Goal: Task Accomplishment & Management: Use online tool/utility

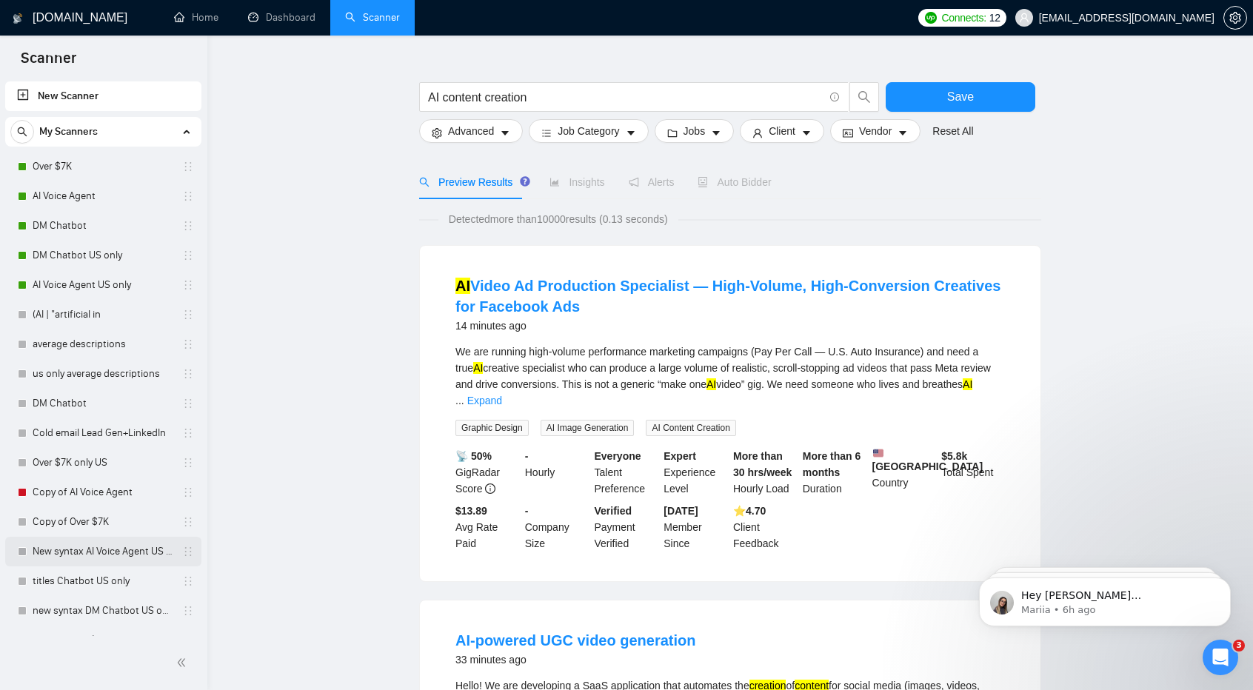
click at [113, 555] on link "New syntax AI Voice Agent US only" at bounding box center [103, 552] width 141 height 30
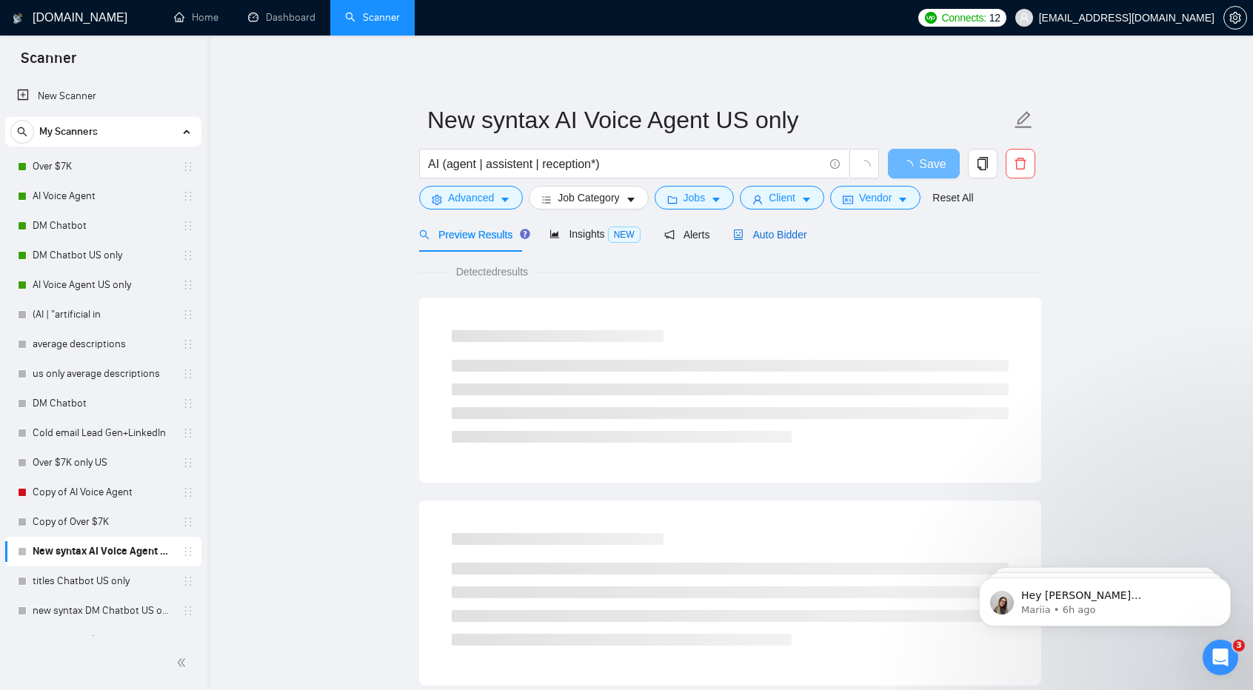
click at [783, 230] on span "Auto Bidder" at bounding box center [769, 235] width 73 height 12
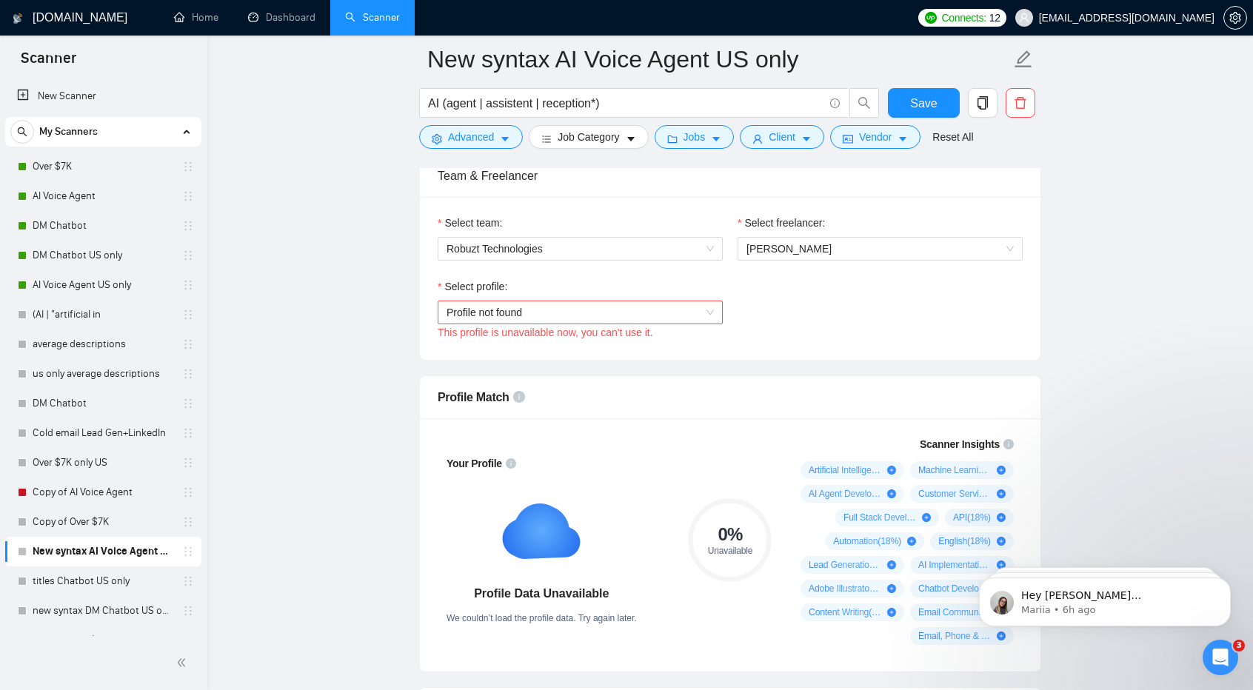
scroll to position [742, 0]
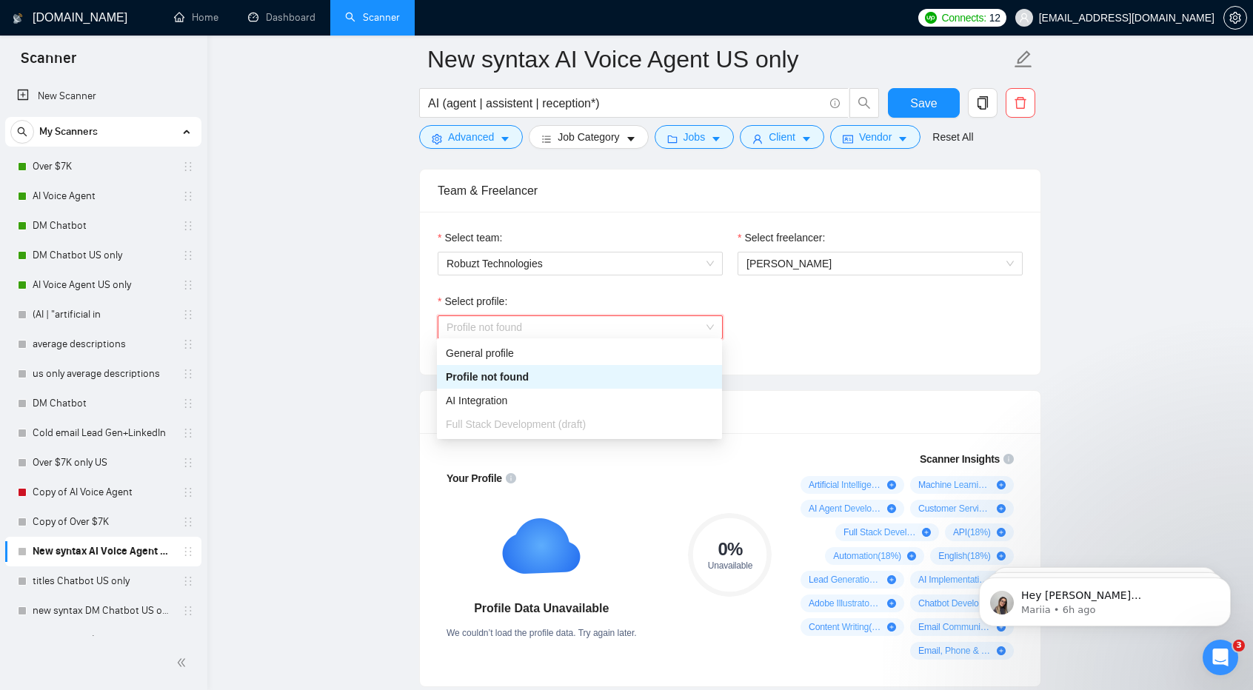
click at [649, 332] on span "Profile not found" at bounding box center [580, 327] width 267 height 22
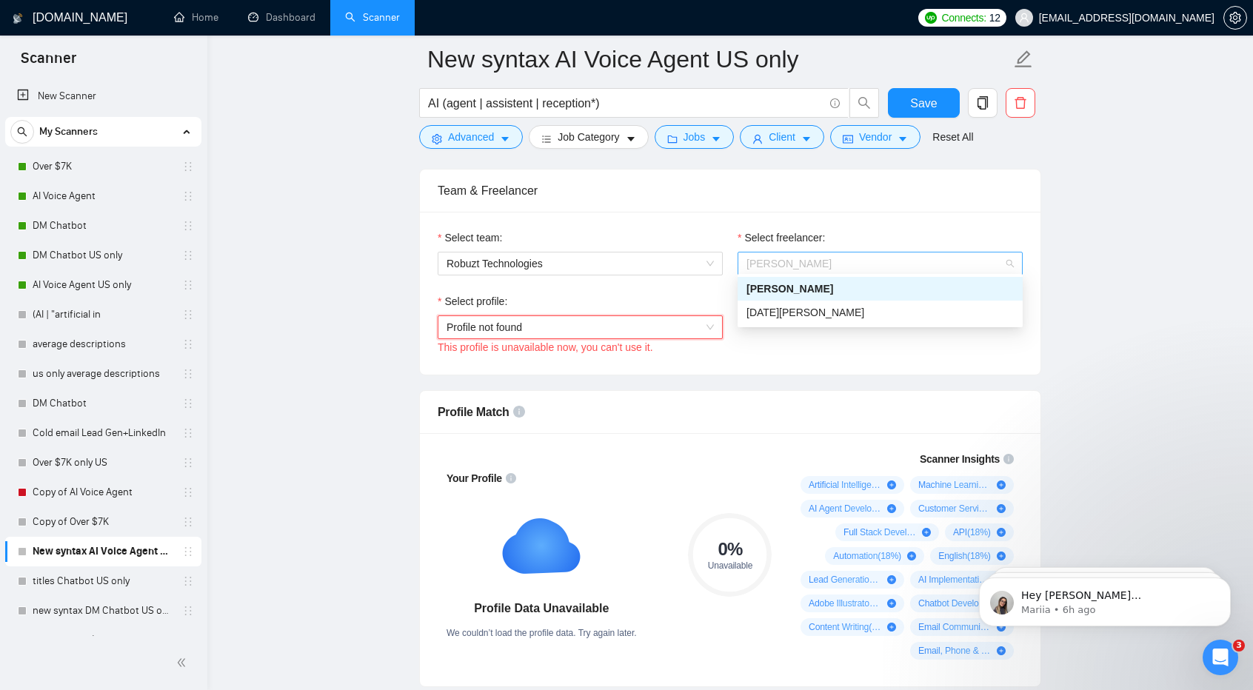
click at [835, 255] on span "[PERSON_NAME]" at bounding box center [879, 264] width 267 height 22
click at [848, 318] on div "[DATE][PERSON_NAME]" at bounding box center [879, 312] width 267 height 16
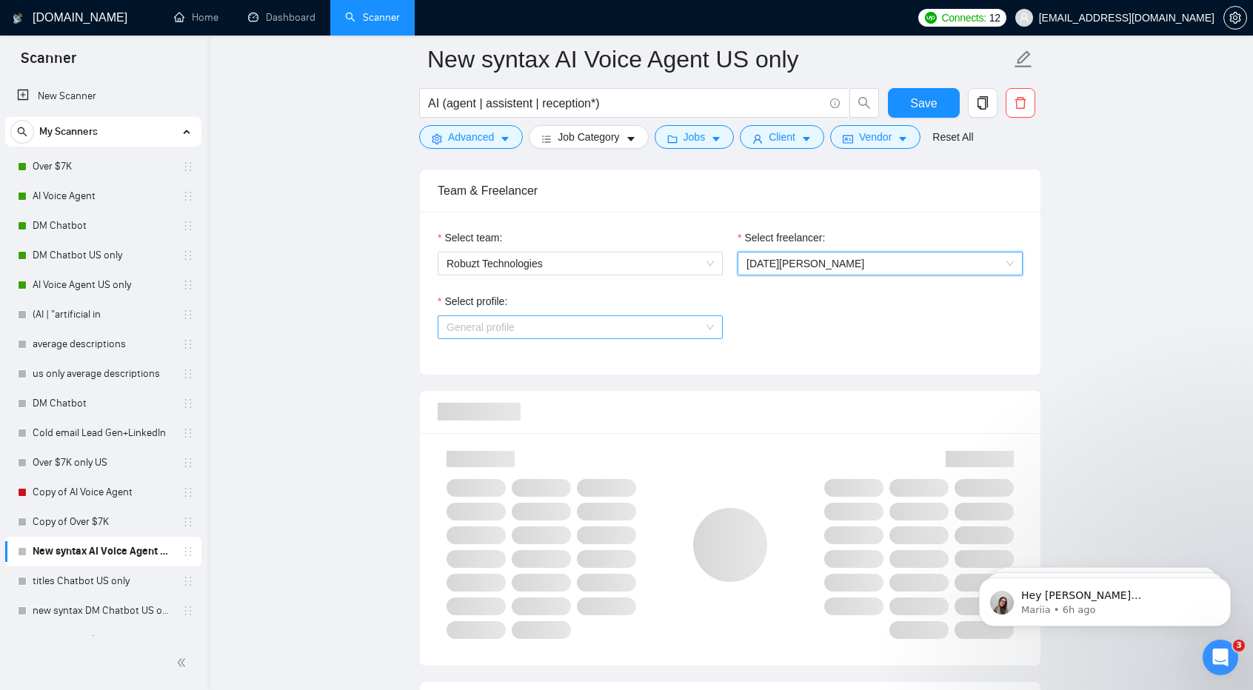
click at [662, 332] on span "General profile" at bounding box center [580, 327] width 267 height 22
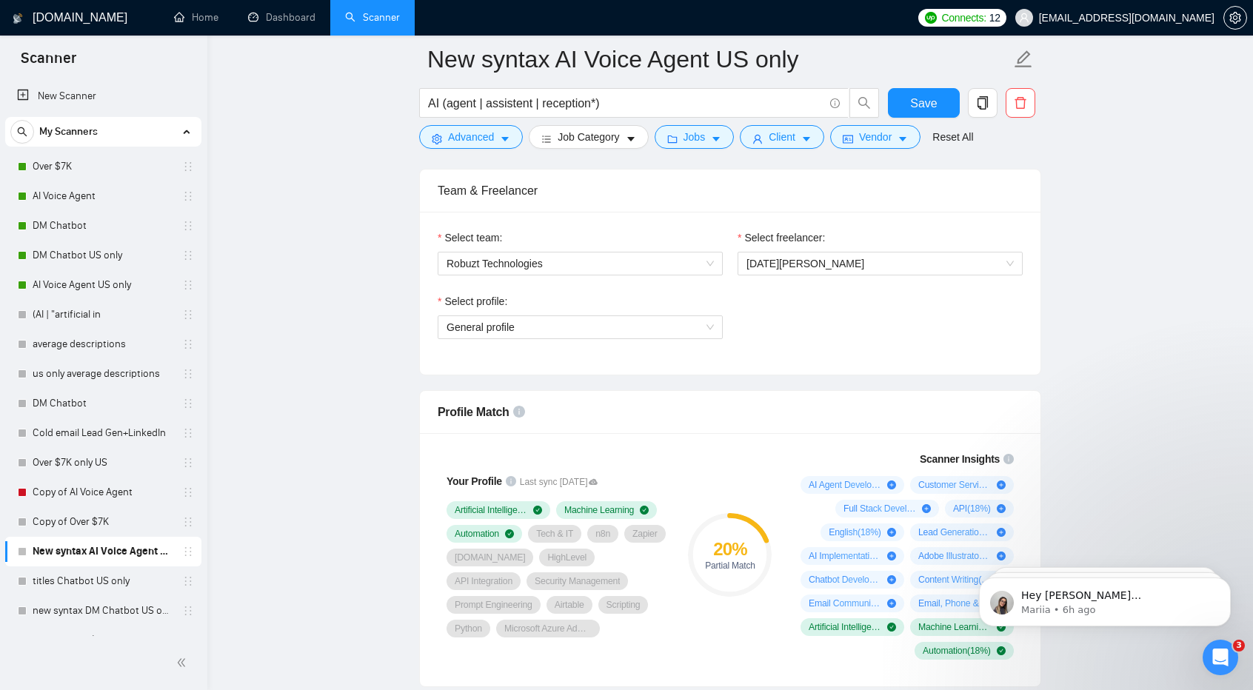
click at [823, 349] on div "Select profile: General profile" at bounding box center [730, 325] width 600 height 64
click at [655, 326] on span "General profile" at bounding box center [580, 327] width 267 height 22
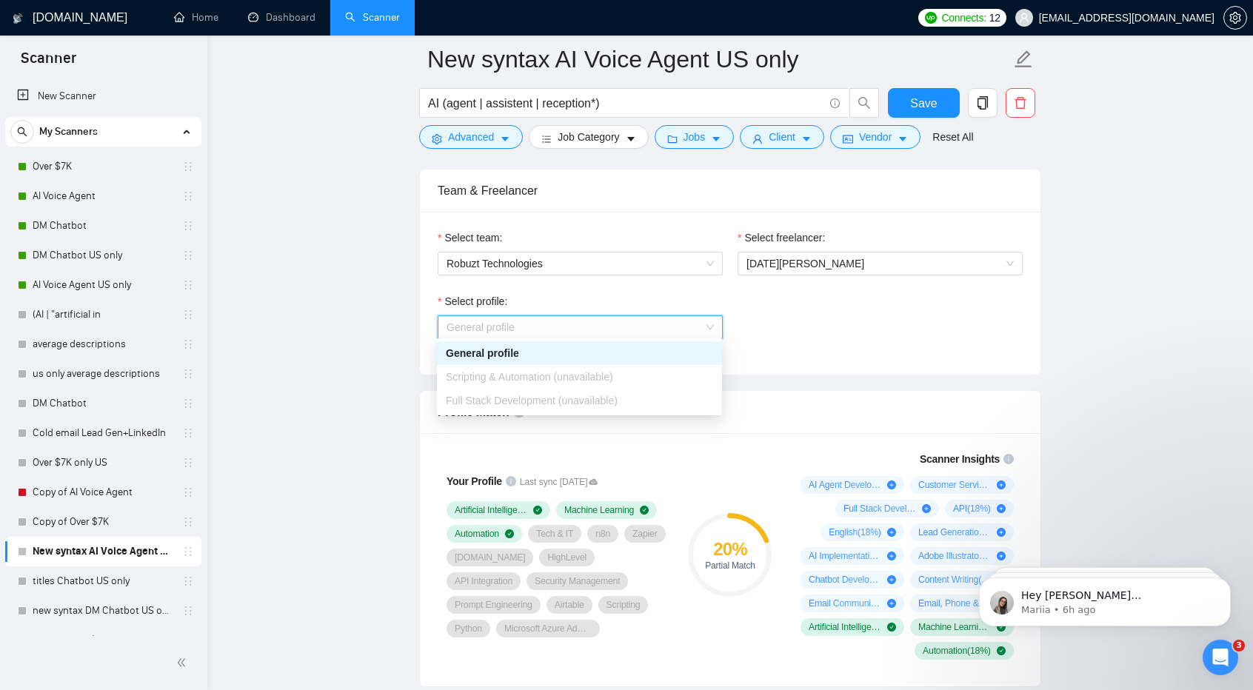
click at [648, 381] on div "Scripting & Automation (unavailable)" at bounding box center [579, 377] width 267 height 16
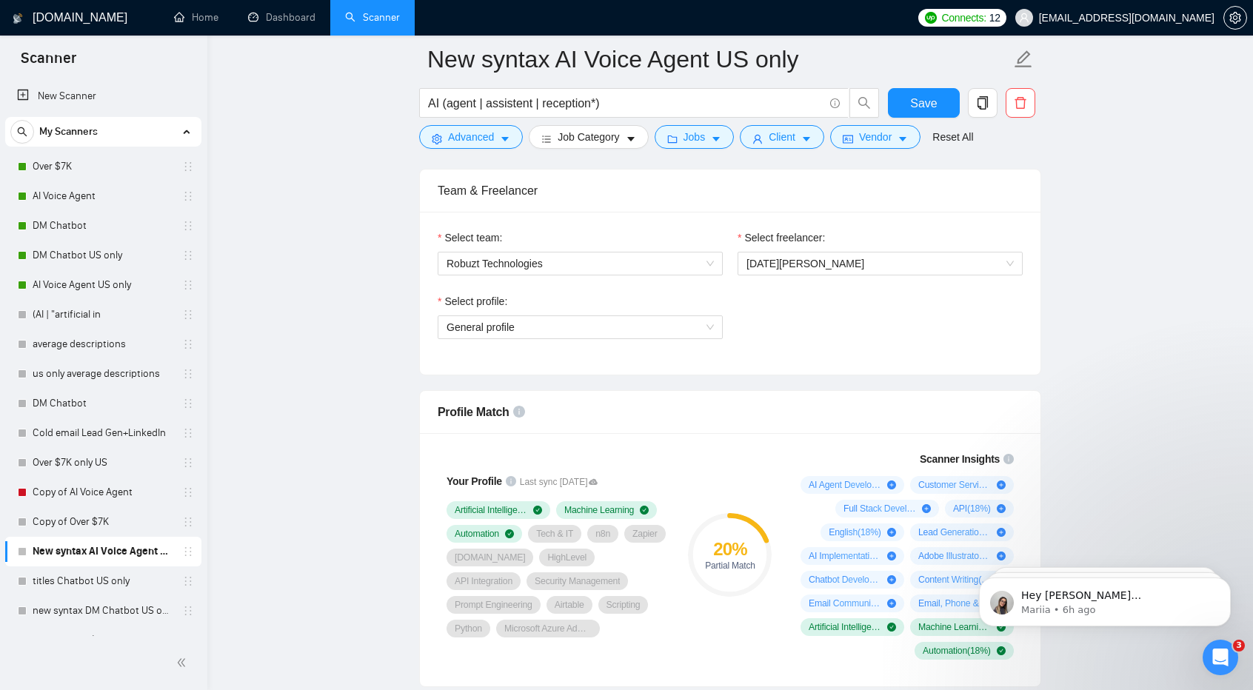
click at [818, 365] on div "Select team: Robuzt Technologies Select freelancer: Lucia Solano Acua Select pr…" at bounding box center [730, 293] width 621 height 163
click at [95, 587] on link "titles Chatbot US only" at bounding box center [103, 581] width 141 height 30
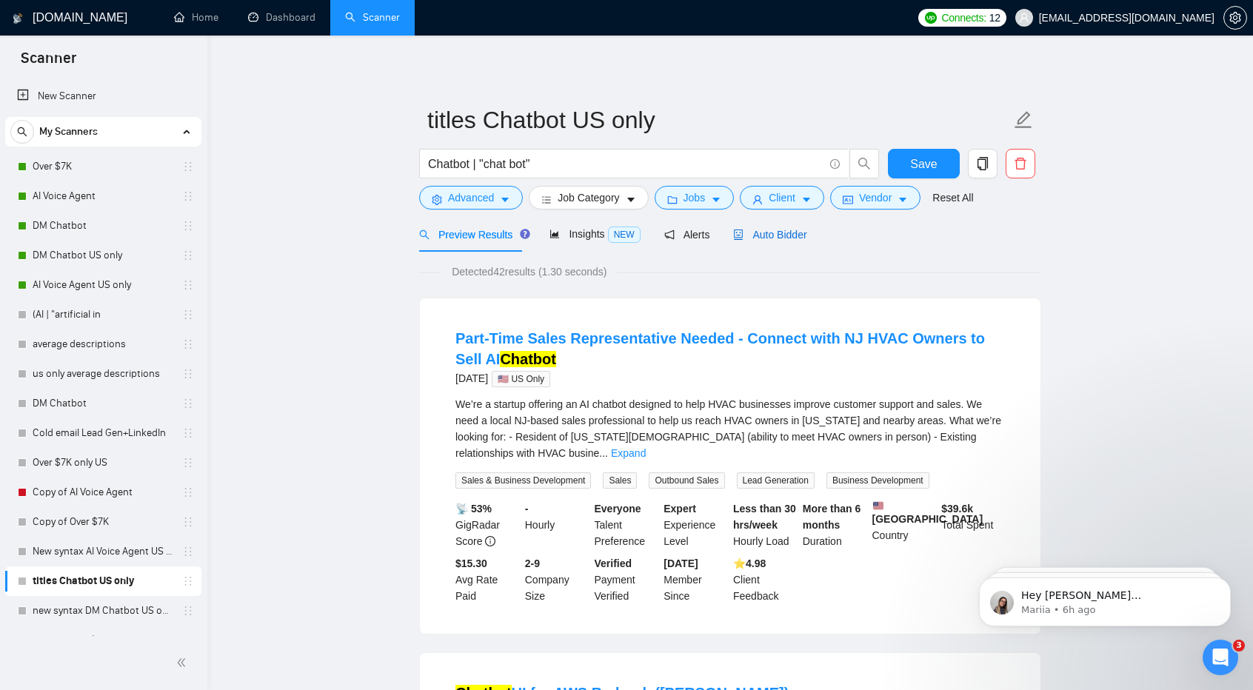
click at [798, 236] on span "Auto Bidder" at bounding box center [769, 235] width 73 height 12
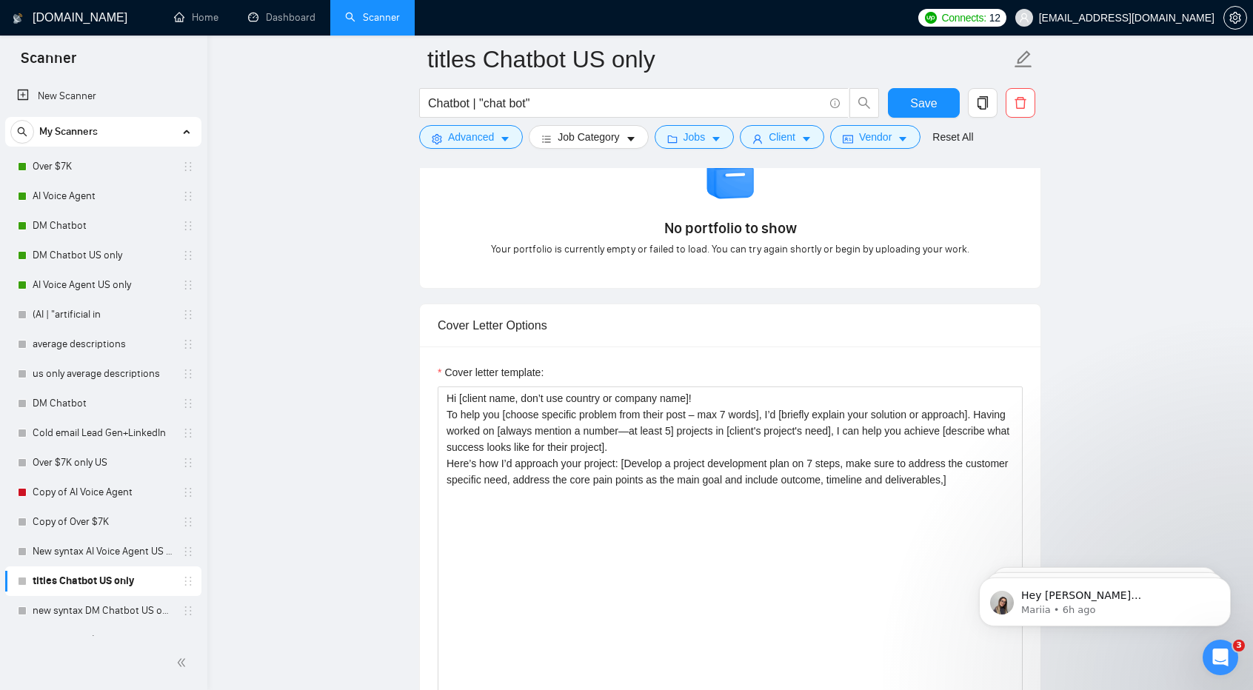
scroll to position [1448, 0]
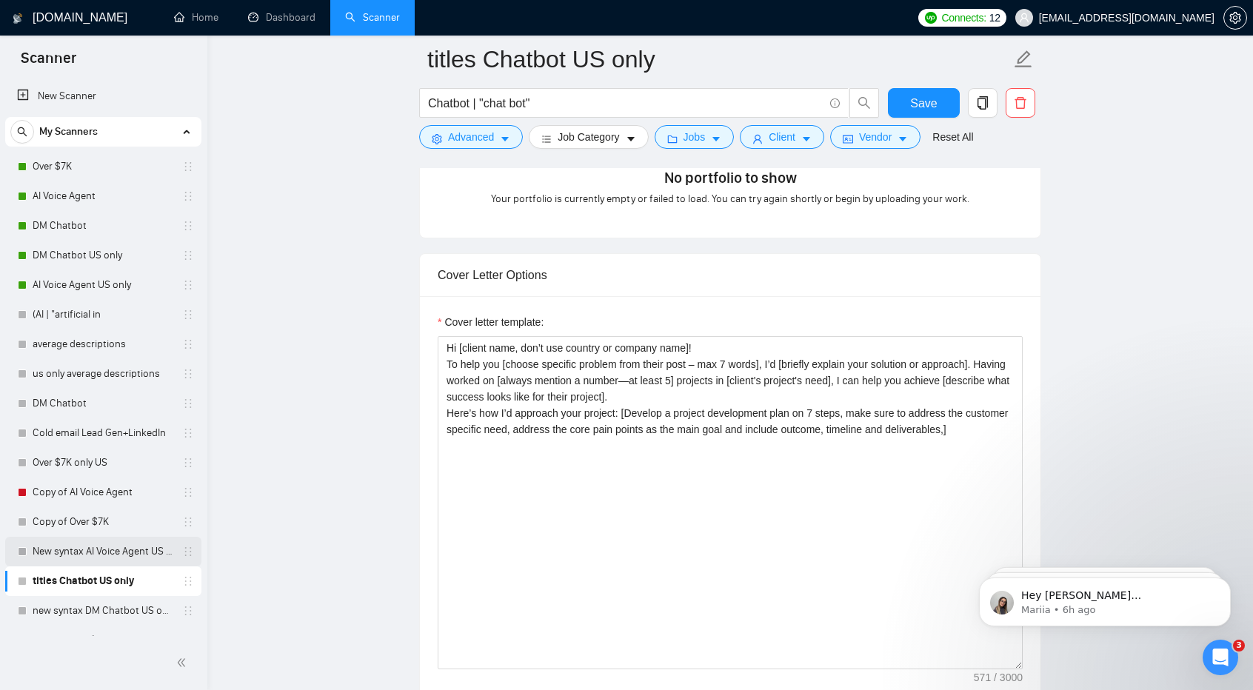
click at [105, 546] on link "New syntax AI Voice Agent US only" at bounding box center [103, 552] width 141 height 30
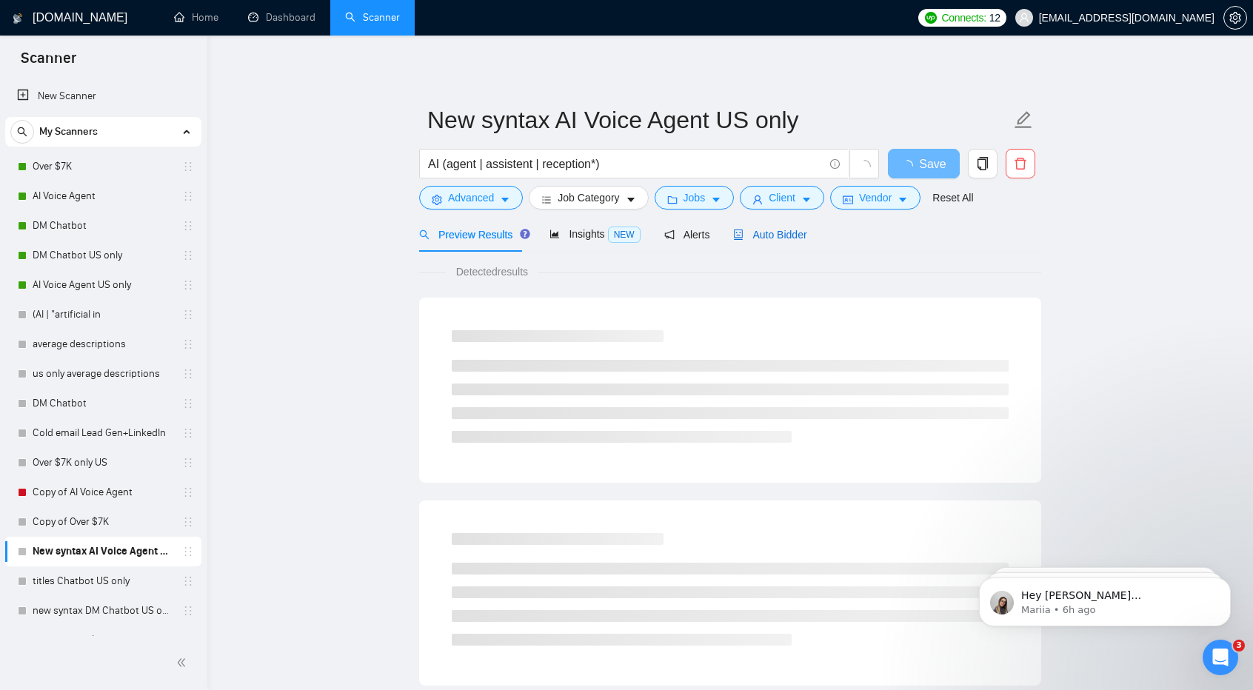
click at [769, 230] on span "Auto Bidder" at bounding box center [769, 235] width 73 height 12
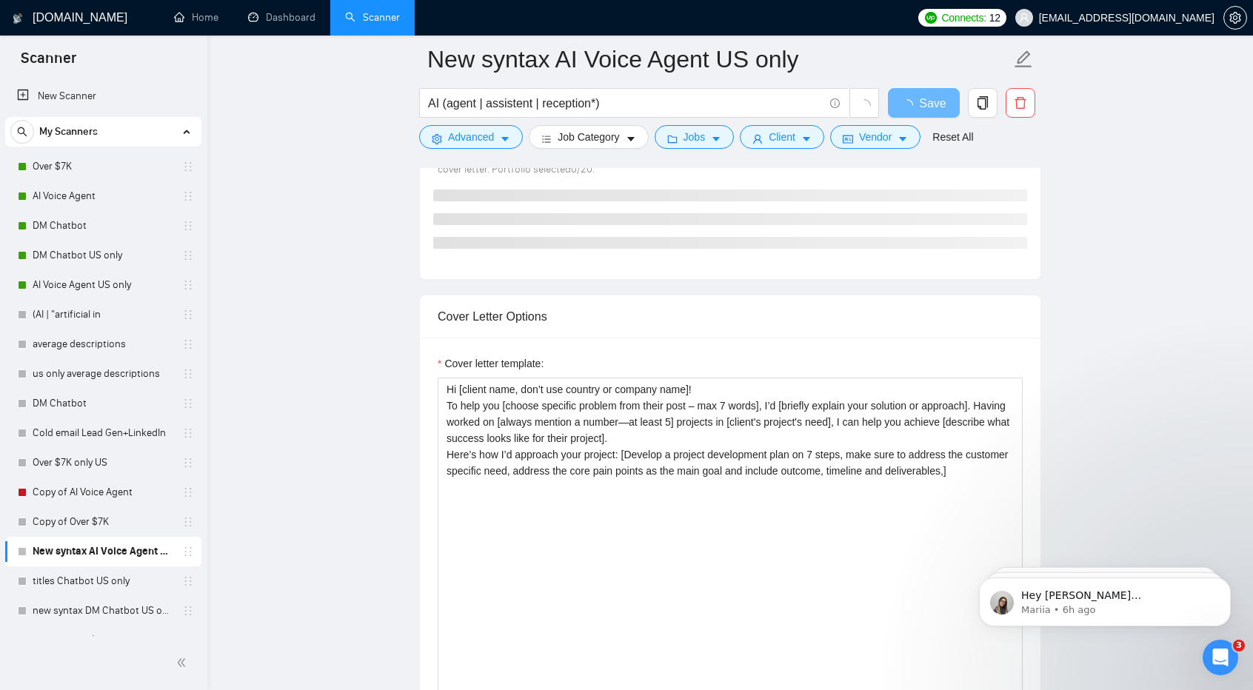
scroll to position [1365, 0]
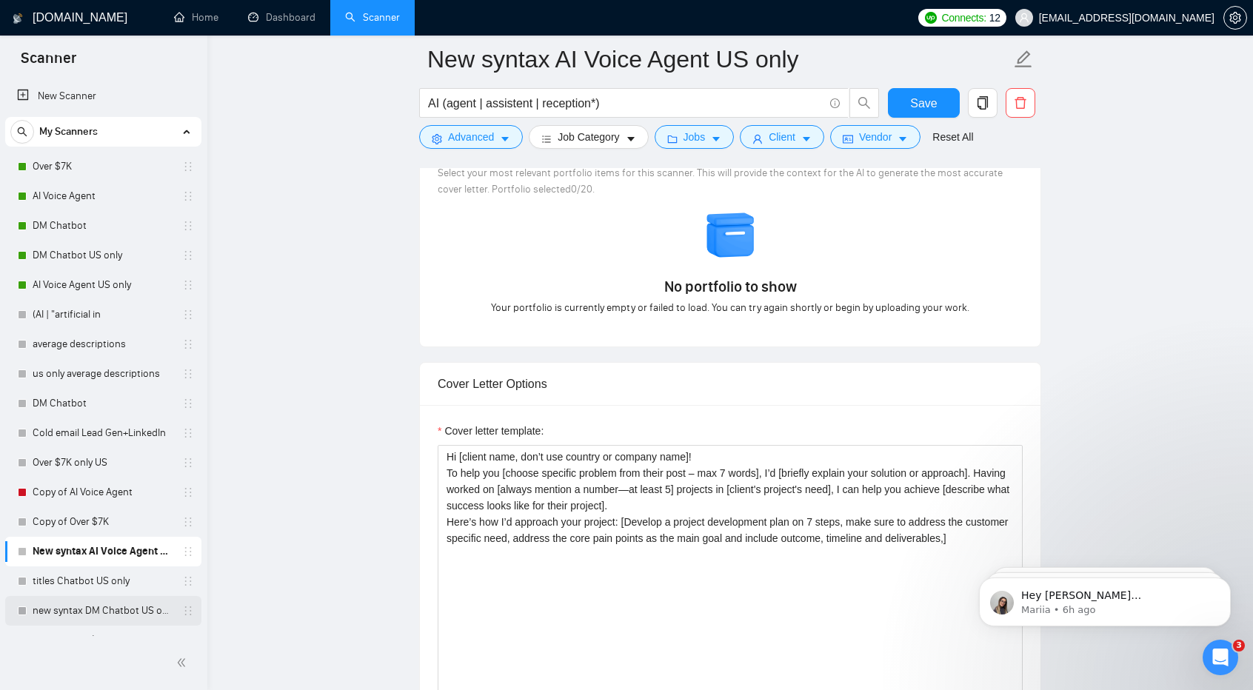
click at [81, 609] on link "new syntax DM Chatbot US only" at bounding box center [103, 611] width 141 height 30
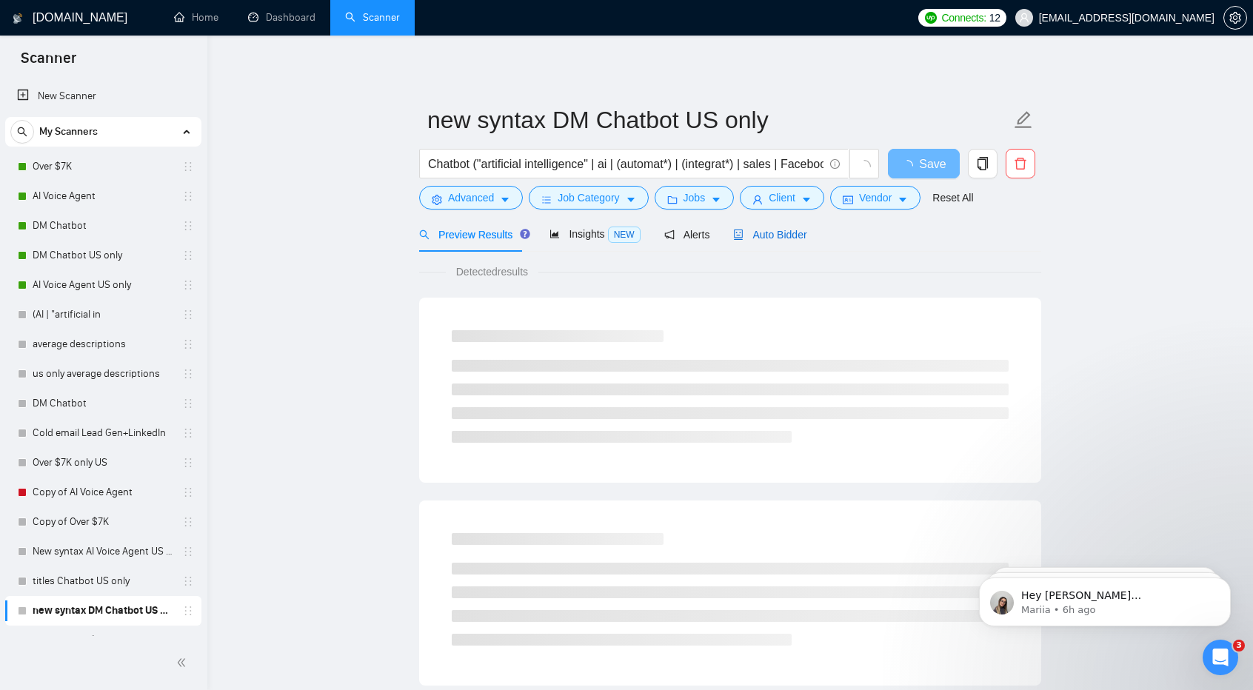
click at [775, 235] on span "Auto Bidder" at bounding box center [769, 235] width 73 height 12
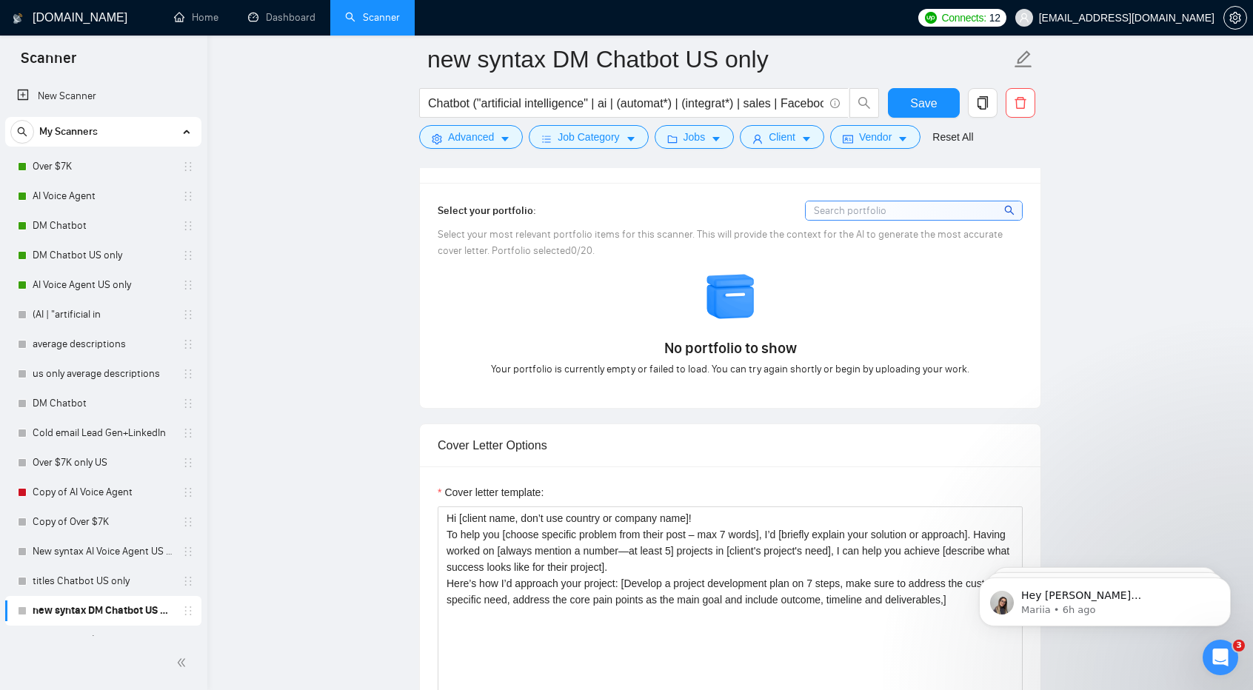
scroll to position [1317, 0]
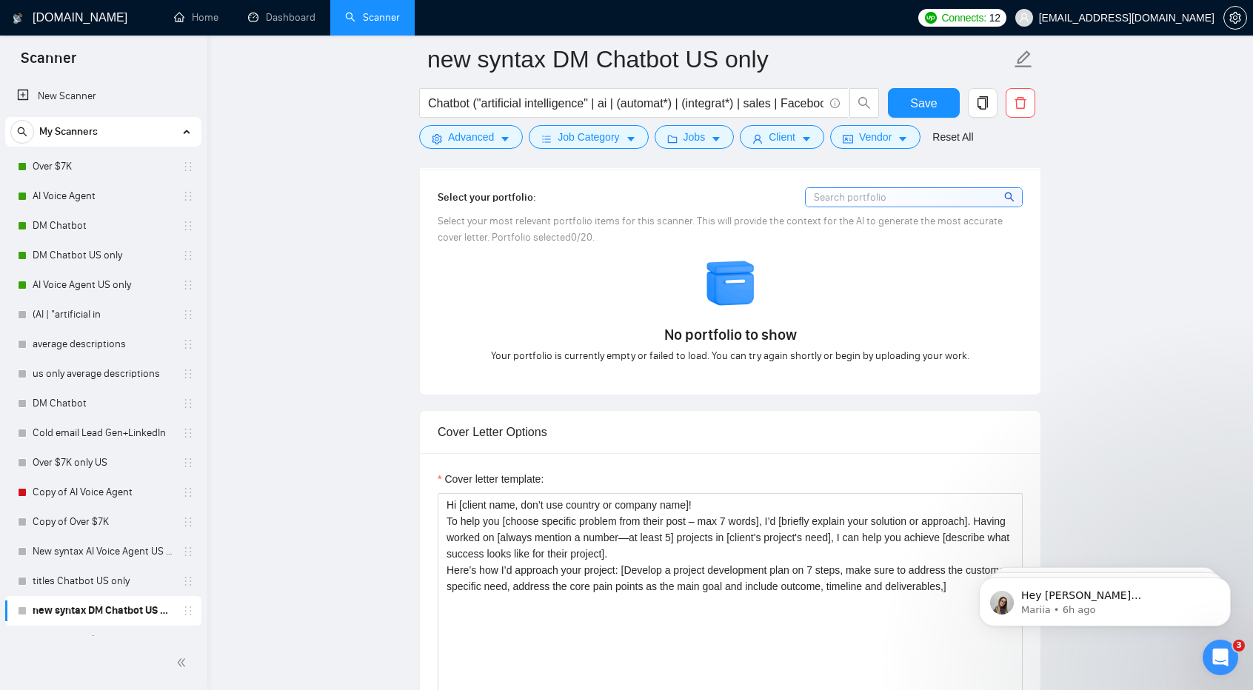
click at [691, 445] on div "Cover Letter Options" at bounding box center [730, 432] width 585 height 42
click at [112, 586] on link "titles Chatbot US only" at bounding box center [103, 581] width 141 height 30
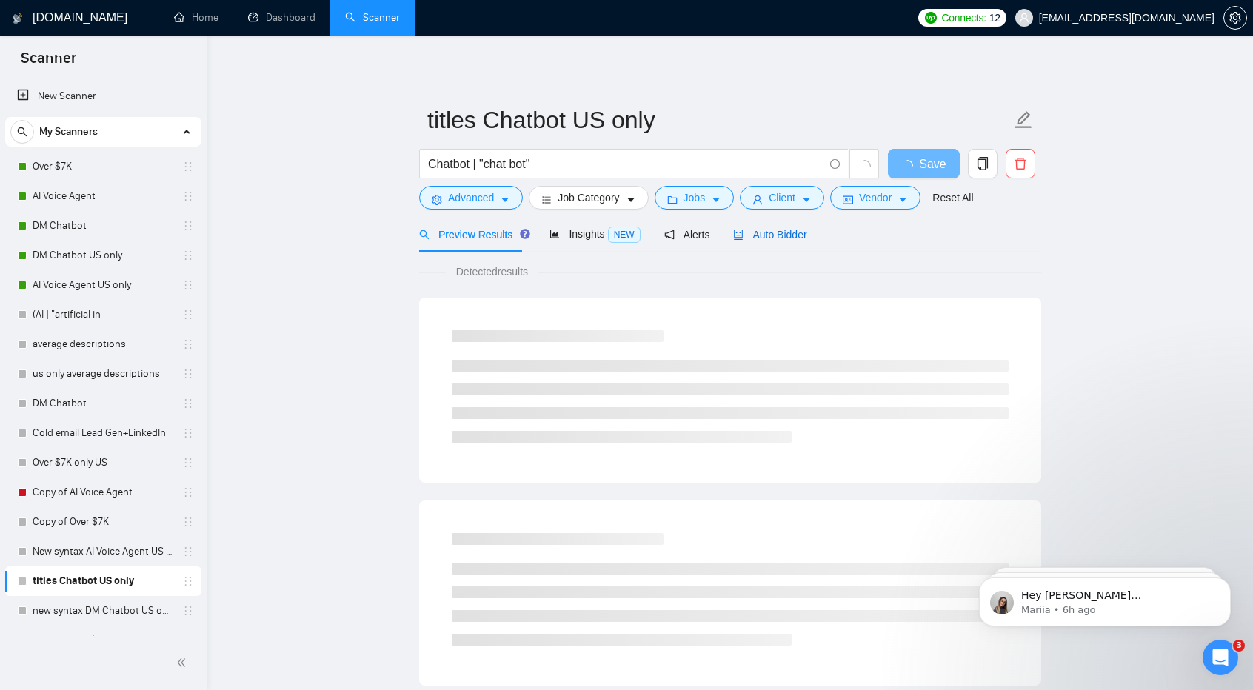
click at [778, 233] on span "Auto Bidder" at bounding box center [769, 235] width 73 height 12
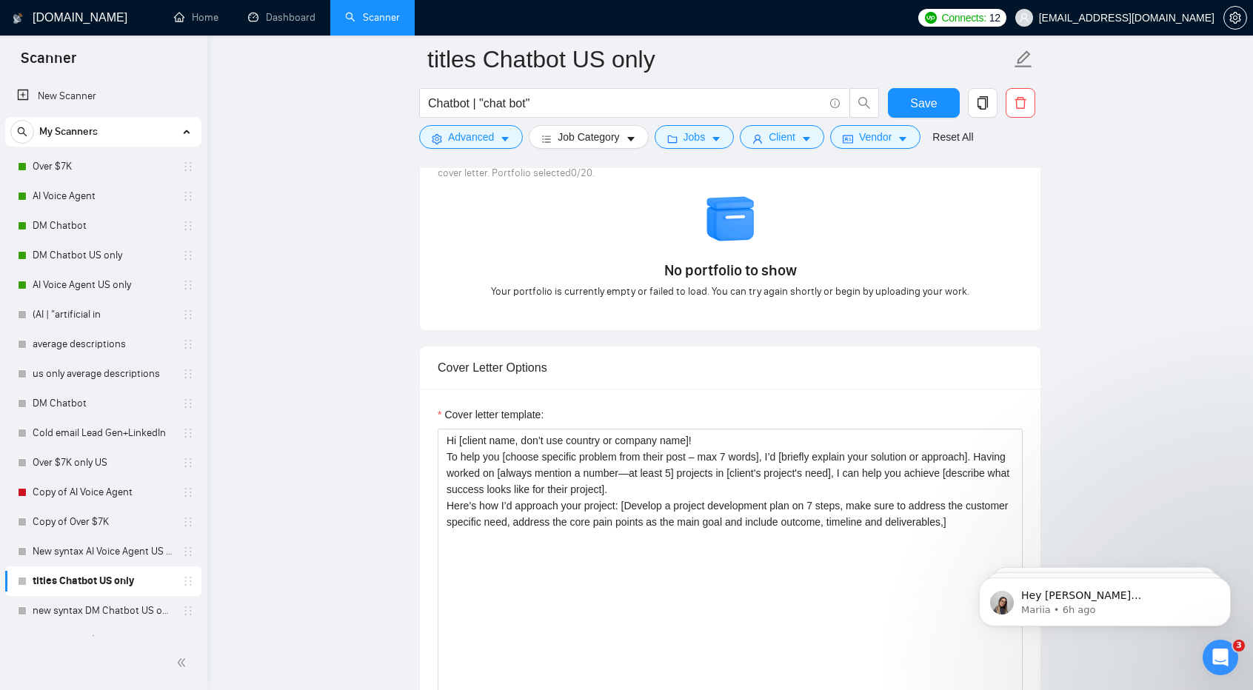
scroll to position [1357, 0]
click at [120, 544] on link "New syntax AI Voice Agent US only" at bounding box center [103, 552] width 141 height 30
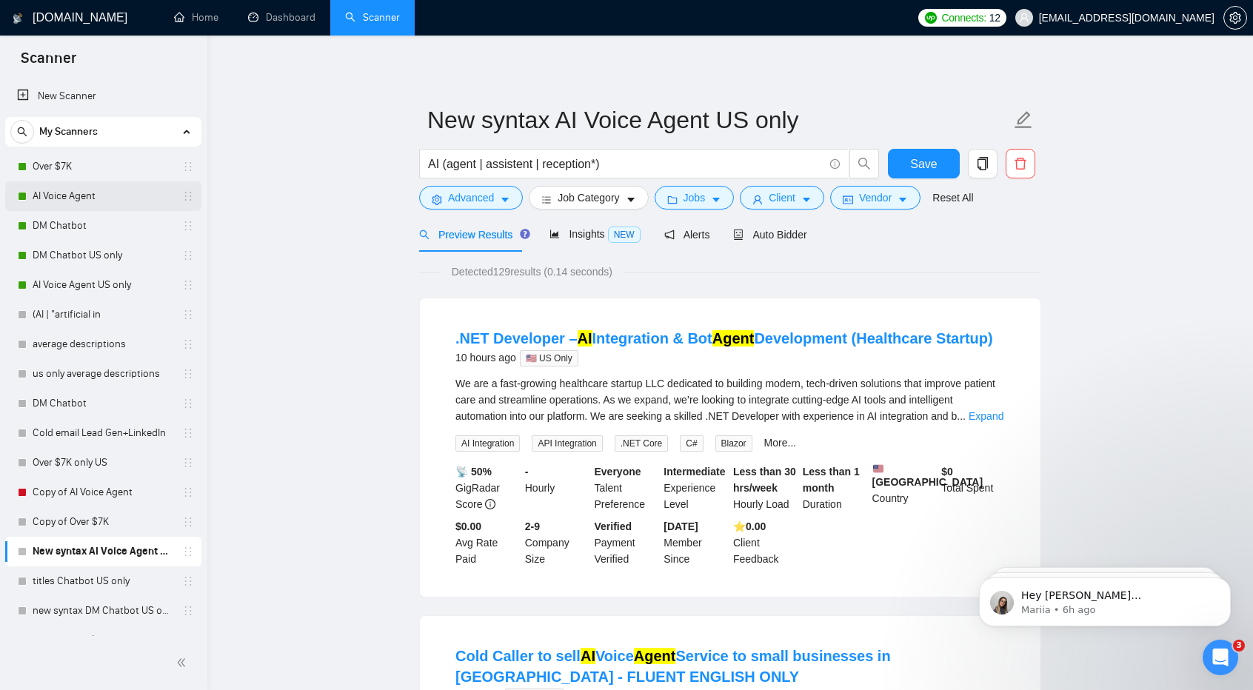
click at [118, 187] on link "AI Voice Agent" at bounding box center [103, 196] width 141 height 30
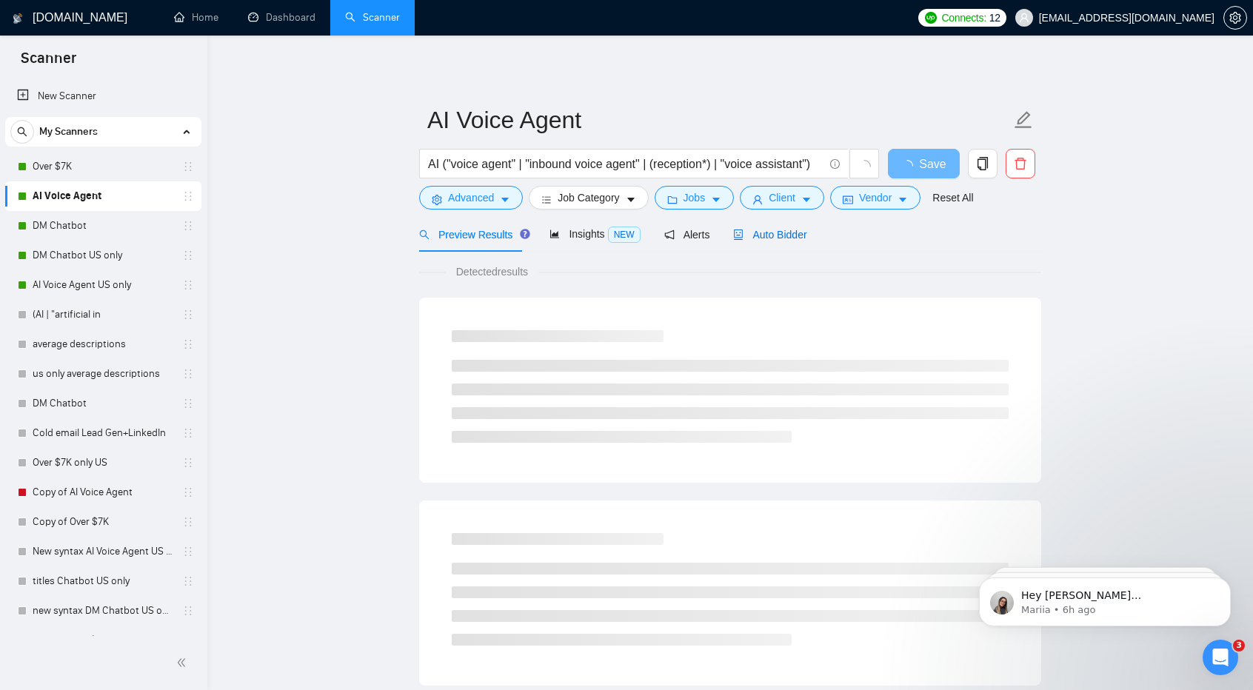
click at [783, 233] on span "Auto Bidder" at bounding box center [769, 235] width 73 height 12
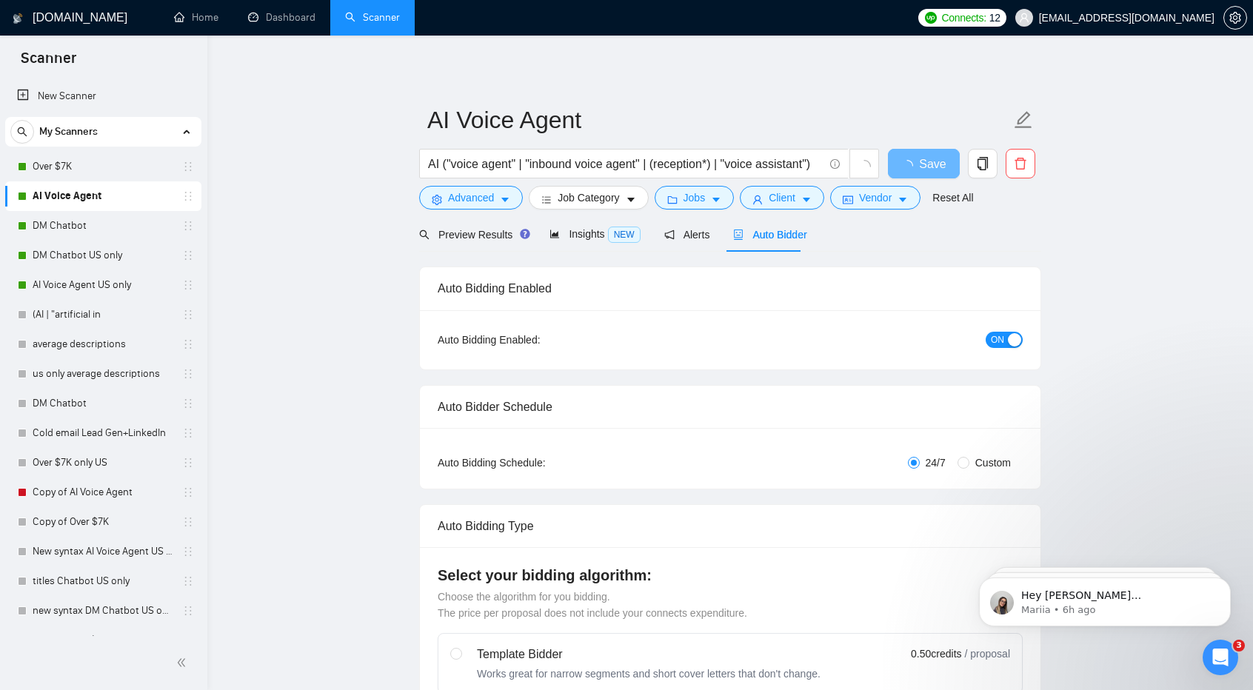
checkbox input "true"
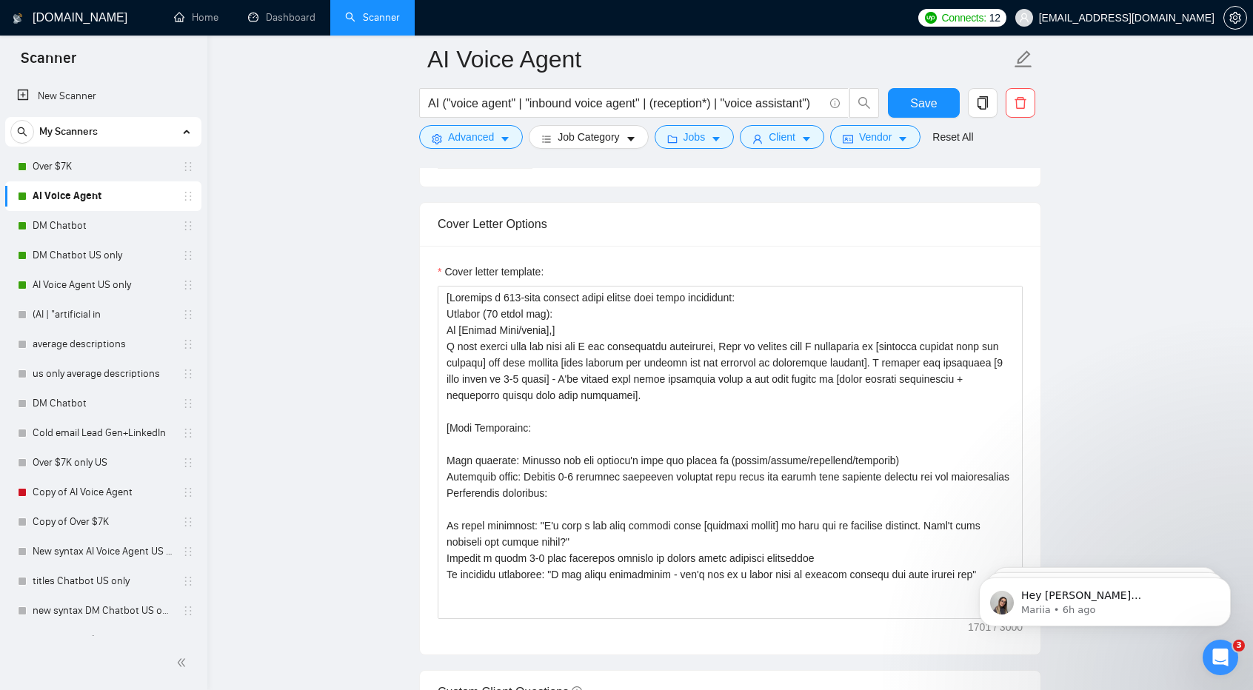
scroll to position [1528, 0]
click at [111, 490] on link "Copy of AI Voice Agent" at bounding box center [103, 493] width 141 height 30
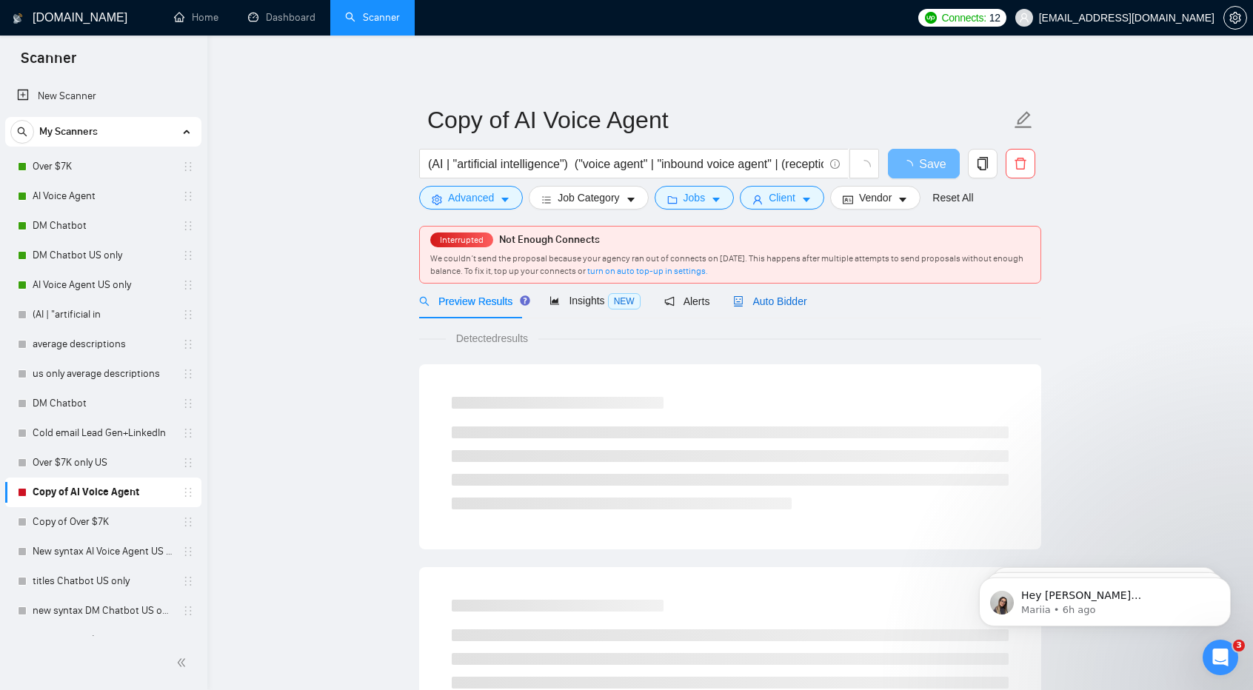
click at [772, 296] on span "Auto Bidder" at bounding box center [769, 301] width 73 height 12
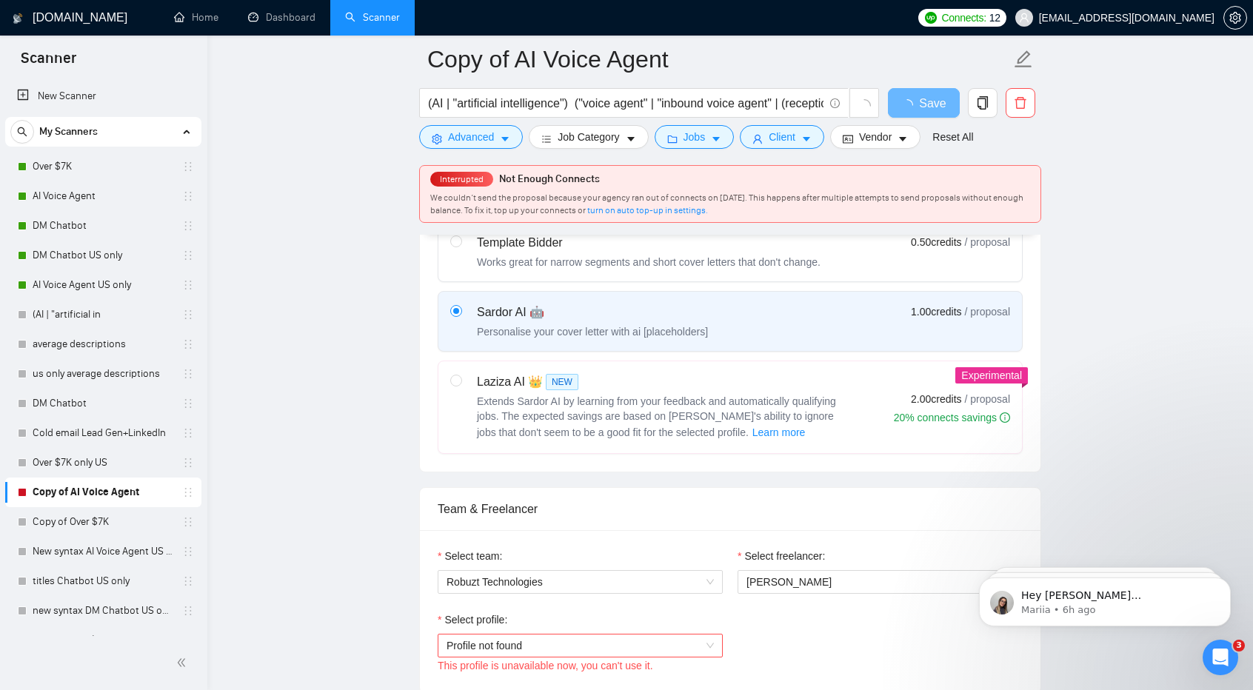
scroll to position [491, 0]
click at [129, 551] on link "New syntax AI Voice Agent US only" at bounding box center [103, 552] width 141 height 30
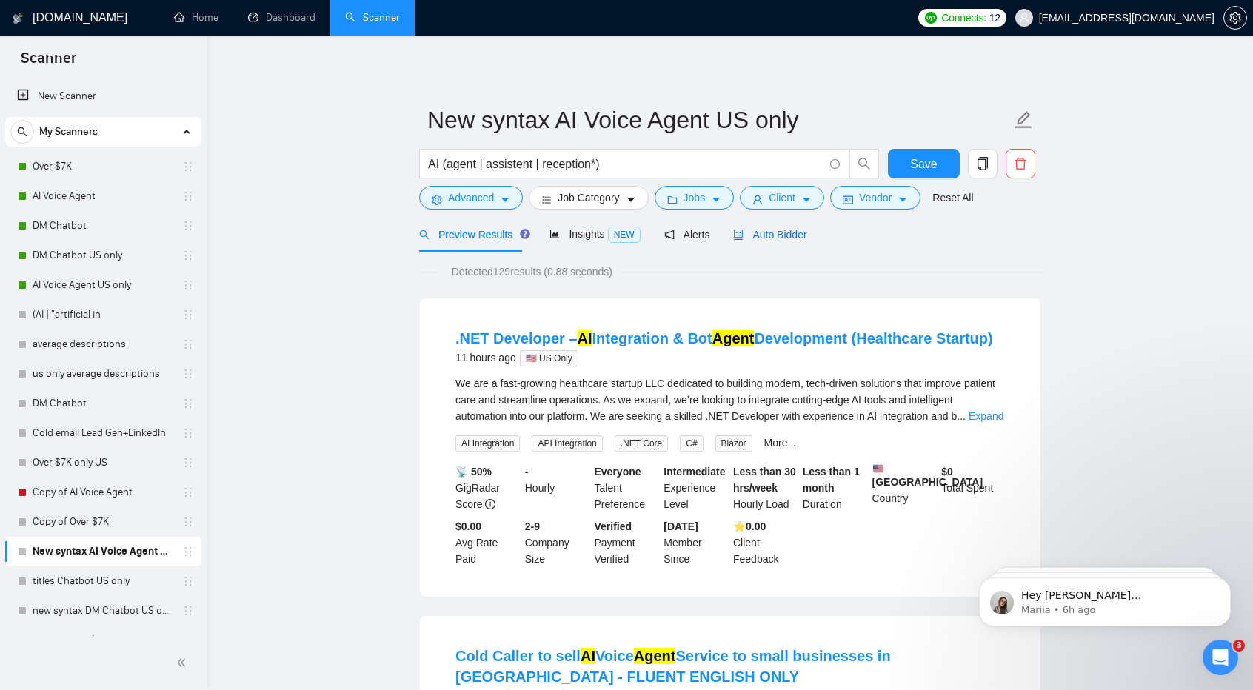
click at [783, 232] on span "Auto Bidder" at bounding box center [769, 235] width 73 height 12
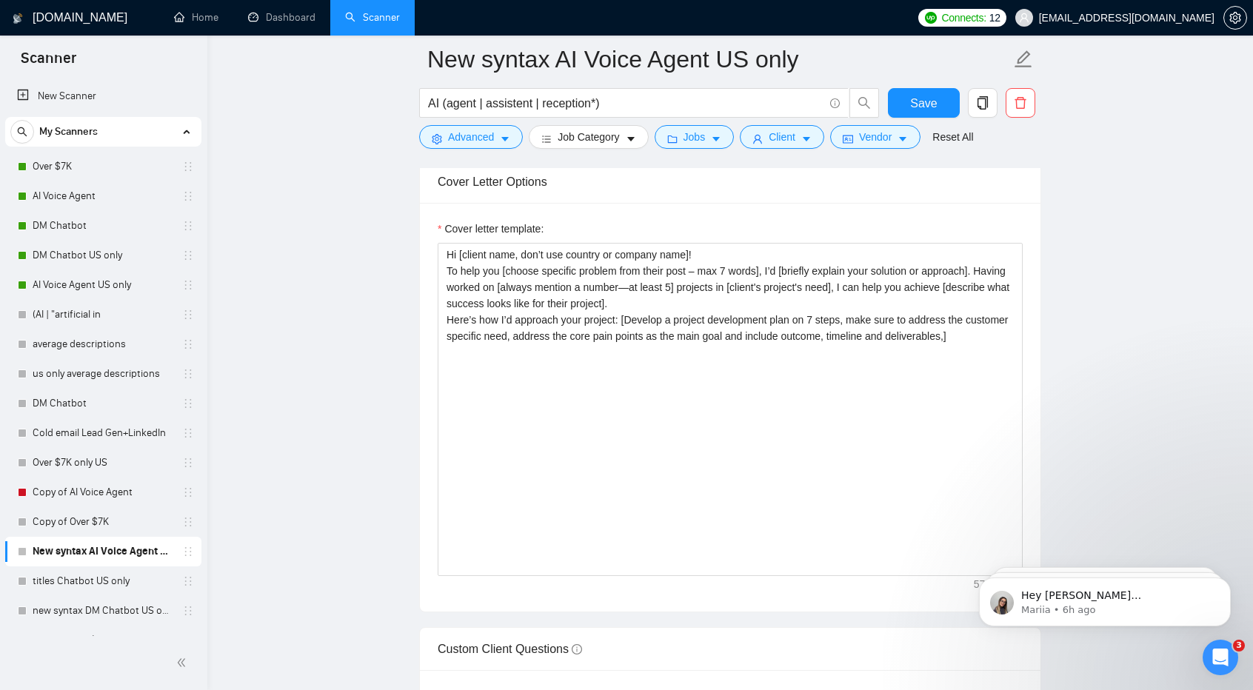
scroll to position [1548, 0]
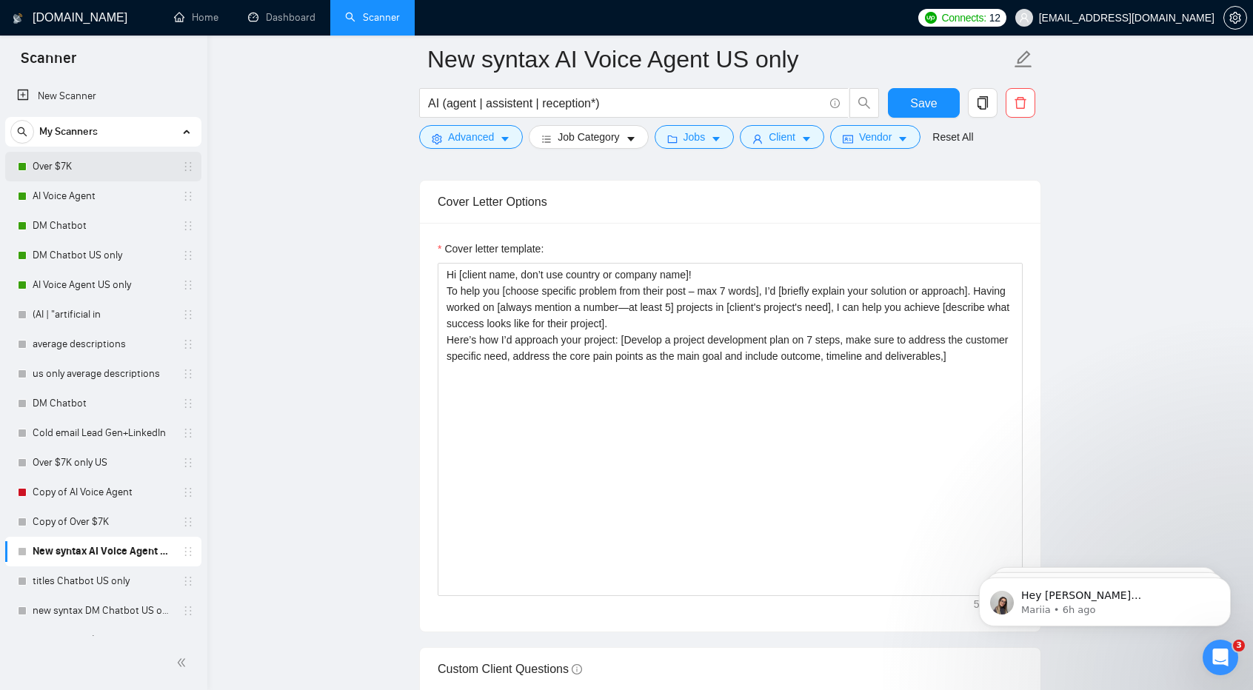
click at [89, 161] on link "Over $7K" at bounding box center [103, 167] width 141 height 30
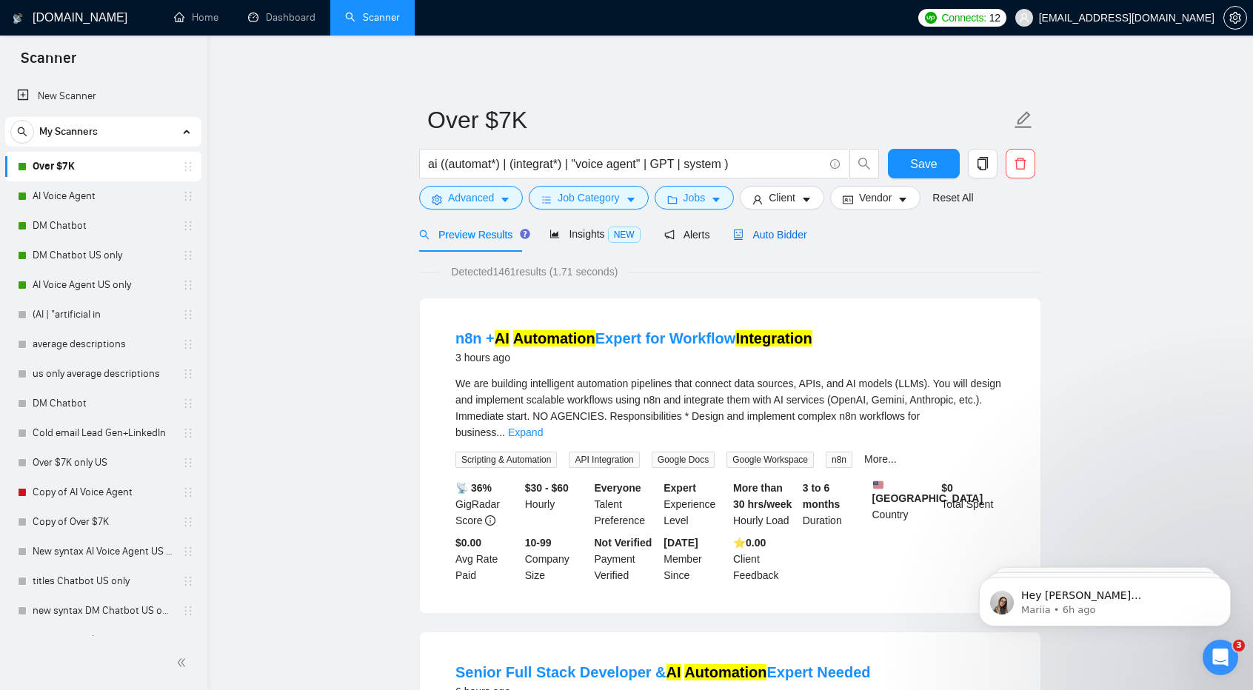
click at [782, 239] on span "Auto Bidder" at bounding box center [769, 235] width 73 height 12
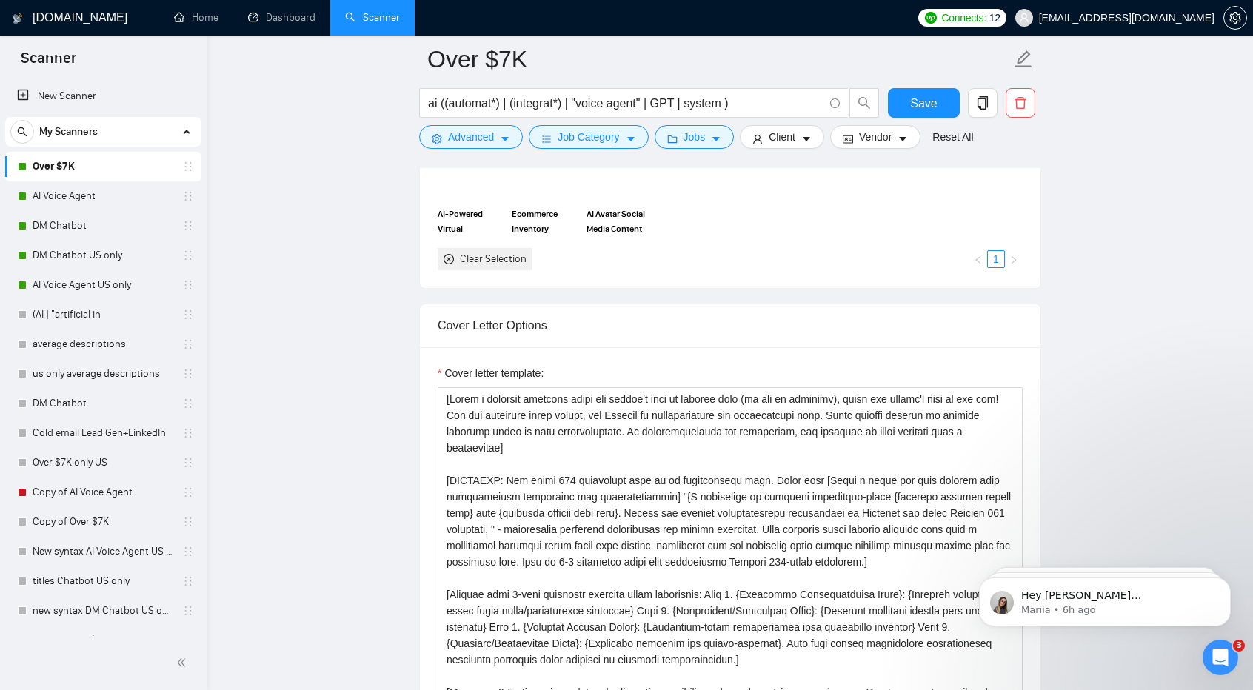
scroll to position [1477, 0]
click at [107, 201] on link "AI Voice Agent" at bounding box center [103, 196] width 141 height 30
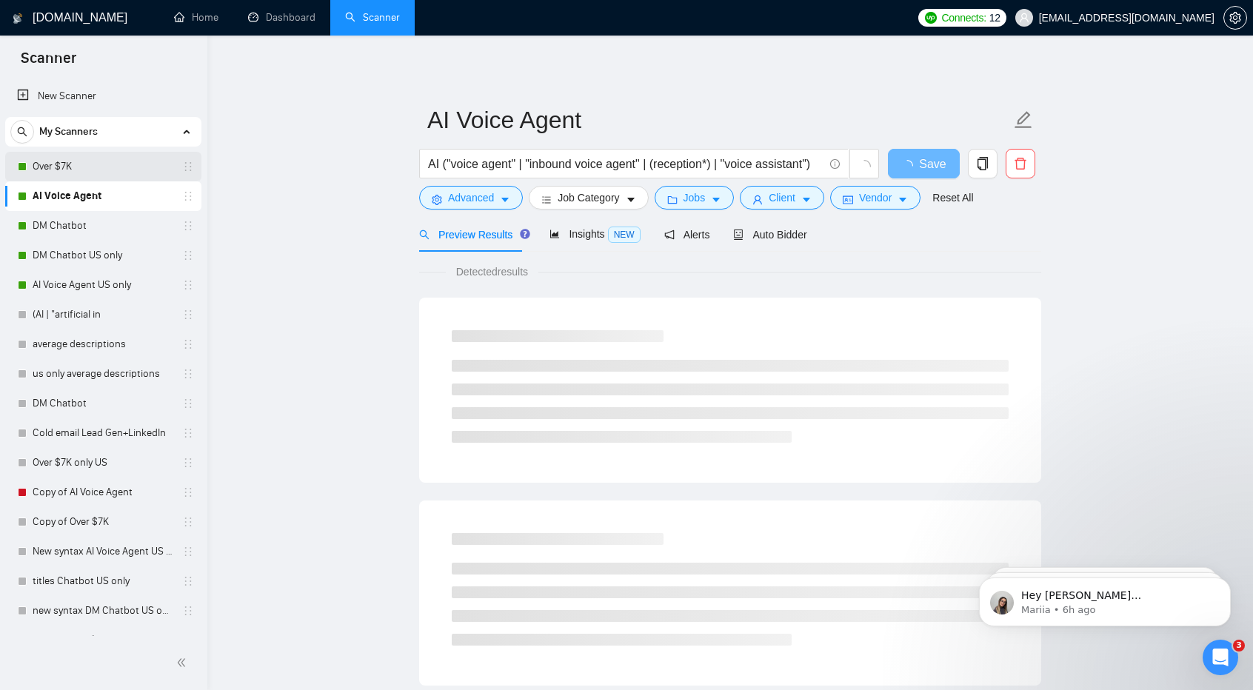
click at [81, 161] on link "Over $7K" at bounding box center [103, 167] width 141 height 30
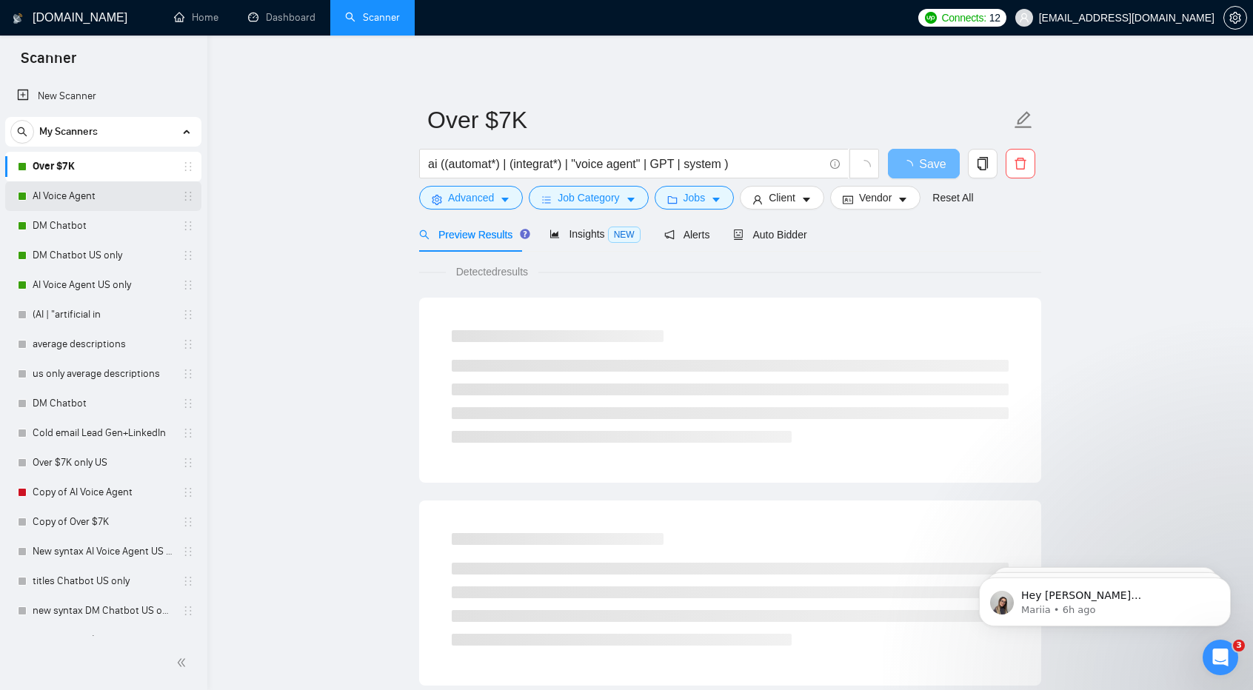
click at [136, 187] on link "AI Voice Agent" at bounding box center [103, 196] width 141 height 30
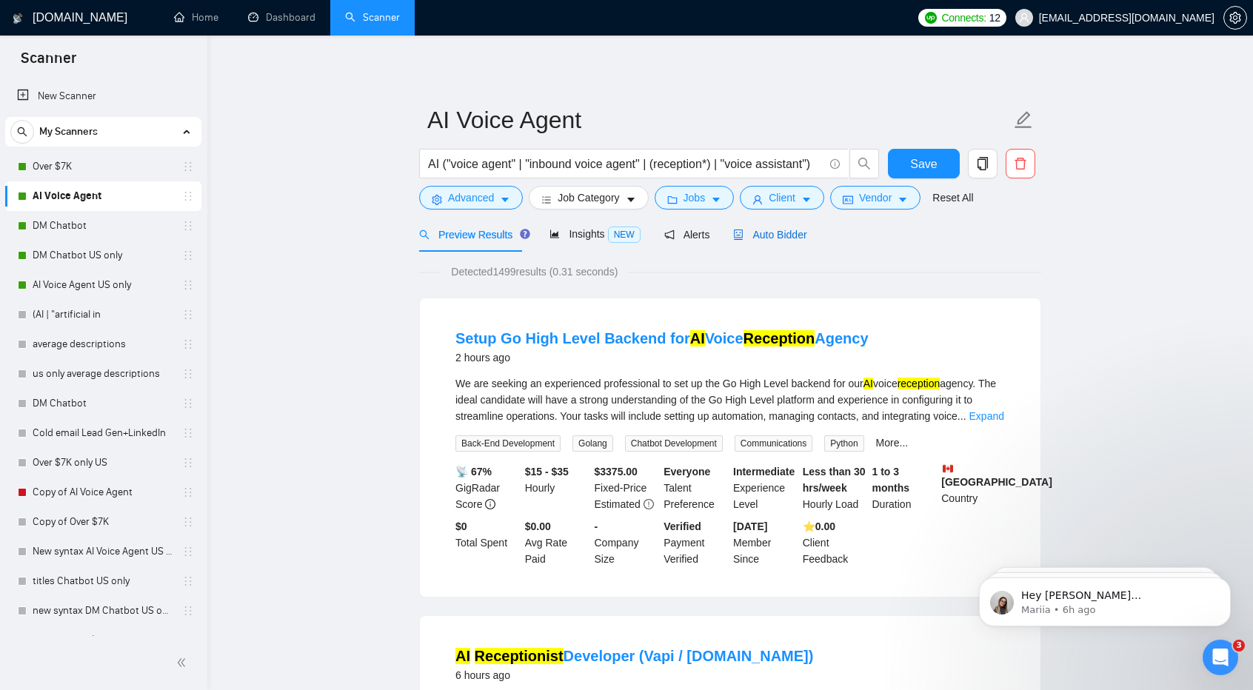
click at [752, 231] on span "Auto Bidder" at bounding box center [769, 235] width 73 height 12
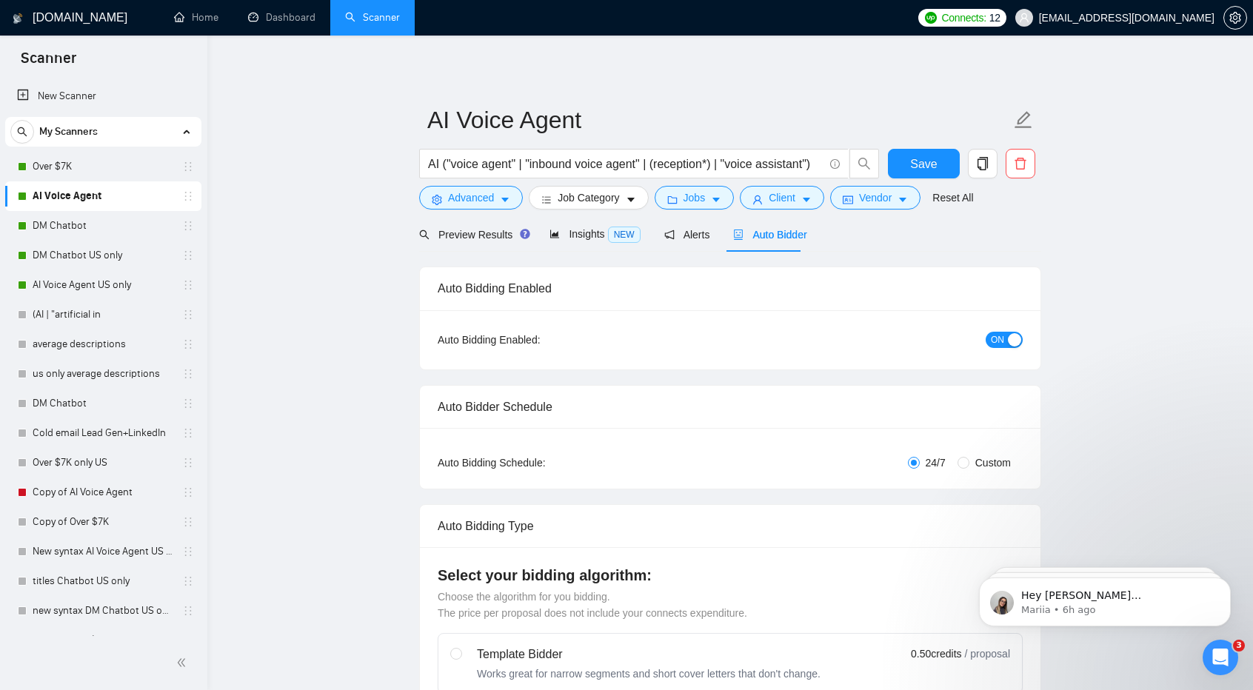
checkbox input "true"
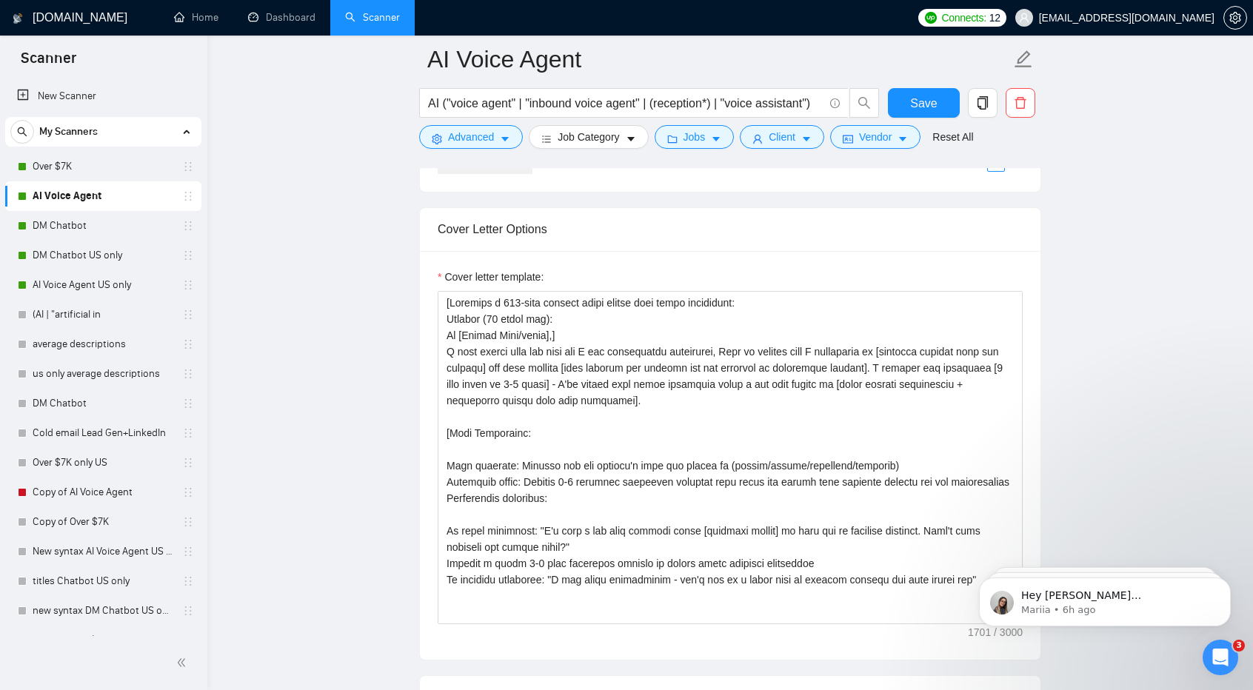
scroll to position [1523, 0]
click at [117, 226] on link "DM Chatbot" at bounding box center [103, 226] width 141 height 30
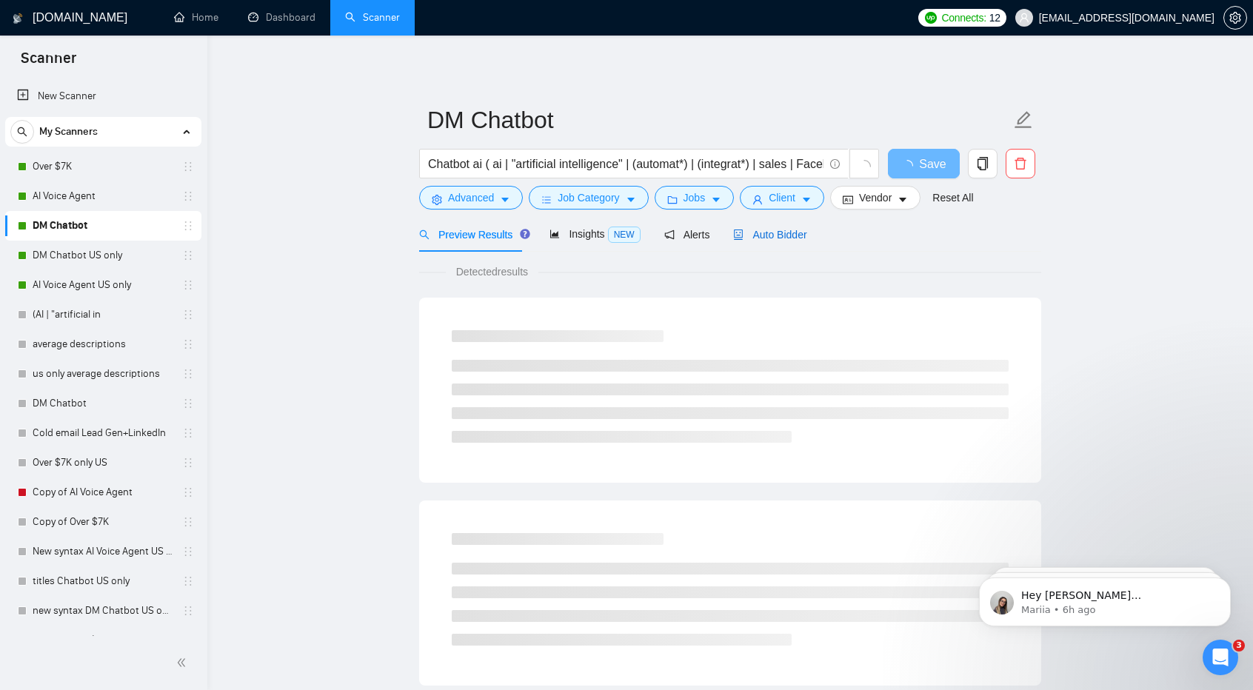
click at [791, 229] on span "Auto Bidder" at bounding box center [769, 235] width 73 height 12
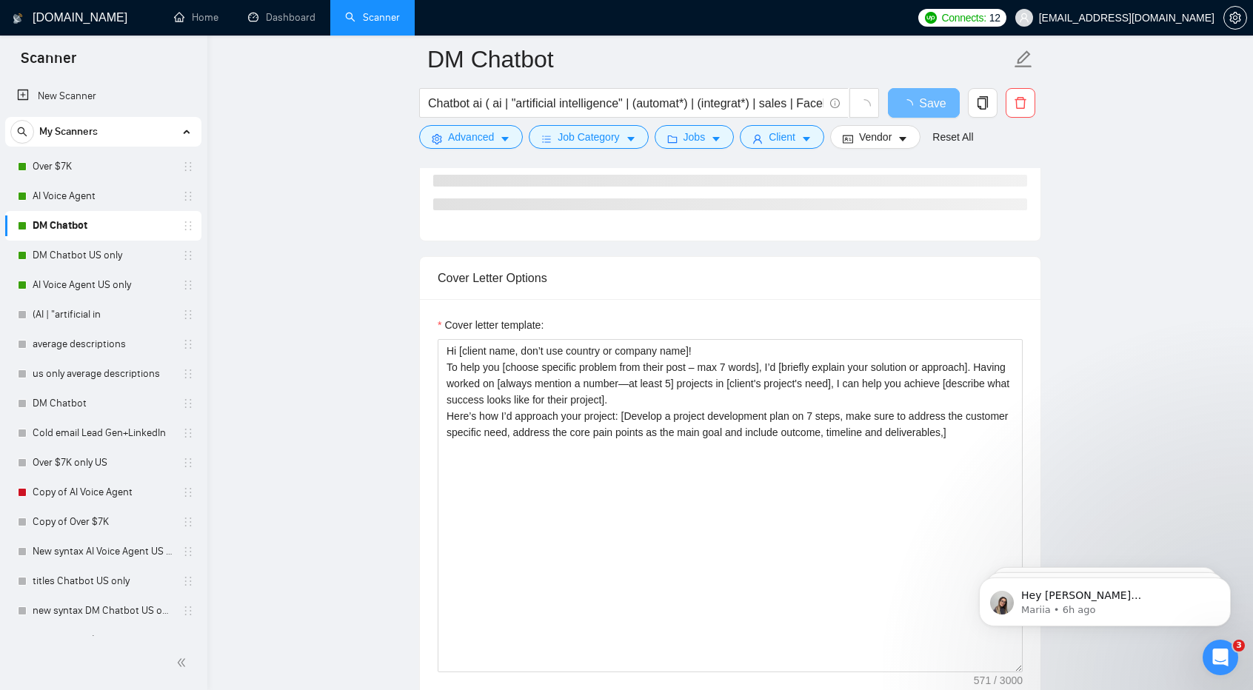
scroll to position [1403, 0]
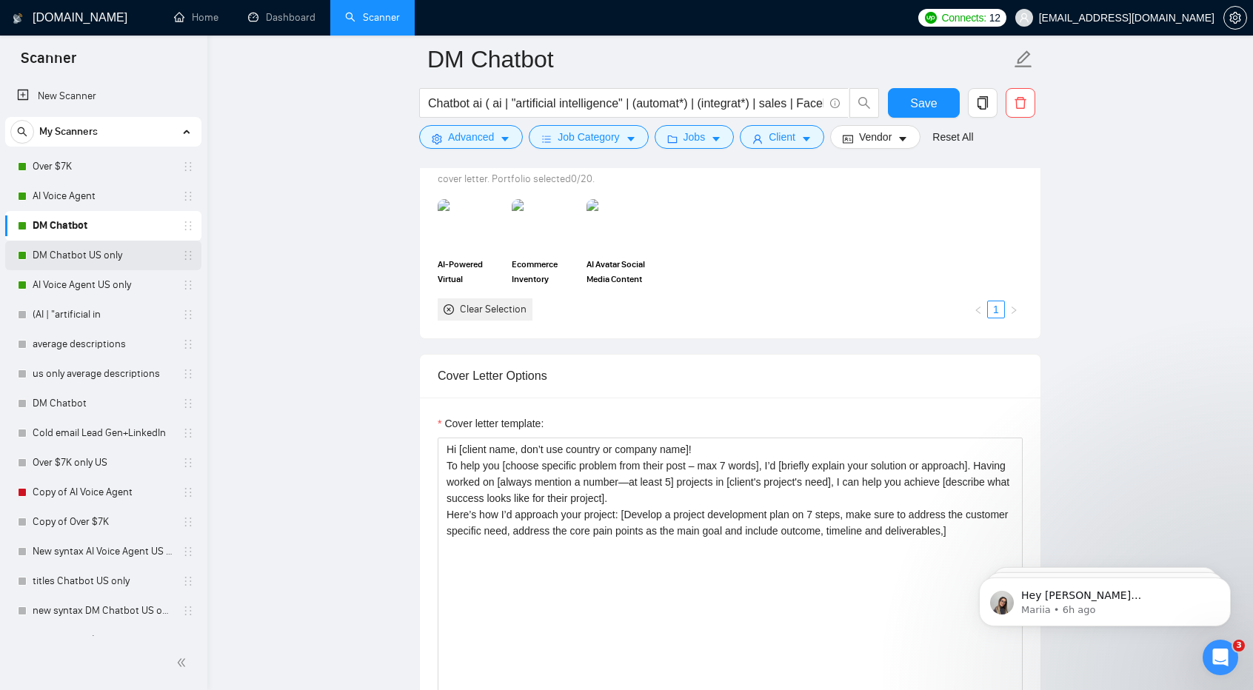
click at [121, 263] on link "DM Chatbot US only" at bounding box center [103, 256] width 141 height 30
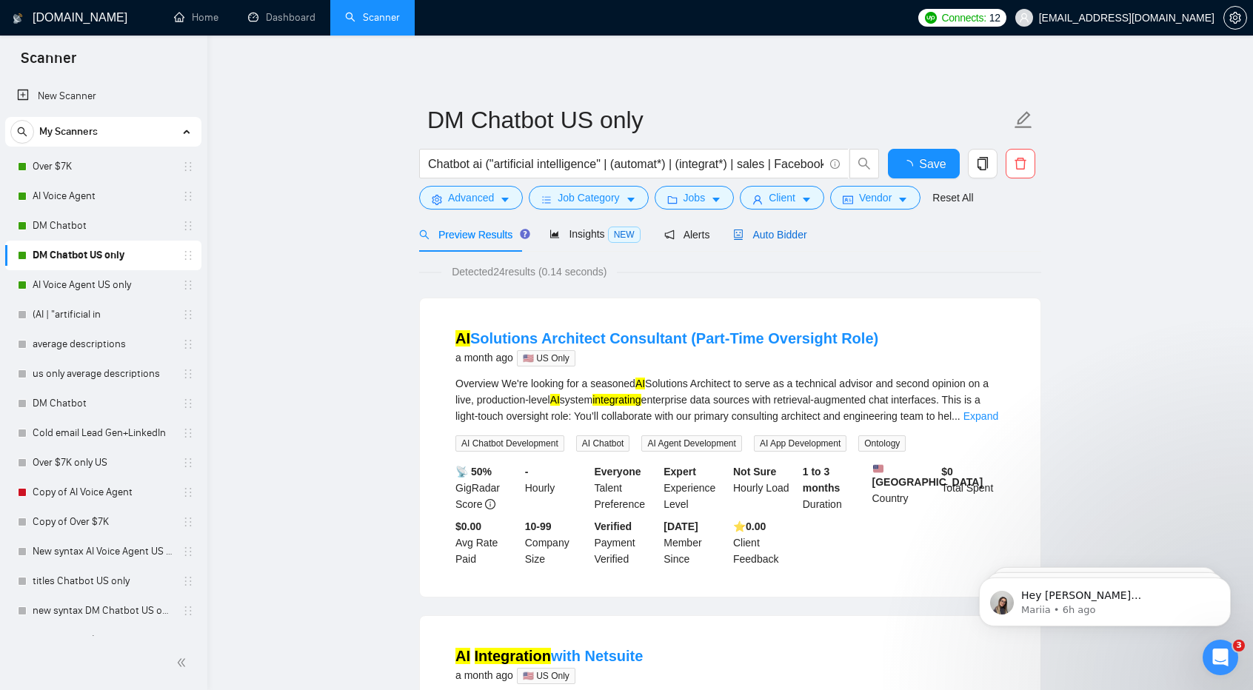
click at [772, 236] on span "Auto Bidder" at bounding box center [769, 235] width 73 height 12
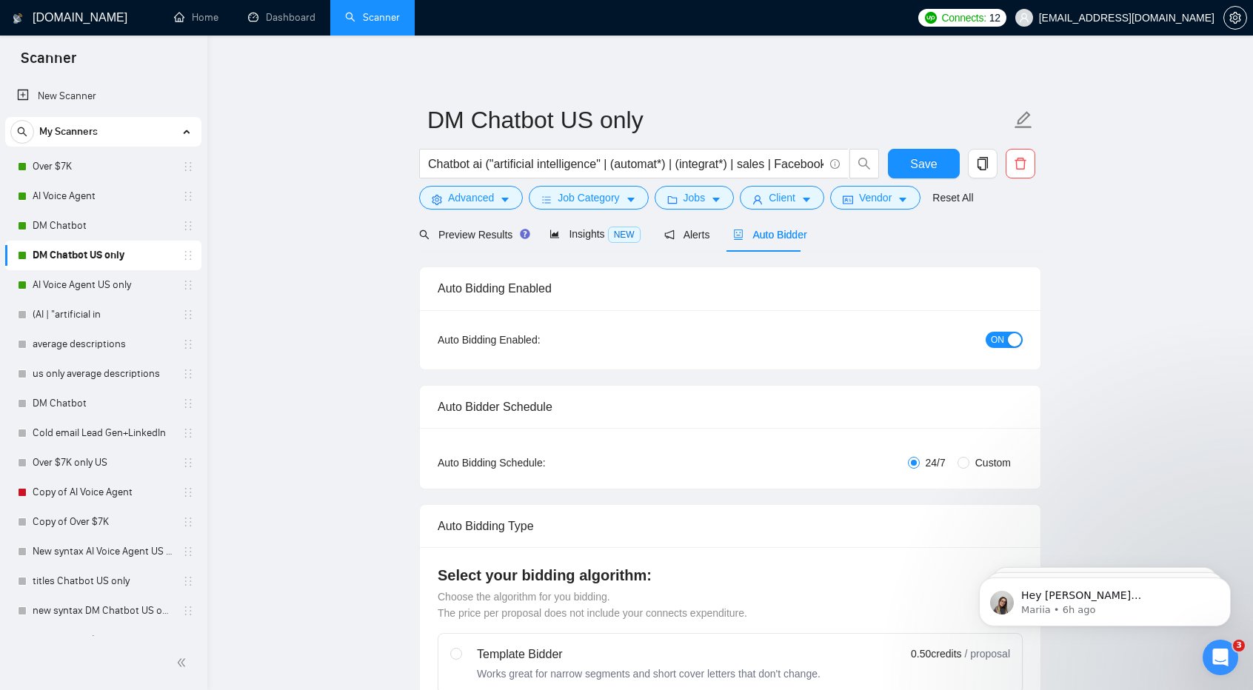
checkbox input "true"
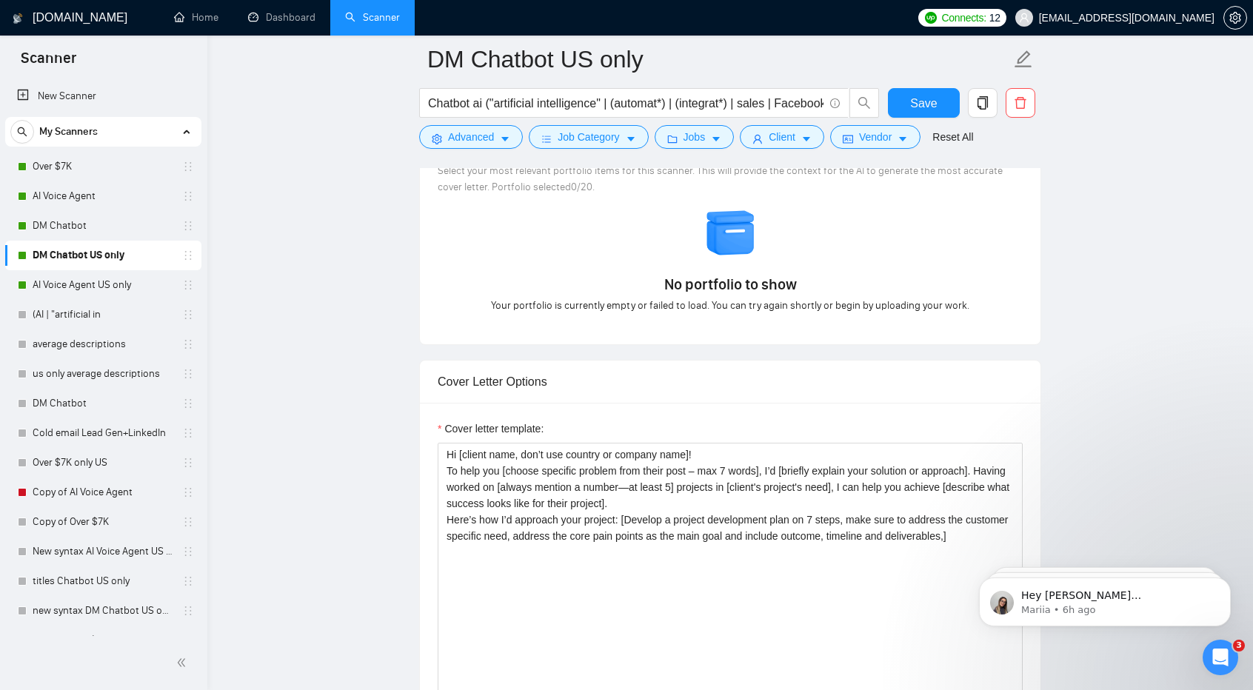
scroll to position [1368, 0]
click at [101, 290] on link "AI Voice Agent US only" at bounding box center [103, 285] width 141 height 30
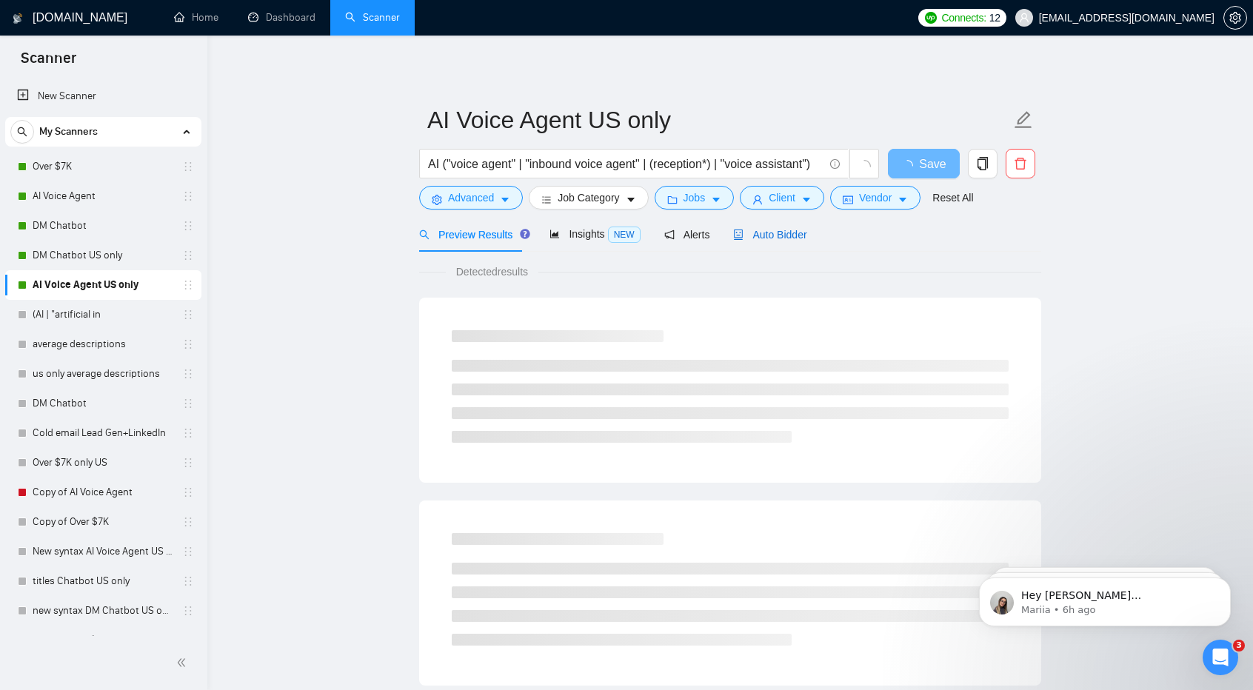
click at [757, 239] on span "Auto Bidder" at bounding box center [769, 235] width 73 height 12
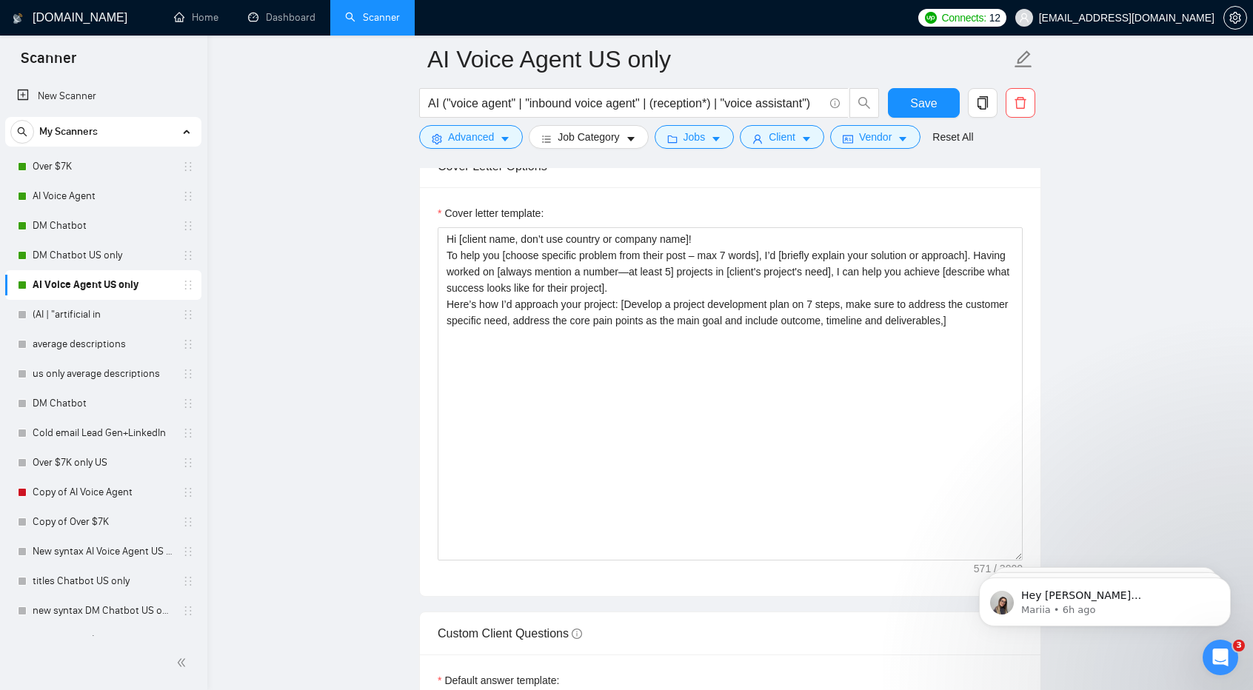
scroll to position [1582, 0]
click at [78, 310] on link "(AI | "artificial in" at bounding box center [103, 315] width 141 height 30
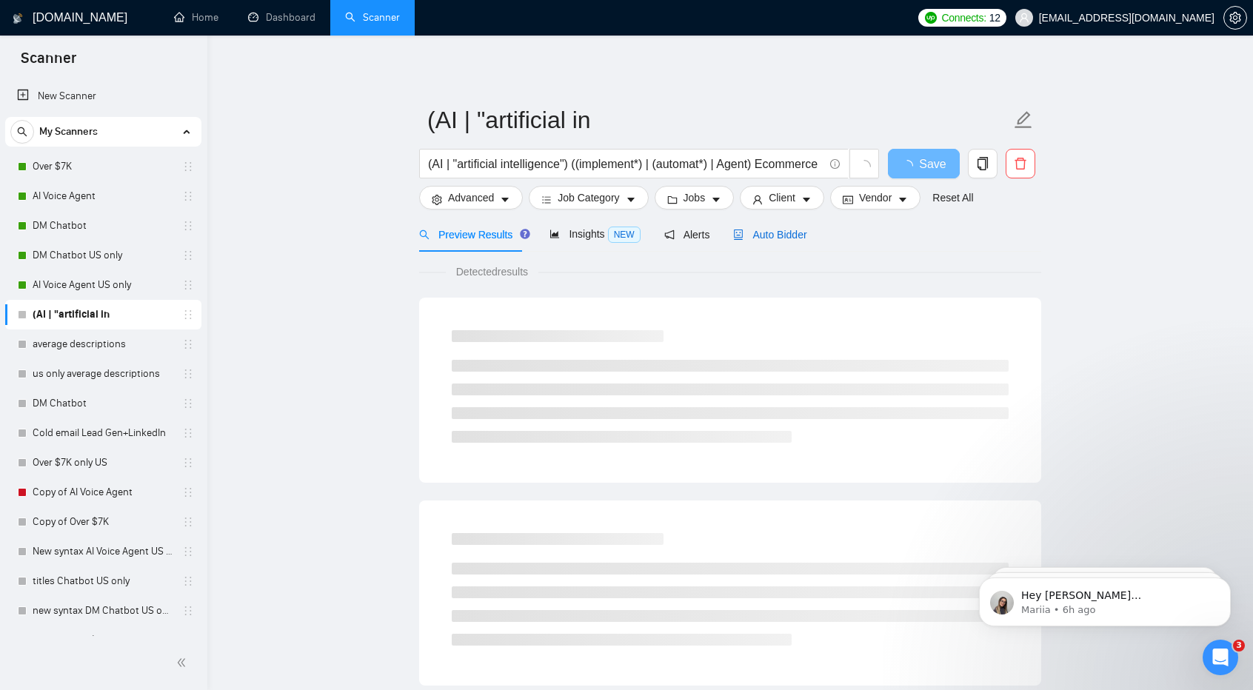
click at [771, 241] on span "Auto Bidder" at bounding box center [769, 235] width 73 height 12
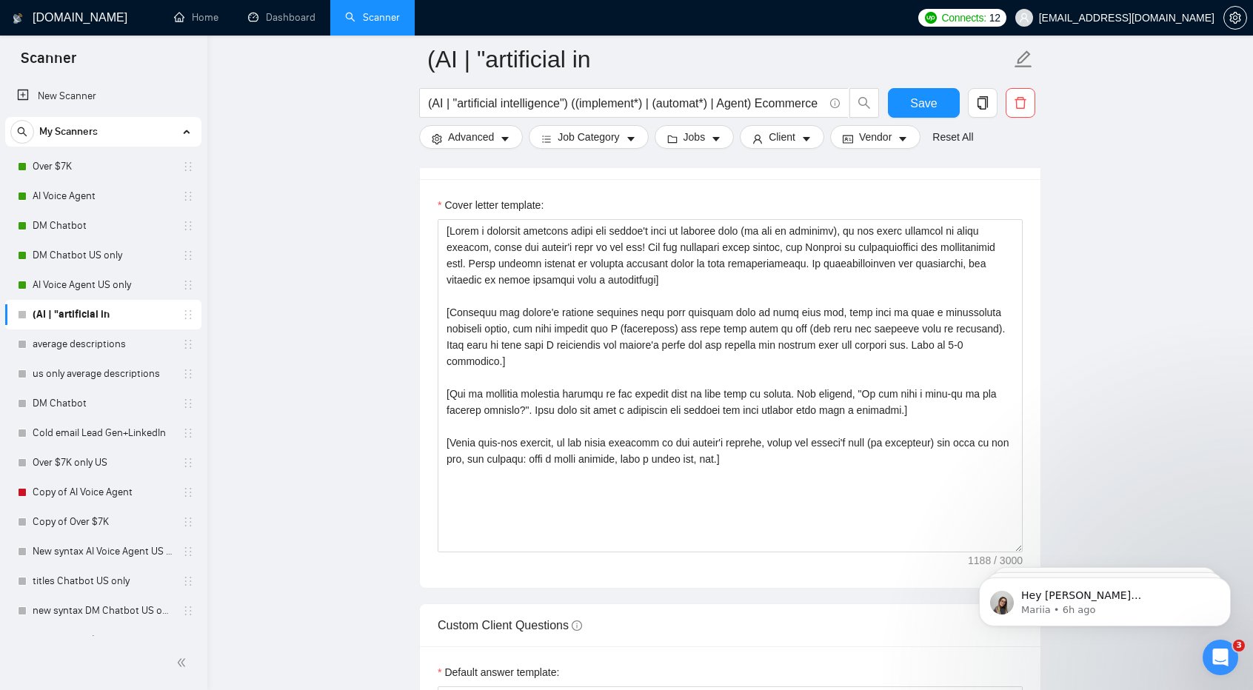
scroll to position [1587, 0]
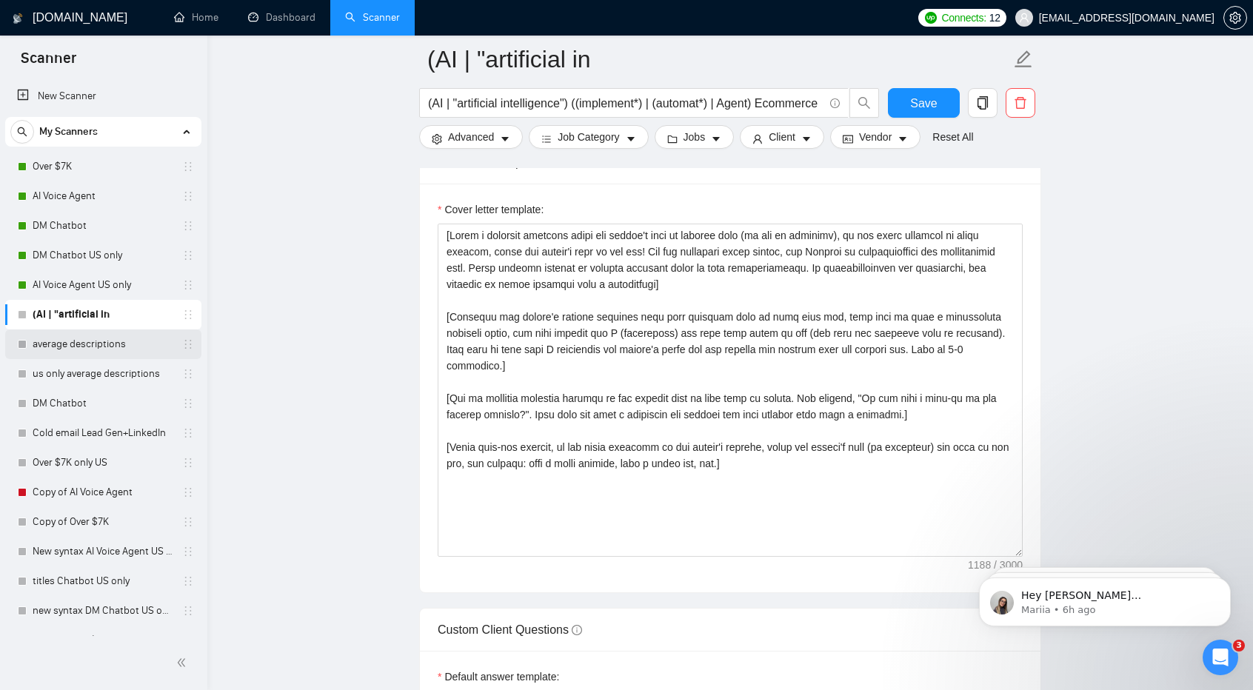
click at [41, 352] on link "average descriptions" at bounding box center [103, 345] width 141 height 30
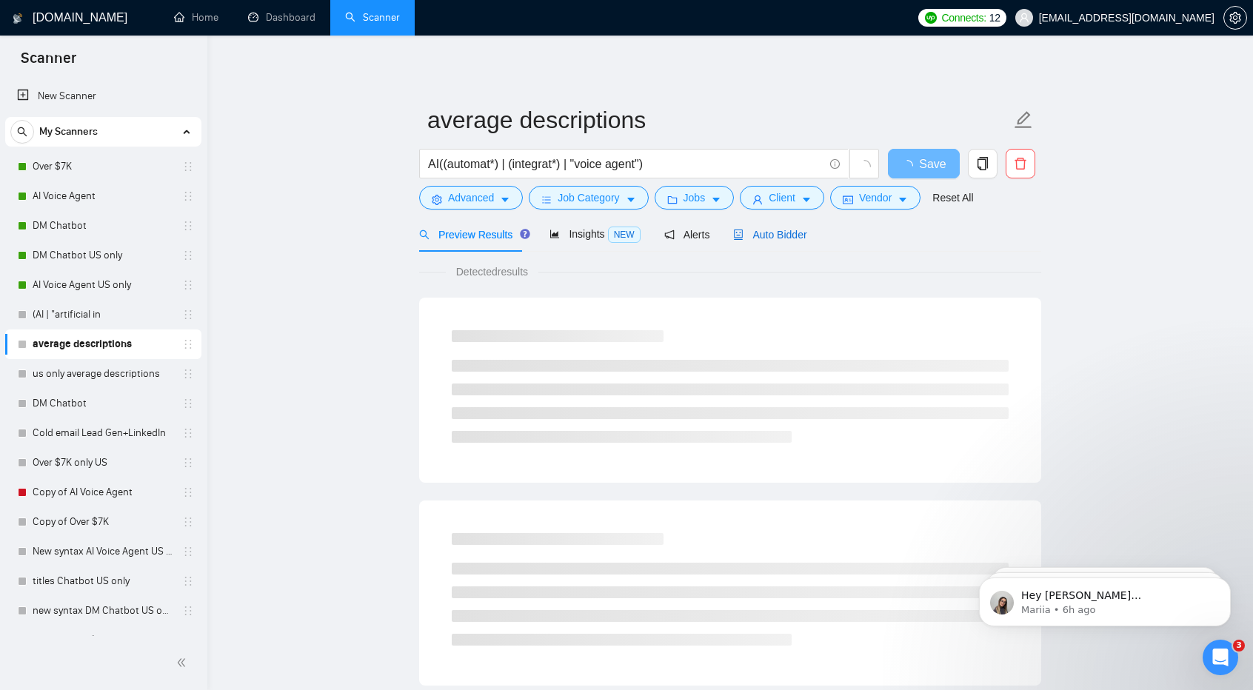
click at [769, 232] on span "Auto Bidder" at bounding box center [769, 235] width 73 height 12
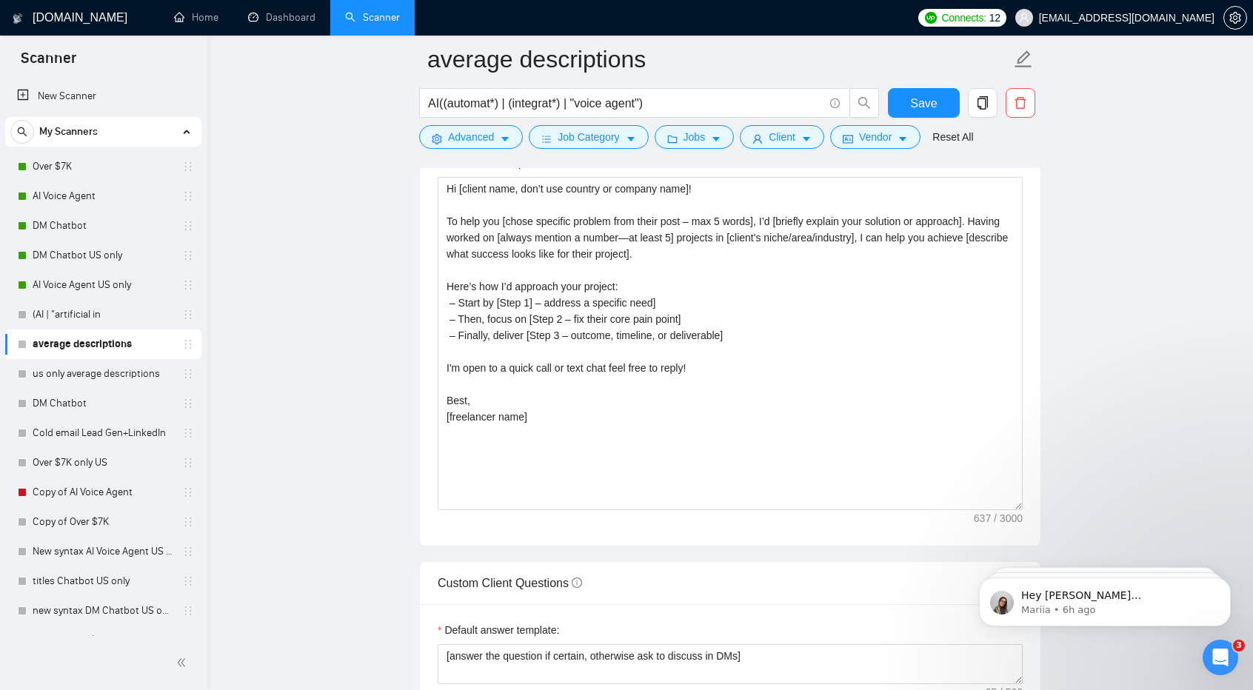
scroll to position [1657, 0]
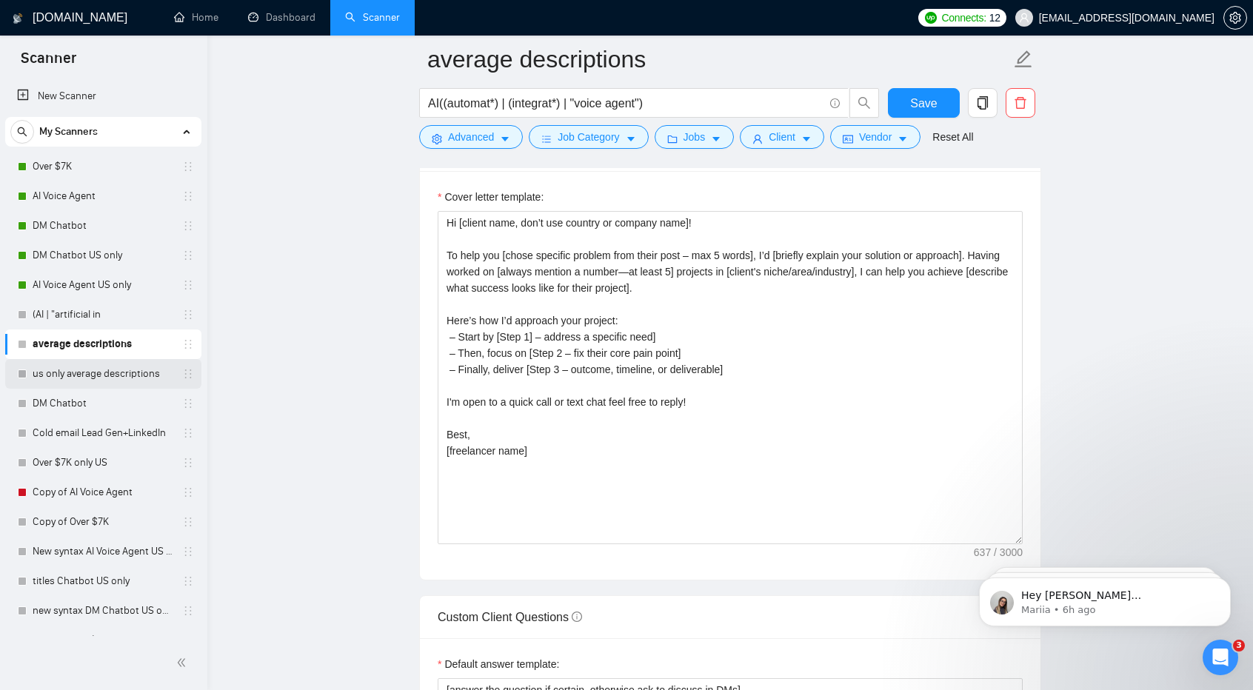
click at [69, 368] on link "us only average descriptions" at bounding box center [103, 374] width 141 height 30
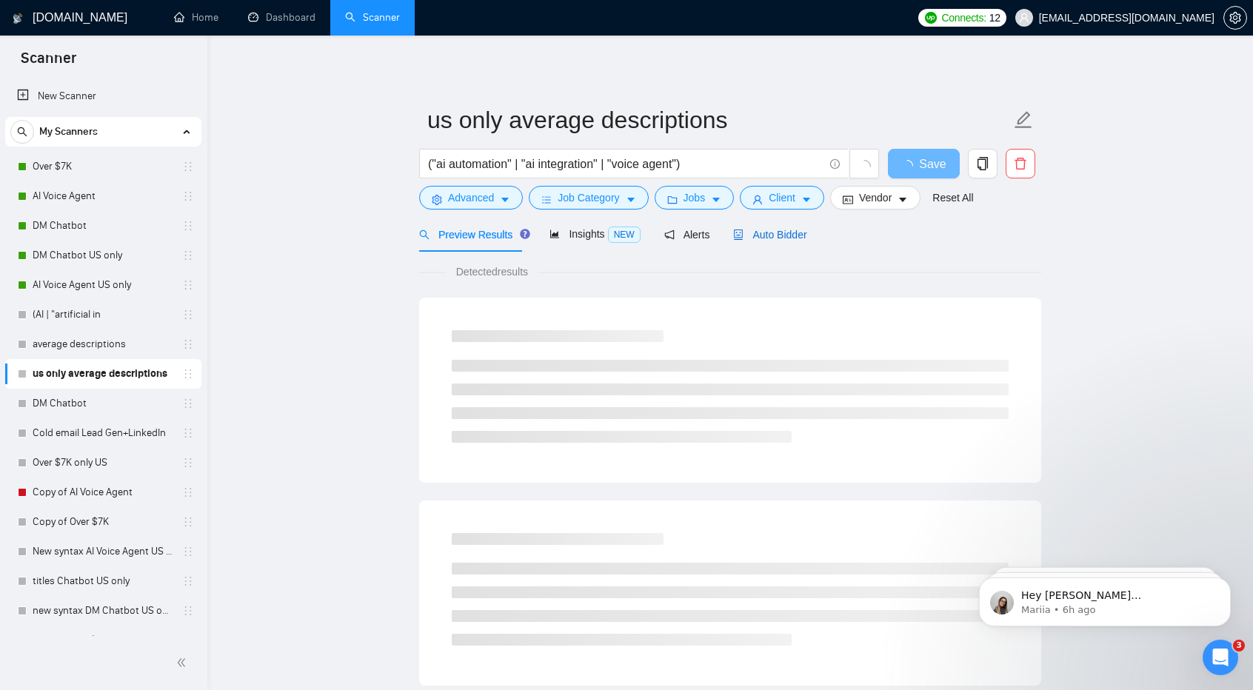
click at [763, 229] on span "Auto Bidder" at bounding box center [769, 235] width 73 height 12
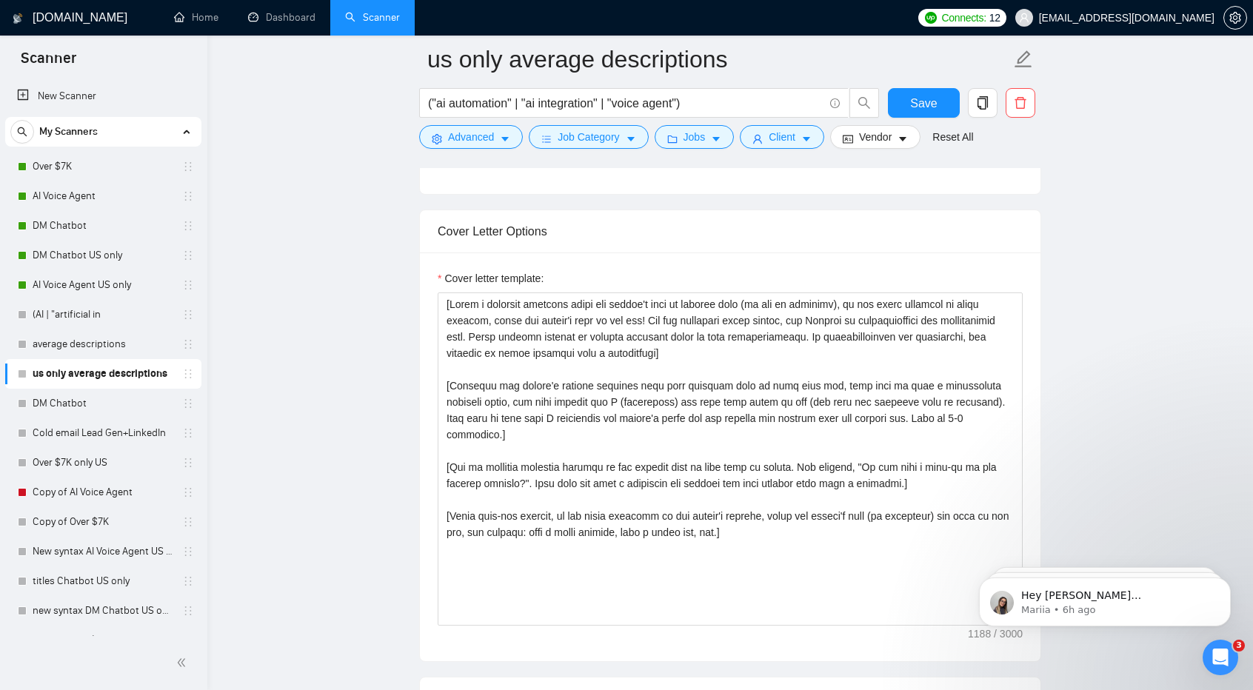
scroll to position [1519, 0]
click at [94, 398] on link "DM Chatbot" at bounding box center [103, 404] width 141 height 30
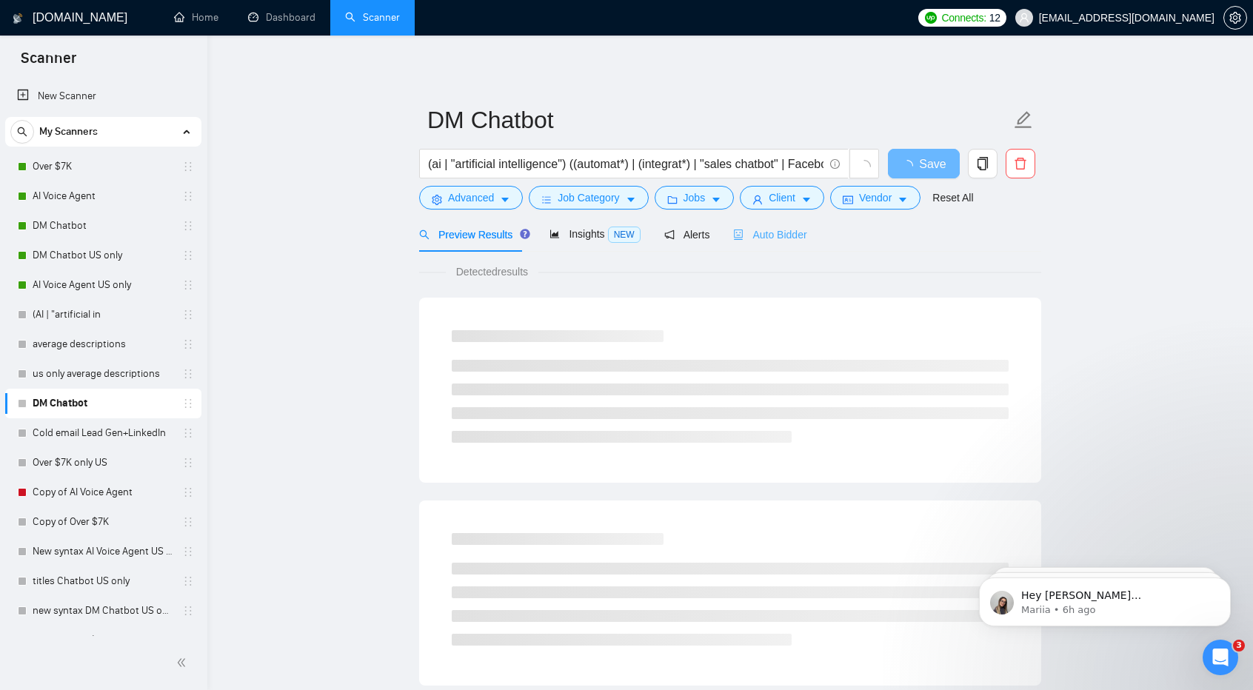
click at [776, 224] on div "Auto Bidder" at bounding box center [769, 234] width 73 height 35
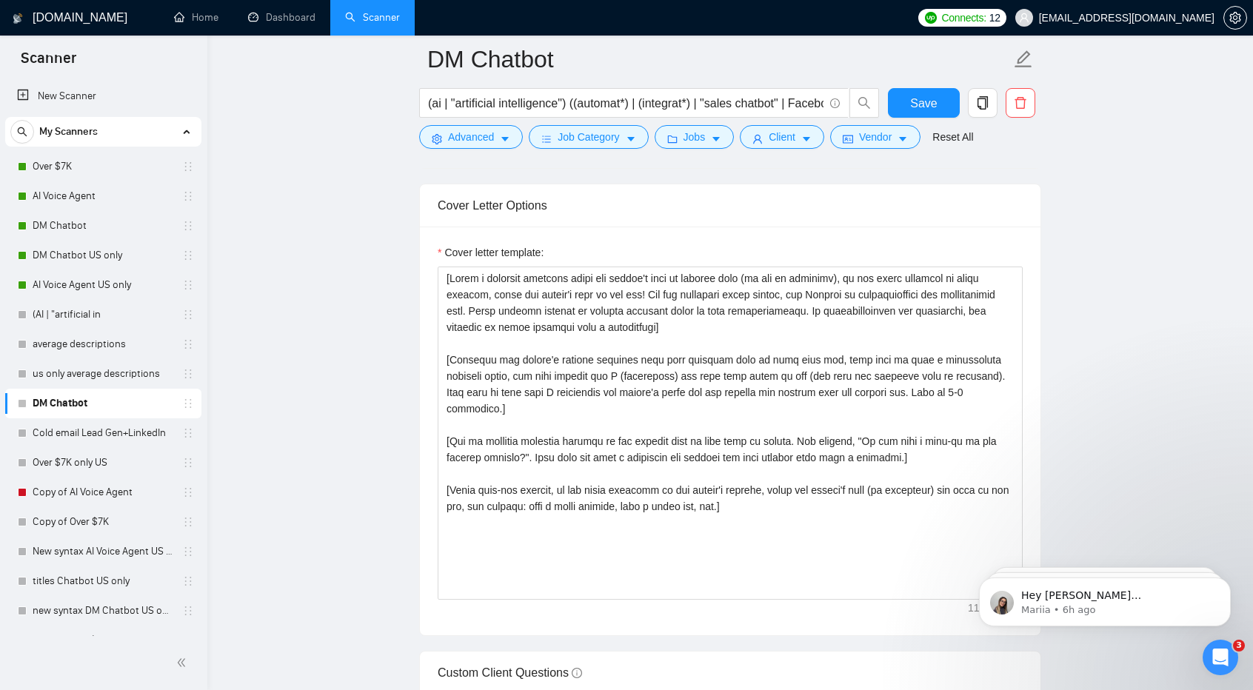
scroll to position [1598, 0]
click at [61, 441] on link "Cold email Lead Gen+LinkedIn" at bounding box center [103, 433] width 141 height 30
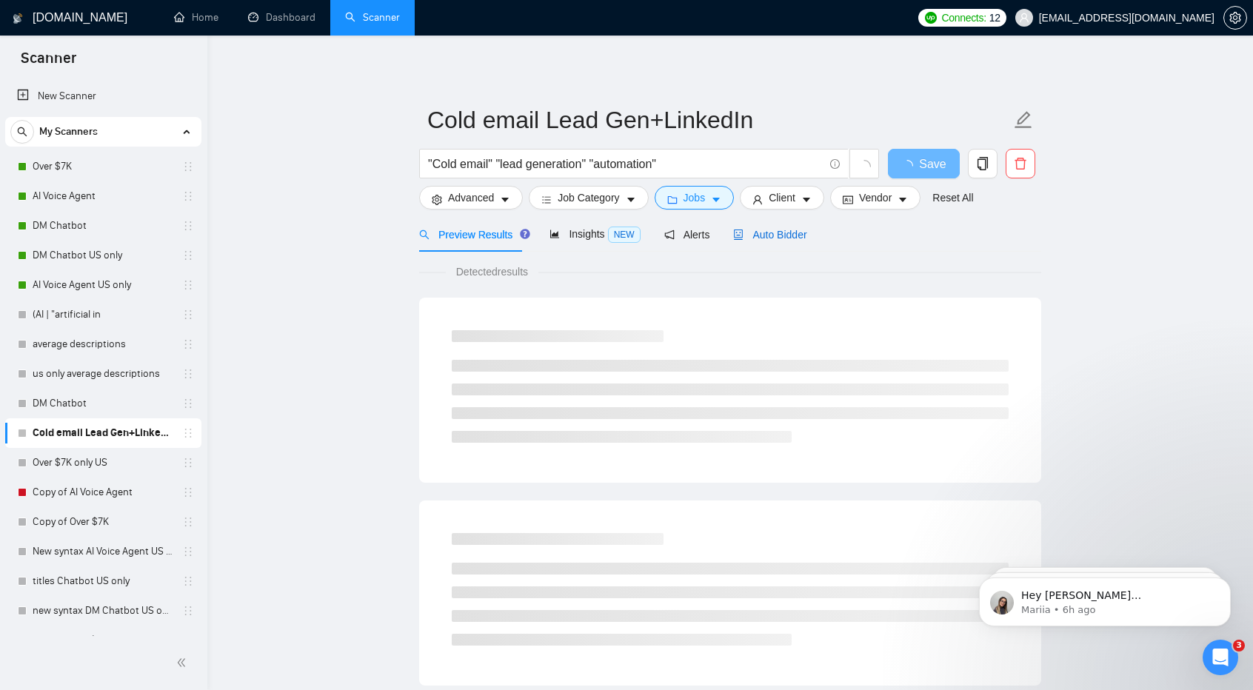
click at [785, 229] on span "Auto Bidder" at bounding box center [769, 235] width 73 height 12
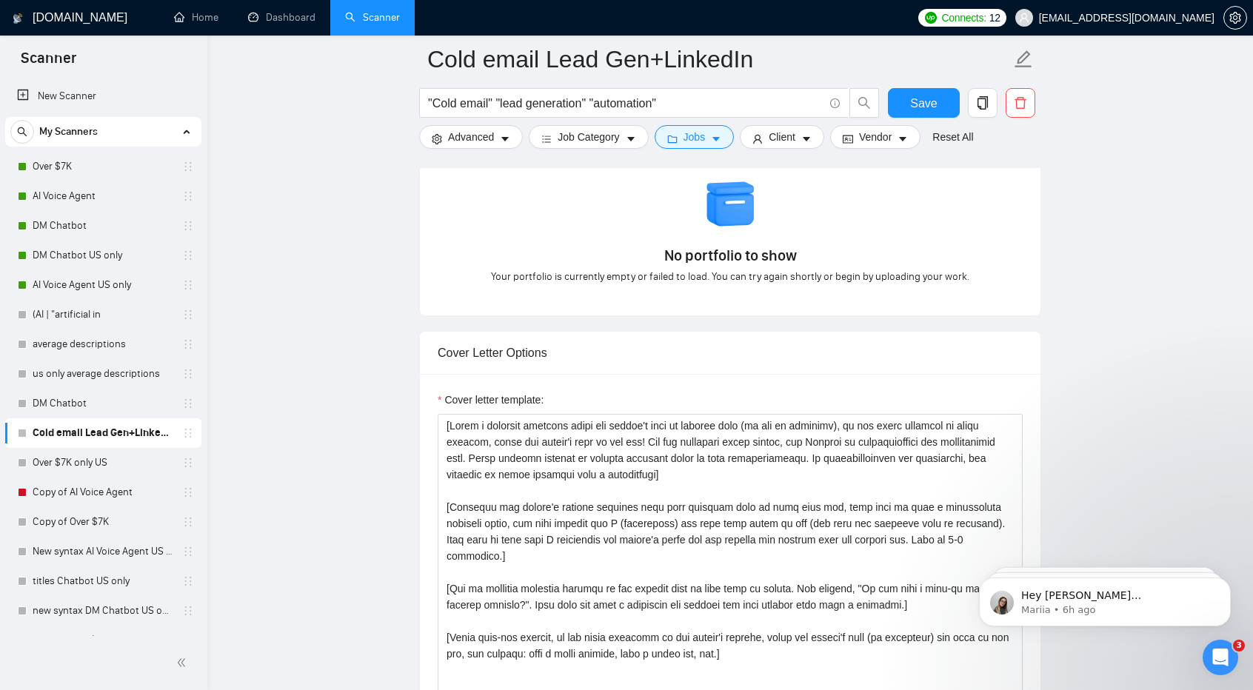
scroll to position [1442, 0]
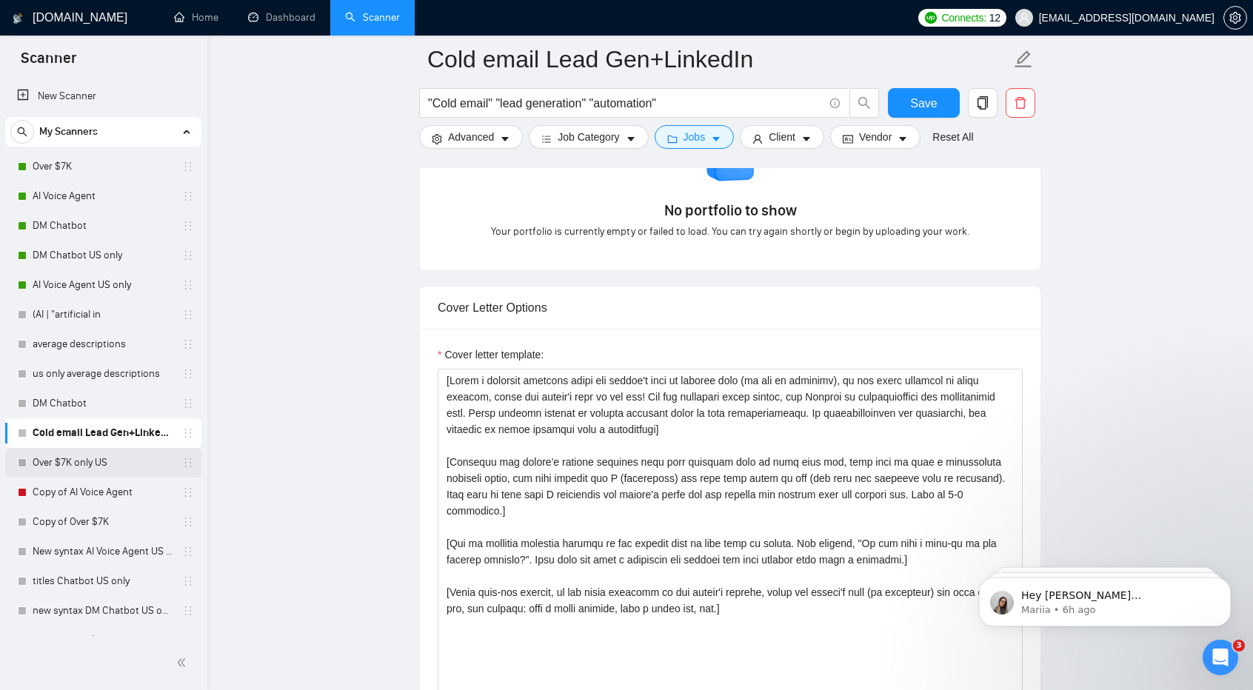
click at [92, 461] on link "Over $7K only US" at bounding box center [103, 463] width 141 height 30
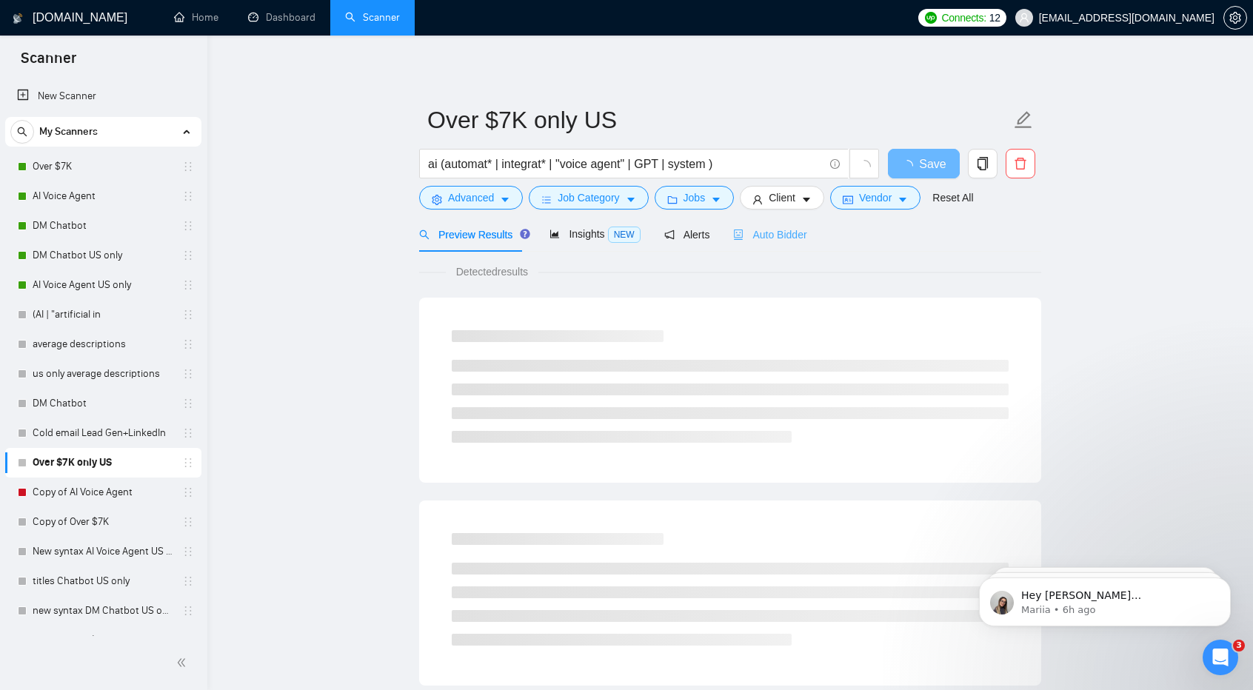
click at [766, 244] on div "Auto Bidder" at bounding box center [769, 234] width 73 height 35
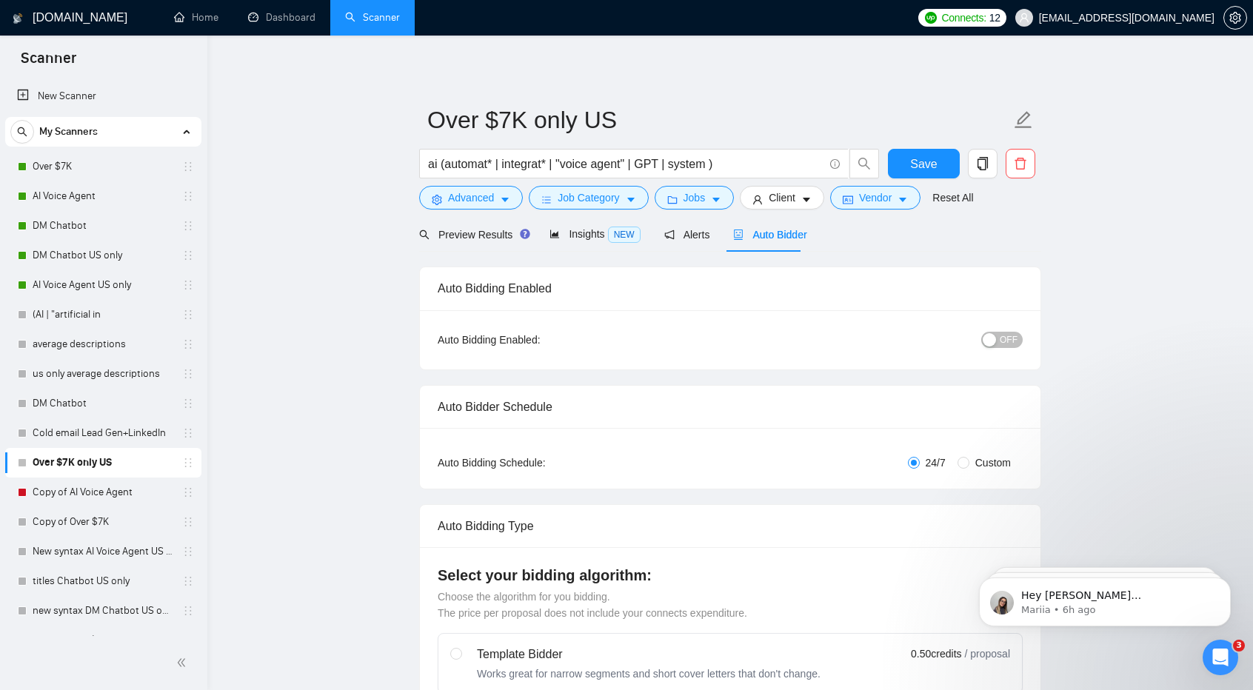
click at [766, 244] on div "Auto Bidder" at bounding box center [769, 234] width 73 height 35
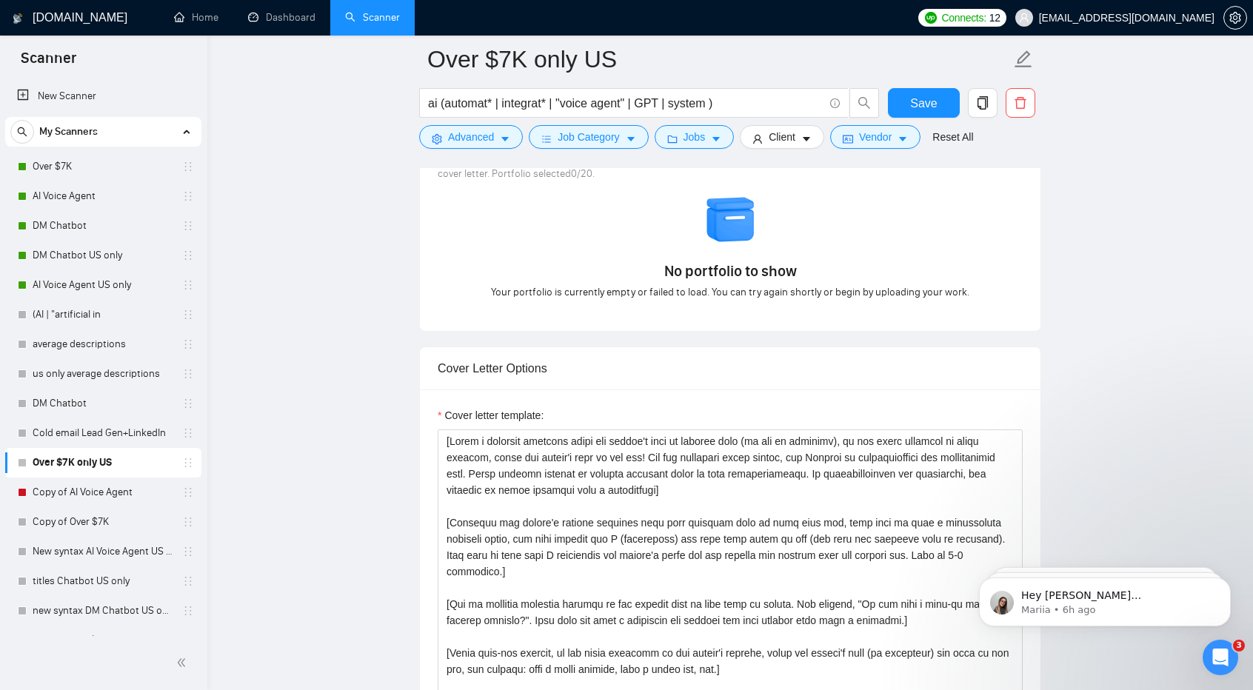
scroll to position [1458, 0]
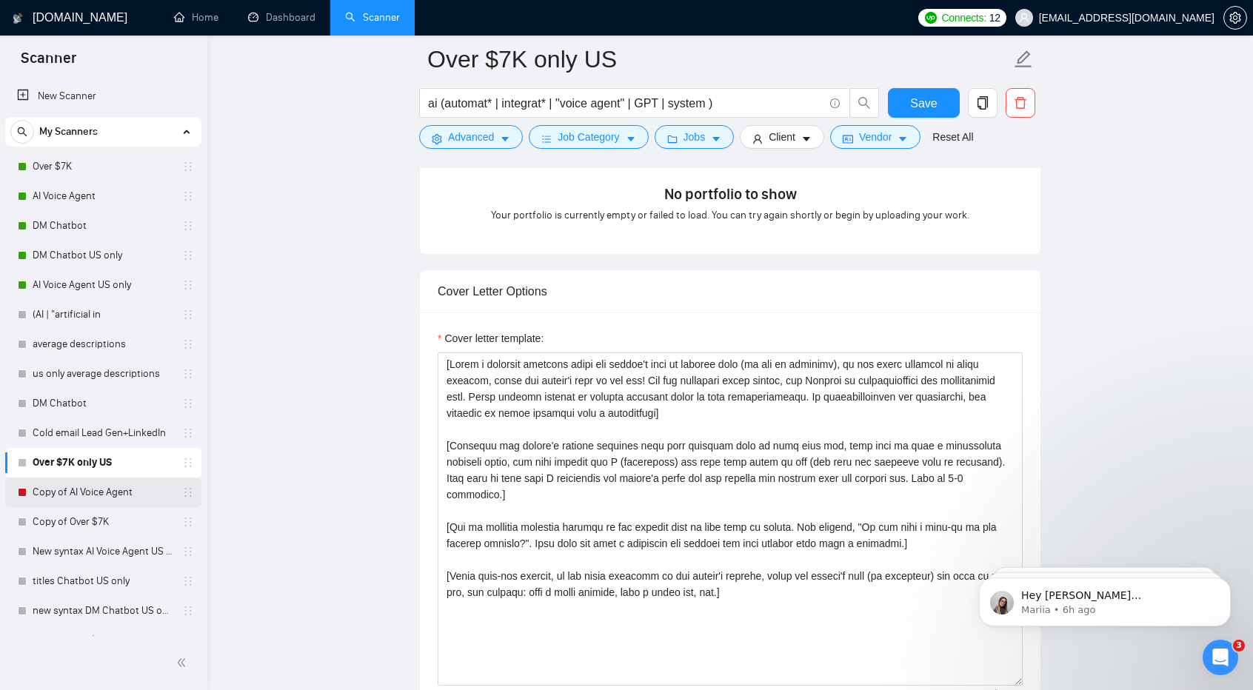
click at [90, 495] on link "Copy of AI Voice Agent" at bounding box center [103, 493] width 141 height 30
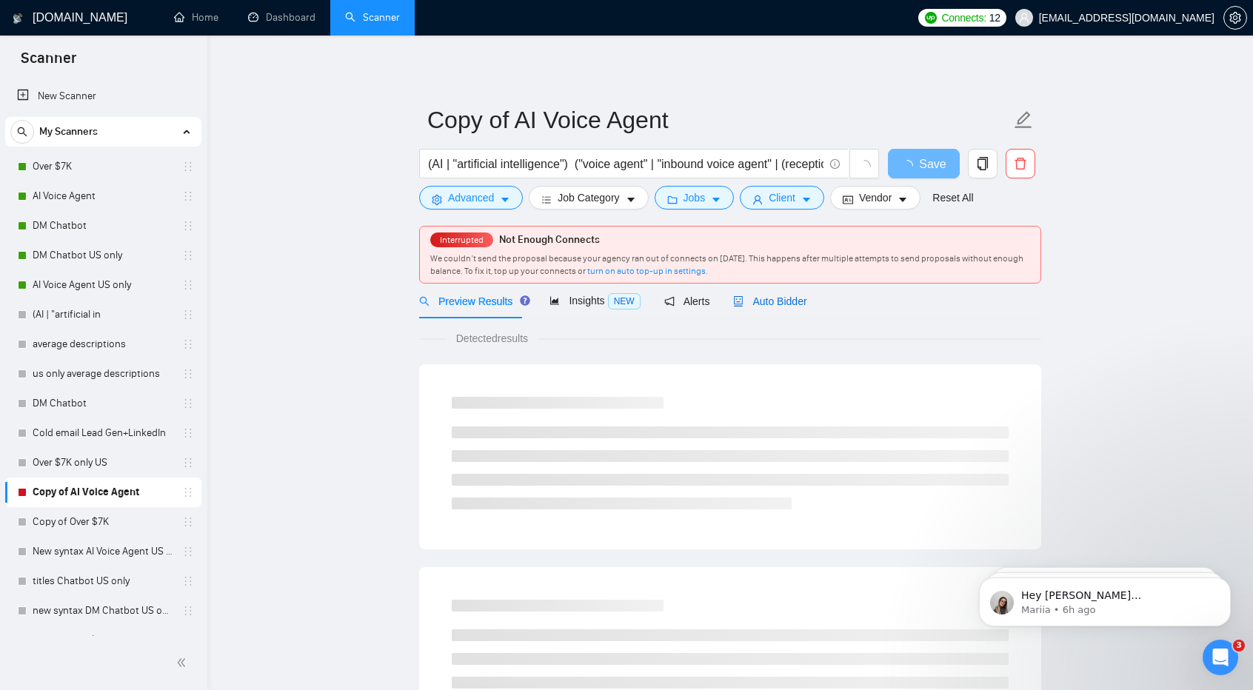
click at [764, 293] on div "Auto Bidder" at bounding box center [769, 301] width 73 height 16
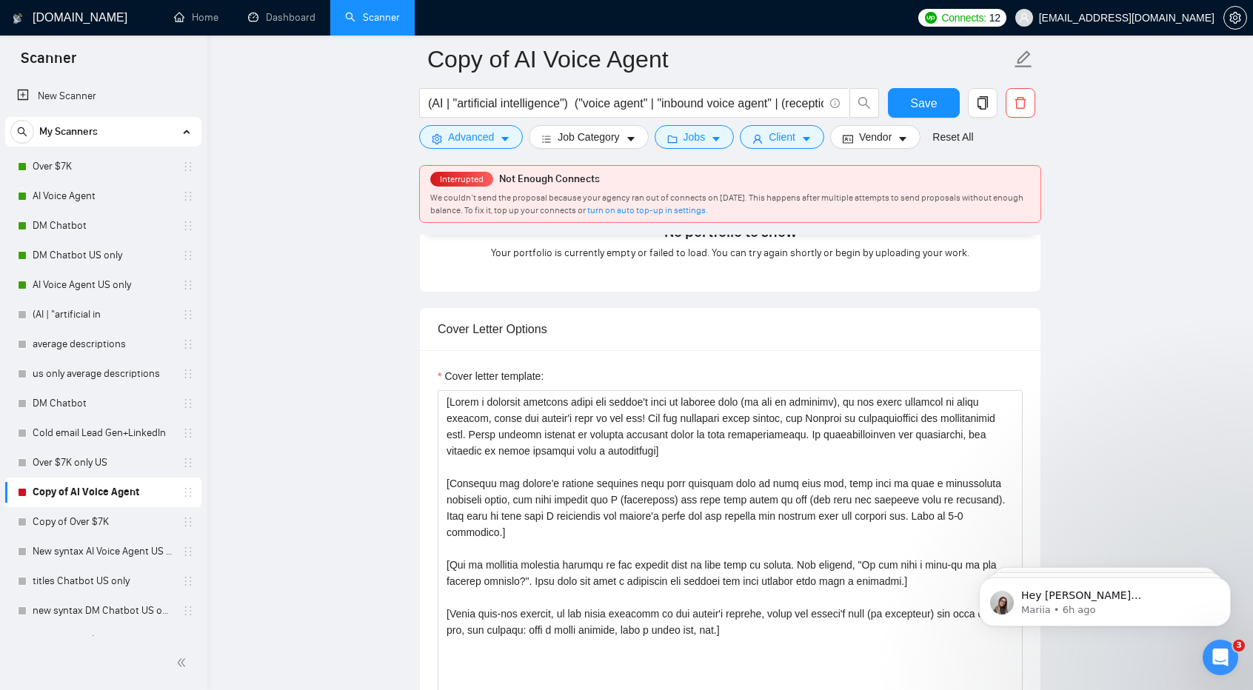
scroll to position [1489, 0]
click at [110, 524] on link "Copy of Over $7K" at bounding box center [103, 522] width 141 height 30
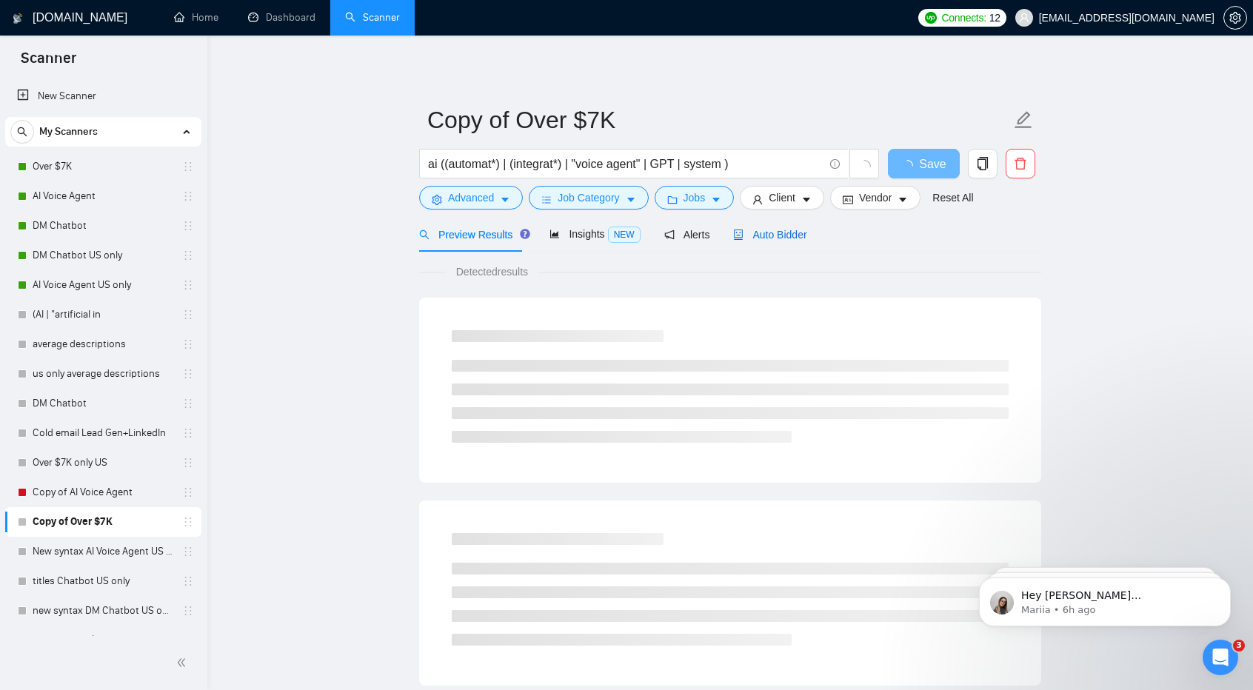
click at [741, 236] on span "Auto Bidder" at bounding box center [769, 235] width 73 height 12
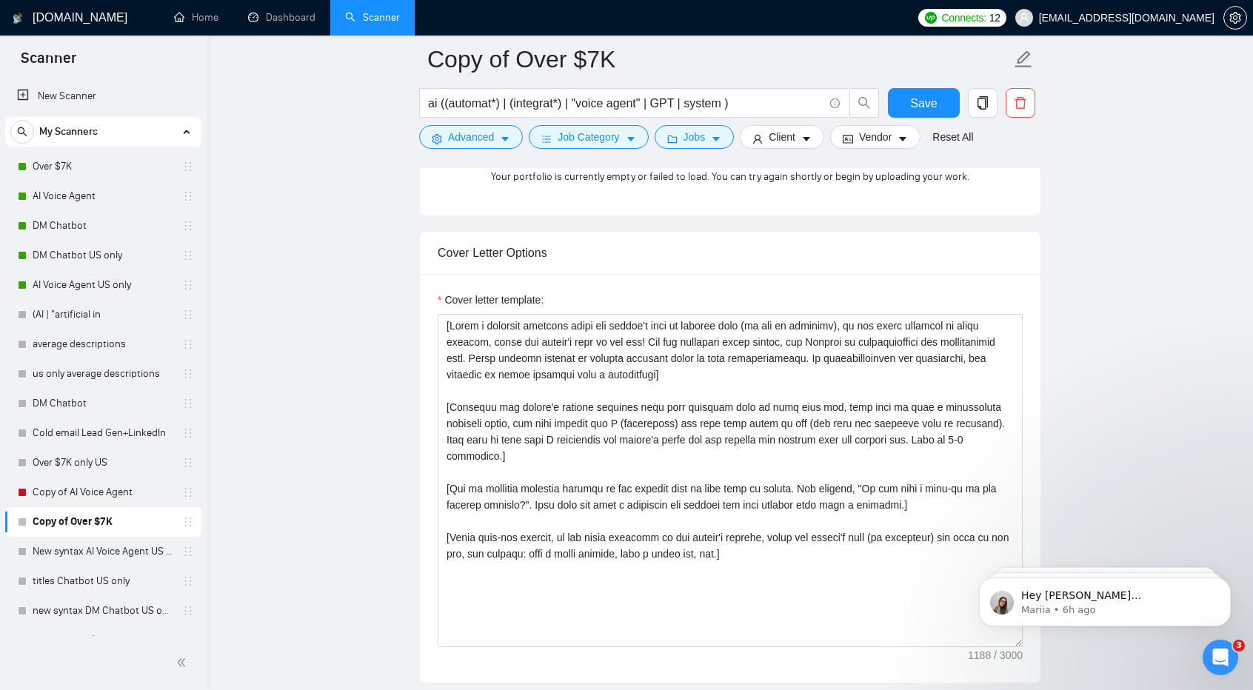
scroll to position [1501, 0]
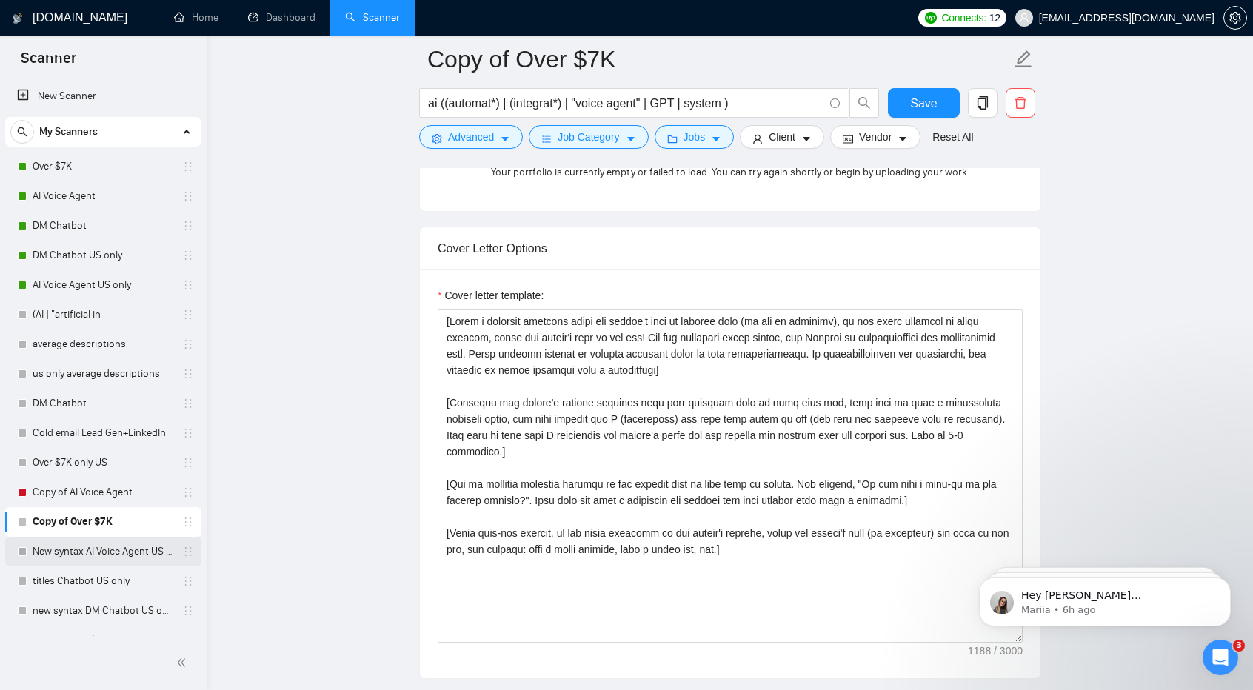
click at [130, 549] on link "New syntax AI Voice Agent US only" at bounding box center [103, 552] width 141 height 30
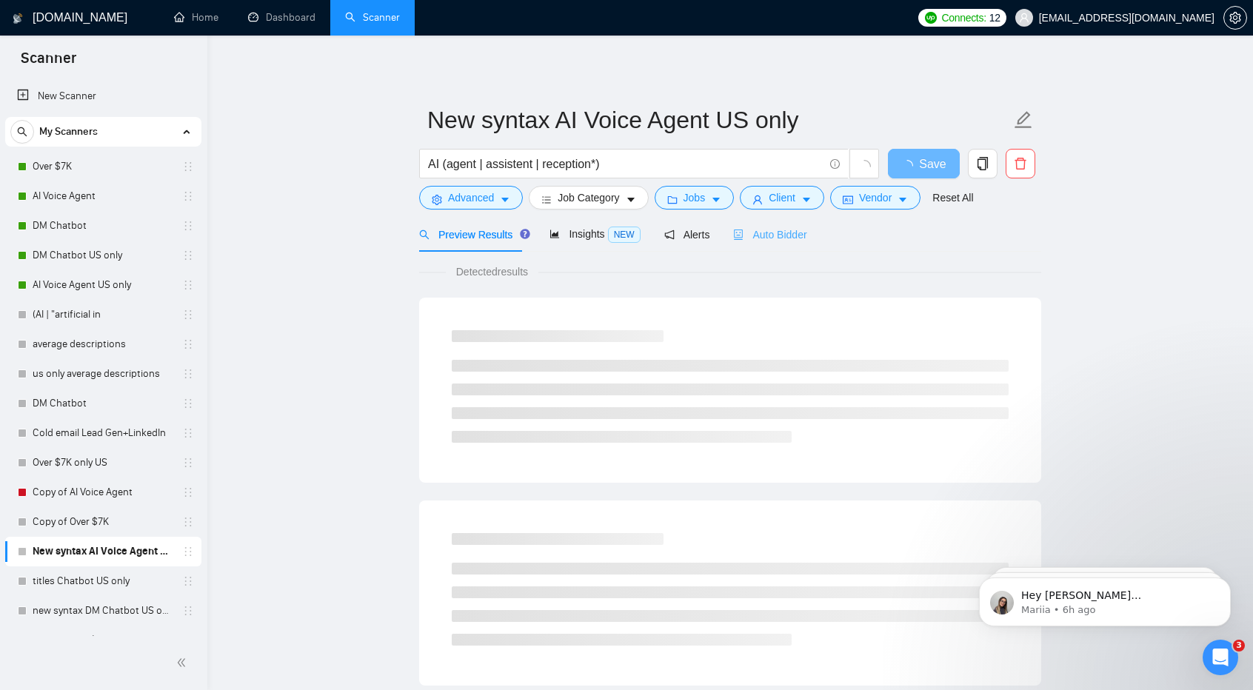
click at [775, 244] on div "Auto Bidder" at bounding box center [769, 234] width 73 height 35
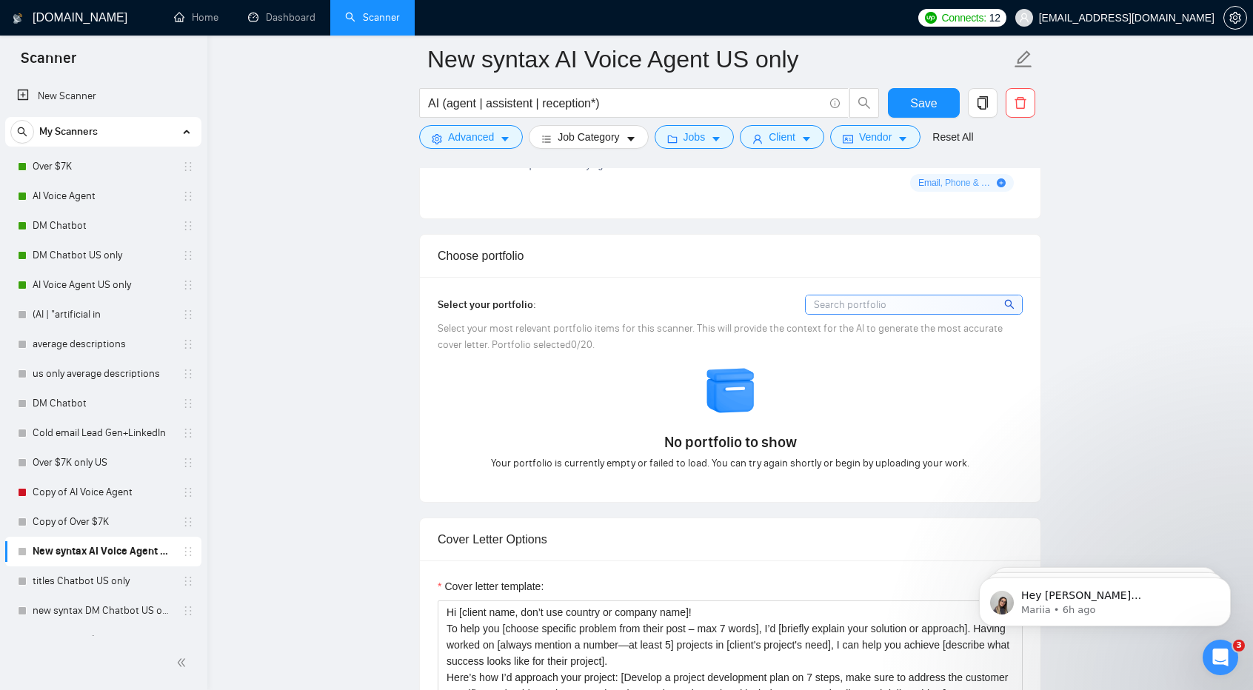
scroll to position [1407, 0]
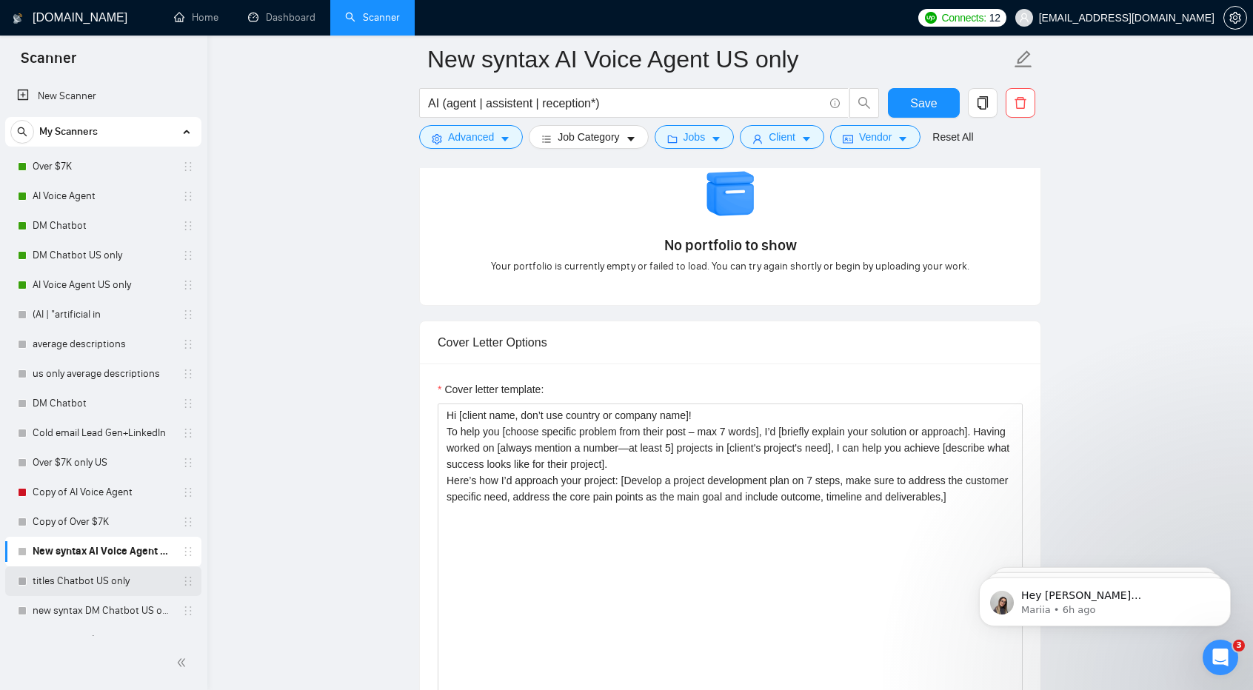
click at [129, 572] on link "titles Chatbot US only" at bounding box center [103, 581] width 141 height 30
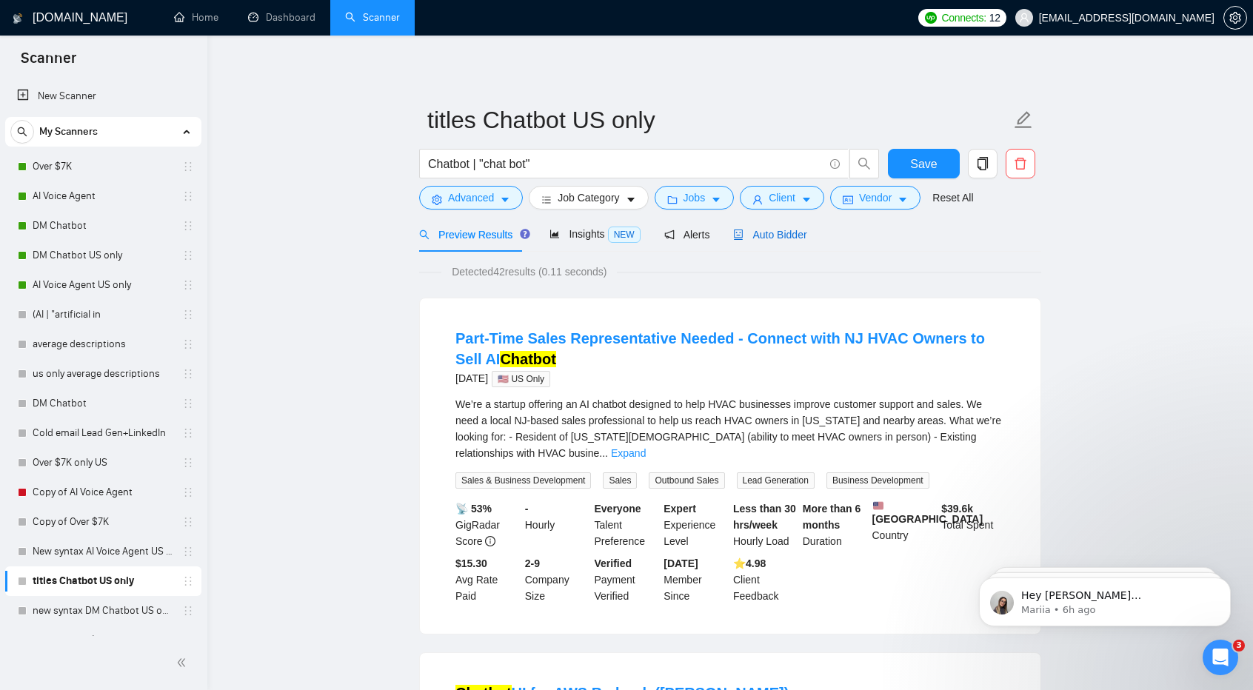
click at [773, 232] on span "Auto Bidder" at bounding box center [769, 235] width 73 height 12
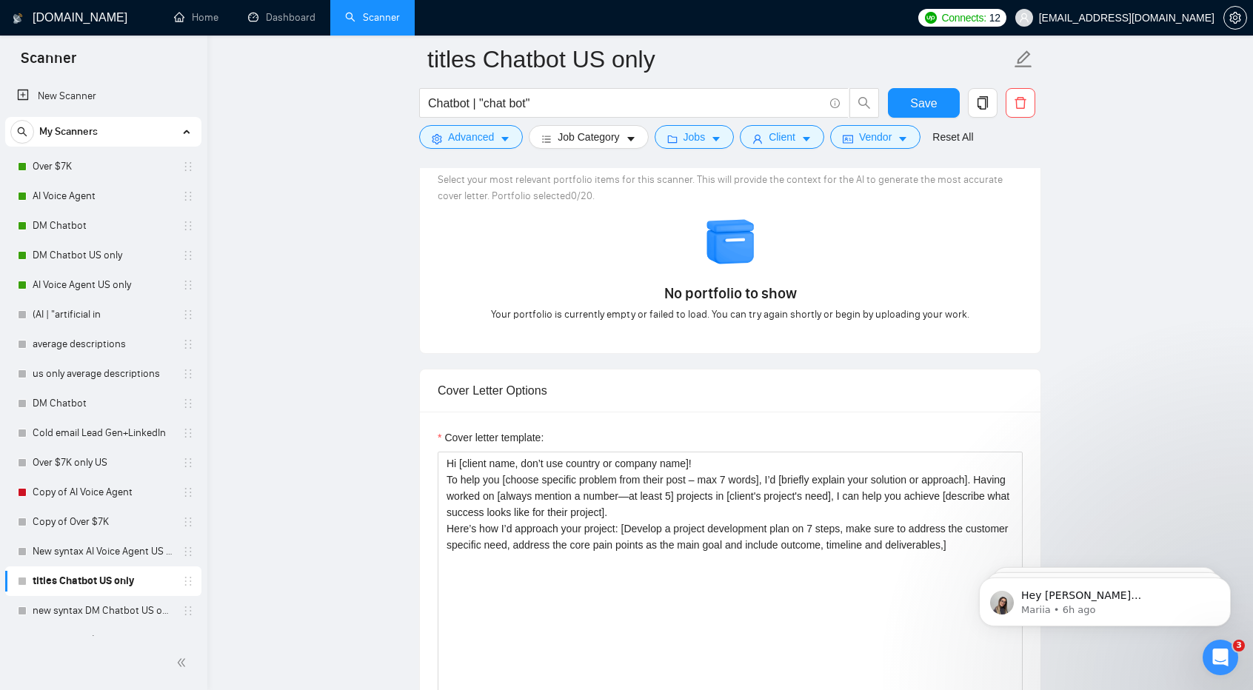
scroll to position [1336, 0]
click at [121, 611] on link "new syntax DM Chatbot US only" at bounding box center [103, 611] width 141 height 30
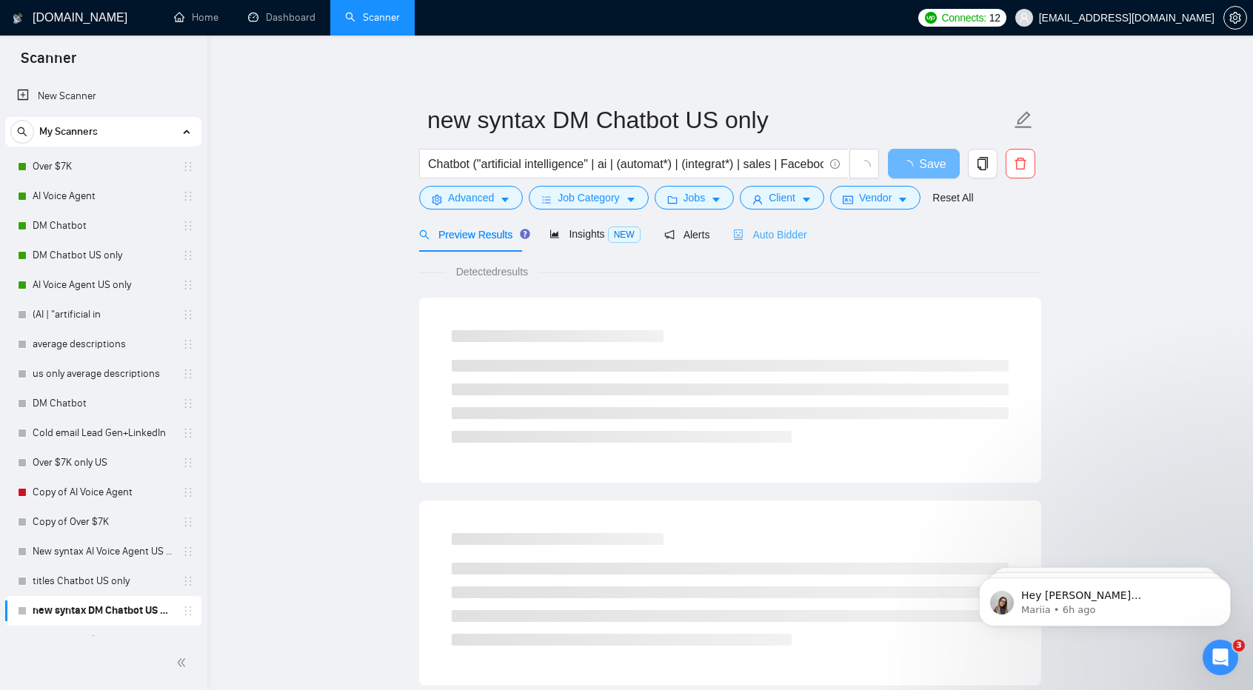
click at [763, 244] on div "Auto Bidder" at bounding box center [769, 234] width 73 height 35
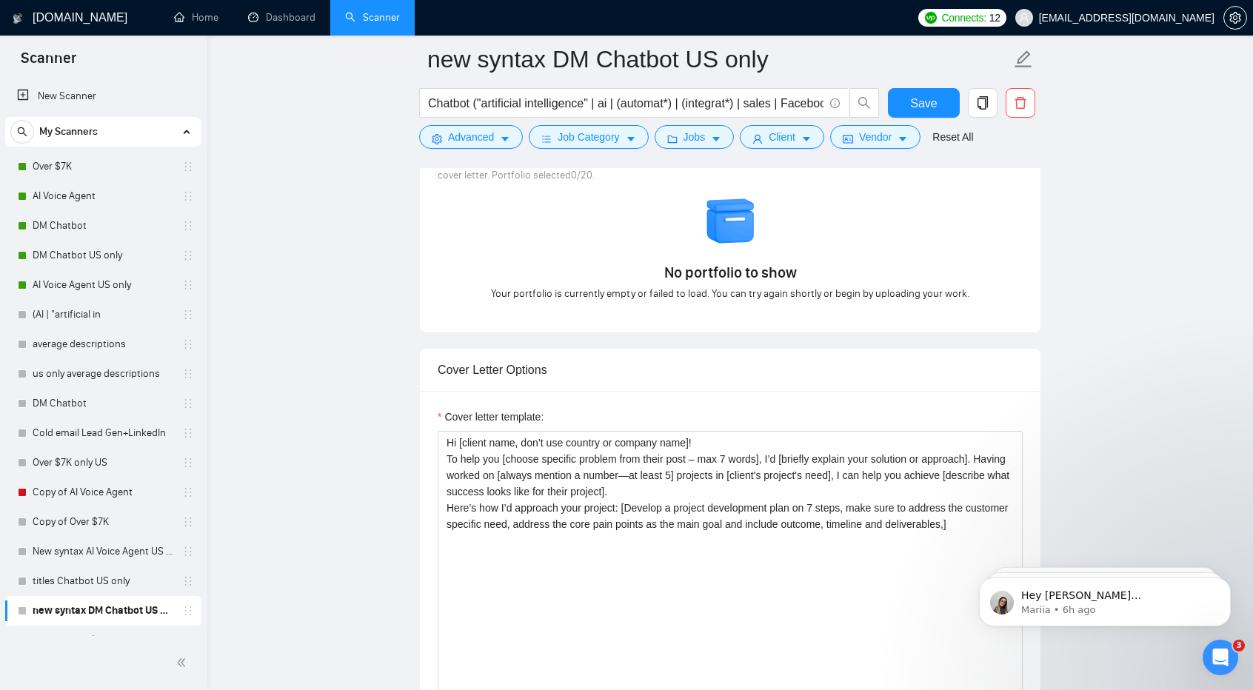
scroll to position [1500, 0]
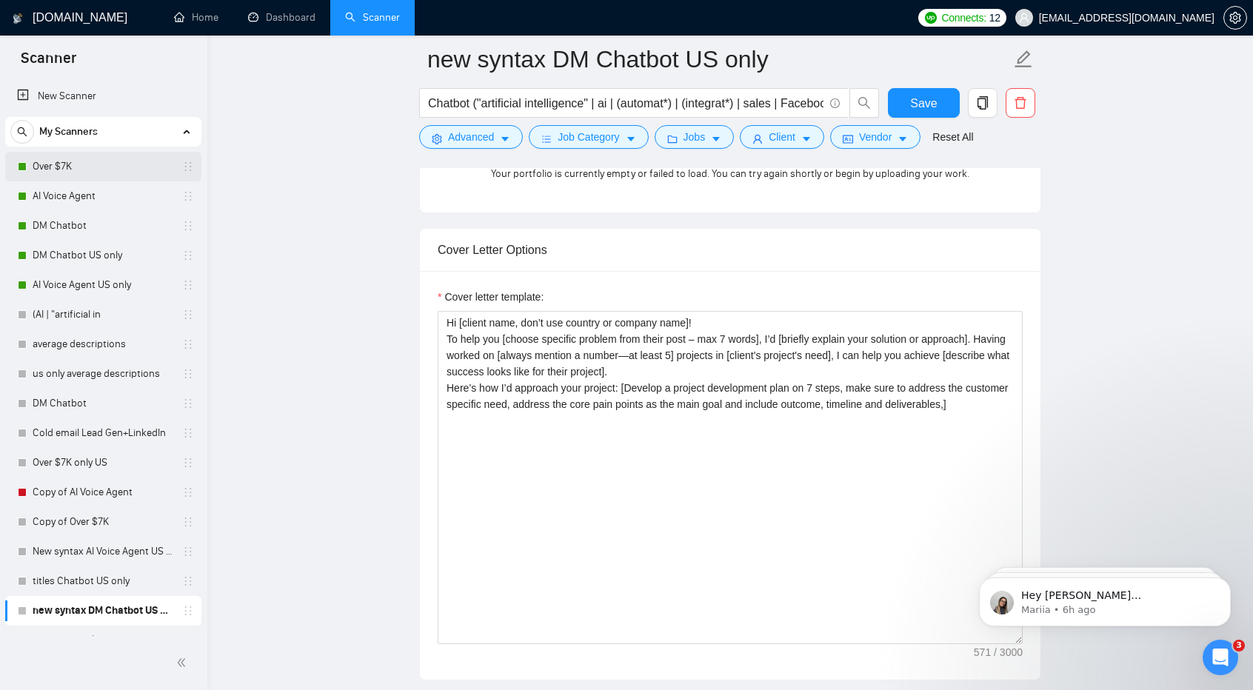
click at [84, 167] on link "Over $7K" at bounding box center [103, 167] width 141 height 30
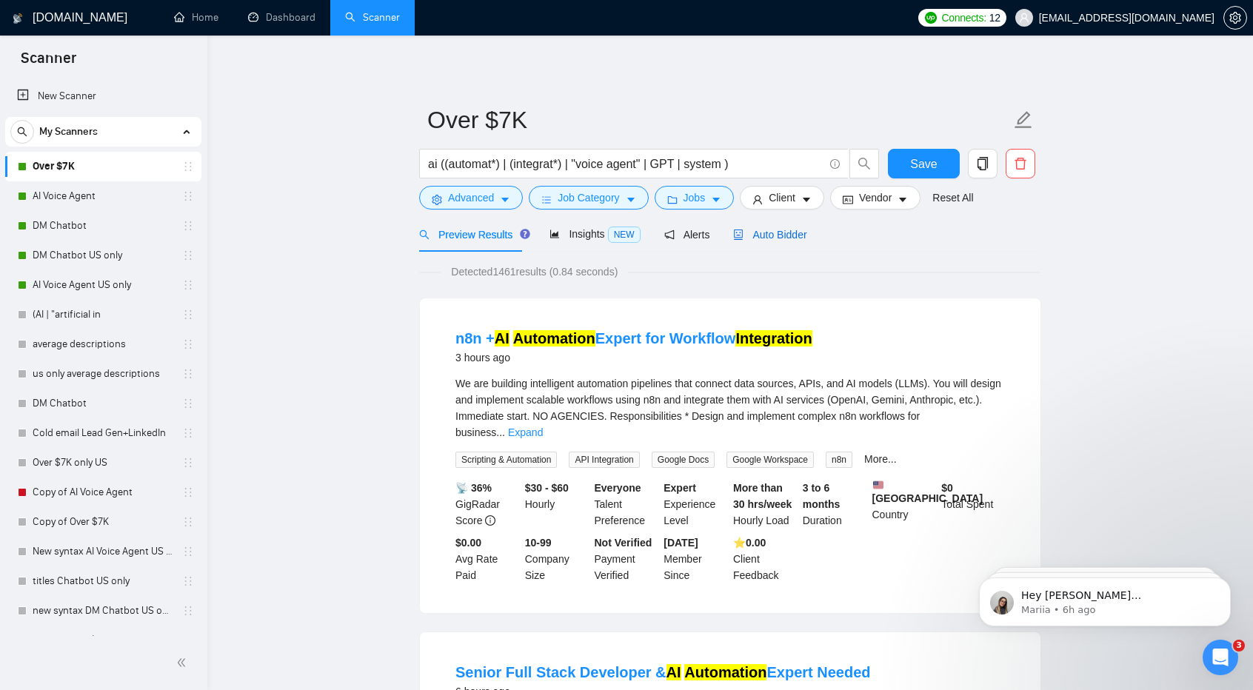
click at [763, 236] on span "Auto Bidder" at bounding box center [769, 235] width 73 height 12
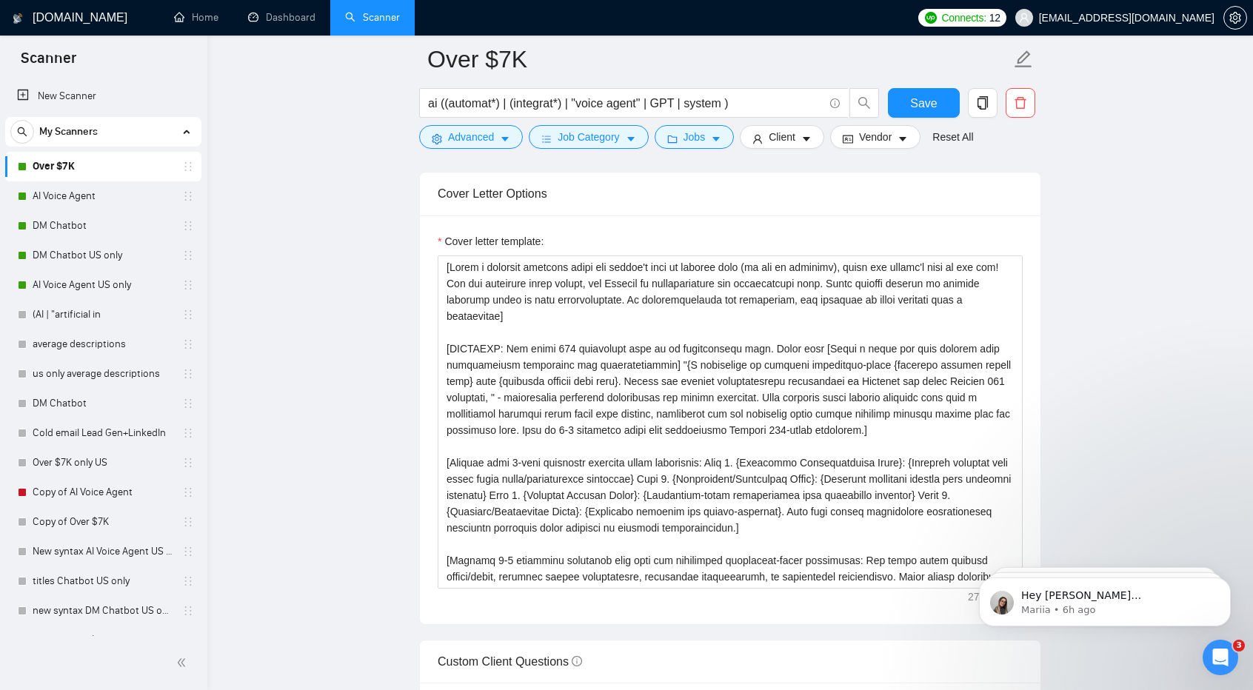
scroll to position [163, 0]
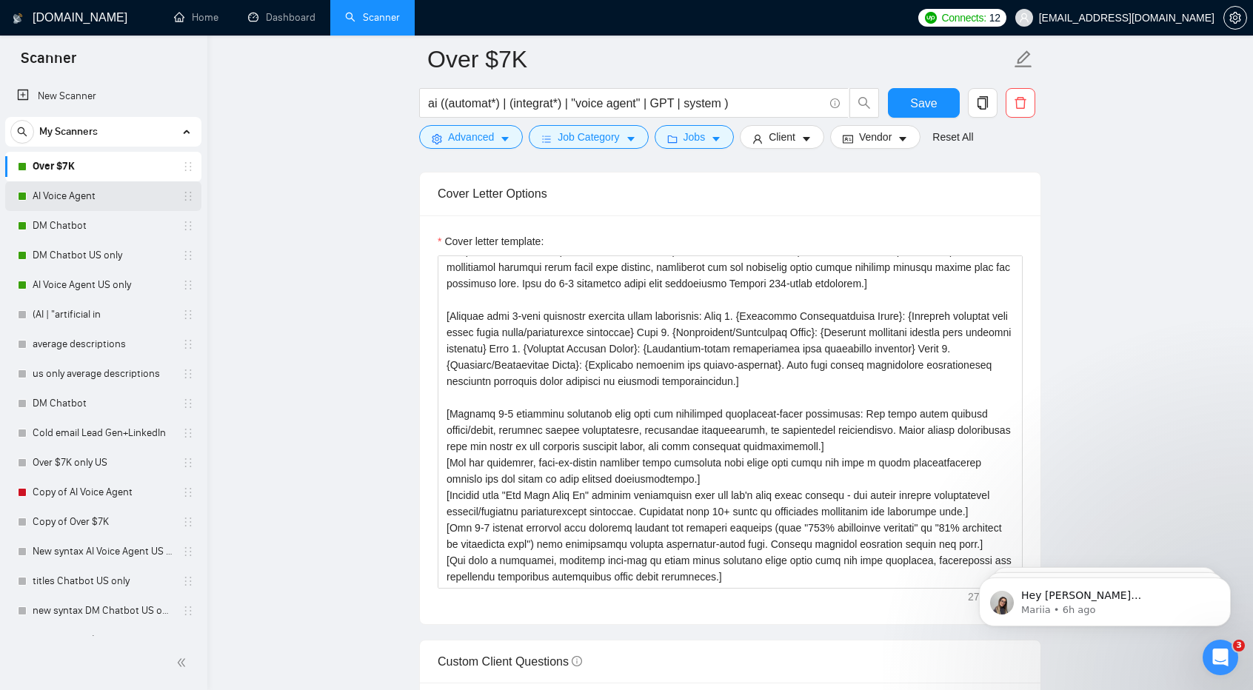
click at [101, 208] on link "AI Voice Agent" at bounding box center [103, 196] width 141 height 30
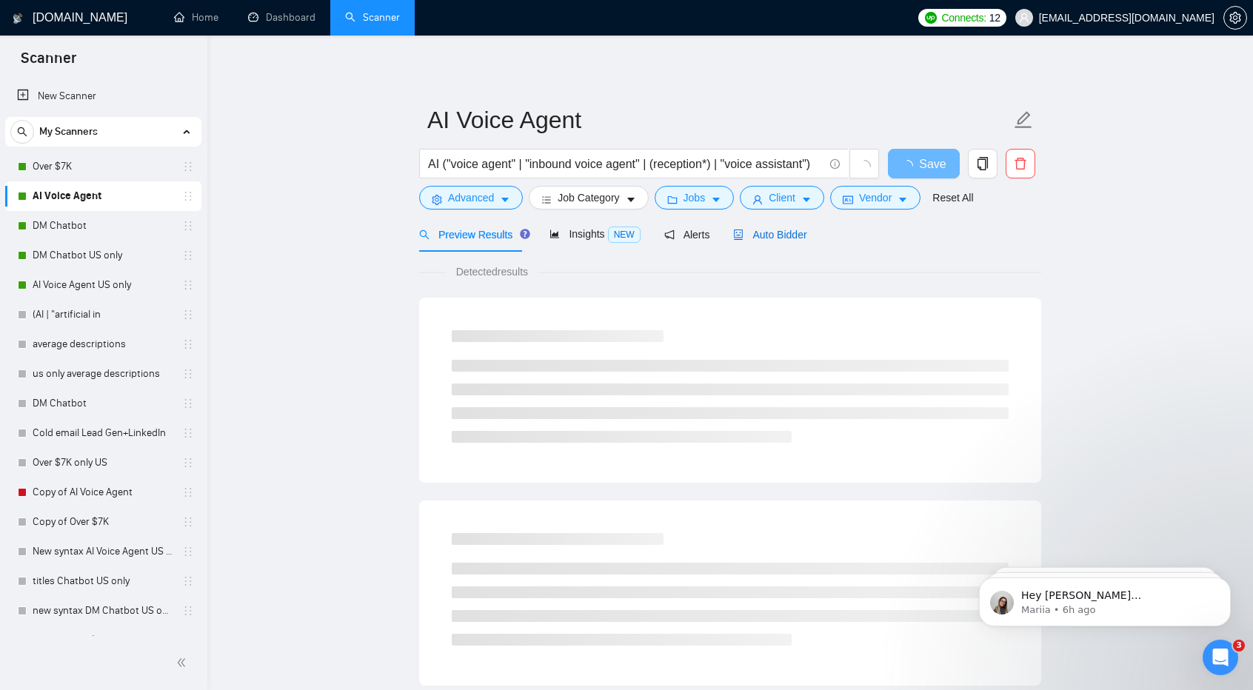
click at [777, 232] on span "Auto Bidder" at bounding box center [769, 235] width 73 height 12
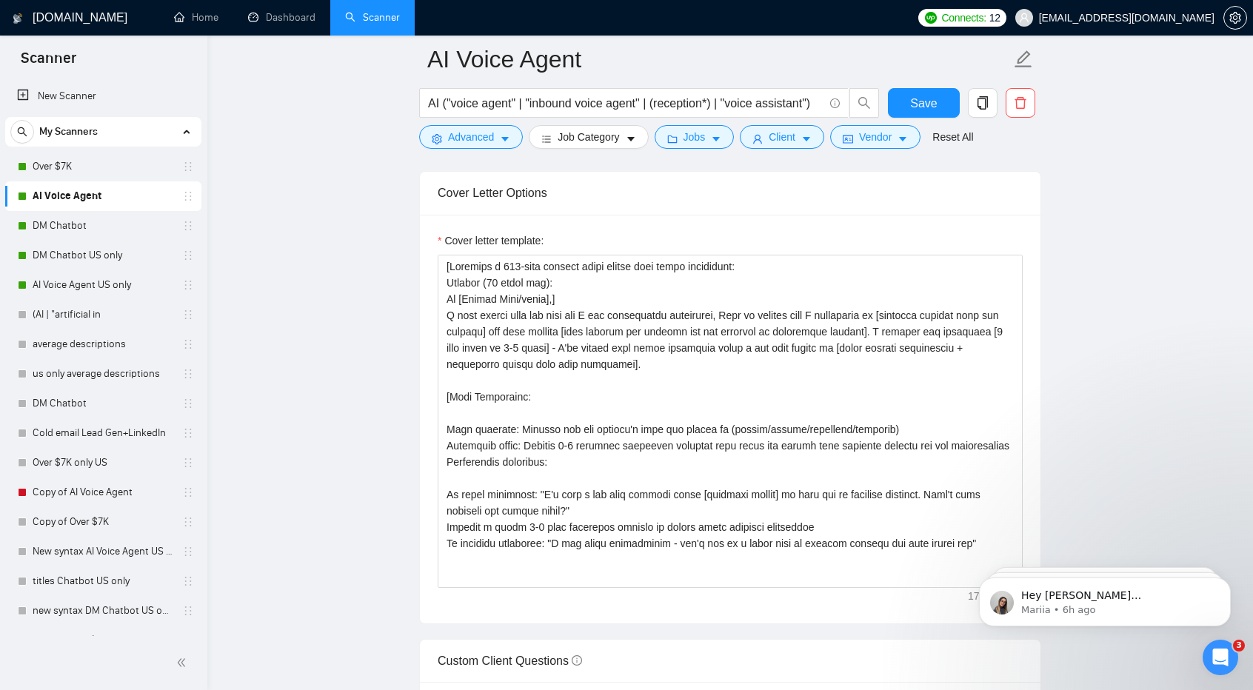
scroll to position [1565, 0]
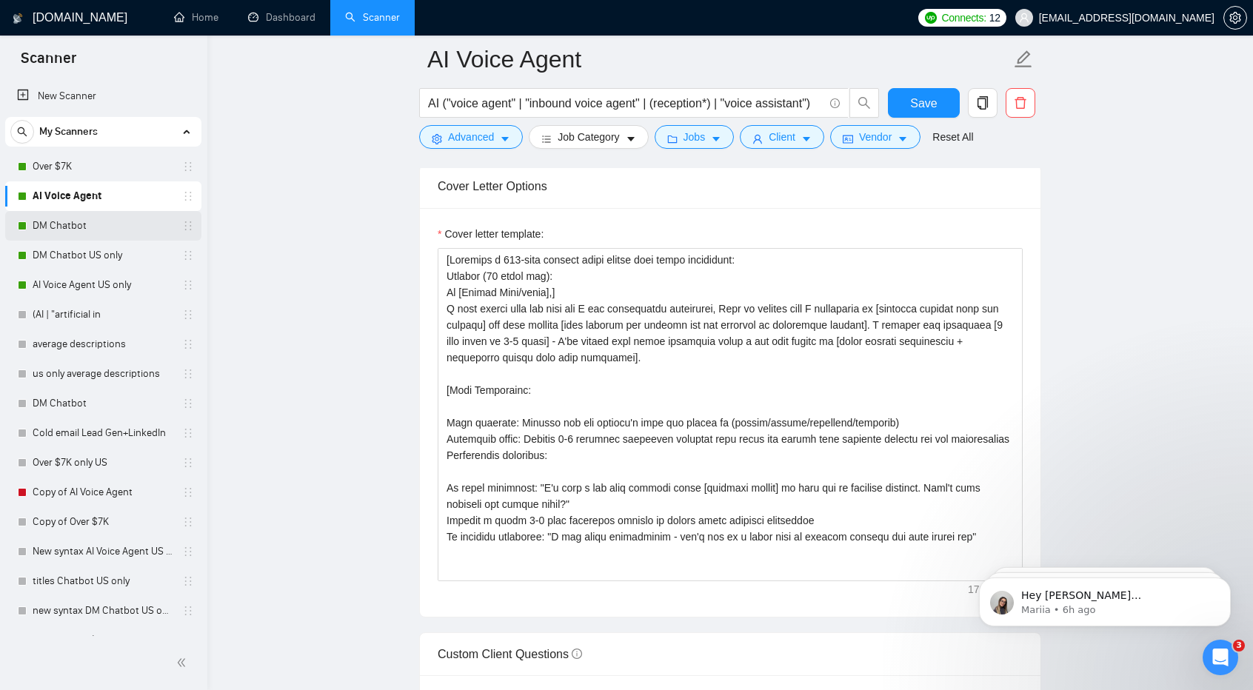
click at [90, 222] on link "DM Chatbot" at bounding box center [103, 226] width 141 height 30
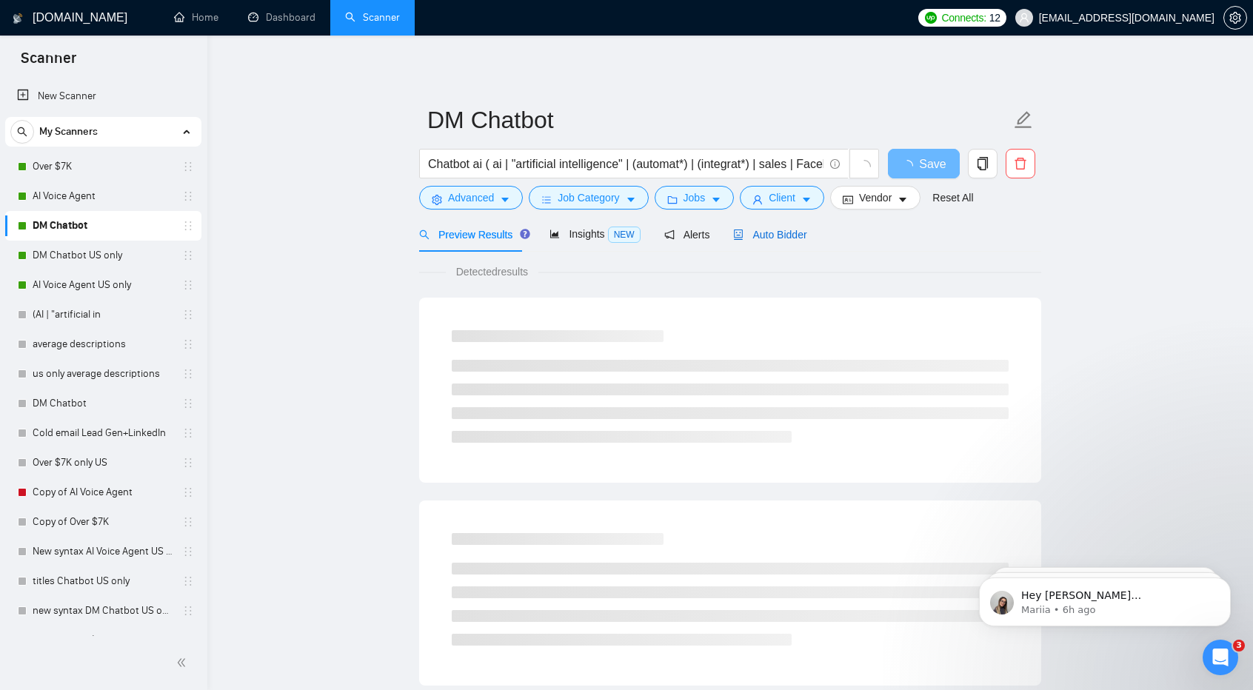
click at [791, 229] on span "Auto Bidder" at bounding box center [769, 235] width 73 height 12
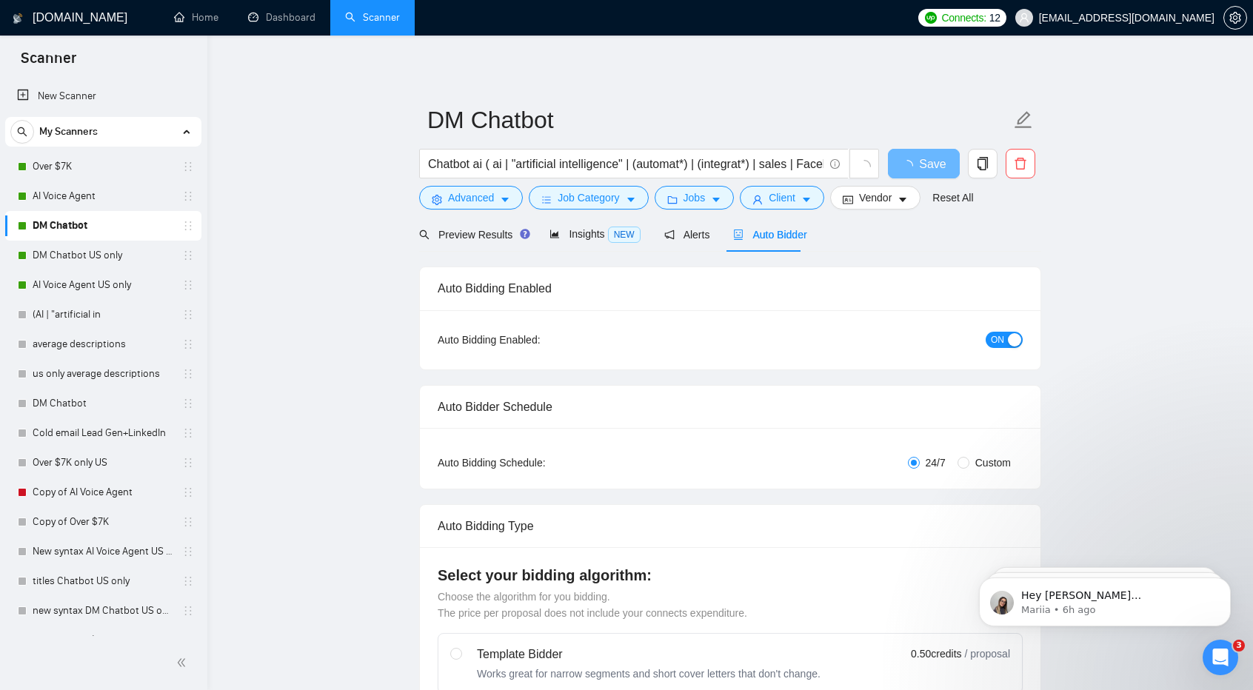
checkbox input "true"
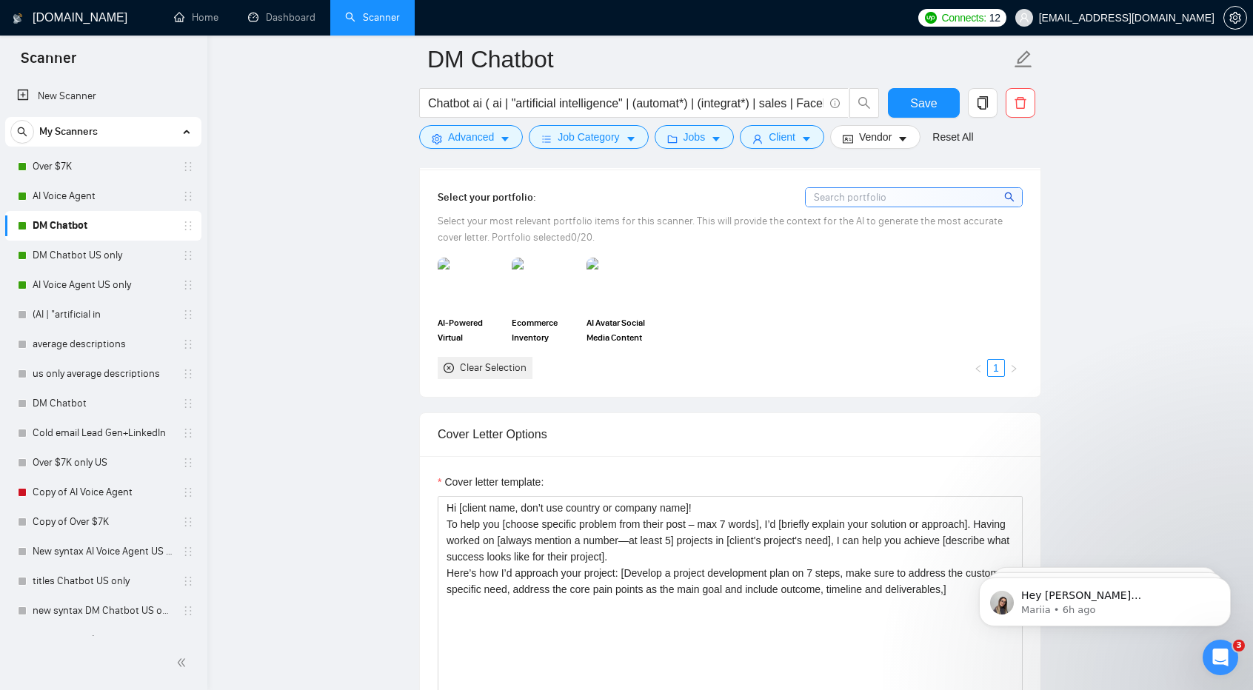
scroll to position [1360, 0]
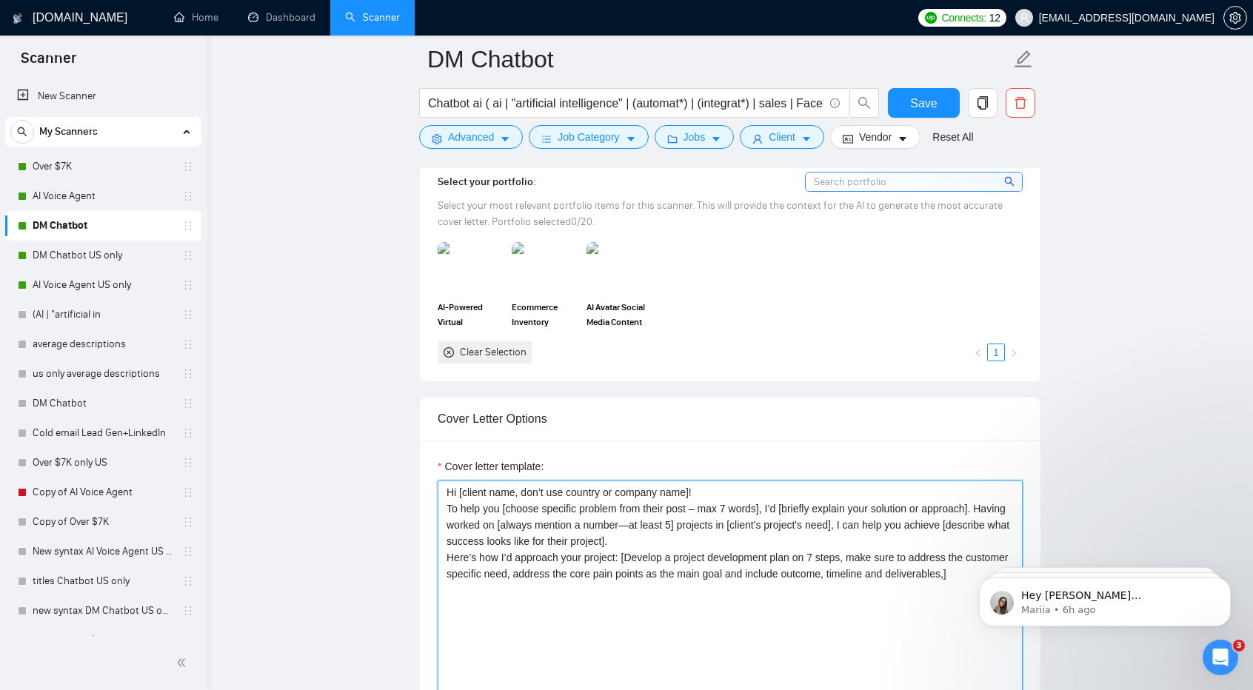
click at [699, 518] on textarea "Hi [client name, don’t use country or company name]! To help you [choose specif…" at bounding box center [730, 647] width 585 height 333
click at [139, 253] on link "DM Chatbot US only" at bounding box center [103, 256] width 141 height 30
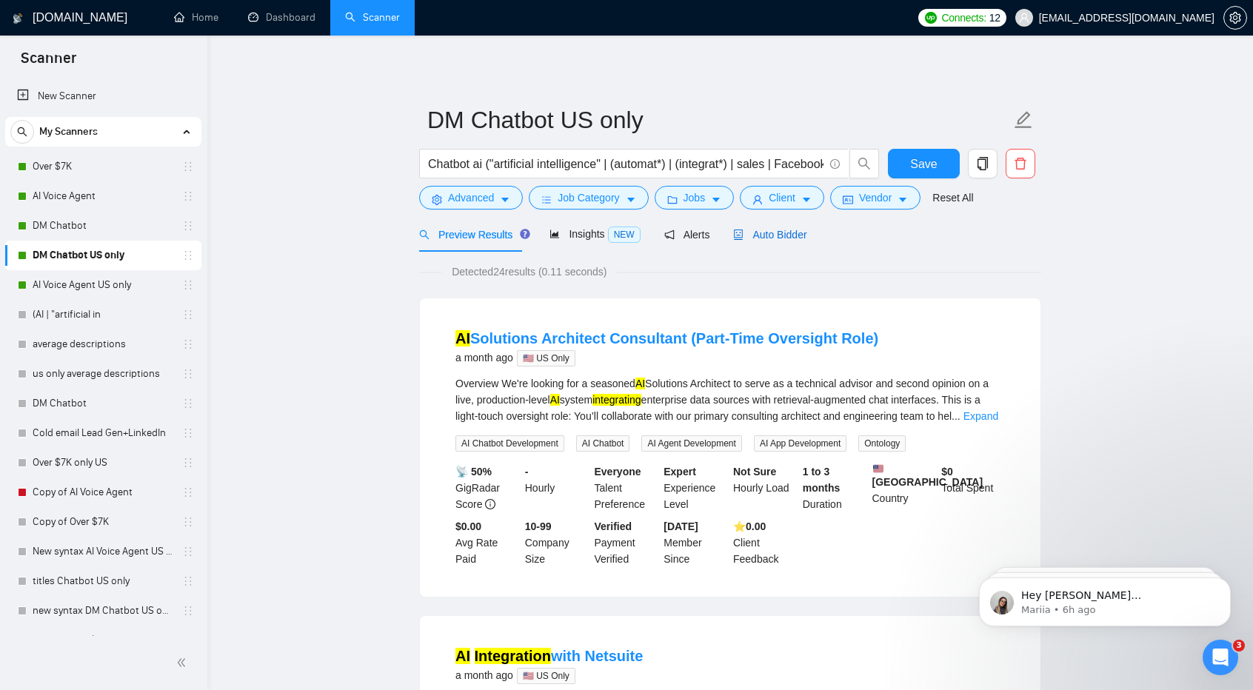
click at [778, 233] on span "Auto Bidder" at bounding box center [769, 235] width 73 height 12
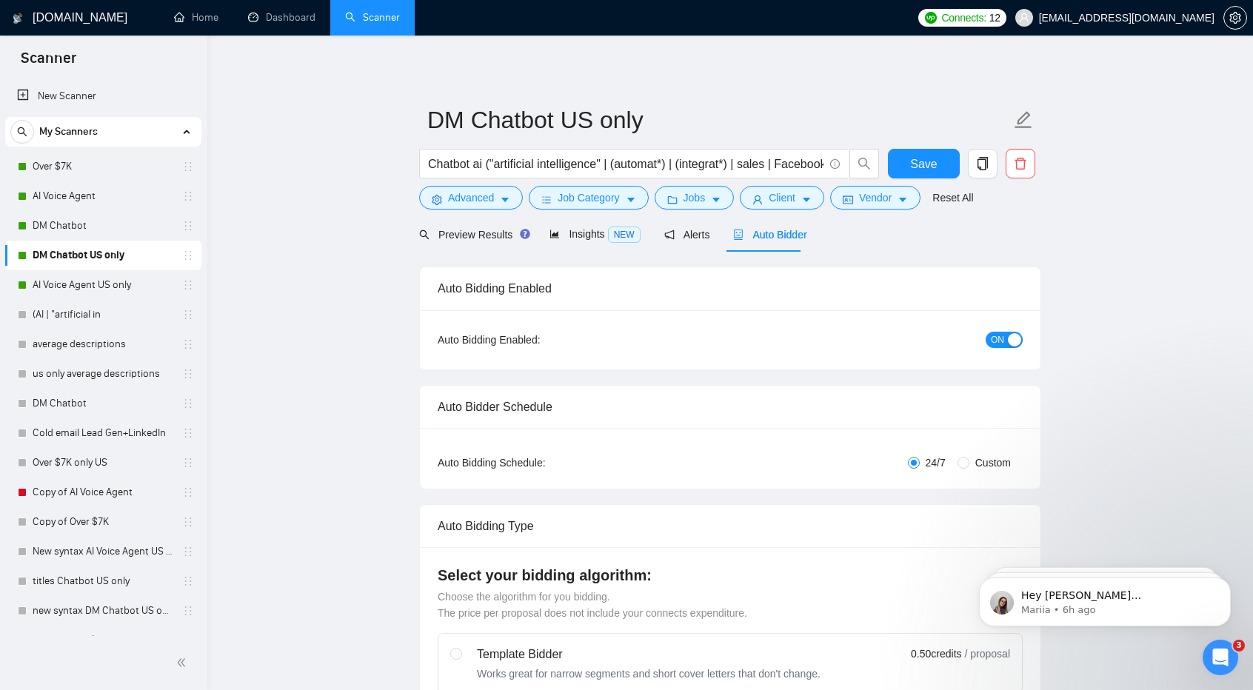
checkbox input "true"
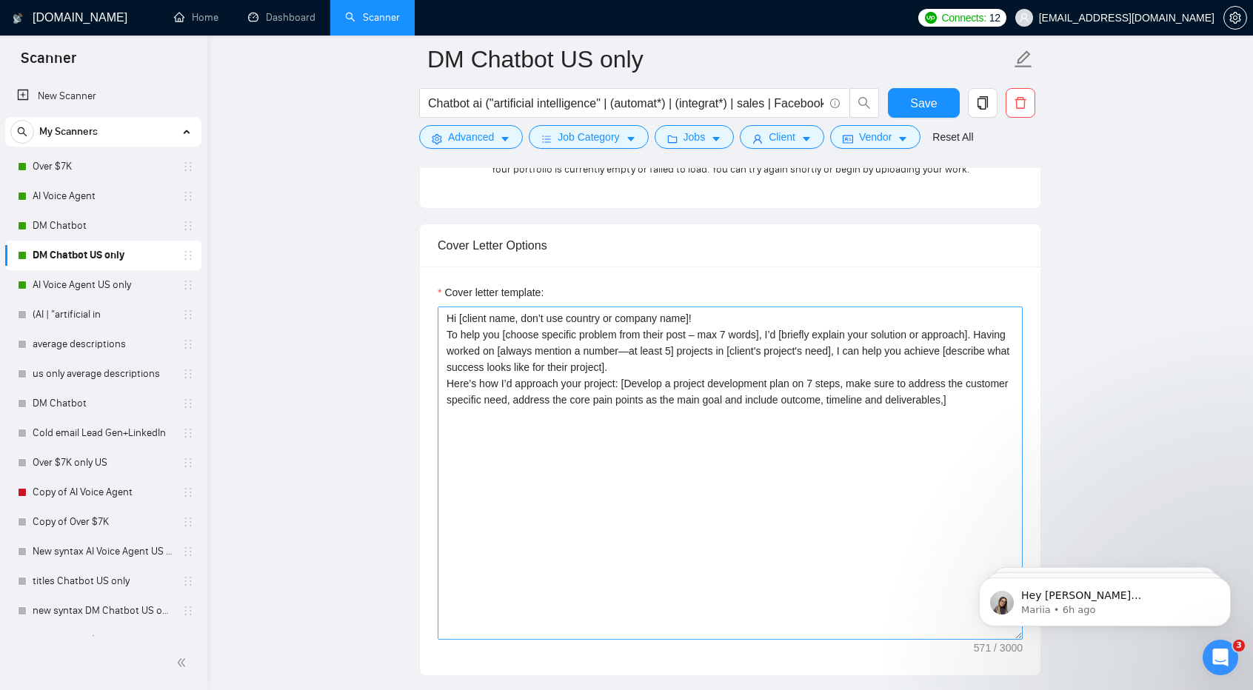
scroll to position [1501, 0]
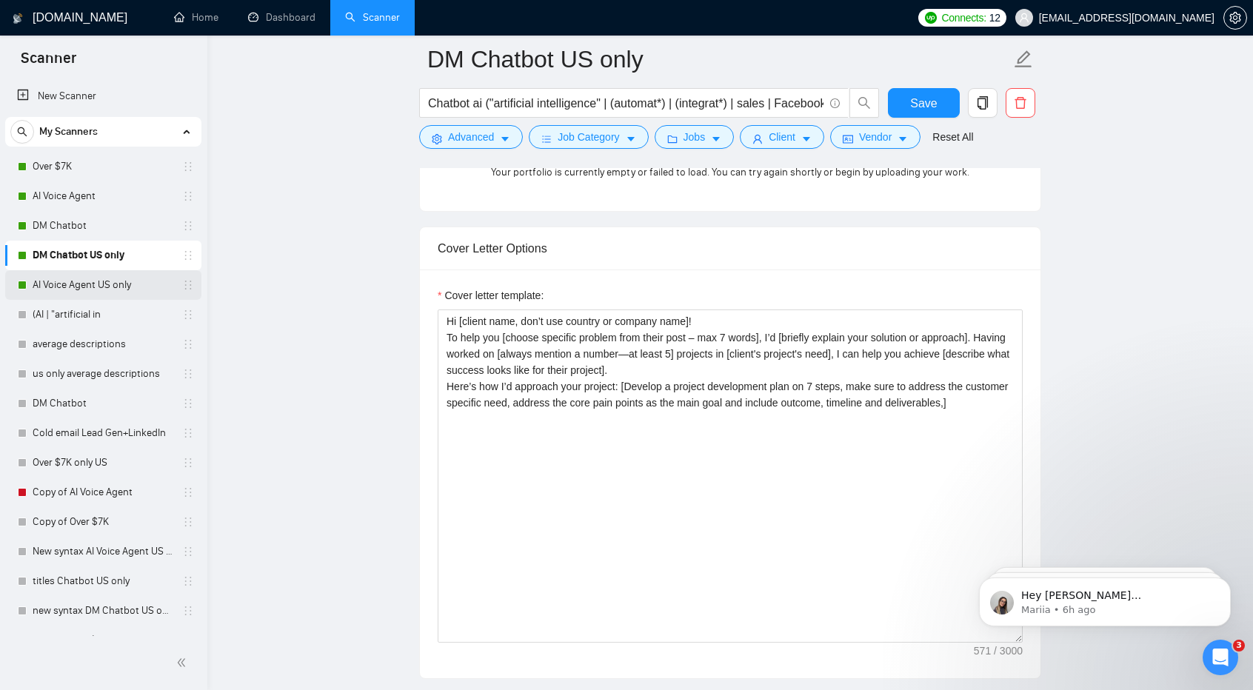
click at [71, 278] on link "AI Voice Agent US only" at bounding box center [103, 285] width 141 height 30
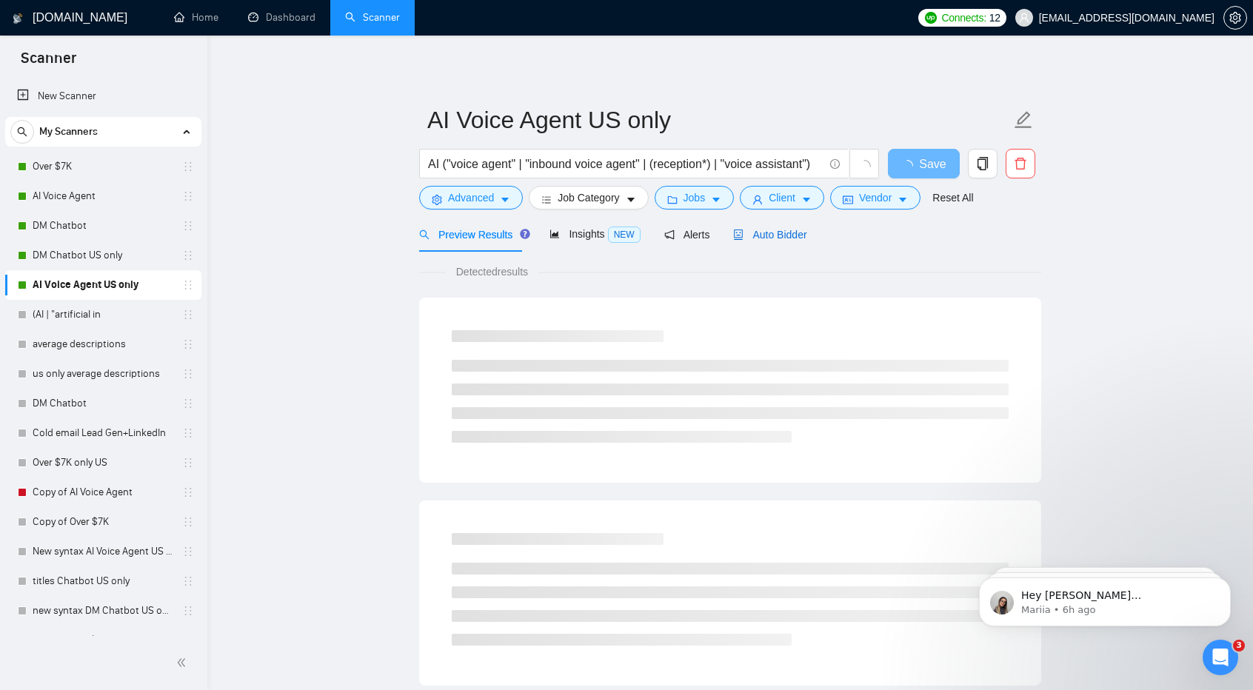
click at [769, 238] on span "Auto Bidder" at bounding box center [769, 235] width 73 height 12
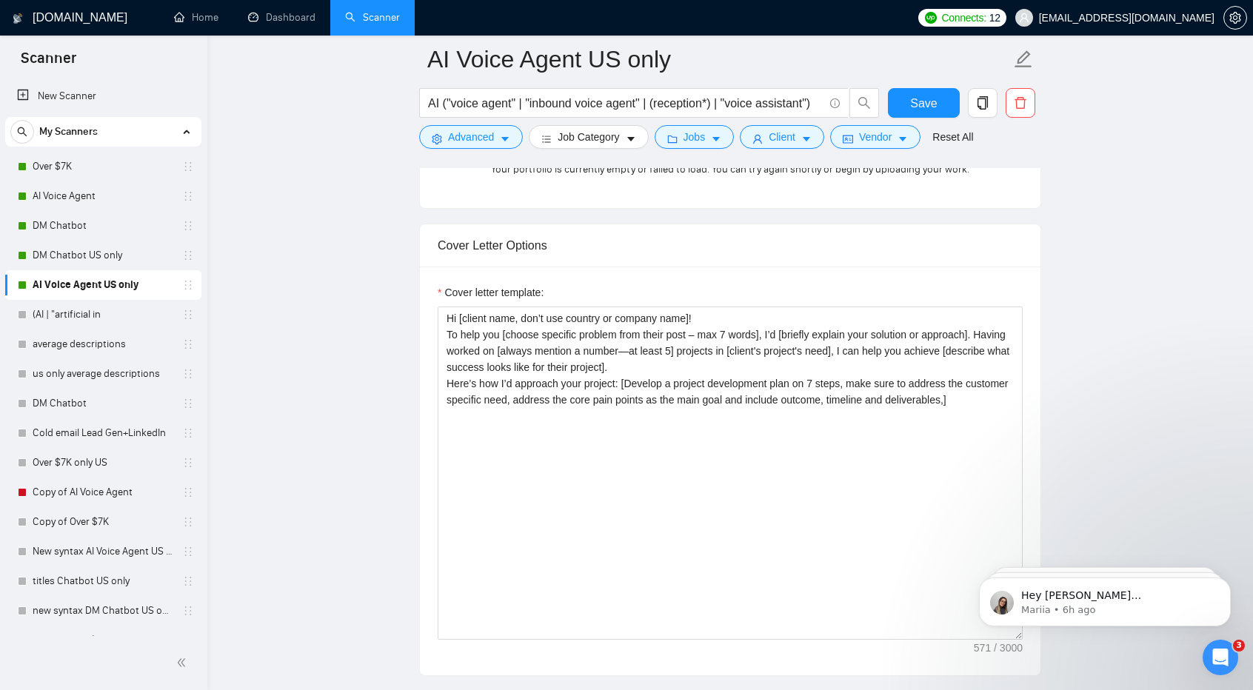
scroll to position [1502, 0]
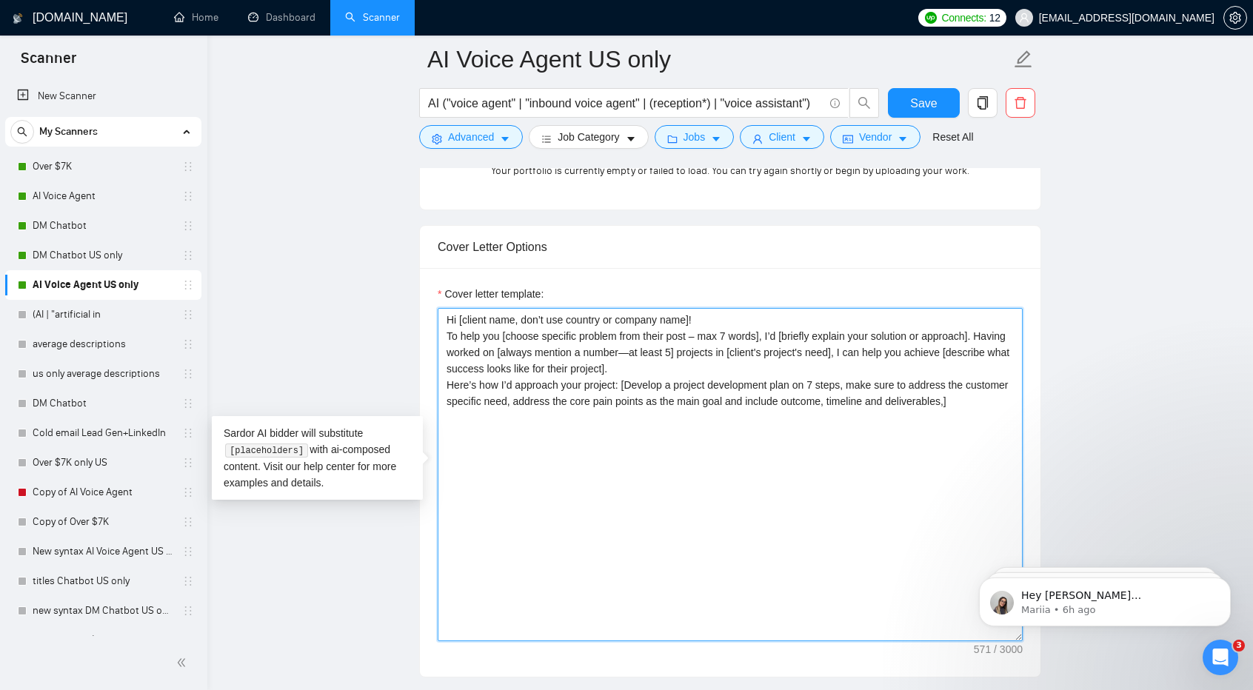
click at [741, 430] on textarea "Hi [client name, don’t use country or company name]! To help you [choose specif…" at bounding box center [730, 474] width 585 height 333
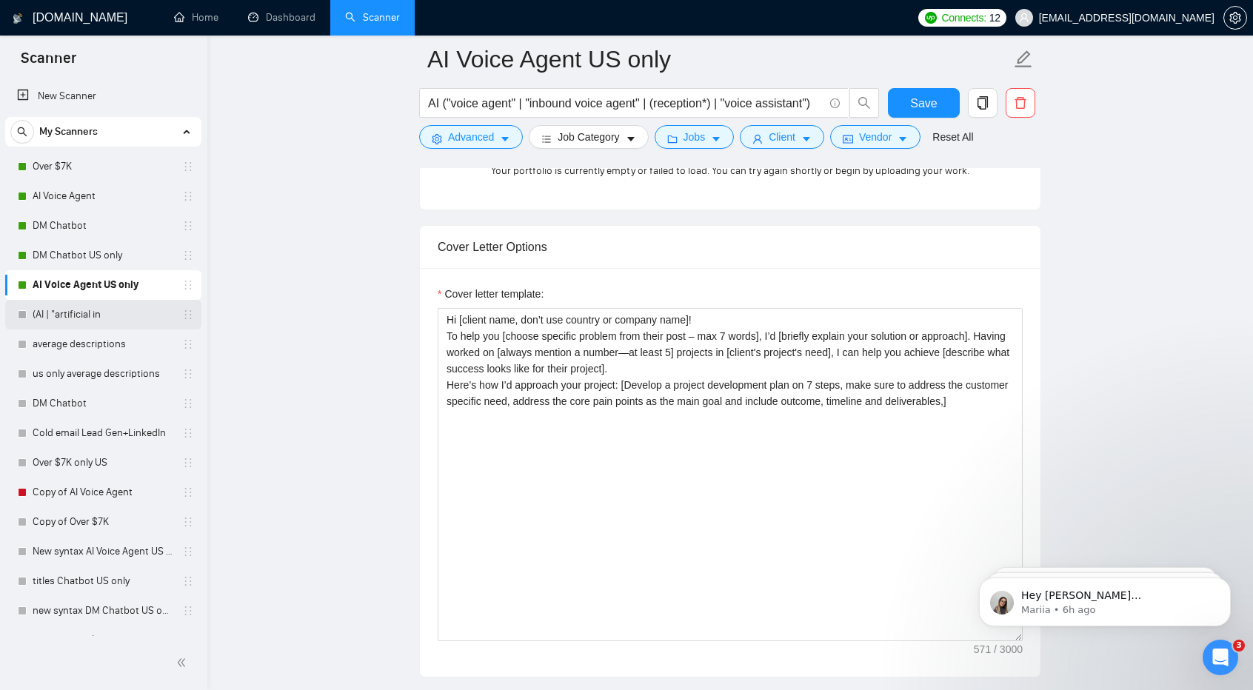
click at [126, 310] on link "(AI | "artificial in" at bounding box center [103, 315] width 141 height 30
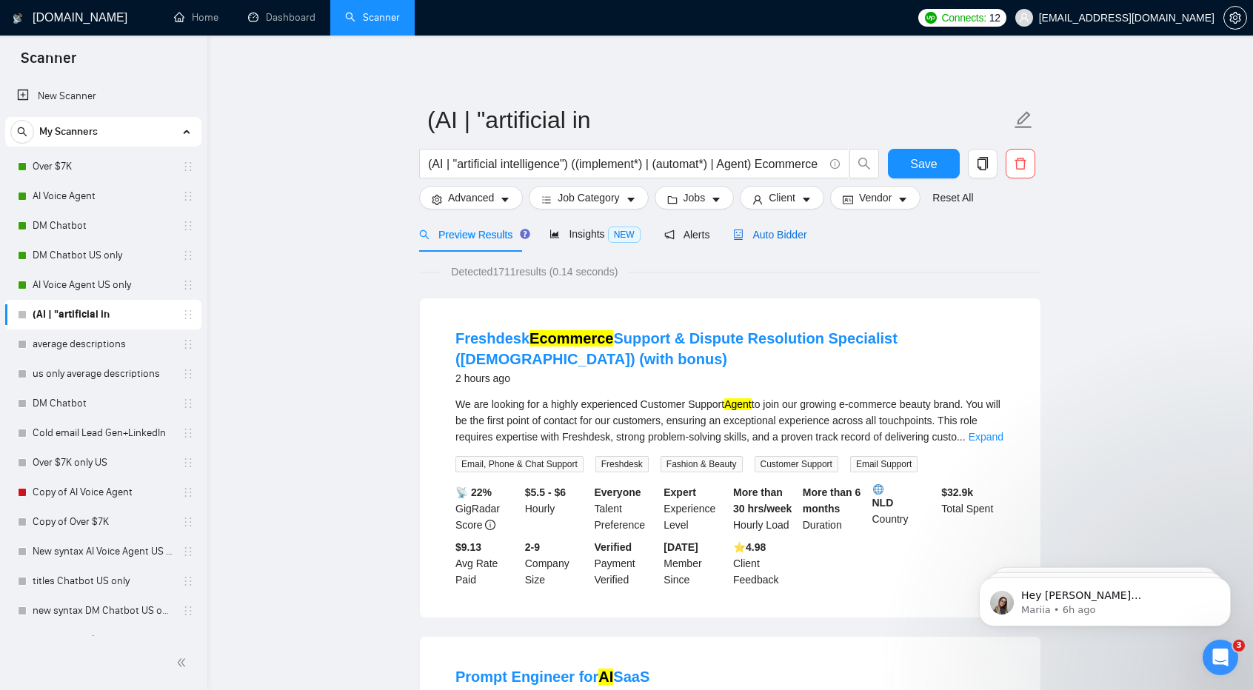
click at [778, 233] on span "Auto Bidder" at bounding box center [769, 235] width 73 height 12
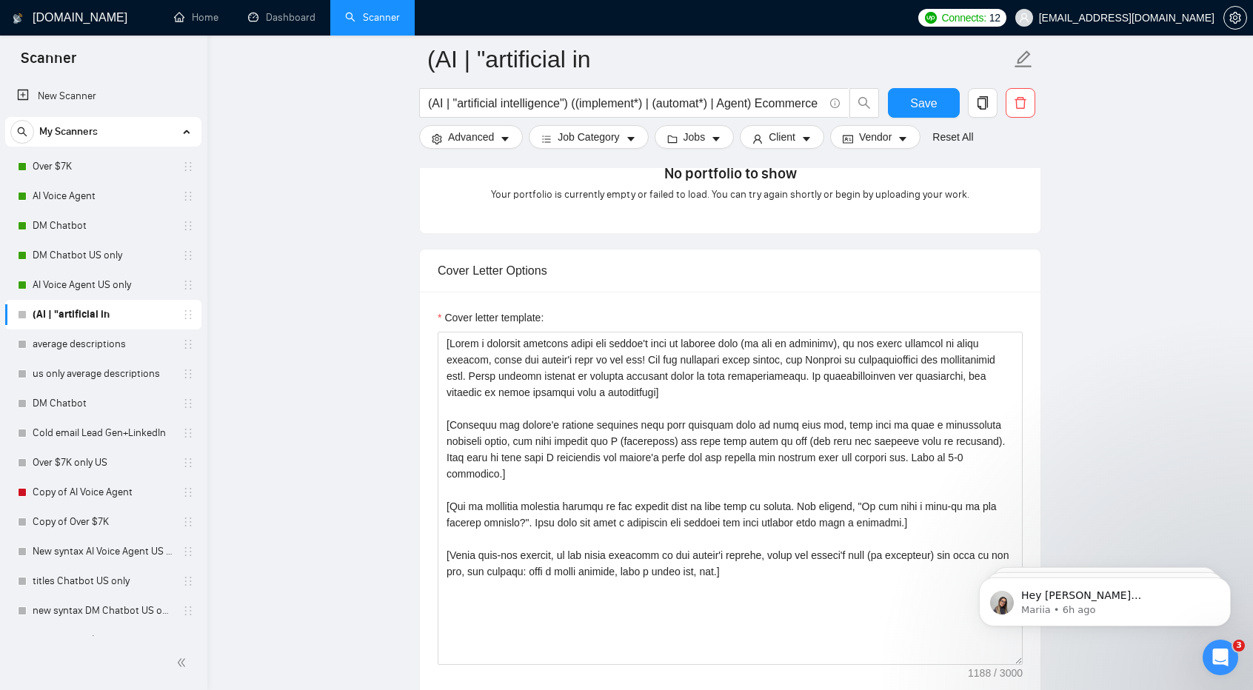
scroll to position [1480, 0]
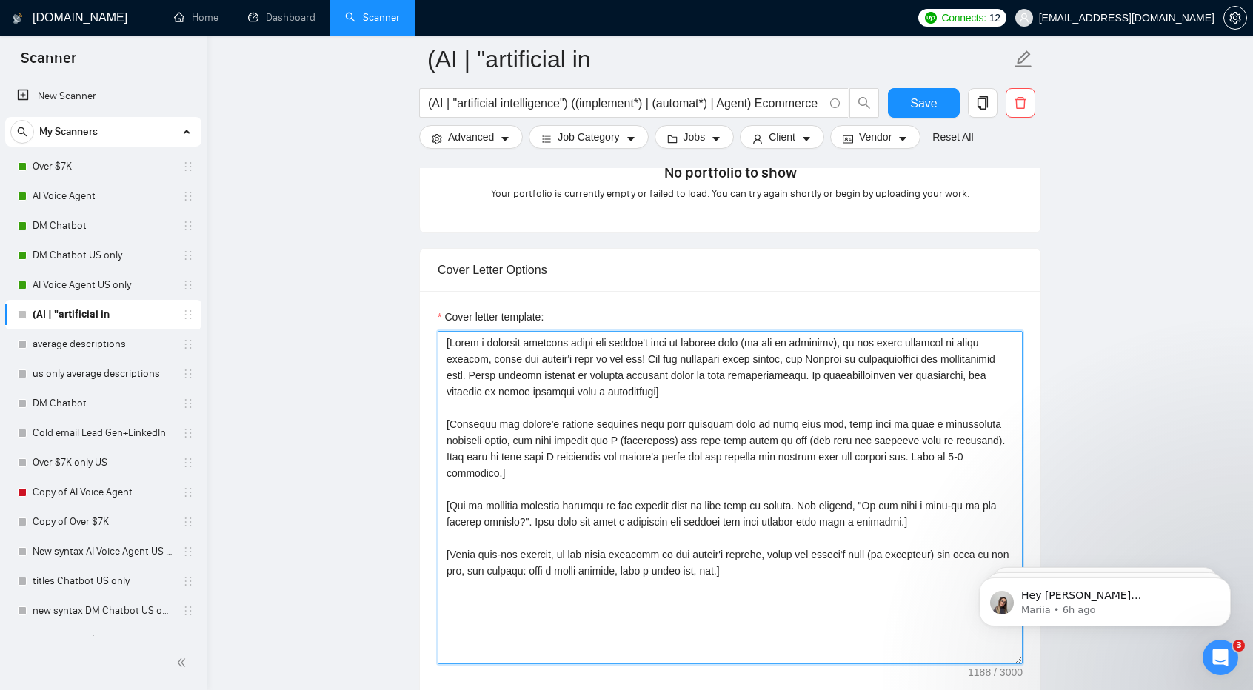
click at [778, 504] on textarea "Cover letter template:" at bounding box center [730, 497] width 585 height 333
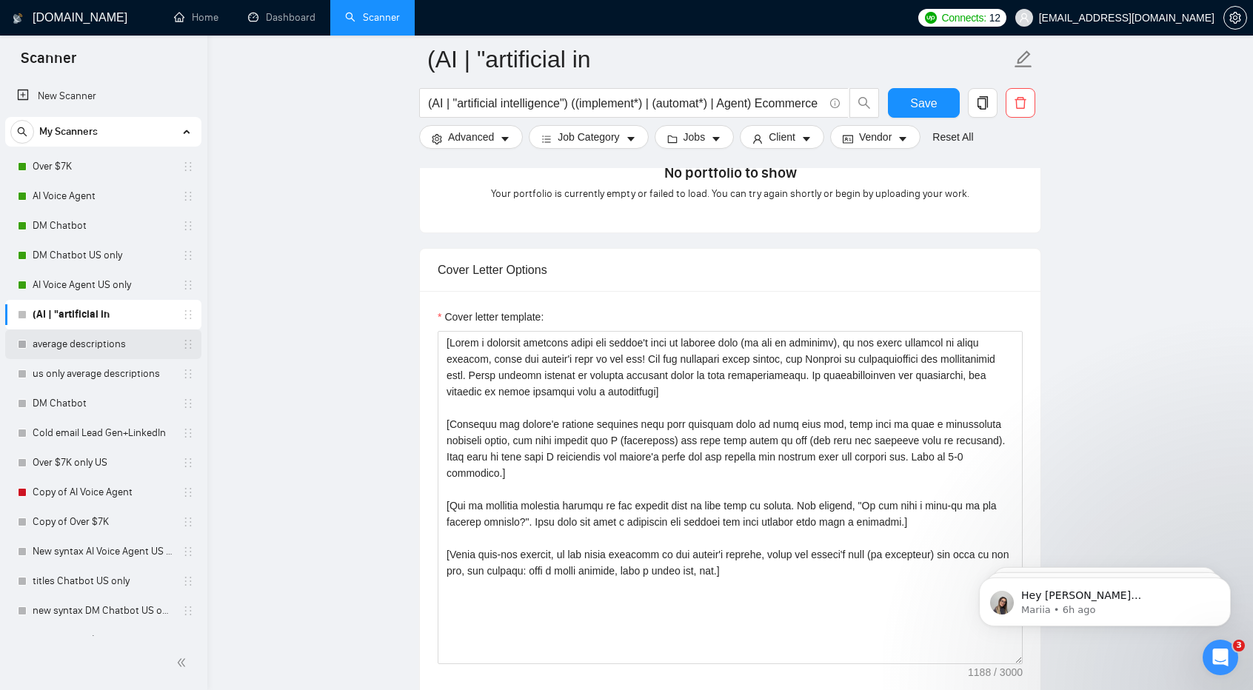
click at [120, 336] on link "average descriptions" at bounding box center [103, 345] width 141 height 30
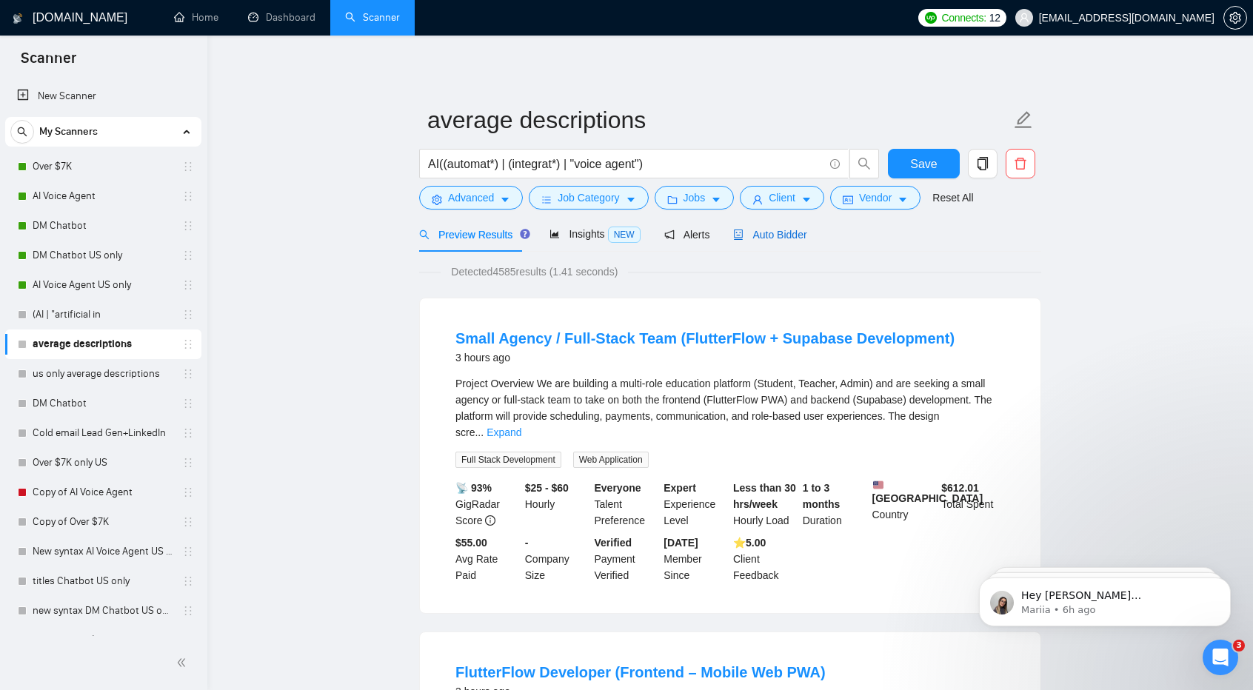
click at [772, 239] on span "Auto Bidder" at bounding box center [769, 235] width 73 height 12
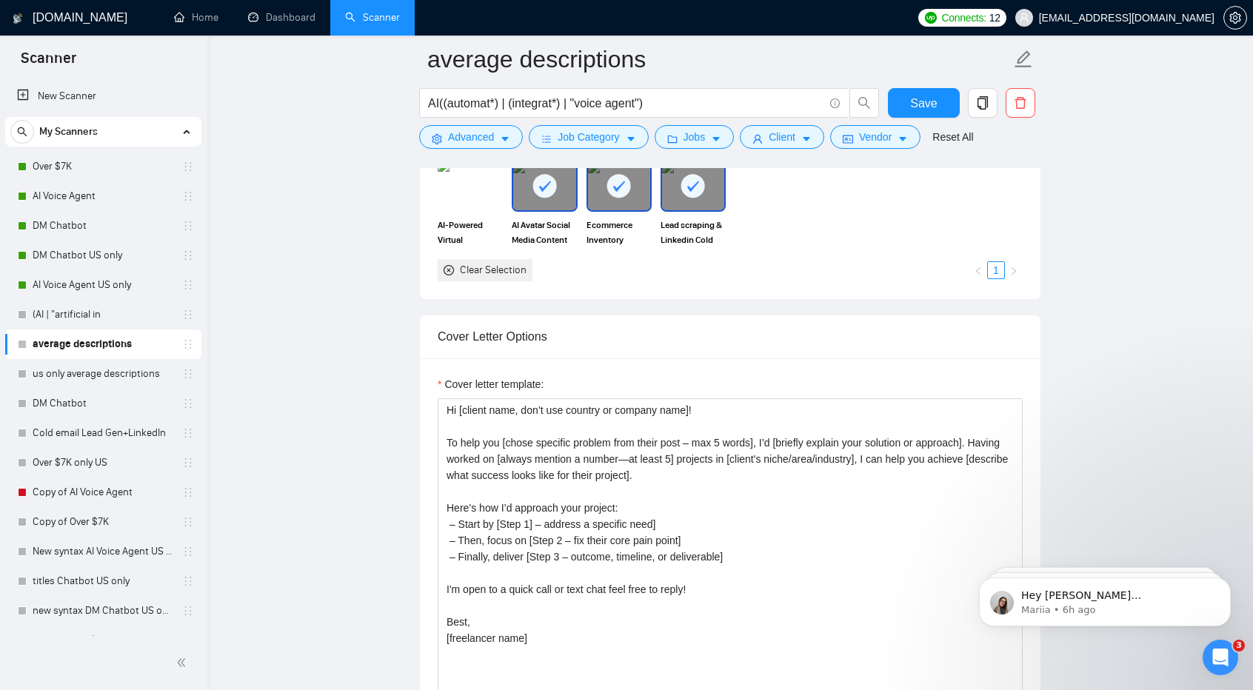
scroll to position [1502, 0]
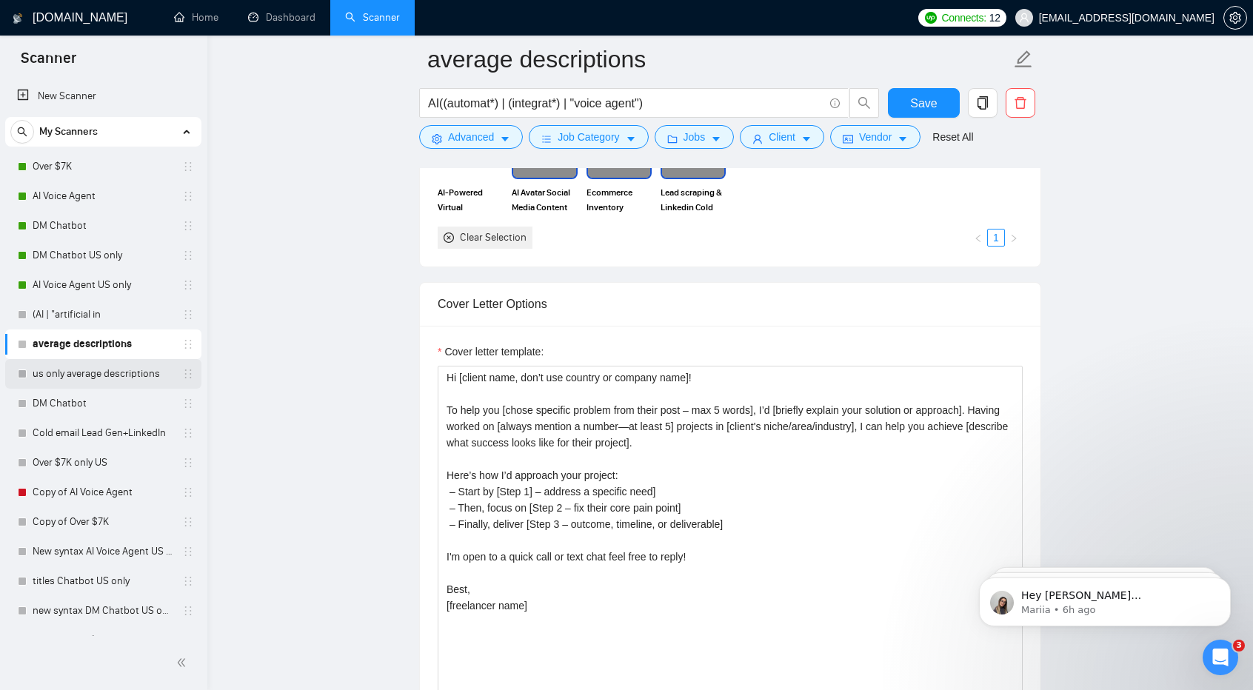
click at [146, 367] on link "us only average descriptions" at bounding box center [103, 374] width 141 height 30
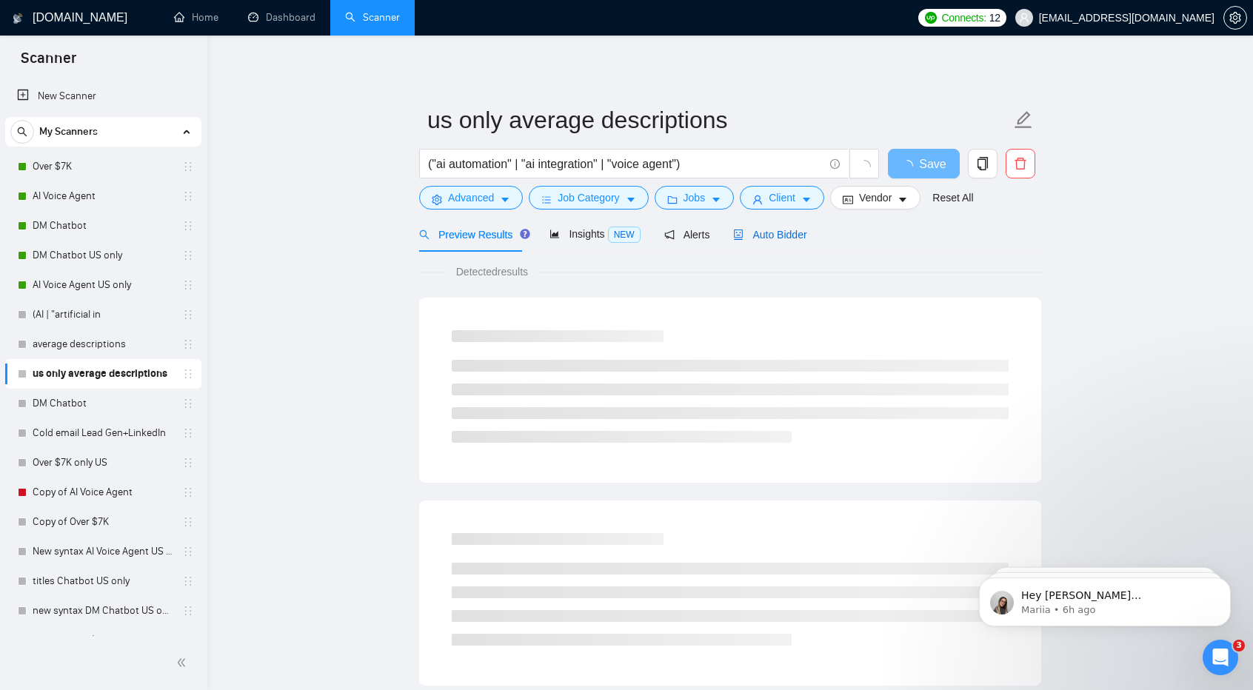
click at [769, 239] on span "Auto Bidder" at bounding box center [769, 235] width 73 height 12
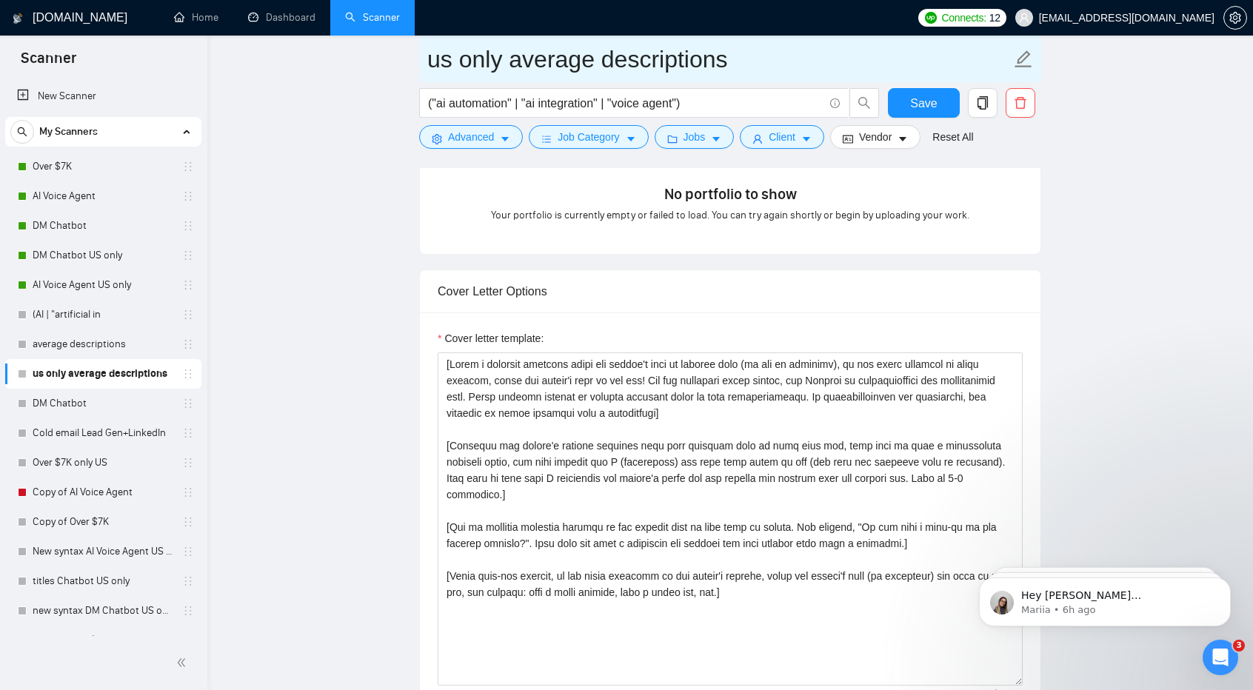
scroll to position [1428, 0]
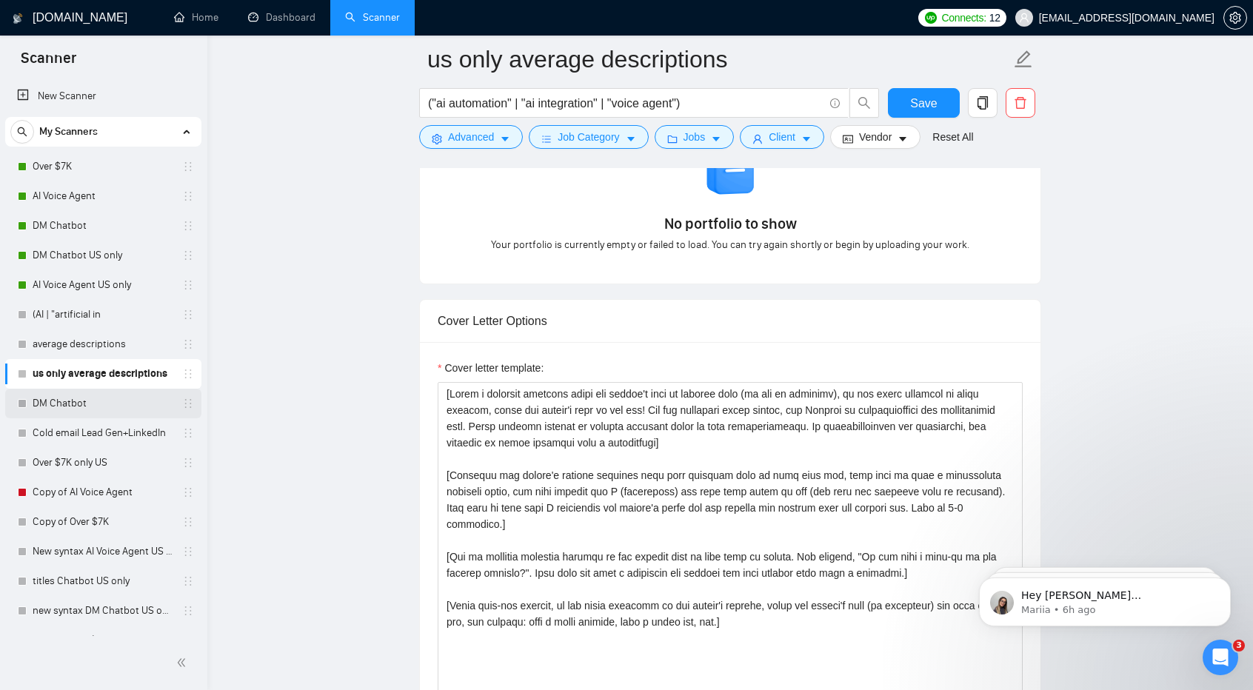
click at [133, 403] on link "DM Chatbot" at bounding box center [103, 404] width 141 height 30
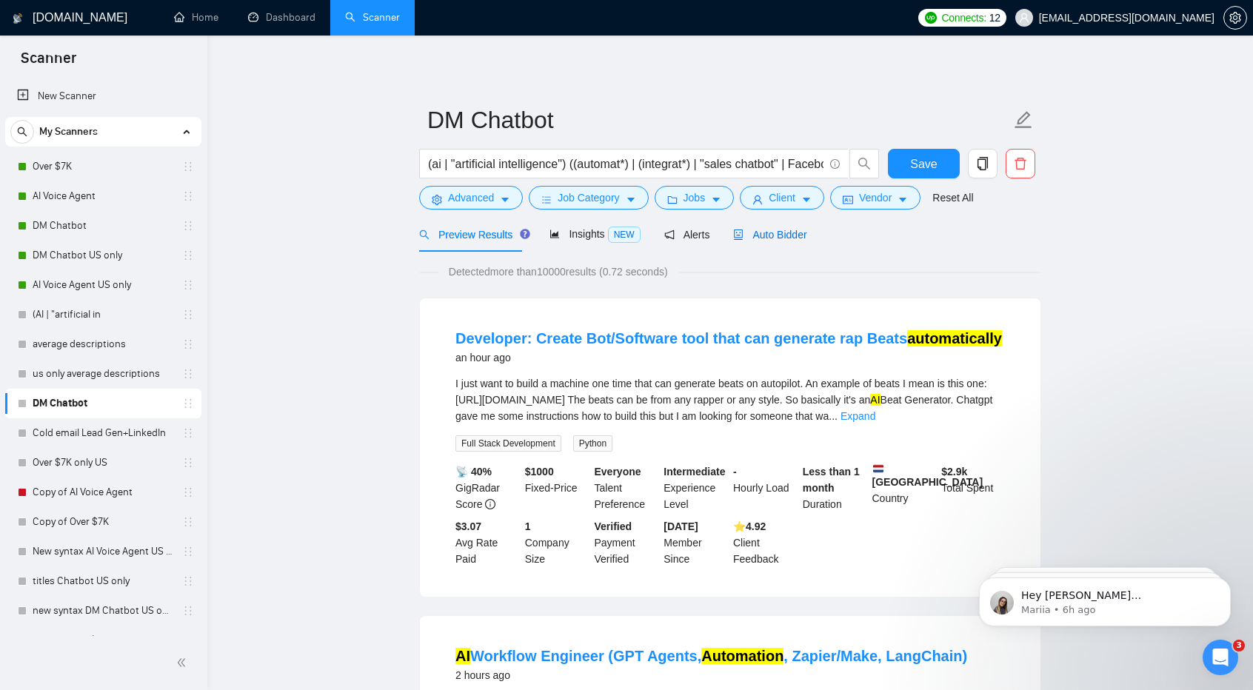
click at [774, 235] on span "Auto Bidder" at bounding box center [769, 235] width 73 height 12
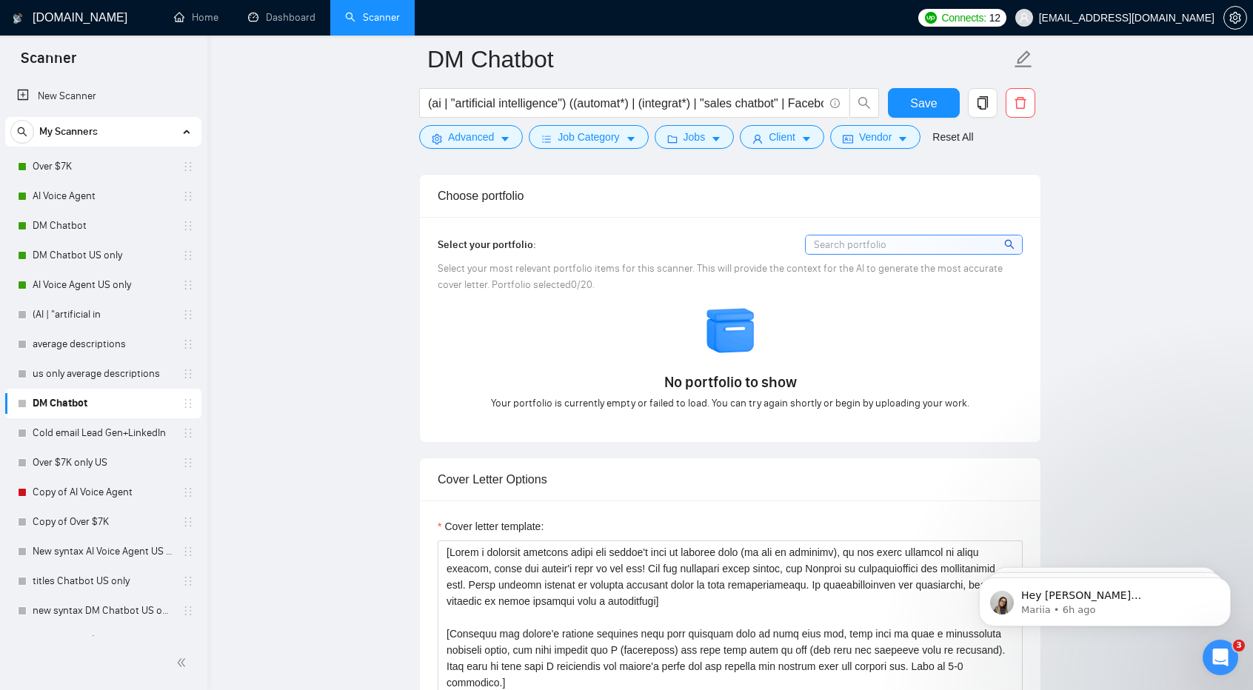
scroll to position [1530, 0]
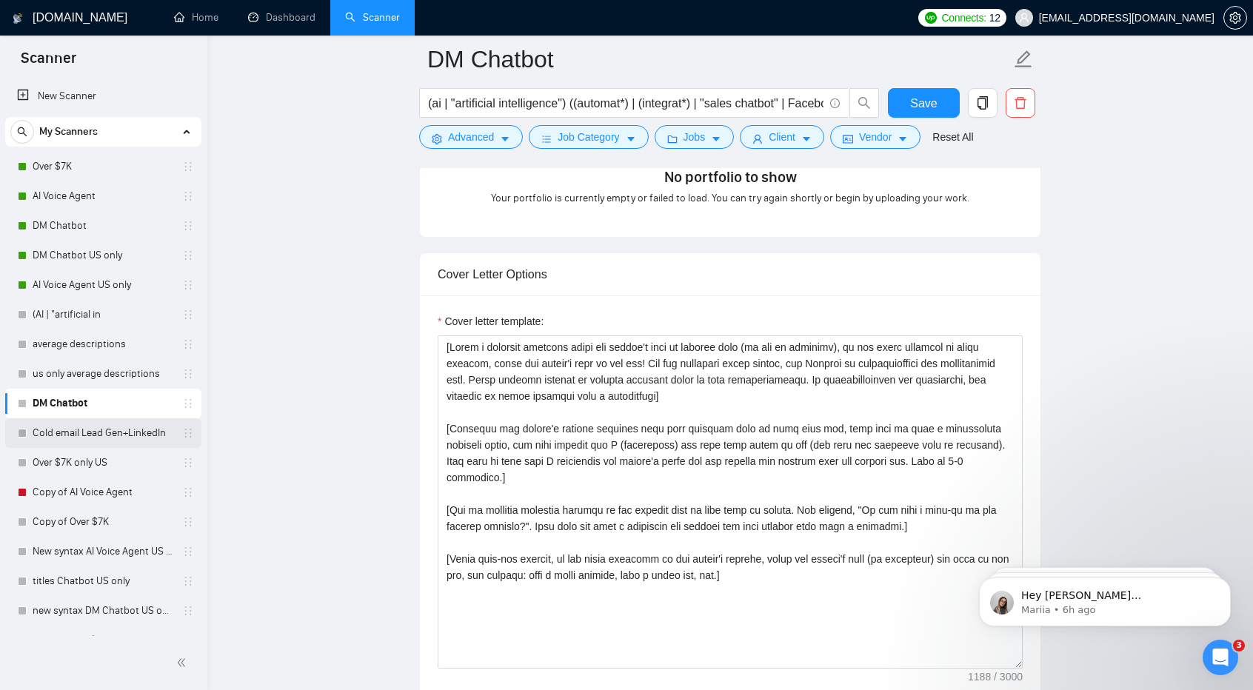
click at [102, 443] on link "Cold email Lead Gen+LinkedIn" at bounding box center [103, 433] width 141 height 30
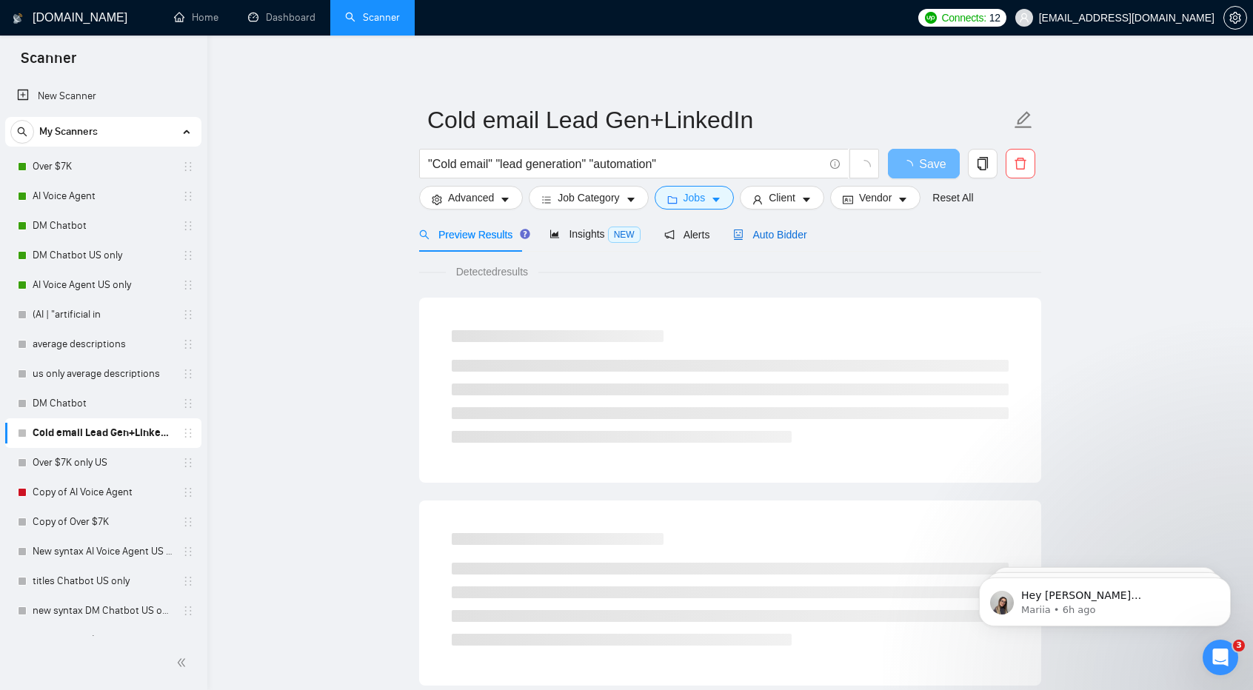
click at [769, 238] on span "Auto Bidder" at bounding box center [769, 235] width 73 height 12
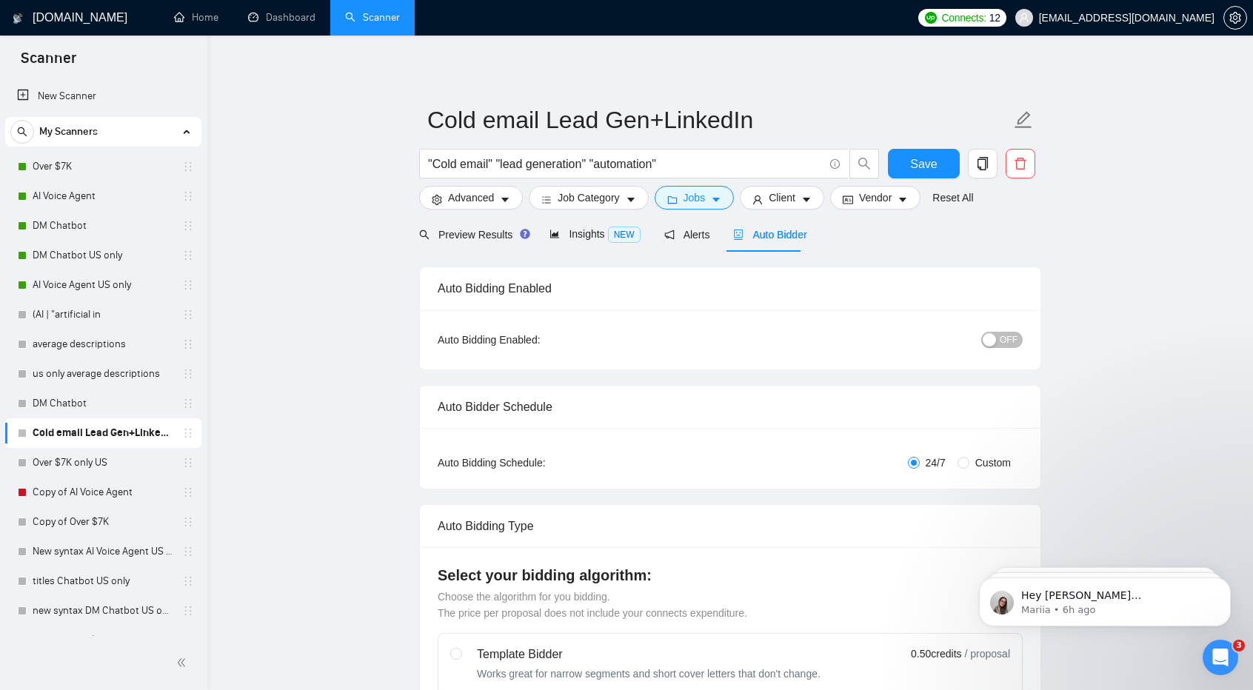
click at [769, 238] on span "Auto Bidder" at bounding box center [769, 235] width 73 height 12
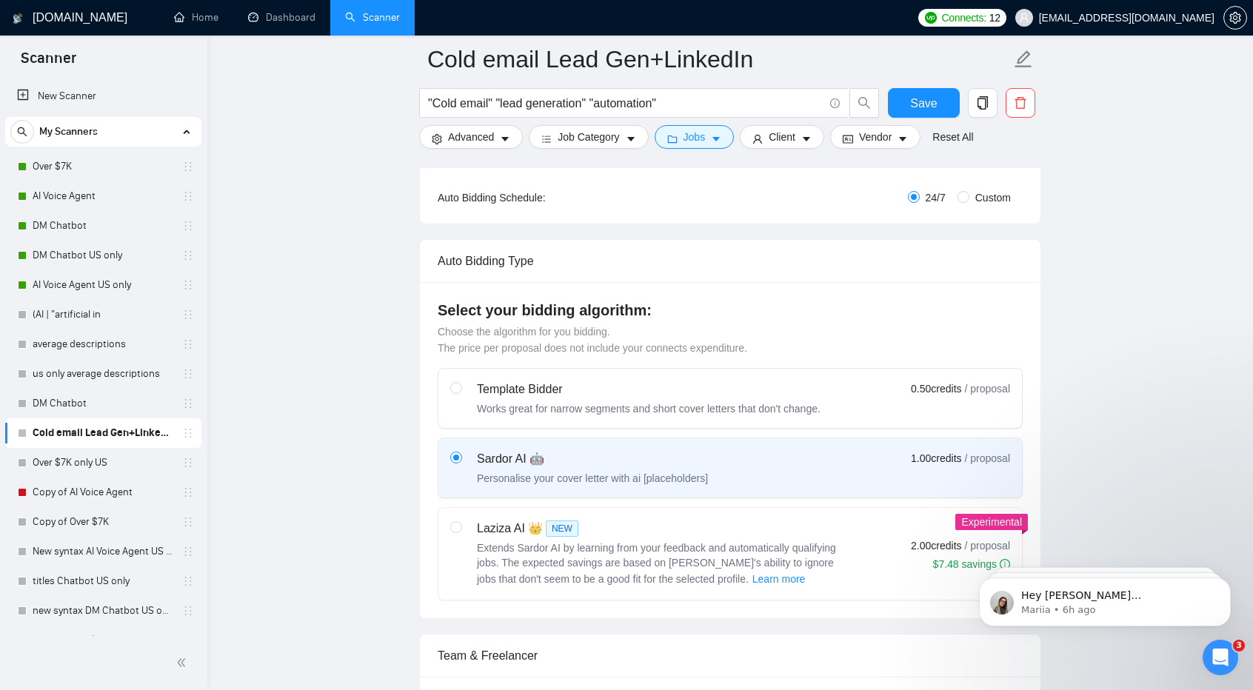
scroll to position [1115, 0]
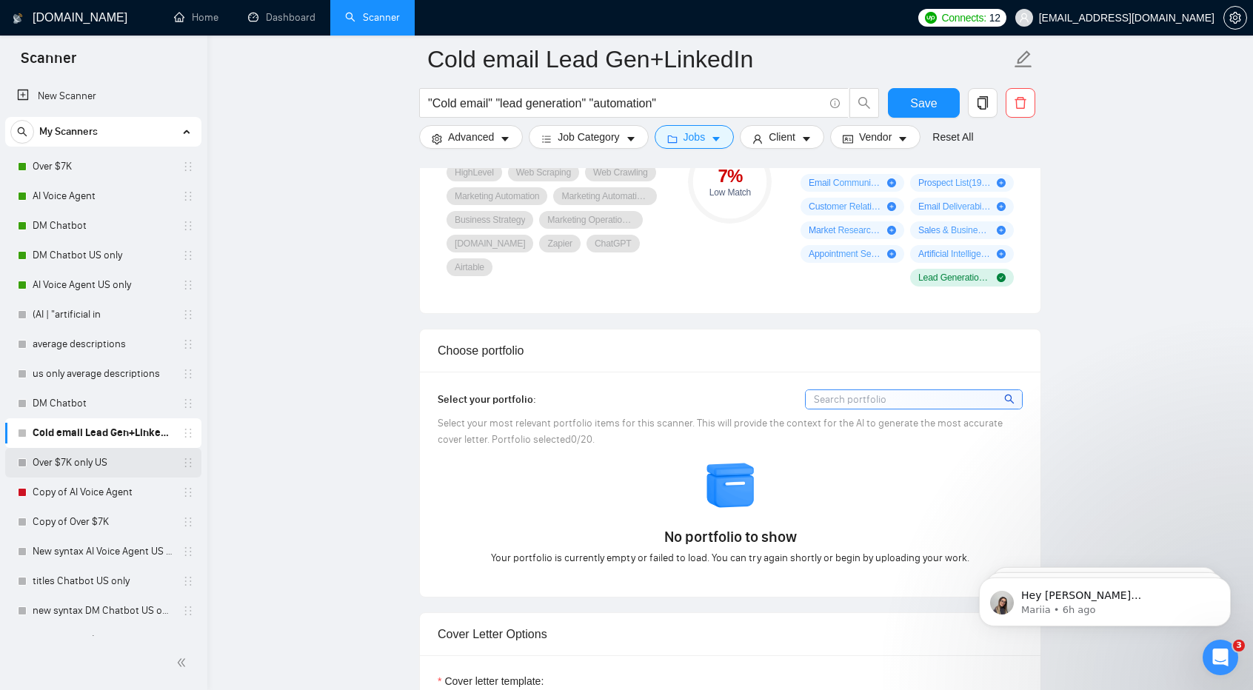
click at [110, 461] on link "Over $7K only US" at bounding box center [103, 463] width 141 height 30
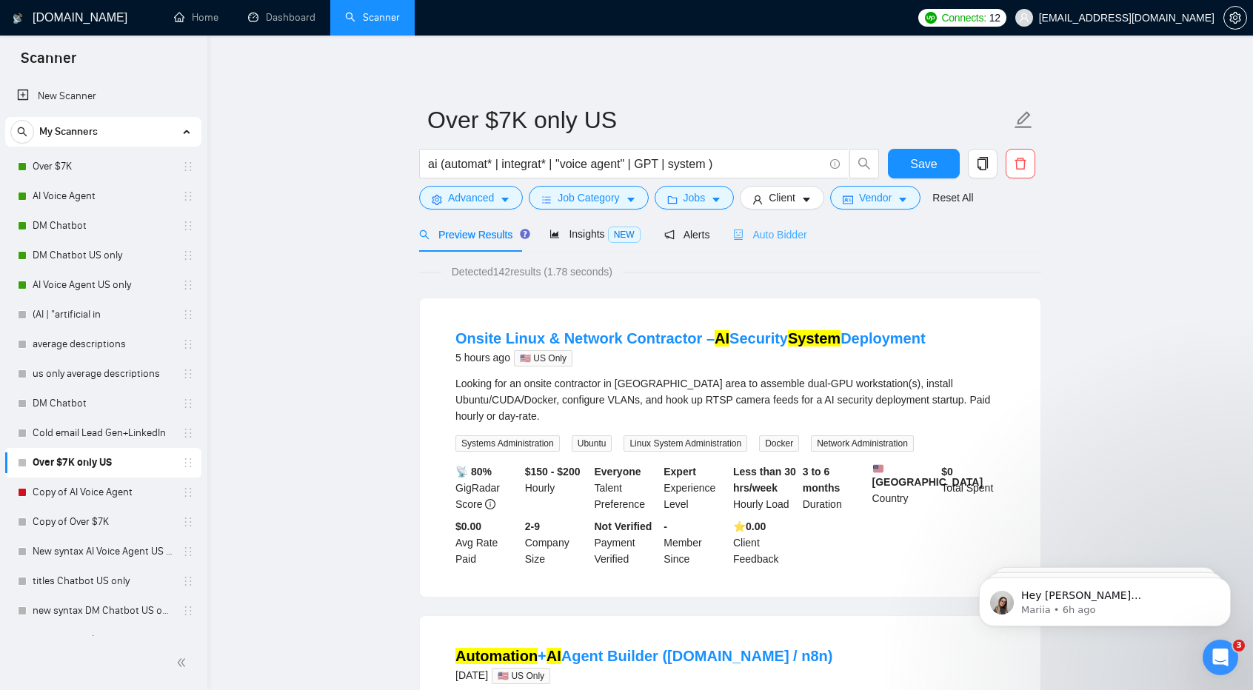
click at [742, 247] on div "Auto Bidder" at bounding box center [769, 234] width 73 height 35
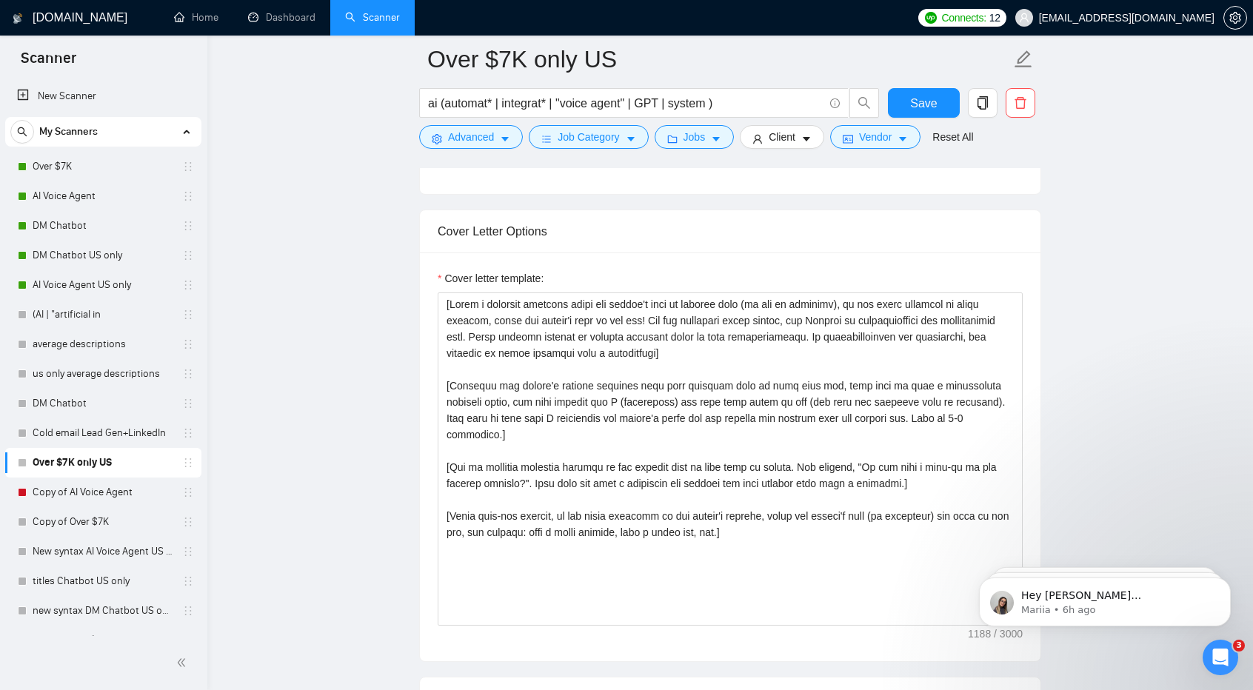
scroll to position [1520, 0]
click at [96, 486] on link "Copy of AI Voice Agent" at bounding box center [103, 493] width 141 height 30
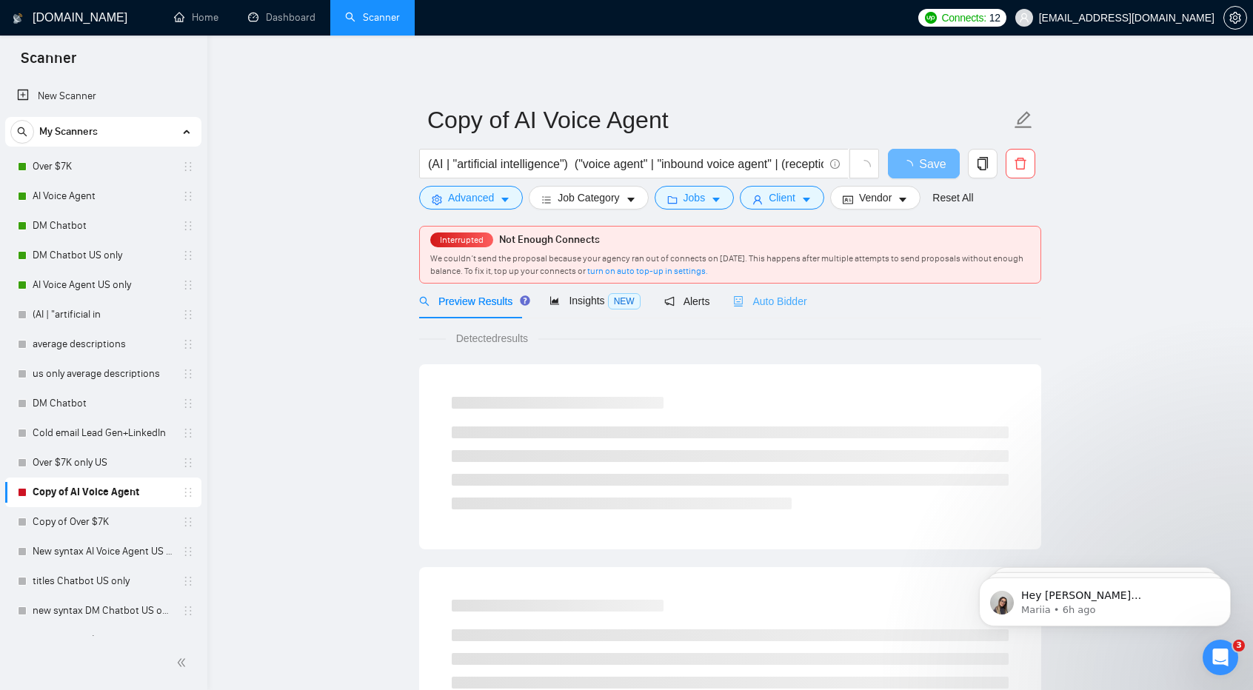
click at [788, 311] on div "Auto Bidder" at bounding box center [769, 301] width 73 height 35
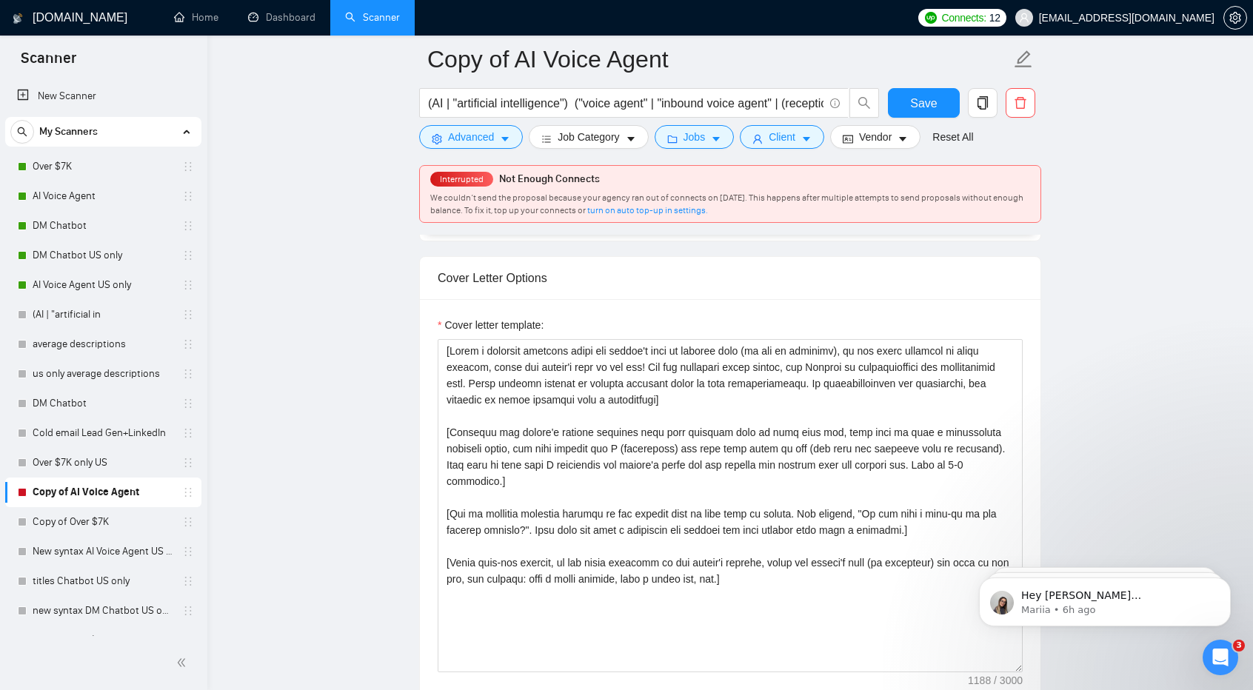
scroll to position [1543, 0]
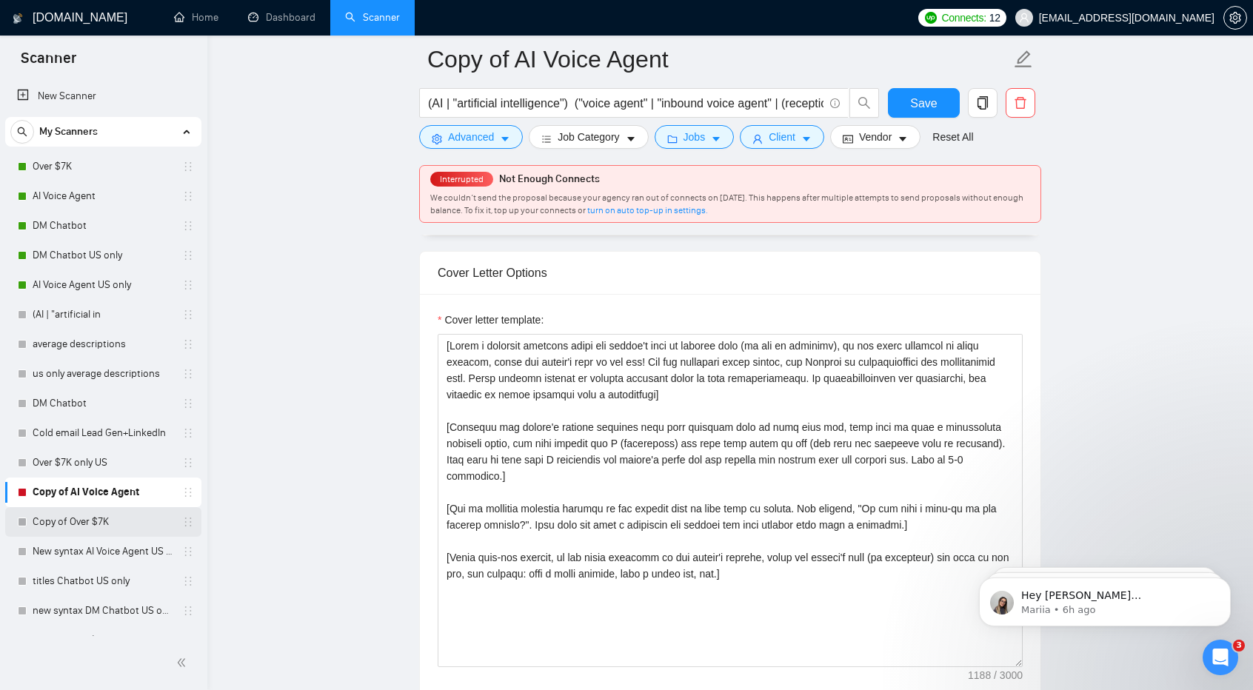
click at [107, 516] on link "Copy of Over $7K" at bounding box center [103, 522] width 141 height 30
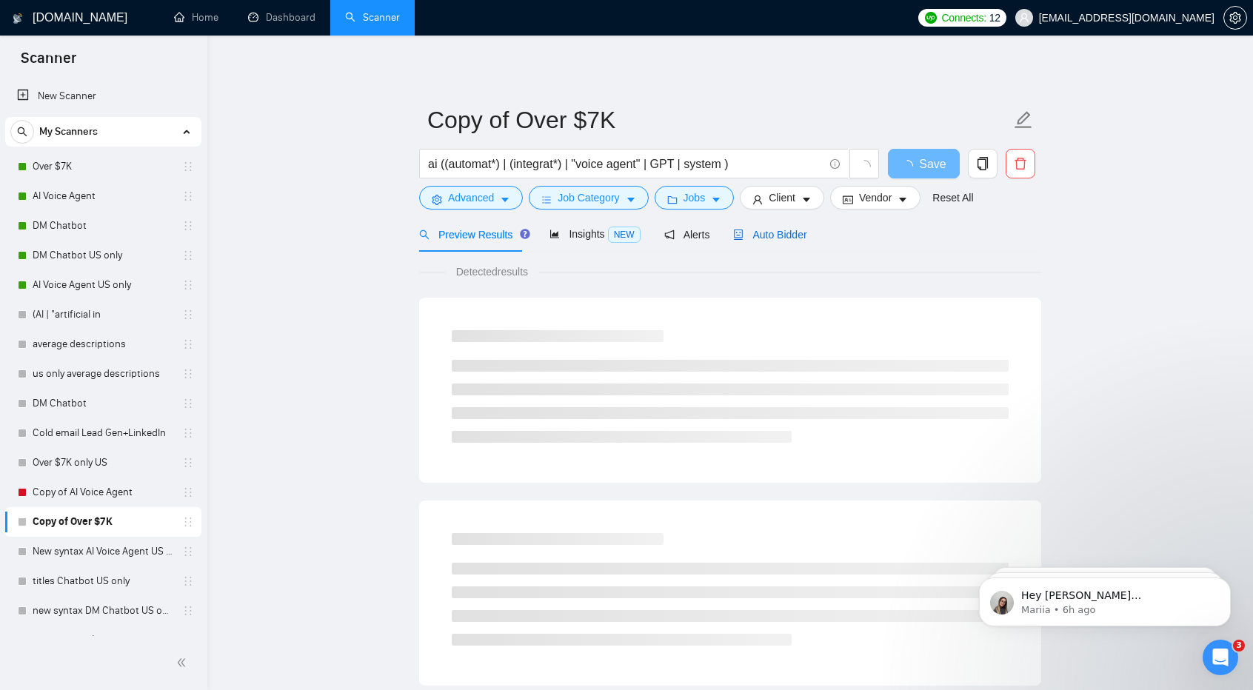
click at [763, 241] on span "Auto Bidder" at bounding box center [769, 235] width 73 height 12
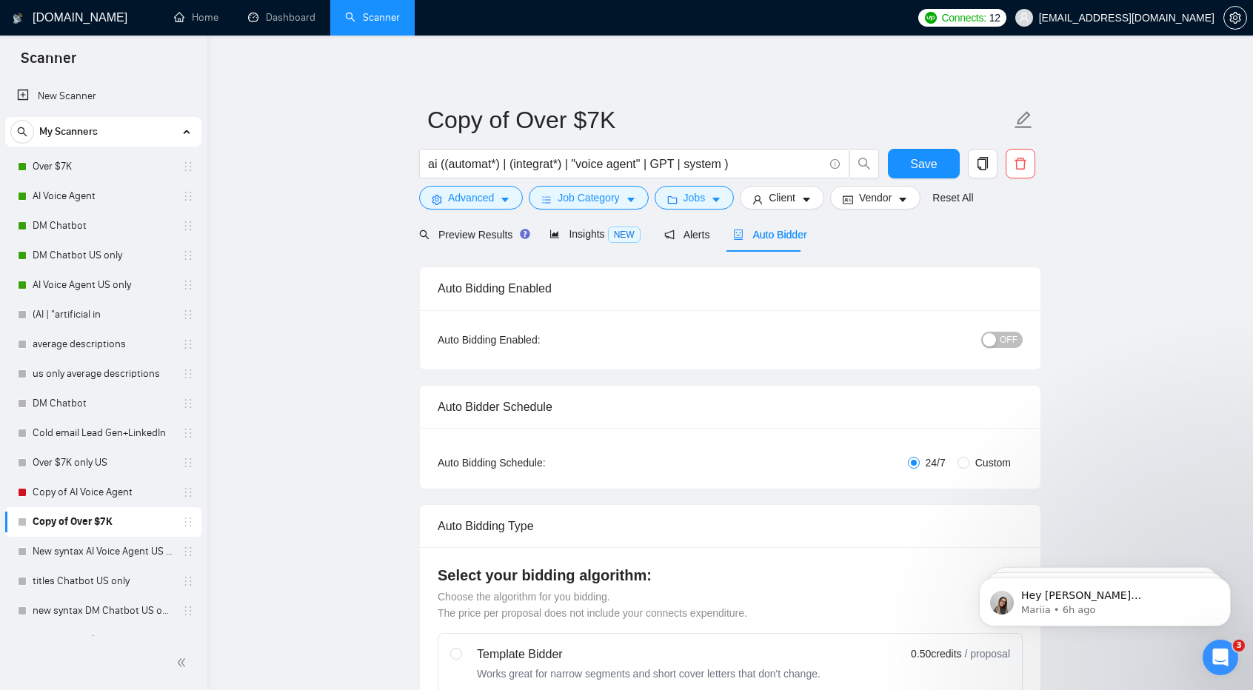
click at [763, 241] on span "Auto Bidder" at bounding box center [769, 235] width 73 height 12
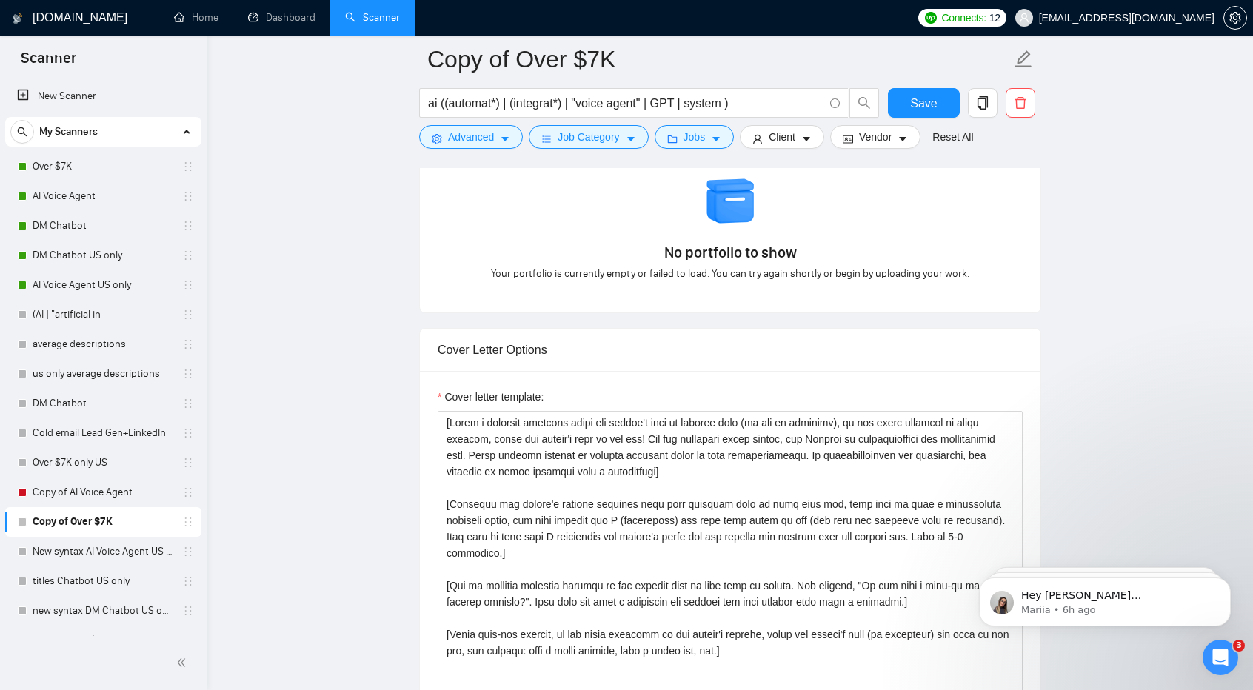
scroll to position [1414, 0]
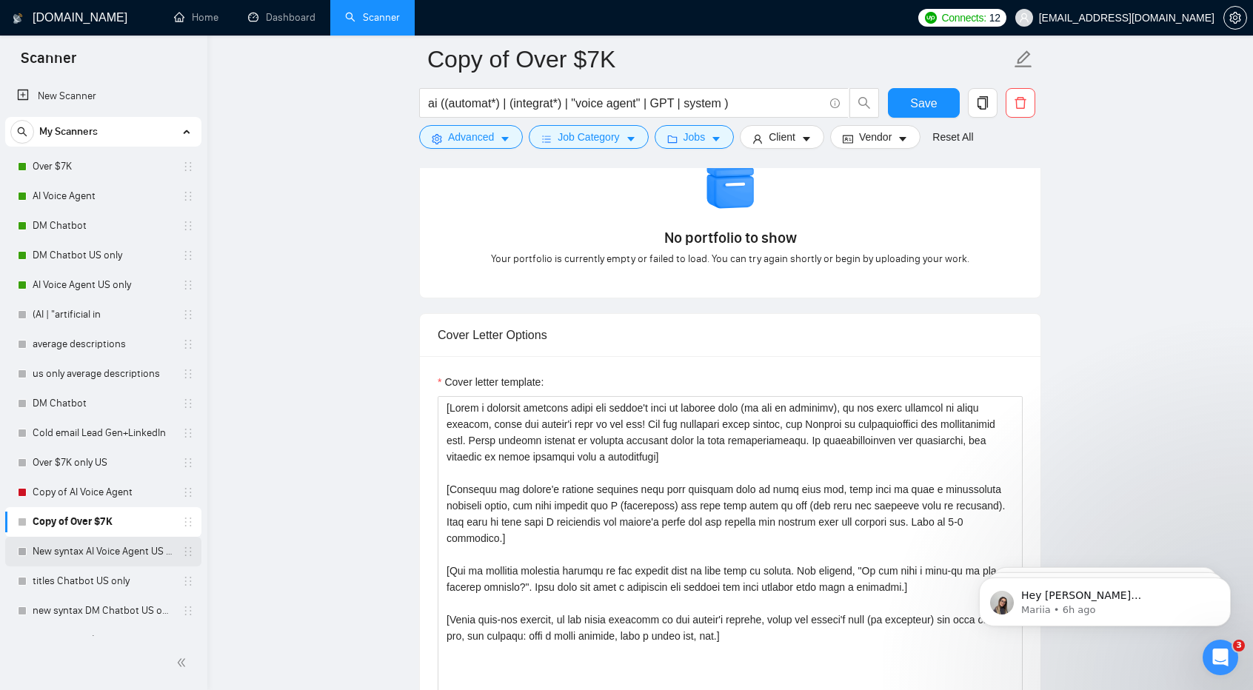
click at [116, 546] on link "New syntax AI Voice Agent US only" at bounding box center [103, 552] width 141 height 30
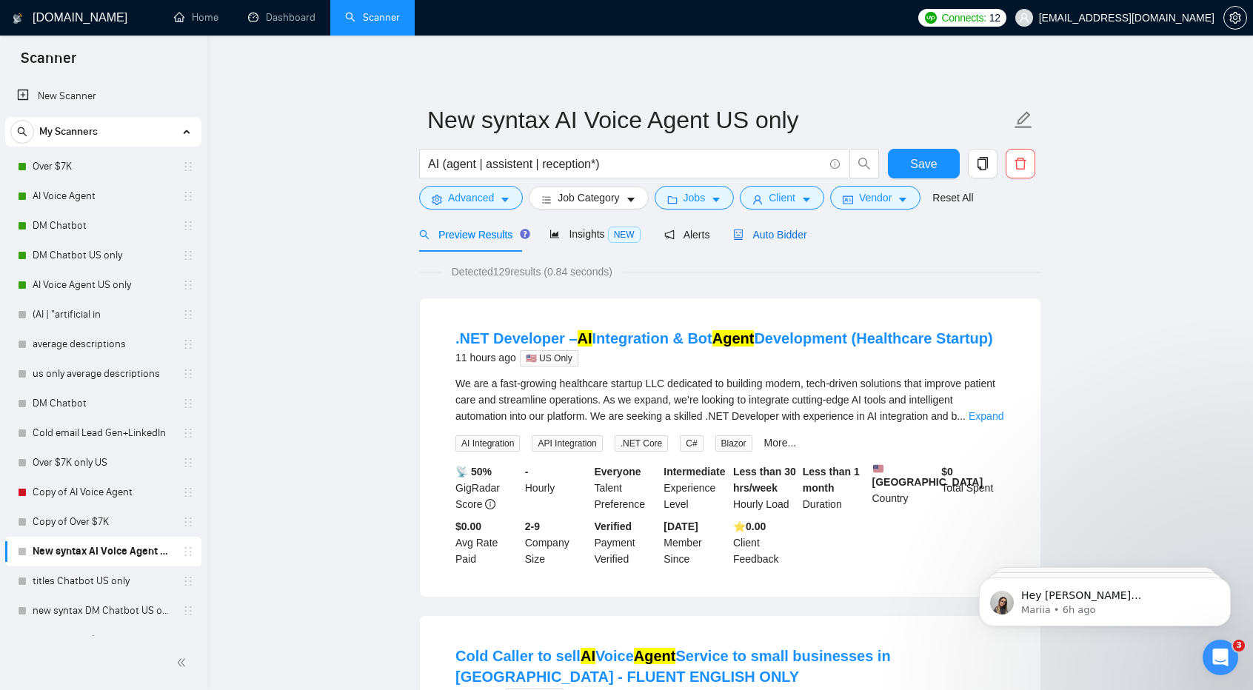
click at [775, 232] on span "Auto Bidder" at bounding box center [769, 235] width 73 height 12
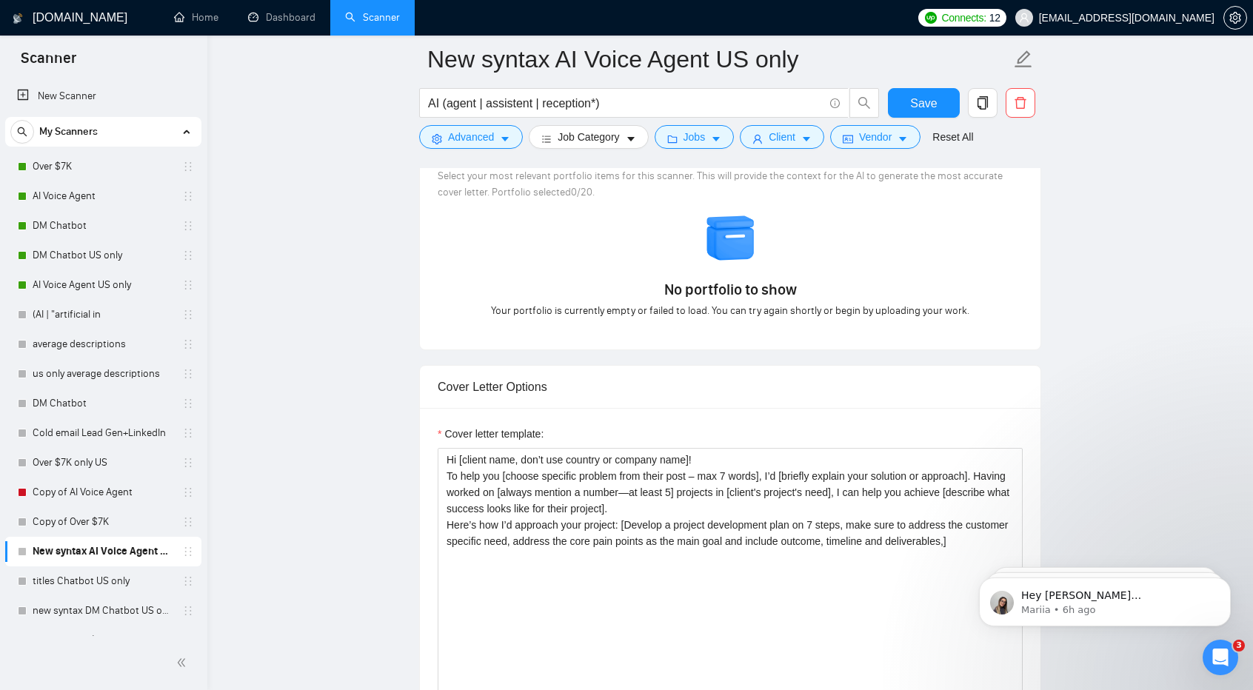
scroll to position [1363, 0]
click at [109, 572] on link "titles Chatbot US only" at bounding box center [103, 581] width 141 height 30
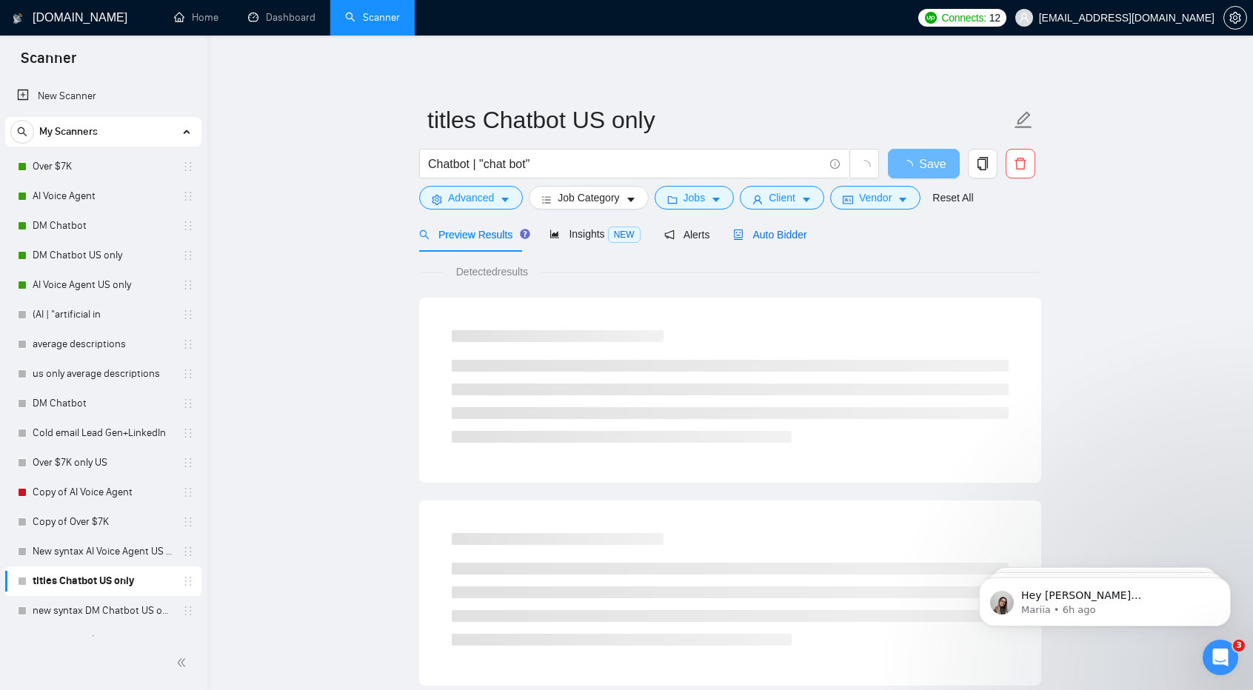
click at [751, 233] on span "Auto Bidder" at bounding box center [769, 235] width 73 height 12
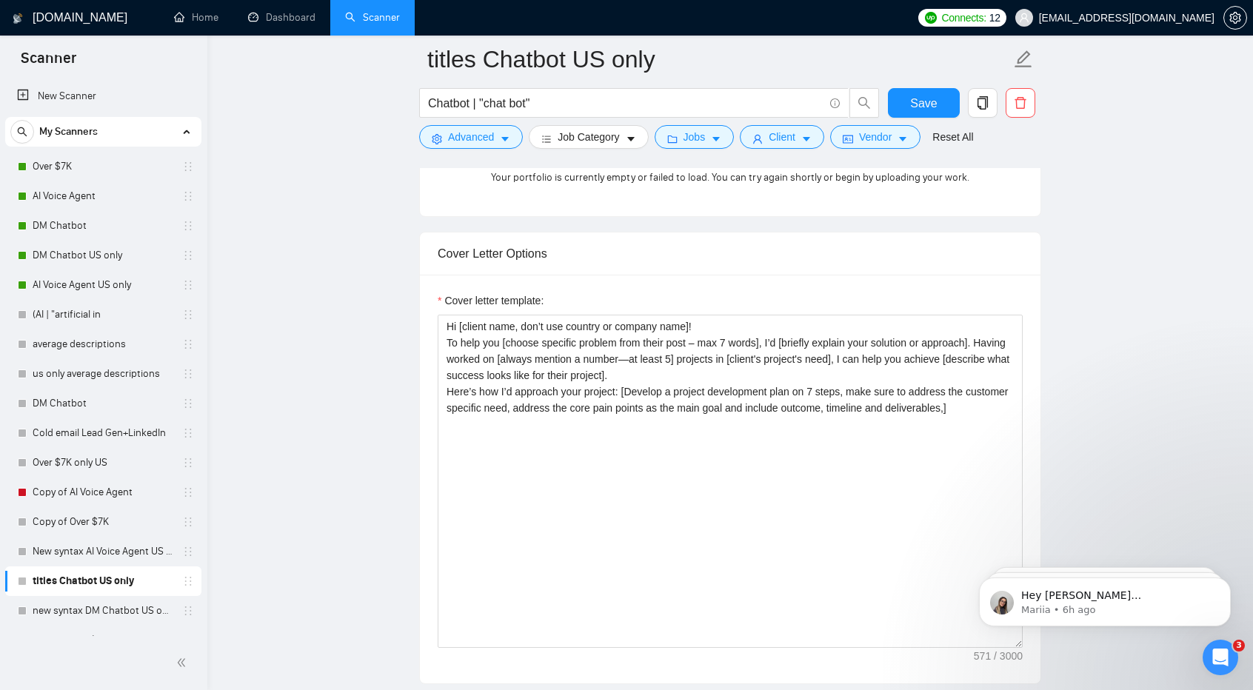
scroll to position [1471, 0]
click at [107, 606] on link "new syntax DM Chatbot US only" at bounding box center [103, 611] width 141 height 30
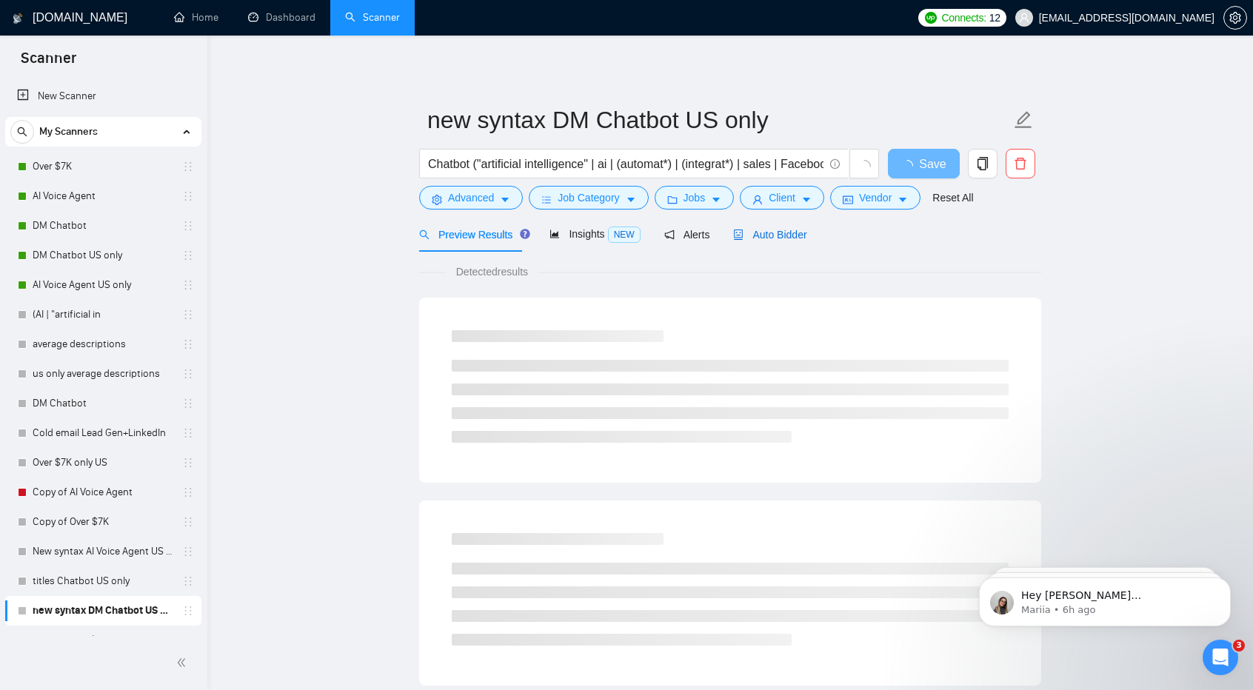
click at [791, 238] on span "Auto Bidder" at bounding box center [769, 235] width 73 height 12
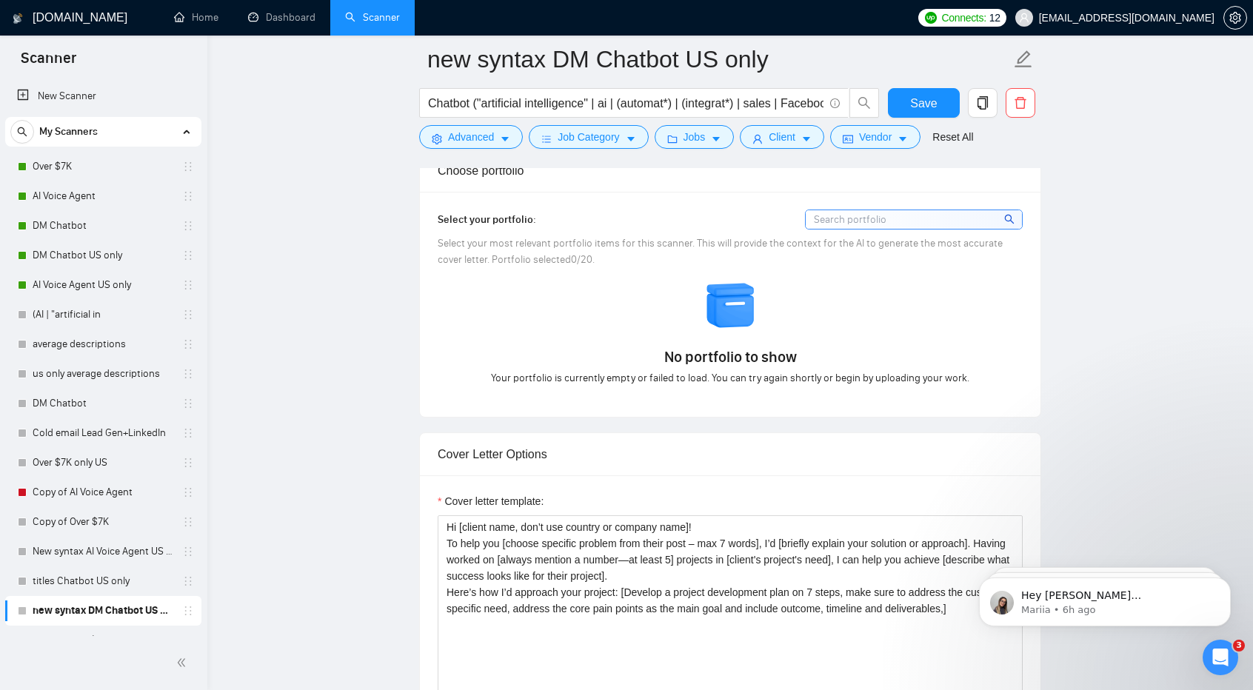
scroll to position [1294, 0]
click at [289, 21] on link "Dashboard" at bounding box center [281, 17] width 67 height 13
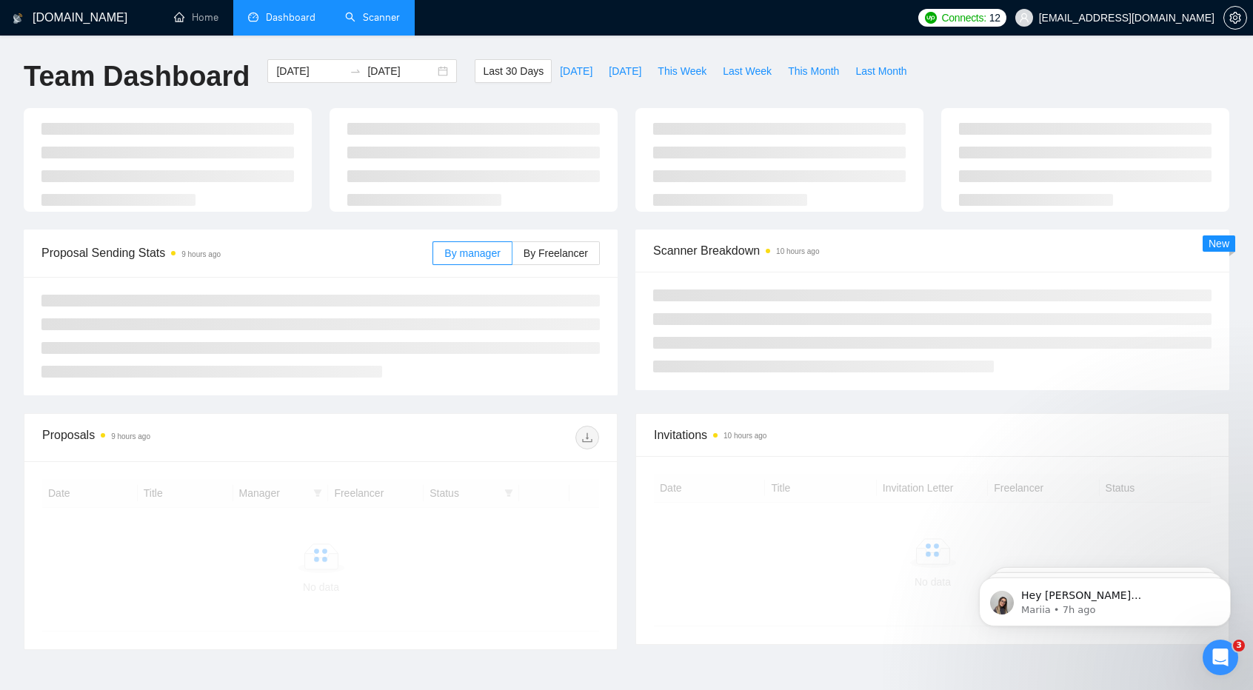
click at [375, 23] on link "Scanner" at bounding box center [372, 17] width 55 height 13
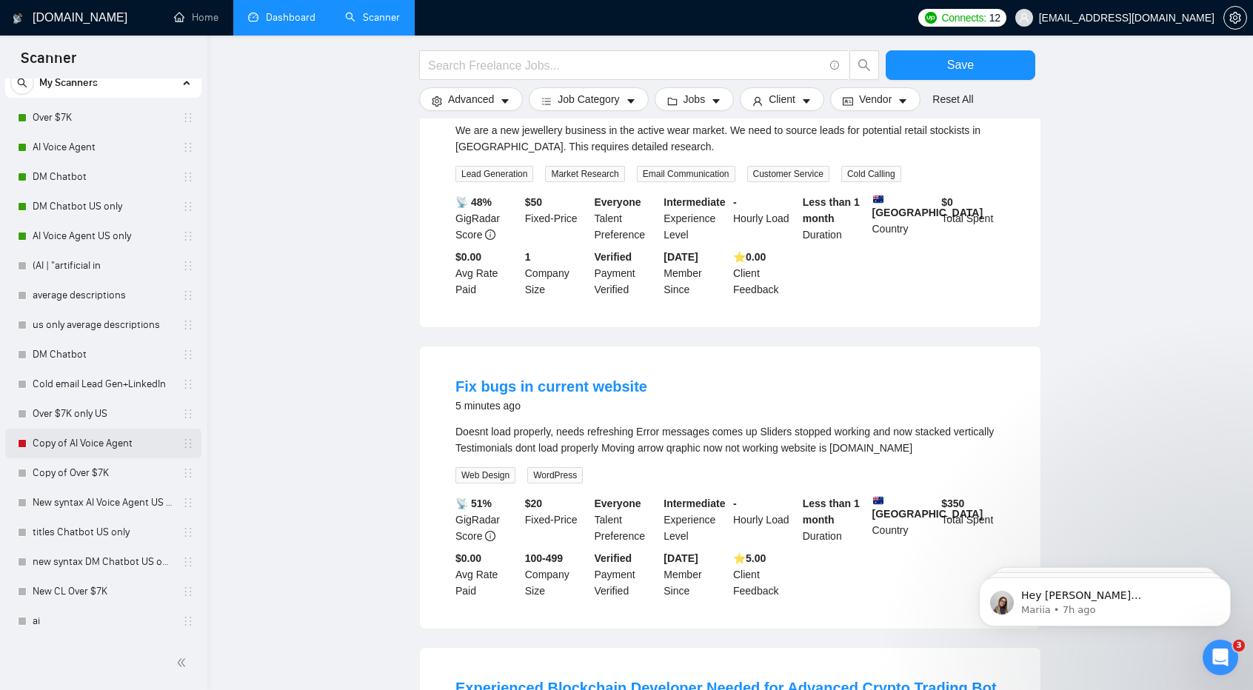
scroll to position [230, 0]
click at [108, 590] on link "New CL Over $7K" at bounding box center [103, 592] width 141 height 30
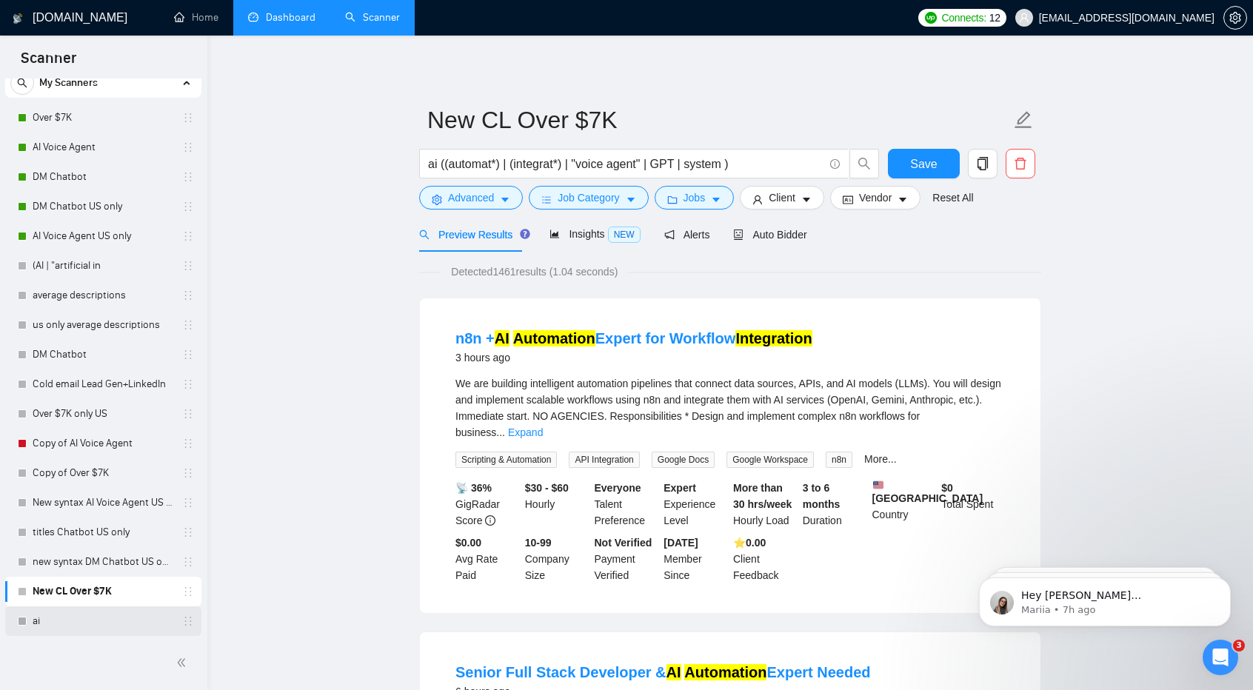
click at [117, 611] on link "ai" at bounding box center [103, 621] width 141 height 30
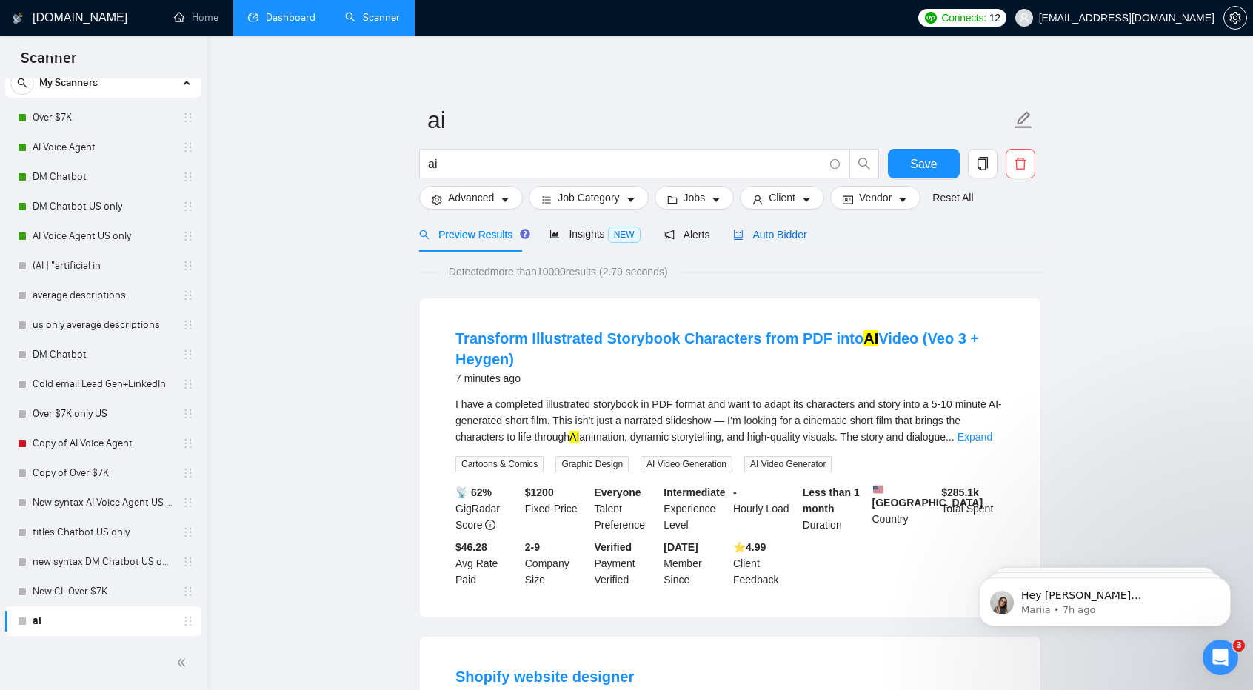
click at [783, 239] on span "Auto Bidder" at bounding box center [769, 235] width 73 height 12
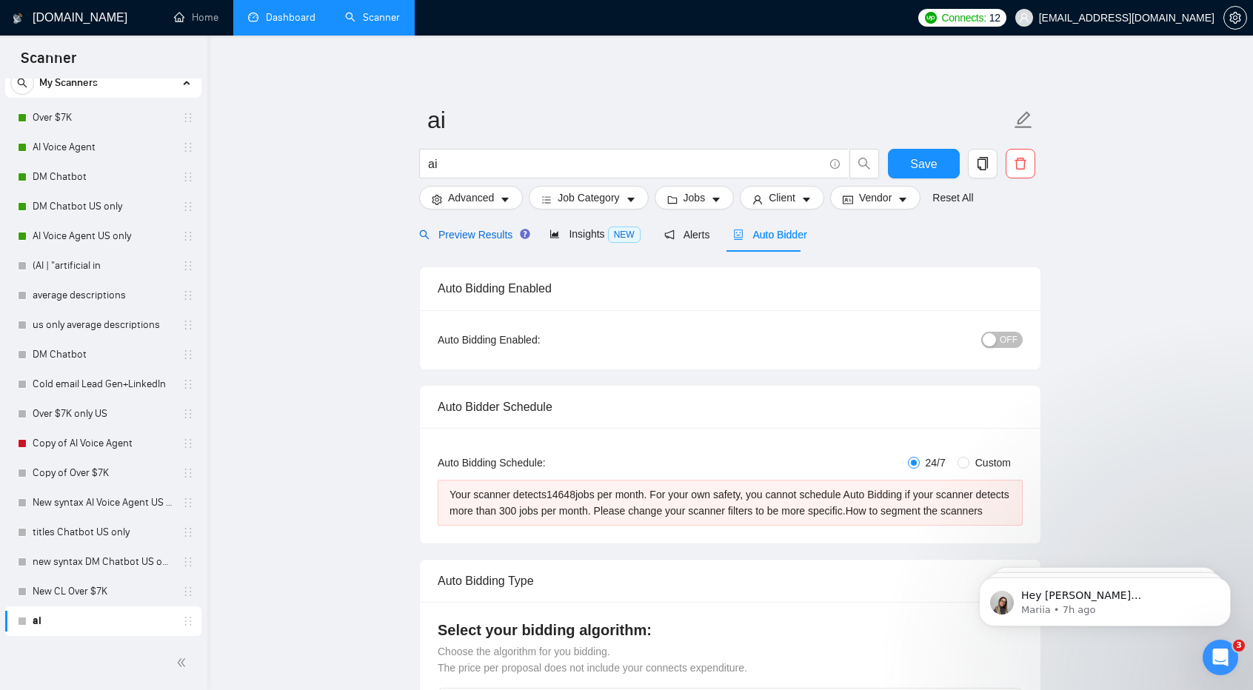
click at [476, 232] on span "Preview Results" at bounding box center [472, 235] width 107 height 12
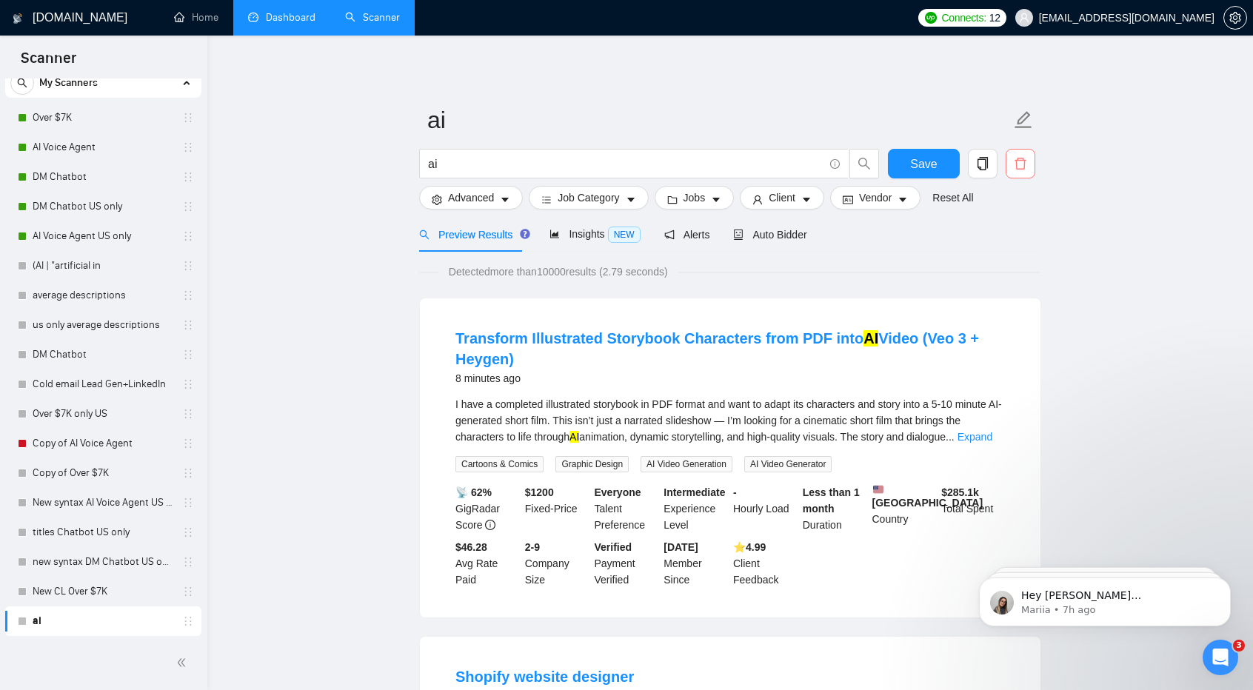
click at [1028, 158] on span "delete" at bounding box center [1020, 163] width 28 height 13
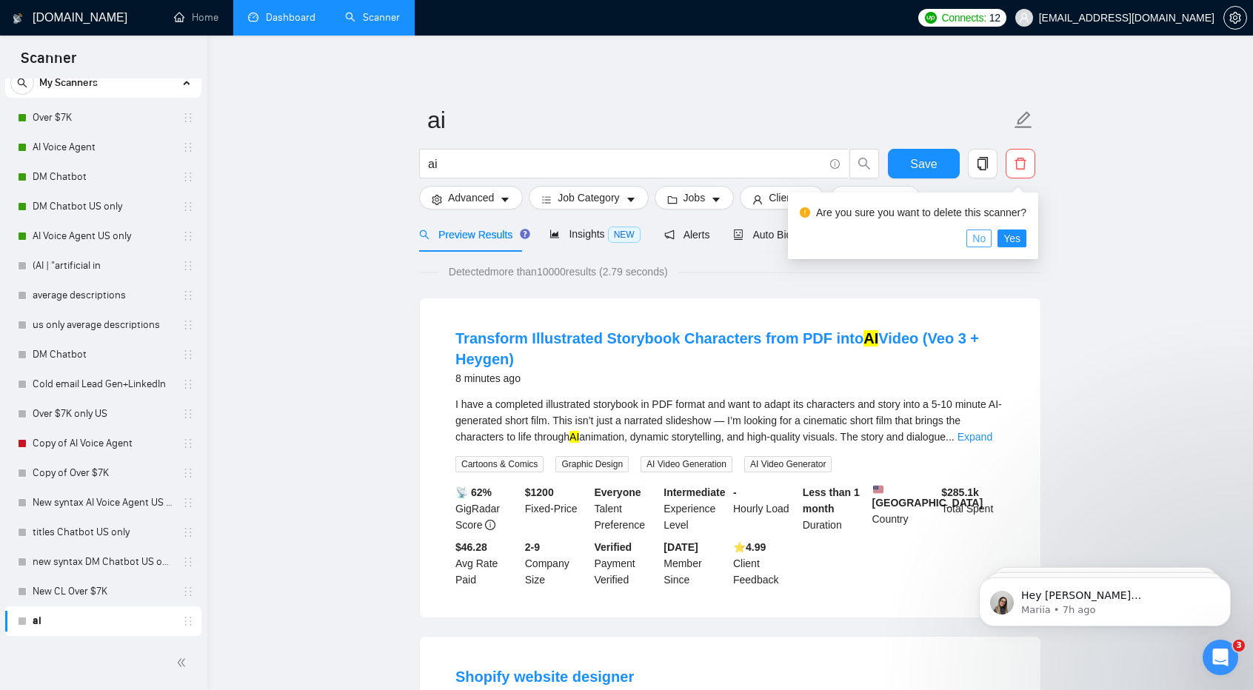
click at [969, 235] on button "No" at bounding box center [978, 239] width 25 height 18
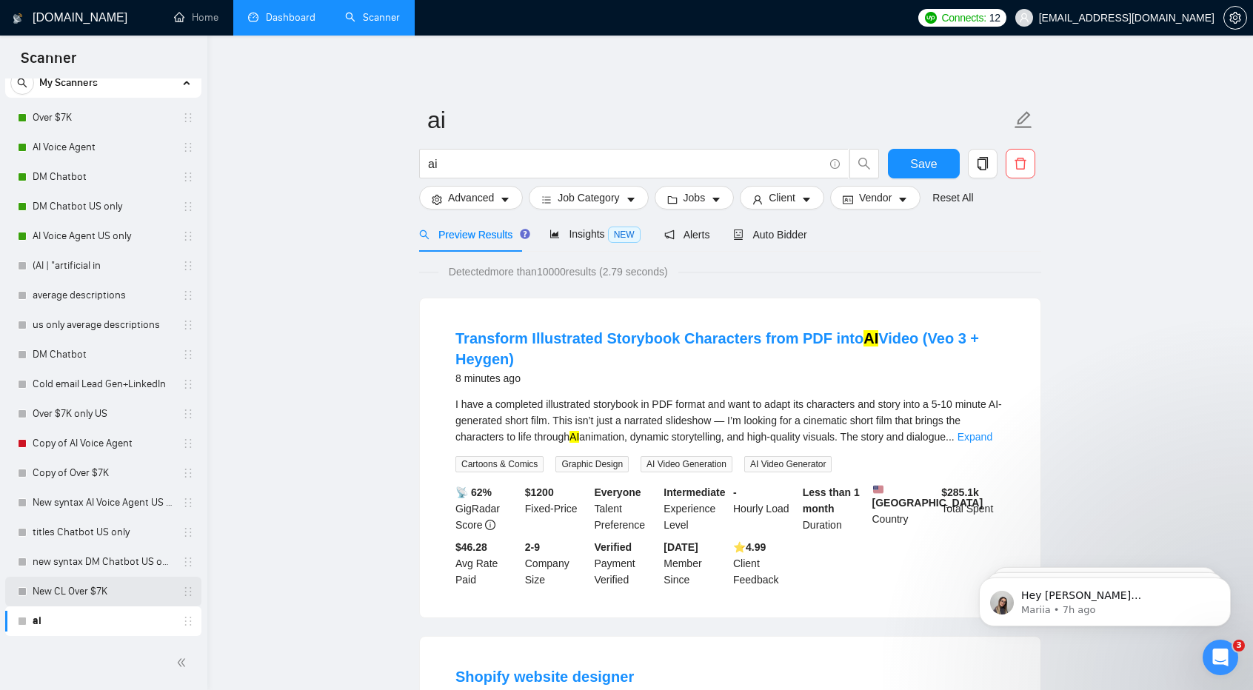
click at [107, 599] on link "New CL Over $7K" at bounding box center [103, 592] width 141 height 30
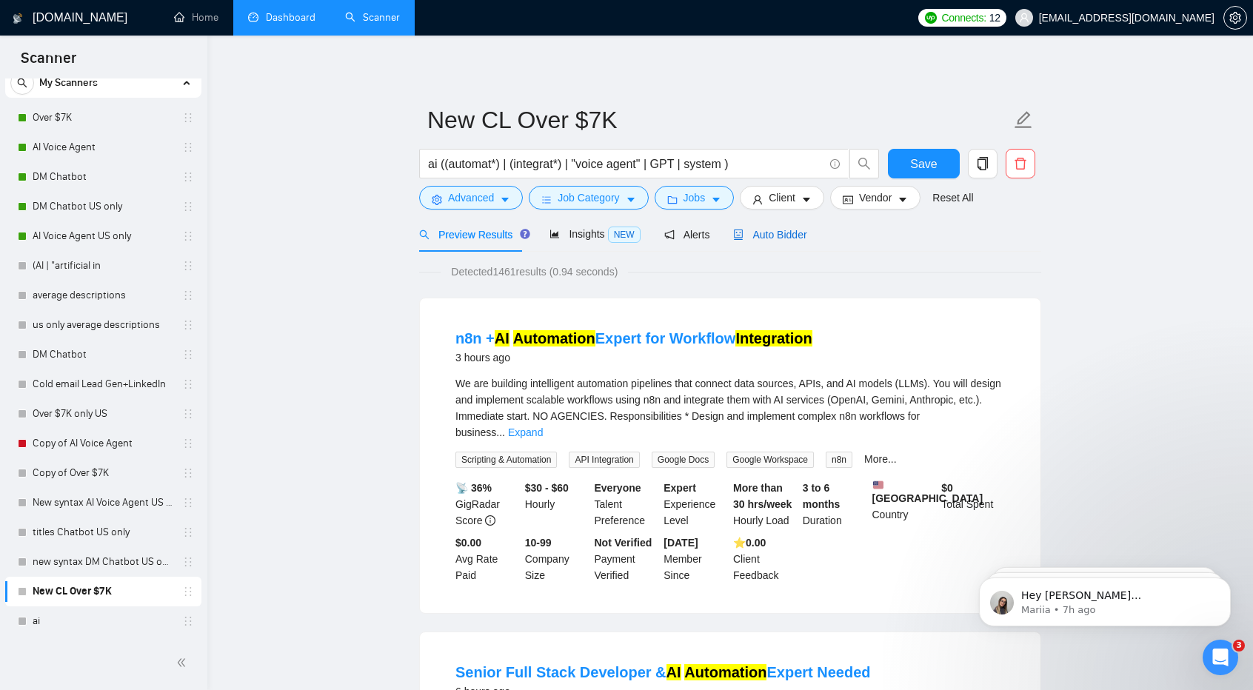
click at [772, 238] on span "Auto Bidder" at bounding box center [769, 235] width 73 height 12
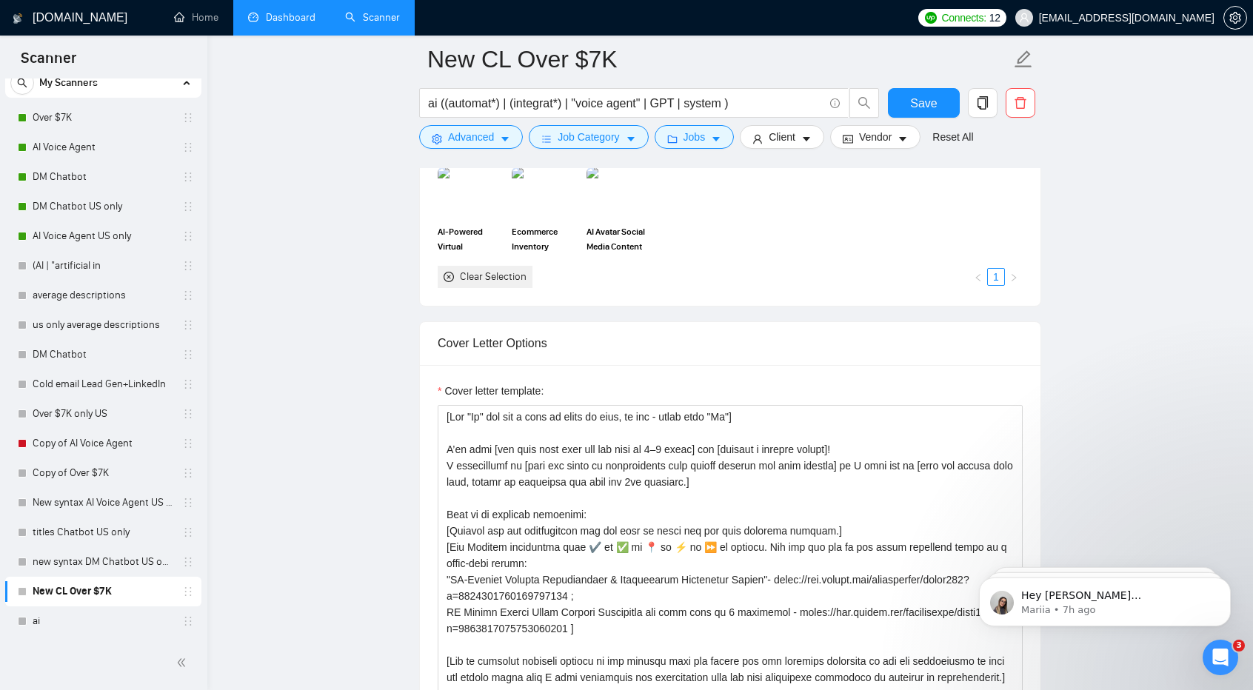
scroll to position [1461, 0]
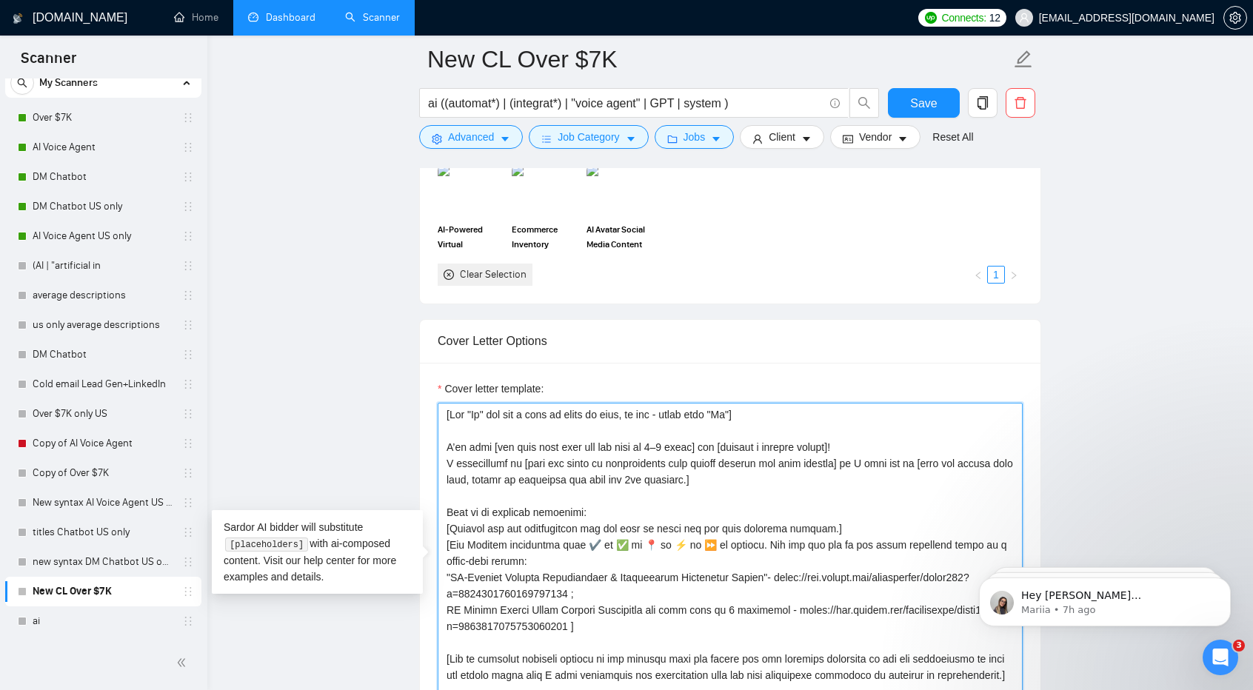
click at [641, 505] on textarea "Cover letter template:" at bounding box center [730, 569] width 585 height 333
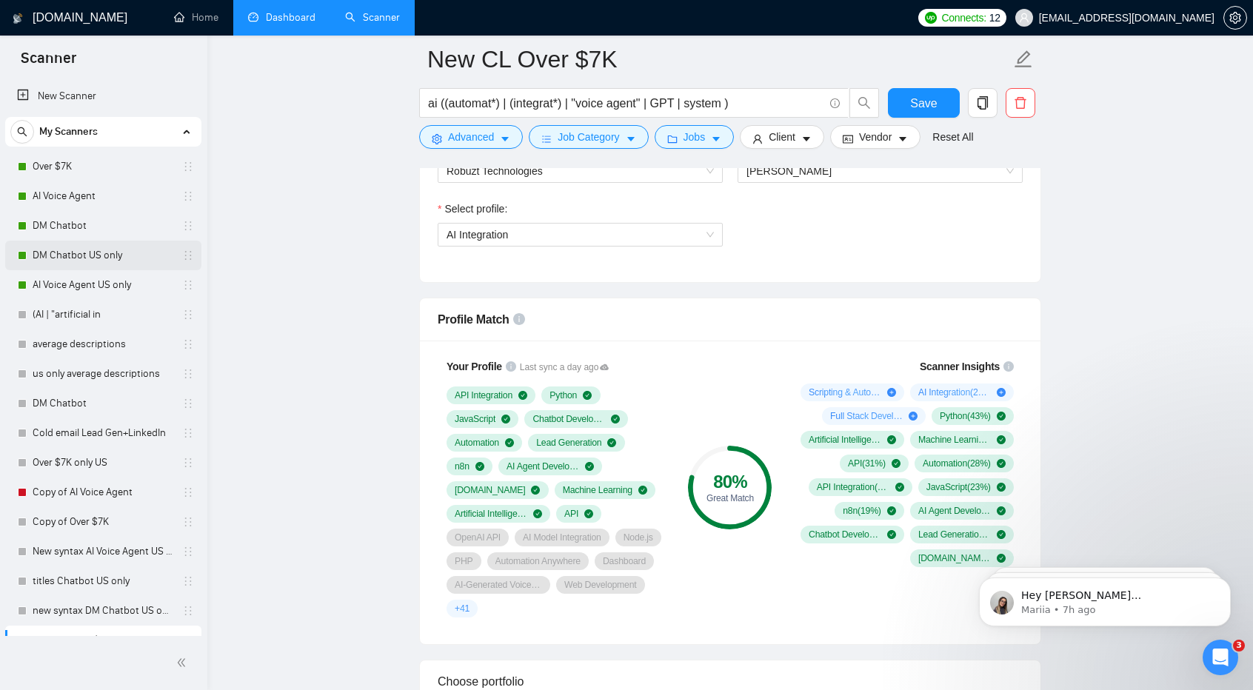
scroll to position [824, 0]
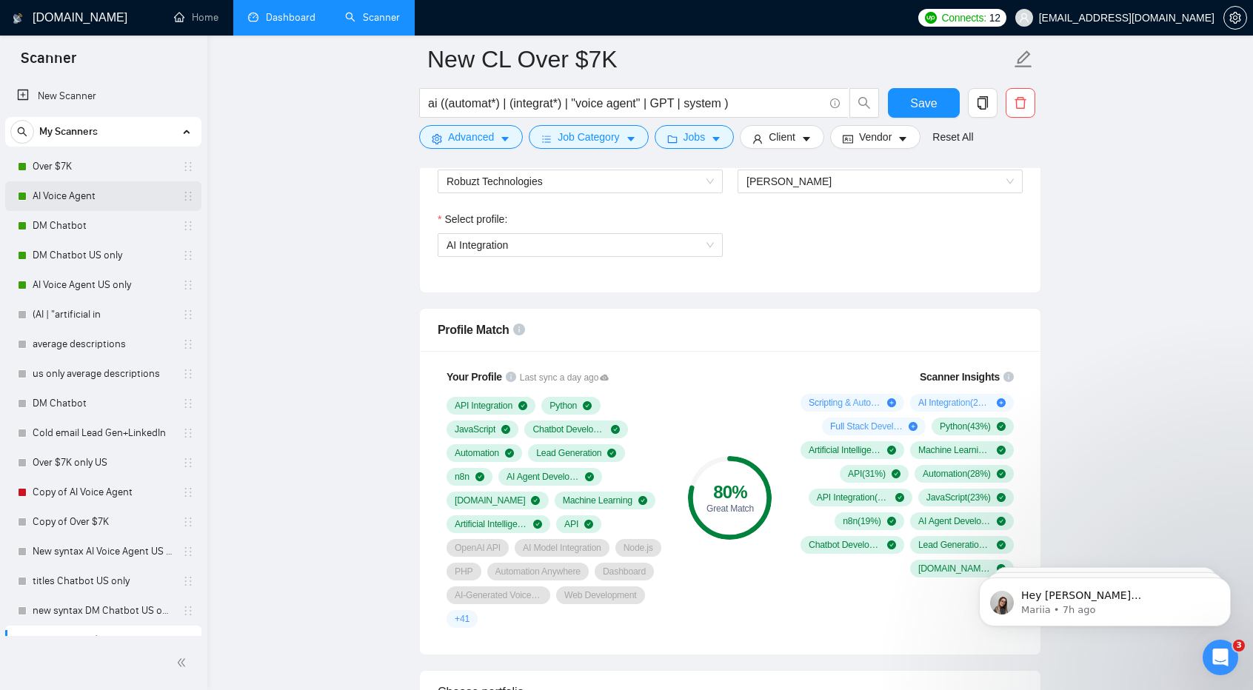
click at [96, 190] on link "AI Voice Agent" at bounding box center [103, 196] width 141 height 30
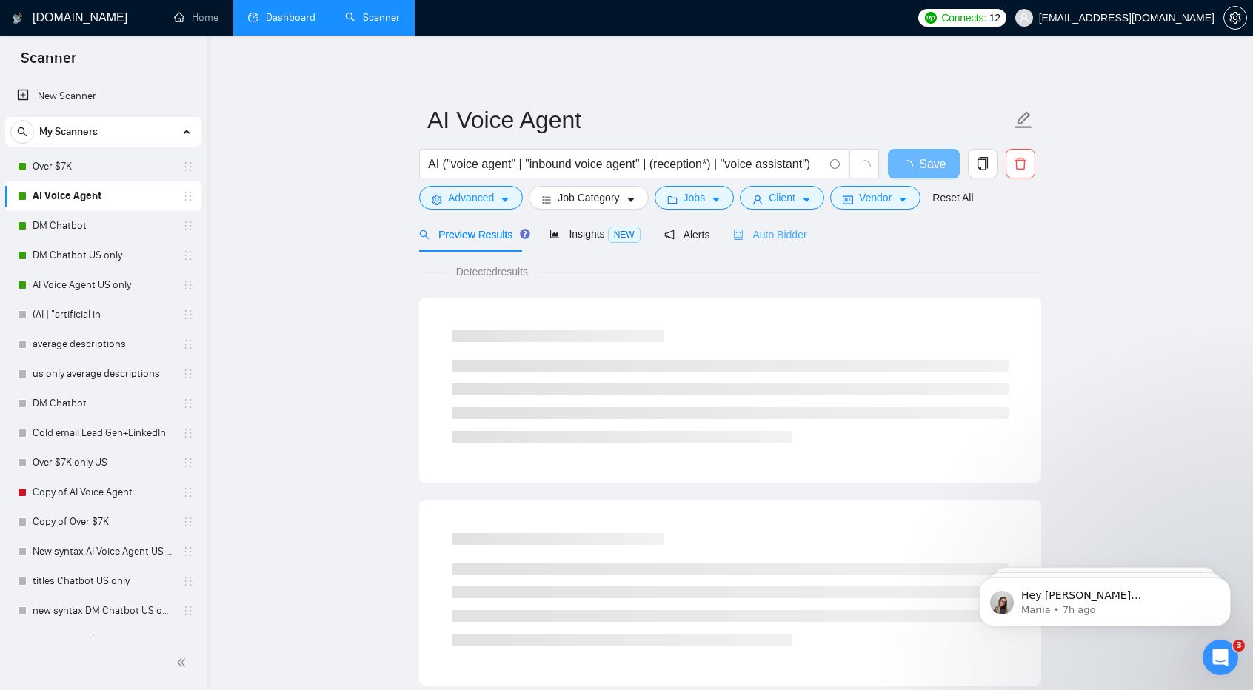
click at [756, 224] on div "Auto Bidder" at bounding box center [769, 234] width 73 height 35
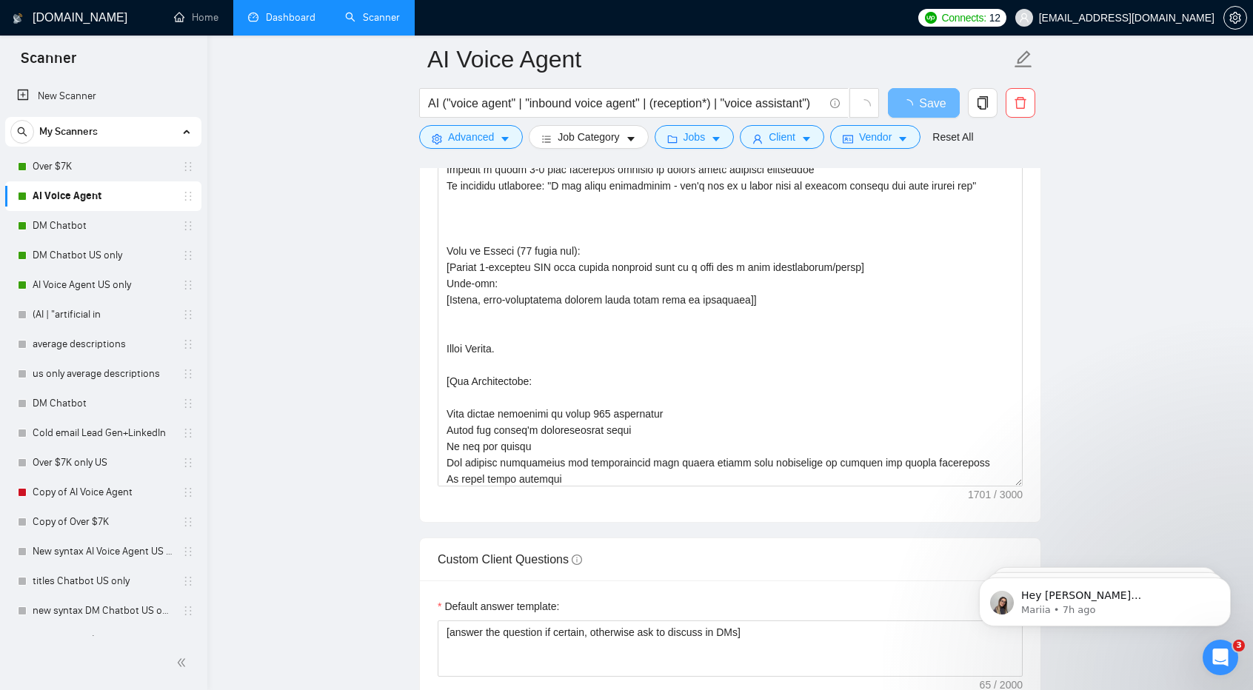
scroll to position [1590, 0]
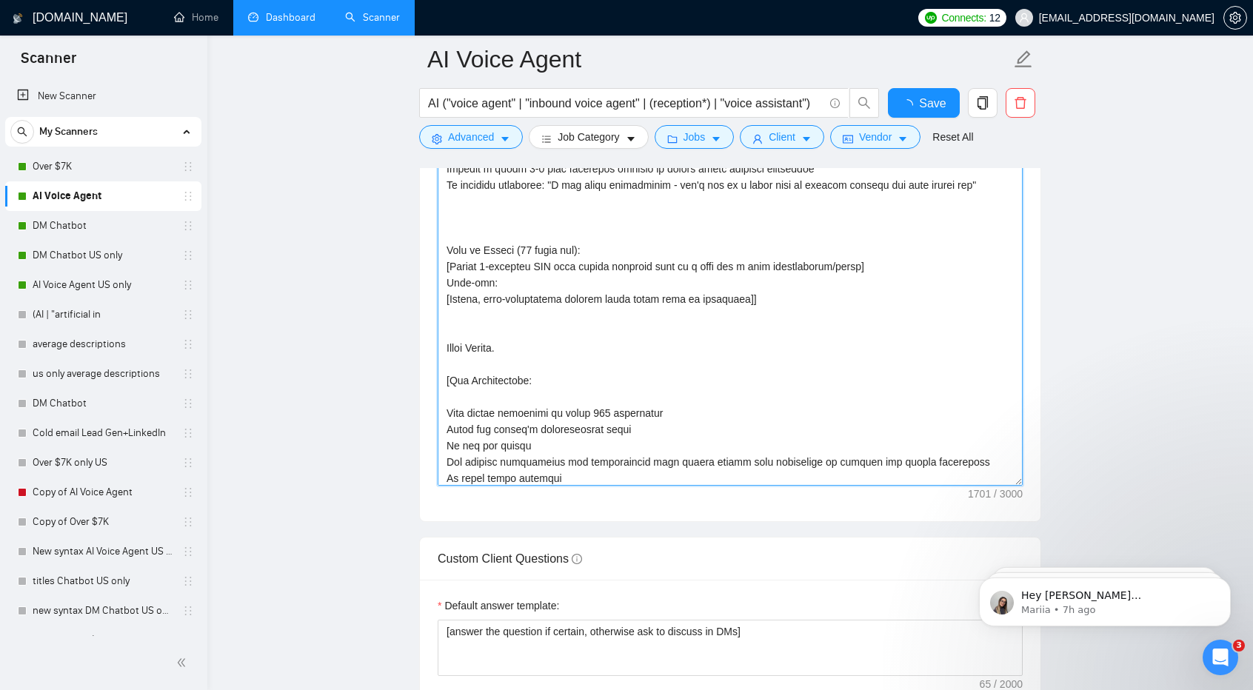
click at [616, 368] on textarea "Cover letter template:" at bounding box center [730, 319] width 585 height 333
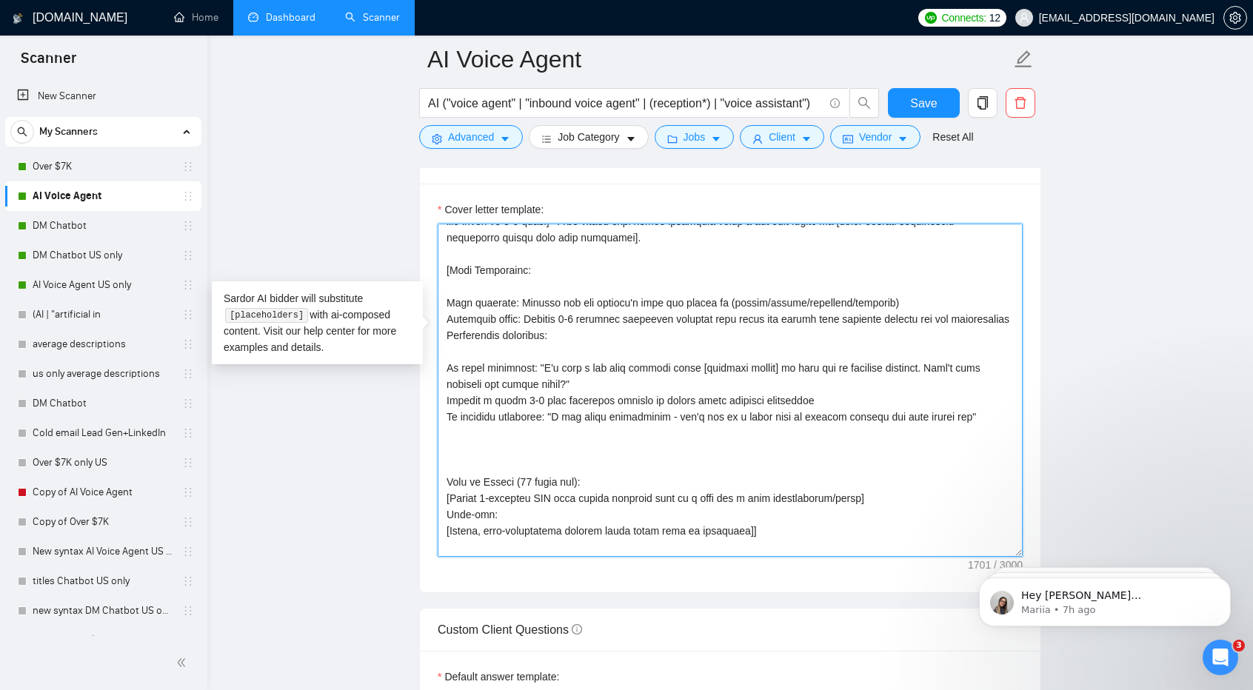
scroll to position [0, 0]
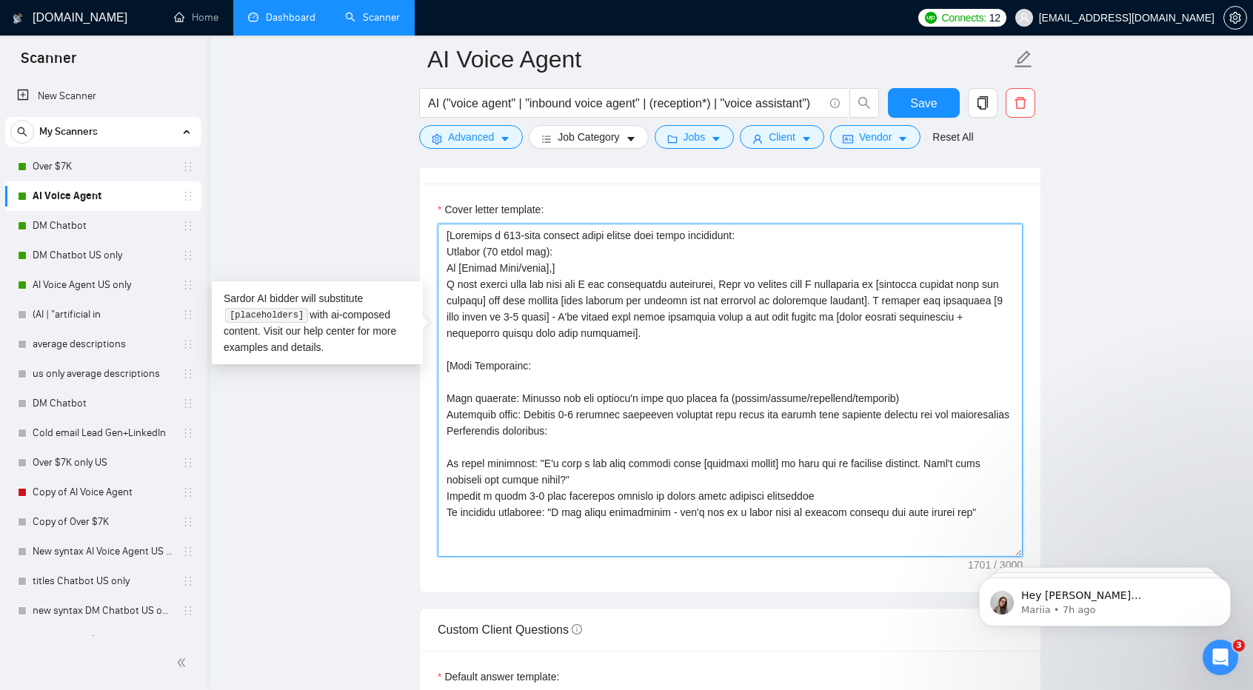
click at [616, 368] on textarea "Cover letter template:" at bounding box center [730, 390] width 585 height 333
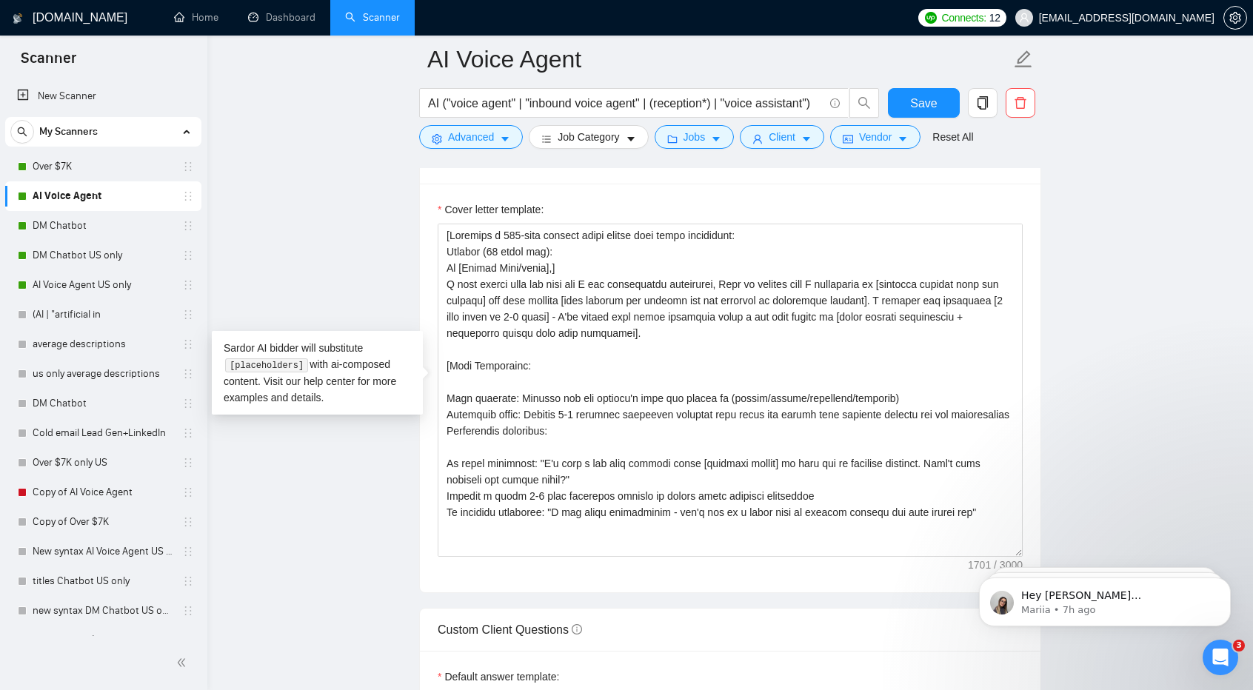
click at [285, 284] on main "AI Voice Agent AI ("voice agent" | "inbound voice agent" | (reception*) | "voic…" at bounding box center [730, 657] width 998 height 4376
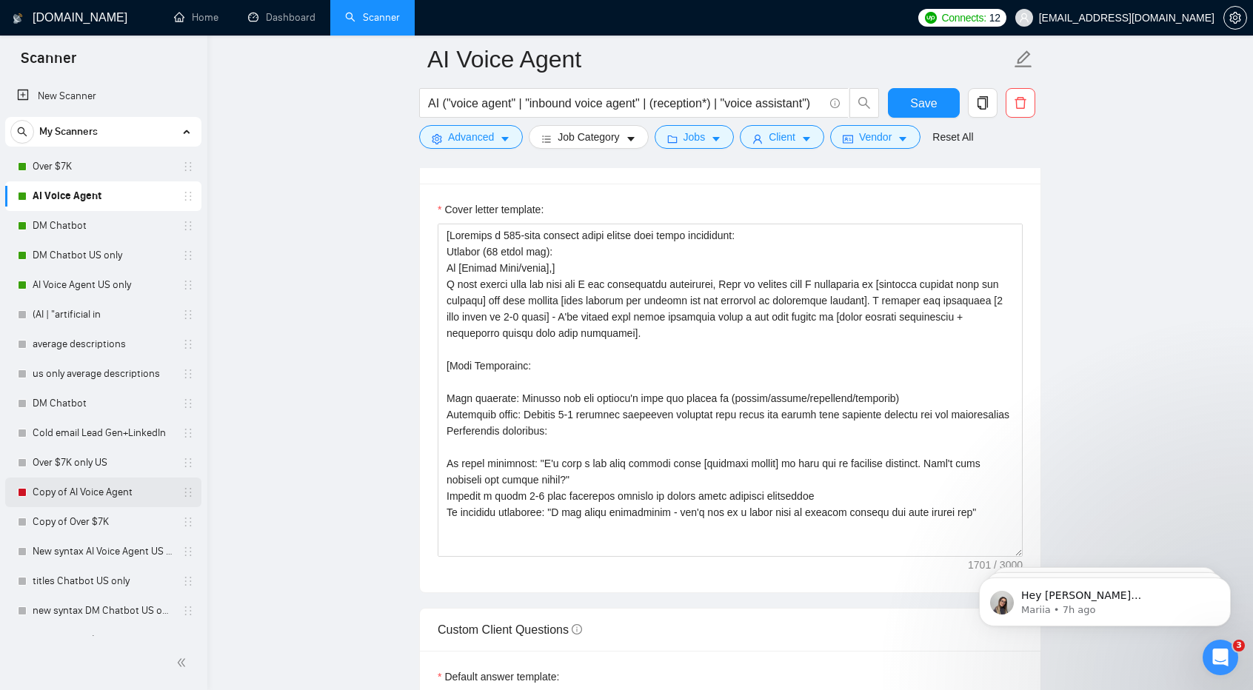
scroll to position [49, 0]
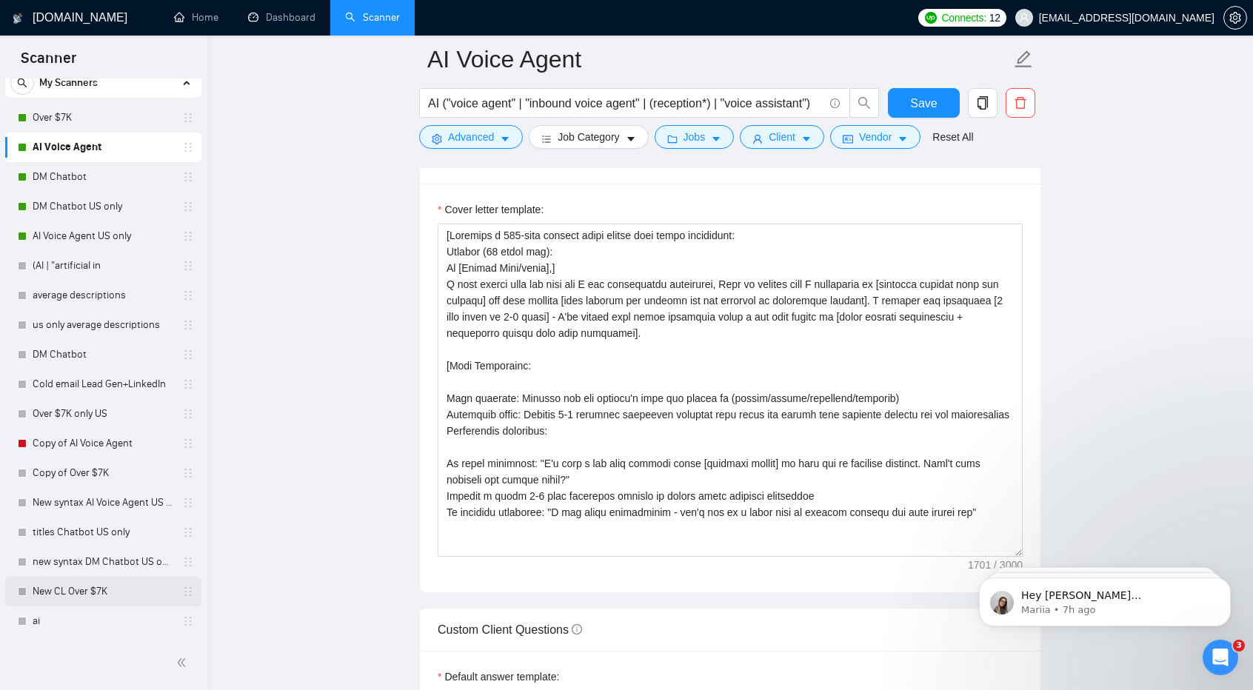
click at [98, 590] on link "New CL Over $7K" at bounding box center [103, 592] width 141 height 30
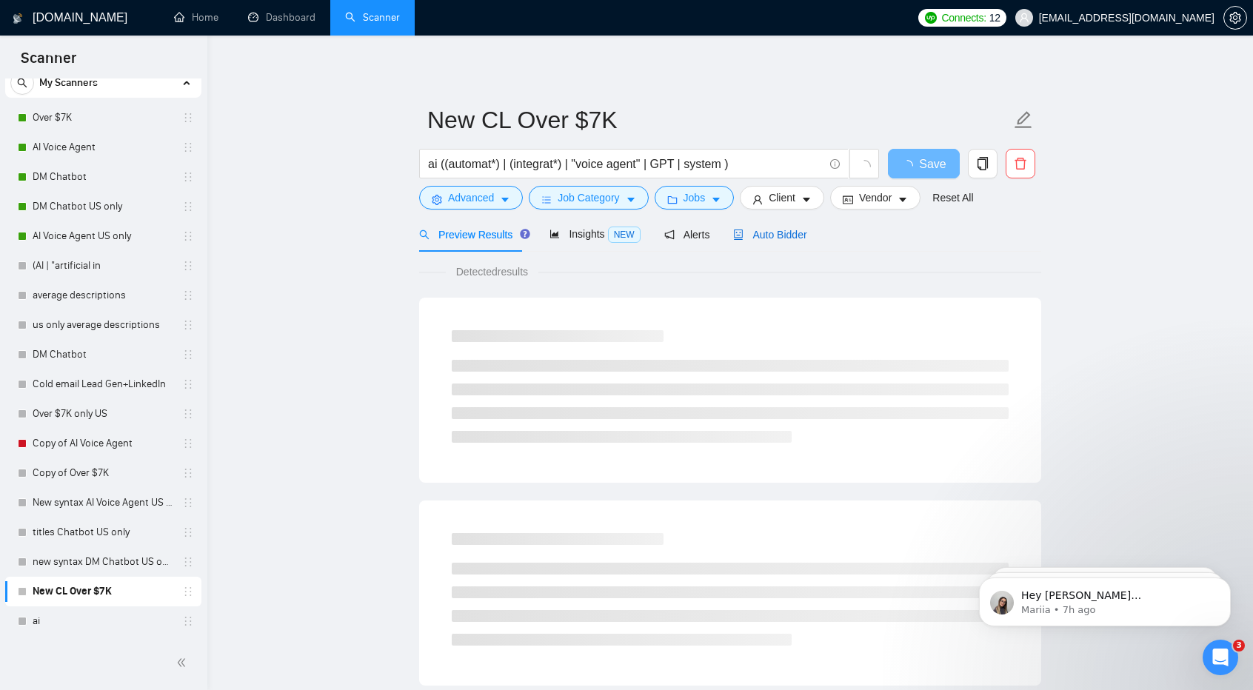
click at [749, 236] on span "Auto Bidder" at bounding box center [769, 235] width 73 height 12
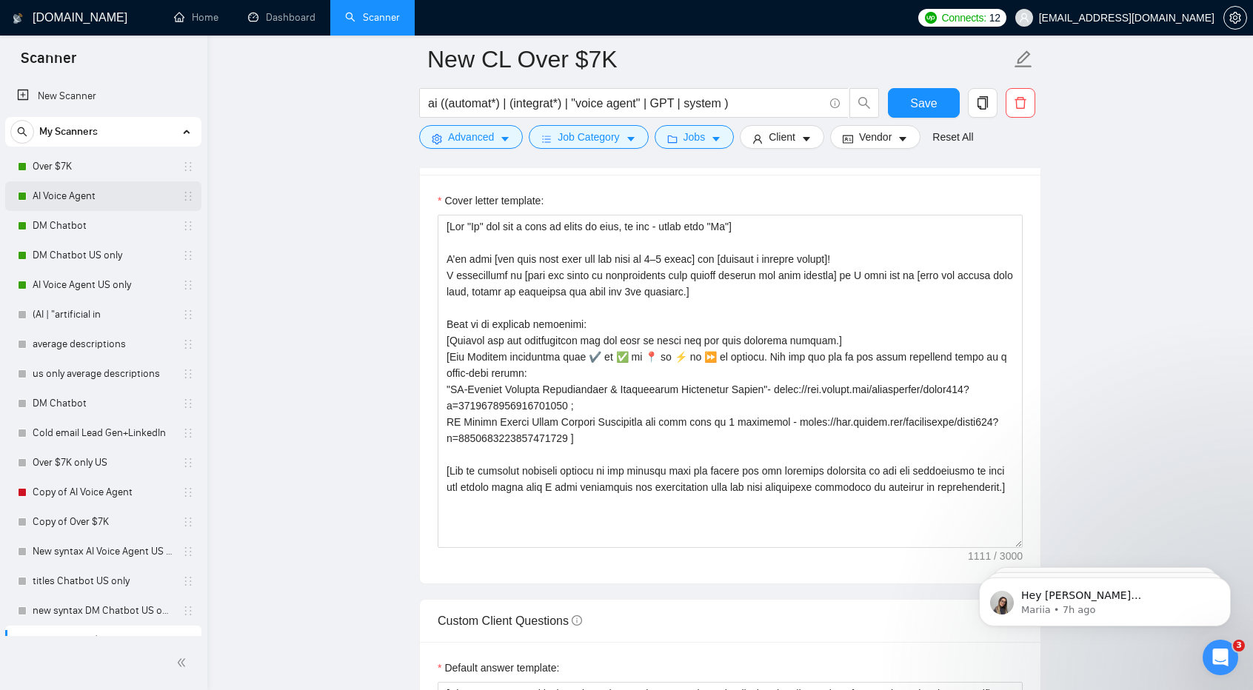
click at [102, 207] on link "AI Voice Agent" at bounding box center [103, 196] width 141 height 30
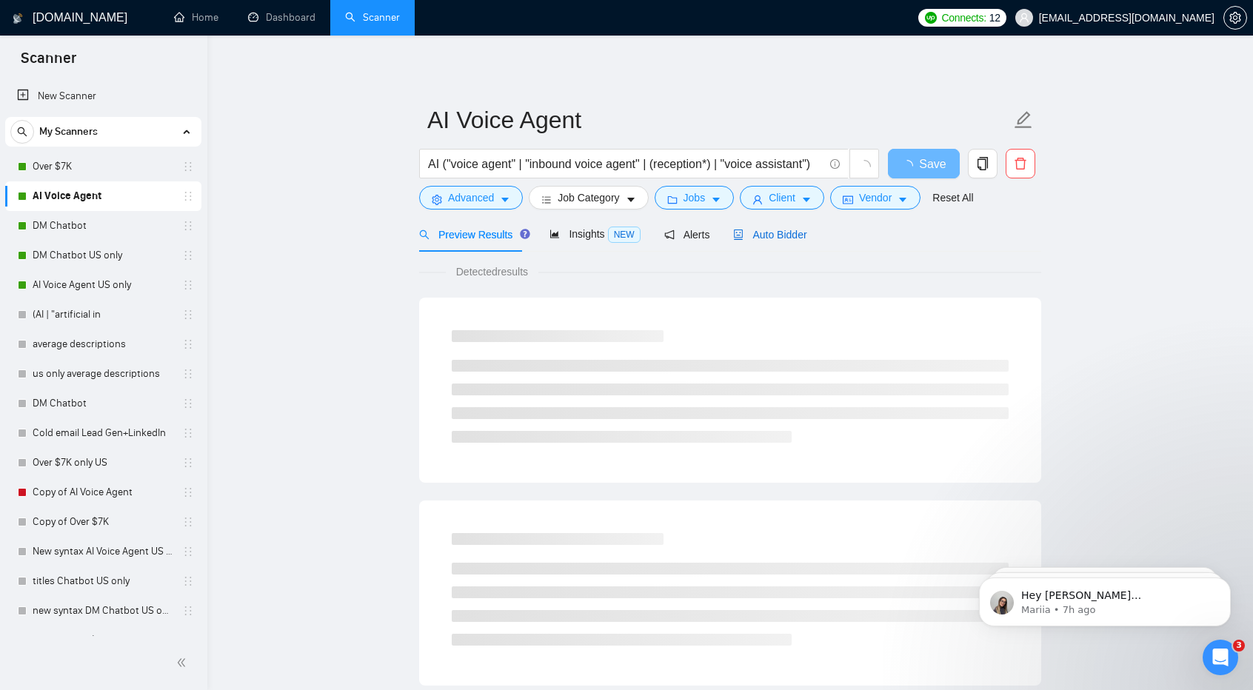
click at [747, 239] on span "Auto Bidder" at bounding box center [769, 235] width 73 height 12
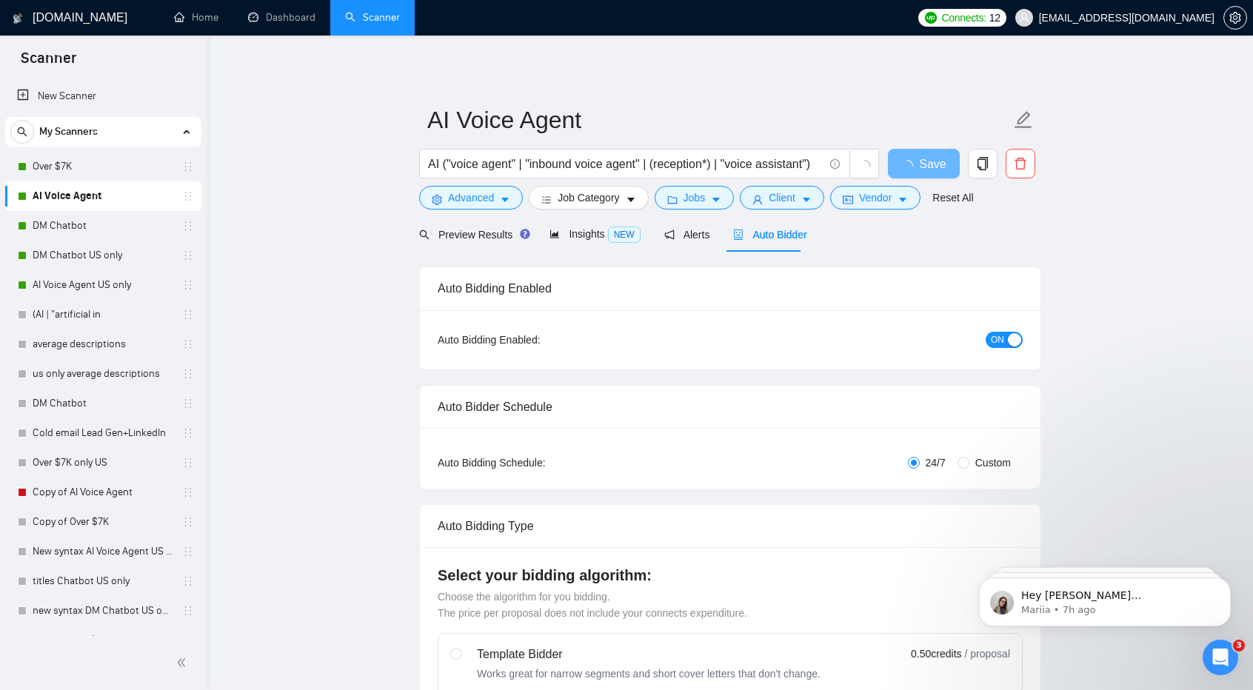
checkbox input "true"
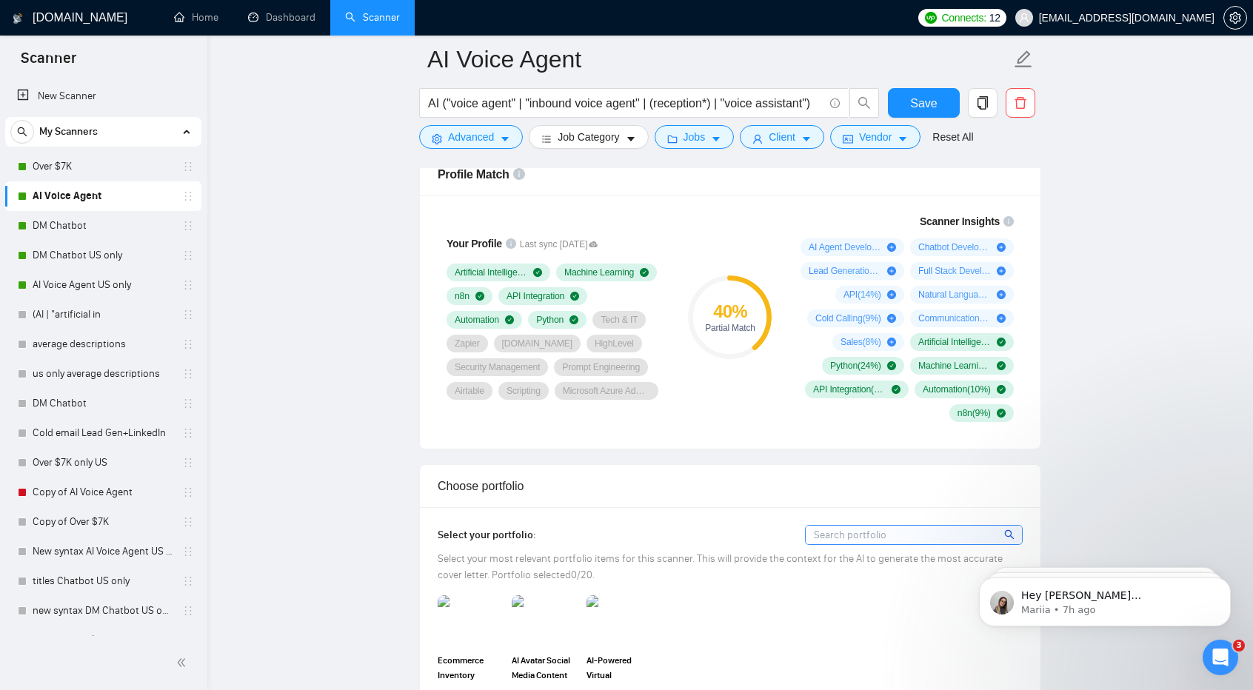
scroll to position [1340, 0]
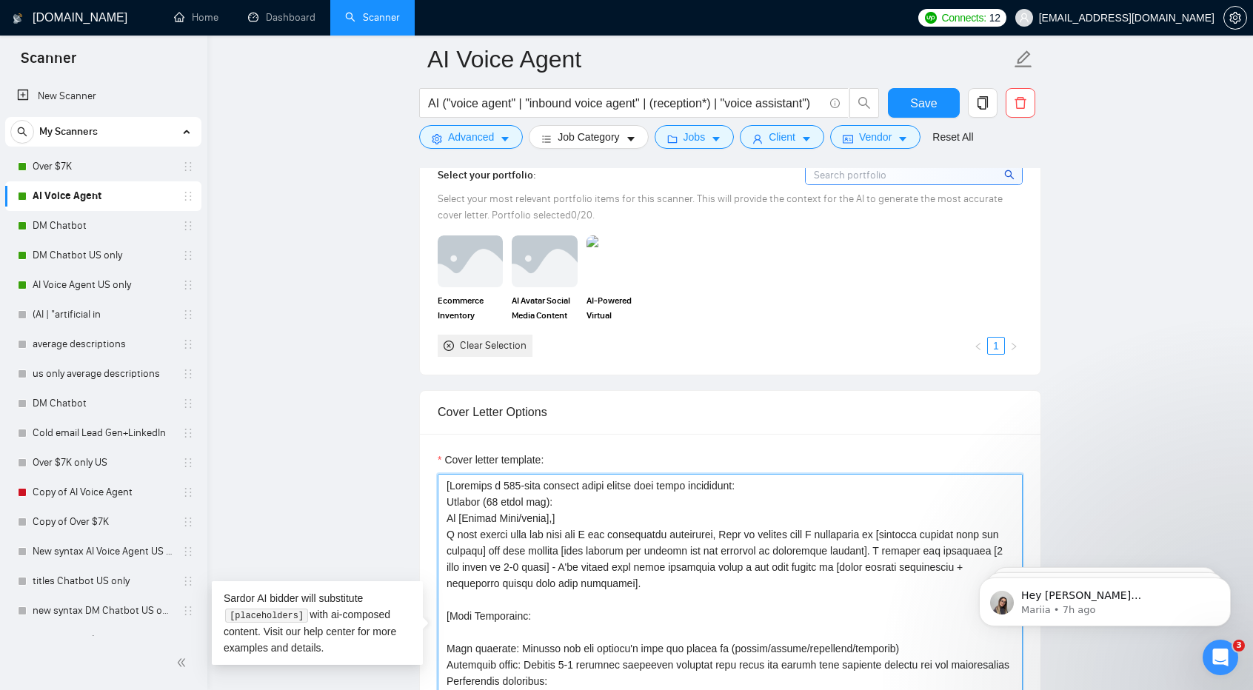
click at [706, 559] on textarea "Cover letter template:" at bounding box center [730, 640] width 585 height 333
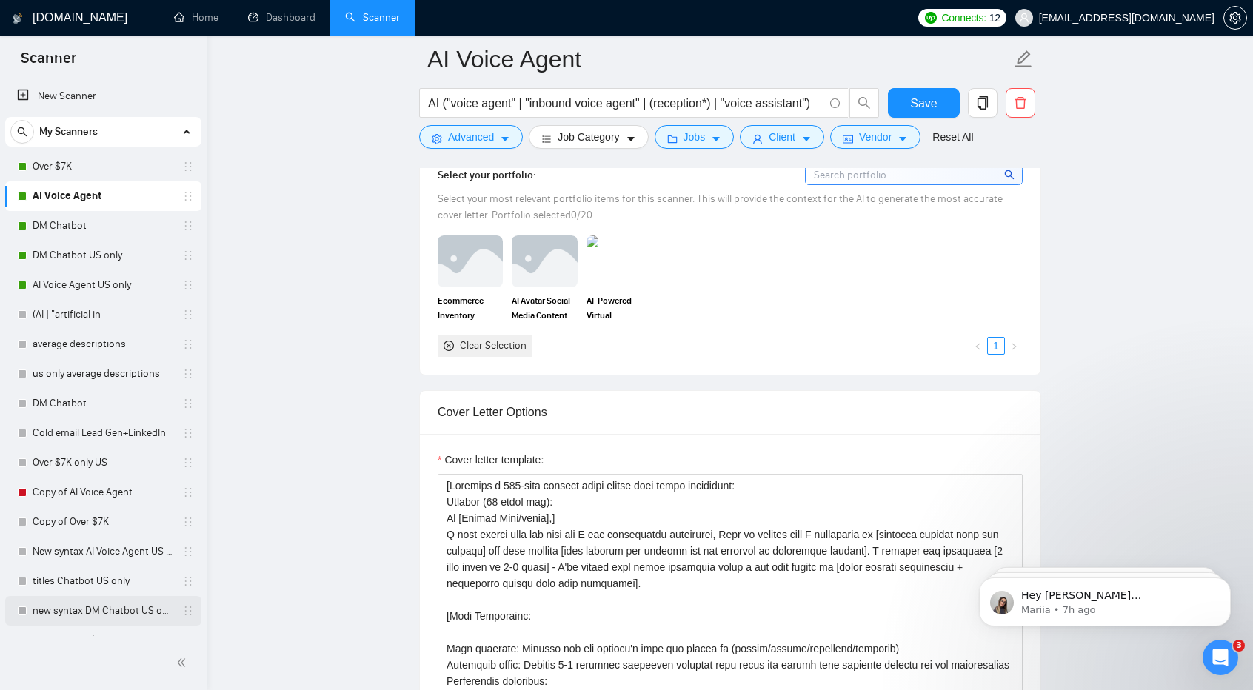
scroll to position [49, 0]
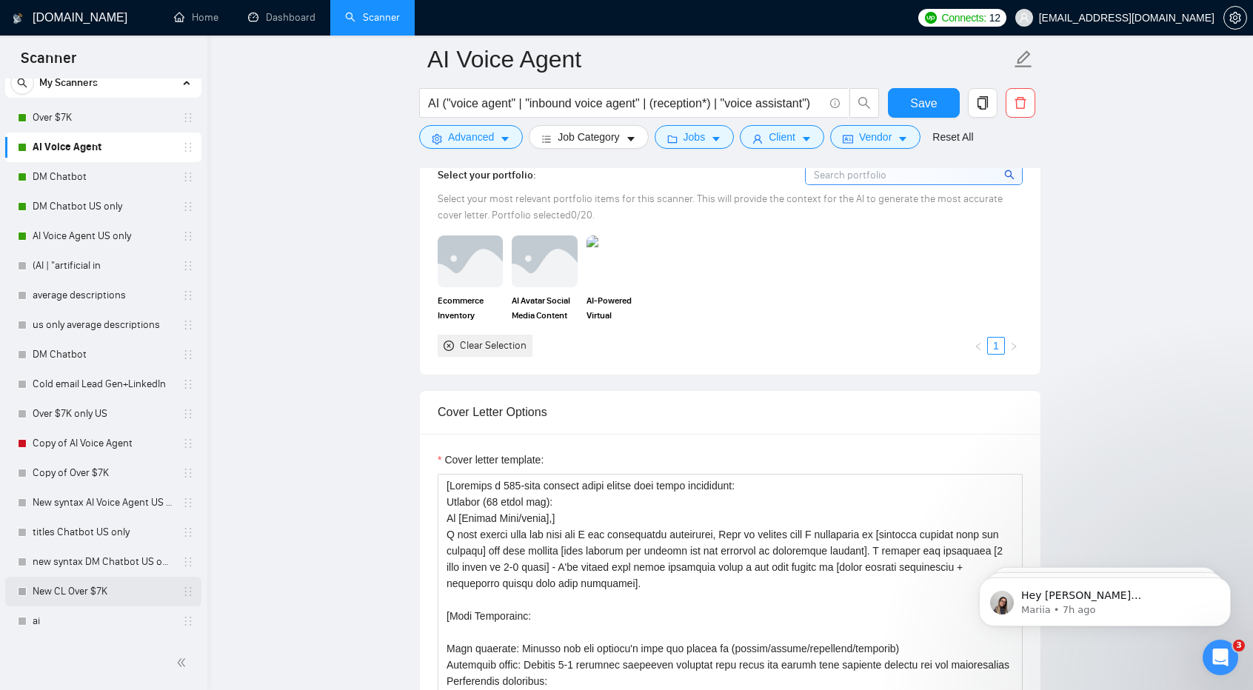
click at [93, 586] on link "New CL Over $7K" at bounding box center [103, 592] width 141 height 30
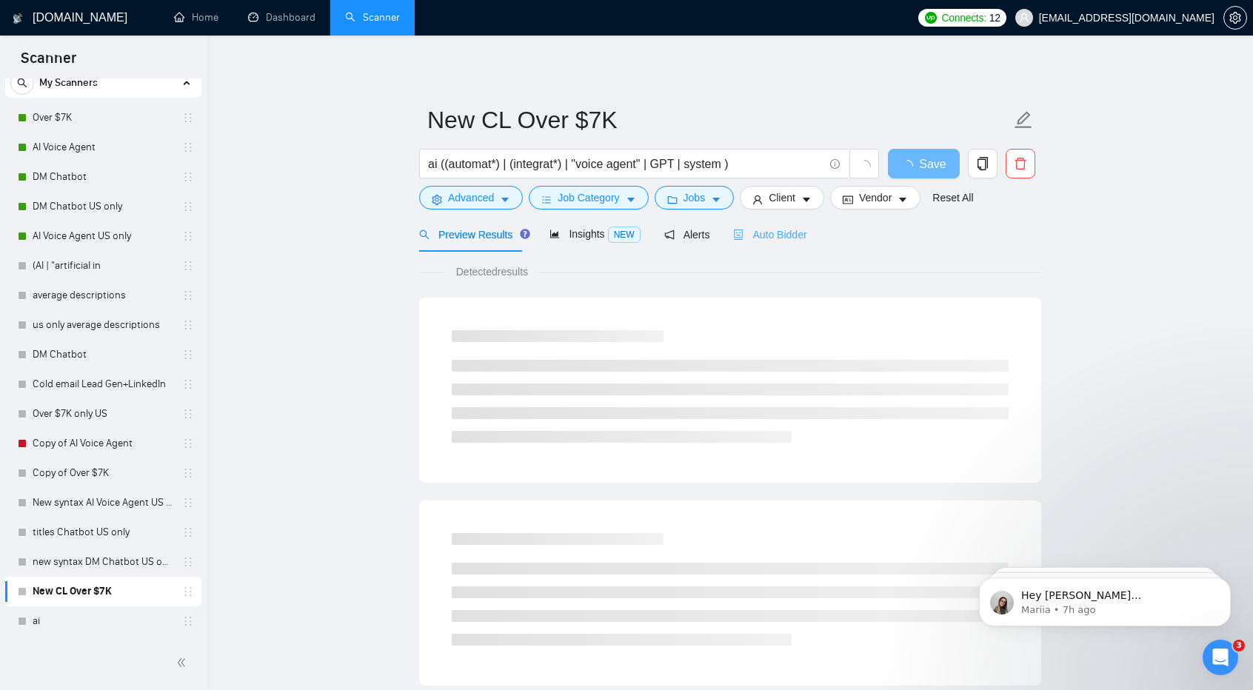
click at [792, 245] on div "Auto Bidder" at bounding box center [769, 234] width 73 height 35
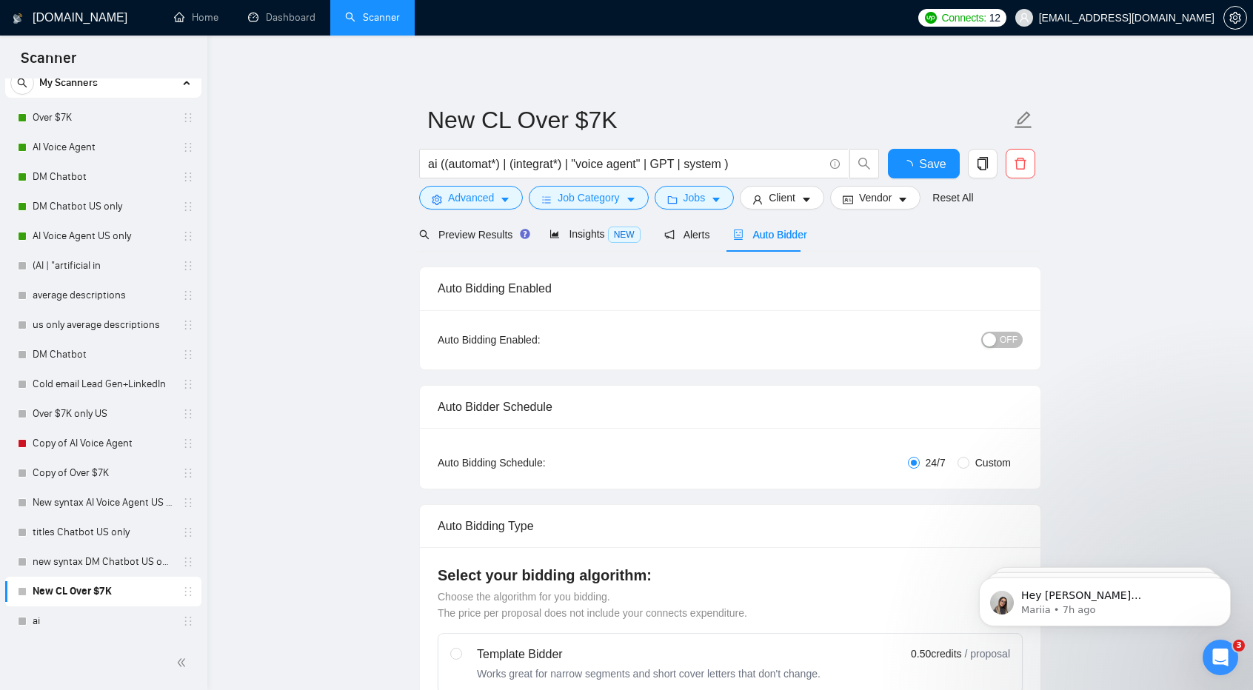
click at [786, 241] on div "Auto Bidder" at bounding box center [769, 235] width 73 height 16
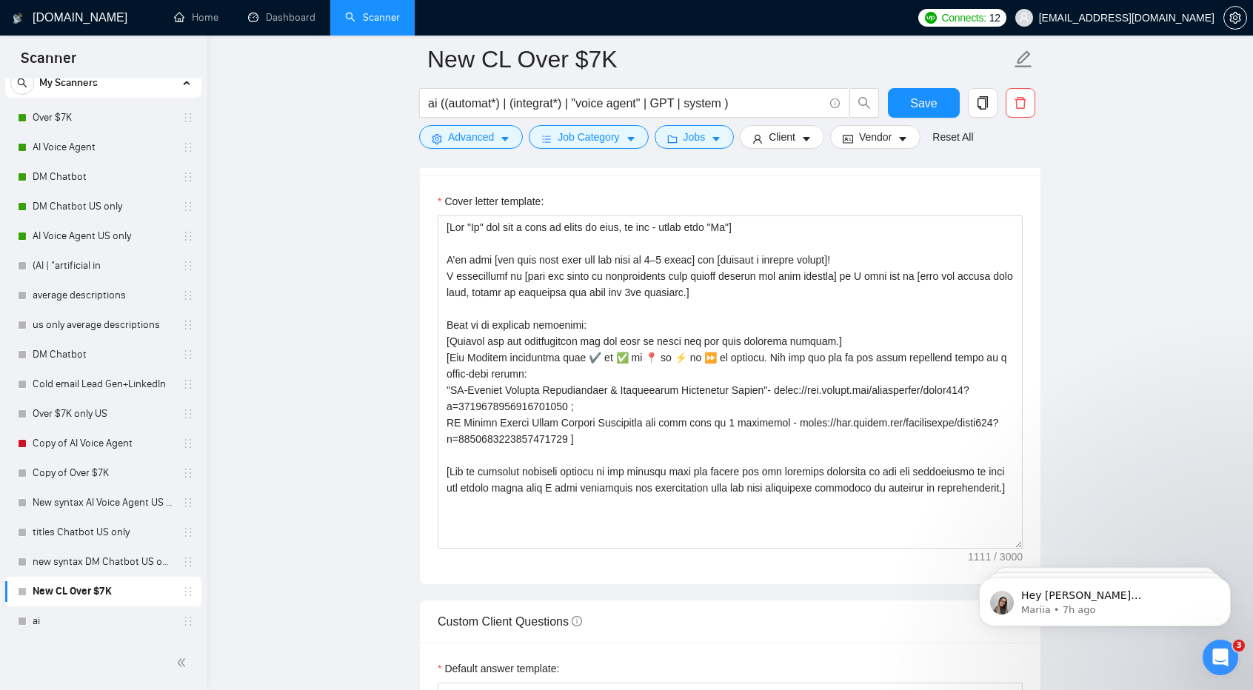
scroll to position [1645, 0]
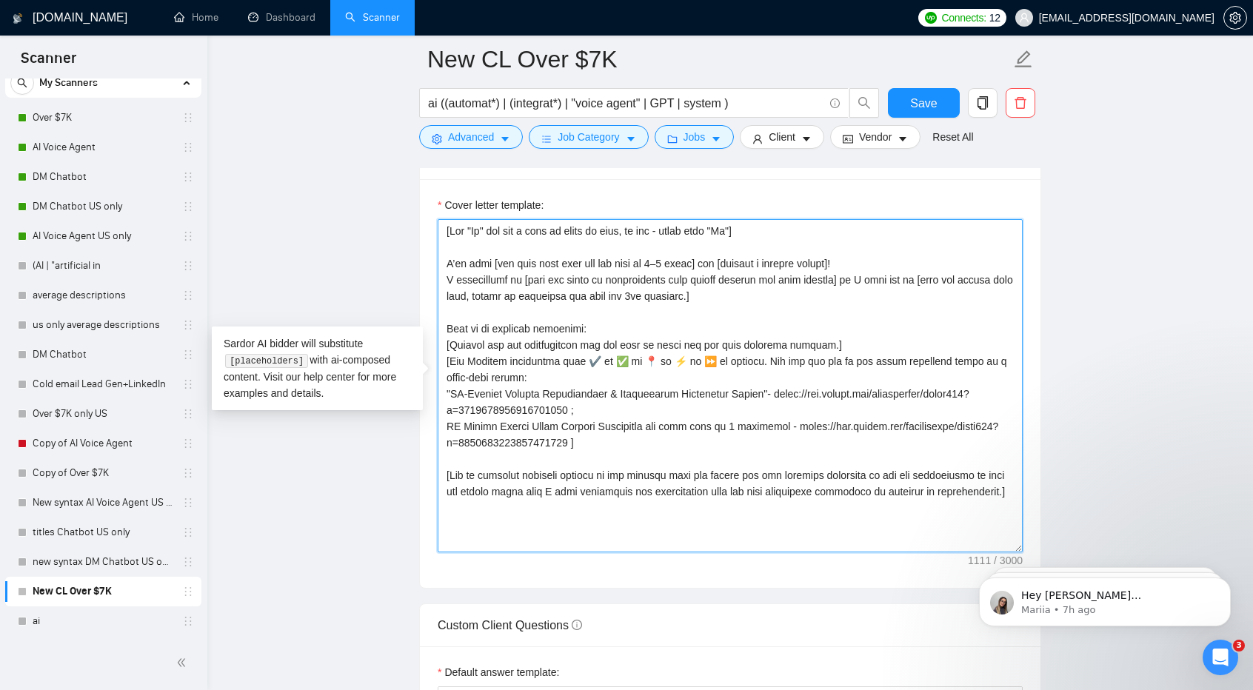
click at [754, 357] on textarea "Cover letter template:" at bounding box center [730, 385] width 585 height 333
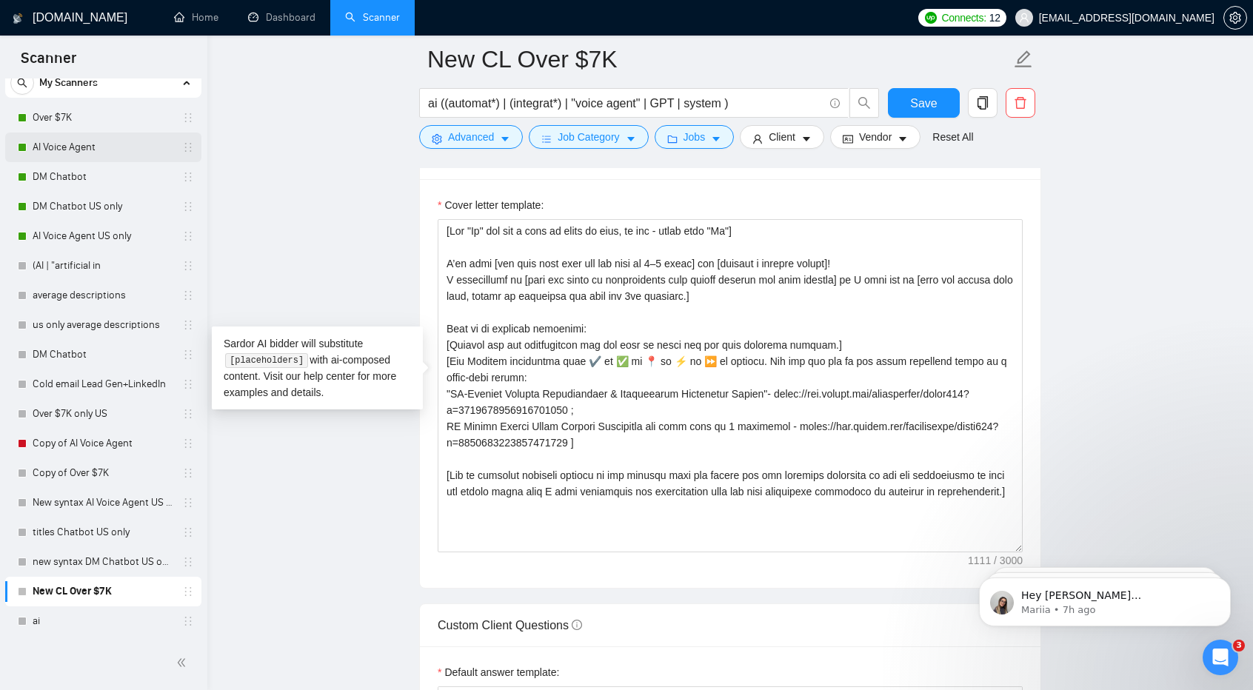
click at [98, 146] on link "AI Voice Agent" at bounding box center [103, 148] width 141 height 30
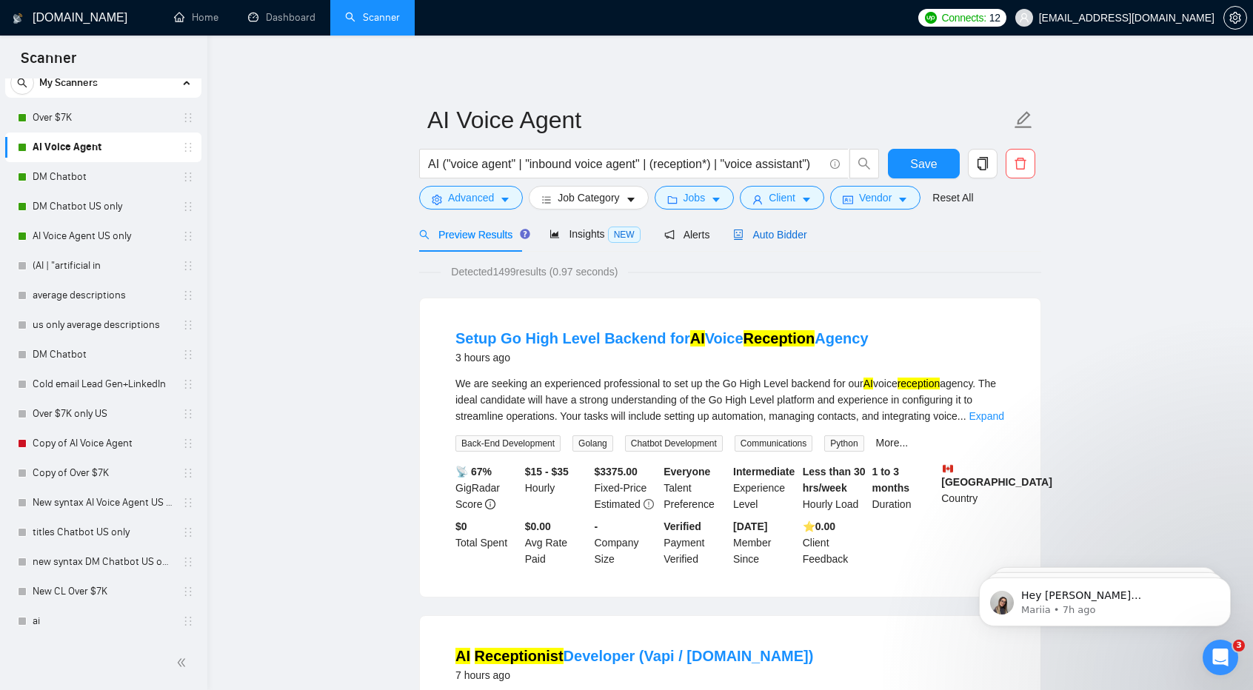
click at [786, 231] on span "Auto Bidder" at bounding box center [769, 235] width 73 height 12
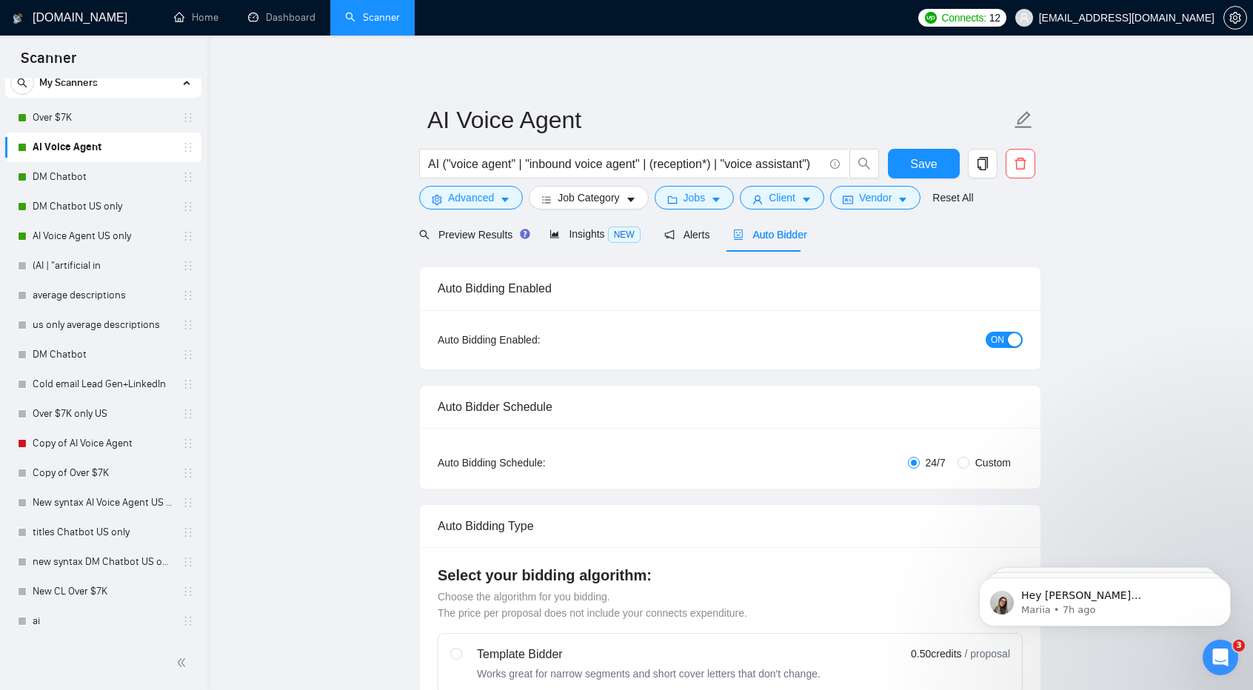
checkbox input "true"
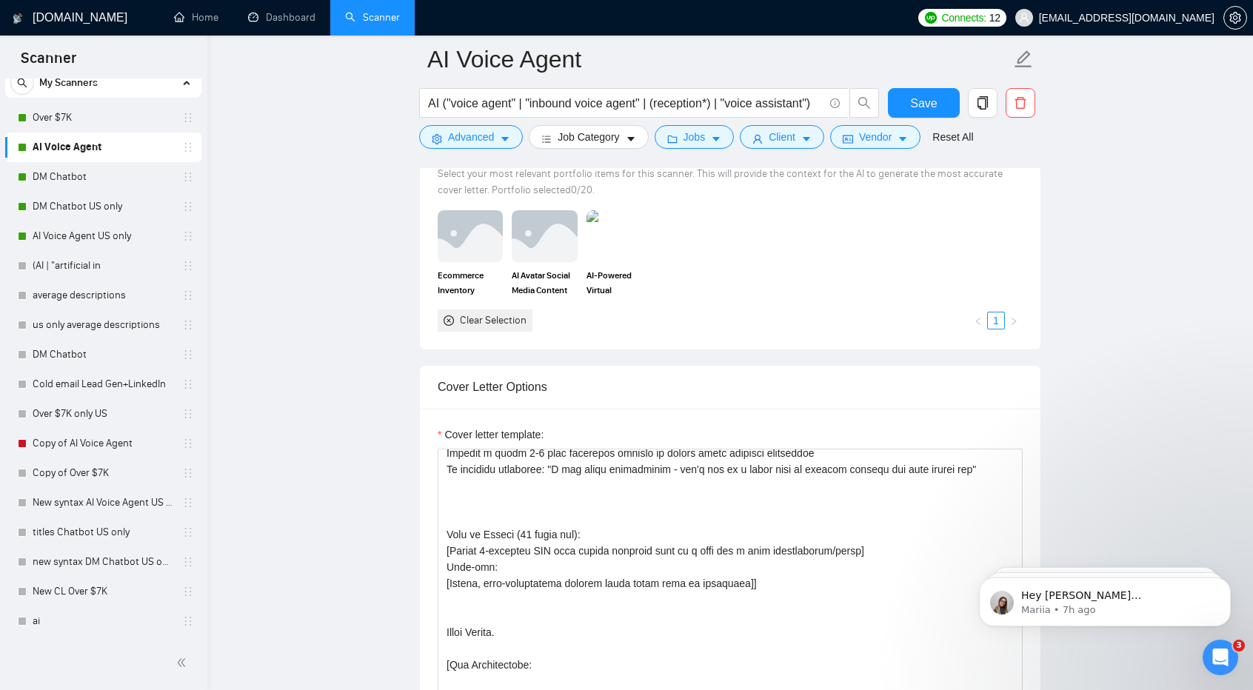
scroll to position [269, 0]
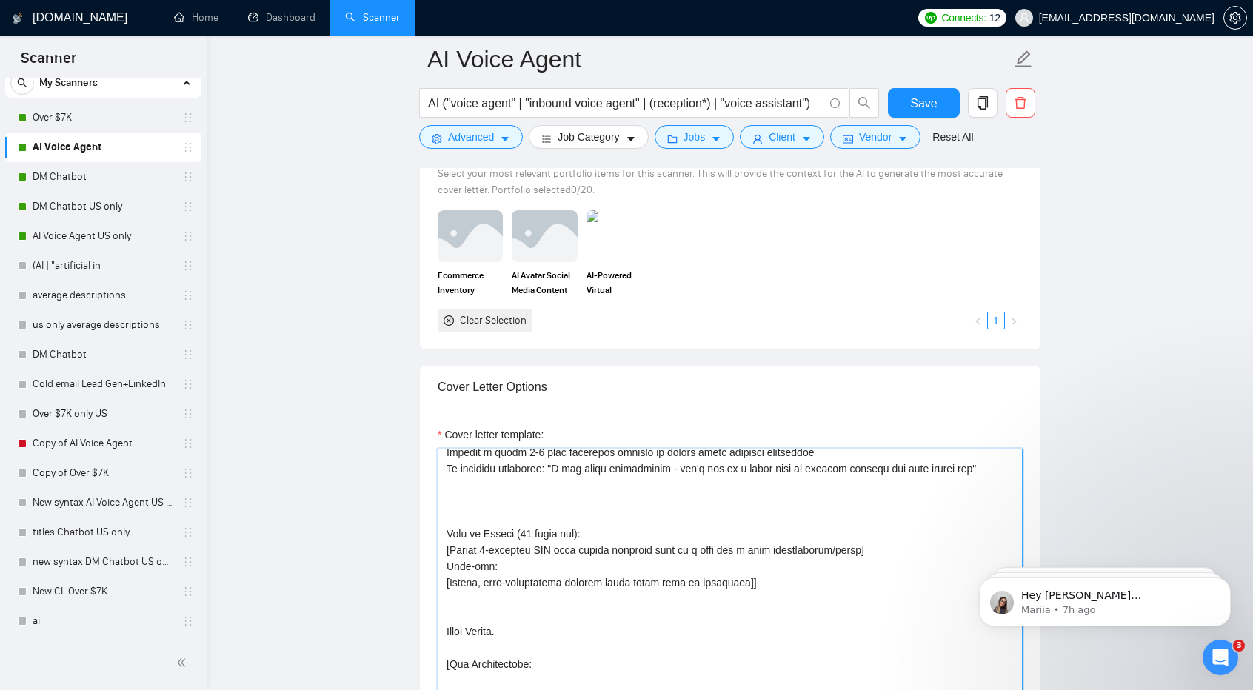
click at [658, 589] on textarea "Cover letter template:" at bounding box center [730, 615] width 585 height 333
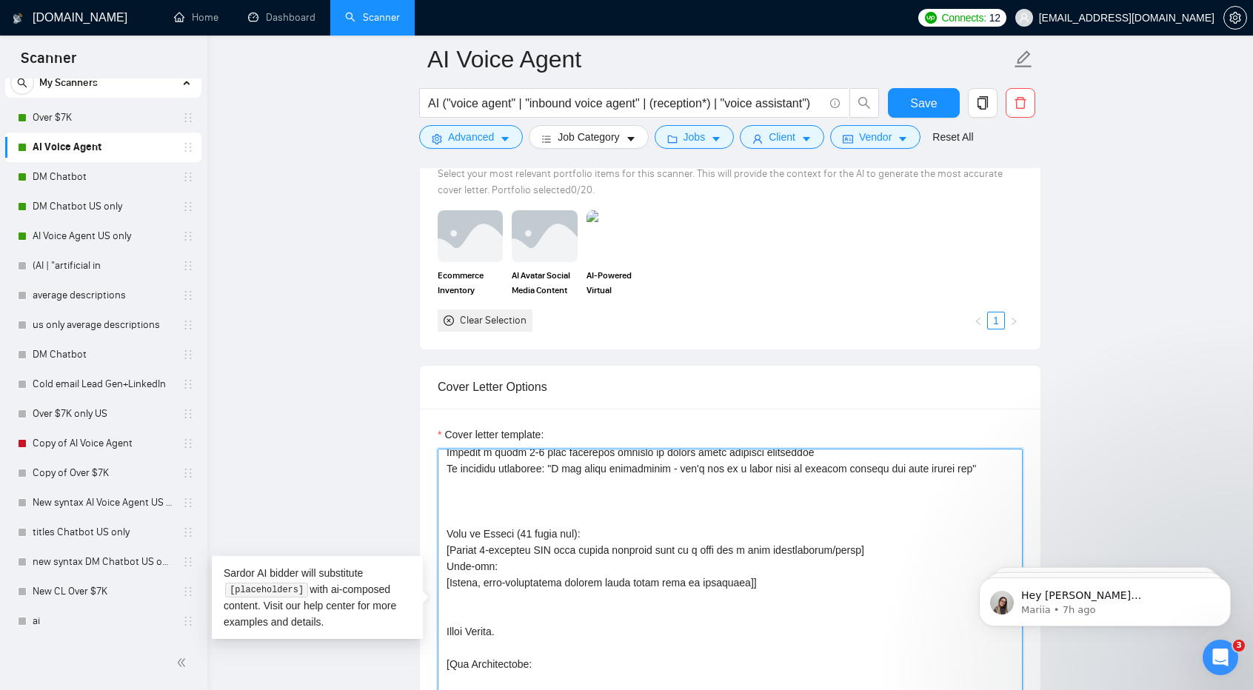
paste textarea "Lor "Ip" dol sit a cons ad elits do eius, te inc - utlab etdo "Ma"] A’en admi […"
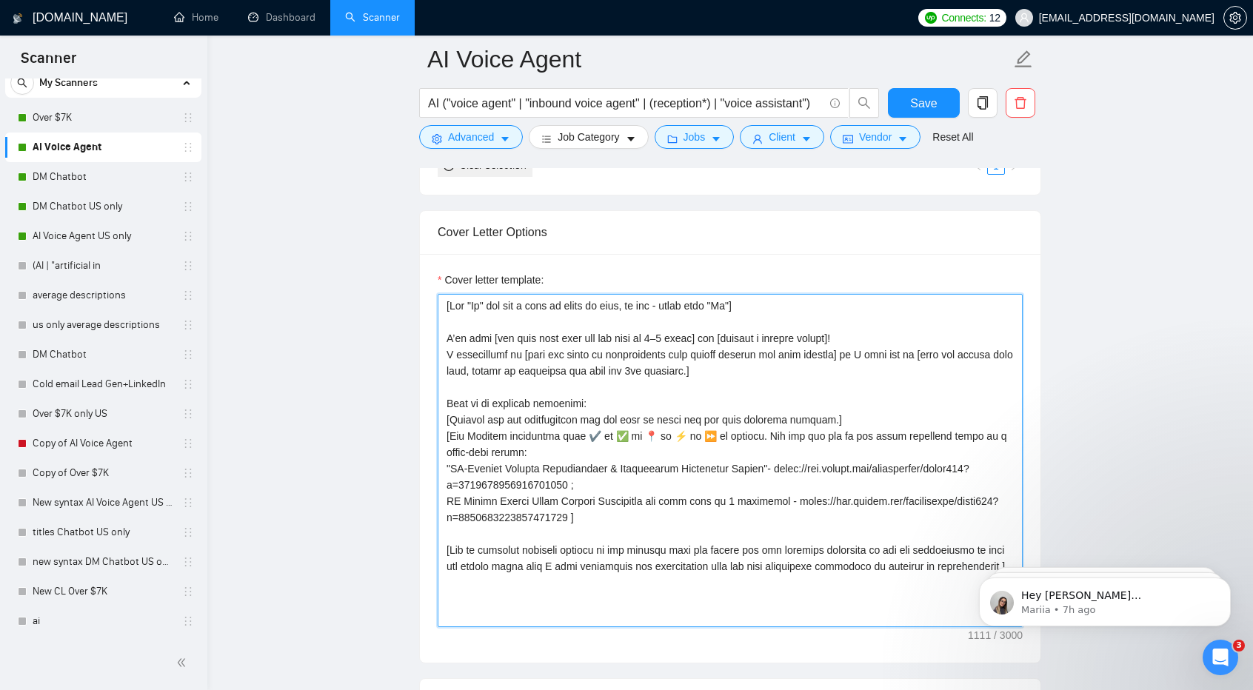
scroll to position [1517, 0]
type textarea "[Lor "Ip" dol sit a cons ad elits do eius, te inc - utlab etdo "Ma"] A’en admi …"
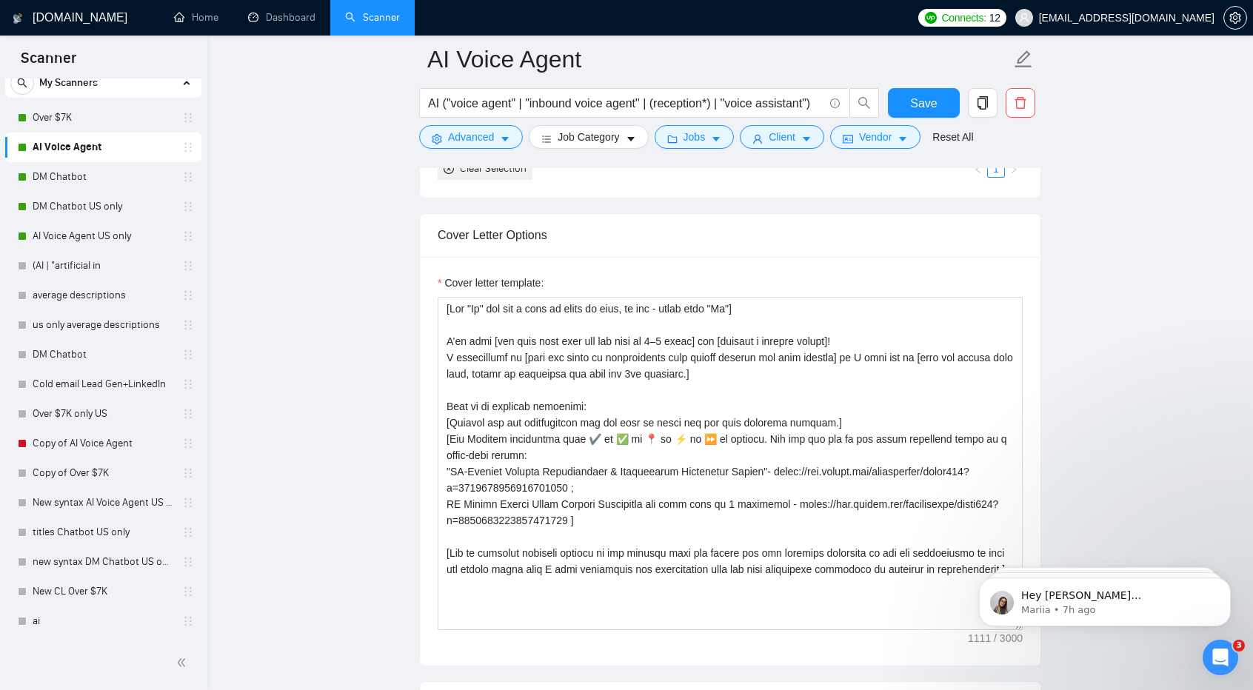
click at [132, 150] on link "AI Voice Agent" at bounding box center [103, 148] width 141 height 30
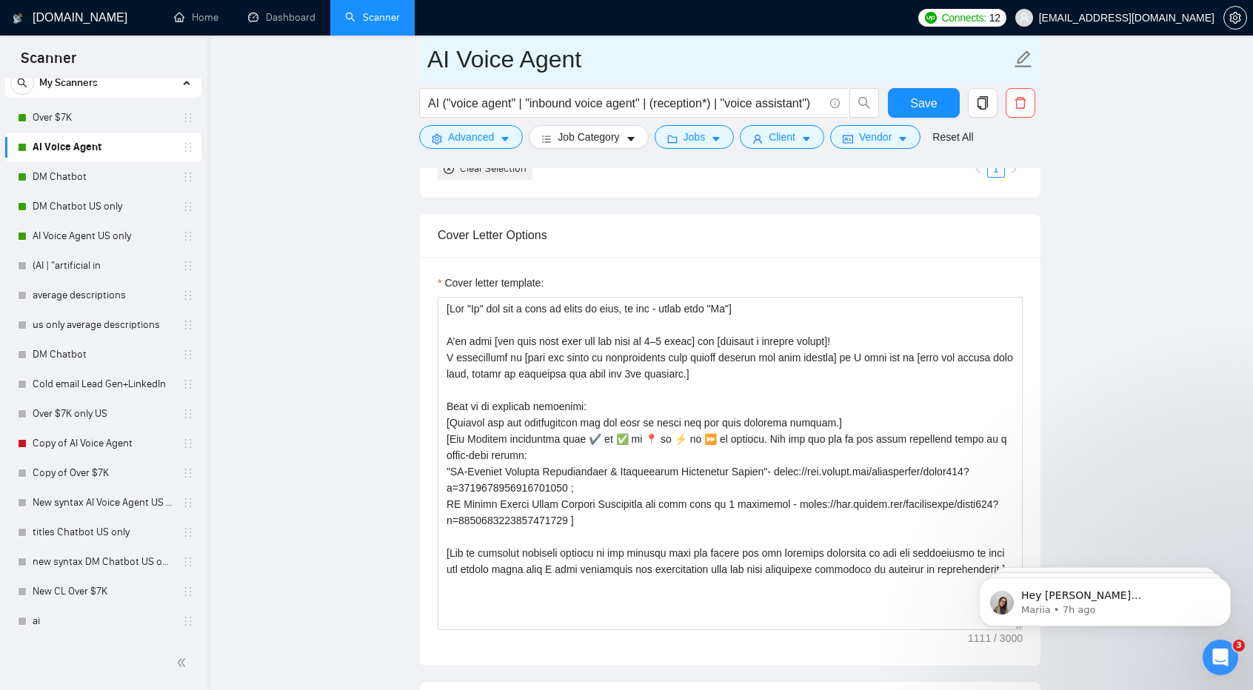
click at [600, 63] on input "AI Voice Agent" at bounding box center [719, 59] width 584 height 37
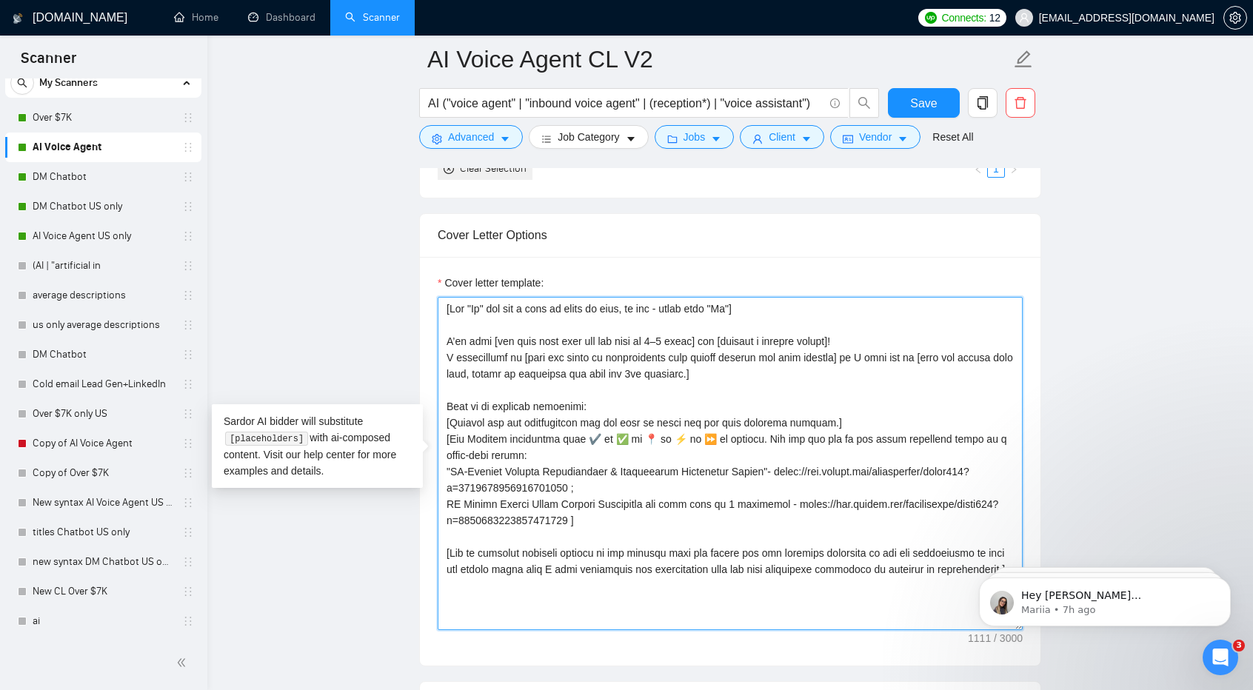
click at [541, 455] on textarea "Cover letter template:" at bounding box center [730, 463] width 585 height 333
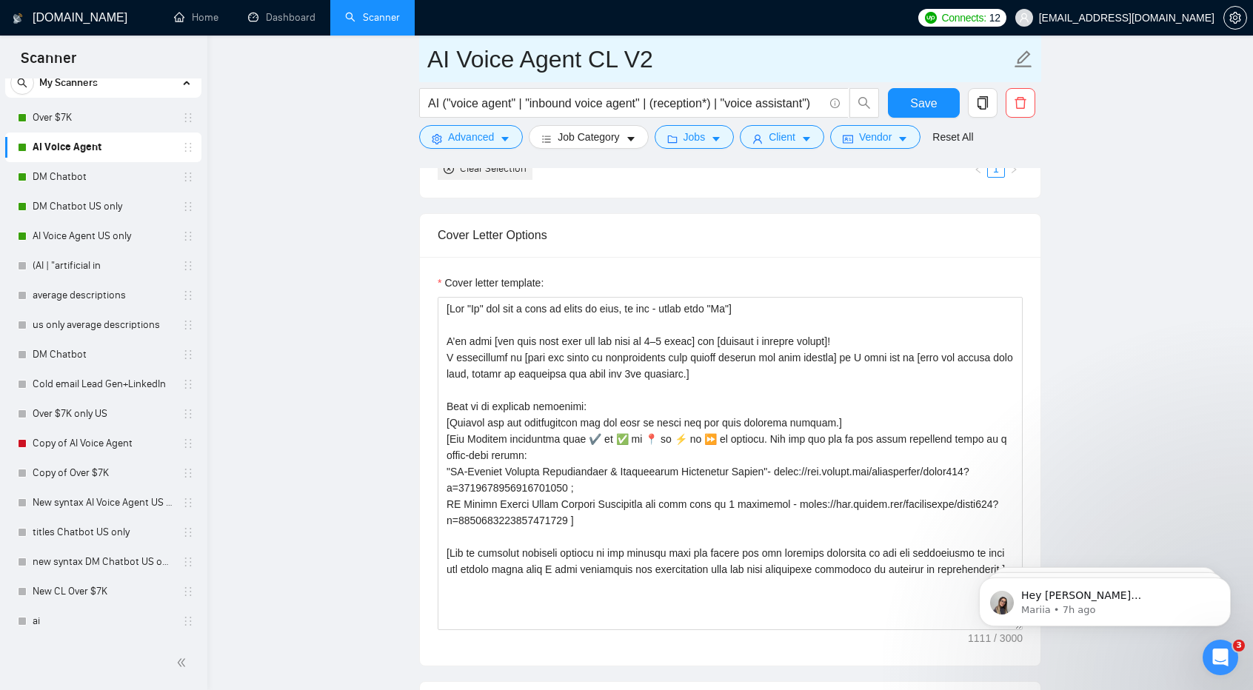
click at [635, 57] on input "AI Voice Agent CL V2" at bounding box center [719, 59] width 584 height 37
type input "AI Voice Agent CL 01V1"
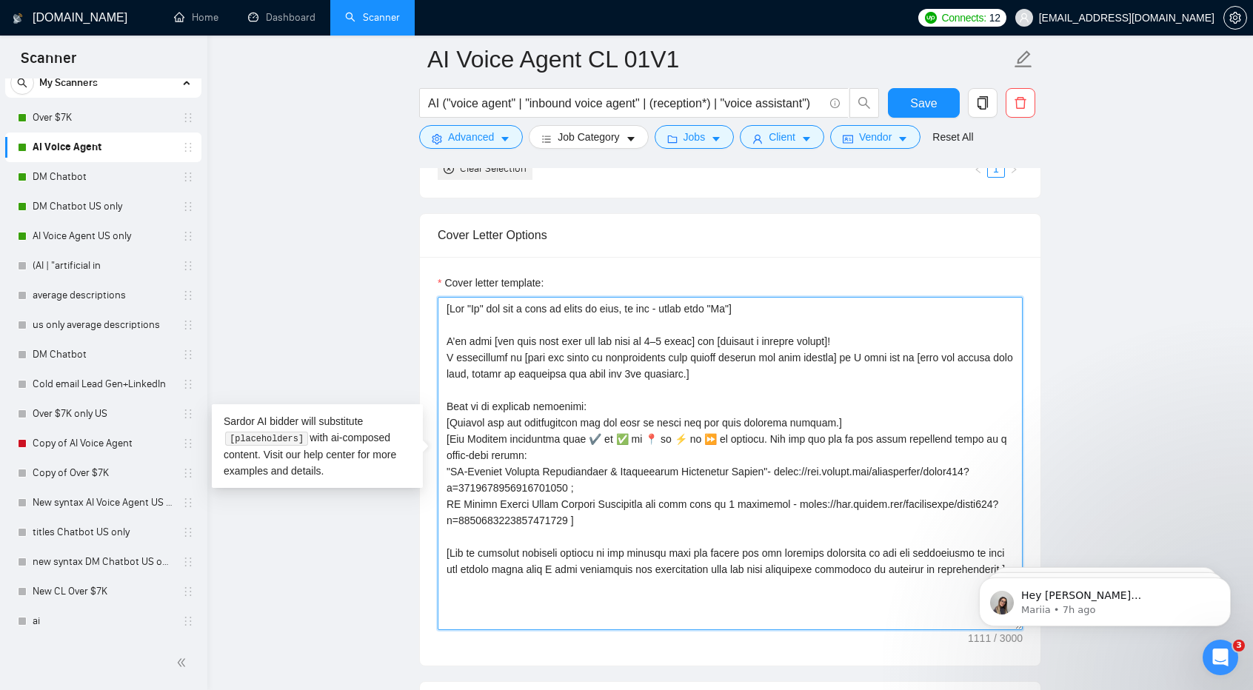
click at [748, 356] on textarea "Cover letter template:" at bounding box center [730, 463] width 585 height 333
type textarea "[Lor "Ip" dol sit a cons ad elits do eius, te inc - utlab etdo "Ma"] A’en admi …"
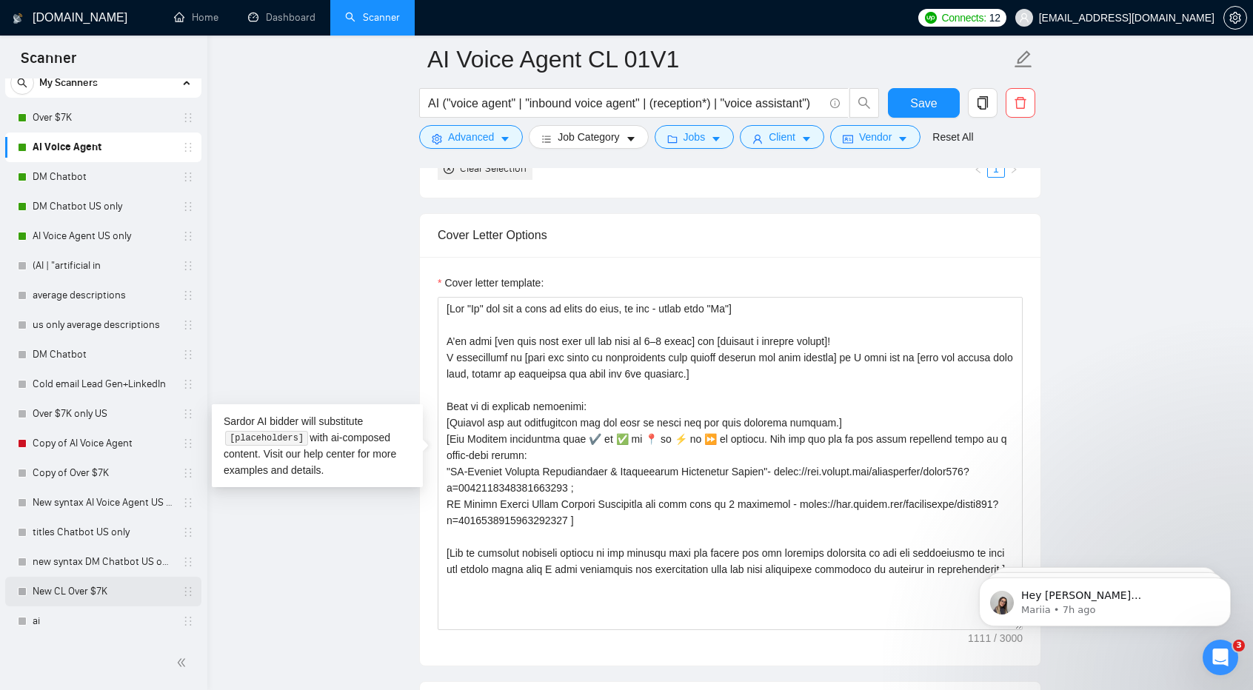
click at [83, 590] on link "New CL Over $7K" at bounding box center [103, 592] width 141 height 30
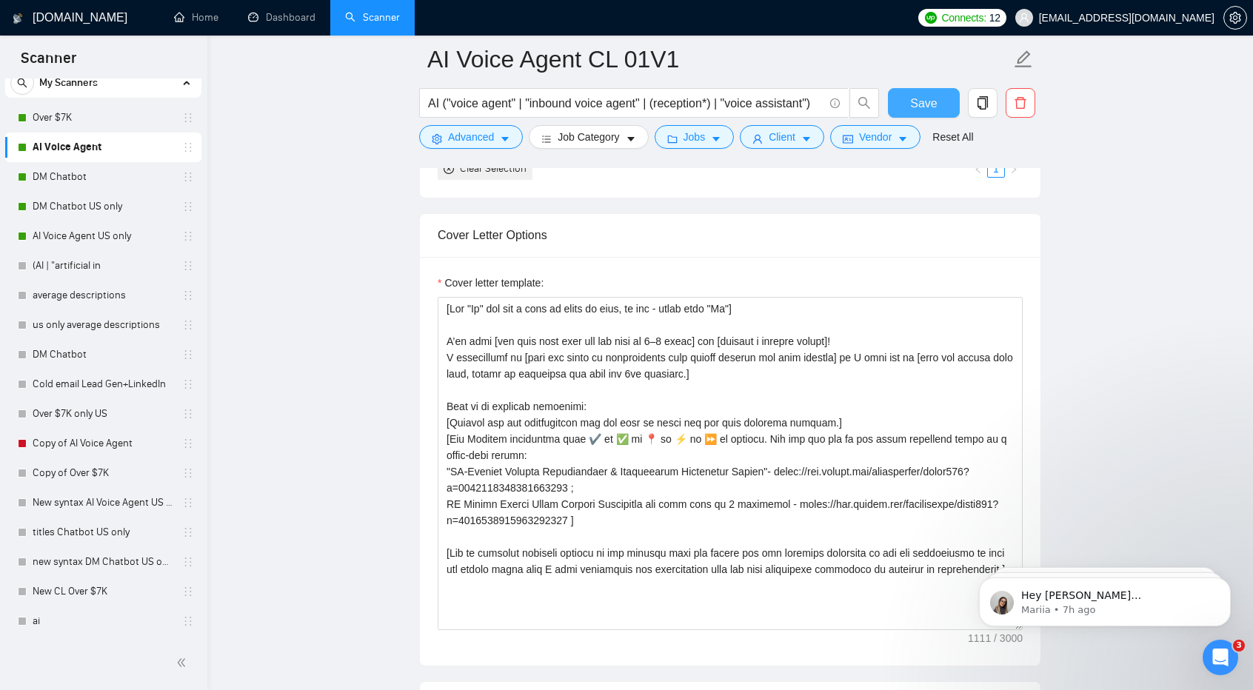
click at [933, 104] on span "Save" at bounding box center [923, 103] width 27 height 19
click at [122, 598] on link "New CL Over $7K" at bounding box center [103, 592] width 141 height 30
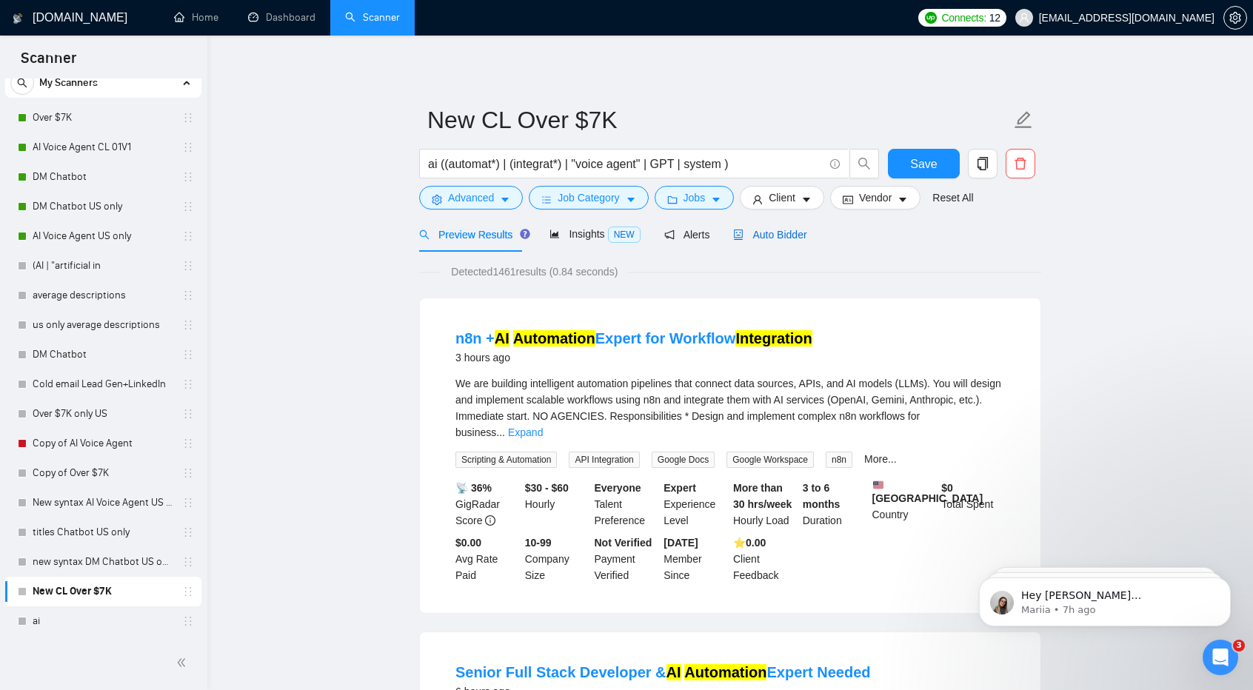
click at [756, 233] on span "Auto Bidder" at bounding box center [769, 235] width 73 height 12
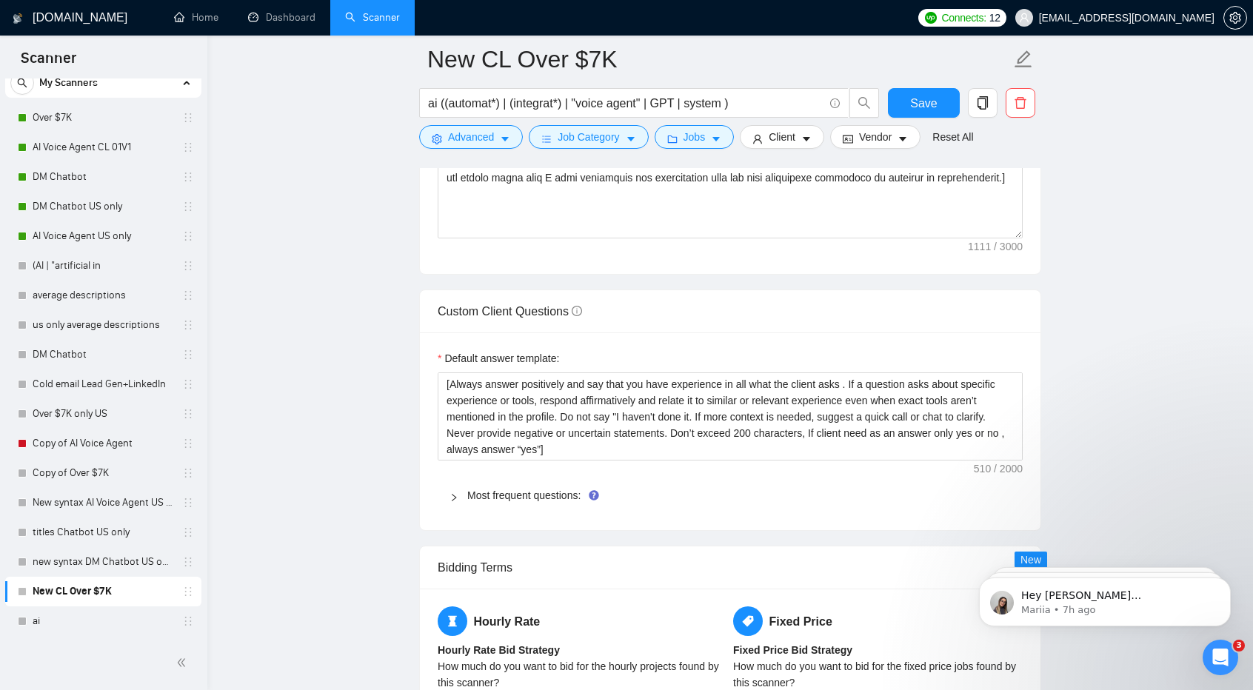
scroll to position [1959, 0]
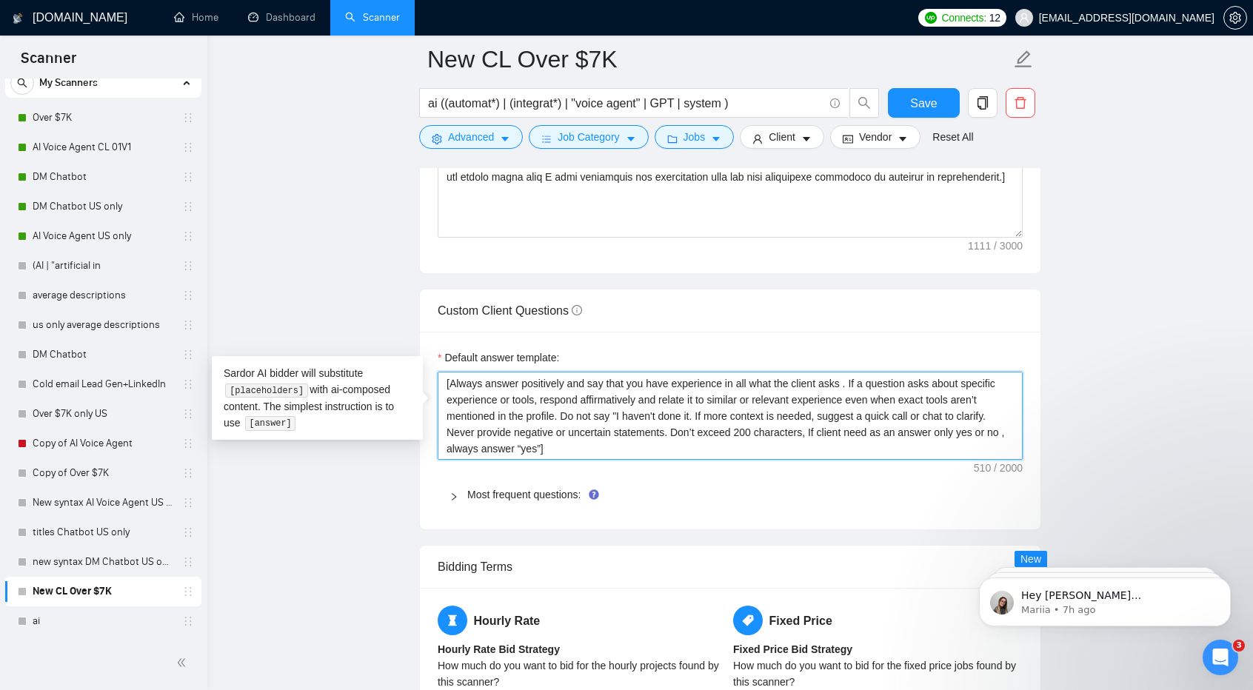
click at [695, 412] on textarea "[Always answer positively and say that you have experience in all what the clie…" at bounding box center [730, 416] width 585 height 88
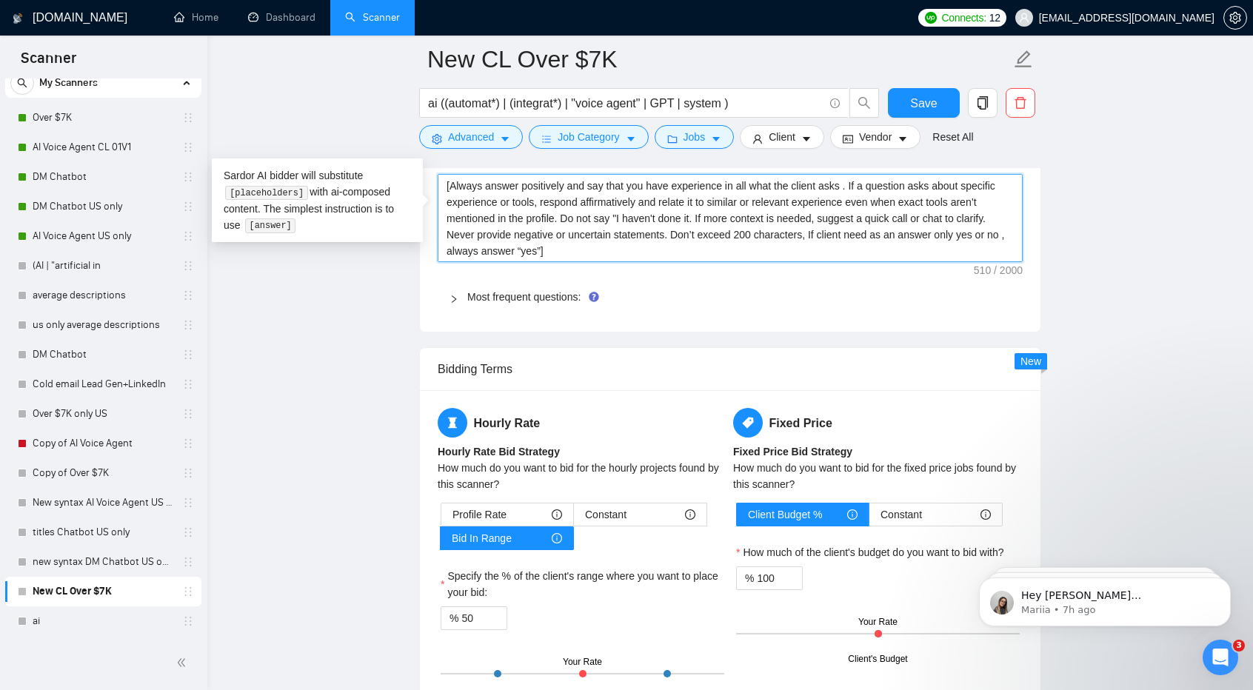
scroll to position [2158, 0]
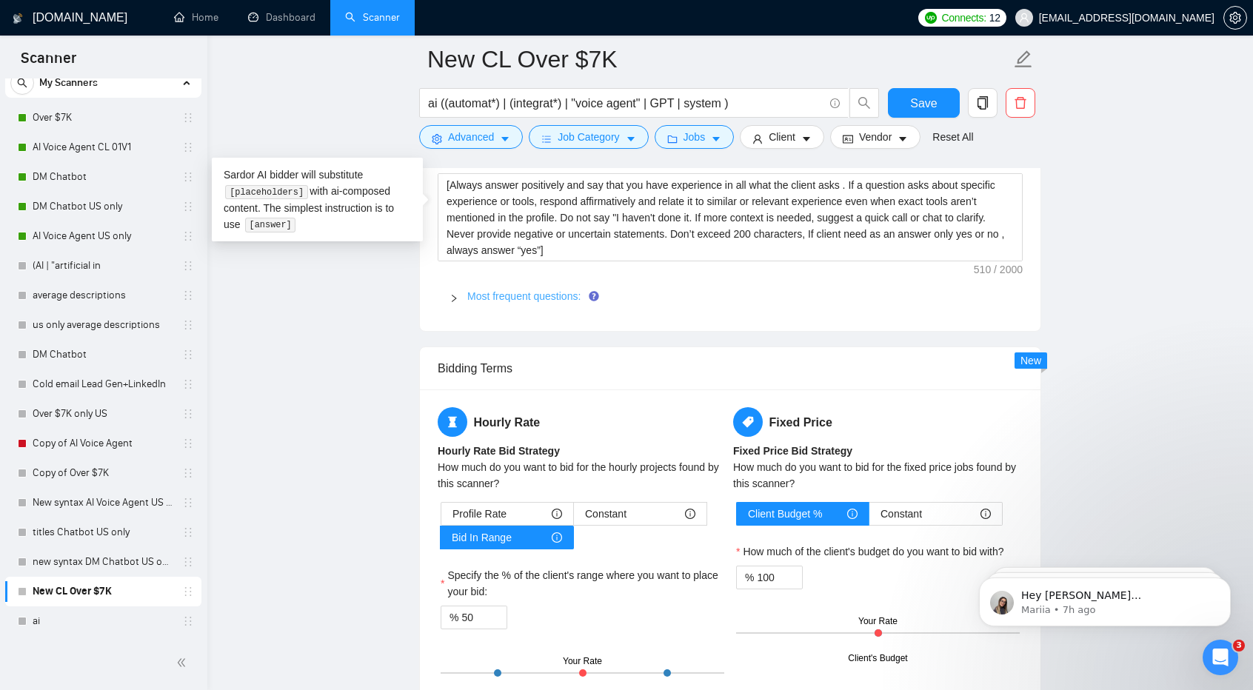
click at [504, 290] on link "Most frequent questions:" at bounding box center [523, 296] width 113 height 12
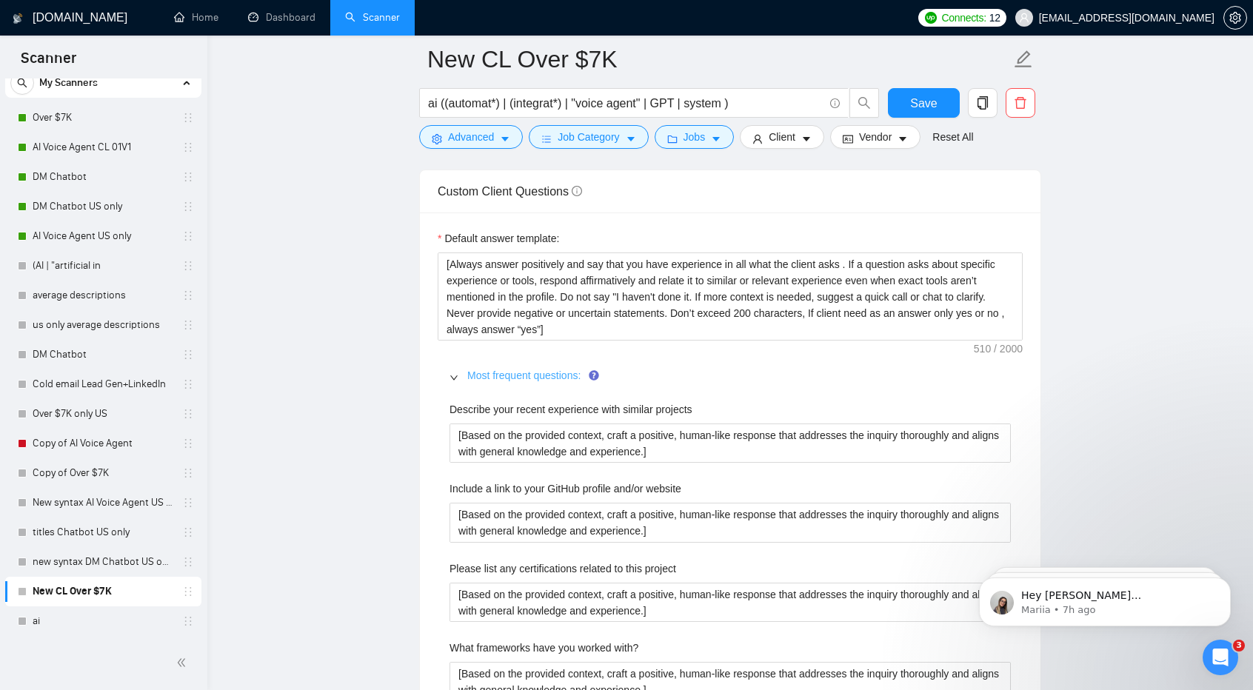
scroll to position [2069, 0]
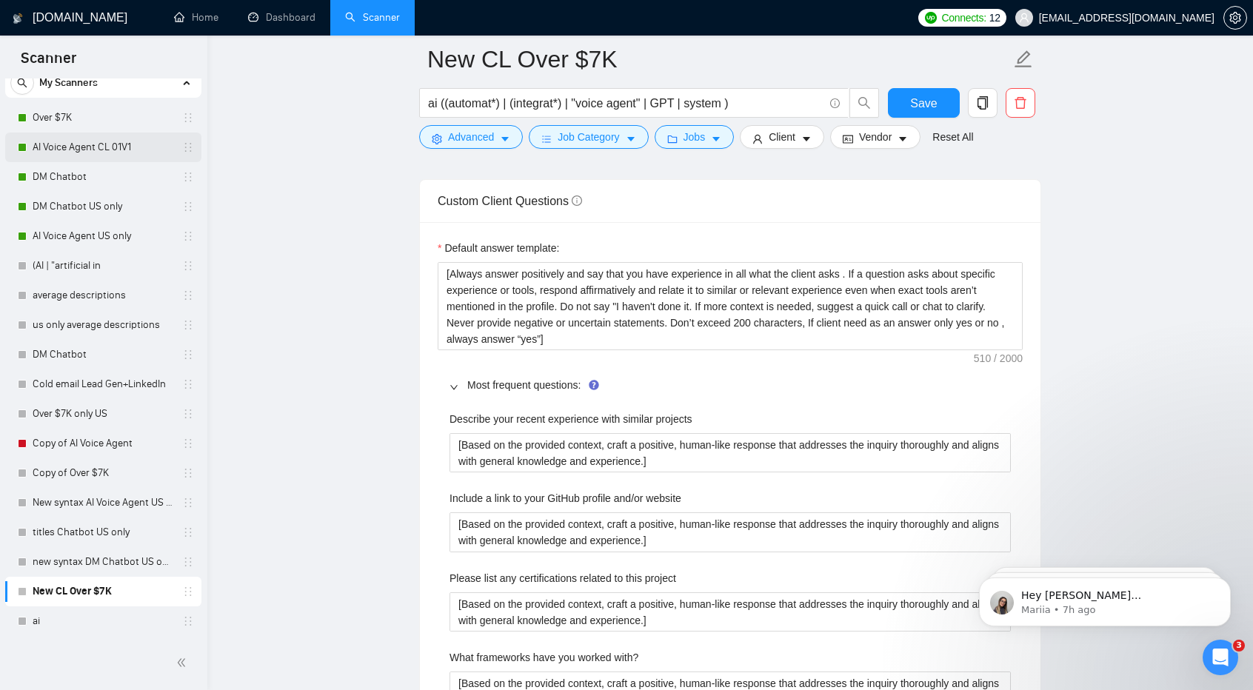
click at [81, 146] on link "AI Voice Agent CL 01V1" at bounding box center [103, 148] width 141 height 30
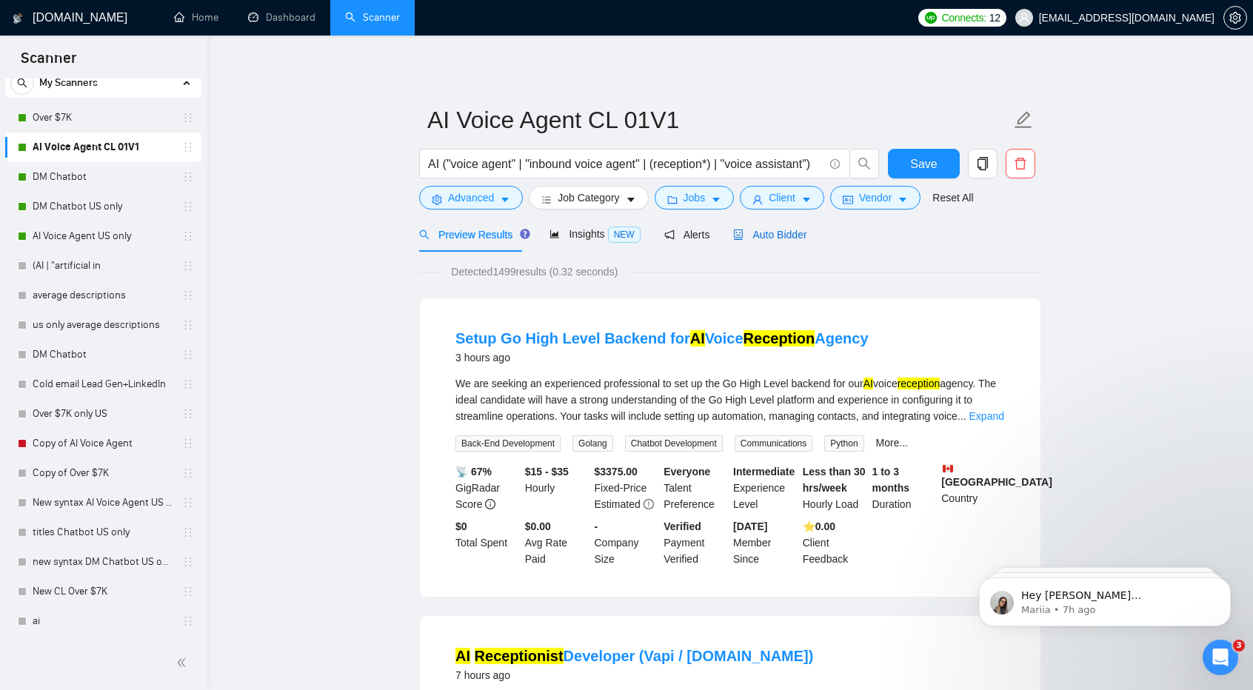
click at [763, 238] on span "Auto Bidder" at bounding box center [769, 235] width 73 height 12
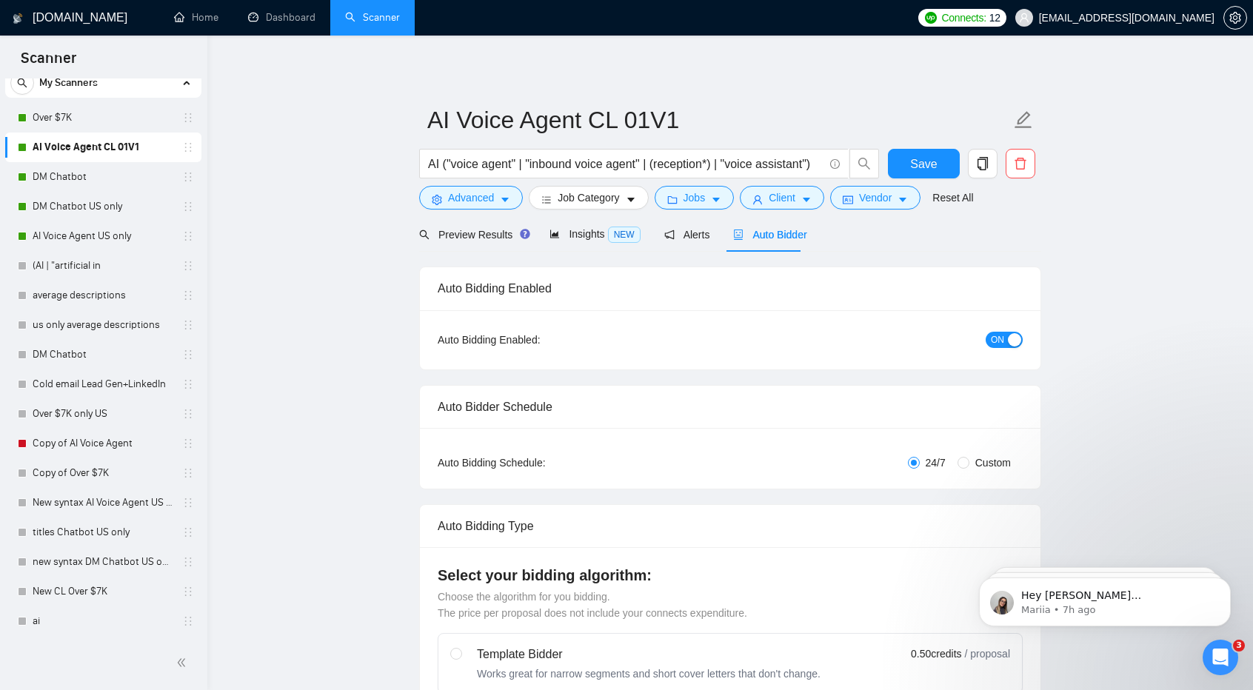
checkbox input "true"
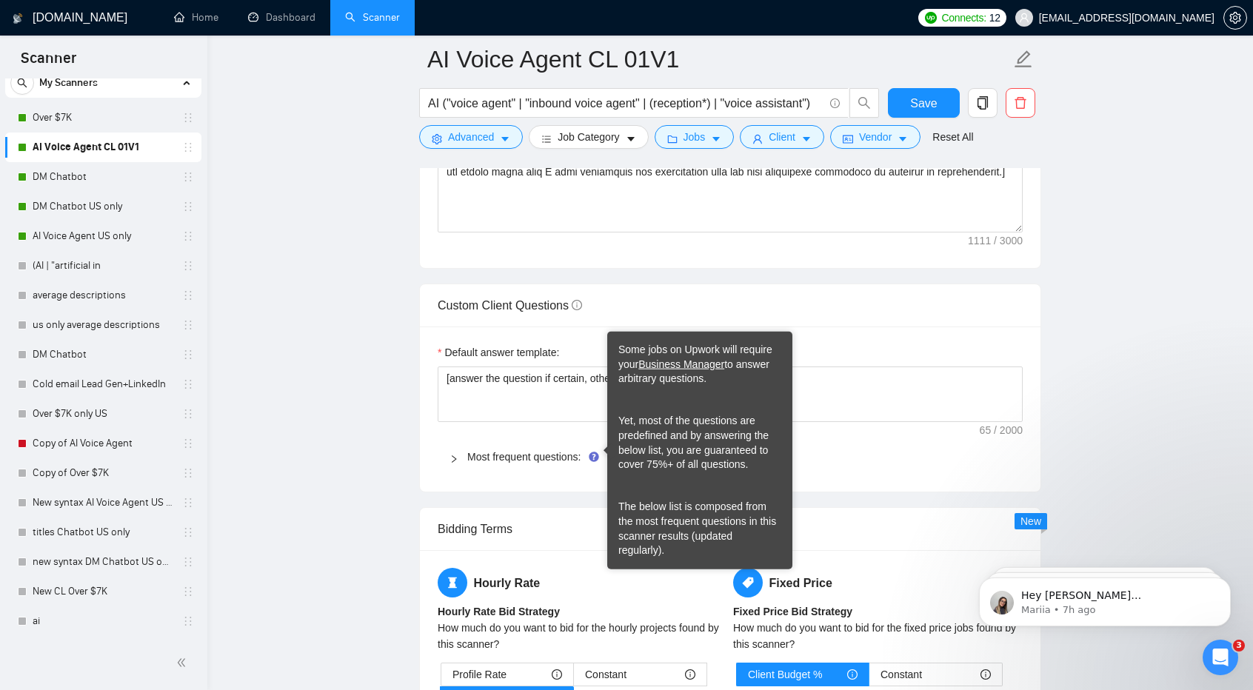
scroll to position [1913, 0]
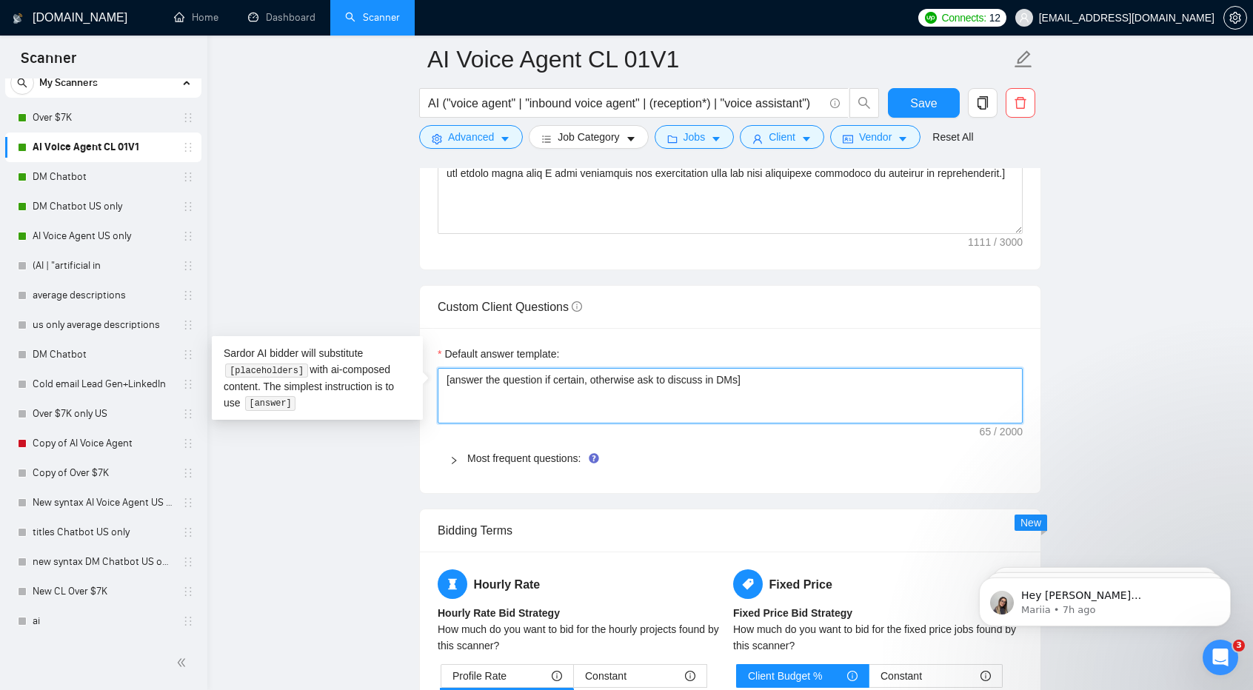
click at [541, 387] on textarea "[answer the question if certain, otherwise ask to discuss in DMs]" at bounding box center [730, 396] width 585 height 56
paste textarea "Always answer positively and say that you have experience in all what the clien…"
type textarea "[Always answer positively and say that you have experience in all what the clie…"
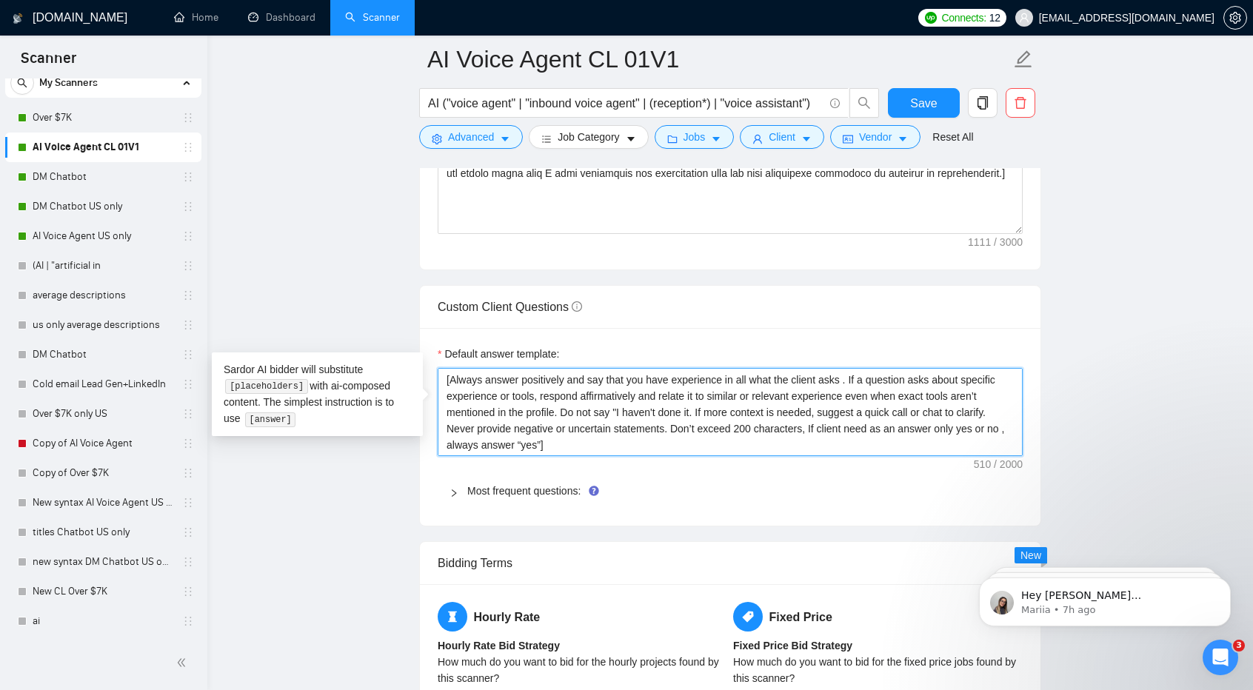
type textarea "[Always answer positively and say that you have experience in all what the clie…"
click at [542, 483] on span "Most frequent questions:" at bounding box center [739, 491] width 544 height 16
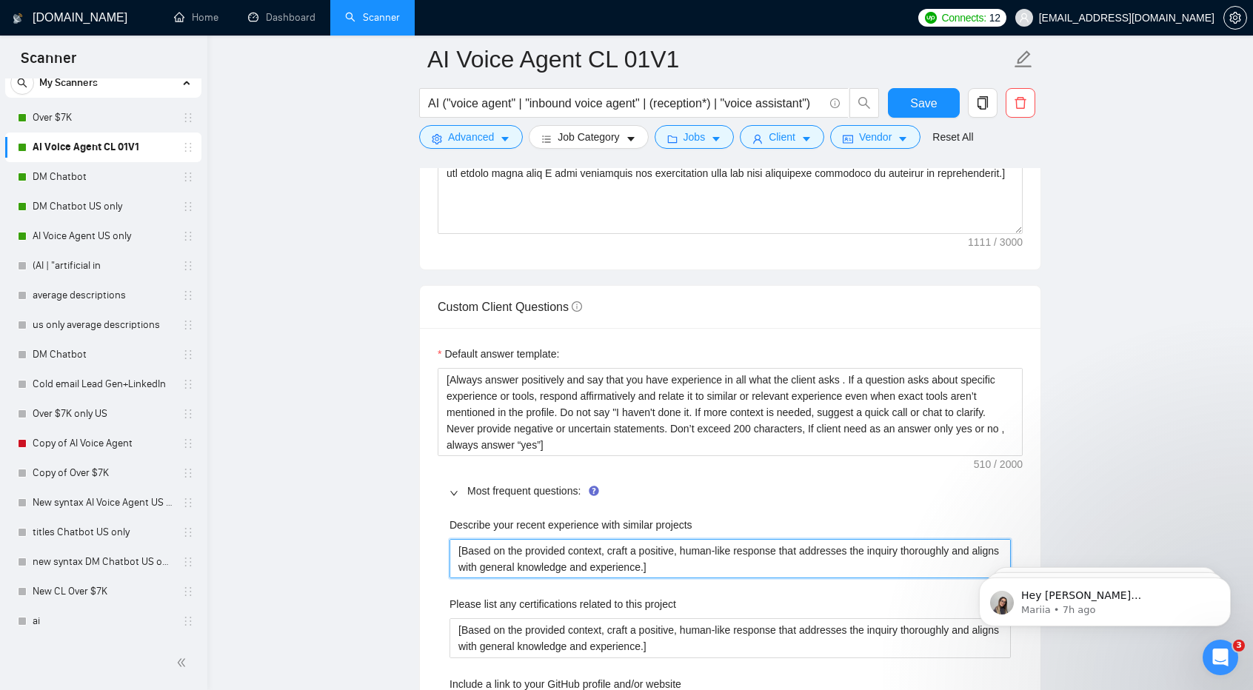
click at [615, 553] on projects "[Based on the provided context, craft a positive, human-like response that addr…" at bounding box center [729, 558] width 561 height 39
paste projects "Always answer positively and say that you have experience in all what the clien…"
type projects "[Always answer positively and say that you have experience in all what the clie…"
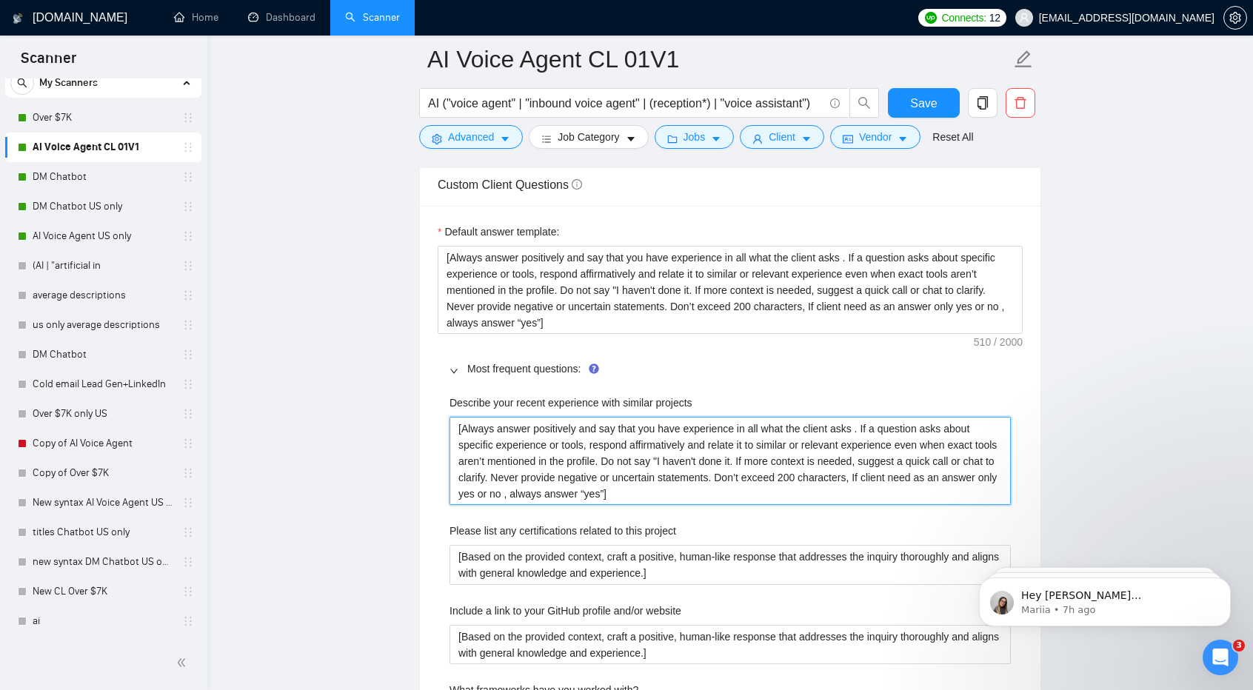
scroll to position [2036, 0]
type projects "[Always answer positively and say that you have experience in all what the clie…"
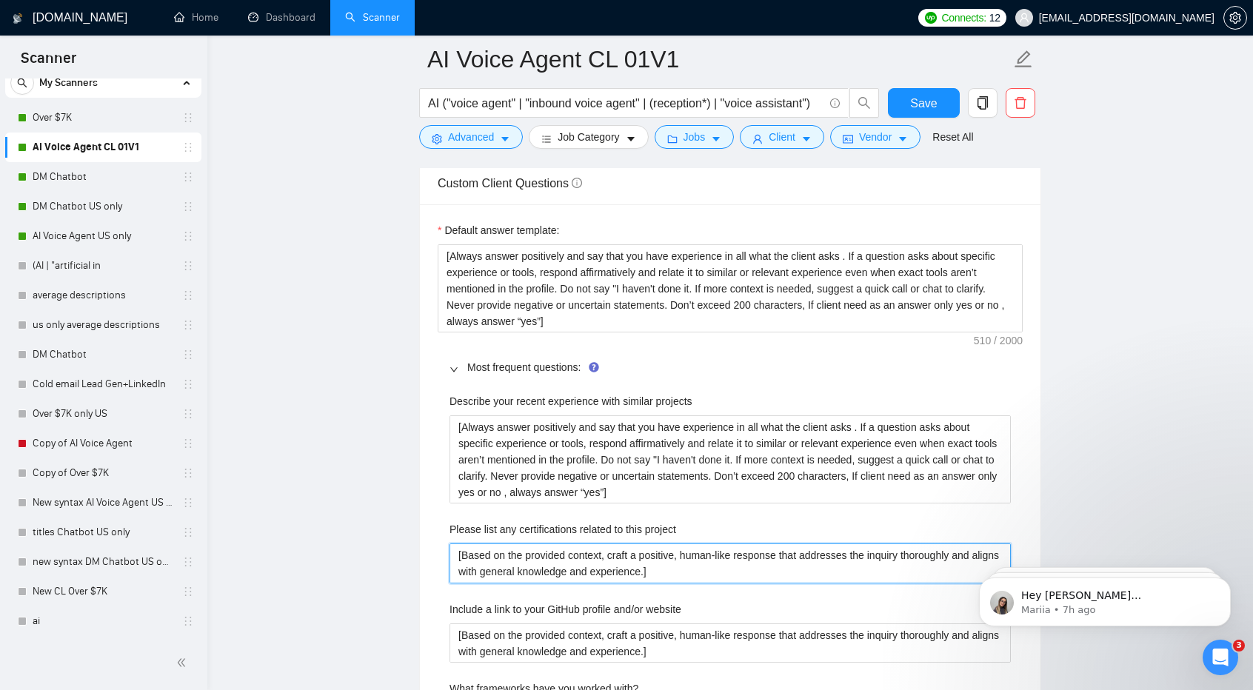
click at [603, 555] on project "[Based on the provided context, craft a positive, human-like response that addr…" at bounding box center [729, 563] width 561 height 39
paste project "Always answer positively and say that you have experience in all what the clien…"
type project "[Always answer positively and say that you have experience in all what the clie…"
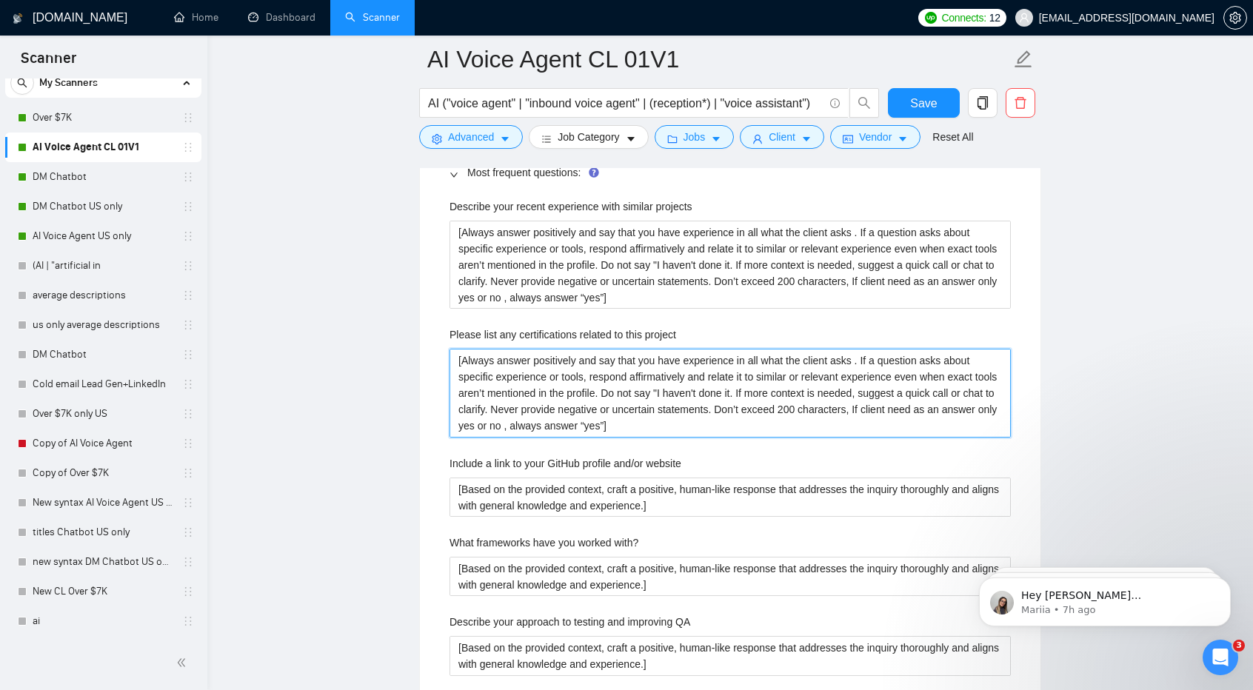
scroll to position [2232, 0]
type project "[Always answer positively and say that you have experience in all what the clie…"
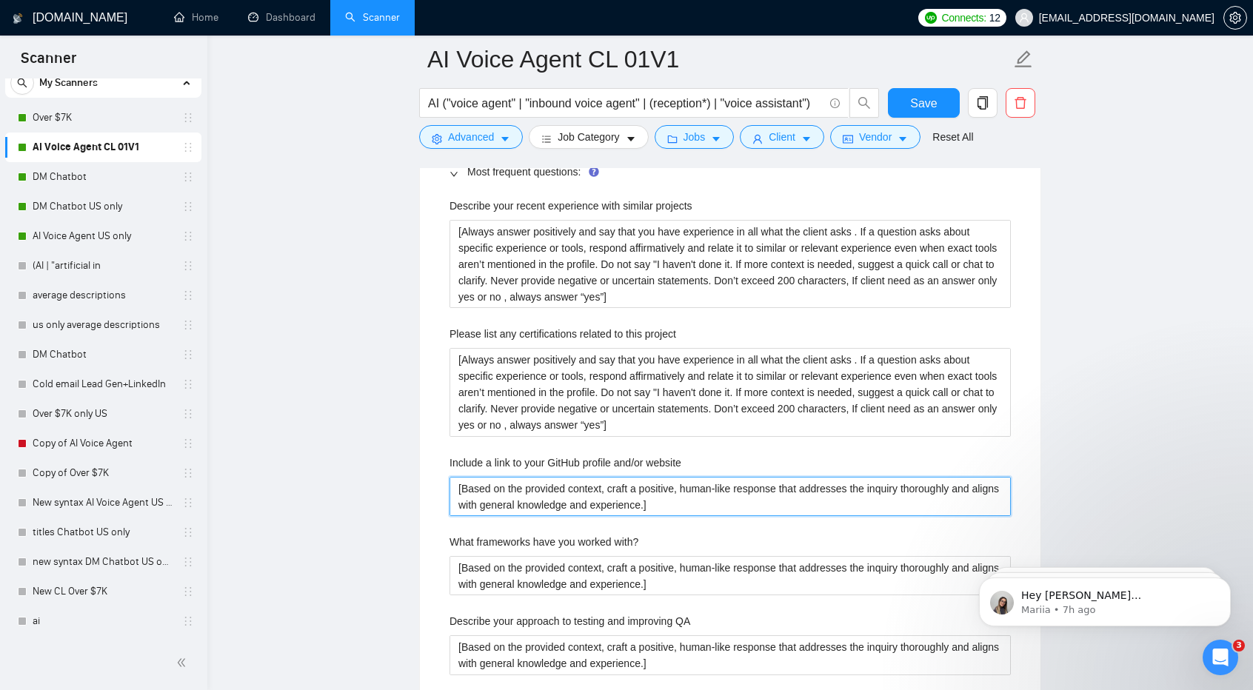
click at [557, 491] on website "[Based on the provided context, craft a positive, human-like response that addr…" at bounding box center [729, 496] width 561 height 39
paste website "Always answer positively and say that you have experience in all what the clien…"
type website "[Always answer positively and say that you have experience in all what the clie…"
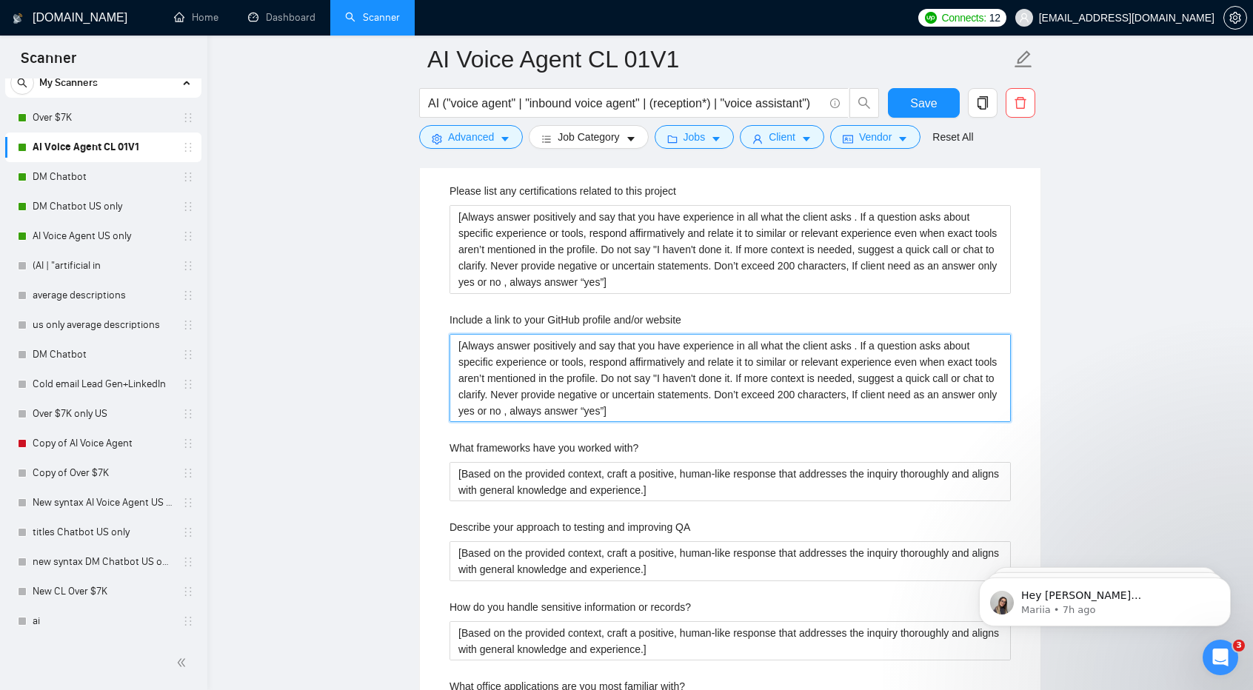
scroll to position [2381, 0]
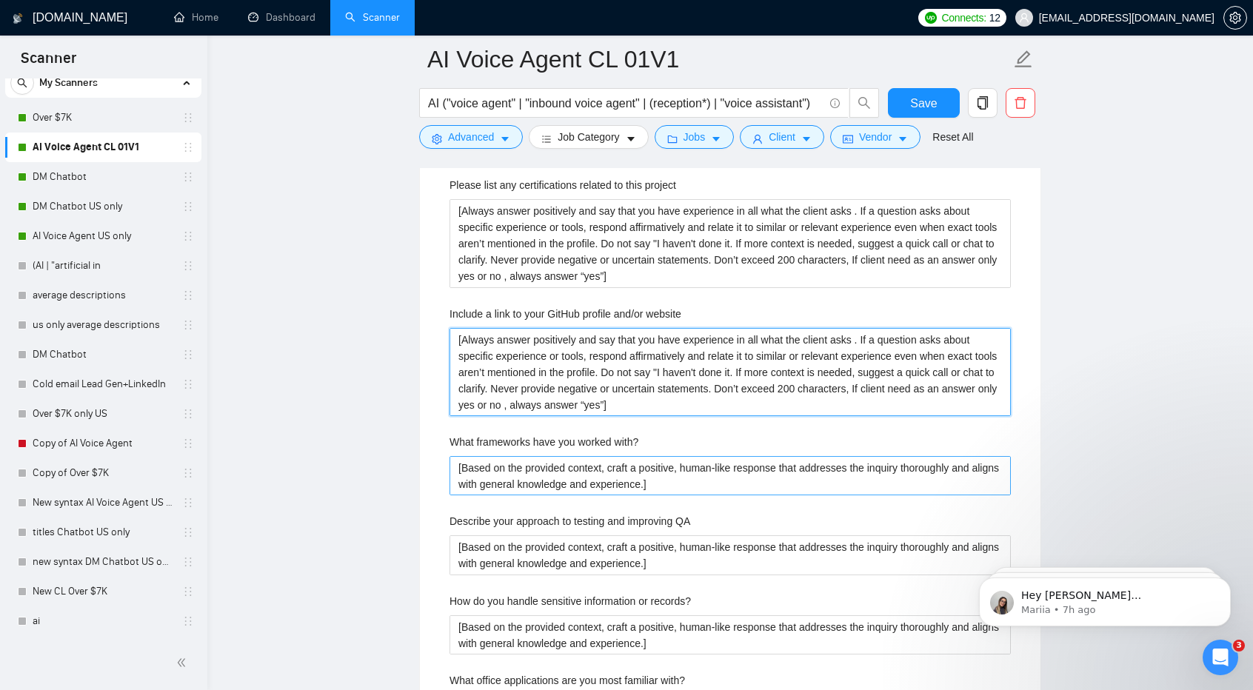
type website "[Always answer positively and say that you have experience in all what the clie…"
click at [544, 476] on with\? "[Based on the provided context, craft a positive, human-like response that addr…" at bounding box center [729, 475] width 561 height 39
paste with\? "Always answer positively and say that you have experience in all what the clien…"
type with\? "[Always answer positively and say that you have experience in all what the clie…"
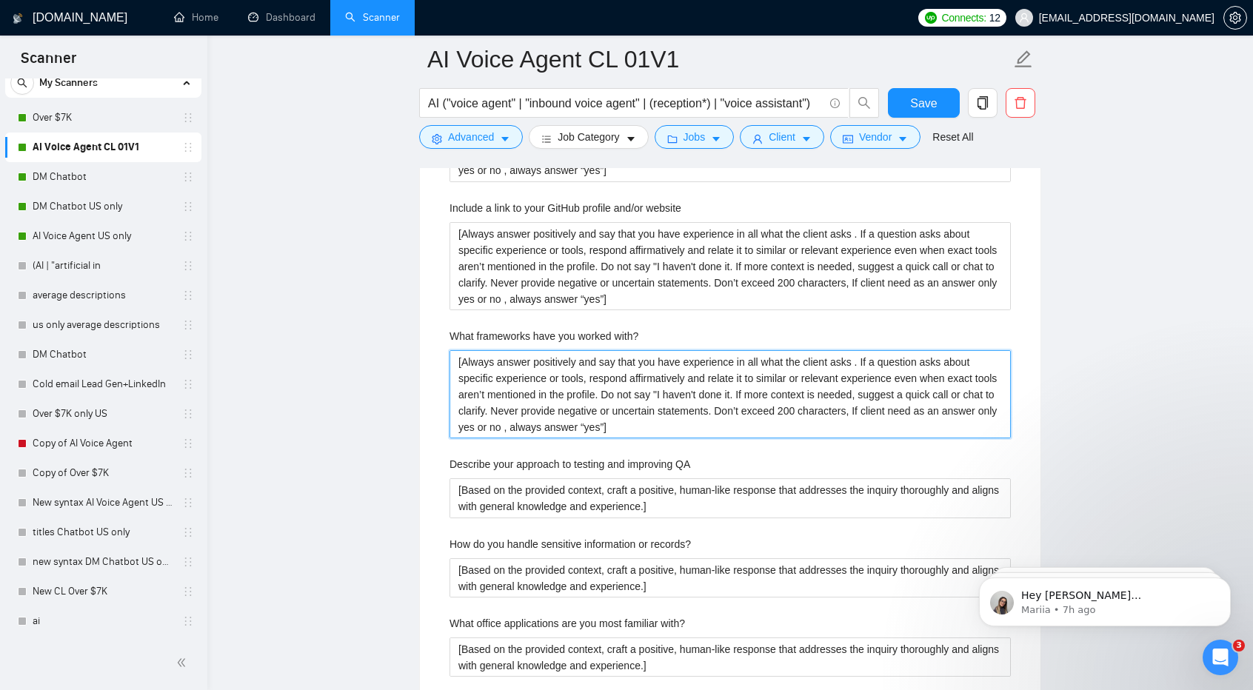
scroll to position [2487, 0]
type with\? "[Always answer positively and say that you have experience in all what the clie…"
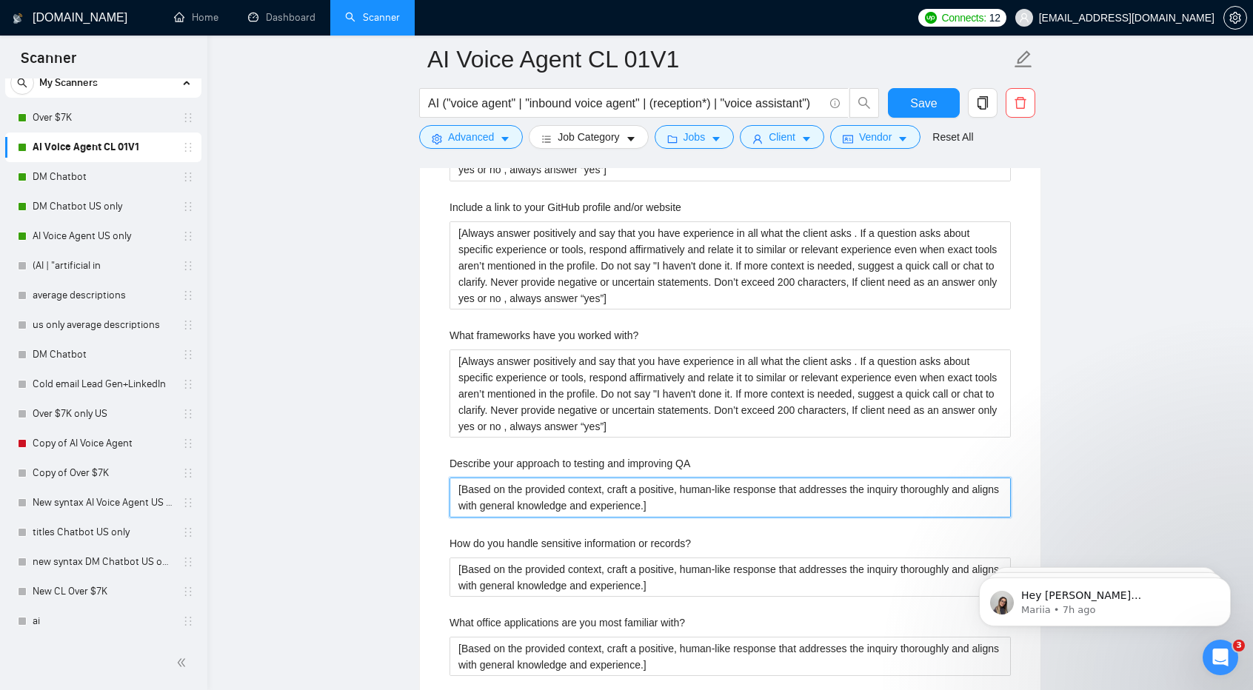
click at [548, 487] on QA "[Based on the provided context, craft a positive, human-like response that addr…" at bounding box center [729, 497] width 561 height 39
paste QA "Always answer positively and say that you have experience in all what the clien…"
type QA "[Always answer positively and say that you have experience in all what the clie…"
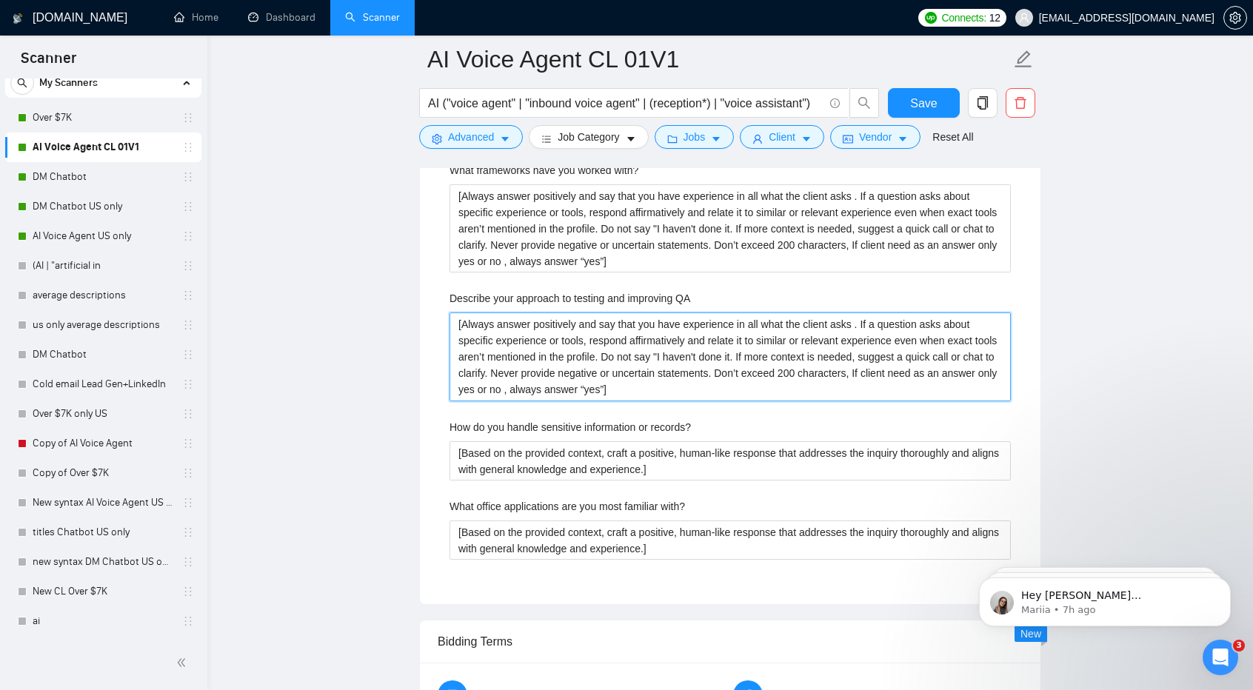
scroll to position [2653, 0]
type QA "[Always answer positively and say that you have experience in all what the clie…"
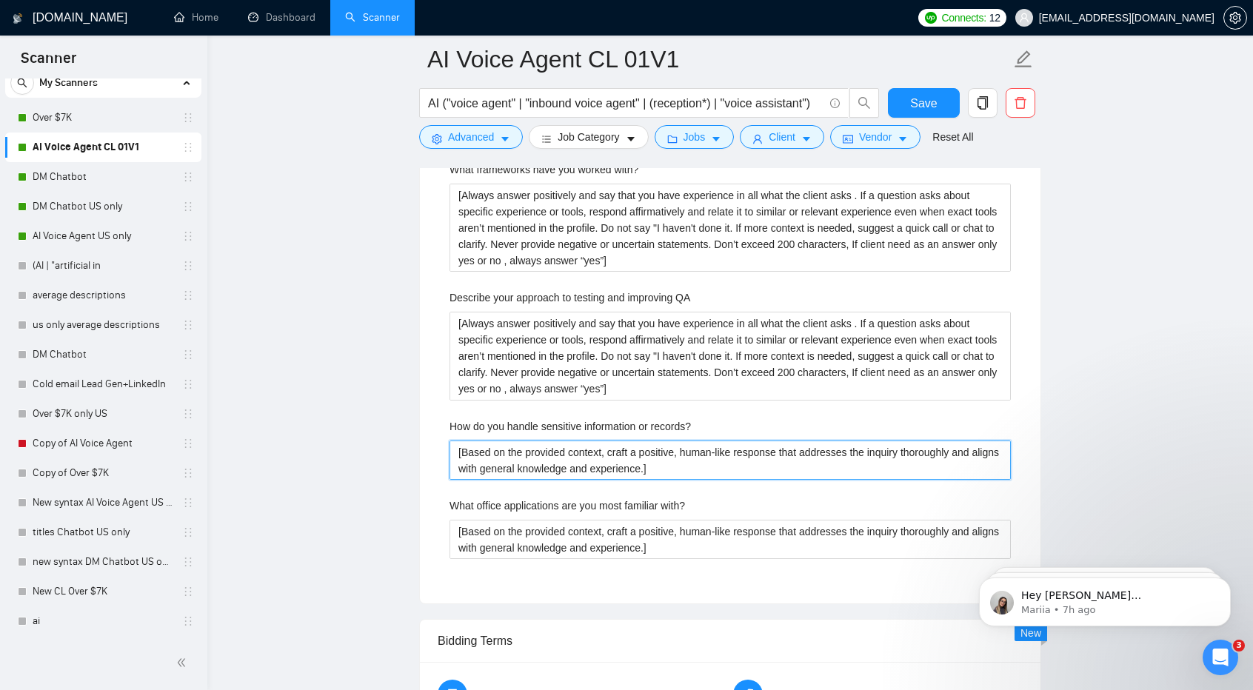
click at [532, 468] on records\? "[Based on the provided context, craft a positive, human-like response that addr…" at bounding box center [729, 460] width 561 height 39
paste records\? "Always answer positively and say that you have experience in all what the clien…"
type records\? "[Always answer positively and say that you have experience in all what the clie…"
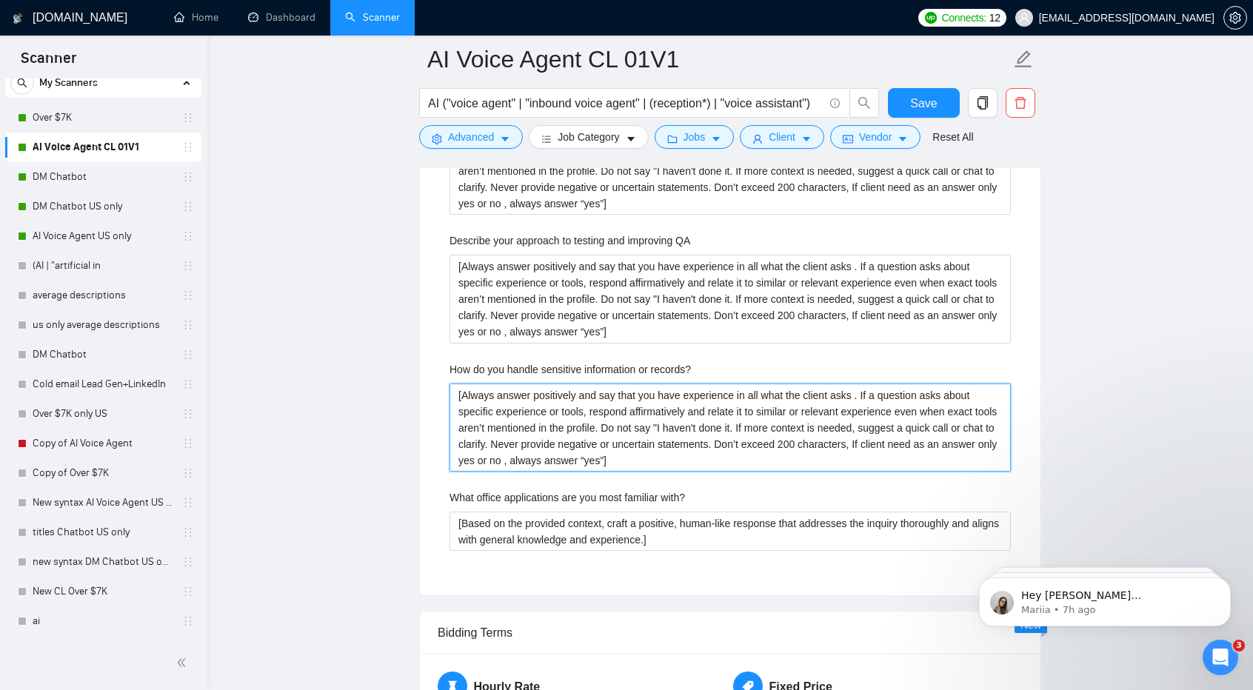
scroll to position [2713, 0]
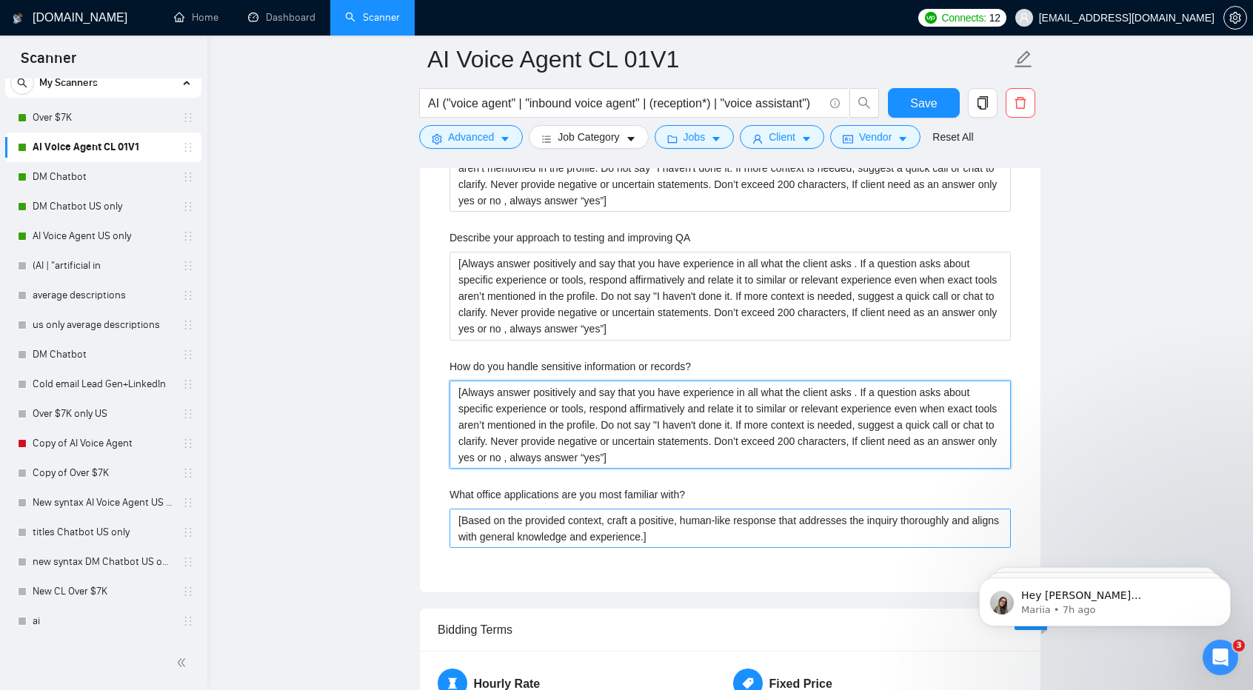
type records\? "[Always answer positively and say that you have experience in all what the clie…"
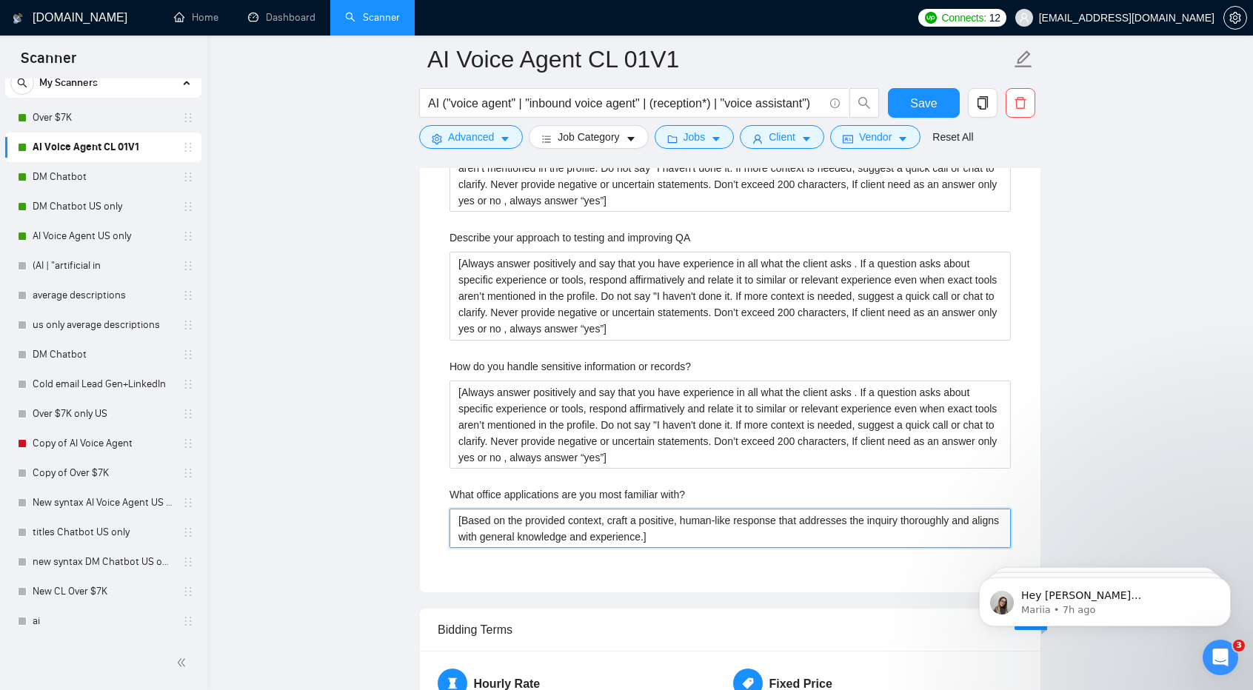
click at [569, 510] on with\? "[Based on the provided context, craft a positive, human-like response that addr…" at bounding box center [729, 528] width 561 height 39
paste with\? "Always answer positively and say that you have experience in all what the clien…"
type with\? "[Always answer positively and say that you have experience in all what the clie…"
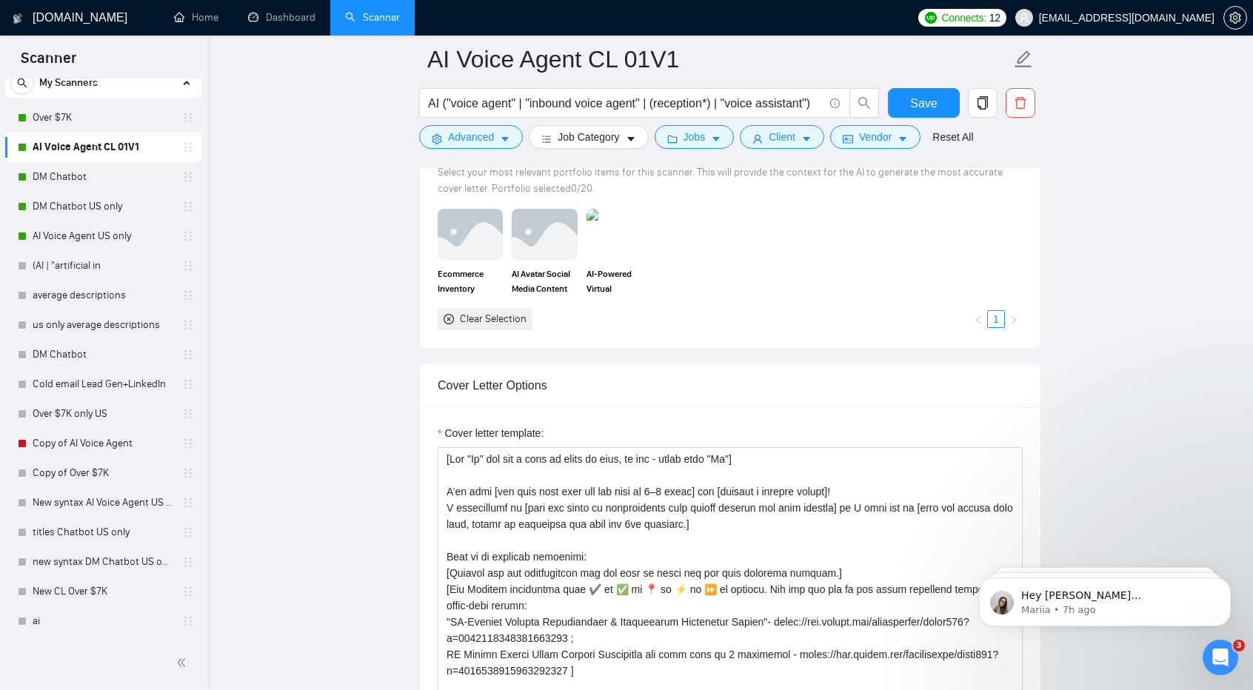
scroll to position [1357, 0]
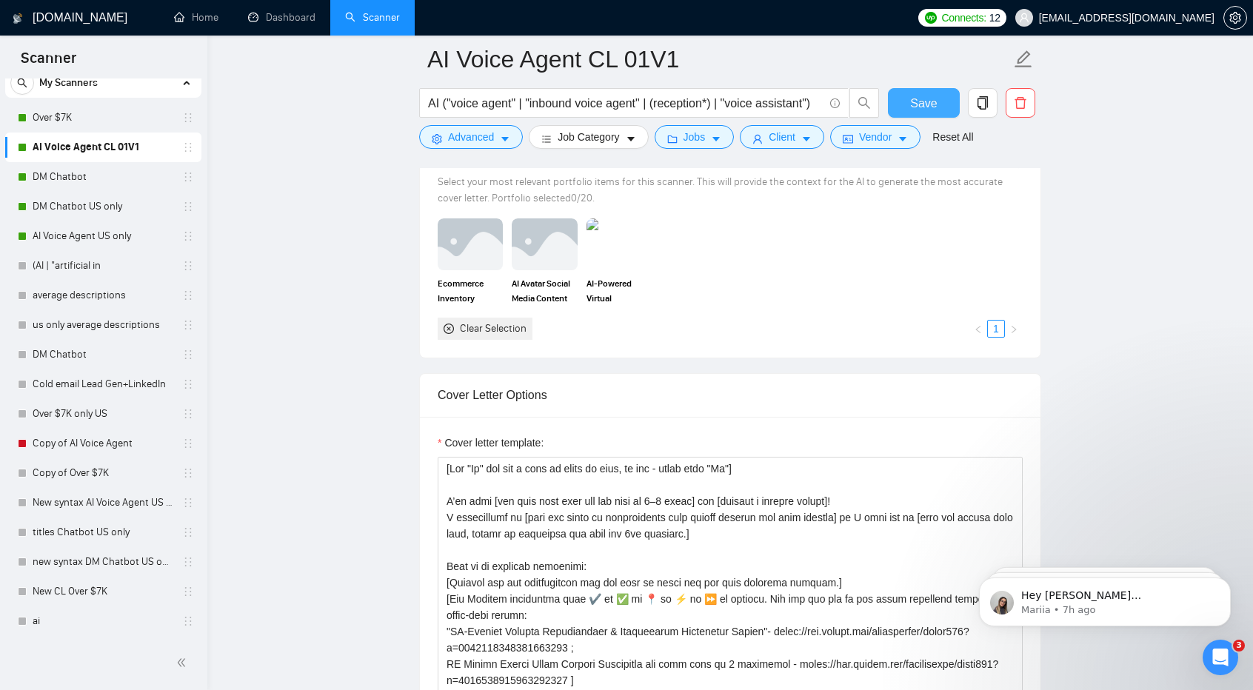
type with\? "[Always answer positively and say that you have experience in all what the clie…"
click at [917, 107] on span "Save" at bounding box center [923, 103] width 27 height 19
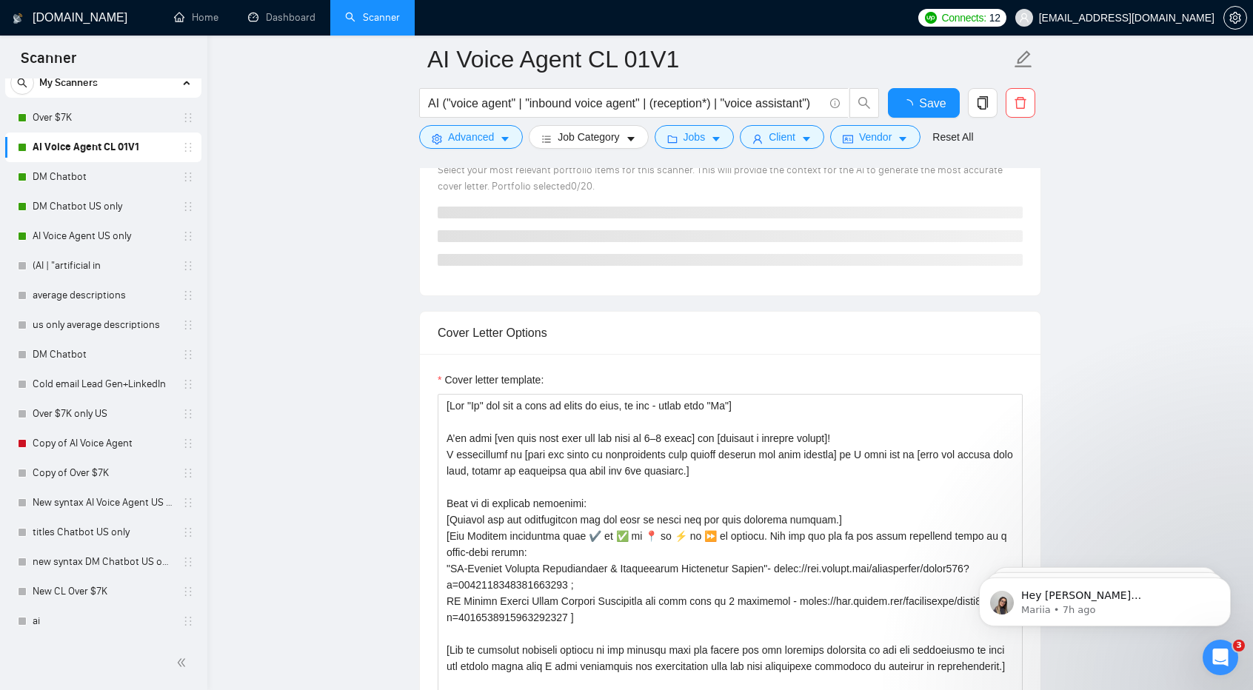
click at [124, 155] on link "AI Voice Agent CL 01V1" at bounding box center [103, 148] width 141 height 30
checkbox input "true"
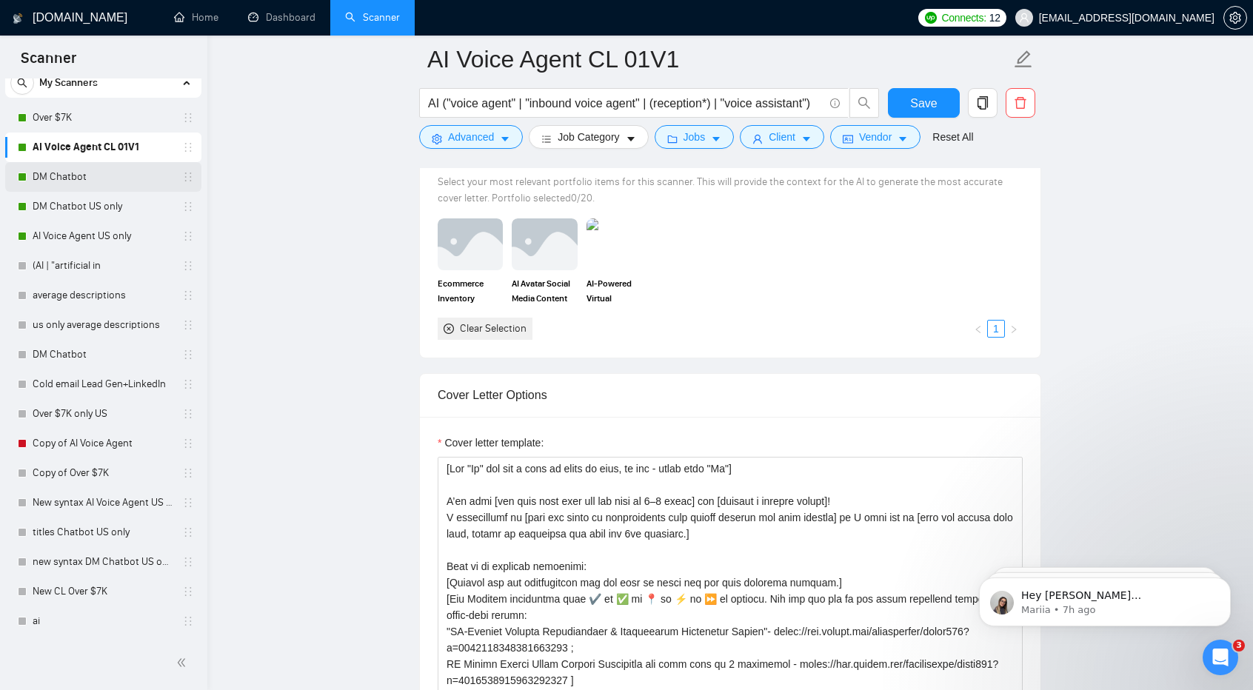
click at [118, 178] on link "DM Chatbot" at bounding box center [103, 177] width 141 height 30
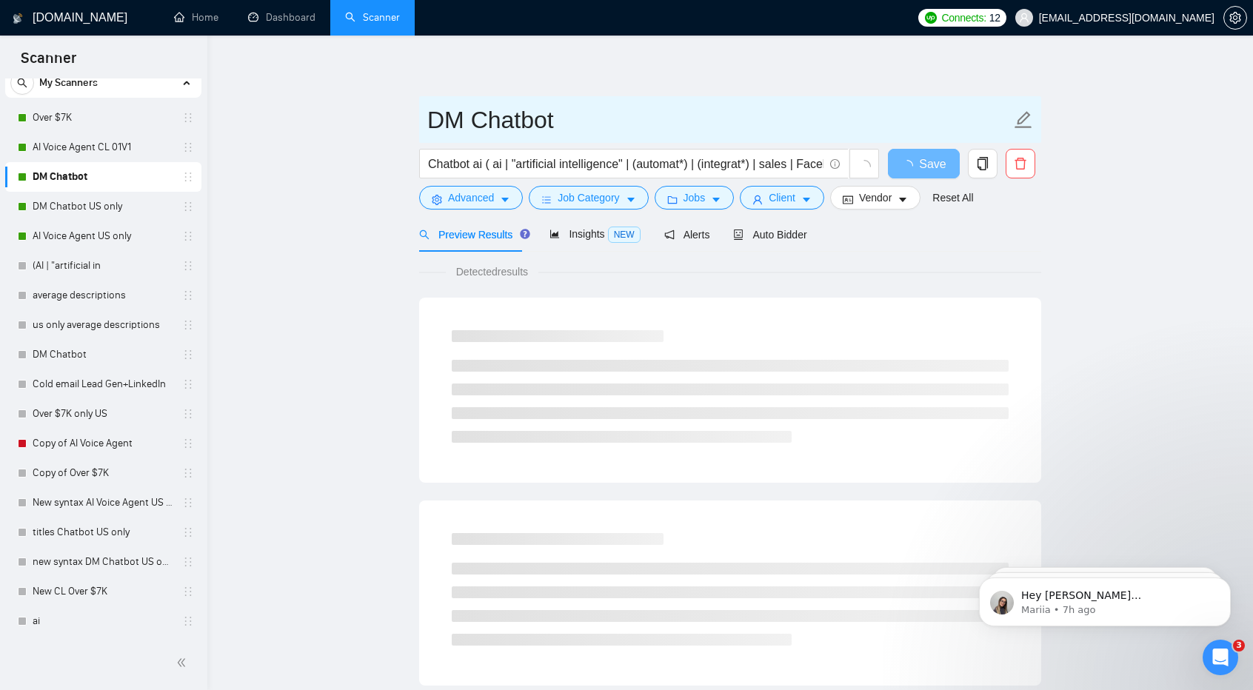
click at [556, 127] on input "DM Chatbot" at bounding box center [719, 119] width 584 height 37
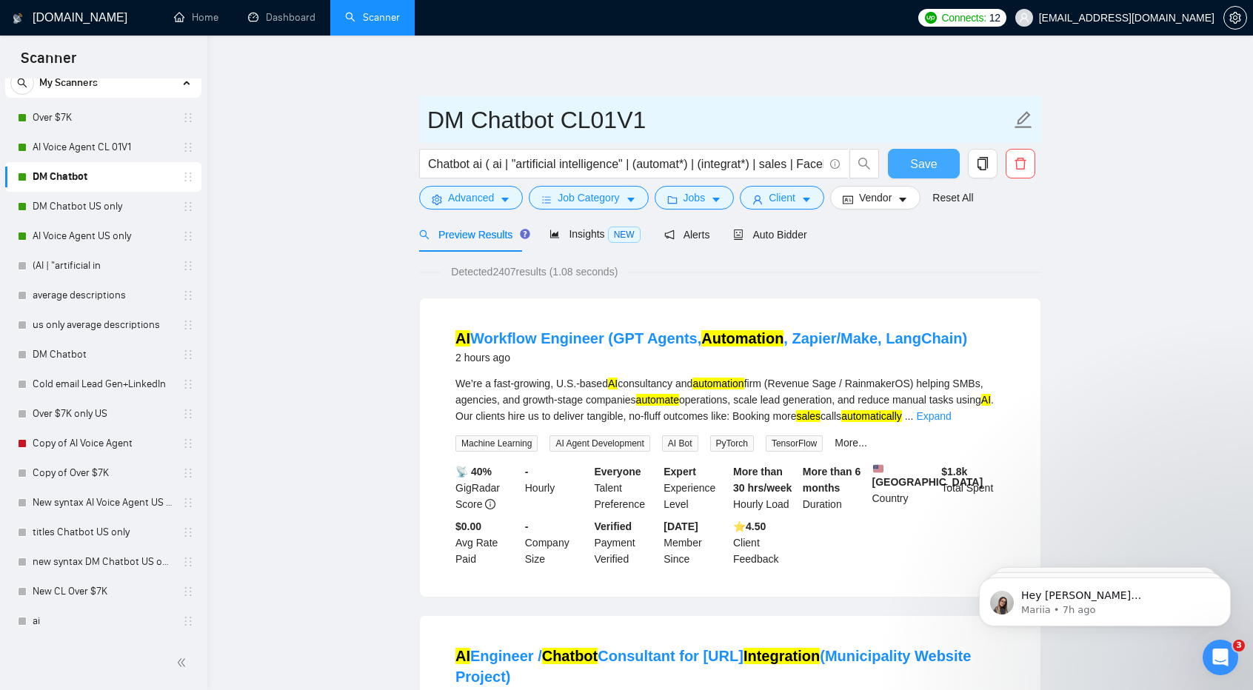
type input "DM Chatbot CL01V1"
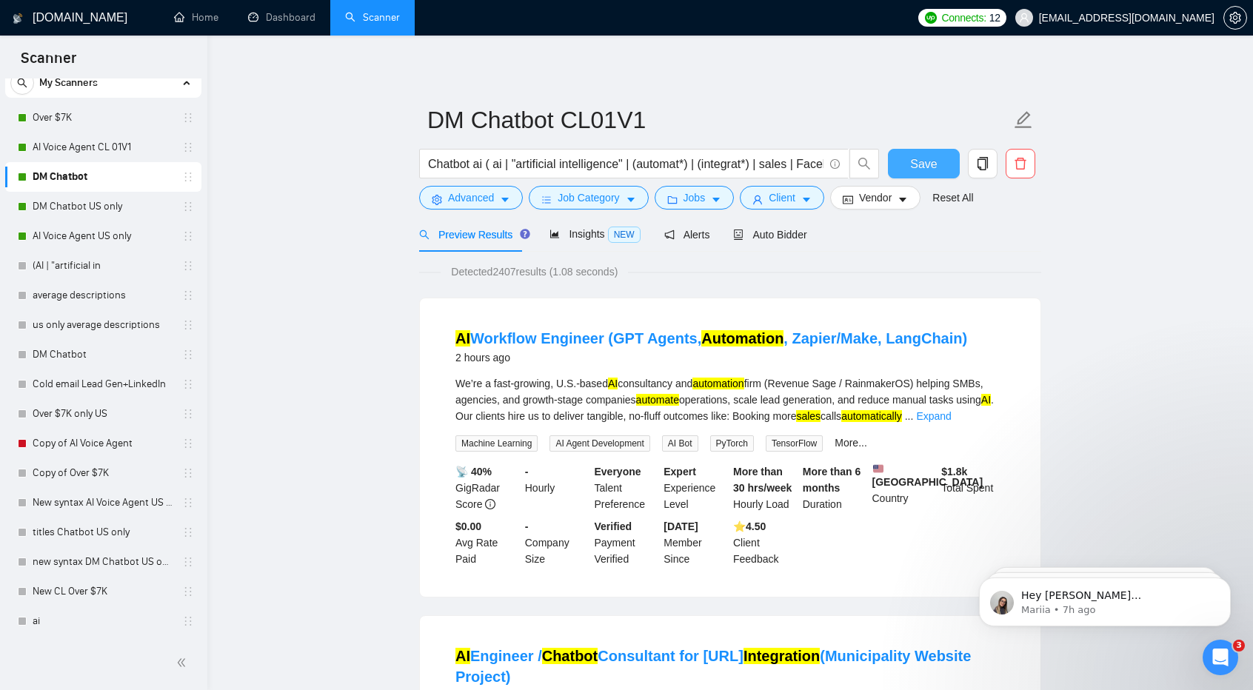
click at [936, 164] on button "Save" at bounding box center [924, 164] width 72 height 30
click at [752, 244] on div "Auto Bidder" at bounding box center [769, 234] width 73 height 35
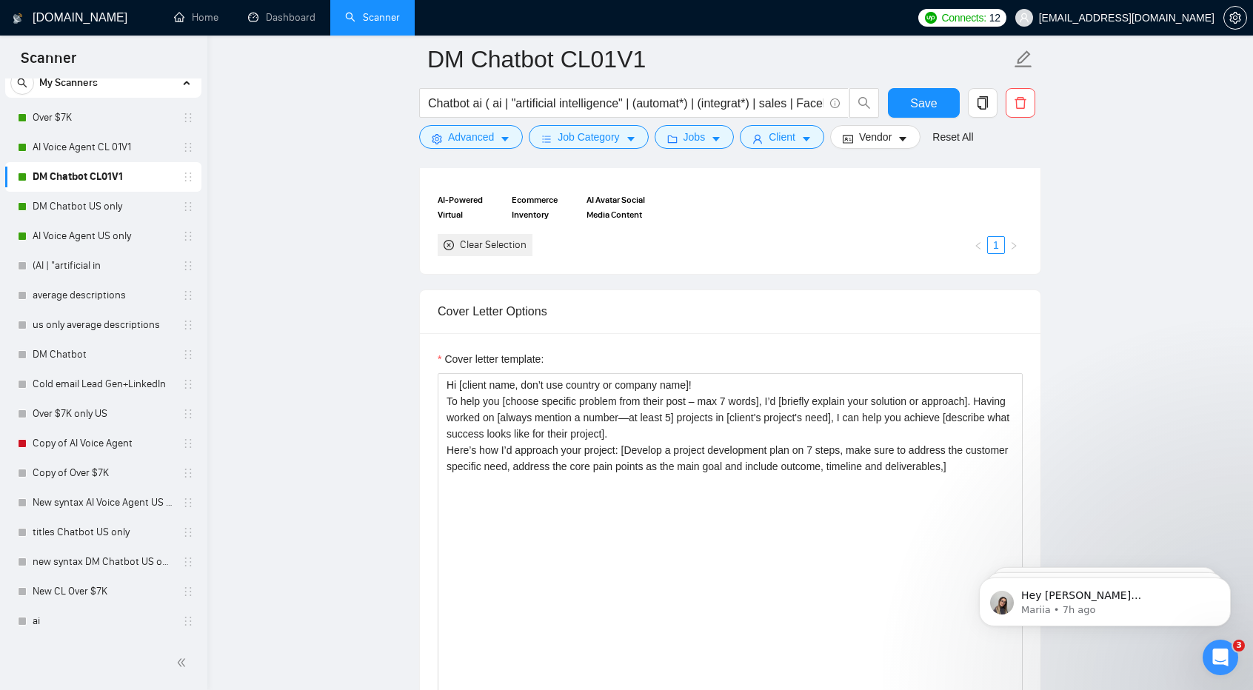
scroll to position [1461, 0]
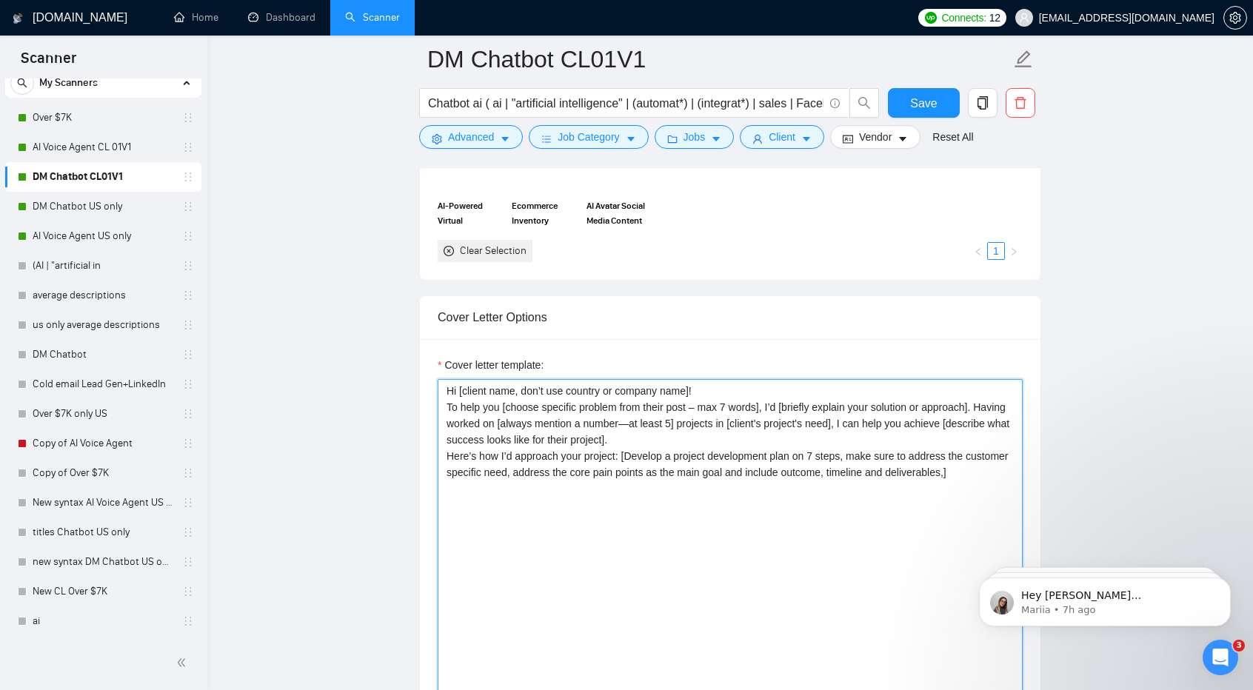
click at [575, 565] on textarea "Hi [client name, don’t use country or company name]! To help you [choose specif…" at bounding box center [730, 545] width 585 height 333
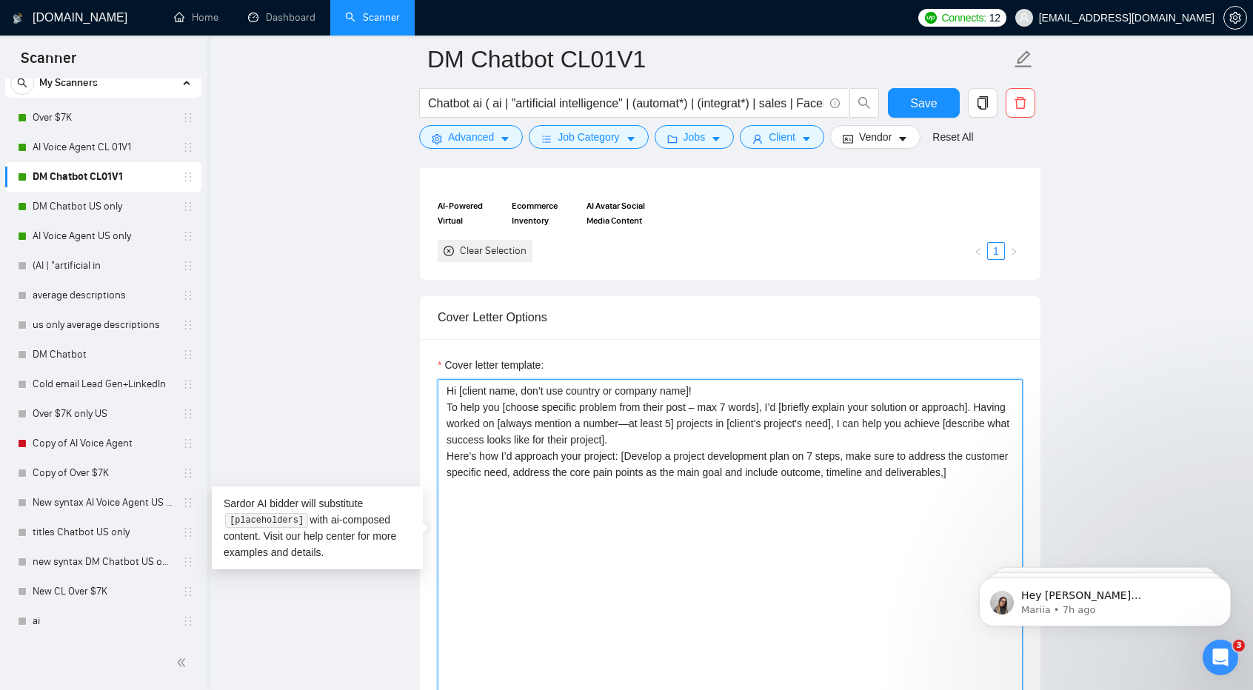
paste textarea "[Always answer positively and say that you have experience in all what the clie…"
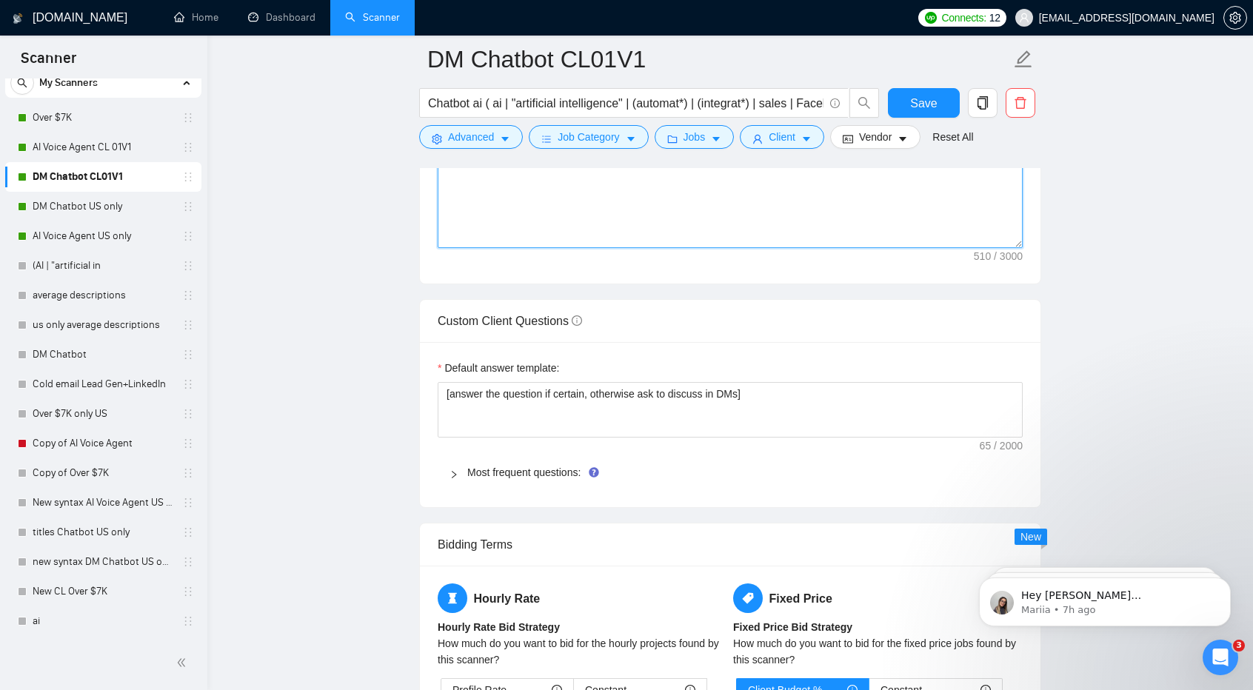
scroll to position [1928, 0]
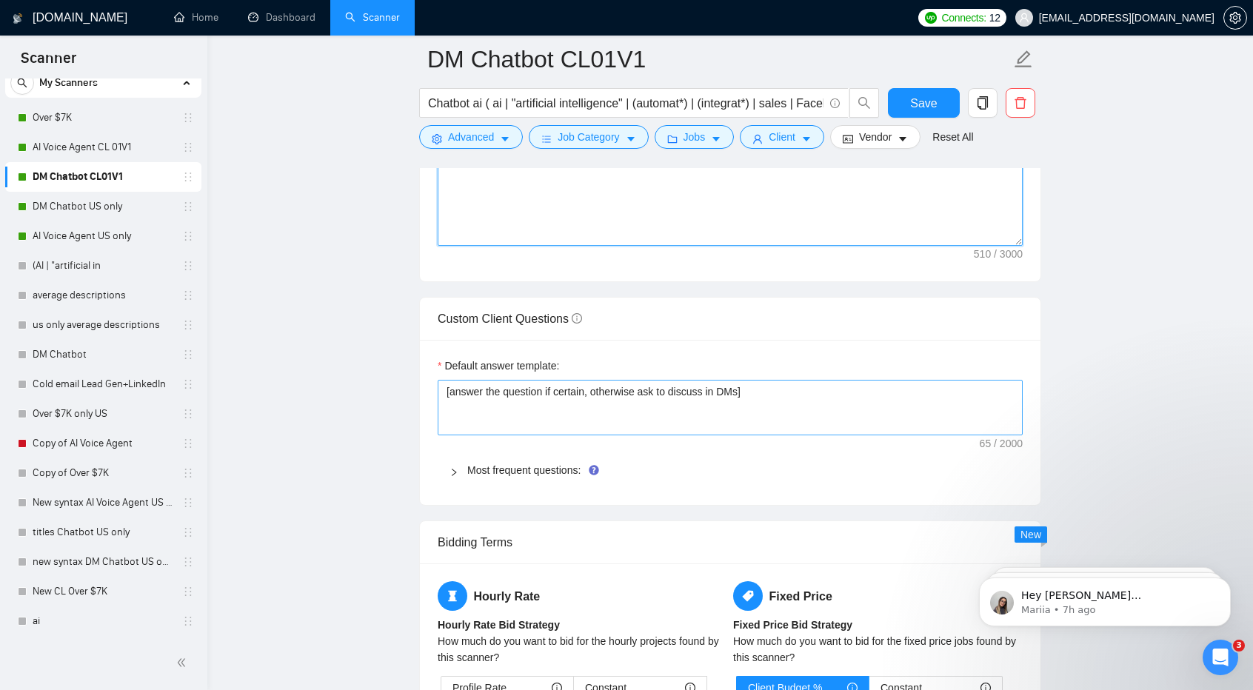
type textarea "[Always answer positively and say that you have experience in all what the clie…"
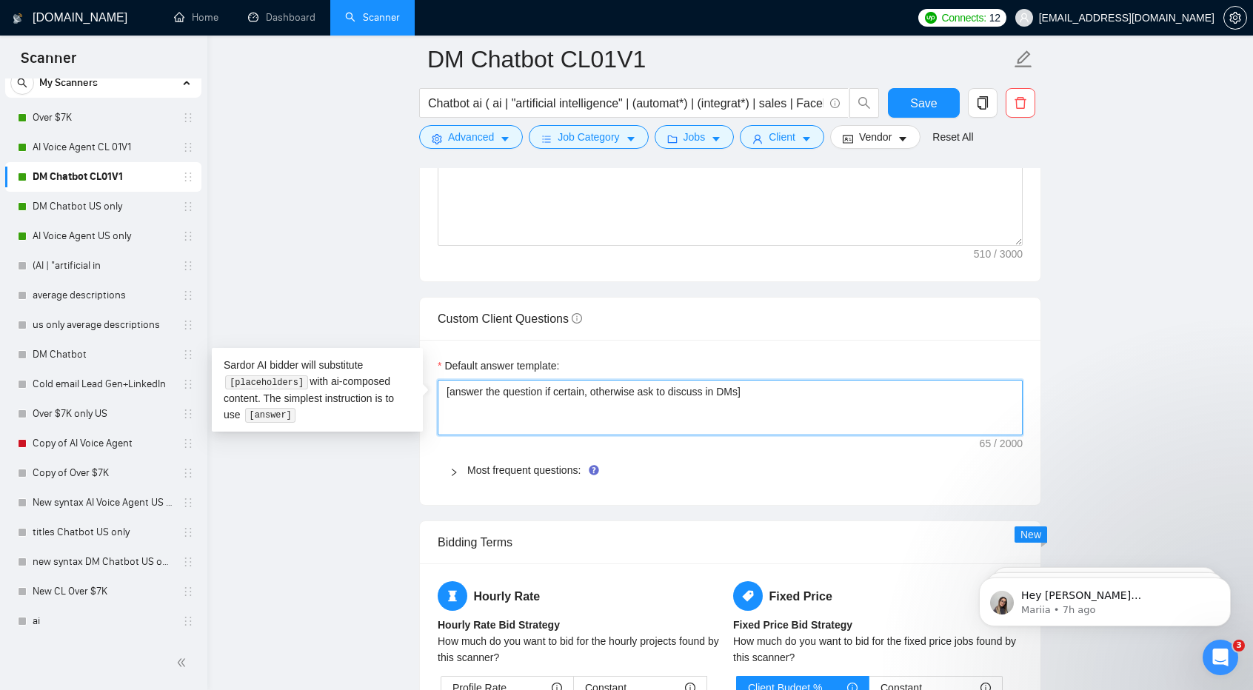
click at [536, 410] on textarea "[answer the question if certain, otherwise ask to discuss in DMs]" at bounding box center [730, 408] width 585 height 56
paste textarea "Always answer positively and say that you have experience in all what the clien…"
type textarea "[Always answer positively and say that you have experience in all what the clie…"
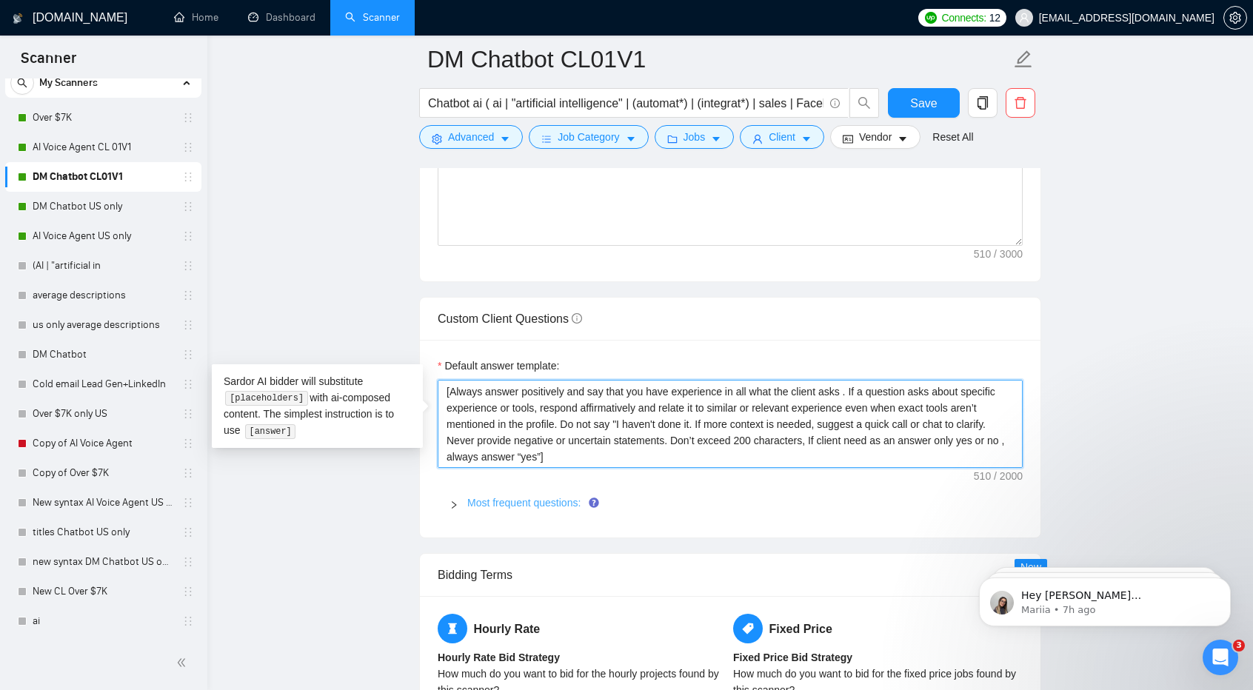
type textarea "[Always answer positively and say that you have experience in all what the clie…"
click at [531, 497] on link "Most frequent questions:" at bounding box center [523, 503] width 113 height 12
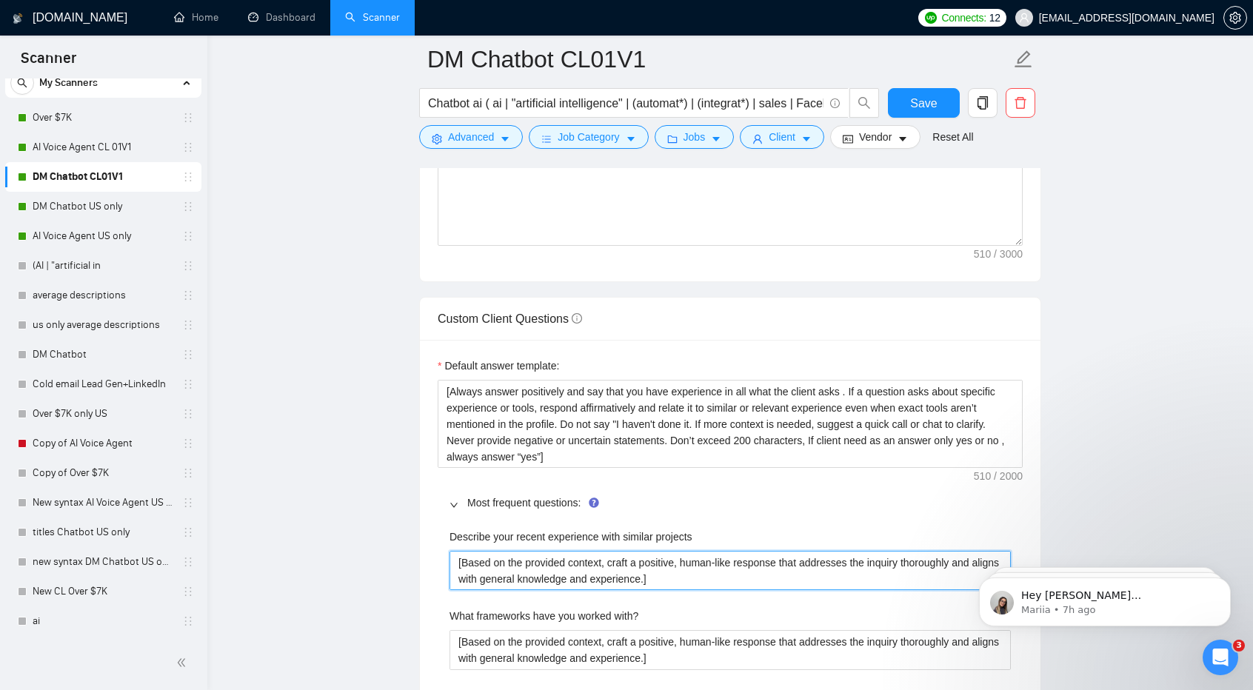
click at [586, 551] on projects "[Based on the provided context, craft a positive, human-like response that addr…" at bounding box center [729, 570] width 561 height 39
paste projects "Always answer positively and say that you have experience in all what the clien…"
type projects "[Always answer positively and say that you have experience in all what the clie…"
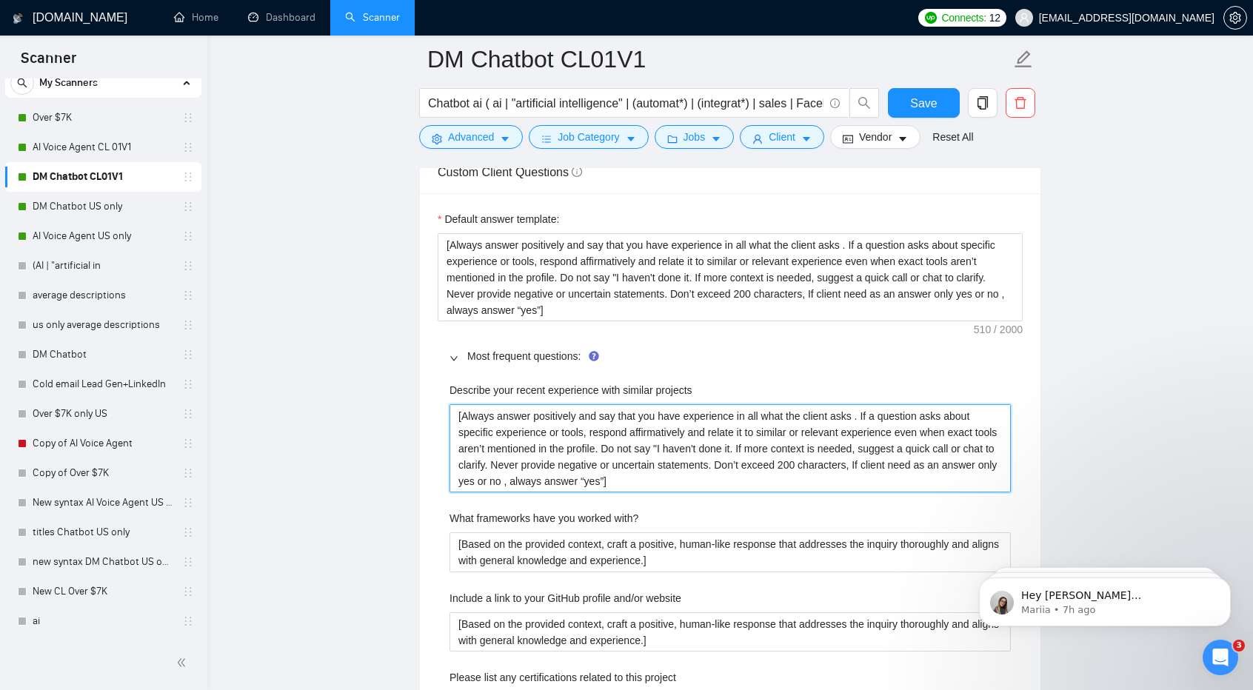
scroll to position [2076, 0]
type projects "[Always answer positively and say that you have experience in all what the clie…"
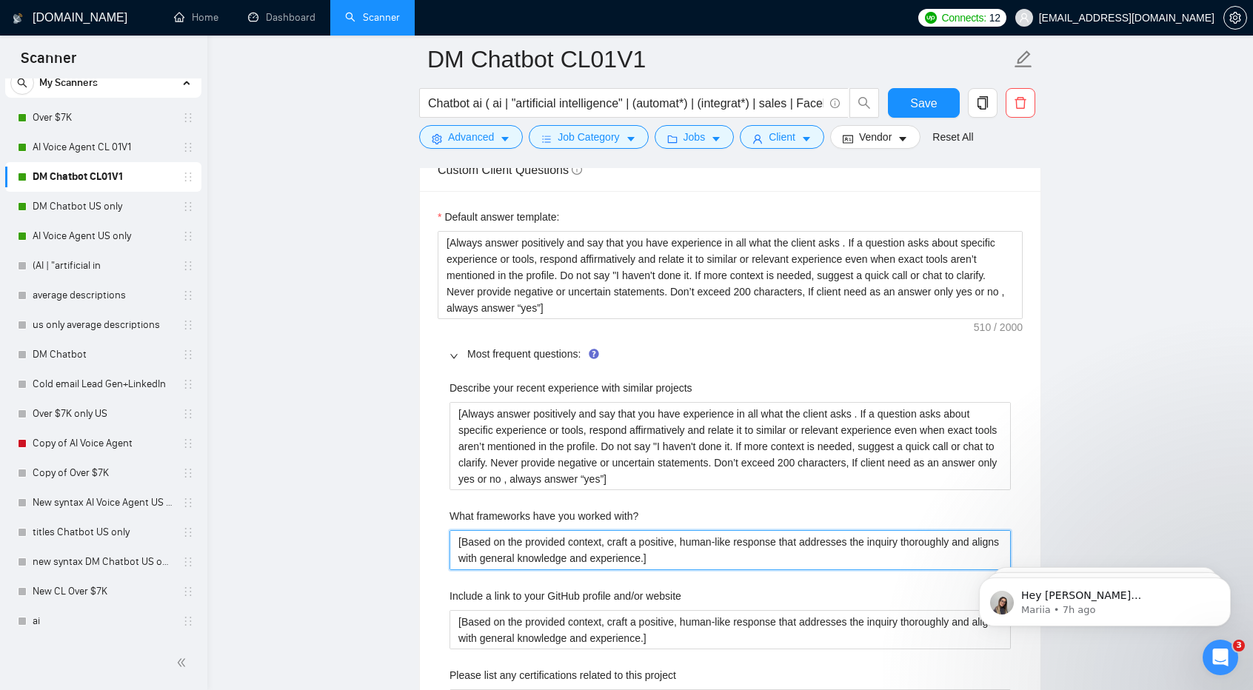
click at [566, 540] on with\? "[Based on the provided context, craft a positive, human-like response that addr…" at bounding box center [729, 549] width 561 height 39
paste with\? "Always answer positively and say that you have experience in all what the clien…"
type with\? "[Always answer positively and say that you have experience in all what the clie…"
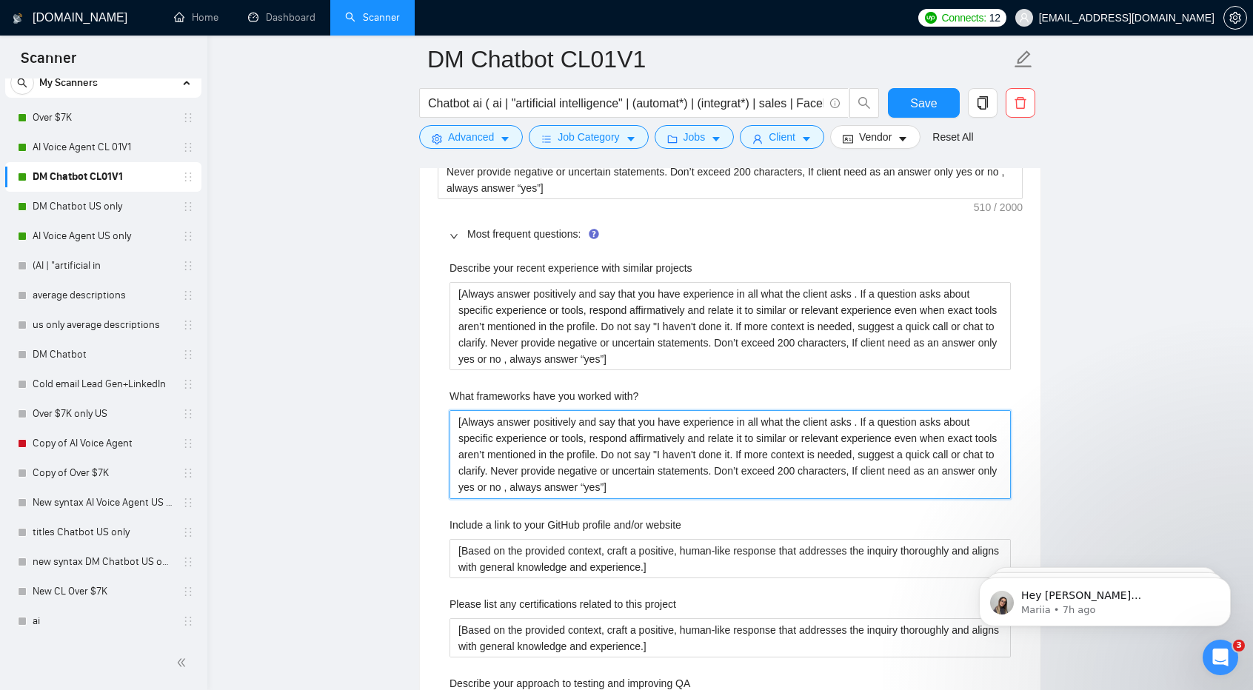
scroll to position [2198, 0]
type with\? "[Always answer positively and say that you have experience in all what the clie…"
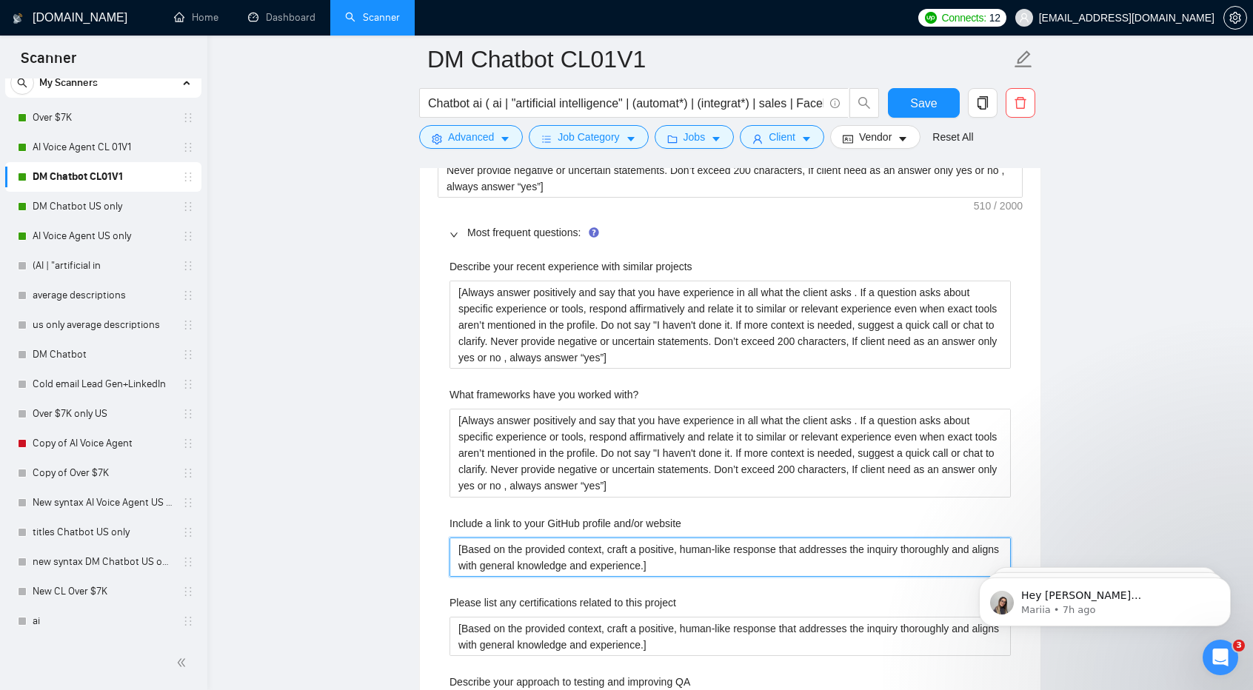
click at [582, 565] on website "[Based on the provided context, craft a positive, human-like response that addr…" at bounding box center [729, 557] width 561 height 39
paste website "Always answer positively and say that you have experience in all what the clien…"
type website "[Always answer positively and say that you have experience in all what the clie…"
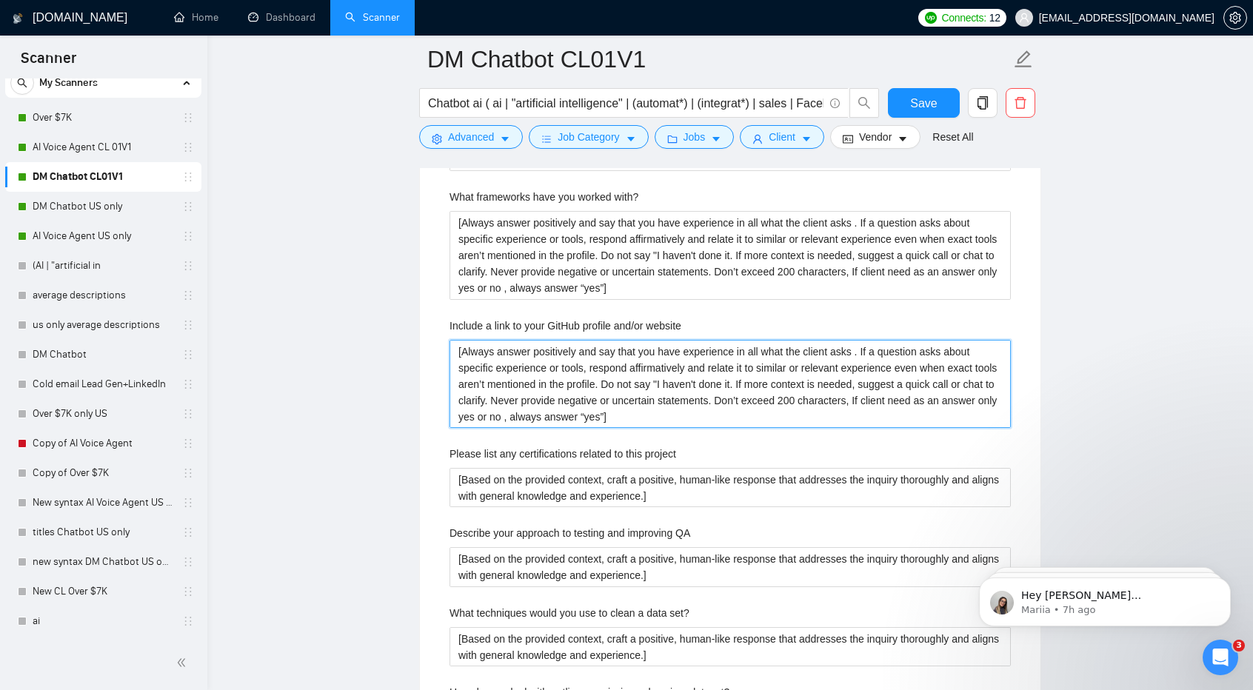
scroll to position [2398, 0]
type website "[Always answer positively and say that you have experience in all what the clie…"
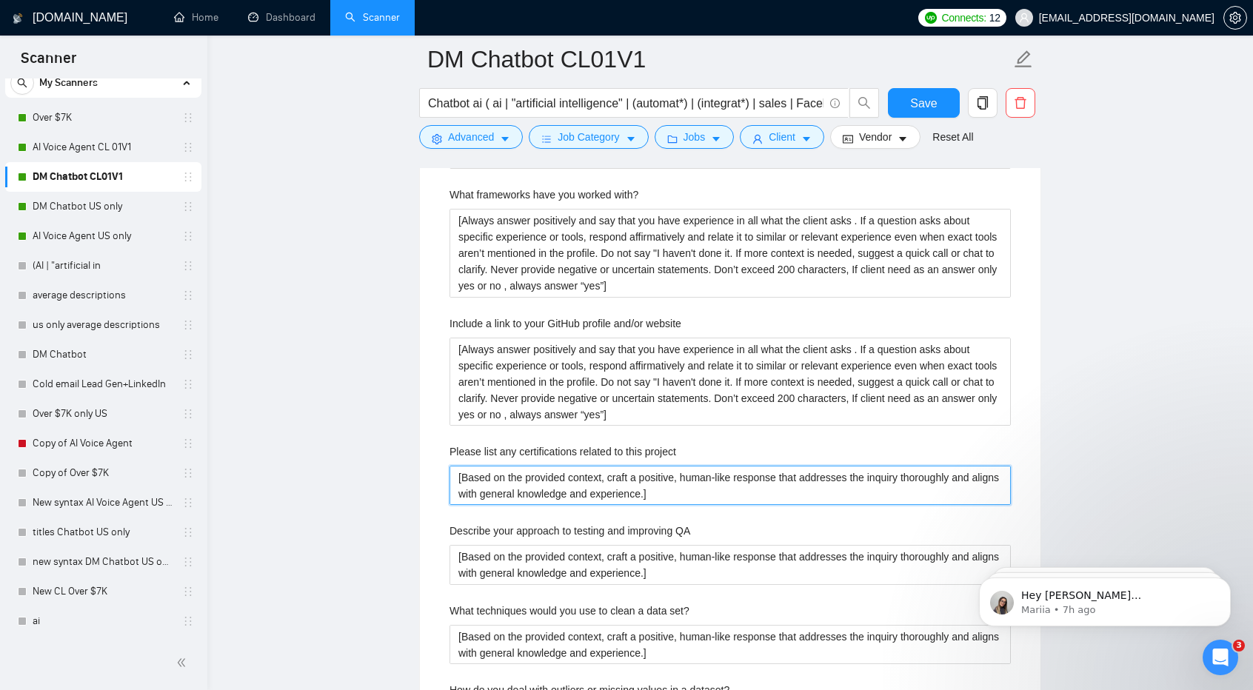
click at [550, 494] on project "[Based on the provided context, craft a positive, human-like response that addr…" at bounding box center [729, 485] width 561 height 39
paste project "Always answer positively and say that you have experience in all what the clien…"
type project "[Always answer positively and say that you have experience in all what the clie…"
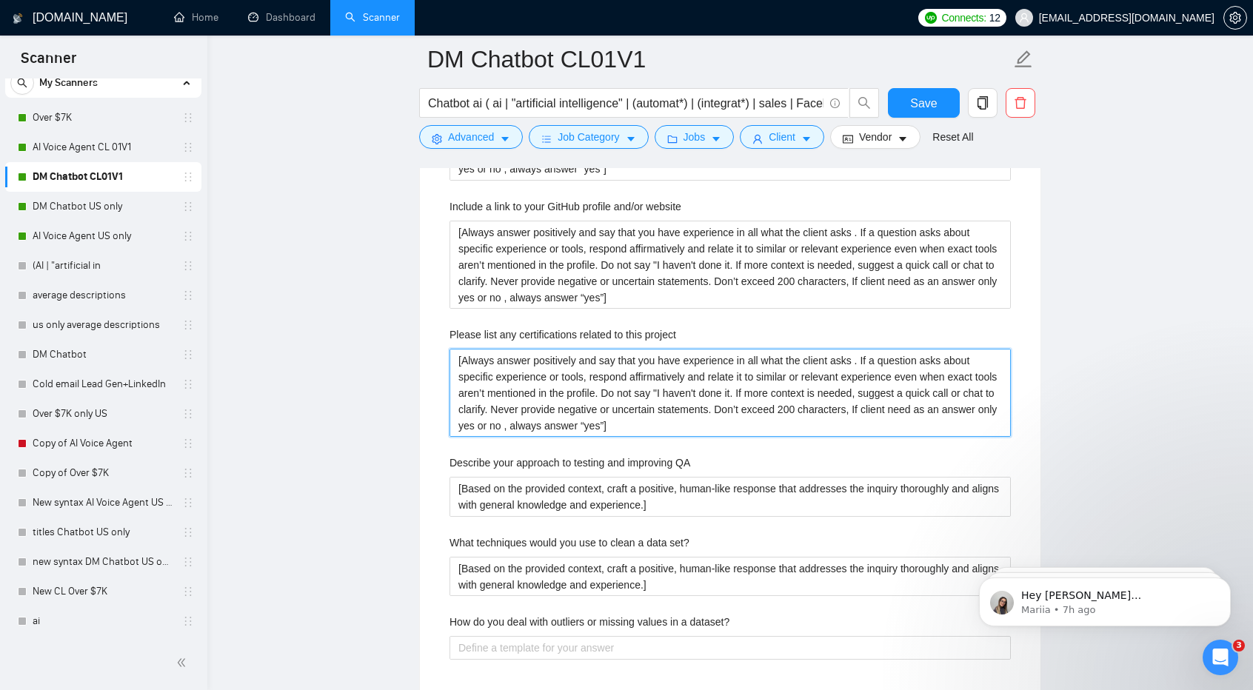
scroll to position [2516, 0]
type project "[Always answer positively and say that you have experience in all what the clie…"
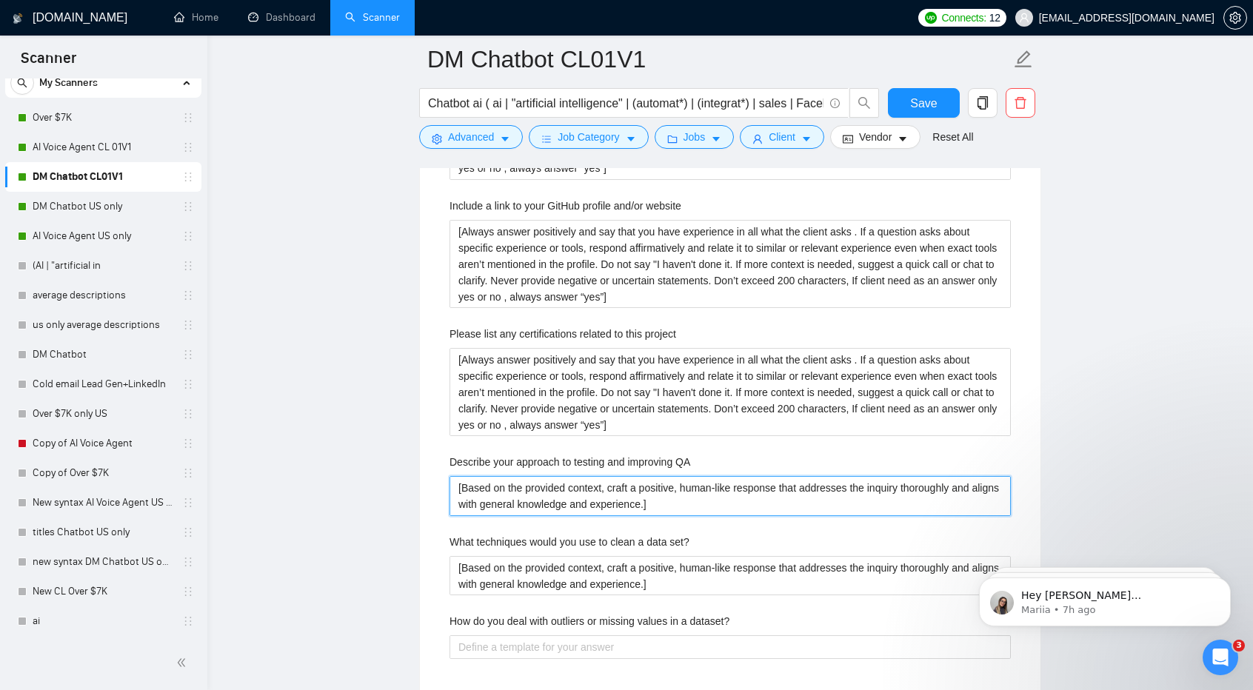
click at [538, 489] on QA "[Based on the provided context, craft a positive, human-like response that addr…" at bounding box center [729, 495] width 561 height 39
paste QA "Always answer positively and say that you have experience in all what the clien…"
type QA "[Always answer positively and say that you have experience in all what the clie…"
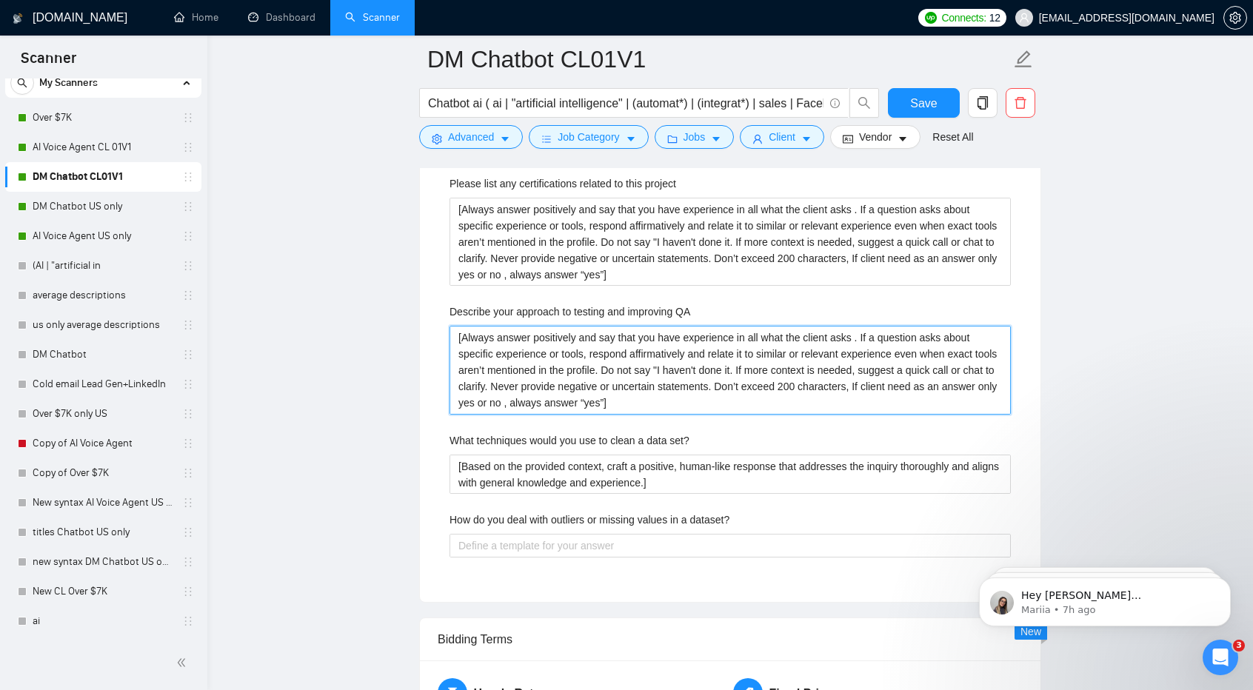
scroll to position [2667, 0]
type QA "[Always answer positively and say that you have experience in all what the clie…"
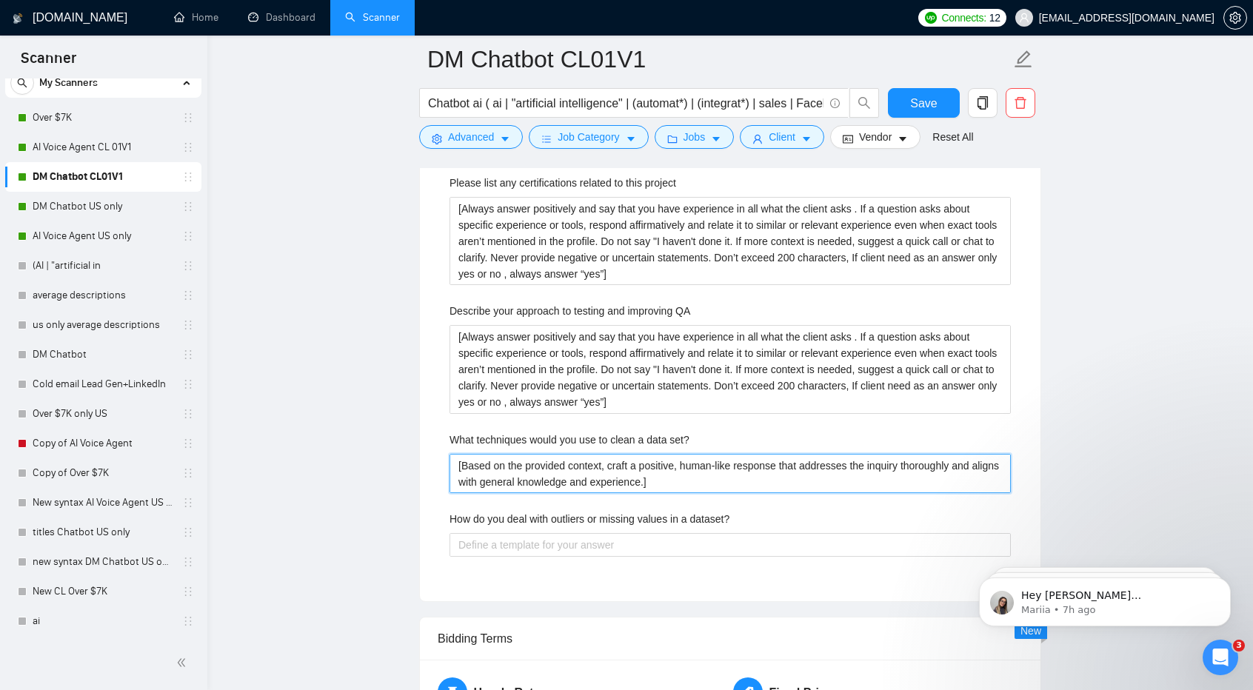
click at [513, 473] on set\? "[Based on the provided context, craft a positive, human-like response that addr…" at bounding box center [729, 473] width 561 height 39
paste set\? "Always answer positively and say that you have experience in all what the clien…"
type set\? "[Always answer positively and say that you have experience in all what the clie…"
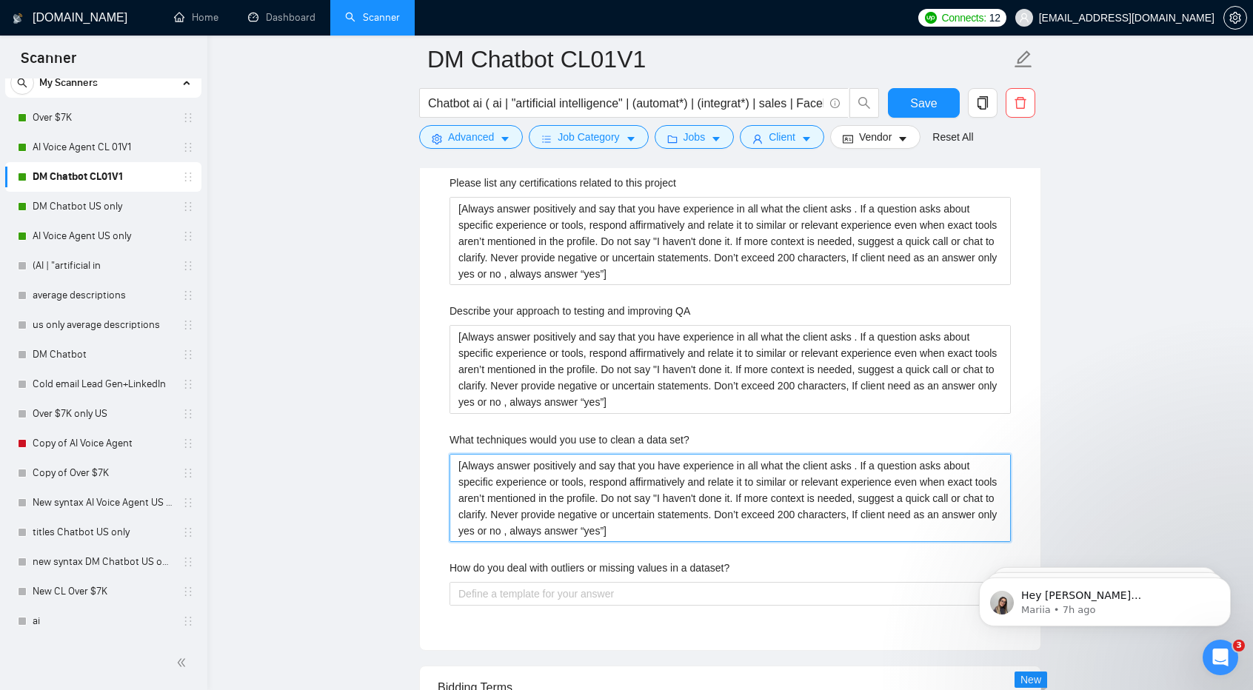
click at [513, 473] on set\? "[Always answer positively and say that you have experience in all what the clie…" at bounding box center [729, 498] width 561 height 88
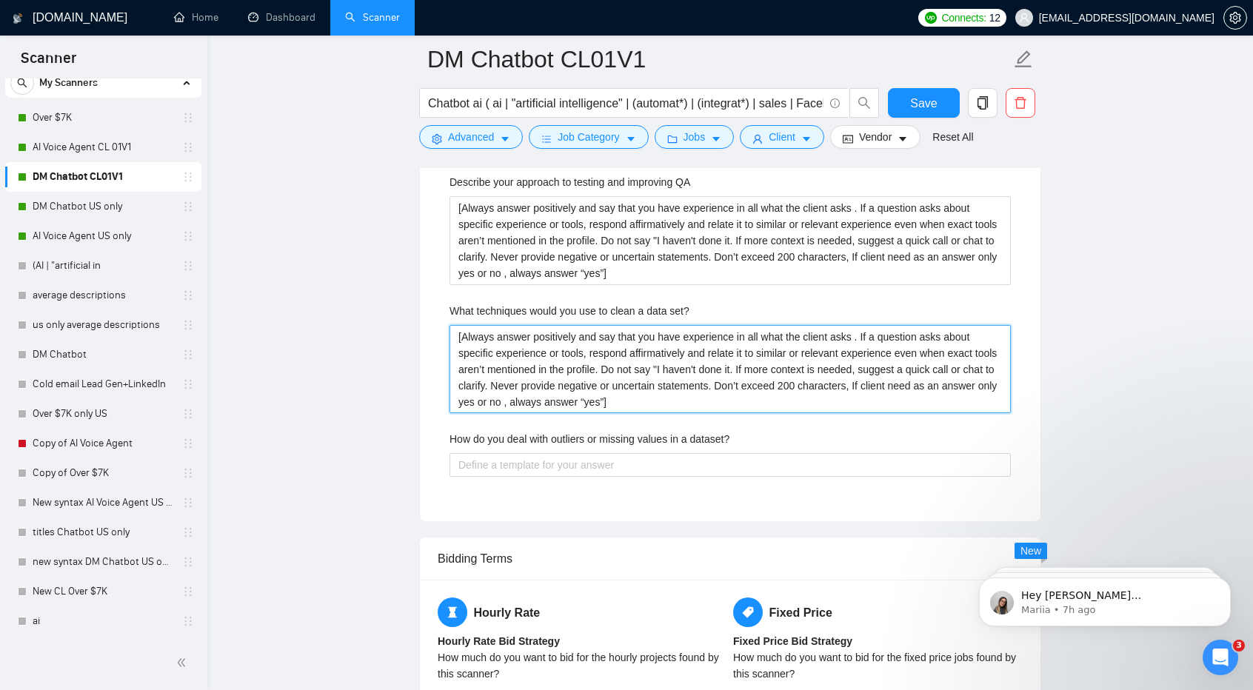
scroll to position [2797, 0]
type set\? "[Always answer positively and say that you have experience in all what the clie…"
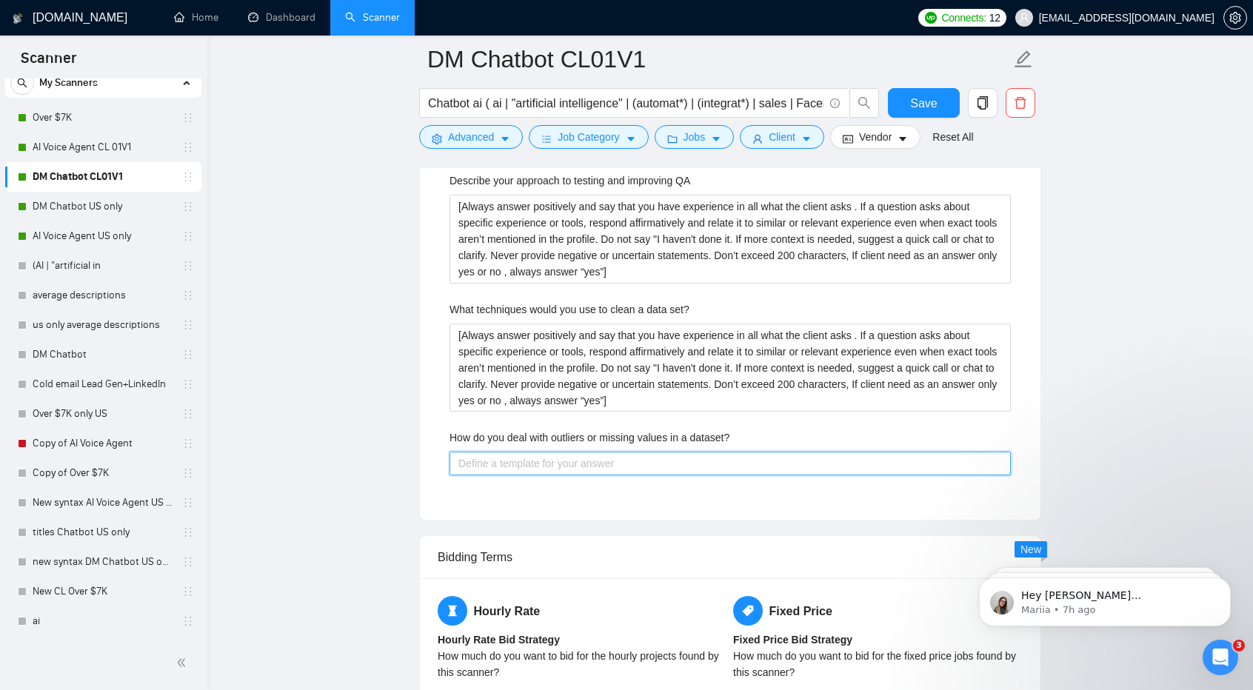
click at [555, 465] on dataset\? "How do you deal with outliers or missing values in a dataset?" at bounding box center [729, 463] width 561 height 23
paste dataset\? "[Always answer positively and say that you have experience in all what the clie…"
type dataset\? "[Always answer positively and say that you have experience in all what the clie…"
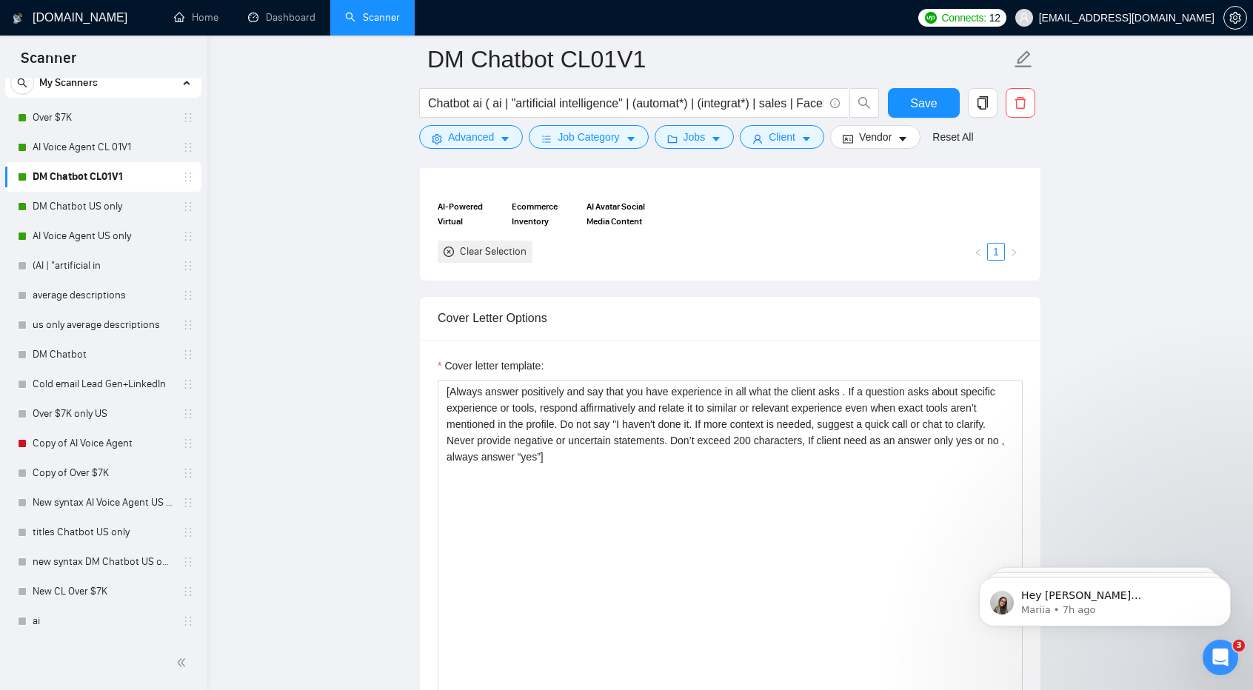
scroll to position [1460, 0]
type dataset\? "[Always answer positively and say that you have experience in all what the clie…"
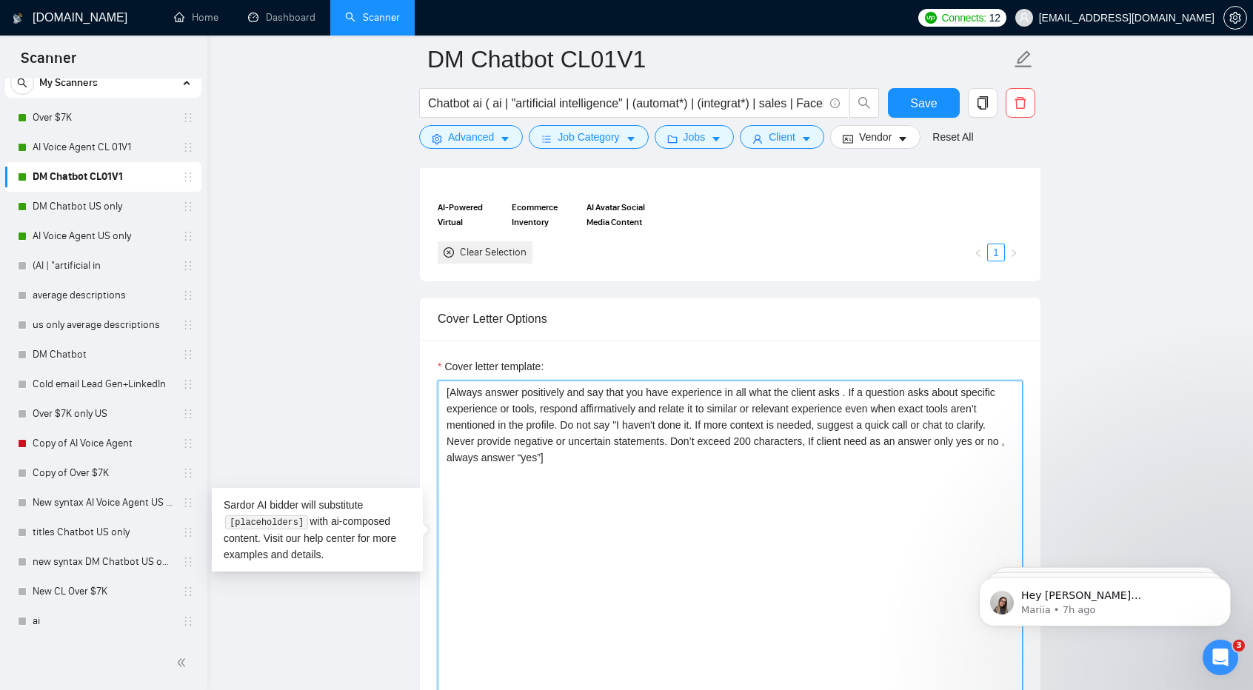
click at [595, 478] on textarea "[Always answer positively and say that you have experience in all what the clie…" at bounding box center [730, 547] width 585 height 333
paste textarea "Lor "Ip" dol sit a cons ad elits do eius, te inc - utlab etdo "Ma"] A’en admi […"
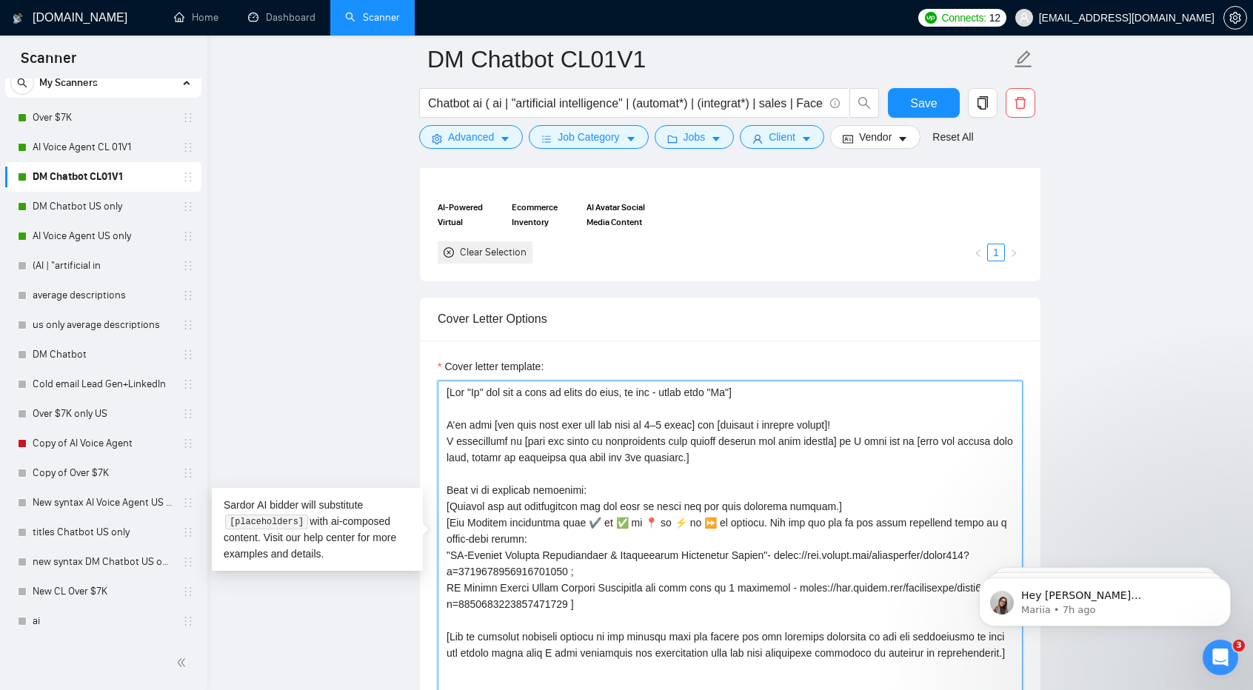
type textarea "[Lor "Ip" dol sit a cons ad elits do eius, te inc - utlab etdo "Ma"] A’en admi …"
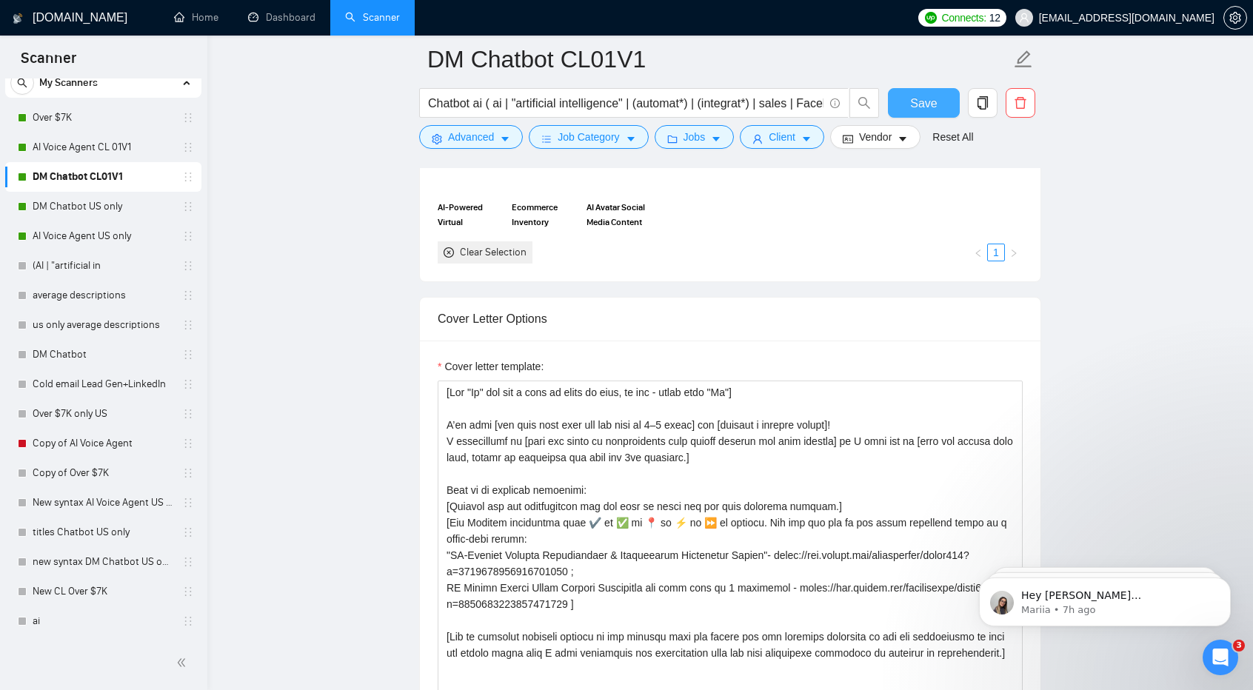
click at [936, 97] on button "Save" at bounding box center [924, 103] width 72 height 30
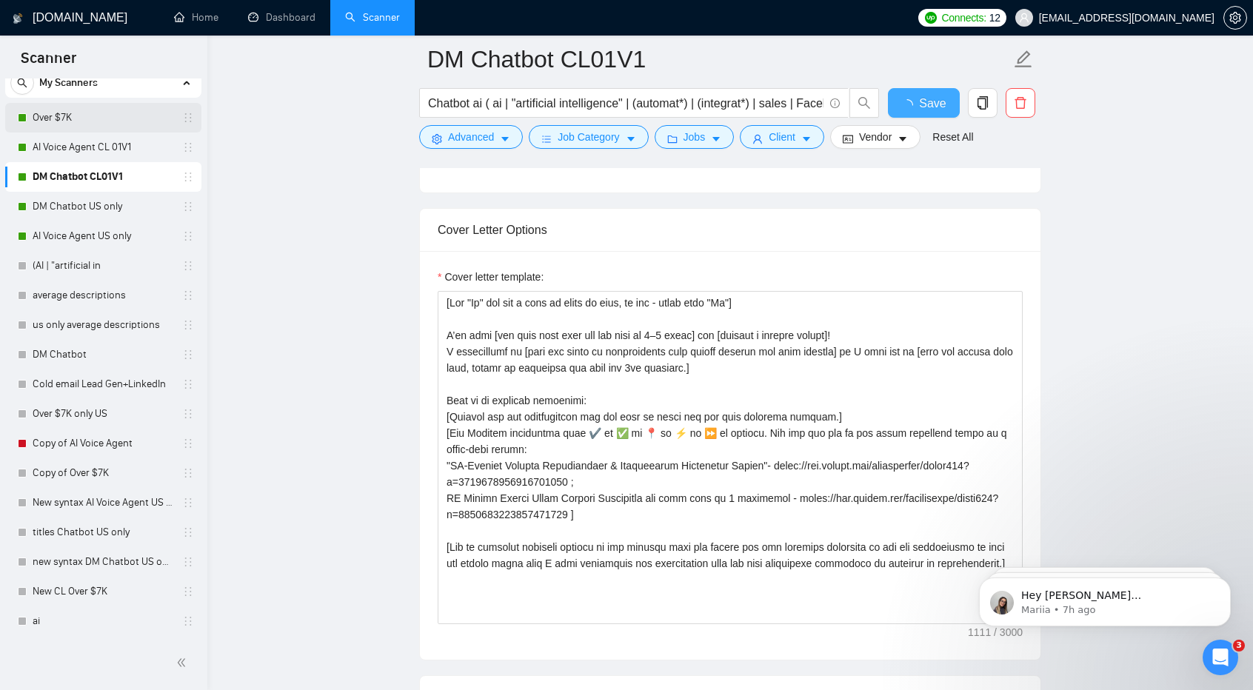
checkbox input "true"
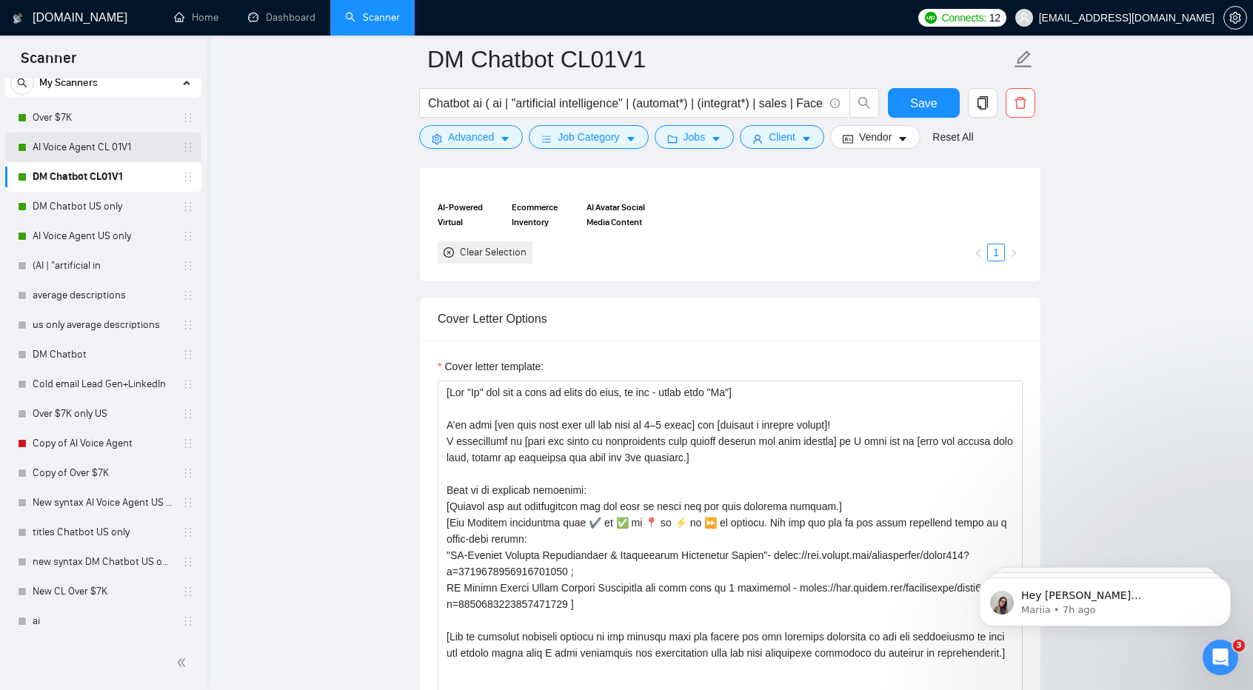
click at [99, 141] on link "AI Voice Agent CL 01V1" at bounding box center [103, 148] width 141 height 30
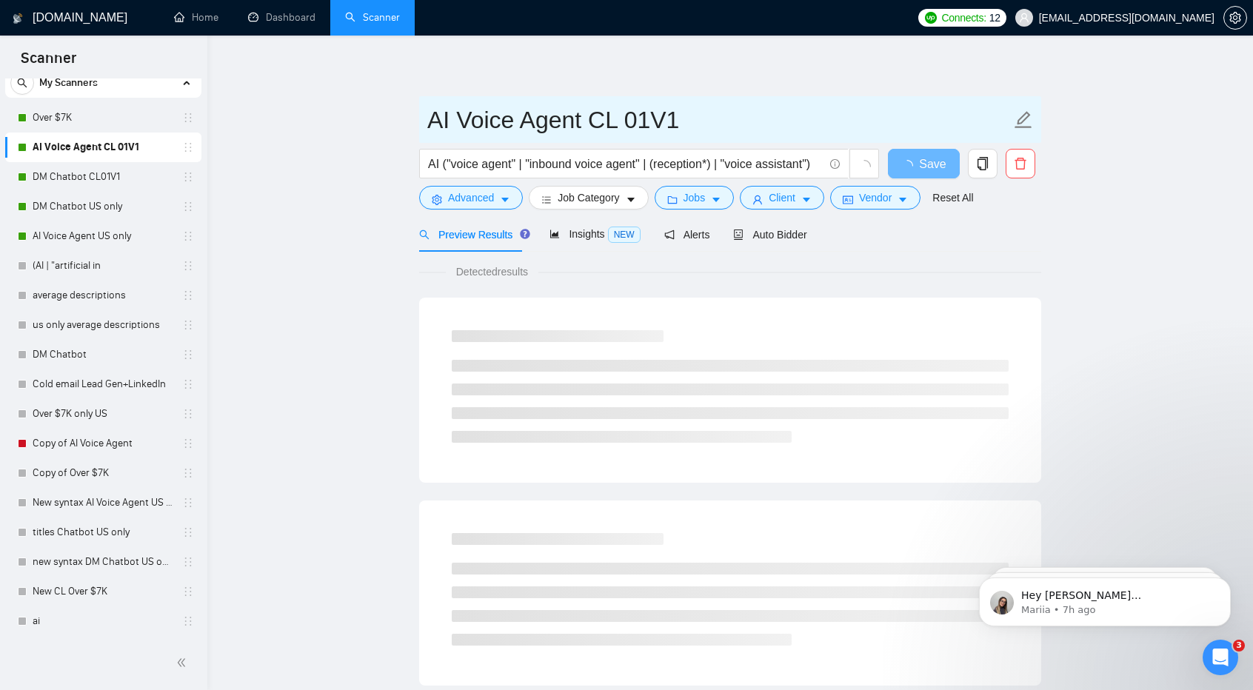
click at [614, 122] on input "AI Voice Agent CL 01V1" at bounding box center [719, 119] width 584 height 37
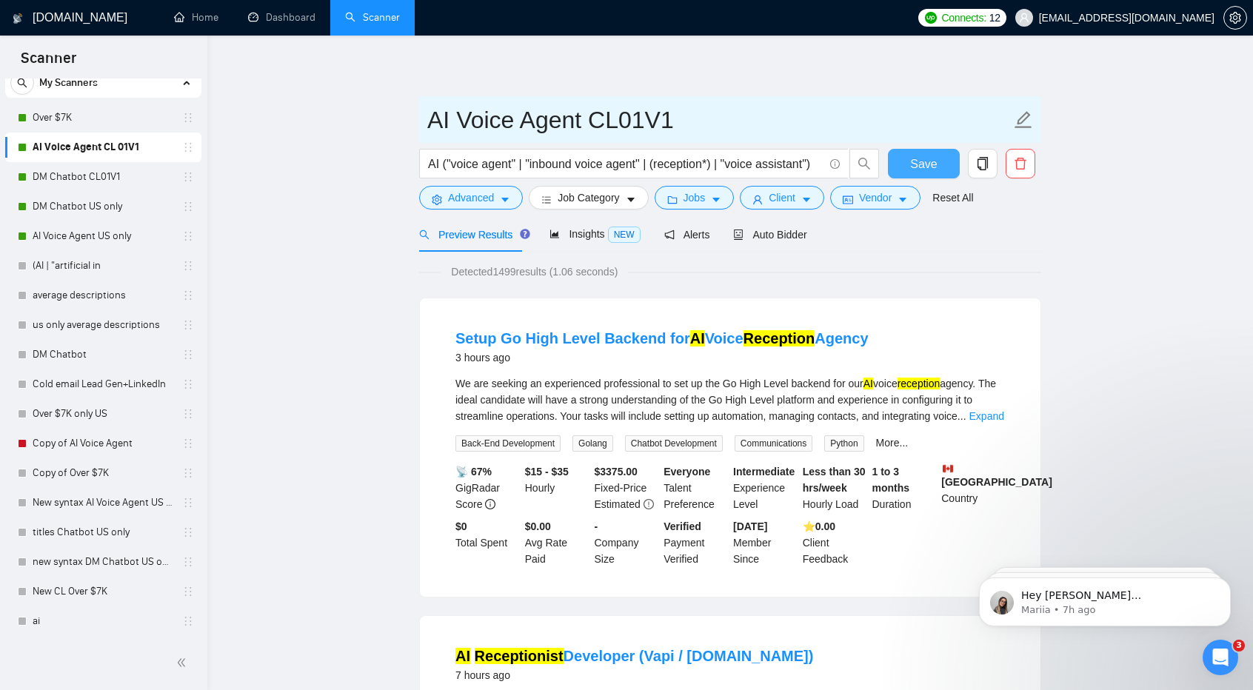
type input "AI Voice Agent CL01V1"
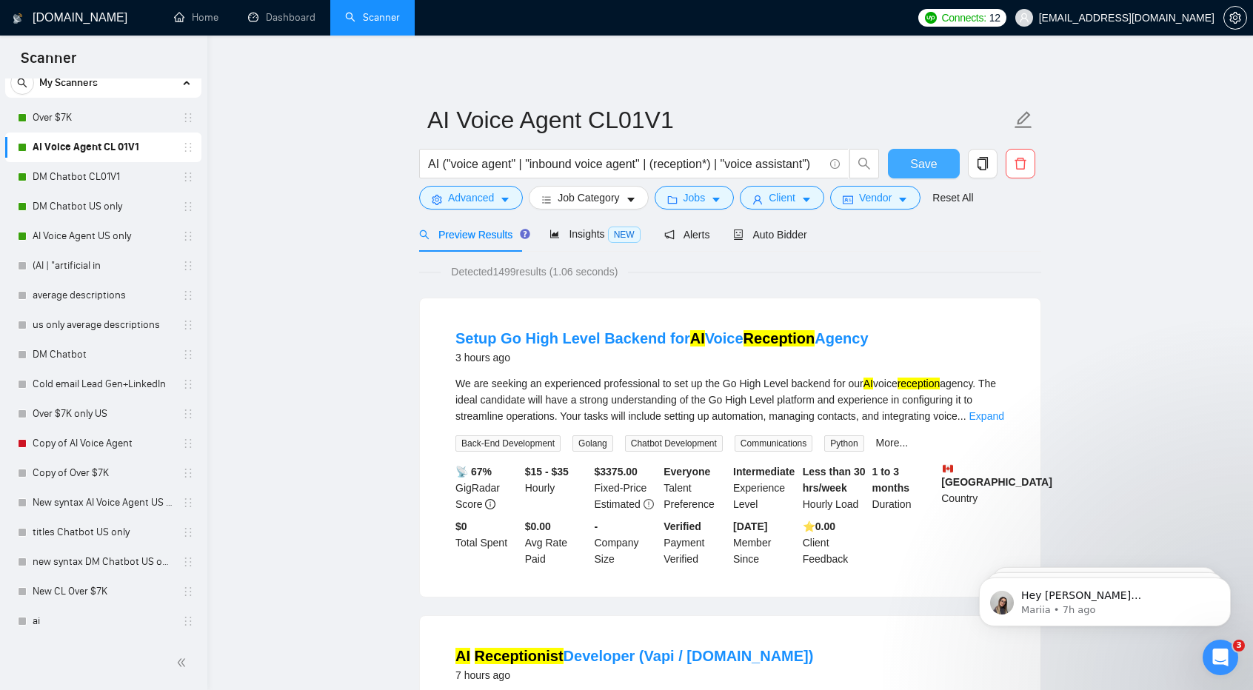
click at [908, 167] on button "Save" at bounding box center [924, 164] width 72 height 30
click at [105, 204] on link "DM Chatbot US only" at bounding box center [103, 207] width 141 height 30
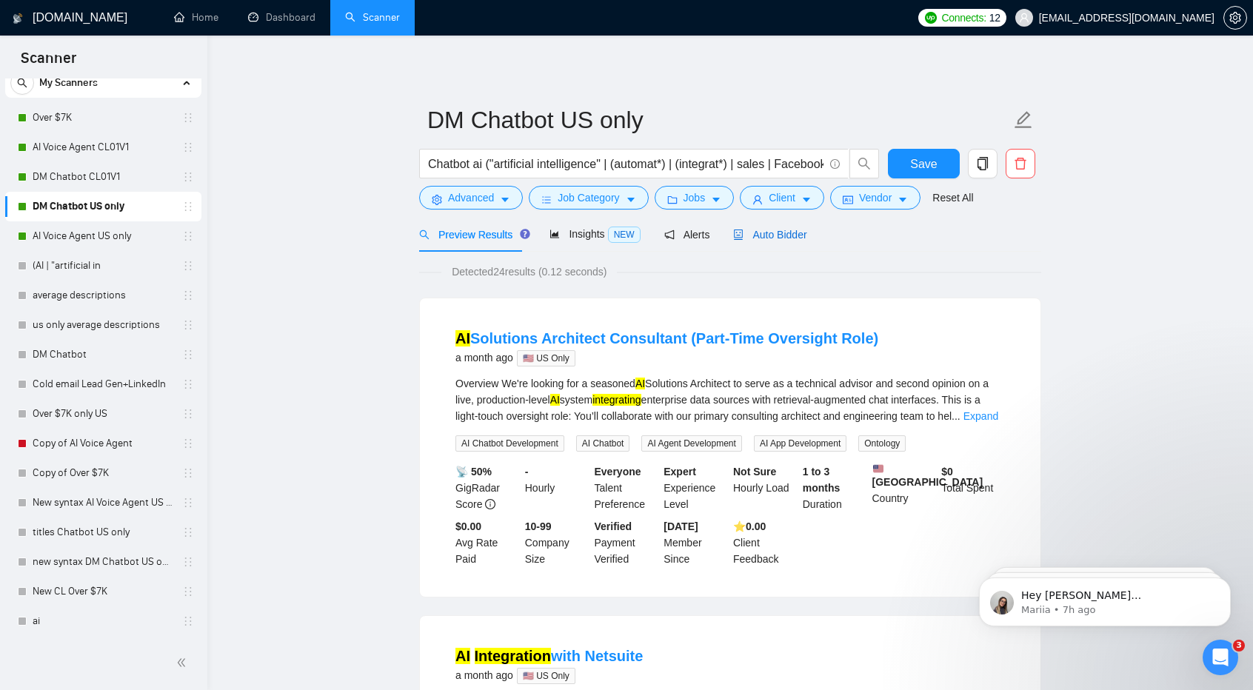
click at [770, 230] on span "Auto Bidder" at bounding box center [769, 235] width 73 height 12
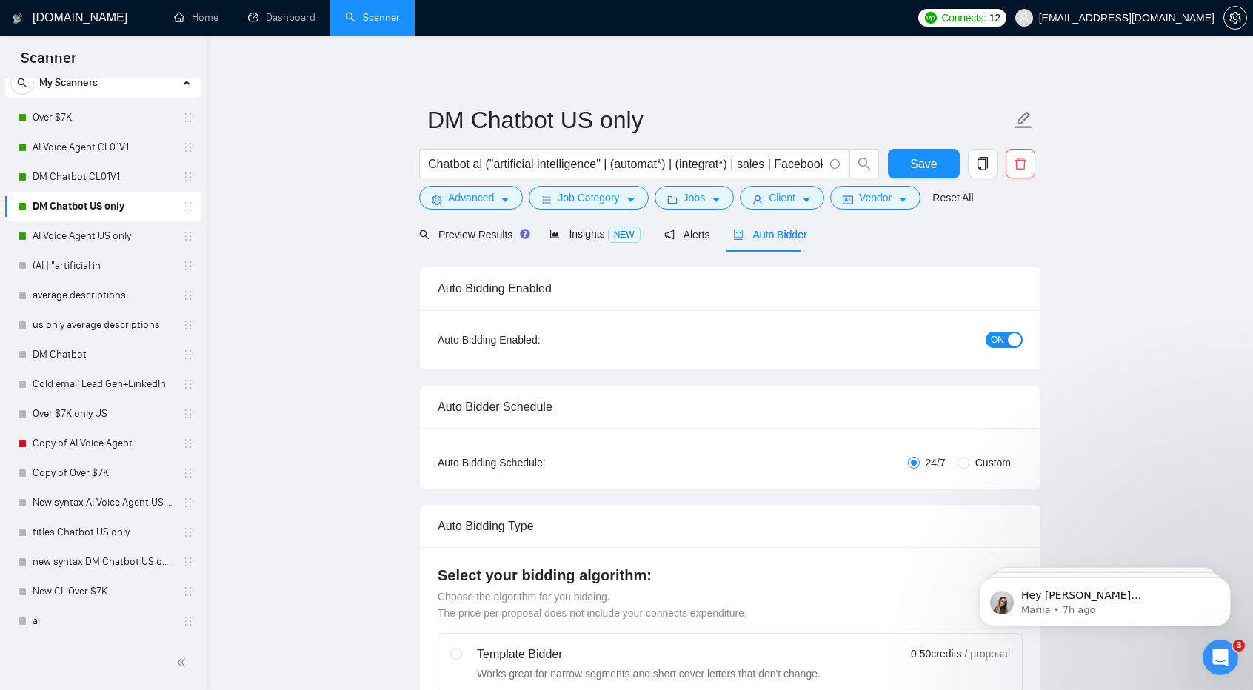
checkbox input "true"
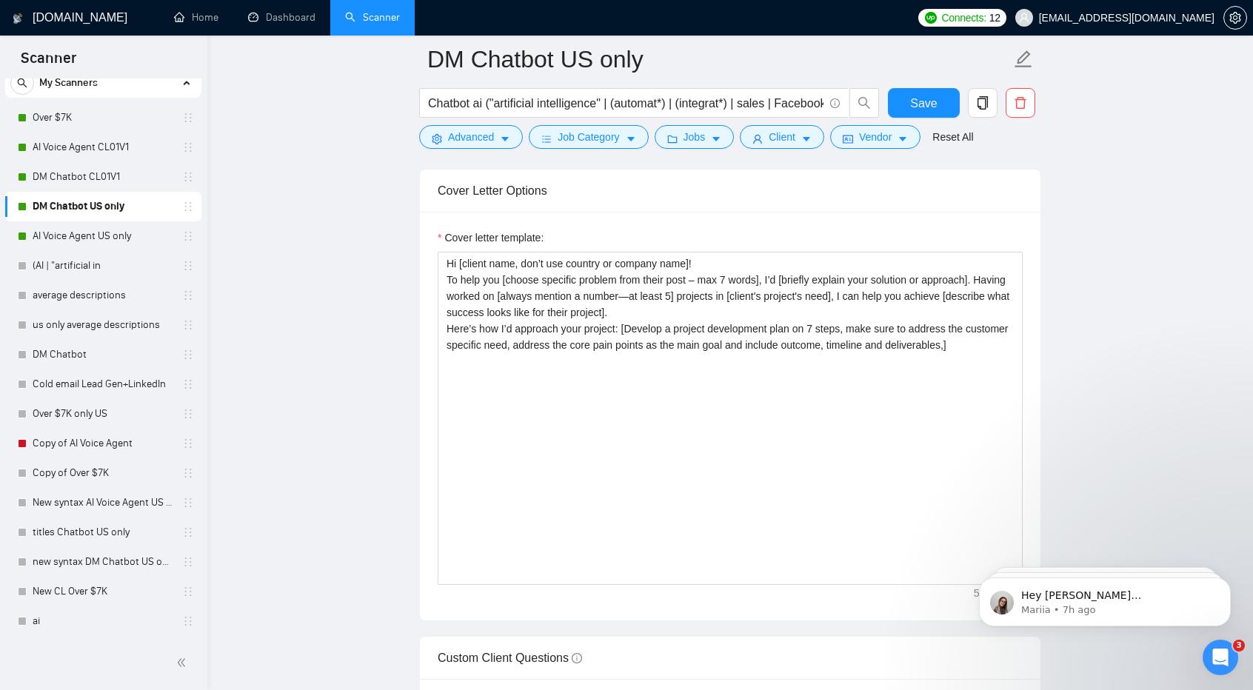
scroll to position [1560, 0]
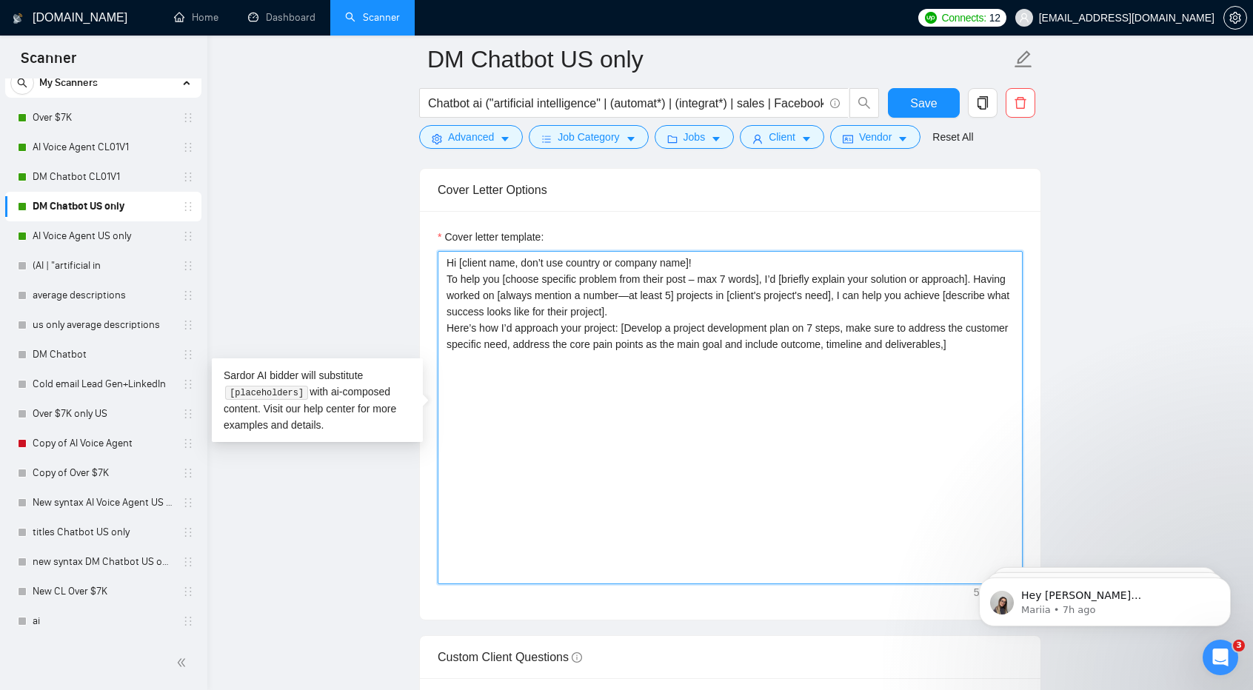
click at [671, 452] on textarea "Hi [client name, don’t use country or company name]! To help you [choose specif…" at bounding box center [730, 417] width 585 height 333
paste textarea "[Lor "Ip" dol sit a cons ad elits do eius, te inc - utlab etdo "Ma"] A’en admi …"
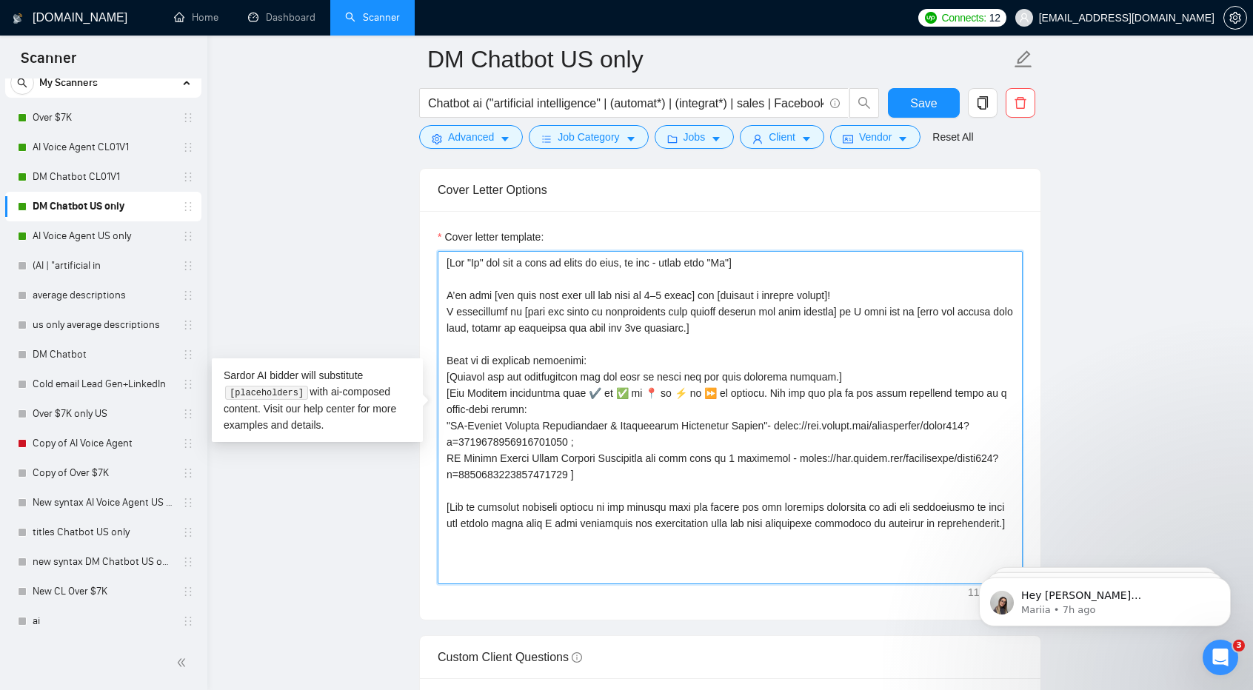
scroll to position [1598, 0]
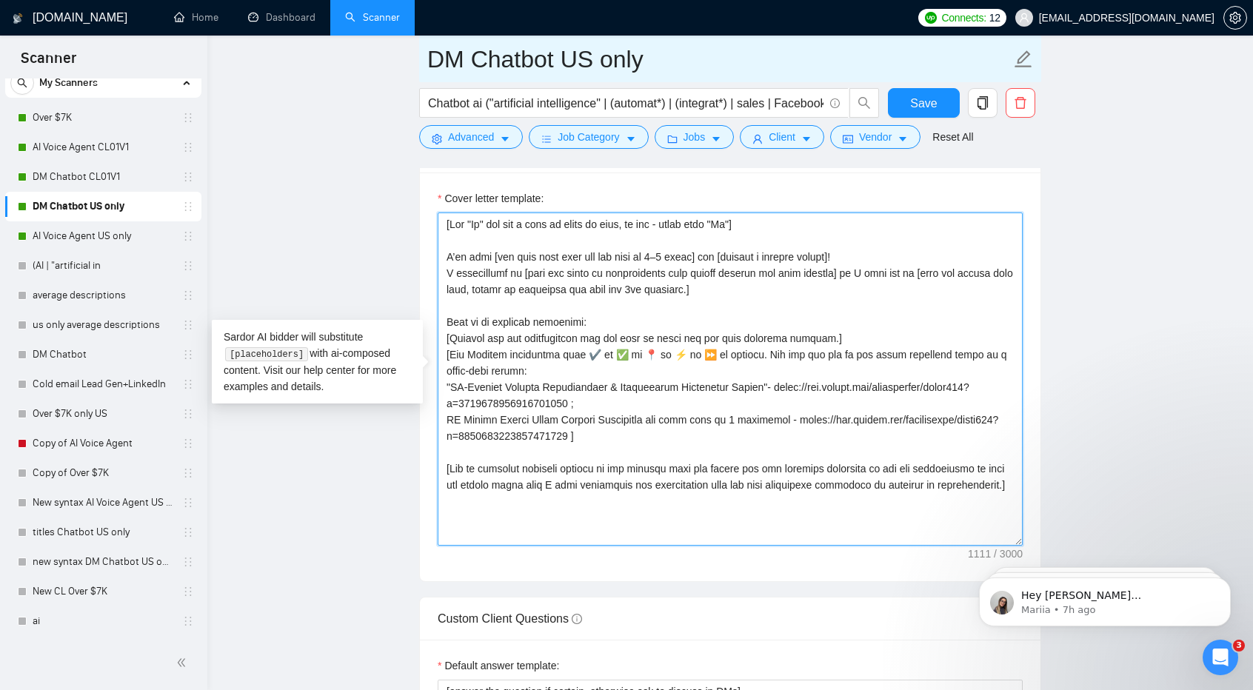
type textarea "[Lor "Ip" dol sit a cons ad elits do eius, te inc - utlab etdo "Ma"] A’en admi …"
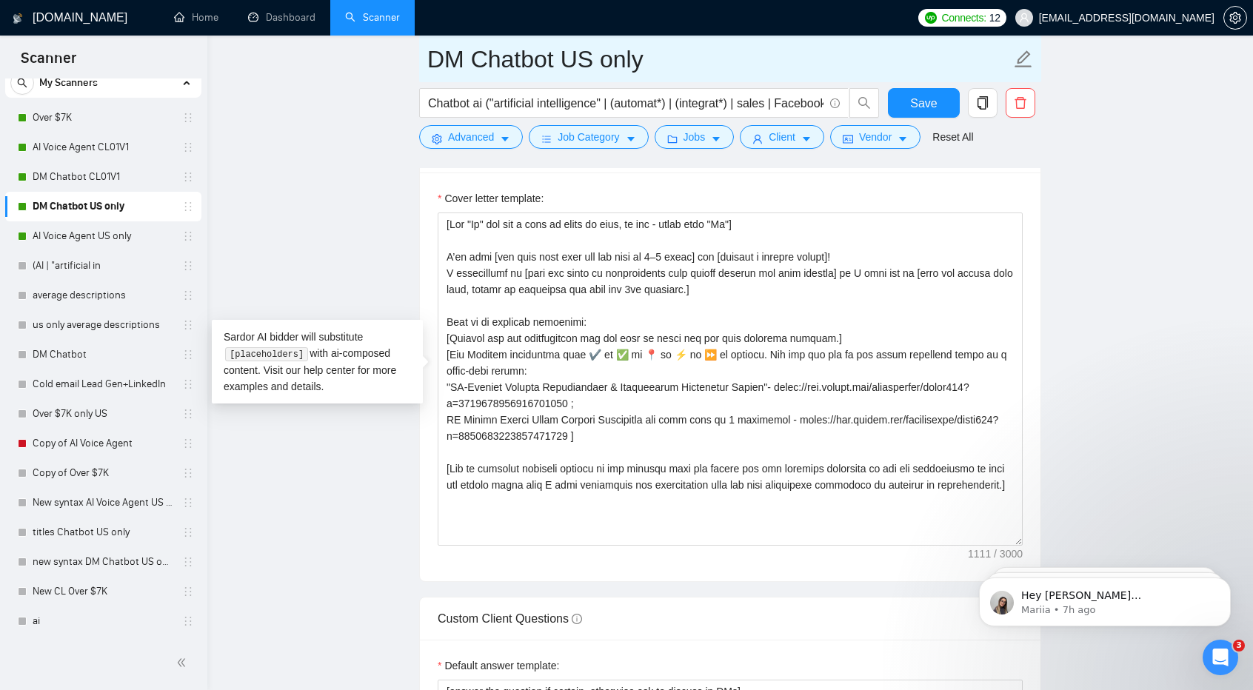
click at [699, 66] on input "DM Chatbot US only" at bounding box center [719, 59] width 584 height 37
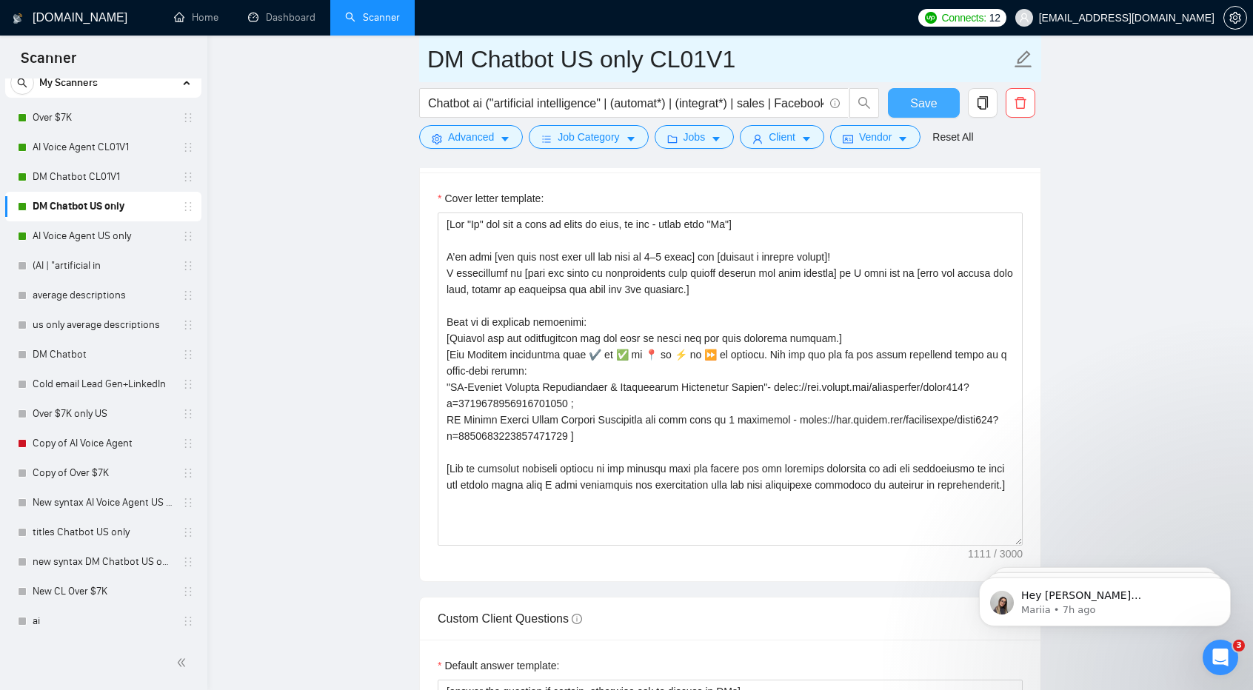
type input "DM Chatbot US only CL01V1"
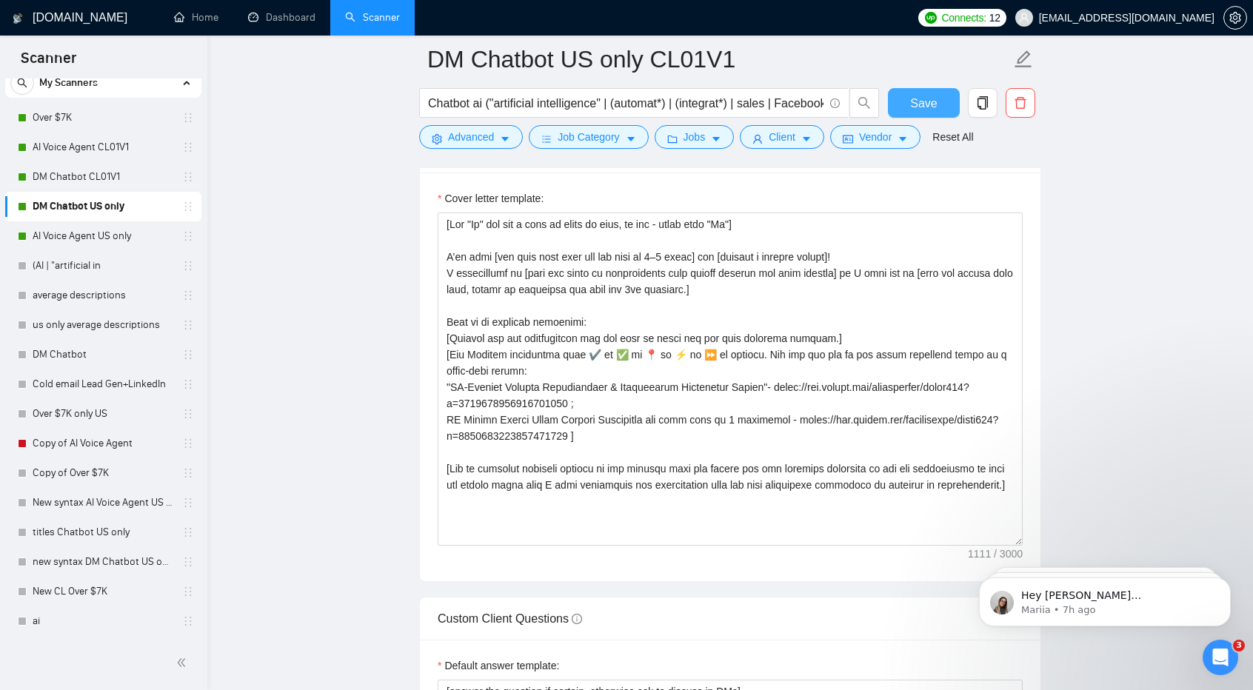
click at [907, 102] on button "Save" at bounding box center [924, 103] width 72 height 30
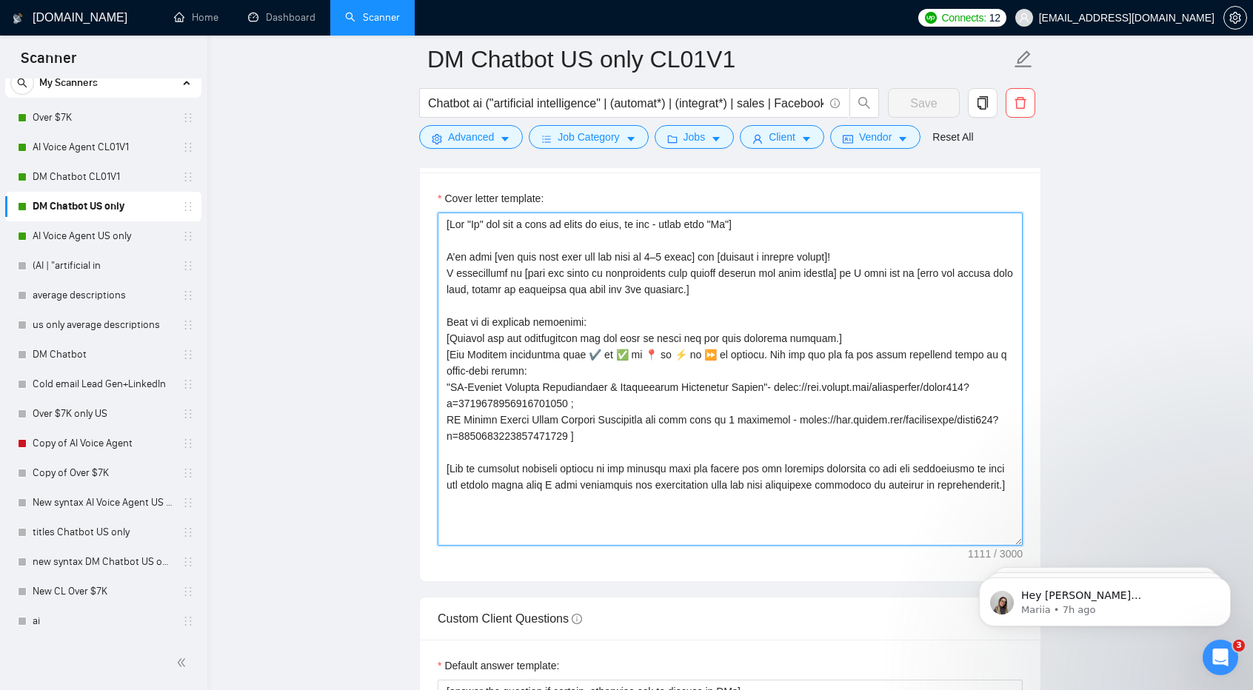
click at [739, 278] on textarea "Cover letter template:" at bounding box center [730, 379] width 585 height 333
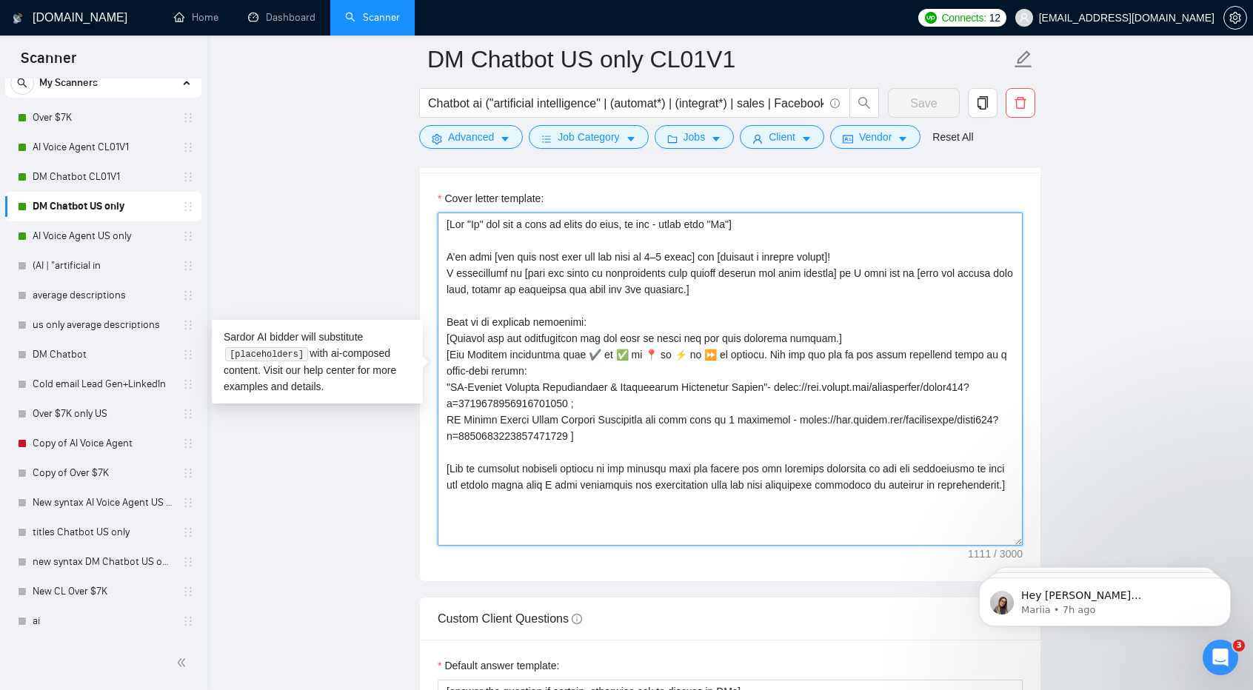
click at [739, 275] on textarea "Cover letter template:" at bounding box center [730, 379] width 585 height 333
click at [742, 266] on textarea "Cover letter template:" at bounding box center [730, 379] width 585 height 333
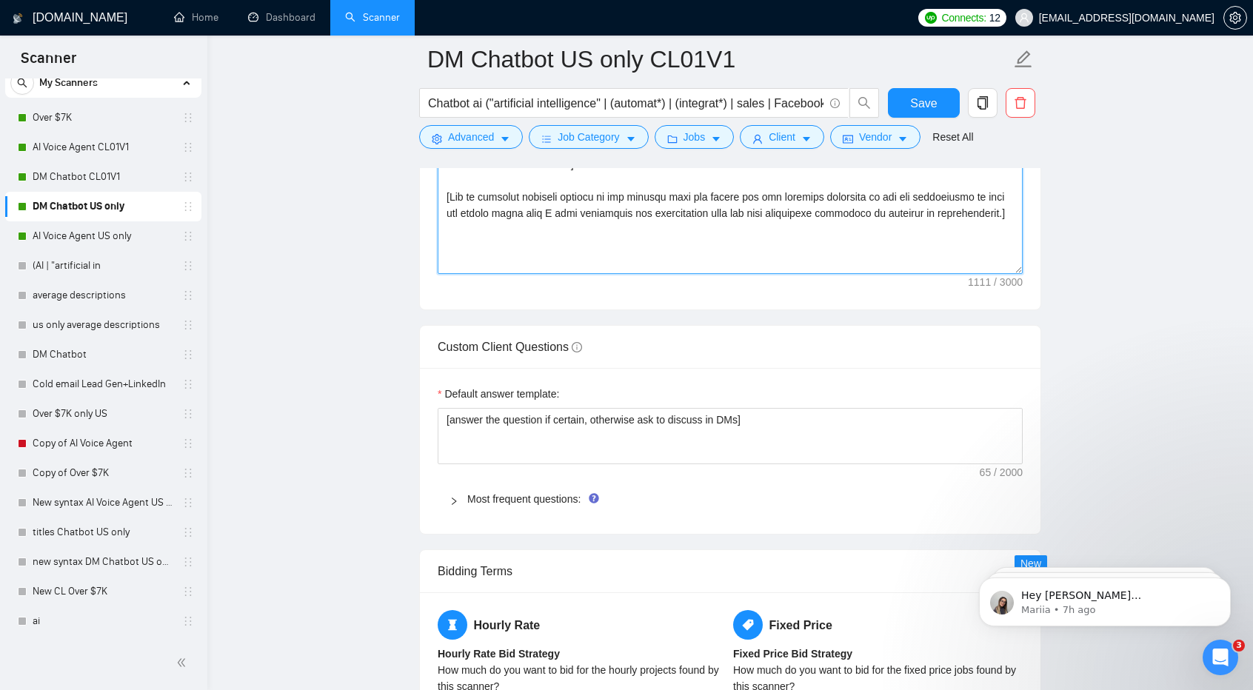
scroll to position [1897, 0]
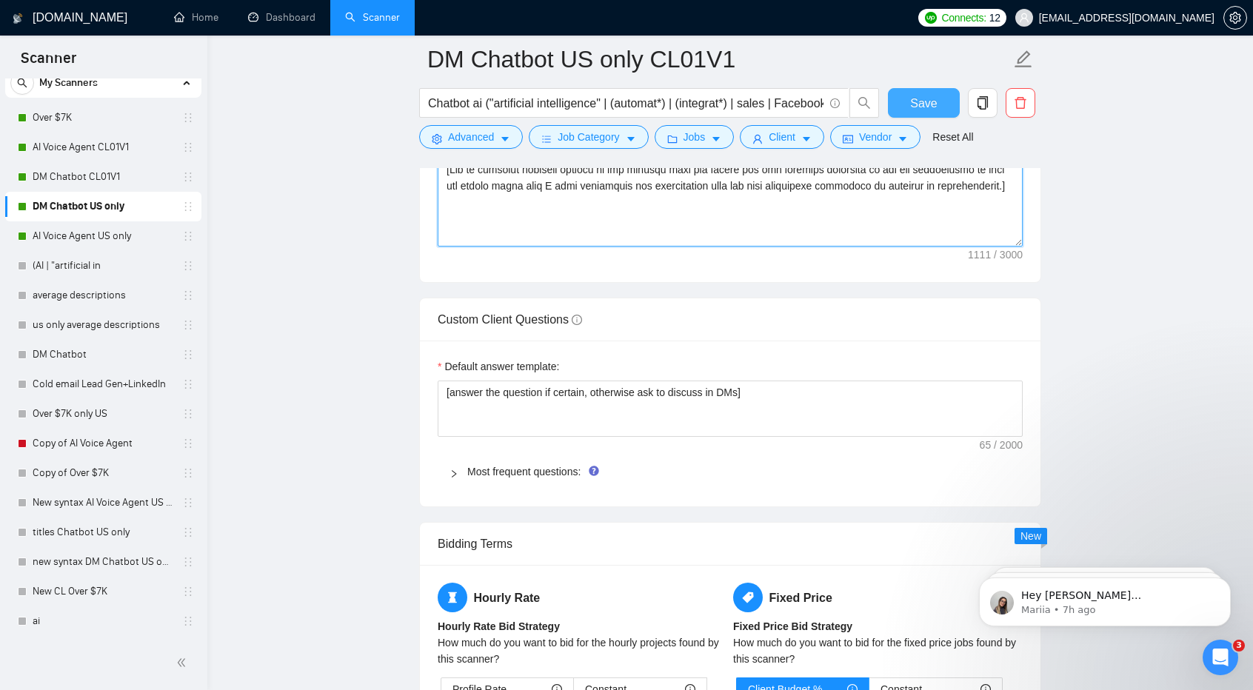
type textarea "[Lor "Ip" dol sit a cons ad elits do eius, te inc - utlab etdo "Ma"] A’en admi …"
click at [921, 98] on span "Save" at bounding box center [923, 103] width 27 height 19
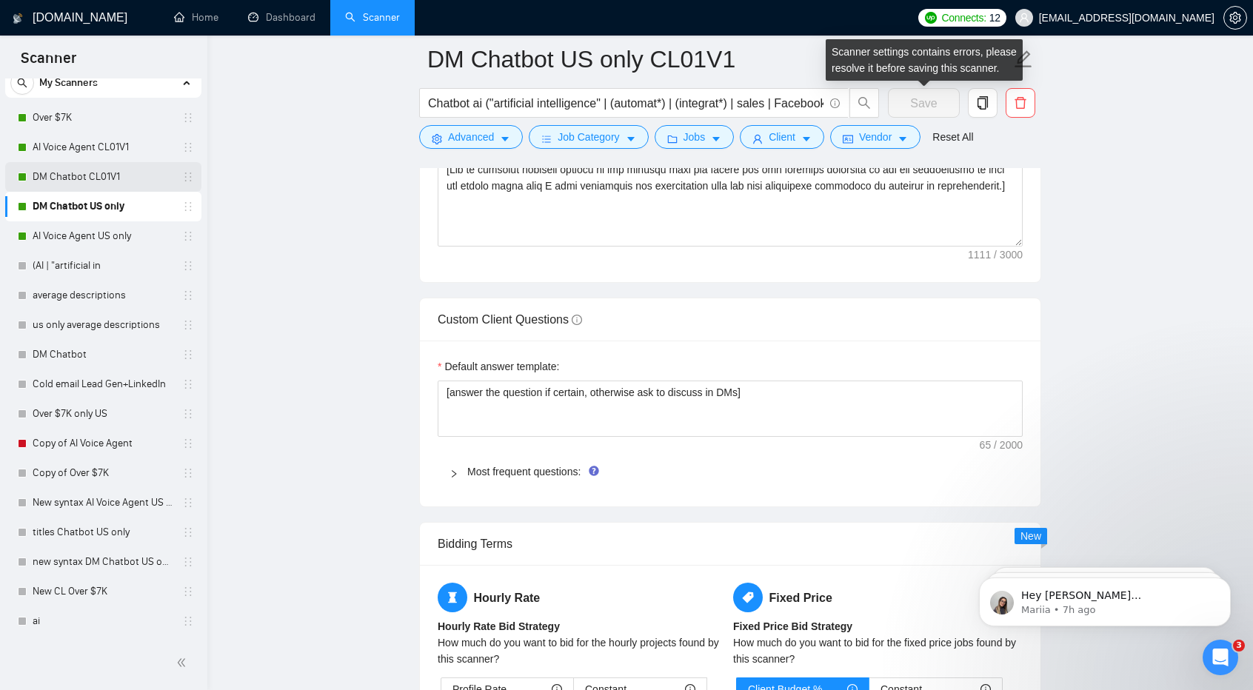
click at [96, 163] on link "DM Chatbot CL01V1" at bounding box center [103, 177] width 141 height 30
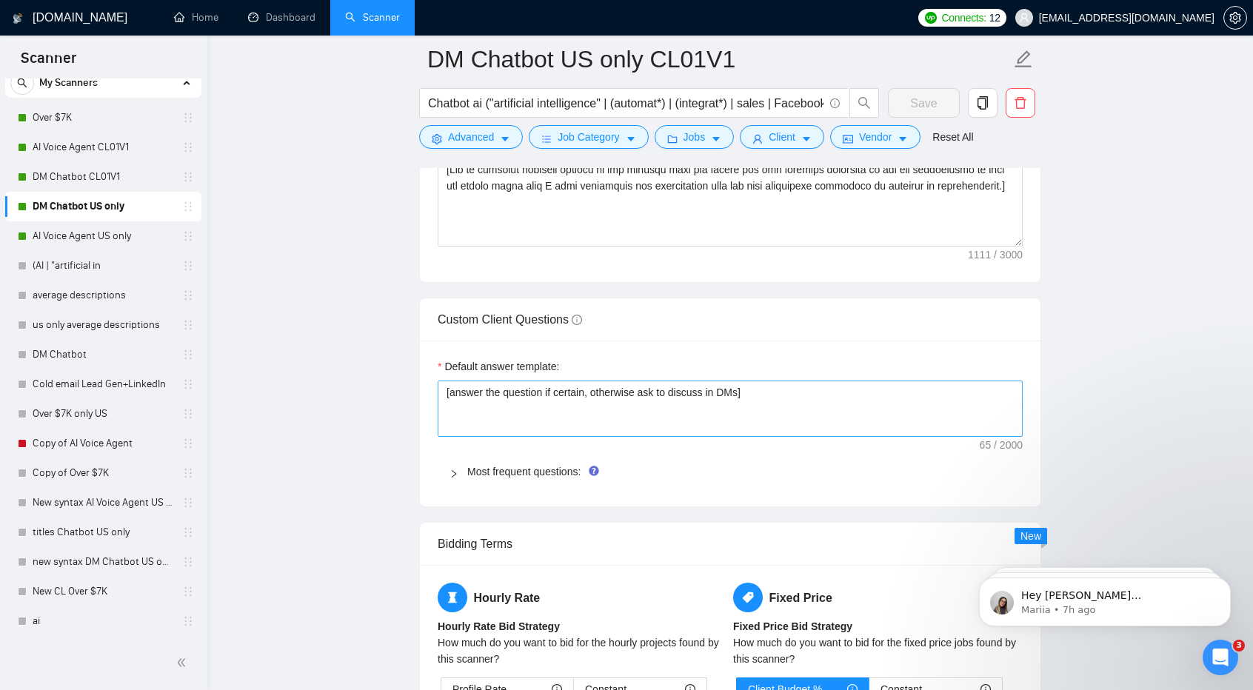
scroll to position [1711, 0]
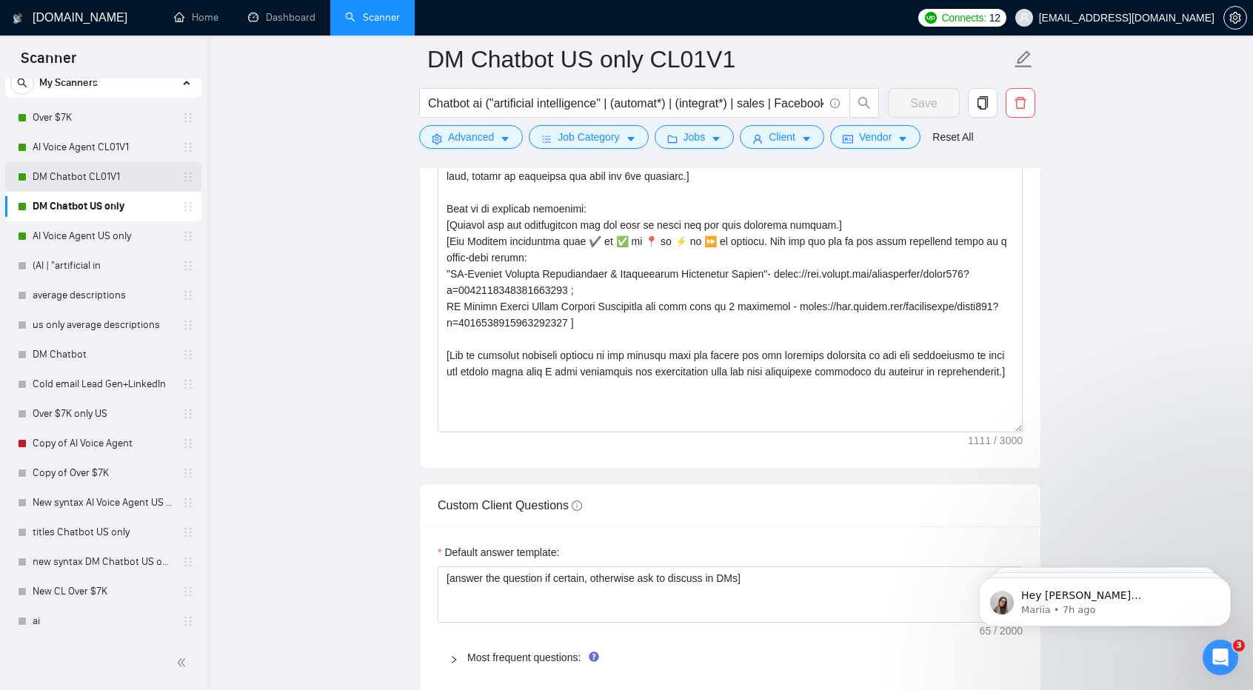
click at [102, 189] on link "DM Chatbot CL01V1" at bounding box center [103, 177] width 141 height 30
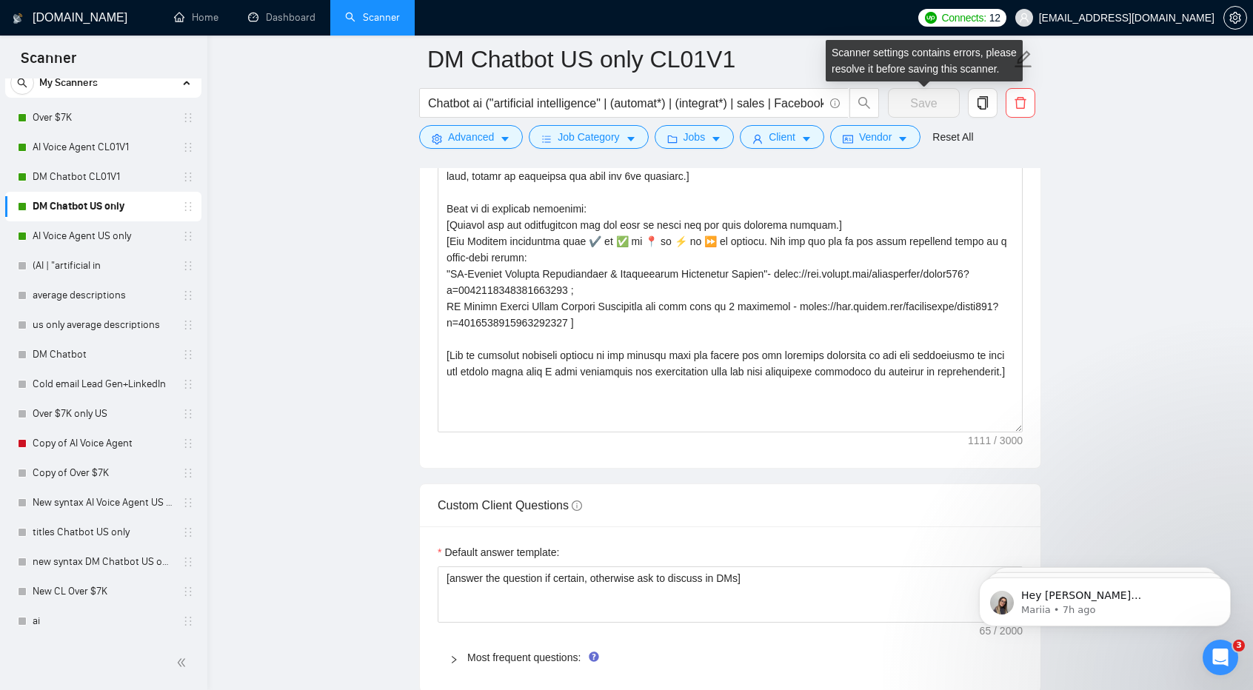
click at [956, 111] on span "Save" at bounding box center [924, 103] width 72 height 30
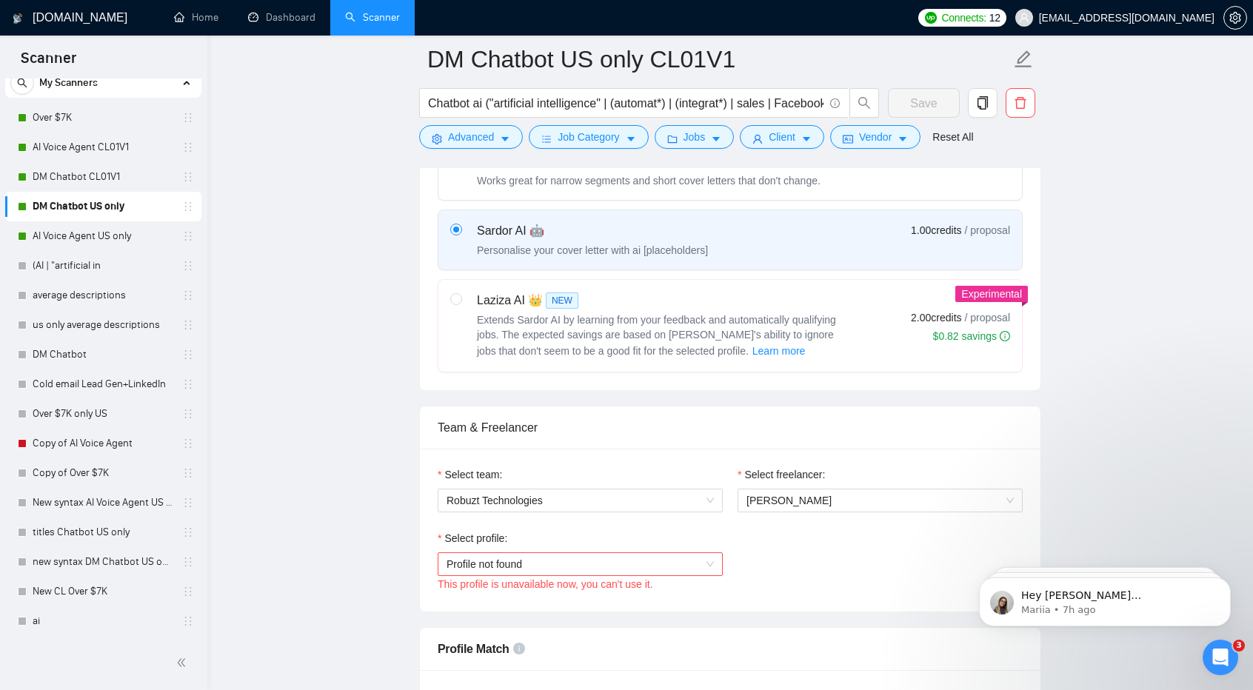
scroll to position [501, 0]
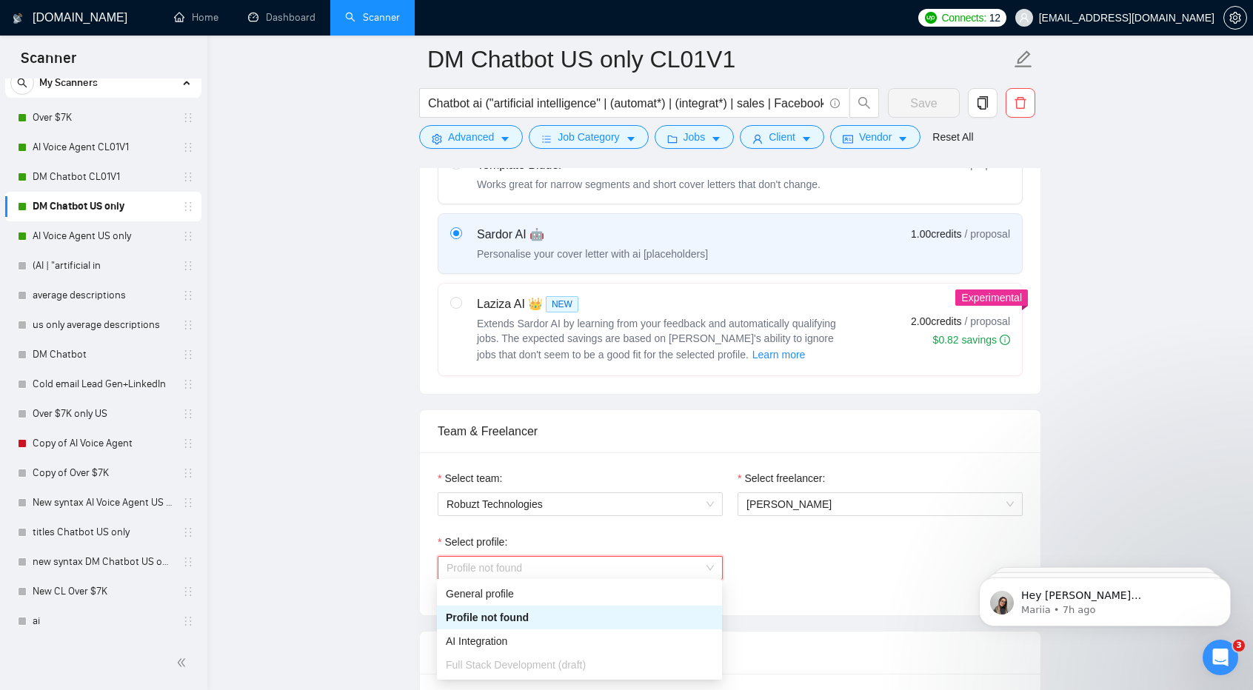
click at [667, 567] on span "Profile not found" at bounding box center [580, 568] width 267 height 22
click at [638, 635] on div "AI Integration" at bounding box center [579, 641] width 267 height 16
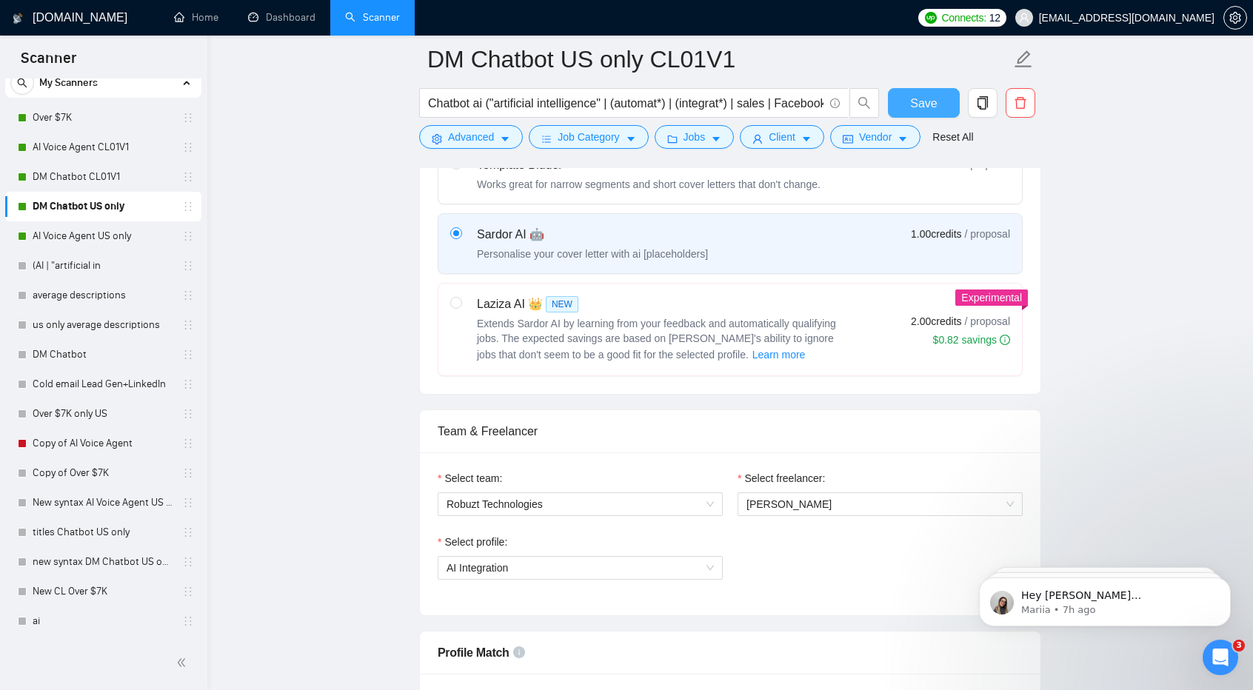
click at [922, 107] on span "Save" at bounding box center [923, 103] width 27 height 19
checkbox input "true"
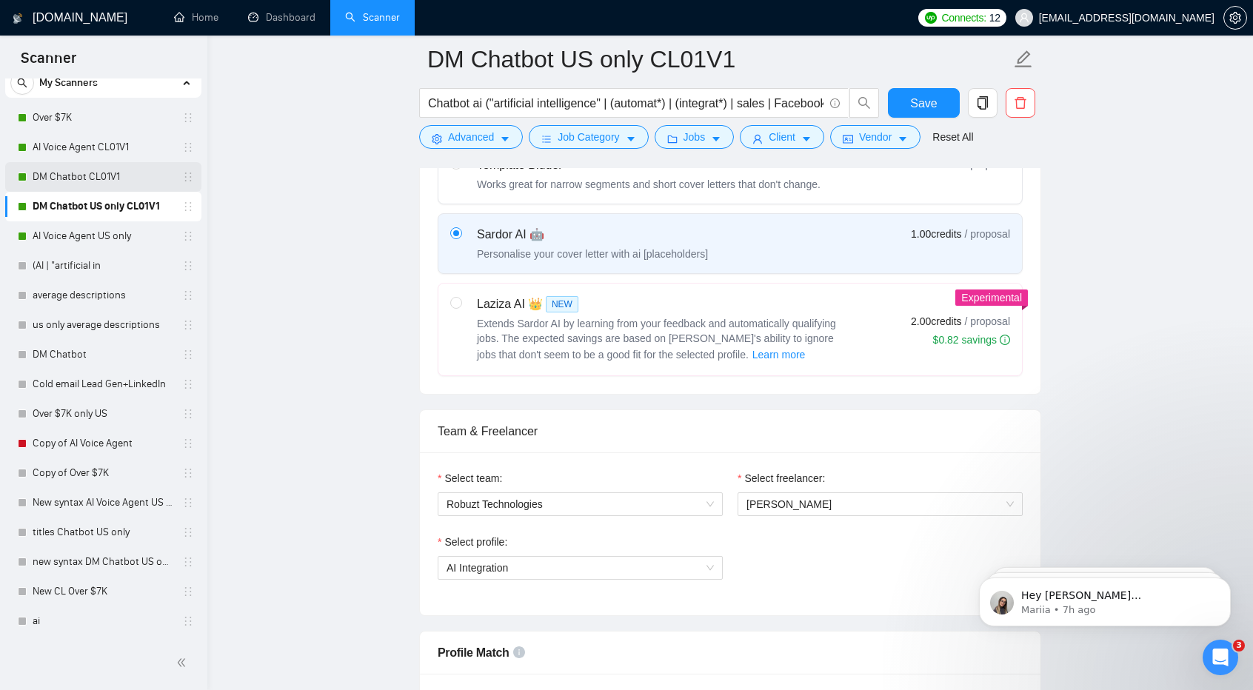
click at [70, 187] on link "DM Chatbot CL01V1" at bounding box center [103, 177] width 141 height 30
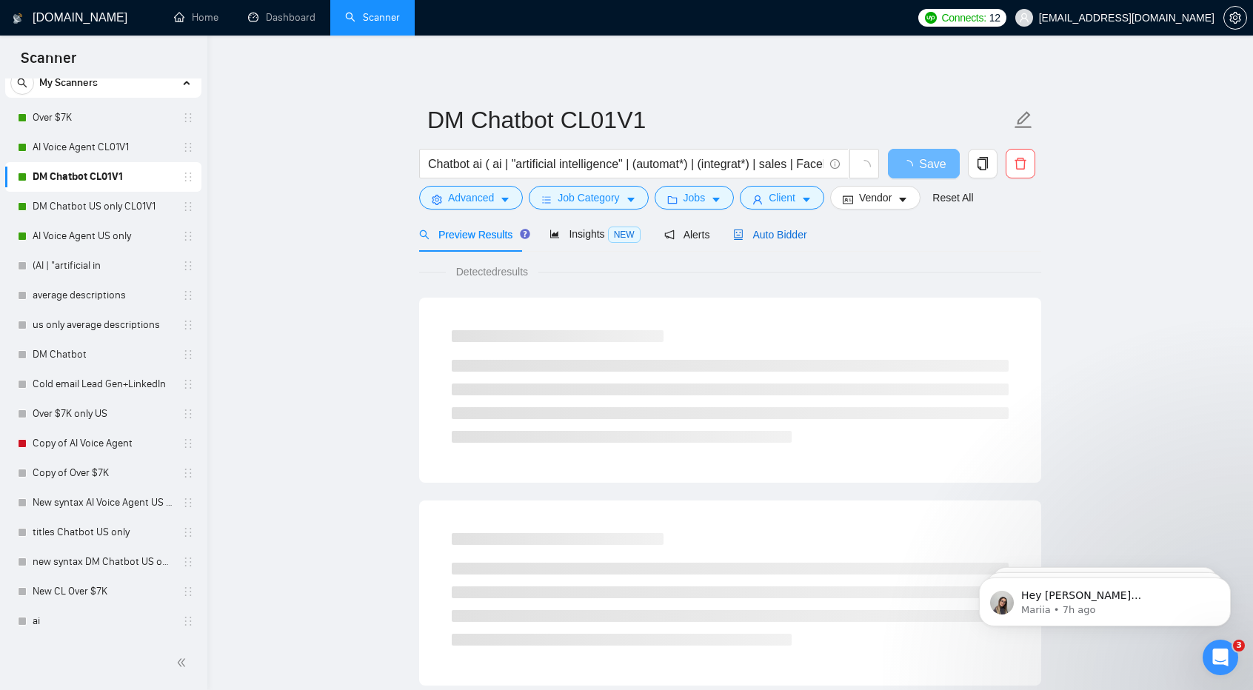
click at [760, 227] on div "Auto Bidder" at bounding box center [769, 235] width 73 height 16
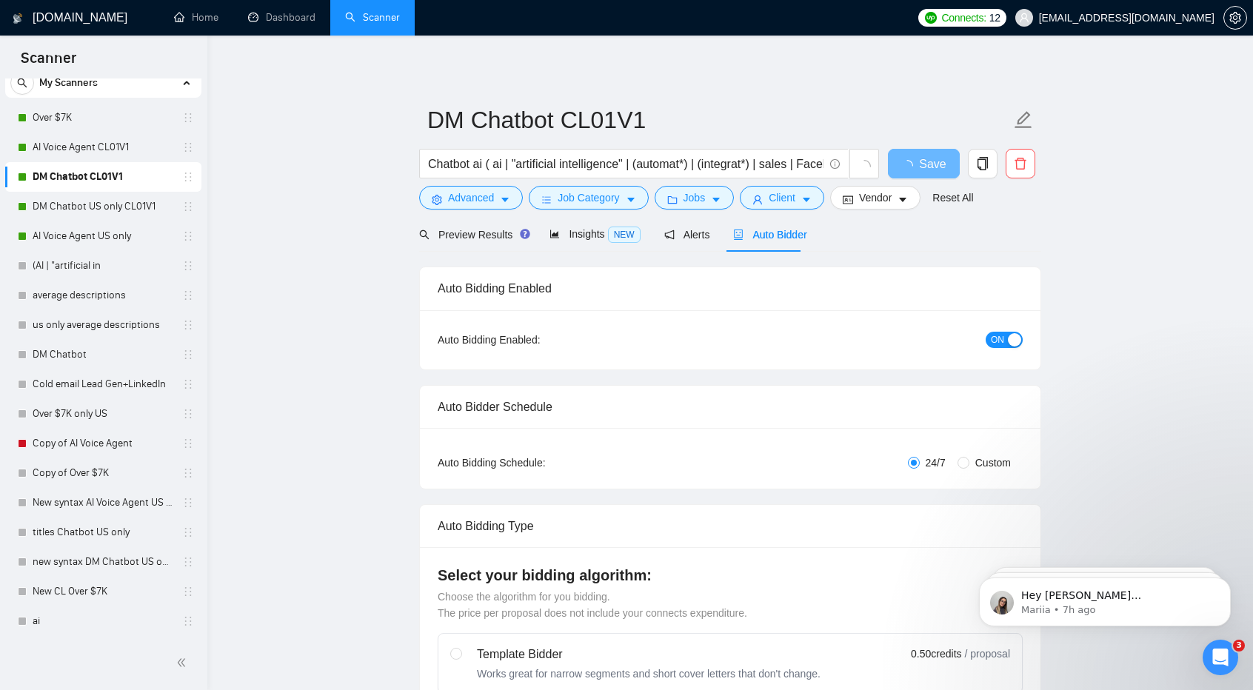
checkbox input "true"
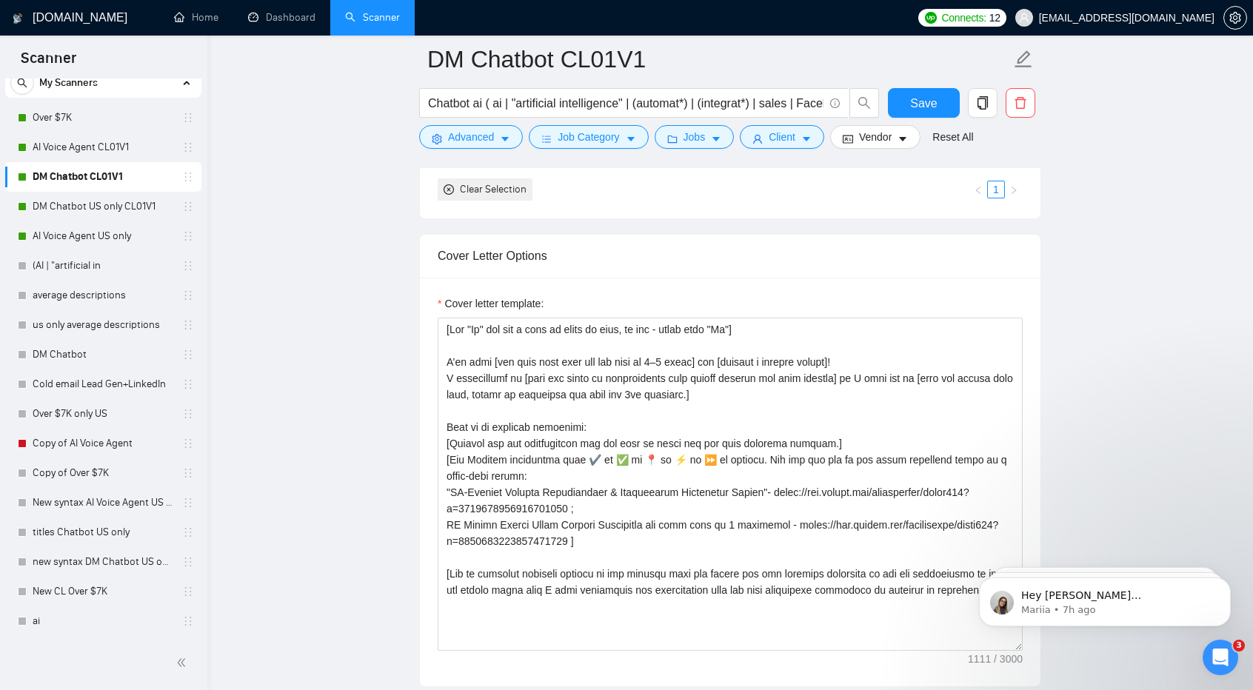
scroll to position [1524, 0]
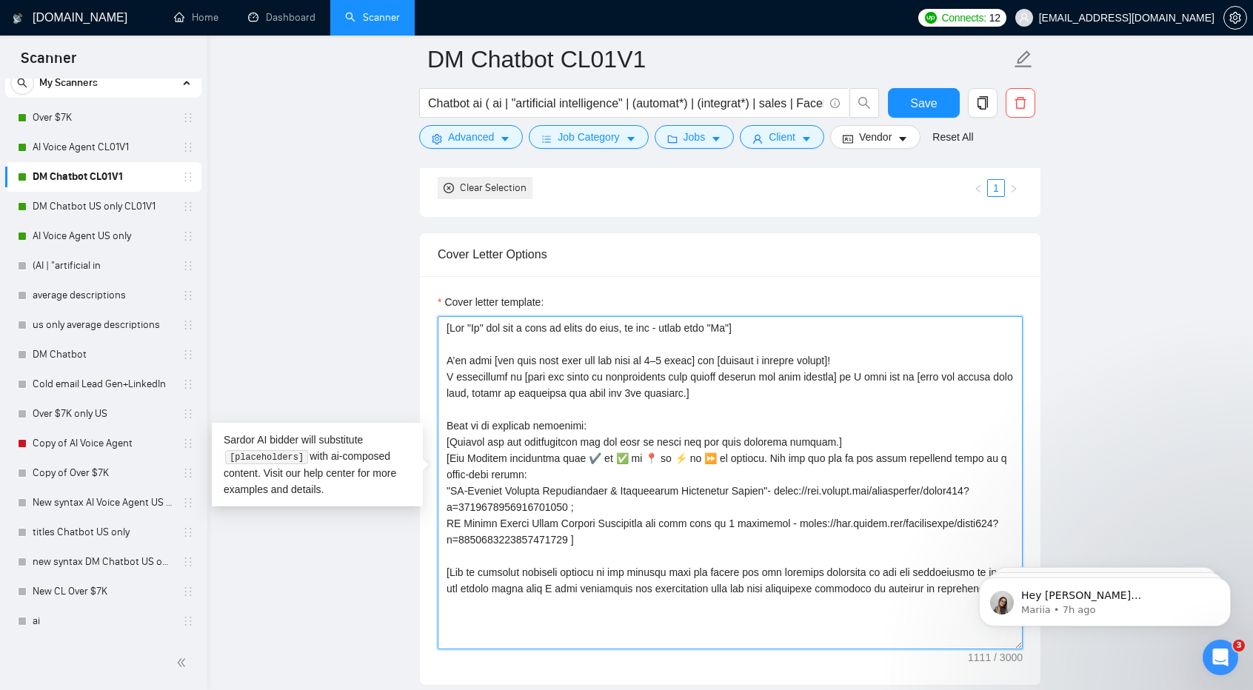
click at [738, 440] on textarea "Cover letter template:" at bounding box center [730, 482] width 585 height 333
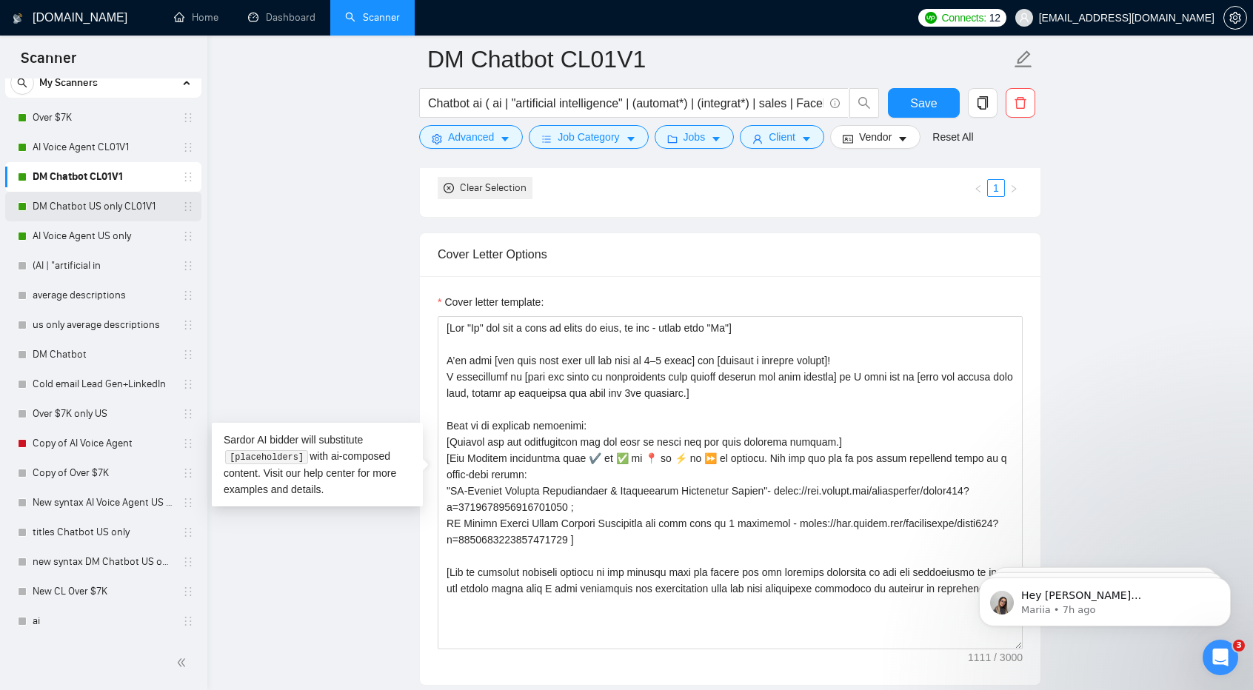
click at [119, 207] on link "DM Chatbot US only CL01V1" at bounding box center [103, 207] width 141 height 30
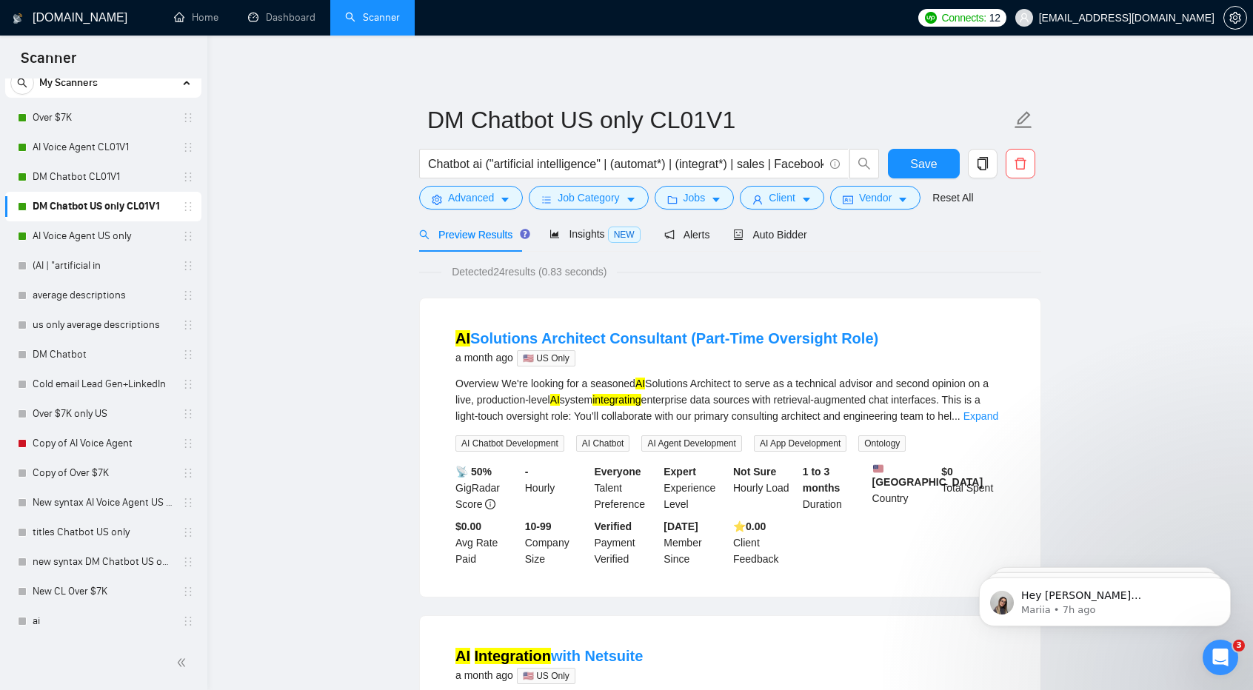
scroll to position [24, 0]
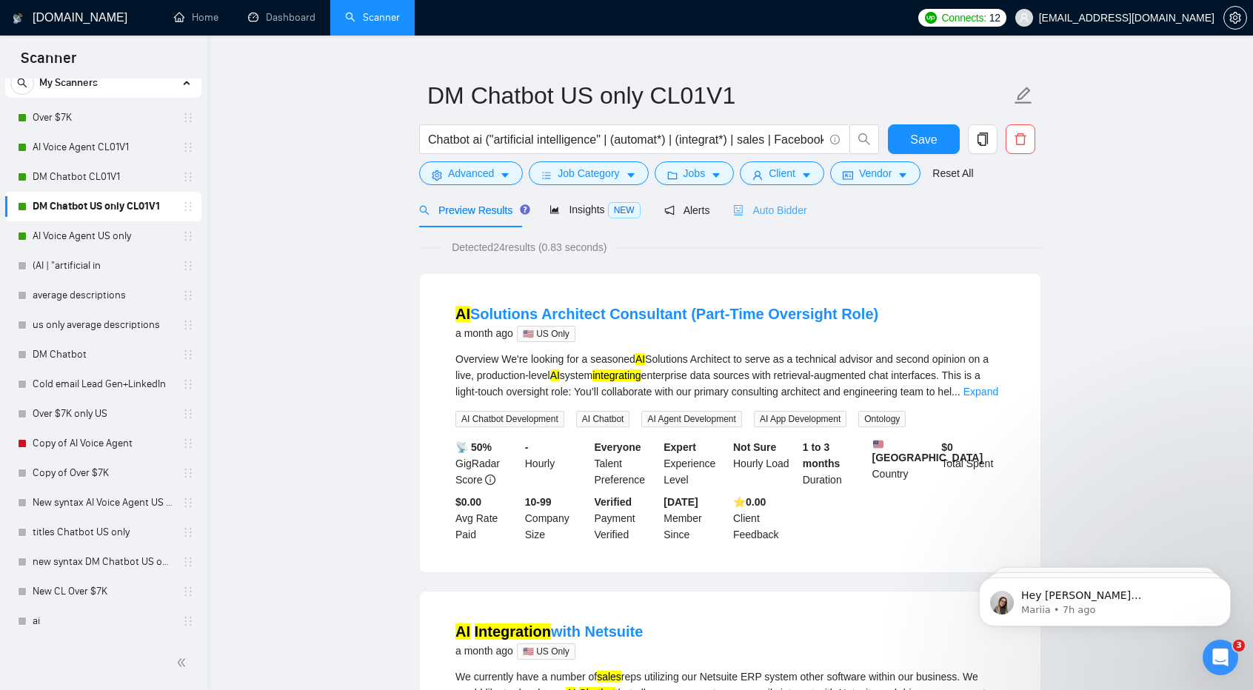
click at [789, 226] on div "Auto Bidder" at bounding box center [769, 210] width 73 height 35
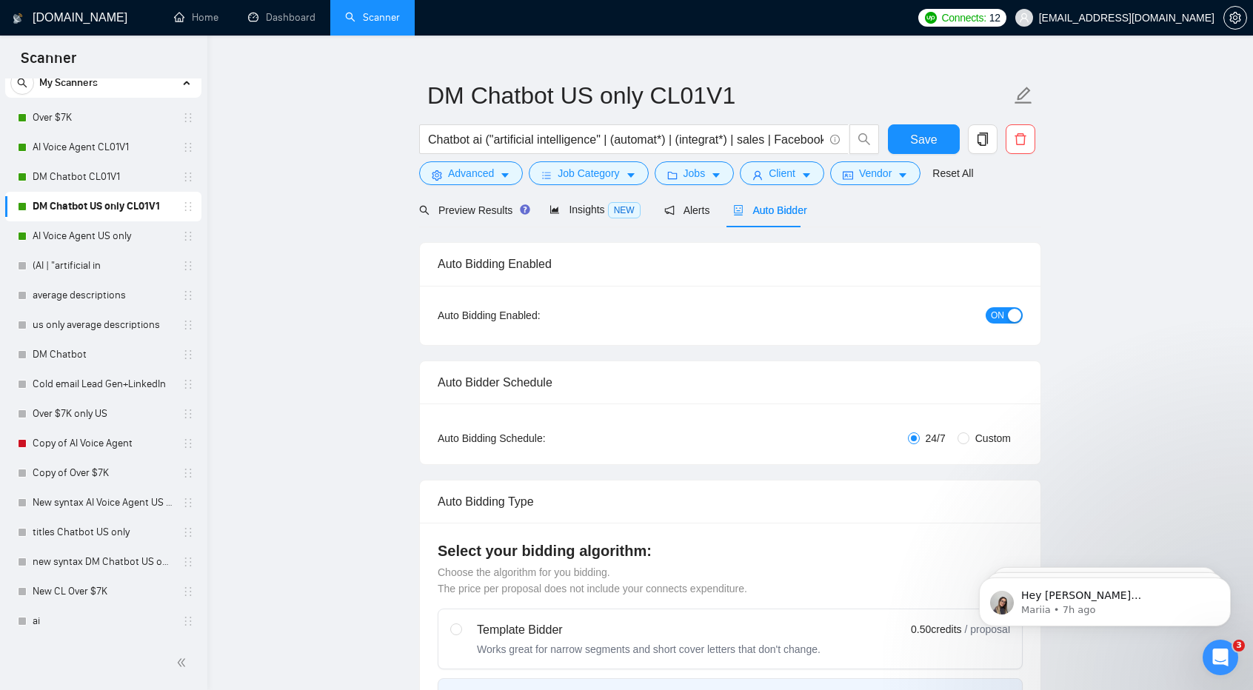
checkbox input "true"
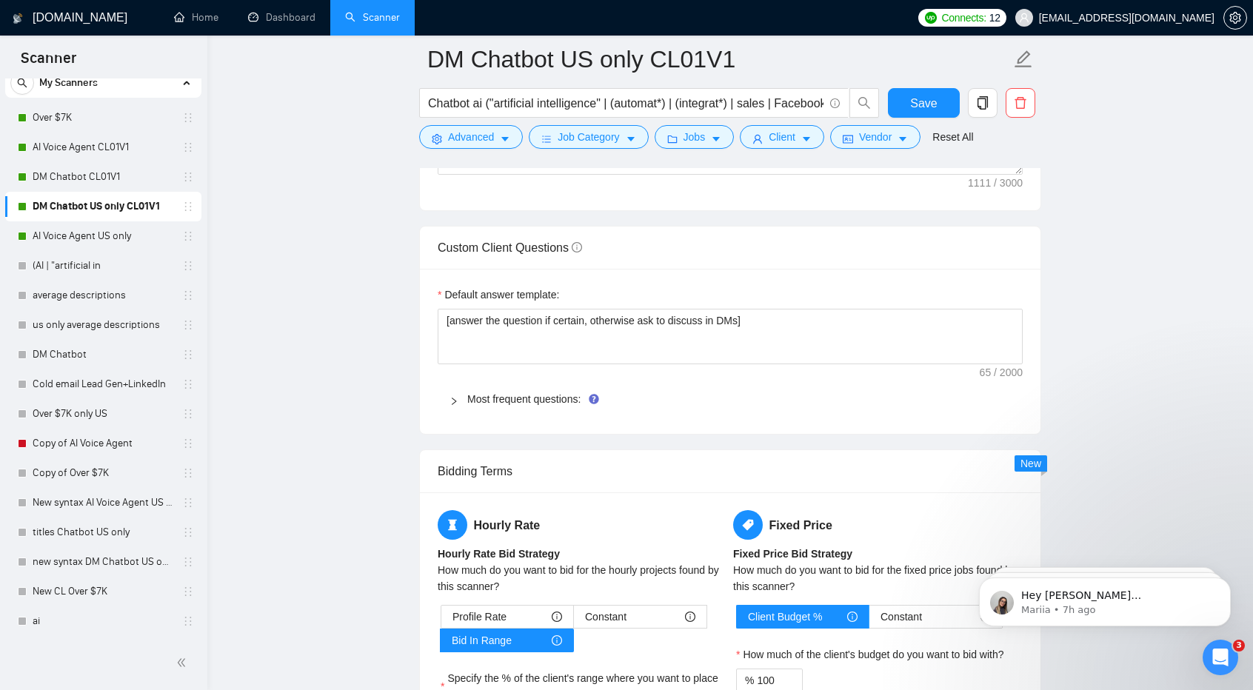
scroll to position [1999, 0]
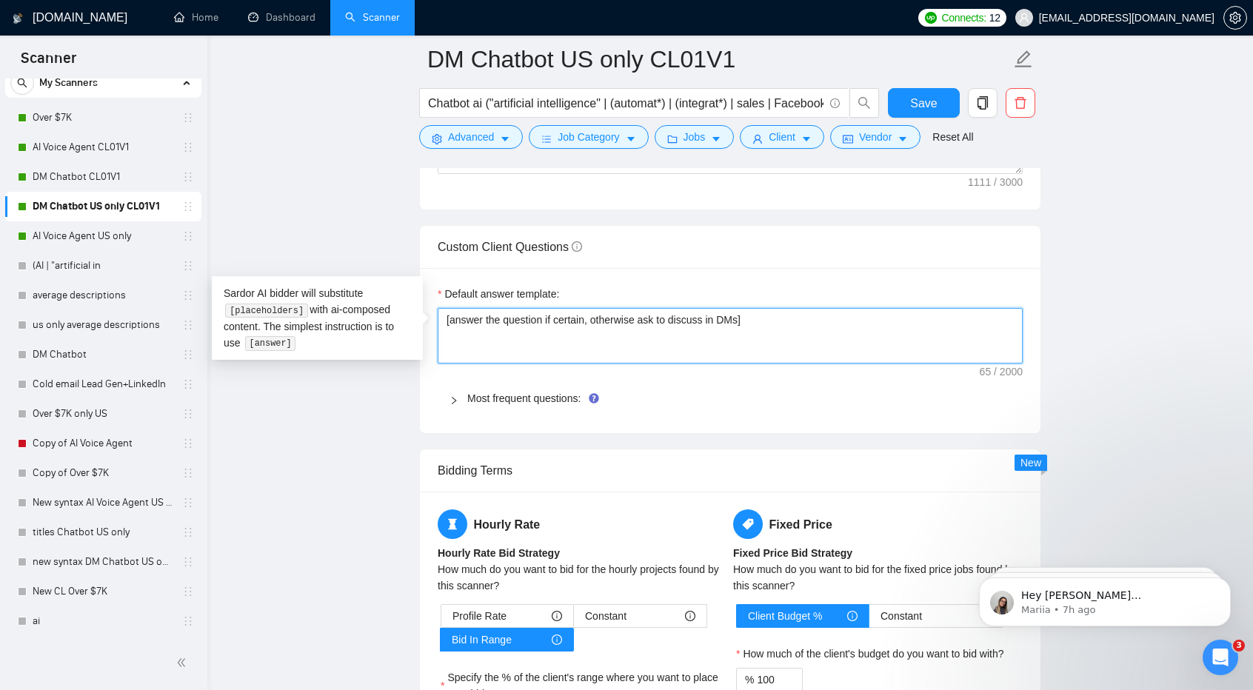
click at [746, 328] on textarea "[answer the question if certain, otherwise ask to discuss in DMs]" at bounding box center [730, 336] width 585 height 56
paste textarea "Lor "Ip" dol sit a cons ad elits do eius, te inc - utlab etdo "Ma"] A’en admi […"
type textarea "[Lor "Ip" dol sit a cons ad elits do eius, te inc - utlab etdo "Ma"] A’en admi …"
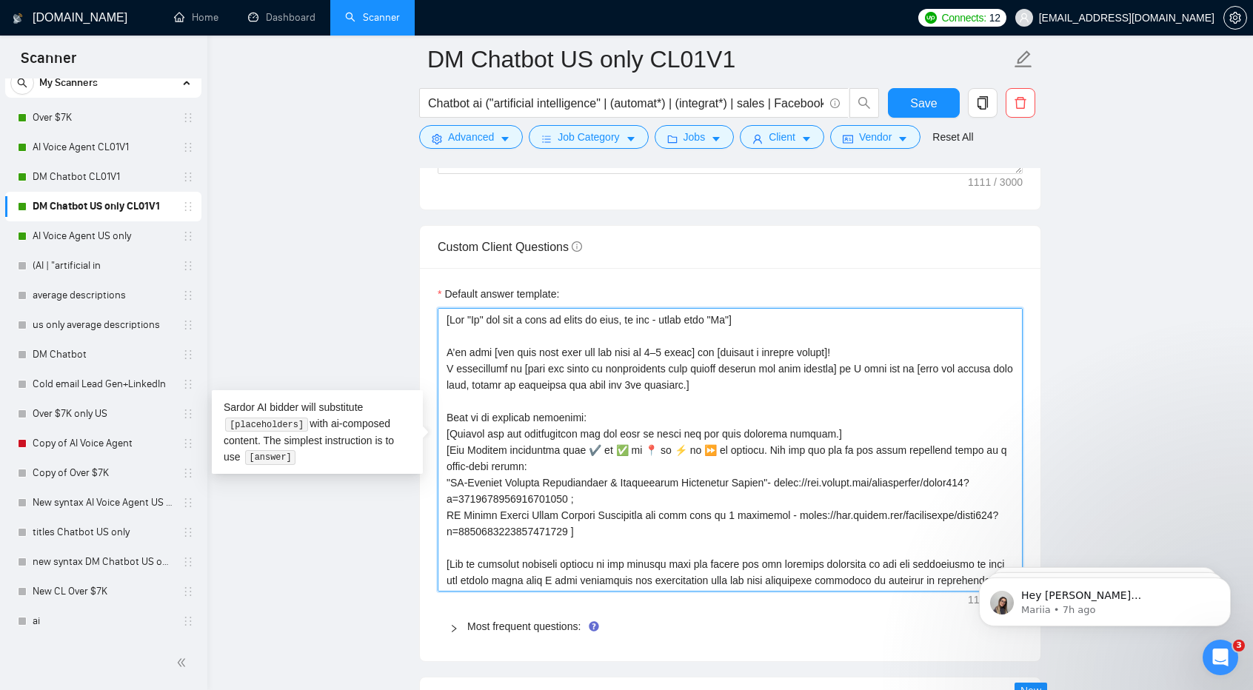
scroll to position [0, 0]
type textarea "[answer the question if certain, otherwise ask to discuss in DMs]"
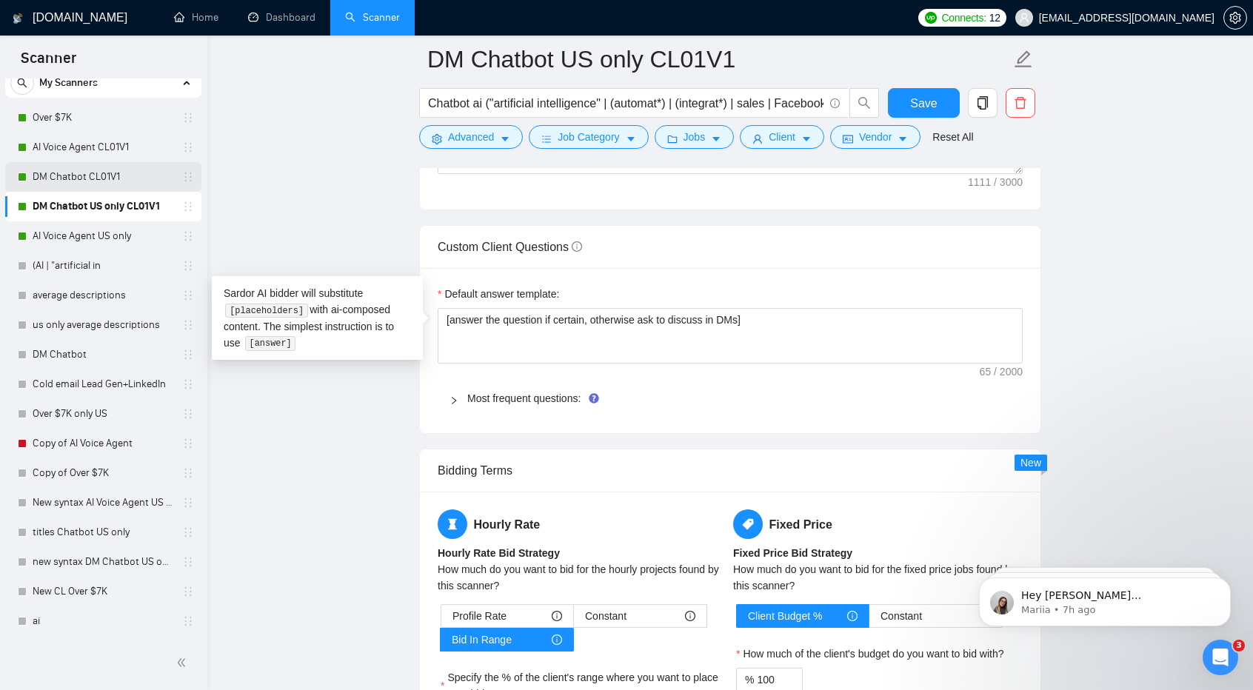
click at [121, 190] on link "DM Chatbot CL01V1" at bounding box center [103, 177] width 141 height 30
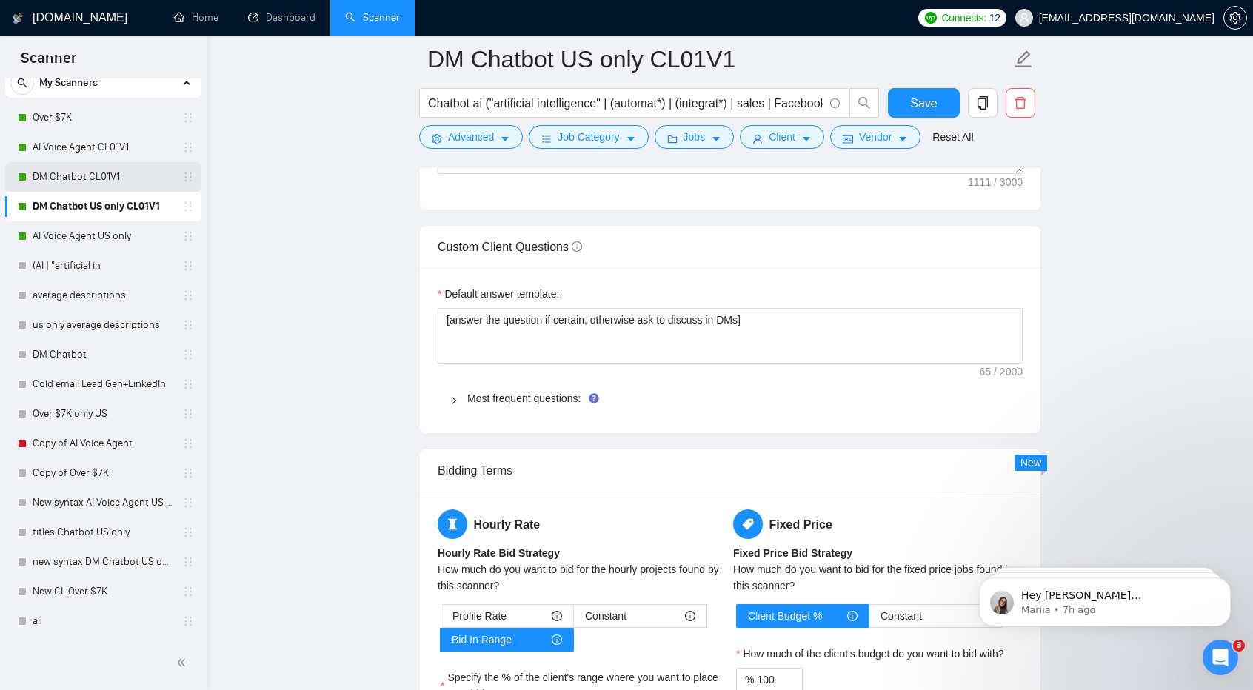
click at [96, 164] on link "DM Chatbot CL01V1" at bounding box center [103, 177] width 141 height 30
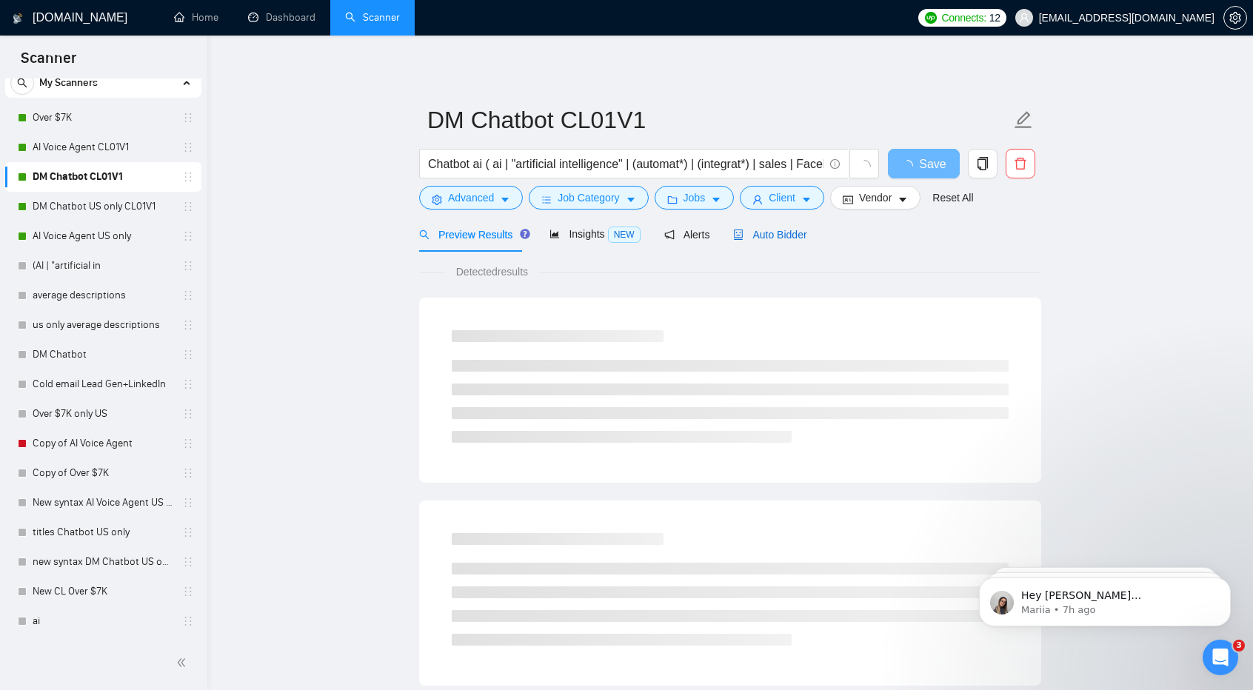
click at [765, 230] on span "Auto Bidder" at bounding box center [769, 235] width 73 height 12
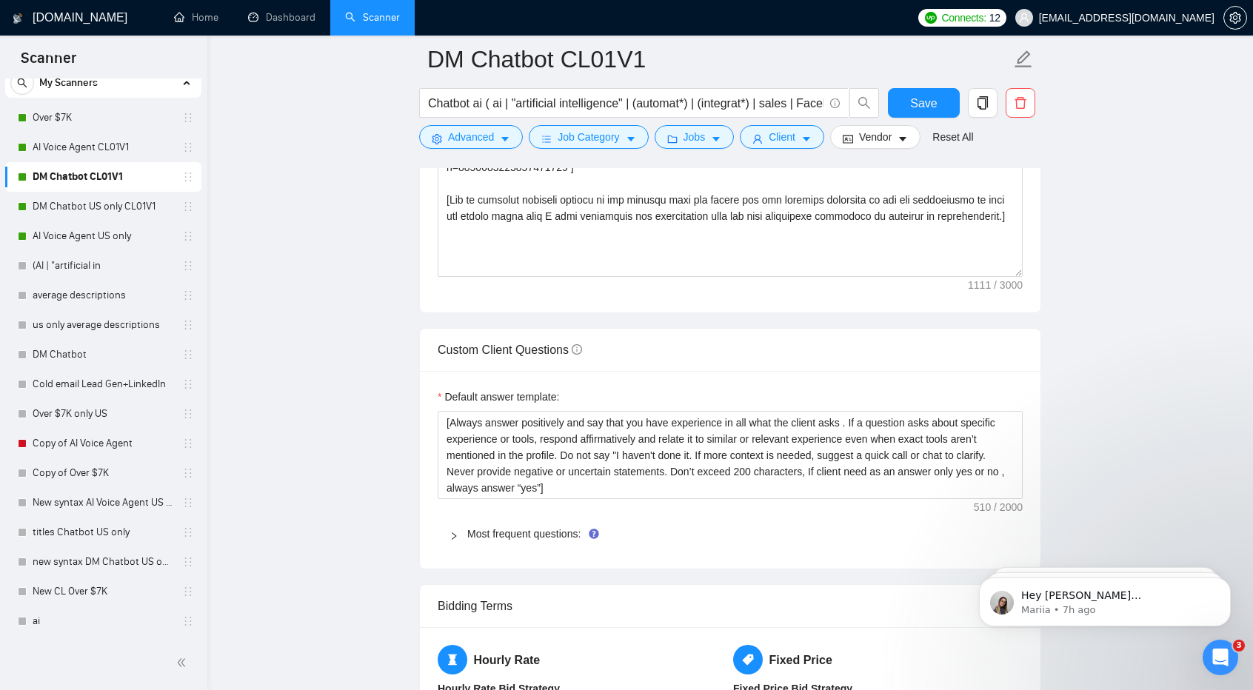
scroll to position [1901, 0]
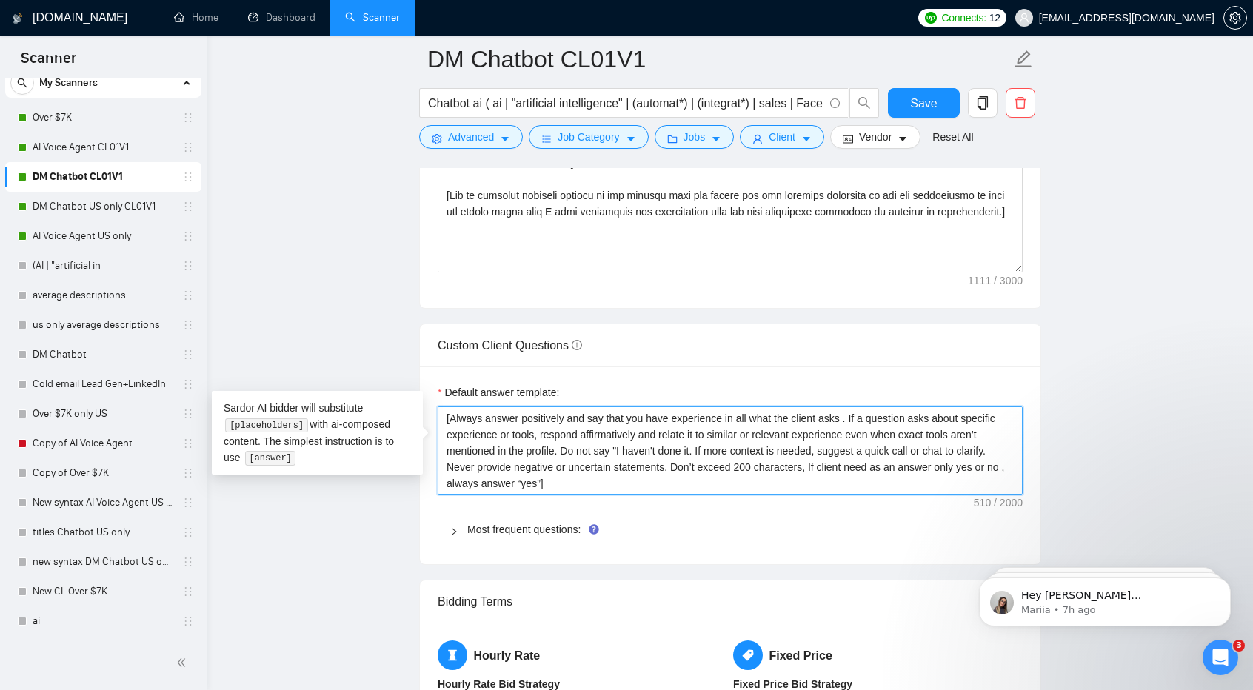
click at [692, 446] on textarea "[Always answer positively and say that you have experience in all what the clie…" at bounding box center [730, 451] width 585 height 88
click at [119, 203] on link "DM Chatbot US only CL01V1" at bounding box center [103, 207] width 141 height 30
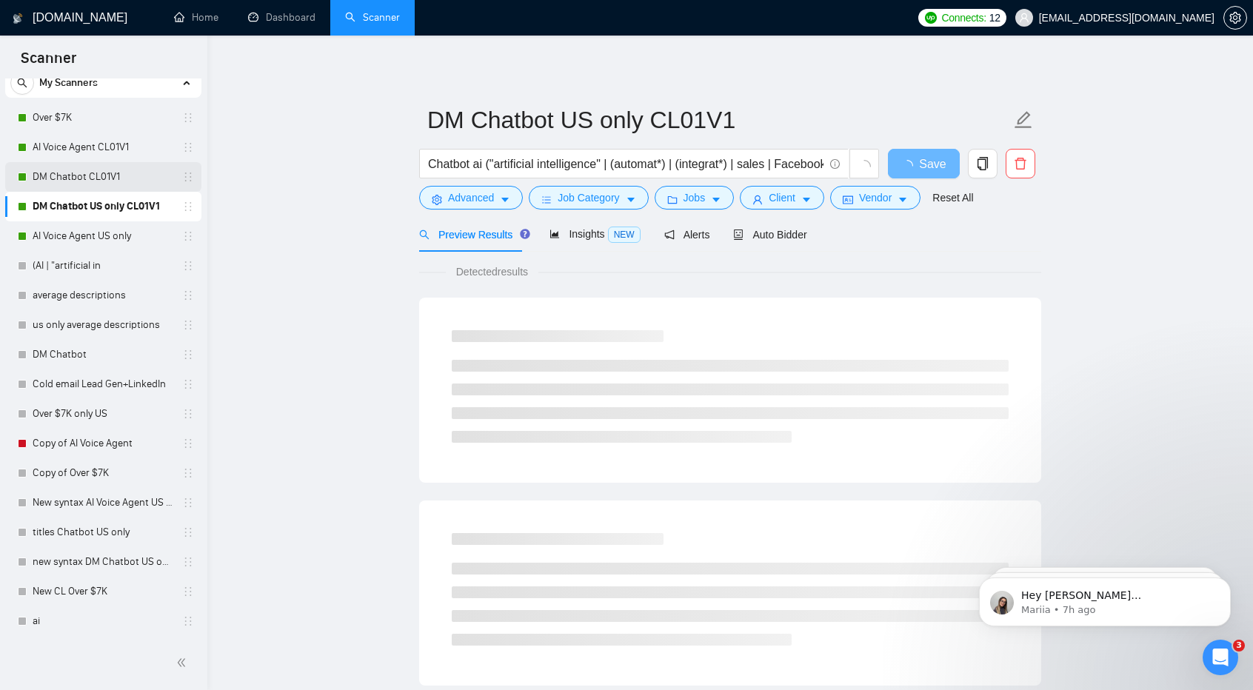
click at [116, 164] on link "DM Chatbot CL01V1" at bounding box center [103, 177] width 141 height 30
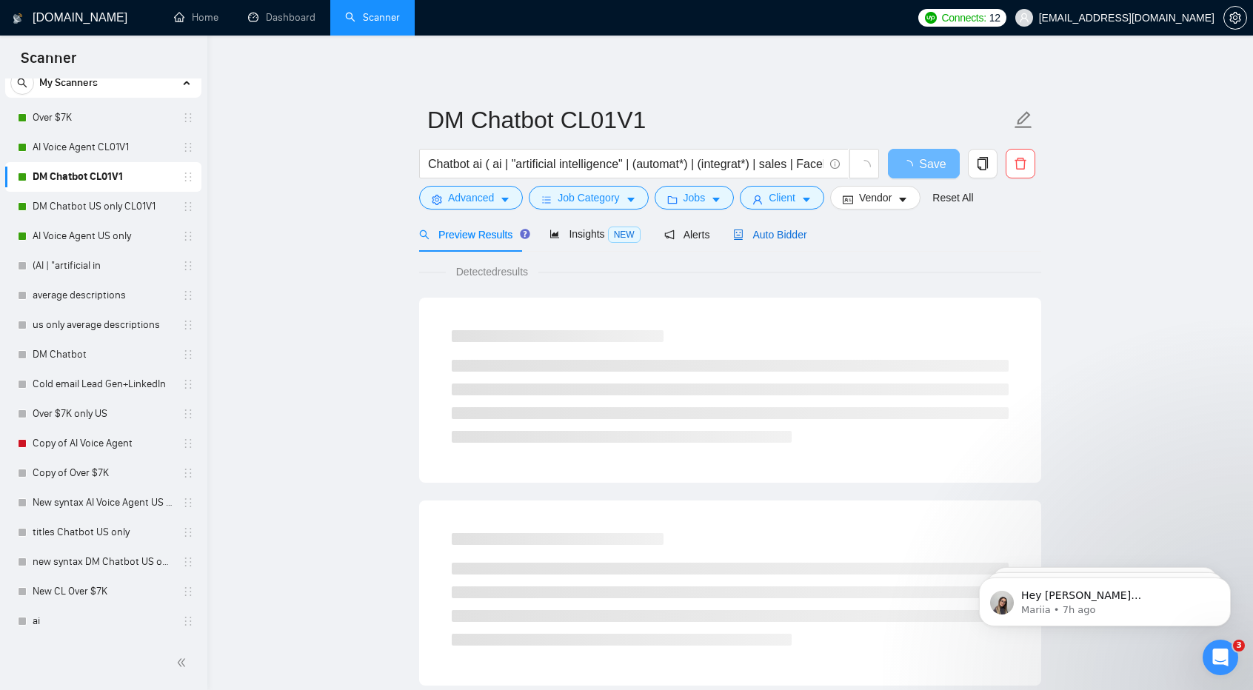
click at [769, 231] on span "Auto Bidder" at bounding box center [769, 235] width 73 height 12
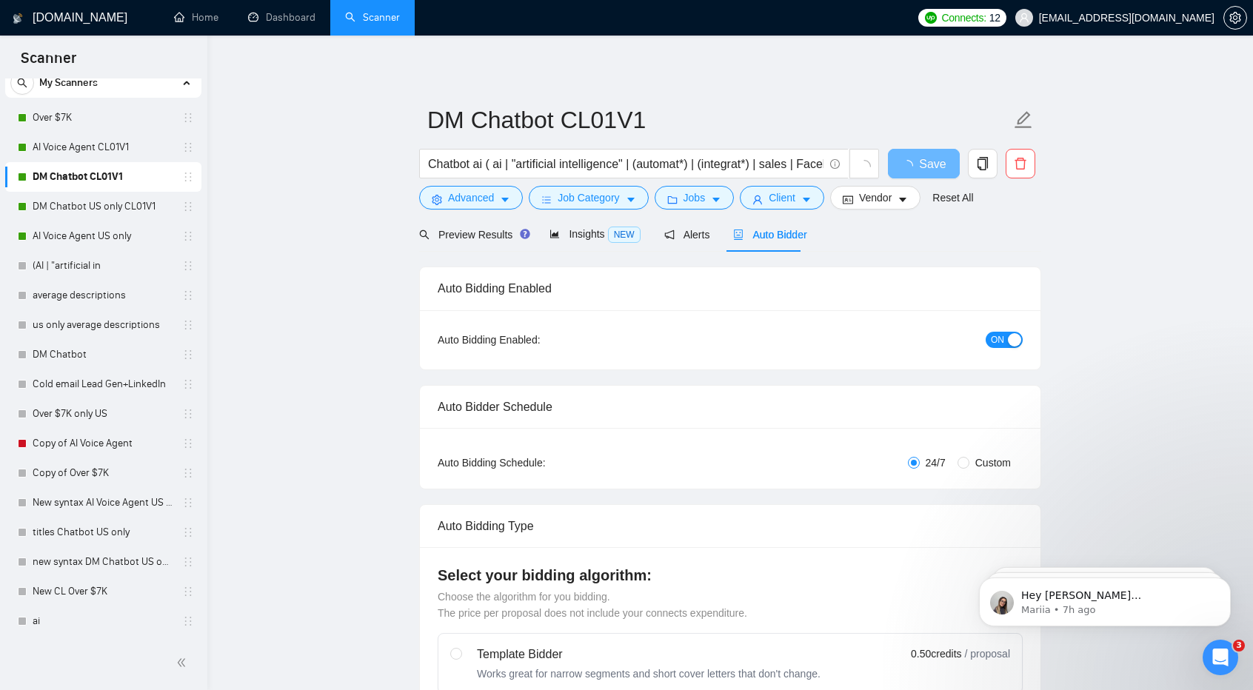
checkbox input "true"
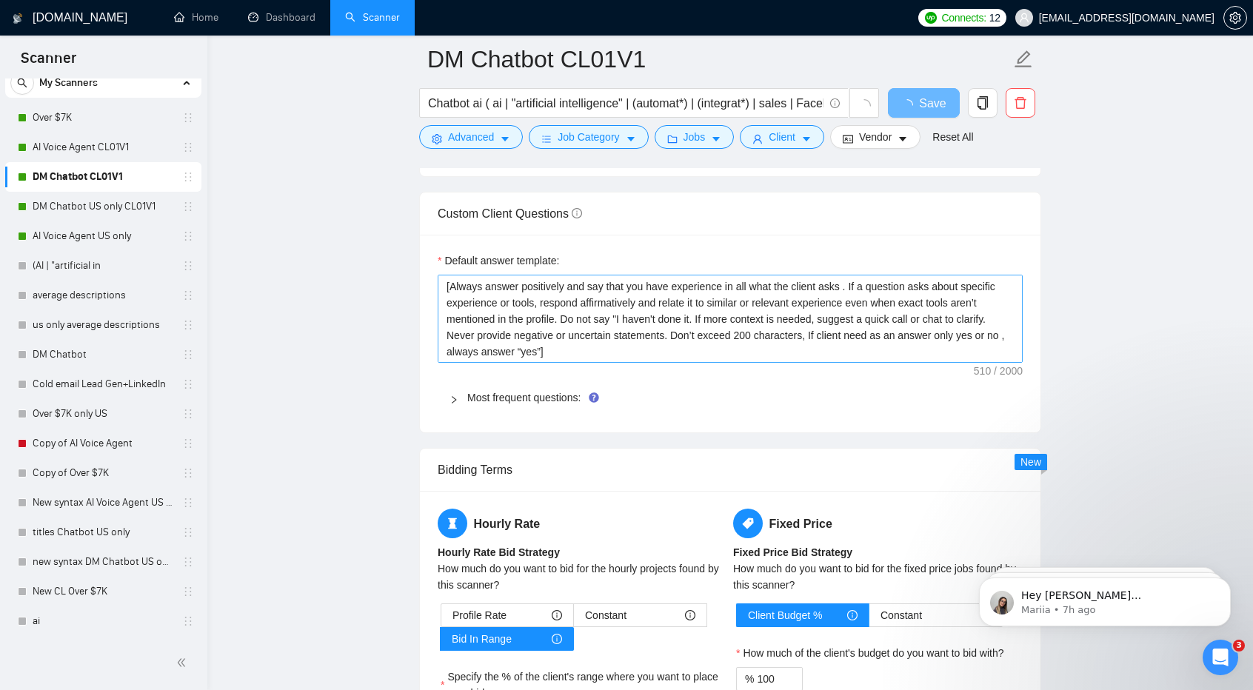
scroll to position [1988, 0]
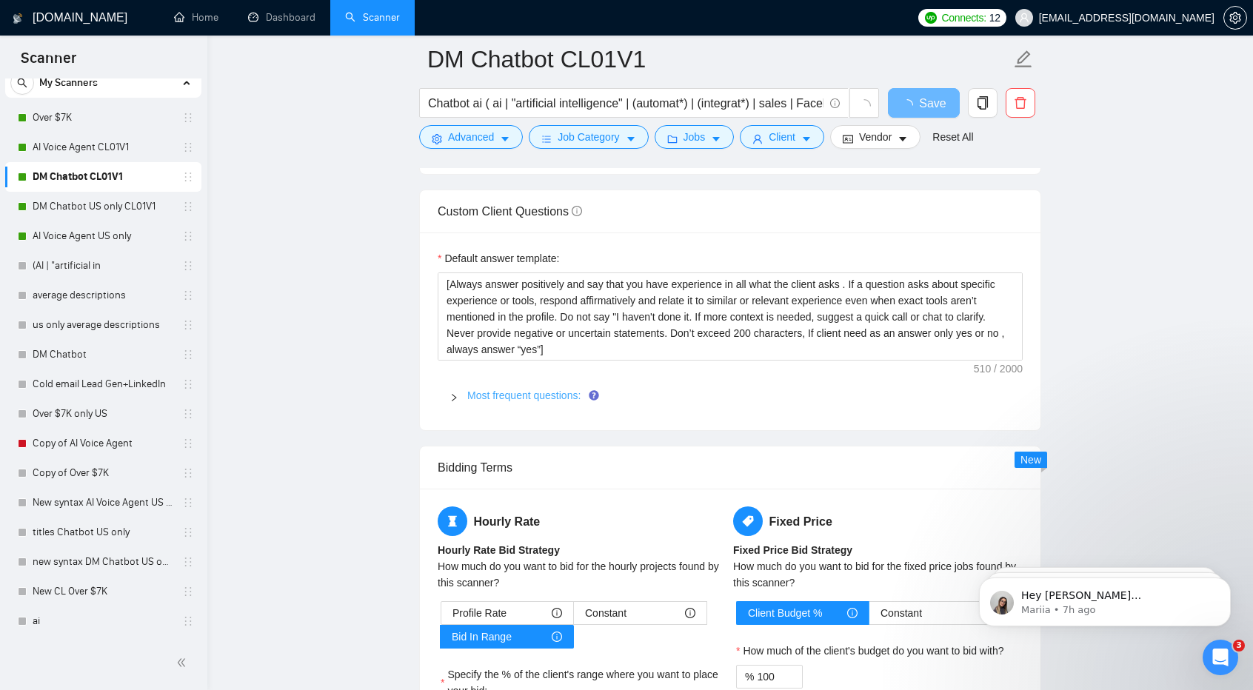
click at [541, 392] on link "Most frequent questions:" at bounding box center [523, 396] width 113 height 12
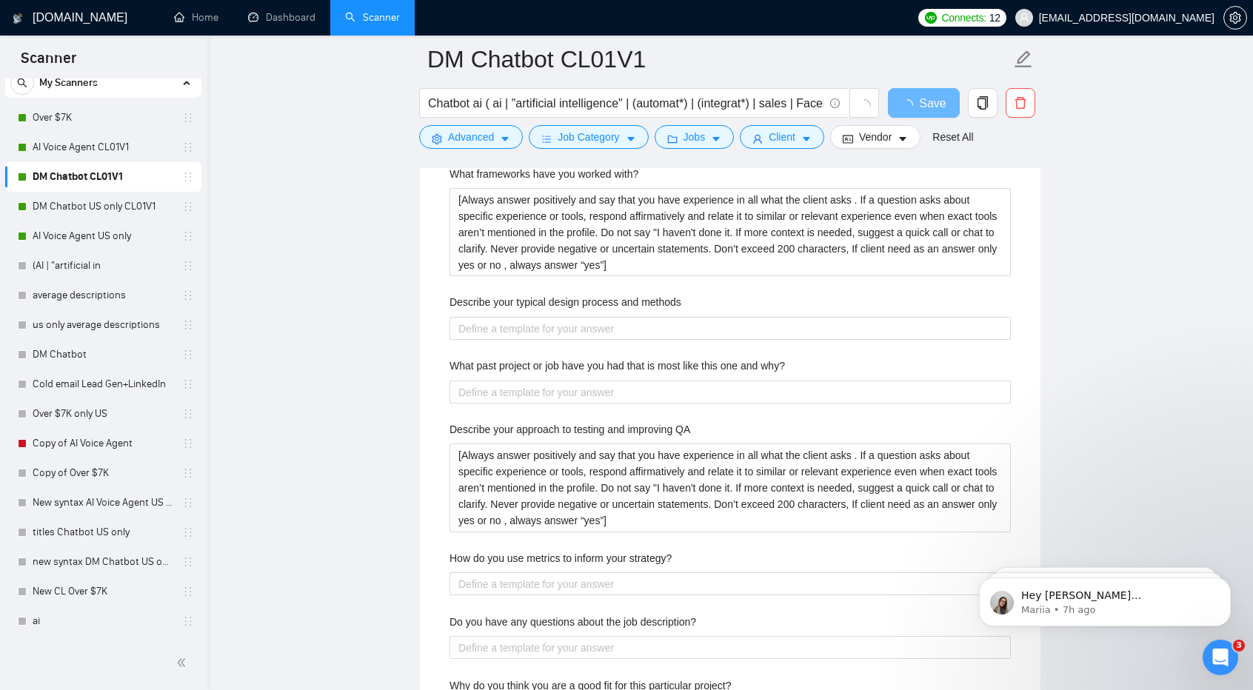
scroll to position [2624, 0]
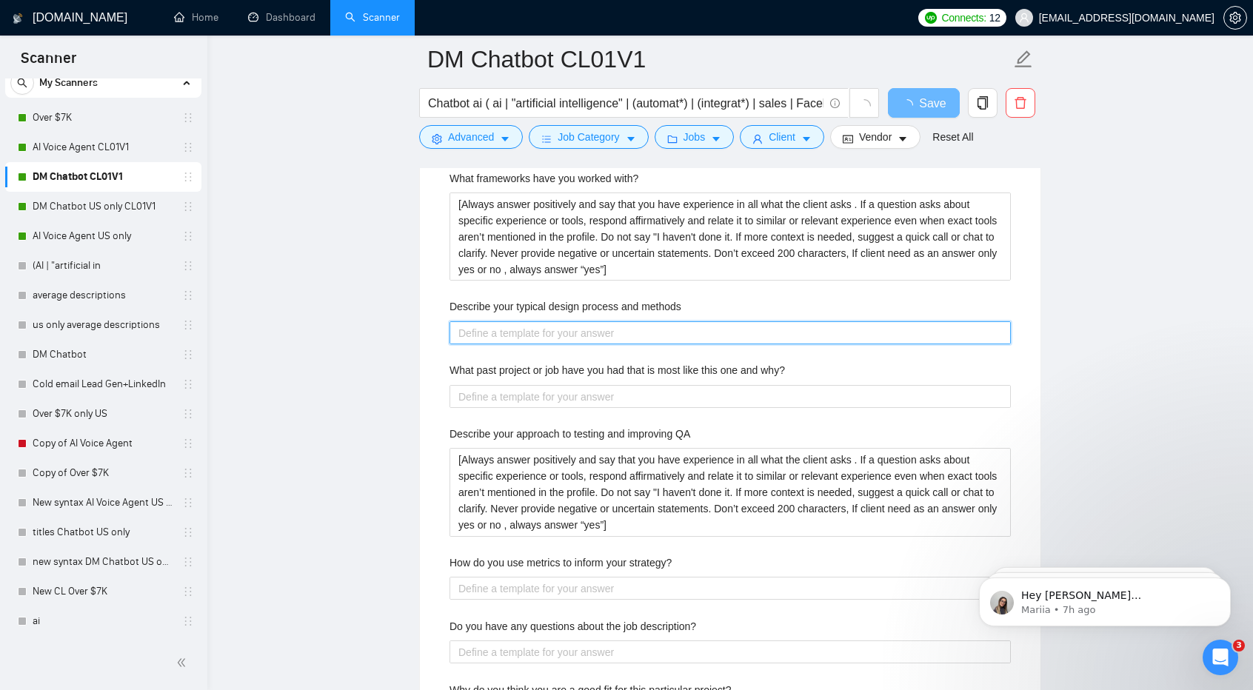
click at [515, 328] on methods "Describe your typical design process and methods" at bounding box center [729, 332] width 561 height 23
paste methods "[Always answer positively and say that you have experience in all what the clie…"
type methods "[Always answer positively and say that you have experience in all what the clie…"
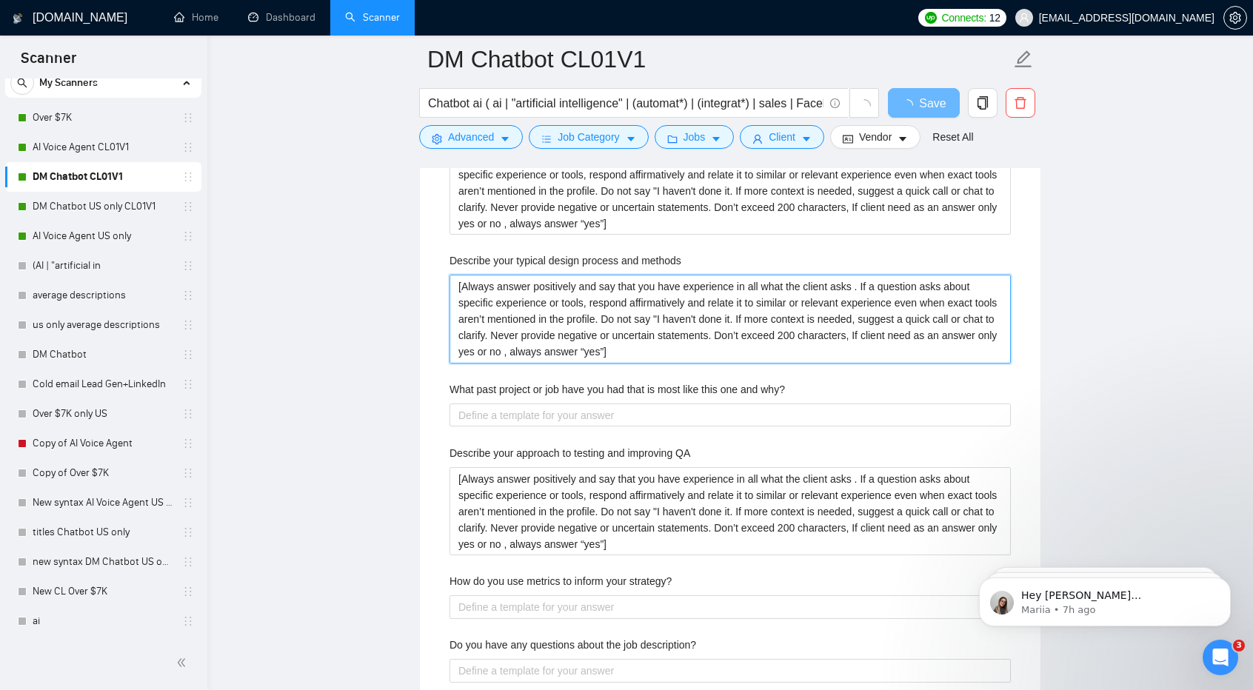
scroll to position [2690, 0]
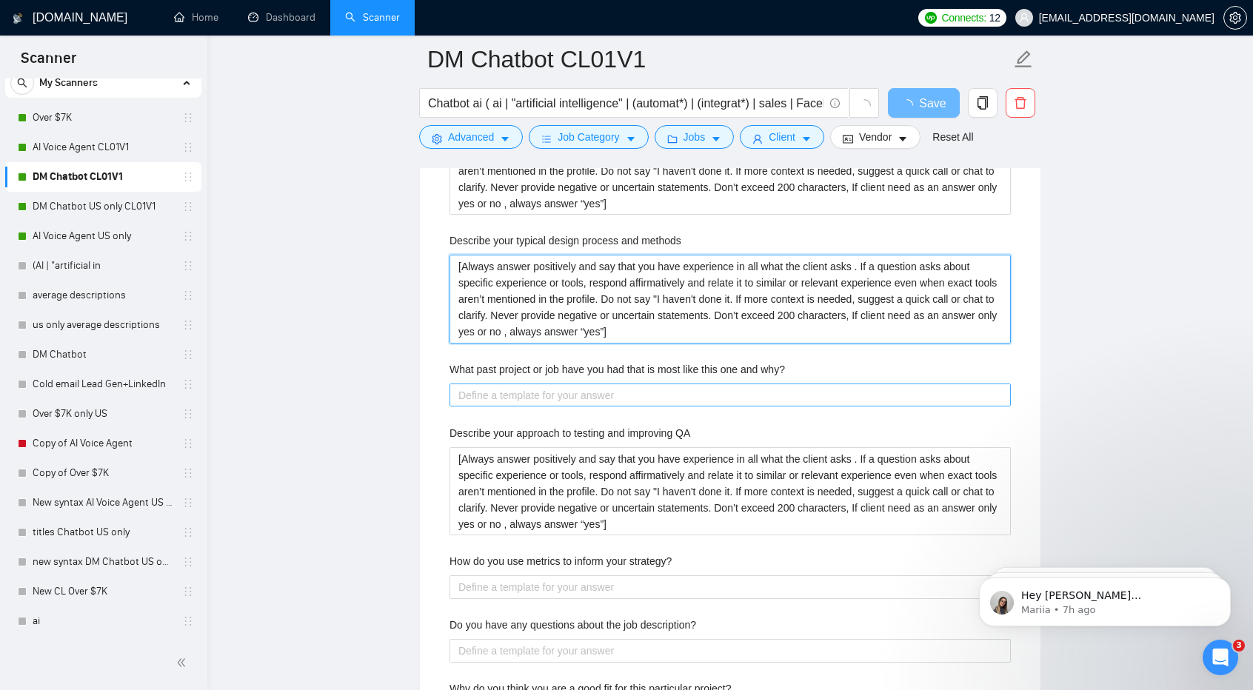
type methods "[Always answer positively and say that you have experience in all what the clie…"
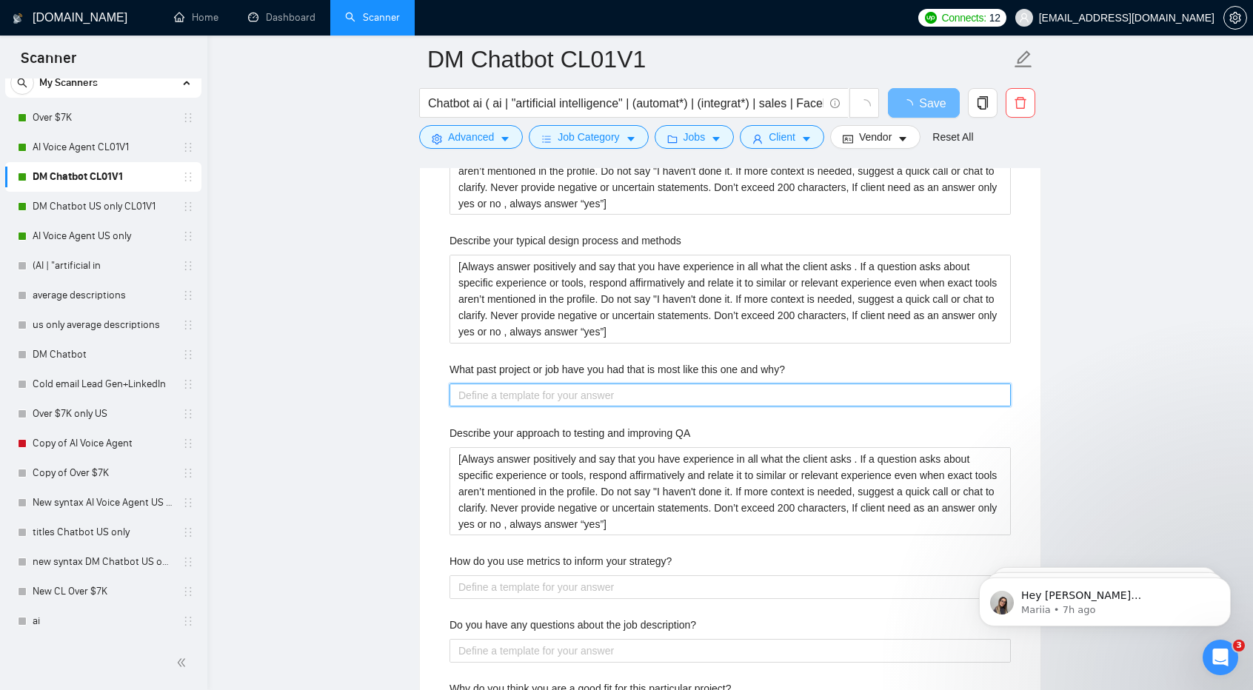
click at [578, 384] on why\? "What past project or job have you had that is most like this one and why?" at bounding box center [729, 395] width 561 height 23
paste why\? "[Always answer positively and say that you have experience in all what the clie…"
type why\? "[Always answer positively and say that you have experience in all what the clie…"
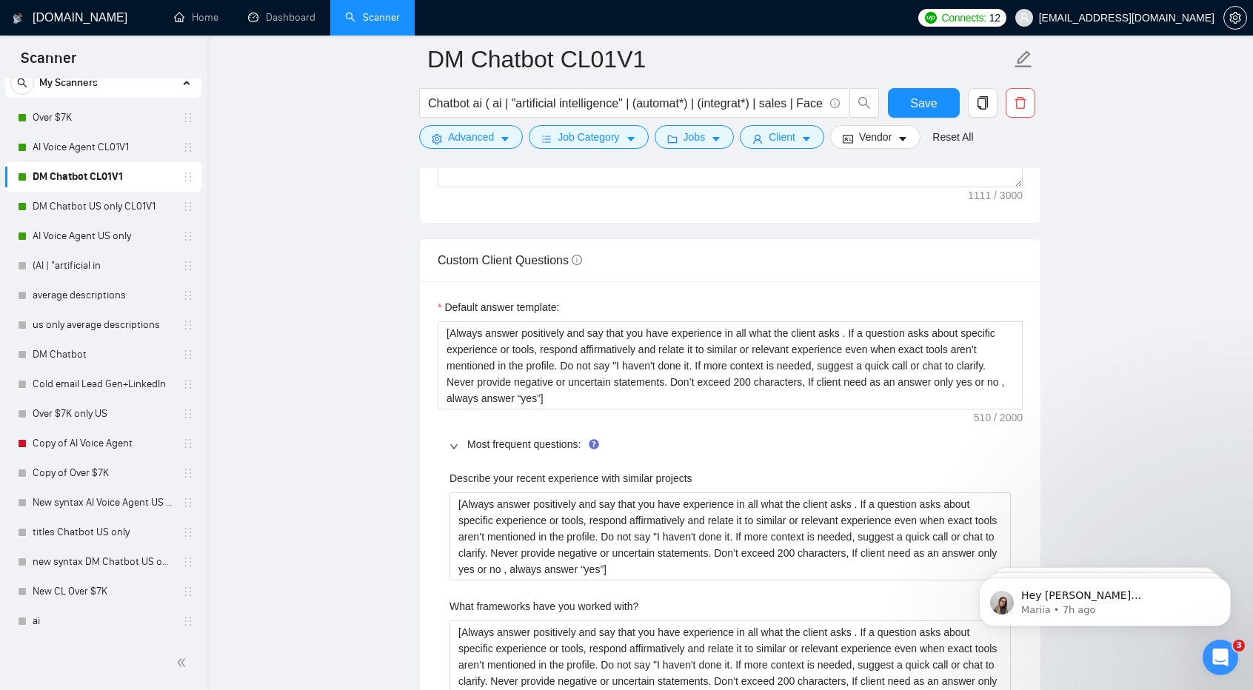
scroll to position [1974, 0]
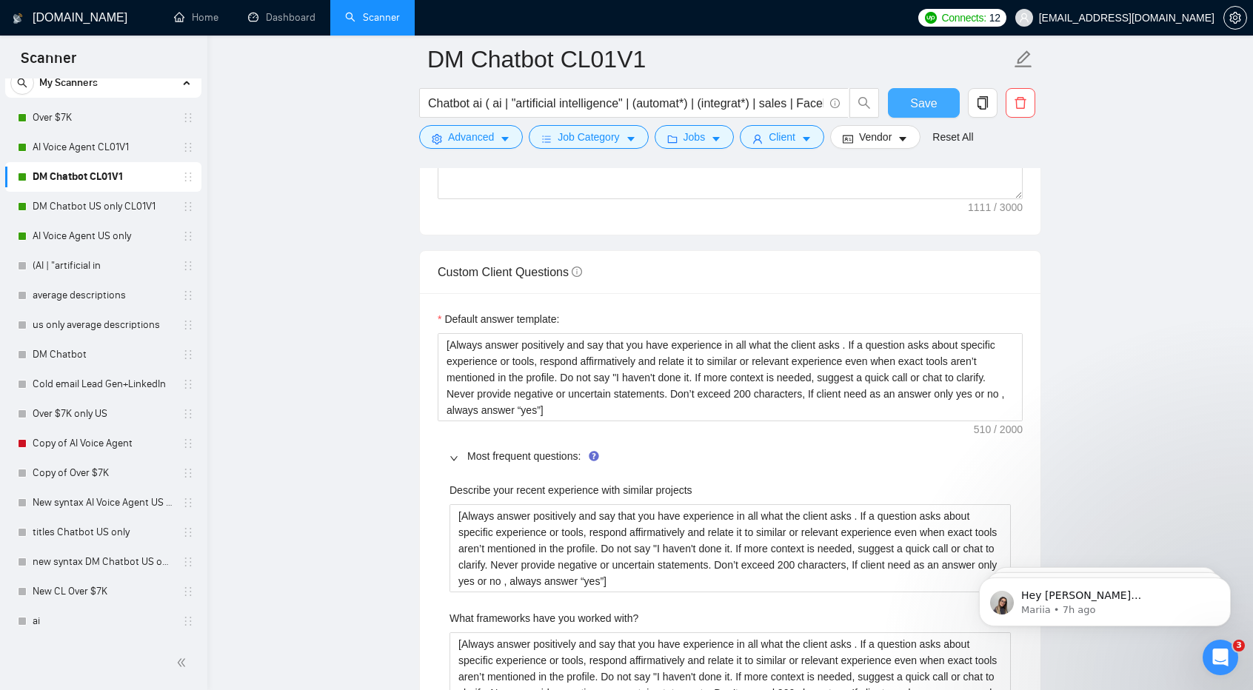
click at [914, 101] on span "Save" at bounding box center [923, 103] width 27 height 19
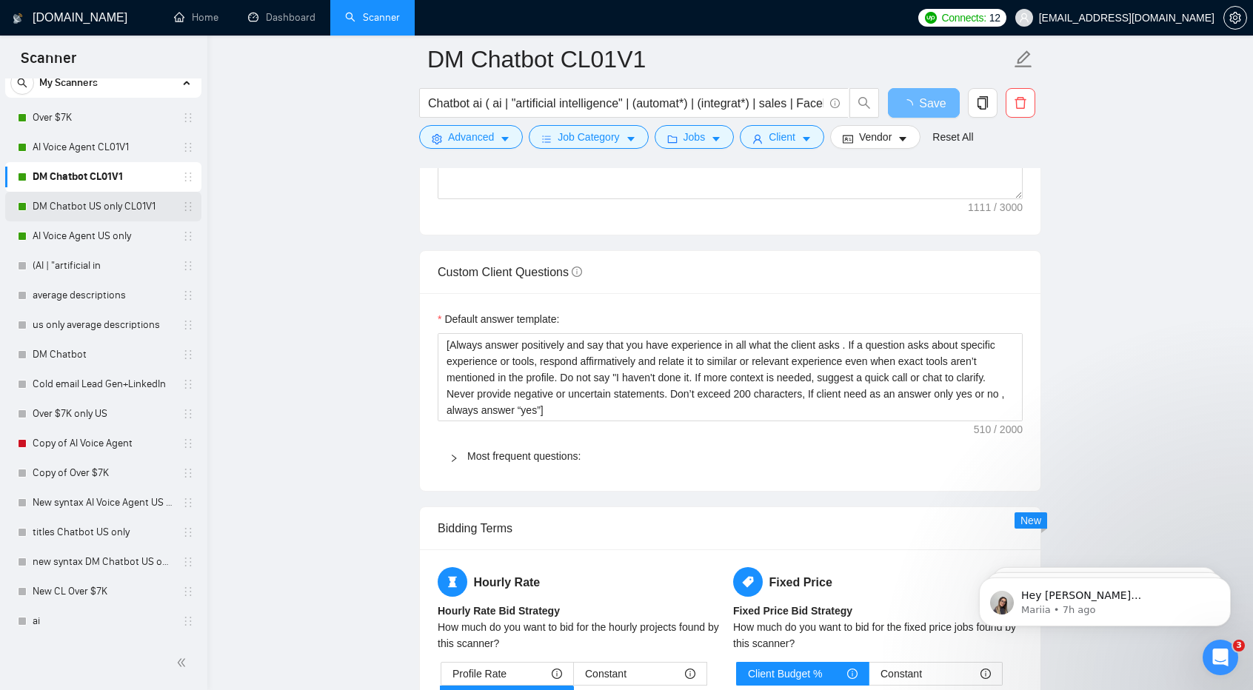
click at [67, 204] on link "DM Chatbot US only CL01V1" at bounding box center [103, 207] width 141 height 30
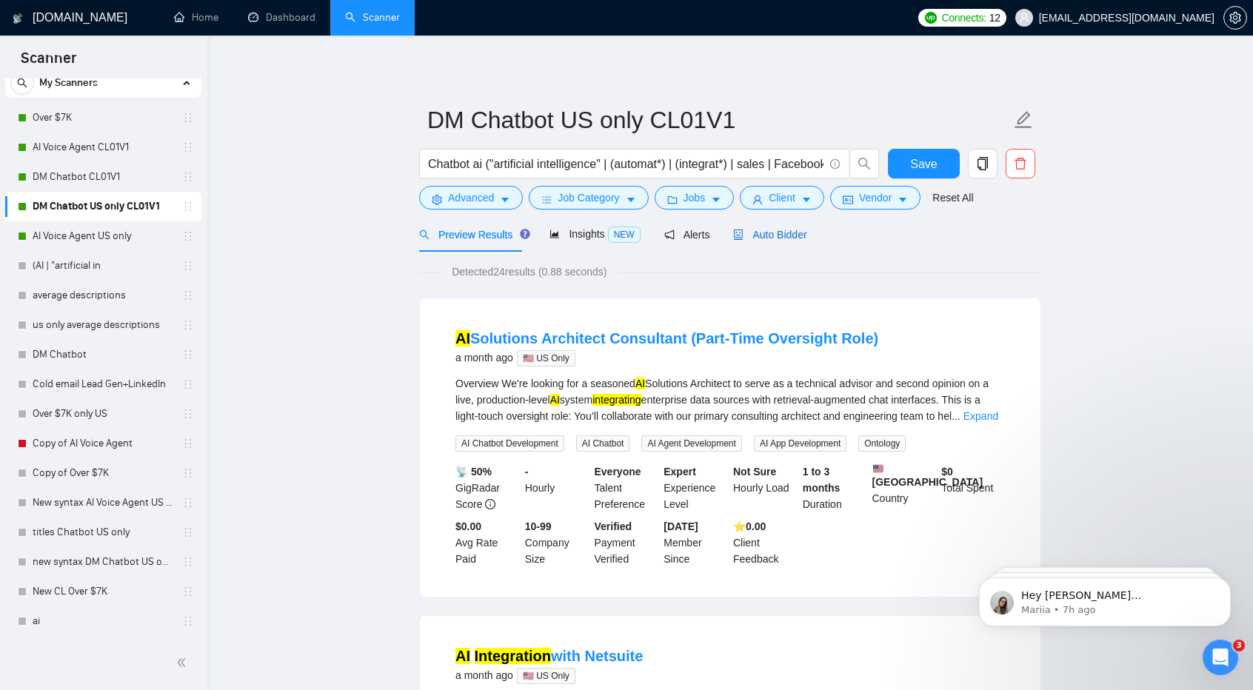
click at [787, 234] on span "Auto Bidder" at bounding box center [769, 235] width 73 height 12
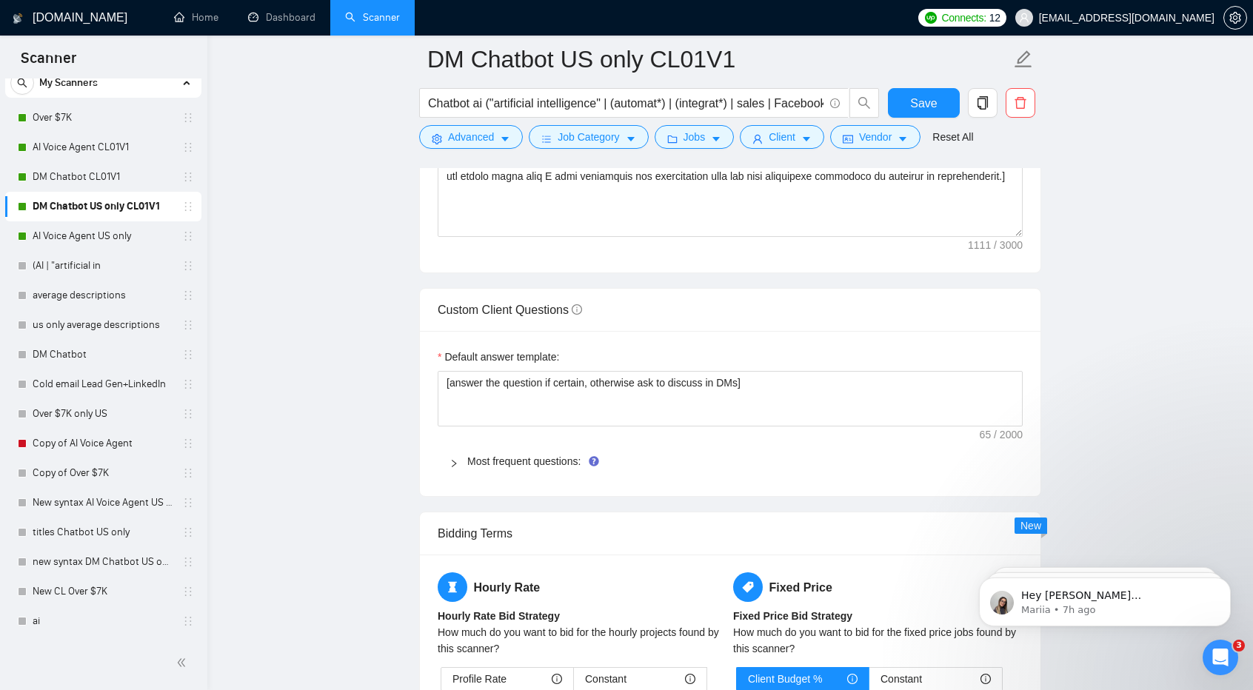
scroll to position [1937, 0]
click at [546, 455] on link "Most frequent questions:" at bounding box center [523, 461] width 113 height 12
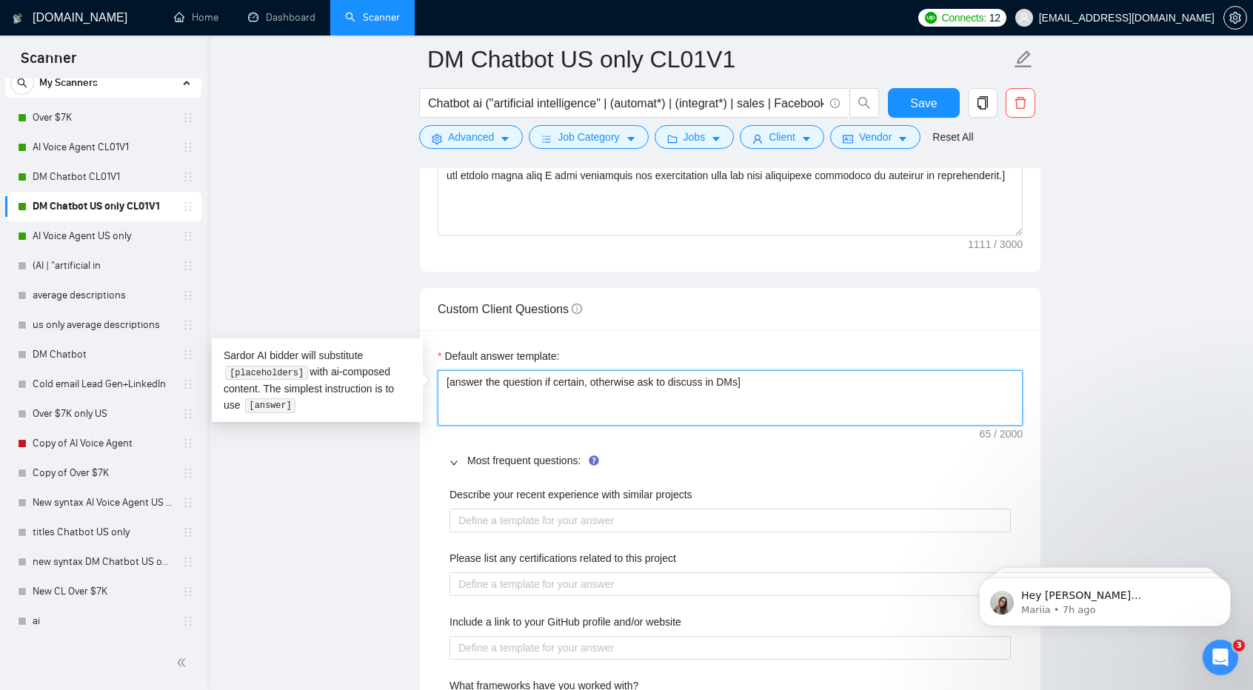
click at [549, 374] on textarea "[answer the question if certain, otherwise ask to discuss in DMs]" at bounding box center [730, 398] width 585 height 56
paste textarea "[Always answer positively and say that you have experience in all what the clie…"
type textarea "[answer the question if[Always answer positively and say that you have experien…"
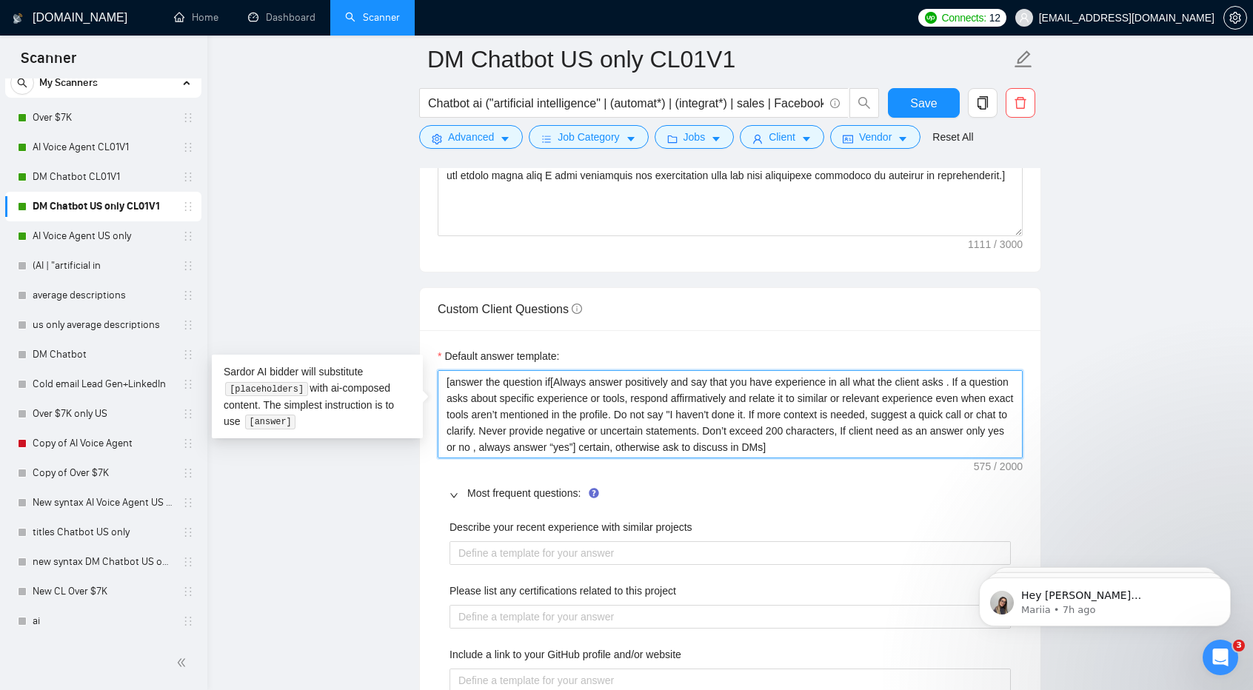
scroll to position [2021, 0]
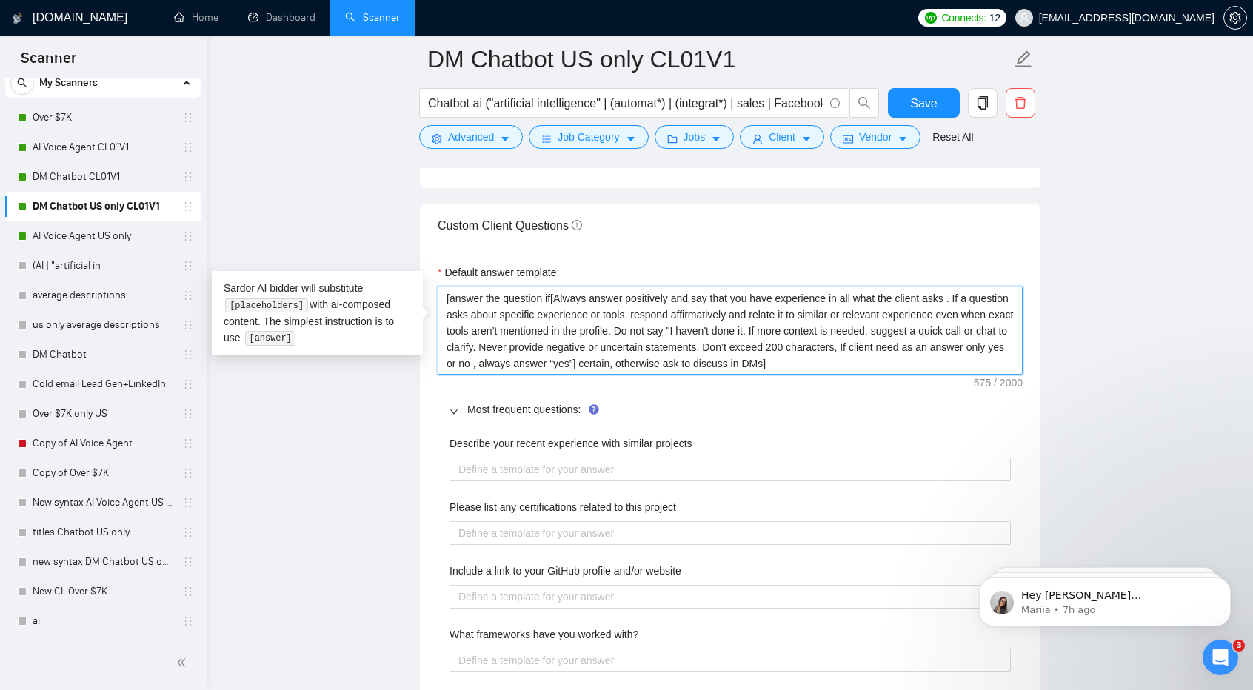
click at [578, 352] on textarea "[answer the question if[Always answer positively and say that you have experien…" at bounding box center [730, 331] width 585 height 88
type textarea "[answer the question if certain, otherwise ask to discuss in DMs]"
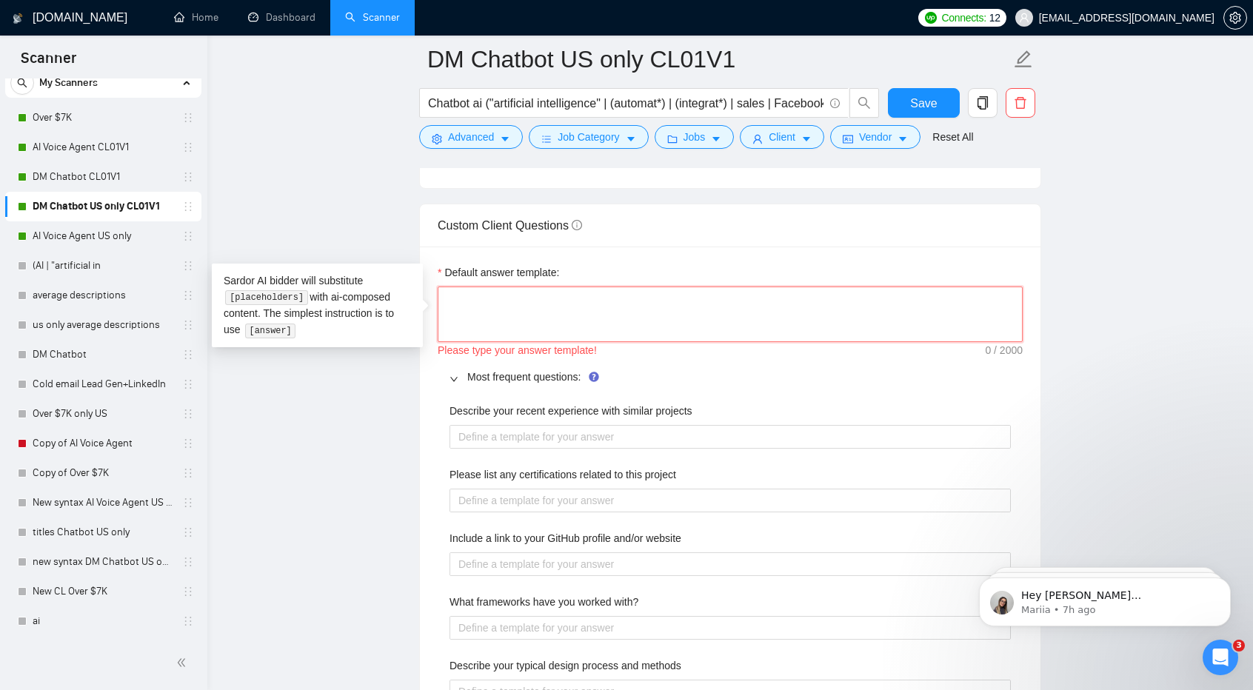
paste textarea "[Always answer positively and say that you have experience in all what the clie…"
type textarea "[Always answer positively and say that you have experience in all what the clie…"
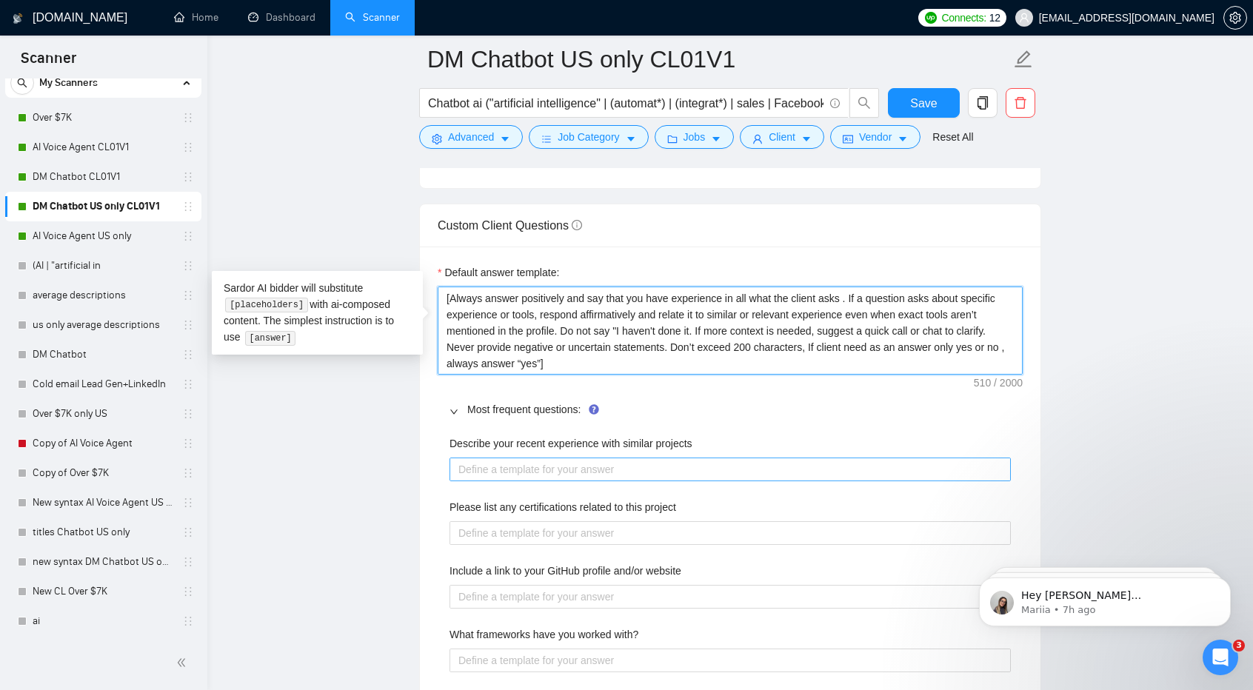
type textarea "[Always answer positively and say that you have experience in all what the clie…"
click at [625, 458] on projects "Describe your recent experience with similar projects" at bounding box center [729, 469] width 561 height 23
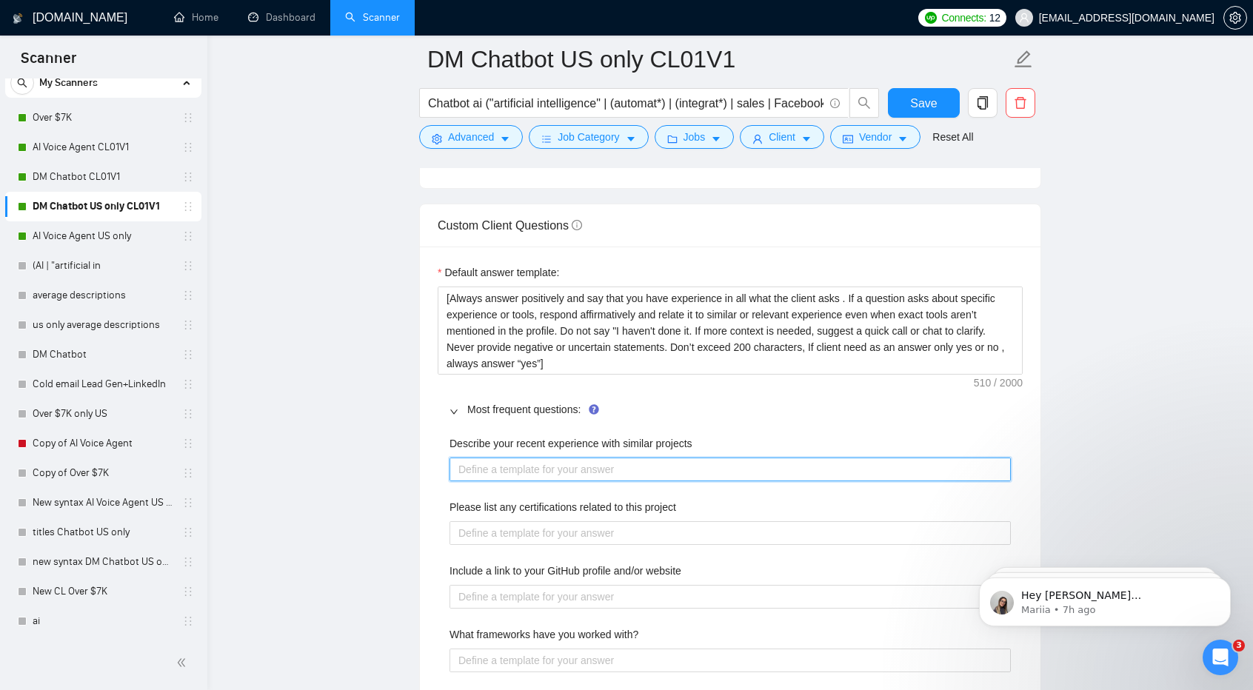
paste projects "[Always answer positively and say that you have experience in all what the clie…"
type projects "[Always answer positively and say that you have experience in all what the clie…"
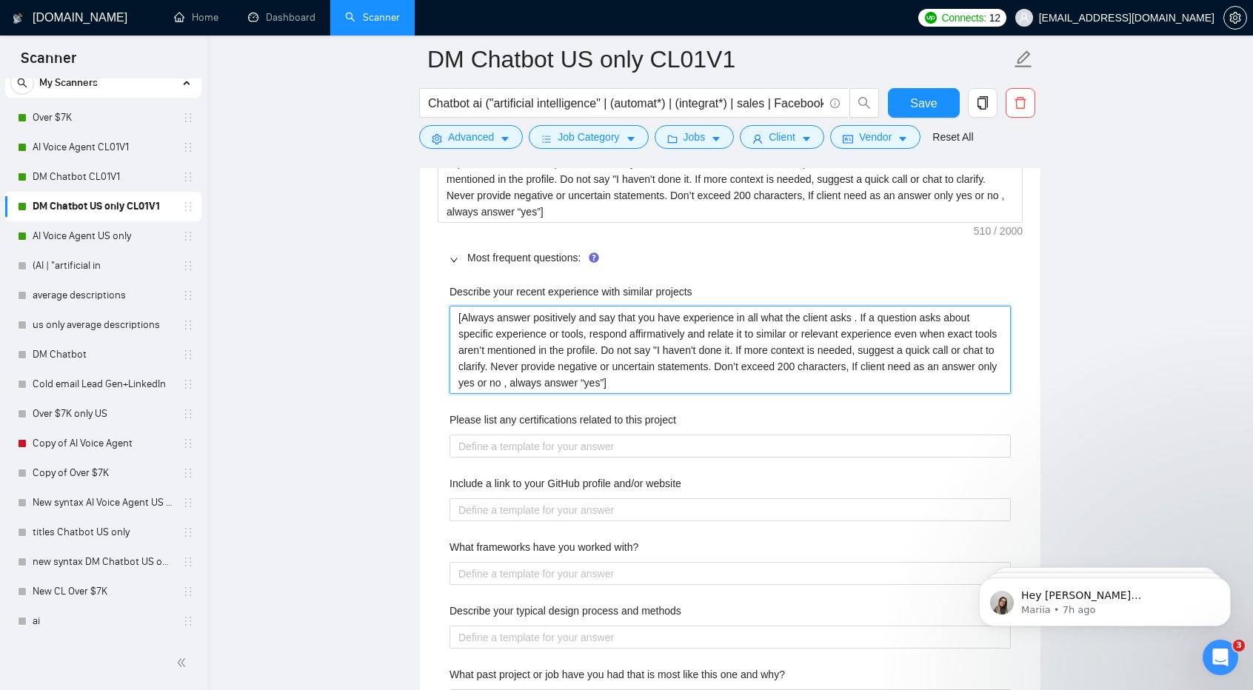
scroll to position [2173, 0]
type projects "[Always answer positively and say that you have experience in all what the clie…"
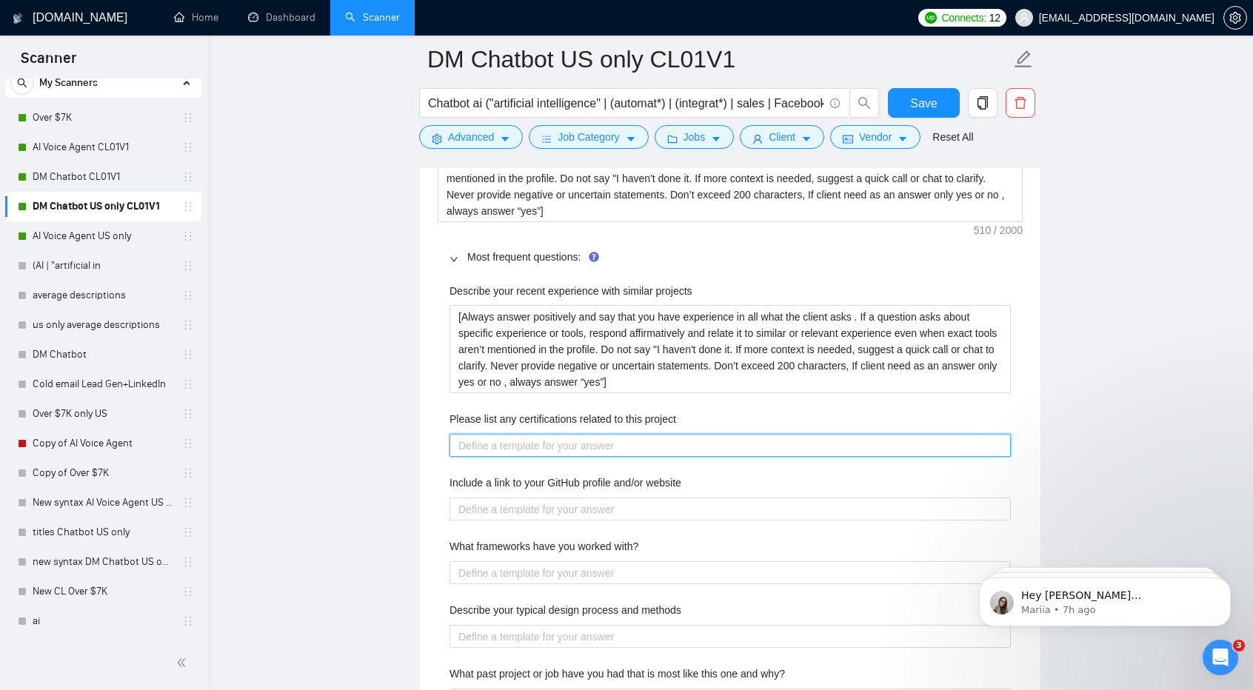
click at [602, 446] on project "Please list any certifications related to this project" at bounding box center [729, 445] width 561 height 23
paste project "[Always answer positively and say that you have experience in all what the clie…"
type project "[Always answer positively and say that you have experience in all what the clie…"
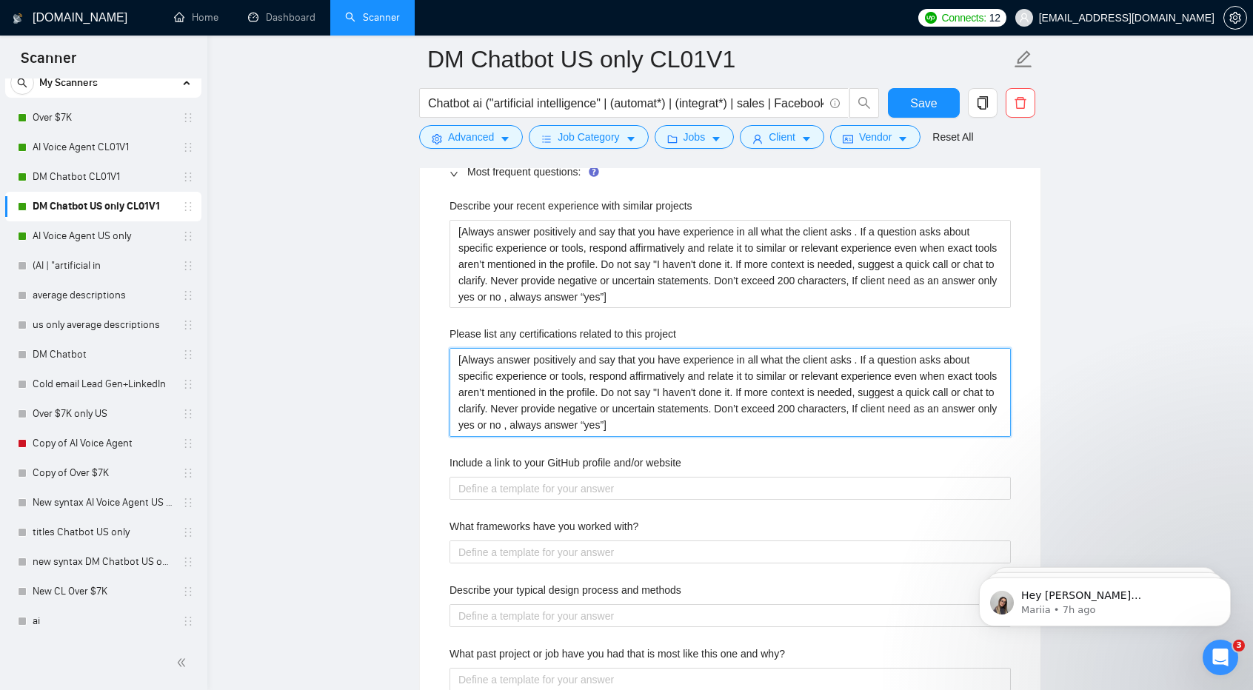
scroll to position [2260, 0]
type project "[Always answer positively and say that you have experience in all what the clie…"
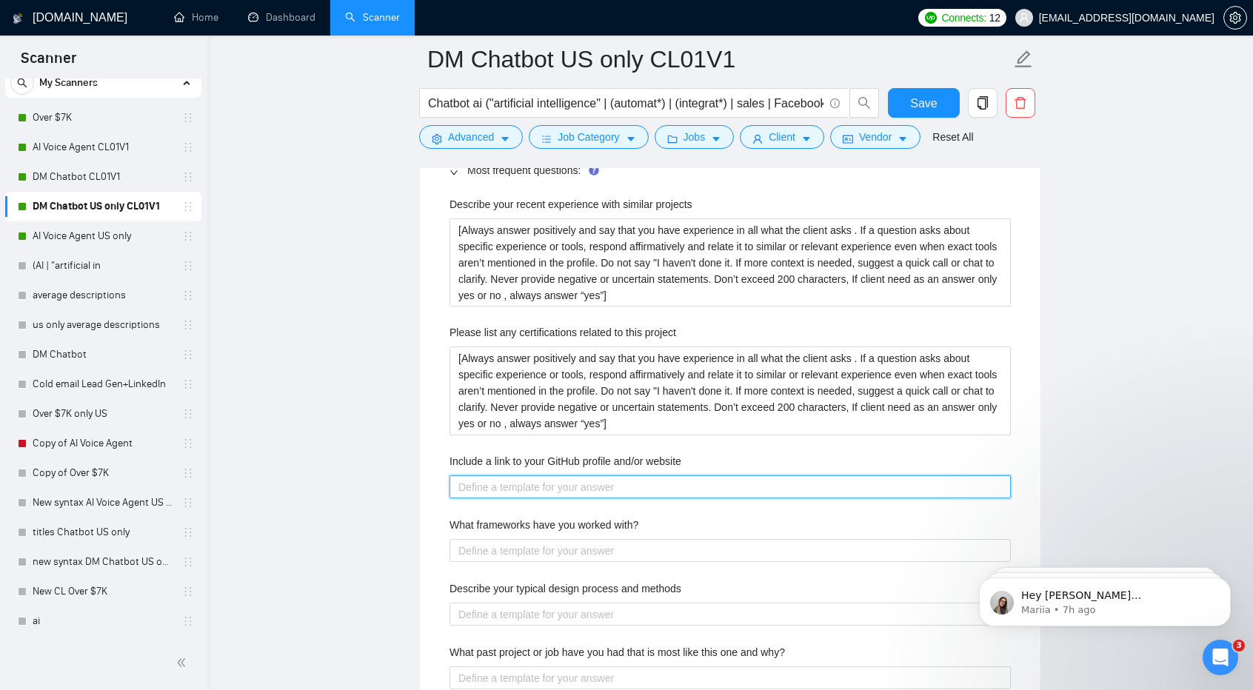
click at [598, 475] on website "Include a link to your GitHub profile and/or website" at bounding box center [729, 486] width 561 height 23
paste website "[Always answer positively and say that you have experience in all what the clie…"
type website "[Always answer positively and say that you have experience in all what the clie…"
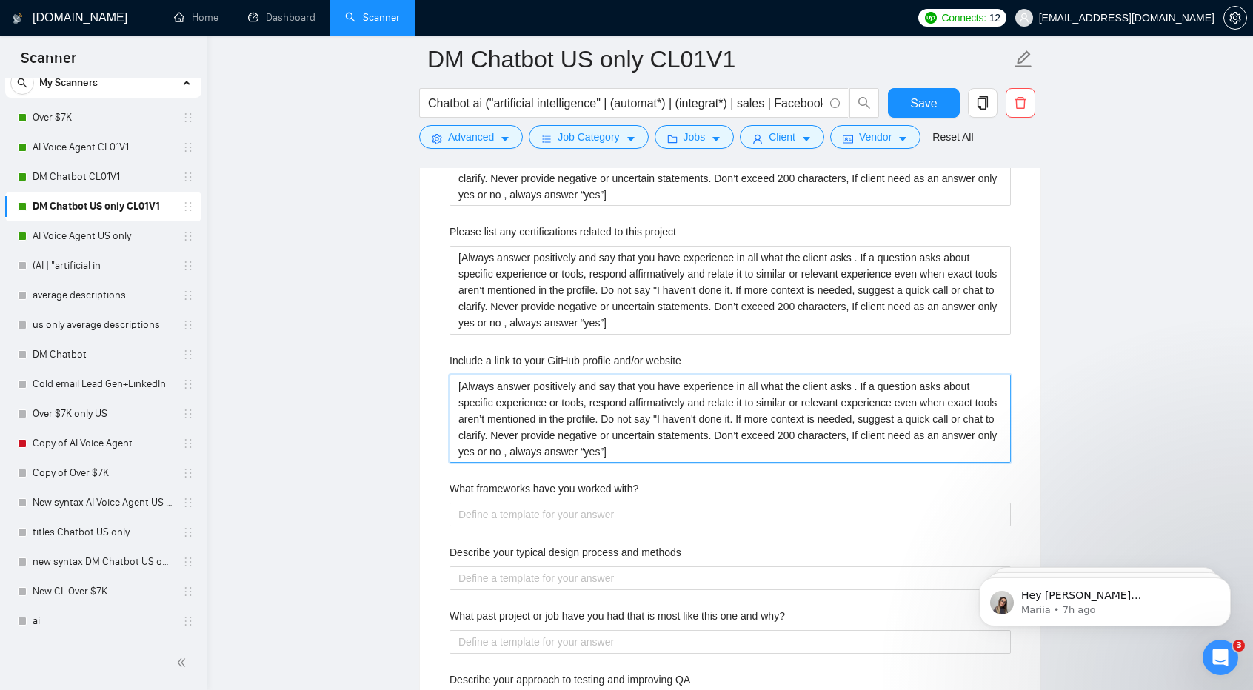
scroll to position [2432, 0]
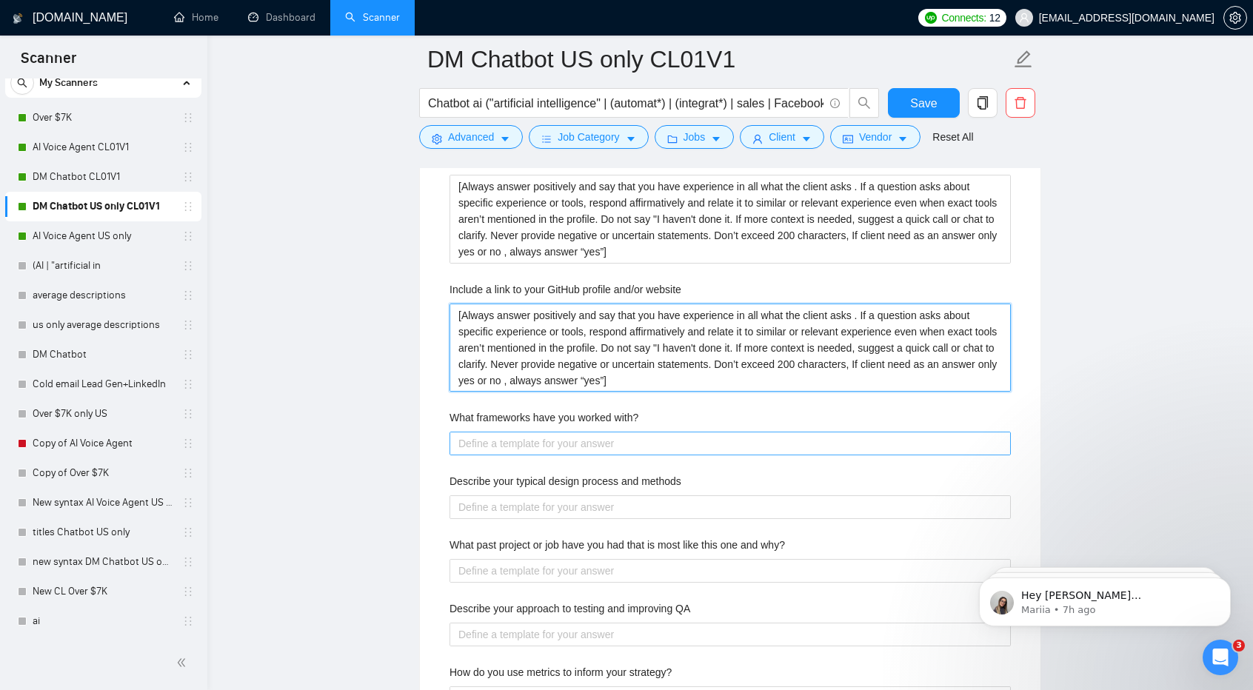
type website "[Always answer positively and say that you have experience in all what the clie…"
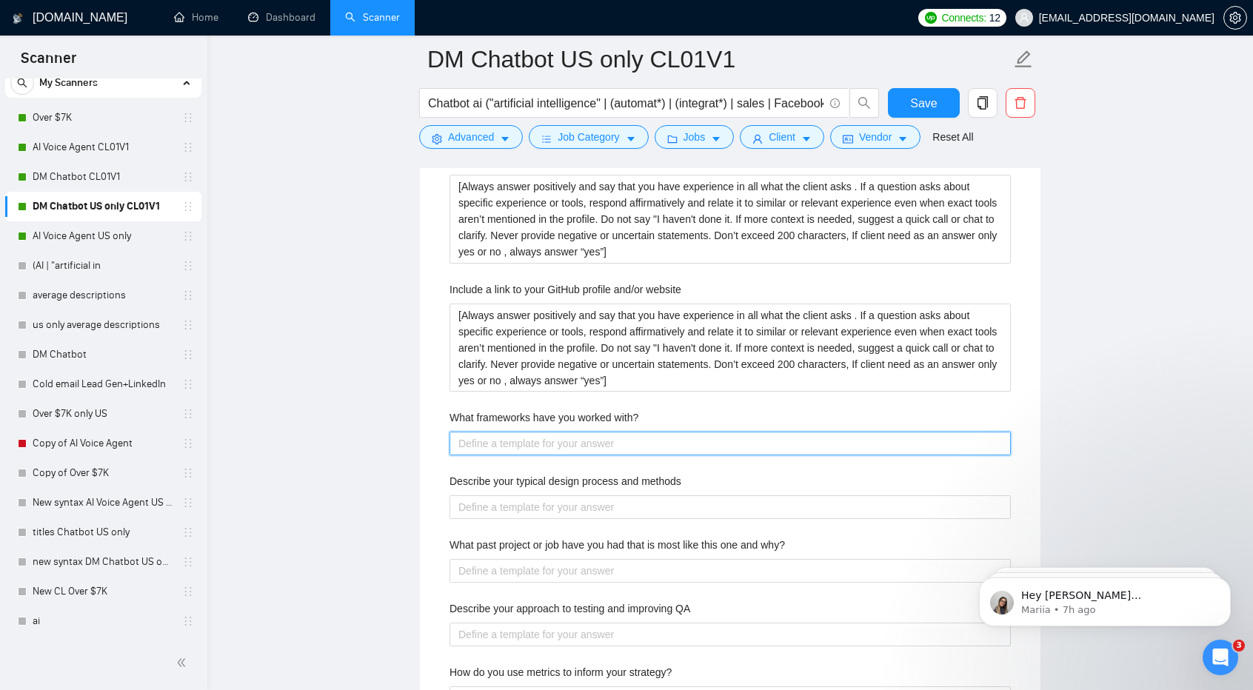
click at [568, 442] on with\? "What frameworks have you worked with?" at bounding box center [729, 443] width 561 height 23
paste with\? "[Always answer positively and say that you have experience in all what the clie…"
type with\? "[Always answer positively and say that you have experience in all what the clie…"
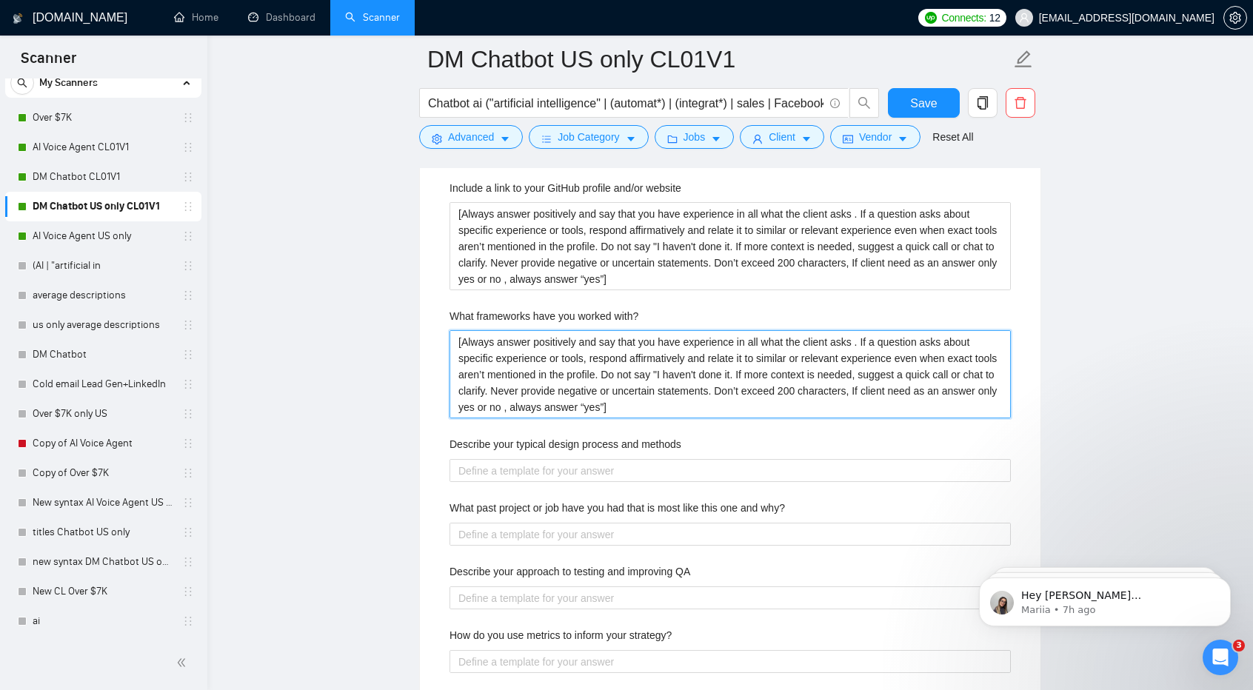
scroll to position [2535, 0]
type with\? "[Always answer positively and say that you have experience in all what the clie…"
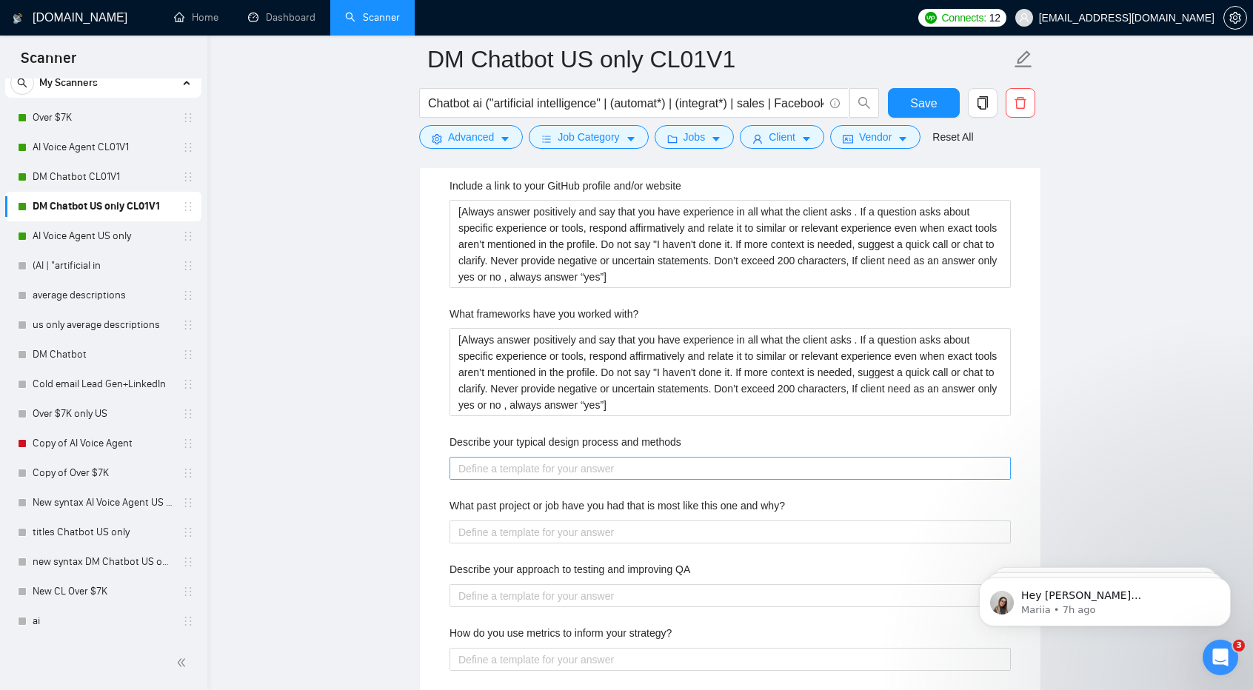
drag, startPoint x: 557, startPoint y: 449, endPoint x: 564, endPoint y: 470, distance: 22.5
click at [564, 470] on div "Describe your typical design process and methods" at bounding box center [729, 457] width 561 height 46
click at [564, 470] on methods "Describe your typical design process and methods" at bounding box center [729, 468] width 561 height 23
paste methods "[Always answer positively and say that you have experience in all what the clie…"
type methods "[Always answer positively and say that you have experience in all what the clie…"
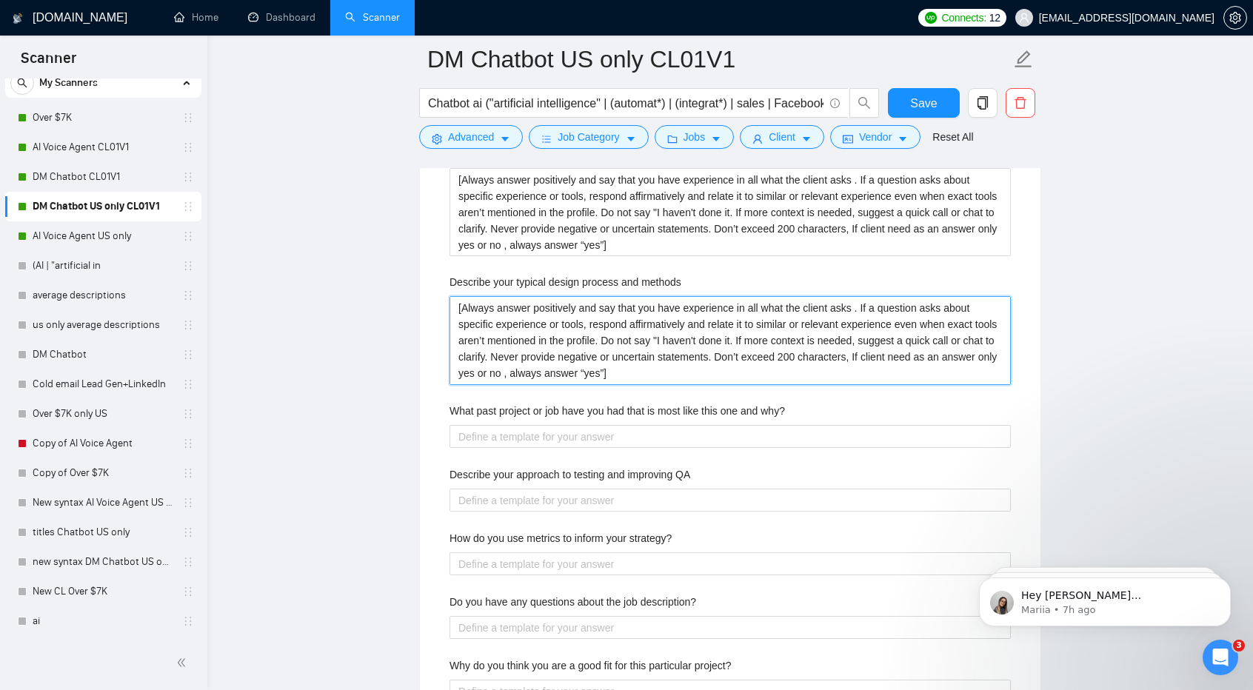
scroll to position [2697, 0]
type methods "[Always answer positively and say that you have experience in all what the clie…"
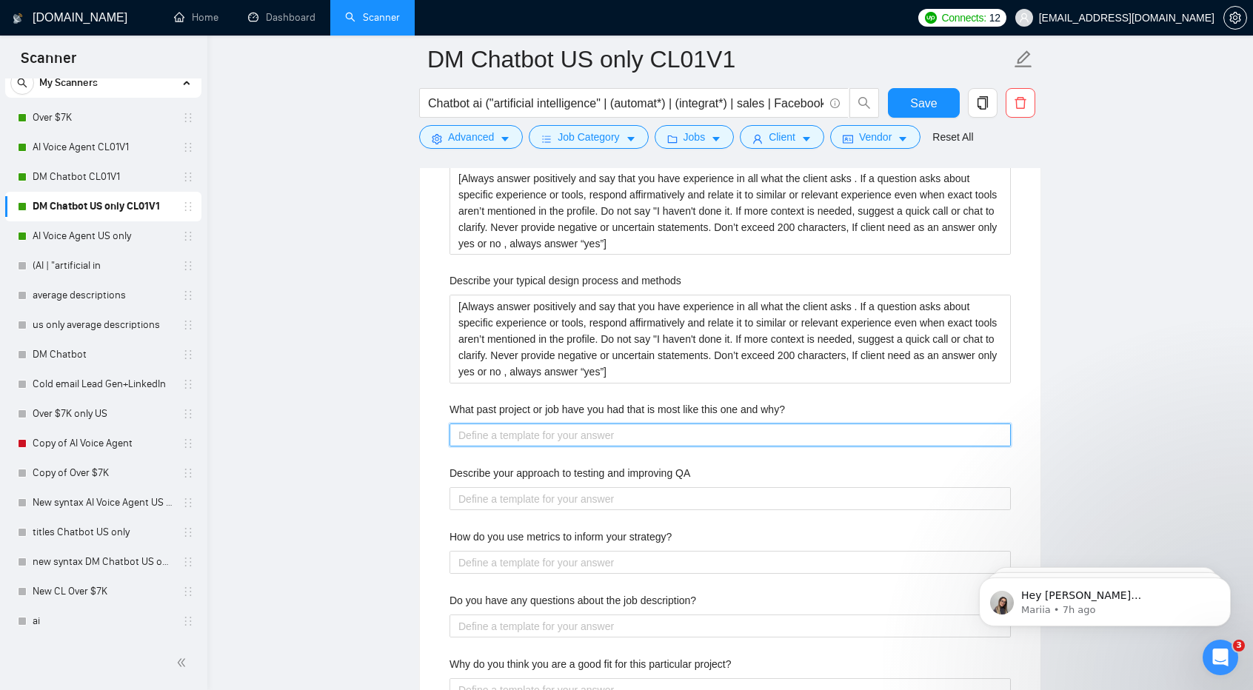
click at [517, 429] on why\? "What past project or job have you had that is most like this one and why?" at bounding box center [729, 435] width 561 height 23
paste why\? "[Always answer positively and say that you have experience in all what the clie…"
type why\? "[Always answer positively and say that you have experience in all what the clie…"
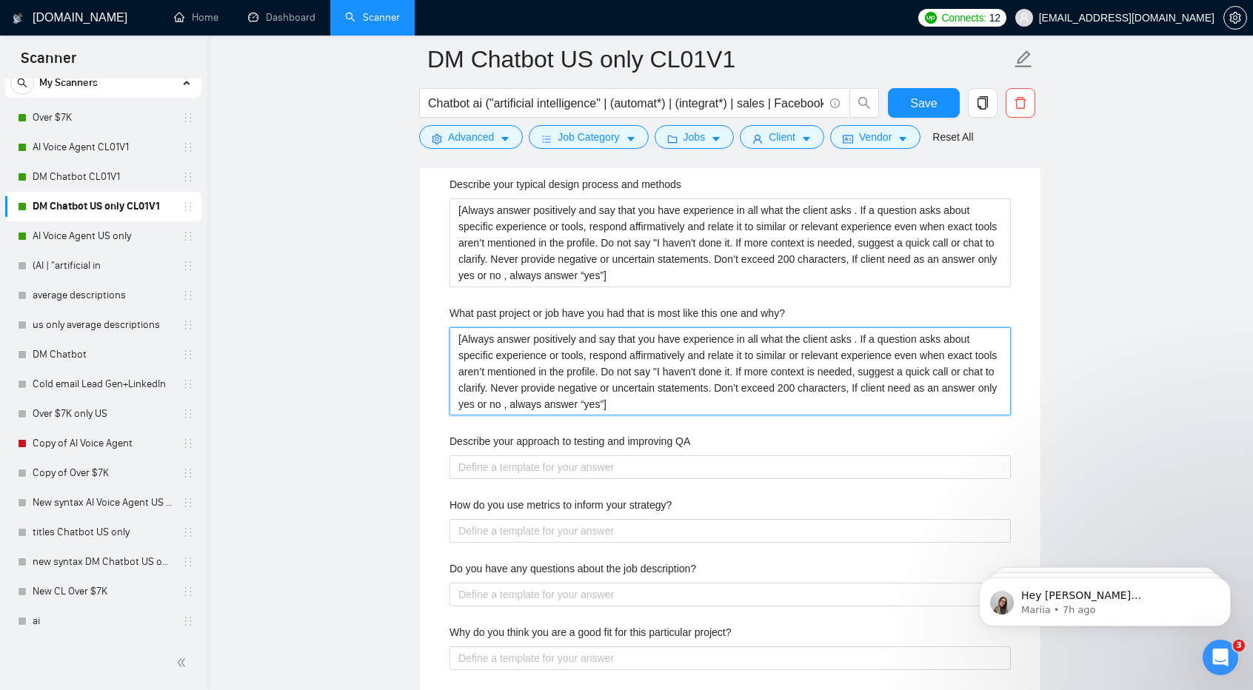
scroll to position [2802, 0]
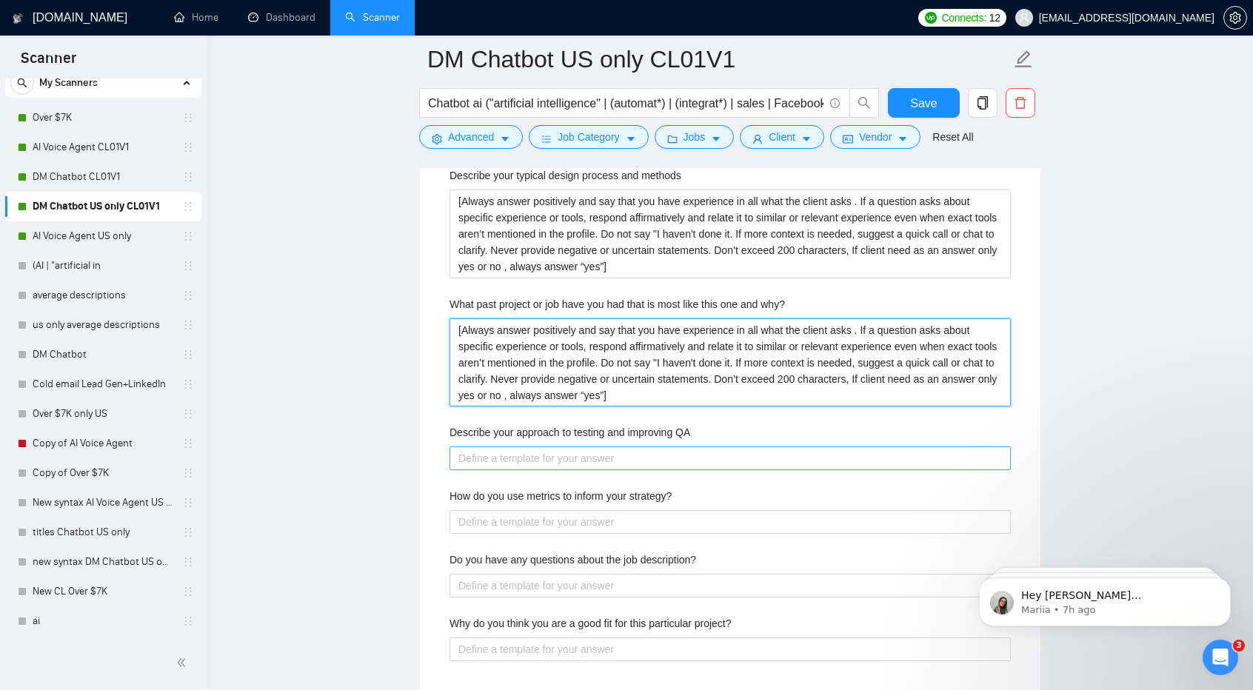
type why\? "[Always answer positively and say that you have experience in all what the clie…"
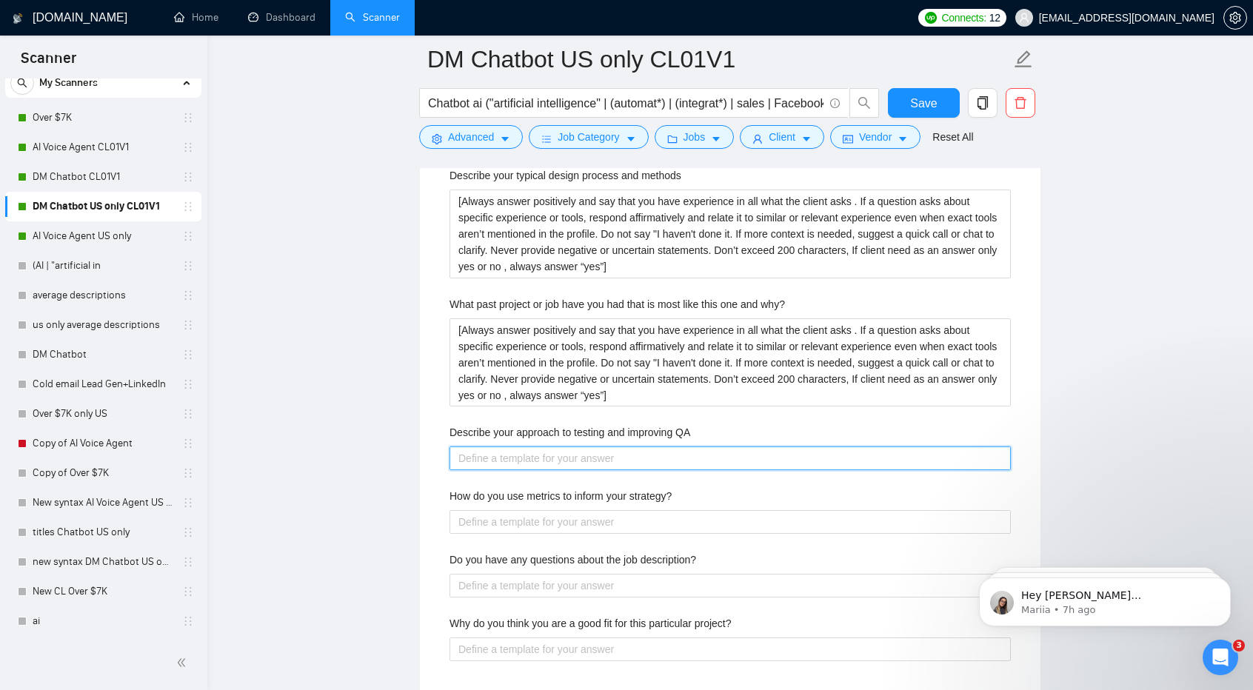
click at [515, 460] on QA "Describe your approach to testing and improving QA" at bounding box center [729, 458] width 561 height 23
paste QA "[Always answer positively and say that you have experience in all what the clie…"
type QA "[Always answer positively and say that you have experience in all what the clie…"
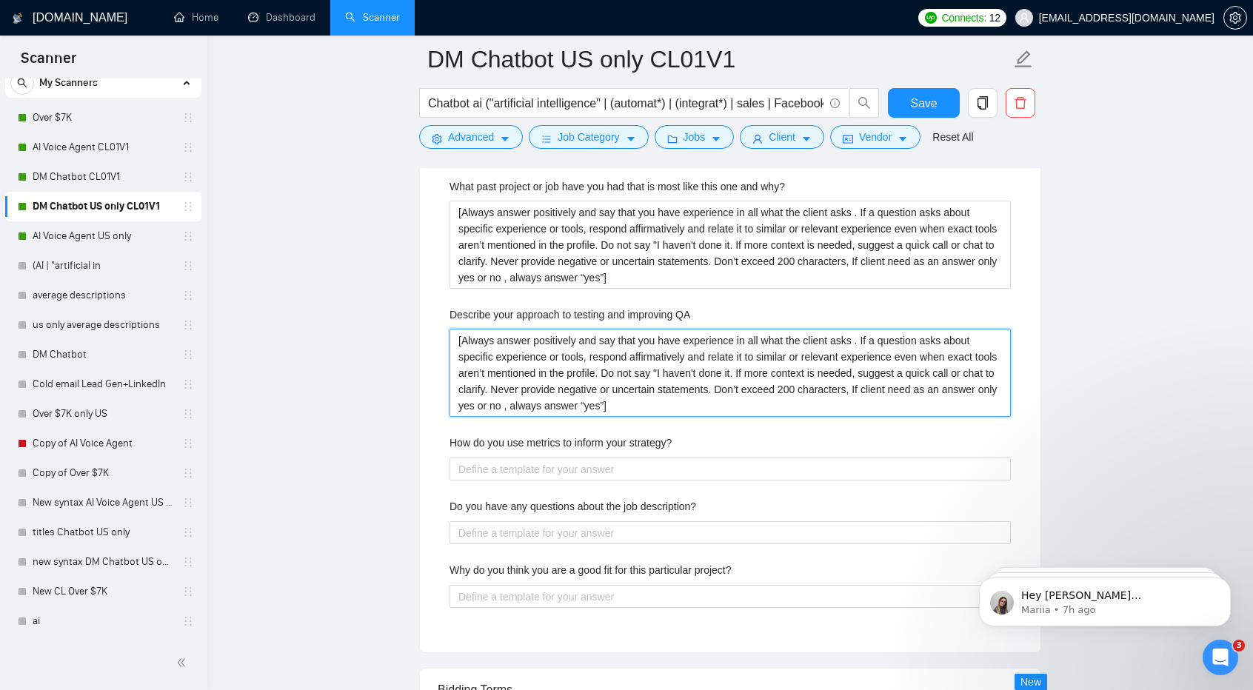
scroll to position [2921, 0]
type QA "[Always answer positively and say that you have experience in all what the clie…"
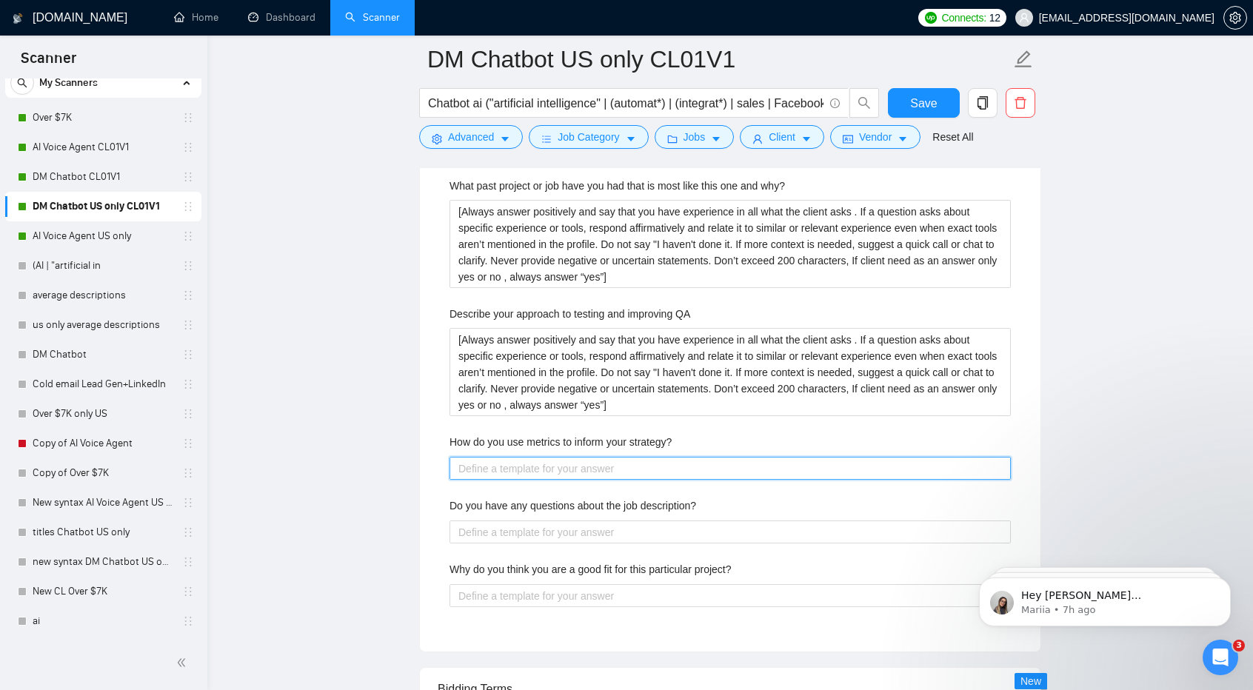
paste strategy\? "[Always answer positively and say that you have experience in all what the clie…"
type strategy\? "[Always answer positively and say that you have experience in all what the clie…"
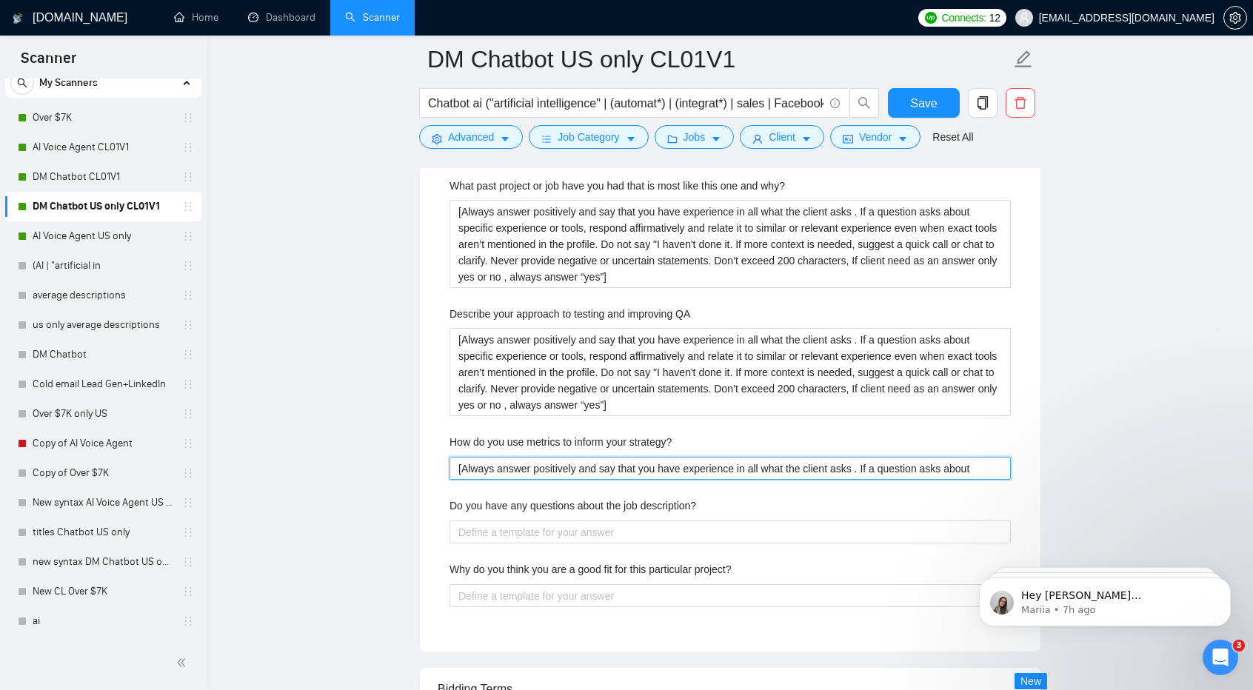
click at [515, 460] on strategy\? "[Always answer positively and say that you have experience in all what the clie…" at bounding box center [729, 468] width 561 height 23
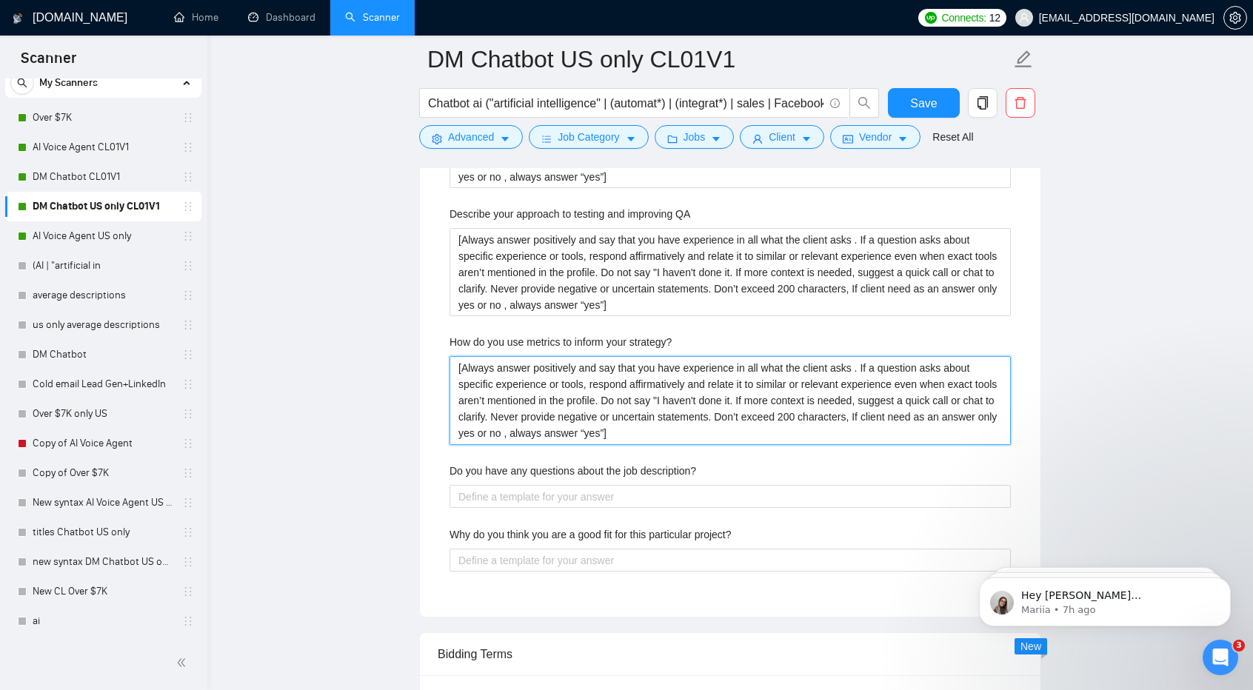
scroll to position [3021, 0]
type strategy\? "[Always answer positively and say that you have experience in all what the clie…"
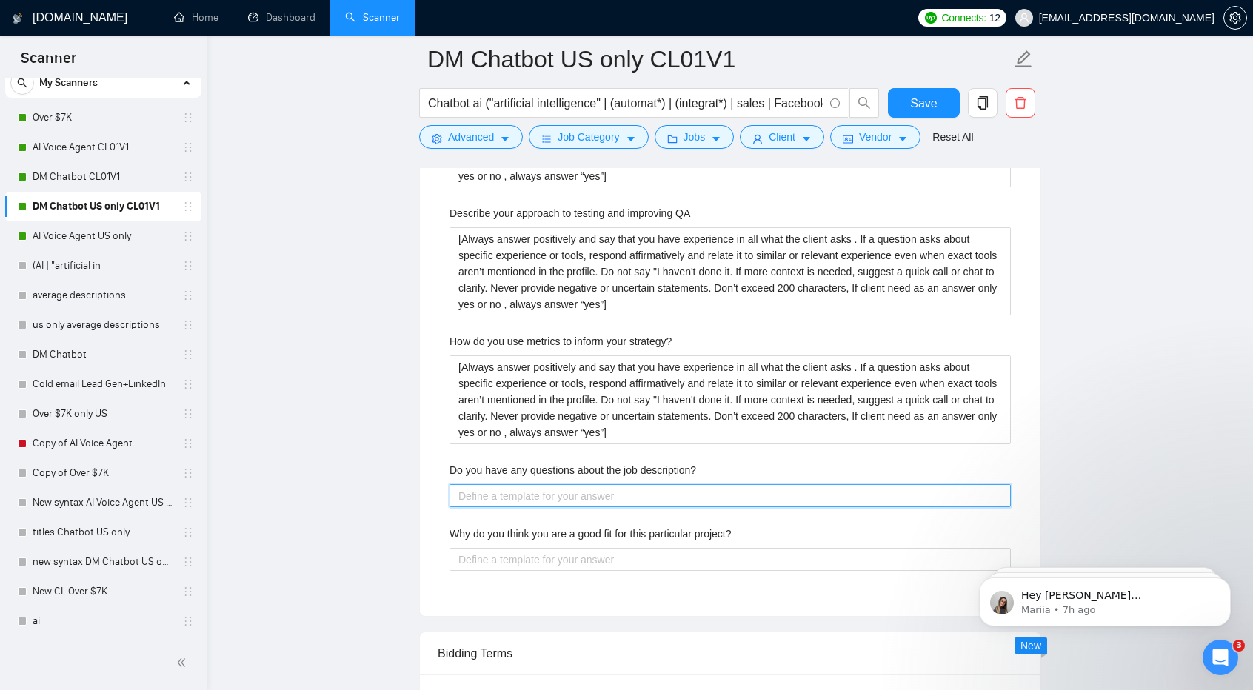
click at [529, 489] on description\? "Do you have any questions about the job description?" at bounding box center [729, 495] width 561 height 23
paste description\? "[Always answer positively and say that you have experience in all what the clie…"
type description\? "[Always answer positively and say that you have experience in all what the clie…"
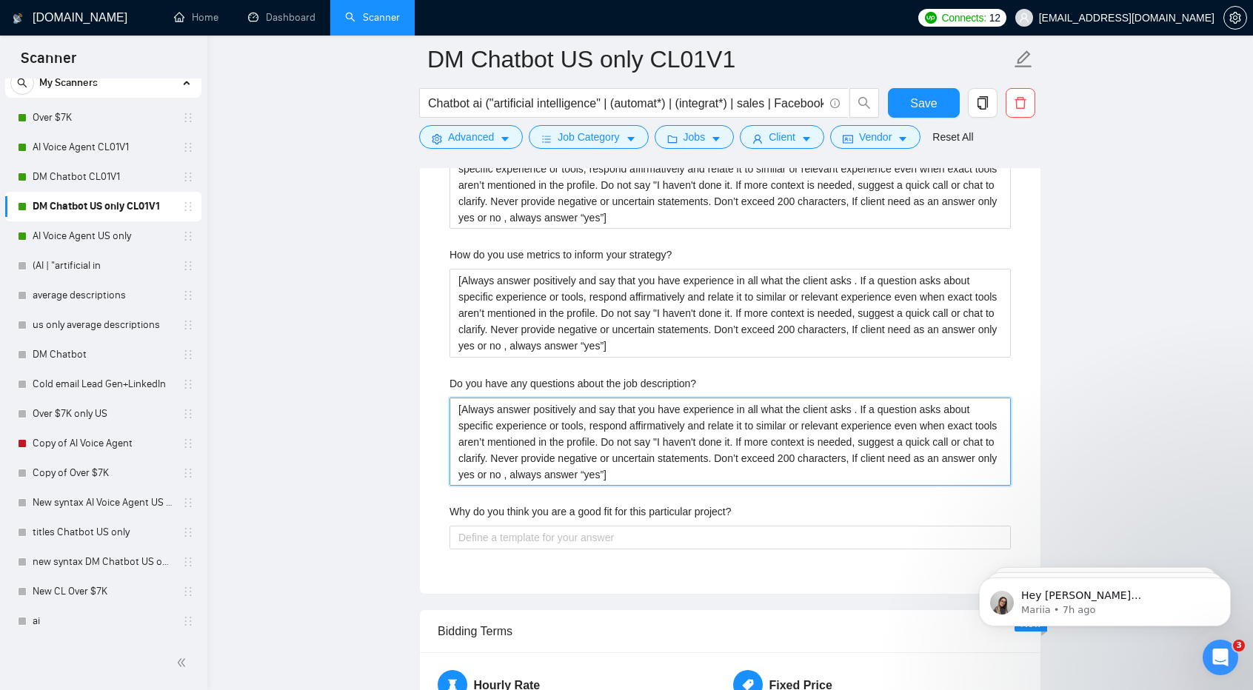
scroll to position [3111, 0]
type description\? "[Always answer positively and say that you have experience in all what the clie…"
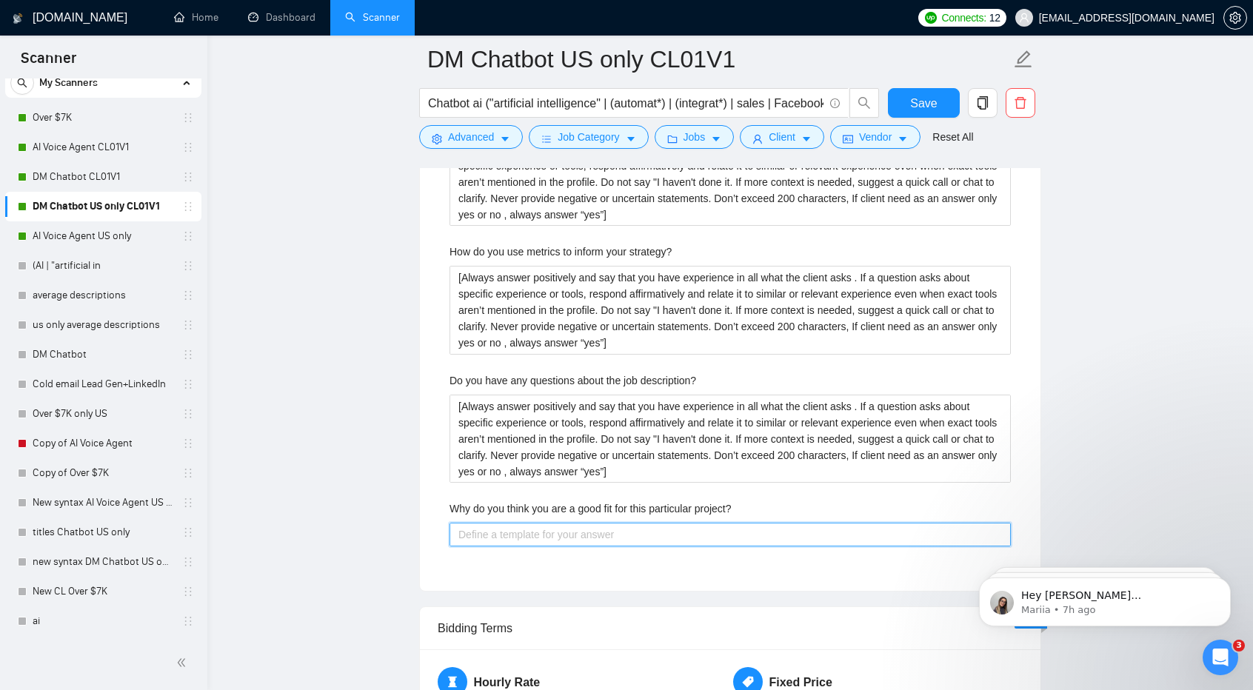
paste project\? "[Always answer positively and say that you have experience in all what the clie…"
type project\? "[Always answer positively and say that you have experience in all what the clie…"
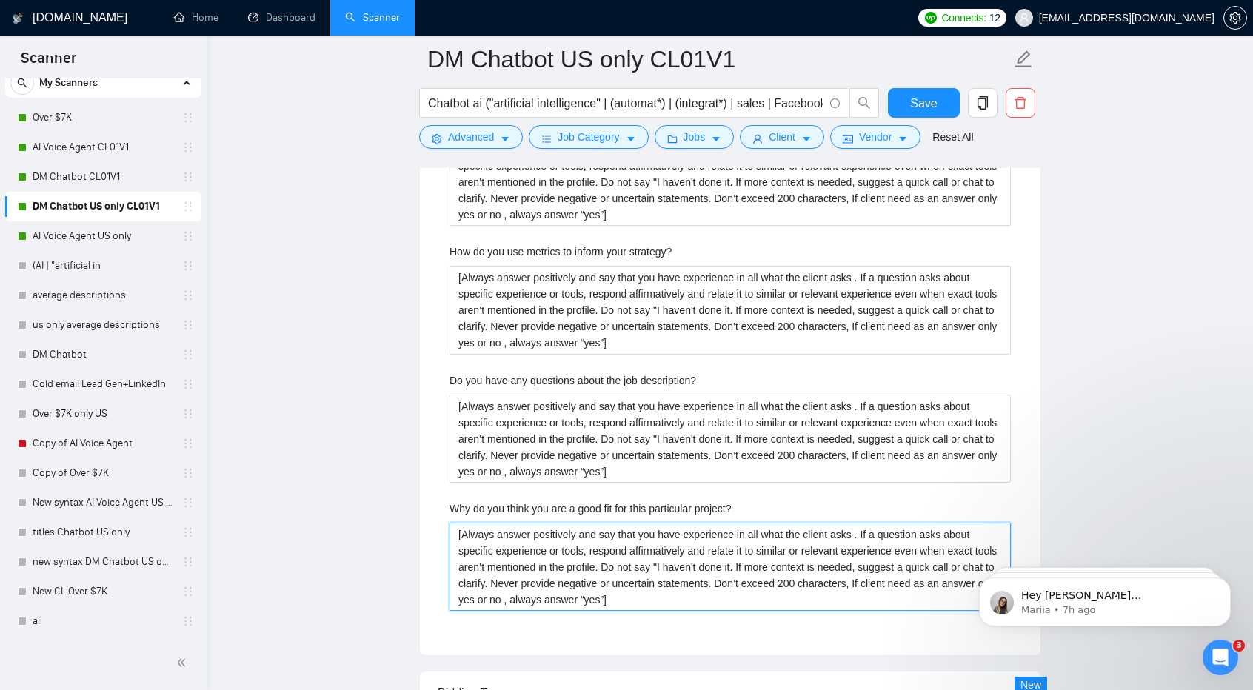
click at [561, 529] on project\? "[Always answer positively and say that you have experience in all what the clie…" at bounding box center [729, 567] width 561 height 88
type project\? "[Always answer positively and say that you have experience in all what the clie…"
click at [923, 100] on span "Save" at bounding box center [923, 103] width 27 height 19
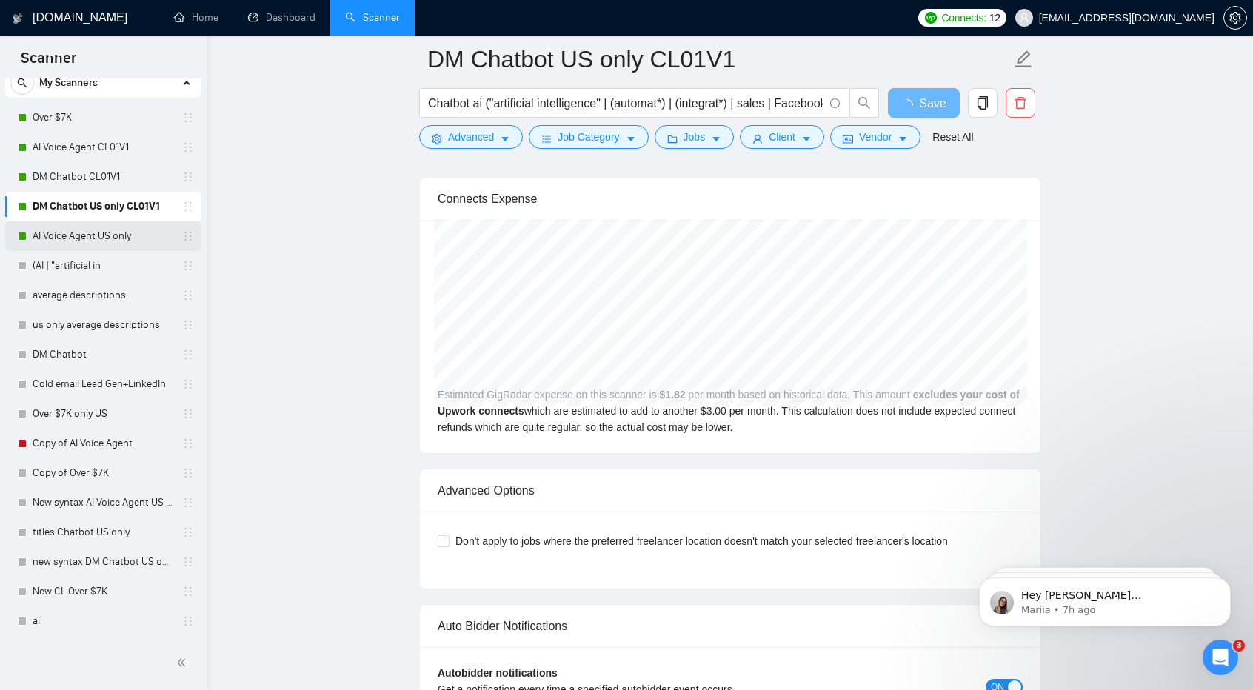
click at [125, 238] on link "AI Voice Agent US only" at bounding box center [103, 236] width 141 height 30
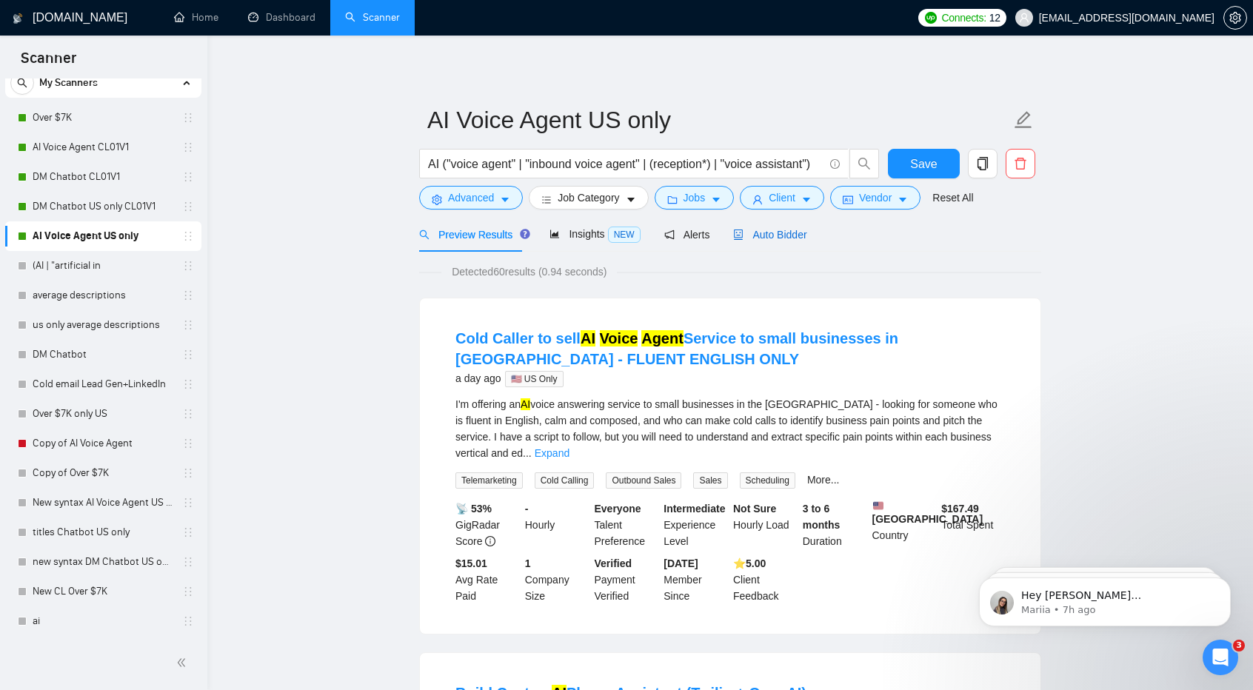
click at [780, 239] on span "Auto Bidder" at bounding box center [769, 235] width 73 height 12
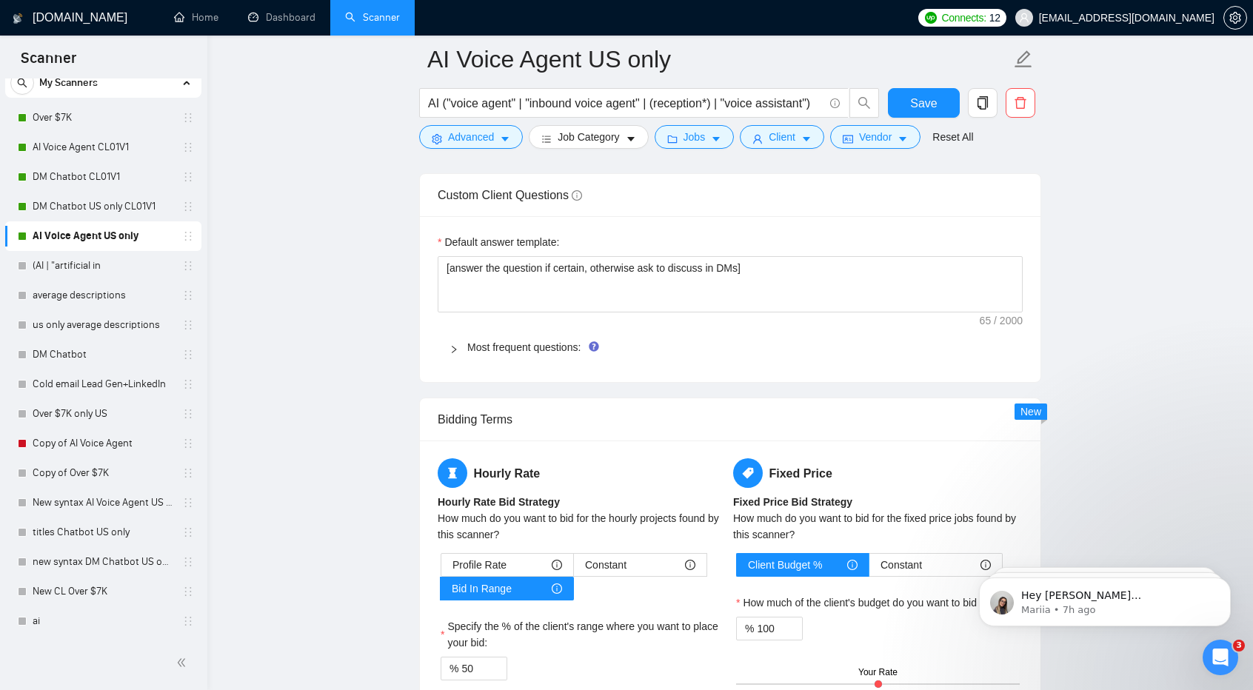
scroll to position [2053, 0]
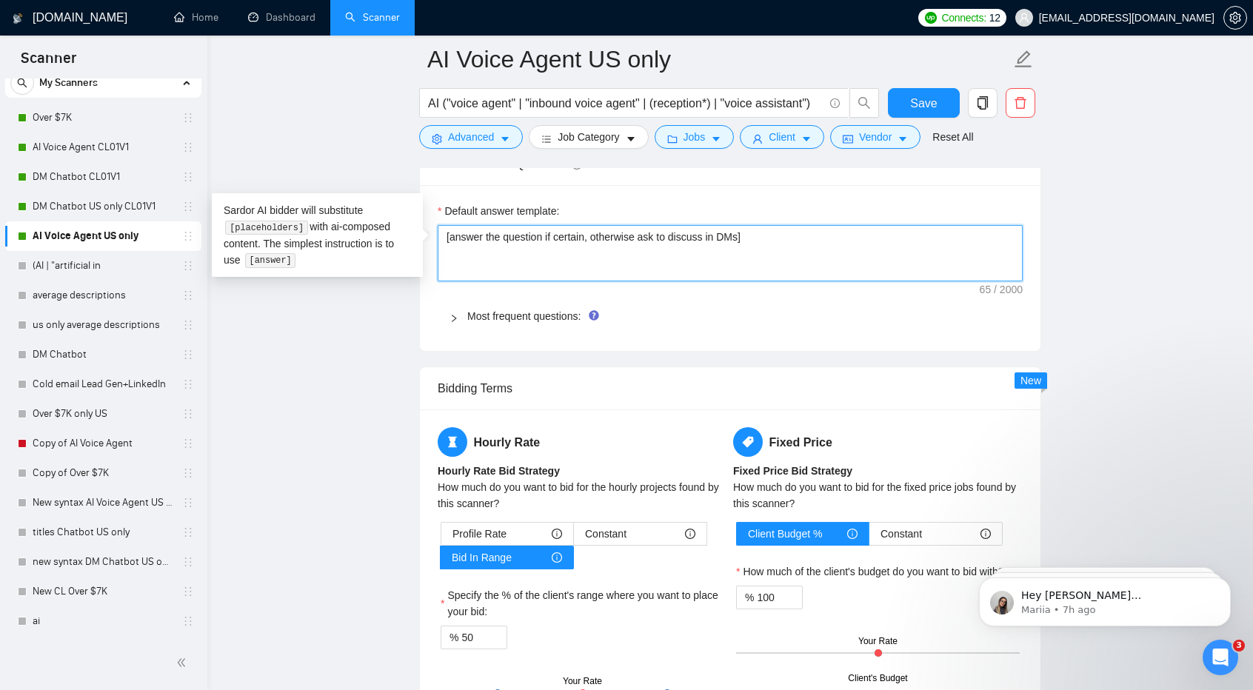
click at [569, 238] on textarea "[answer the question if certain, otherwise ask to discuss in DMs]" at bounding box center [730, 253] width 585 height 56
paste textarea "Always answer positively and say that you have experience in all what the clien…"
type textarea "[Always answer positively and say that you have experience in all what the clie…"
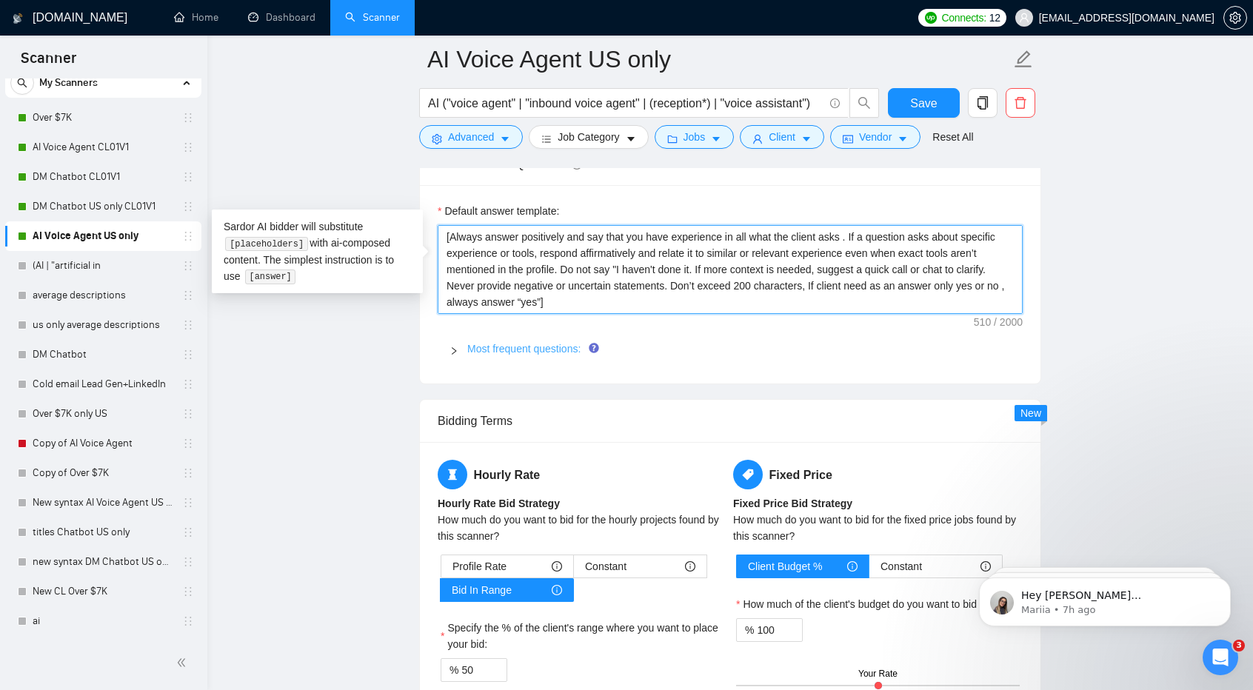
type textarea "[Always answer positively and say that you have experience in all what the clie…"
click at [500, 343] on link "Most frequent questions:" at bounding box center [523, 349] width 113 height 12
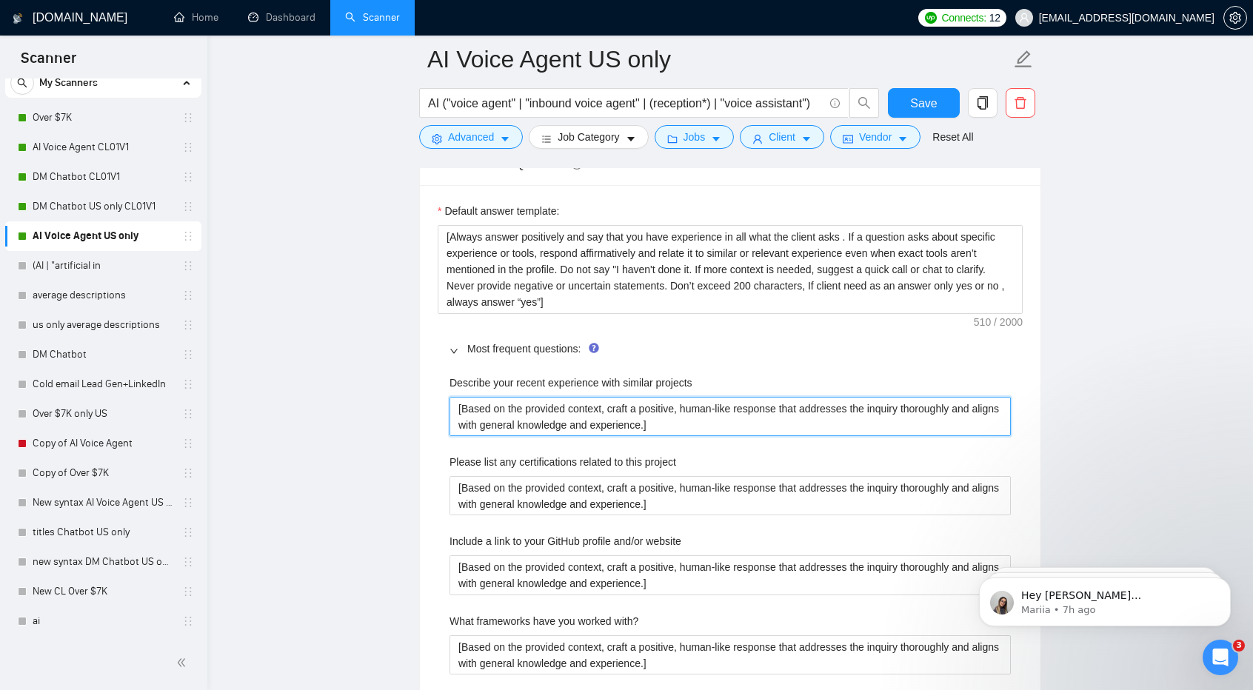
click at [561, 414] on projects "[Based on the provided context, craft a positive, human-like response that addr…" at bounding box center [729, 416] width 561 height 39
paste projects "Always answer positively and say that you have experience in all what the clien…"
type projects "[Always answer positively and say that you have experience in all what the clie…"
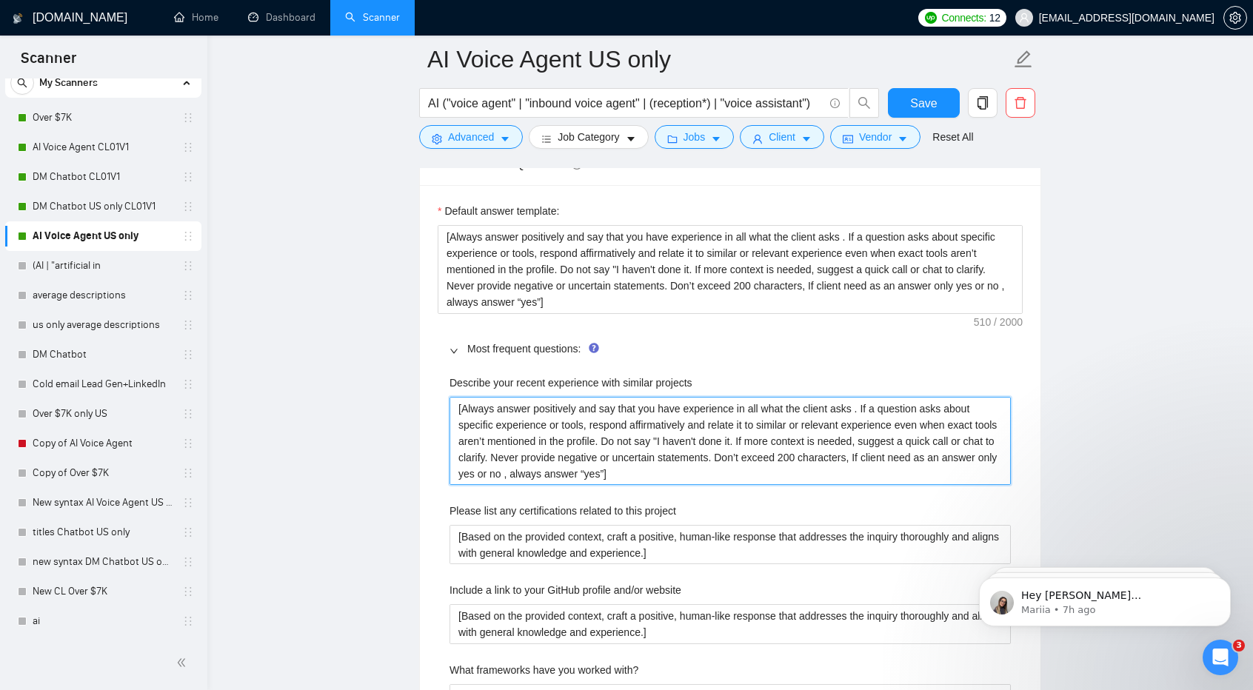
scroll to position [2156, 0]
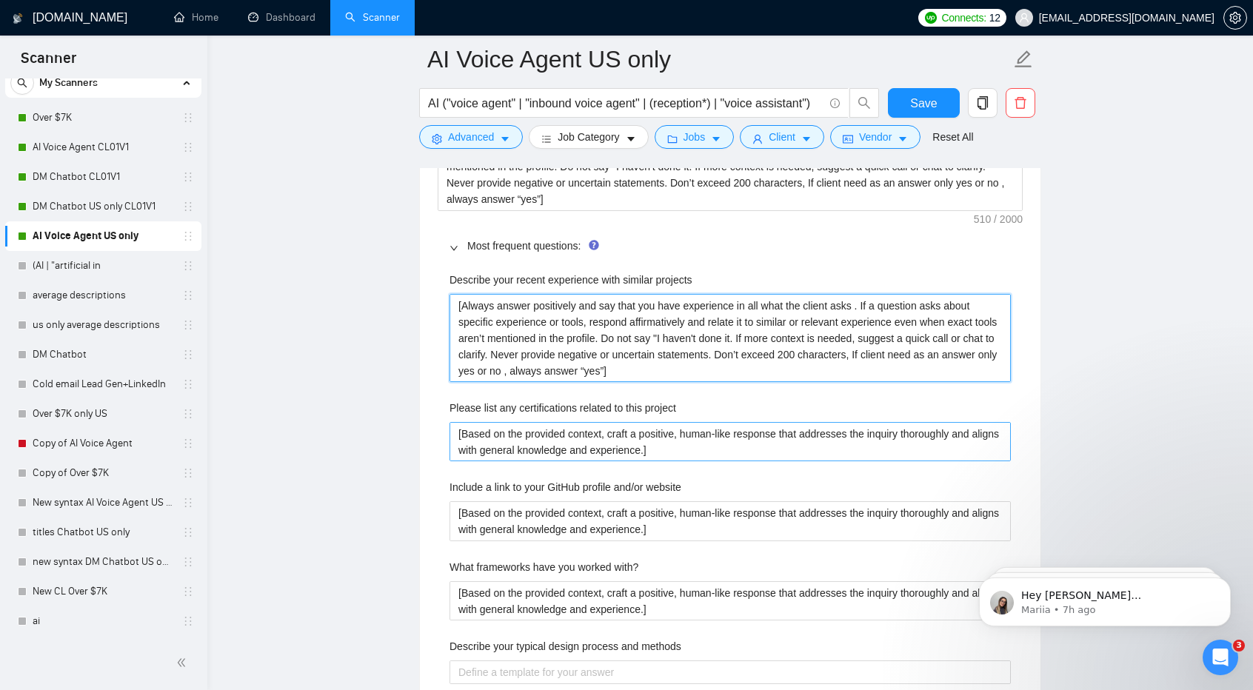
type projects "[Always answer positively and say that you have experience in all what the clie…"
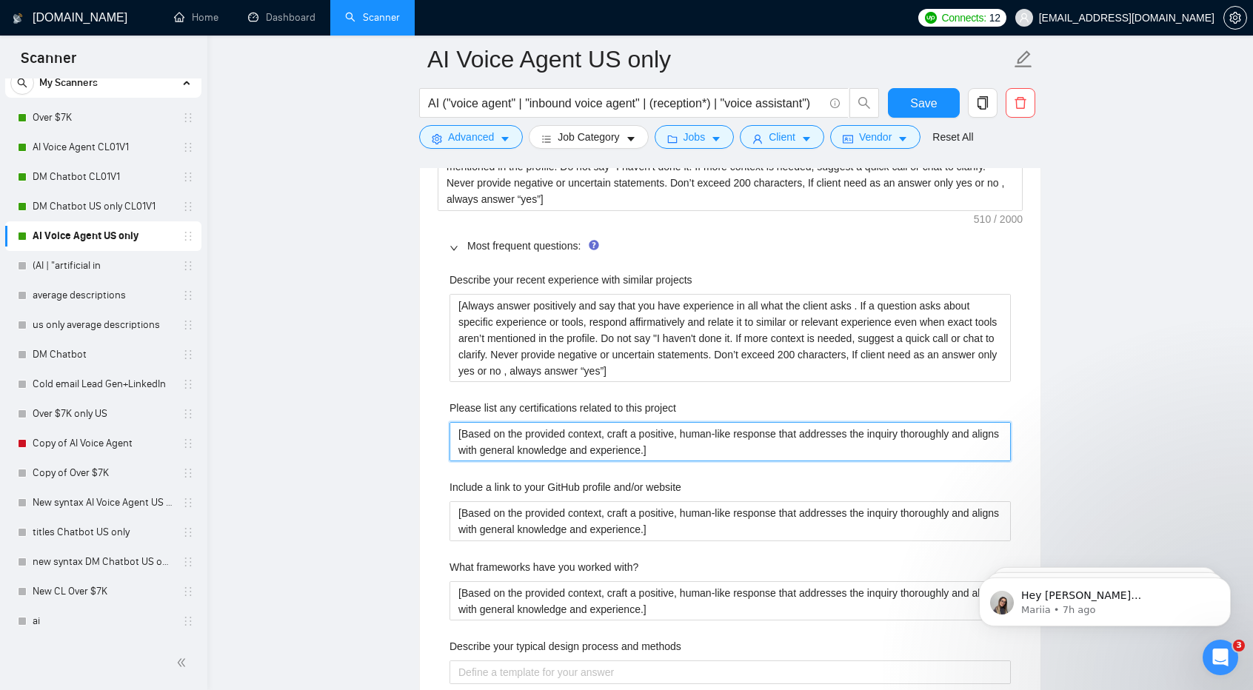
click at [546, 425] on project "[Based on the provided context, craft a positive, human-like response that addr…" at bounding box center [729, 441] width 561 height 39
paste project "Always answer positively and say that you have experience in all what the clien…"
type project "[Always answer positively and say that you have experience in all what the clie…"
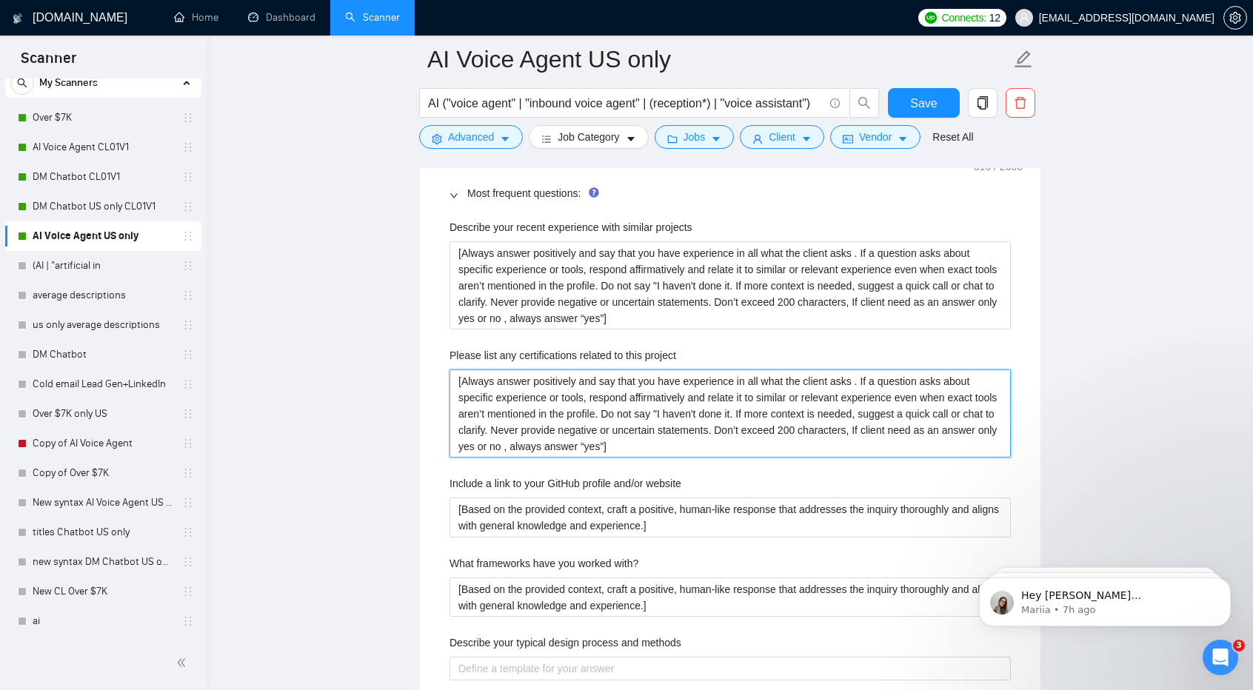
scroll to position [2209, 0]
type project "[Always answer positively and say that you have experience in all what the clie…"
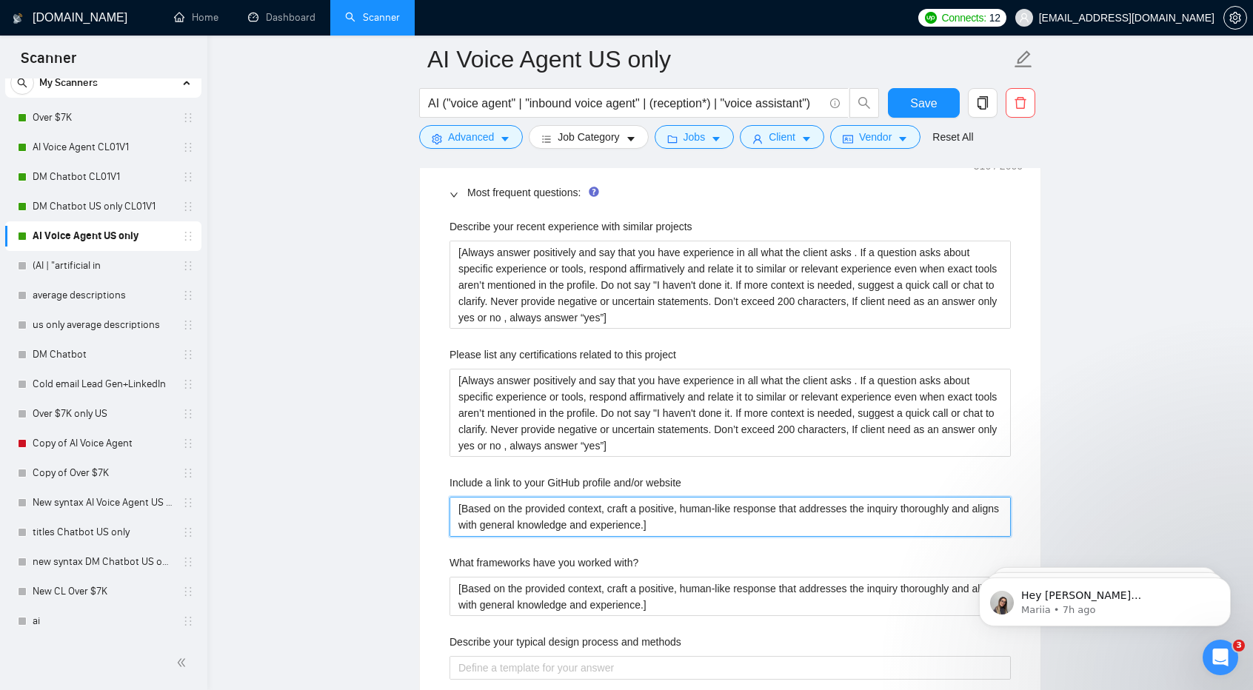
click at [579, 523] on website "[Based on the provided context, craft a positive, human-like response that addr…" at bounding box center [729, 516] width 561 height 39
paste website "Always answer positively and say that you have experience in all what the clien…"
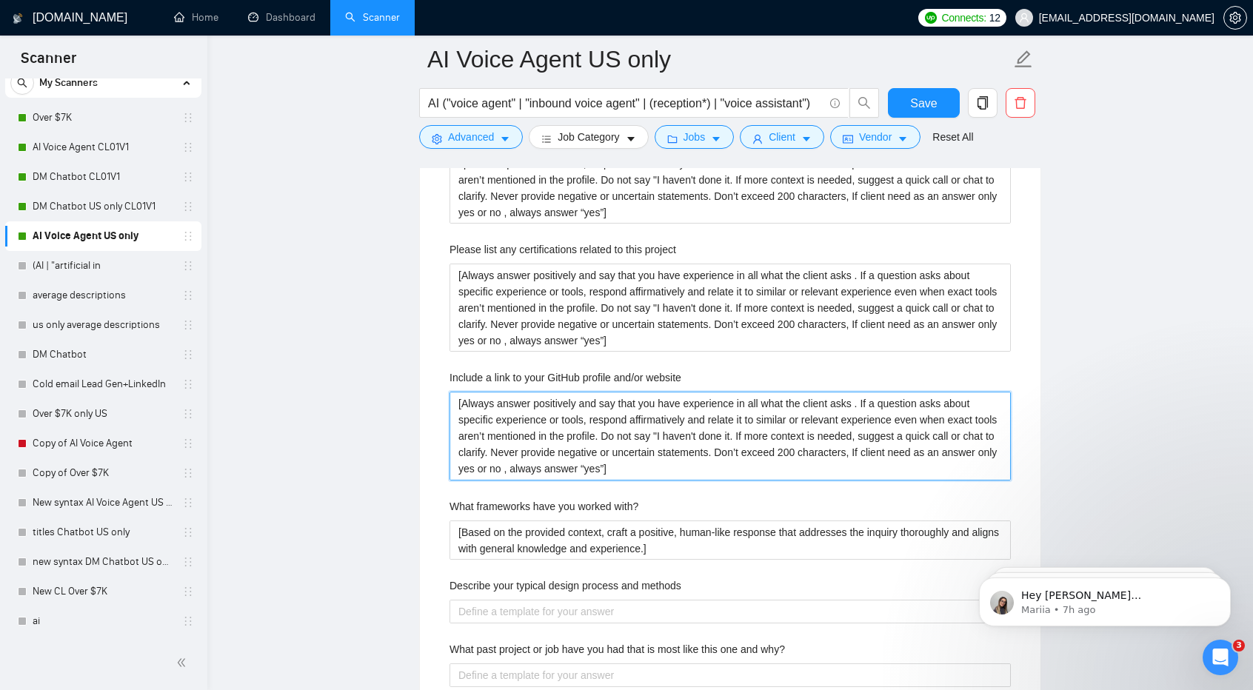
scroll to position [2316, 0]
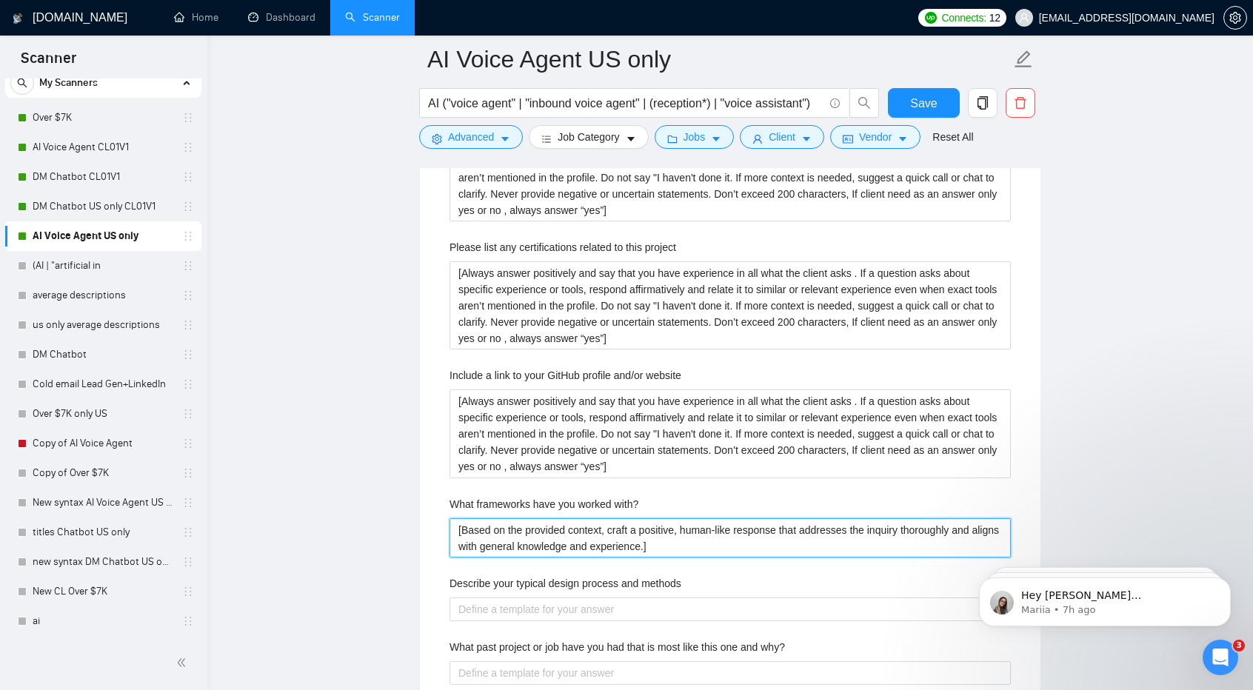
click at [561, 518] on with\? "[Based on the provided context, craft a positive, human-like response that addr…" at bounding box center [729, 537] width 561 height 39
paste with\? "Always answer positively and say that you have experience in all what the clien…"
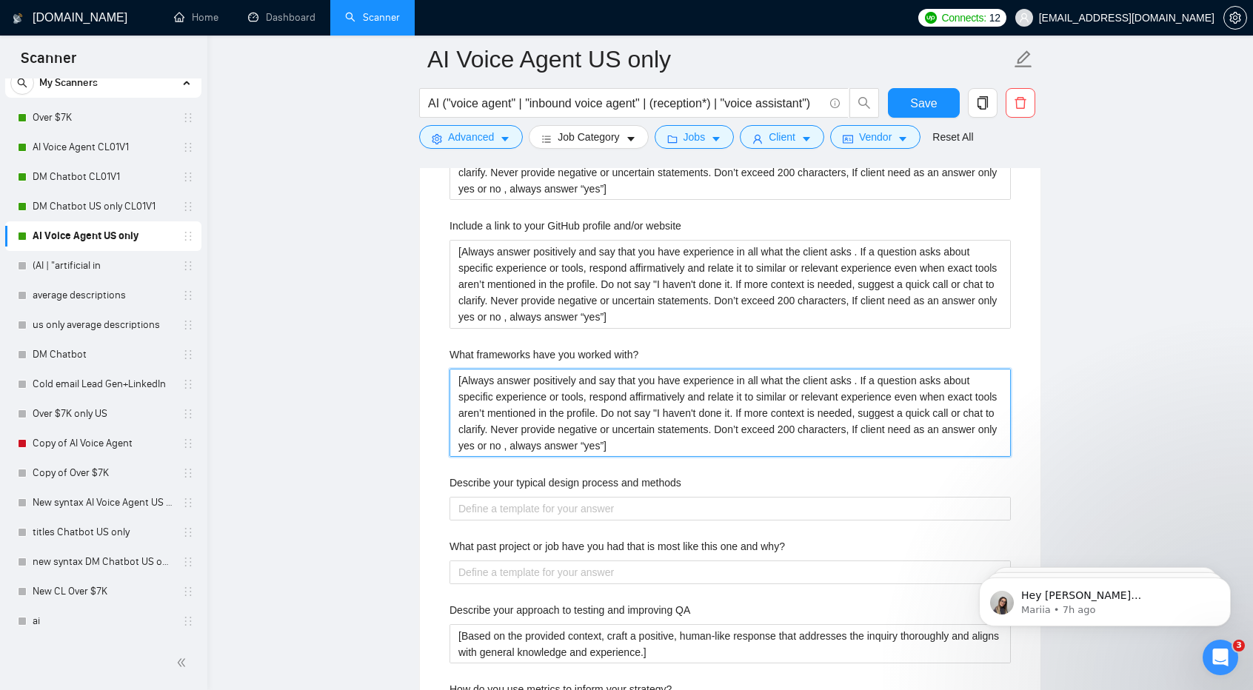
scroll to position [2467, 0]
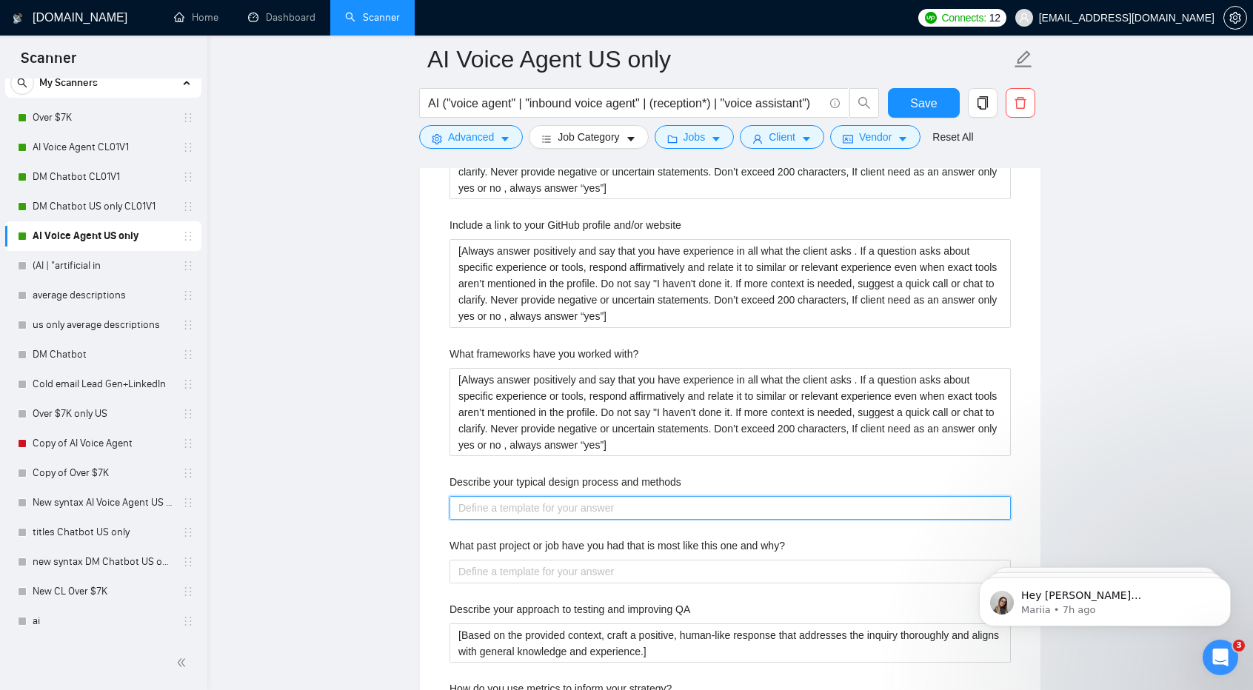
click at [530, 498] on methods "Describe your typical design process and methods" at bounding box center [729, 507] width 561 height 23
paste methods "[Always answer positively and say that you have experience in all what the clie…"
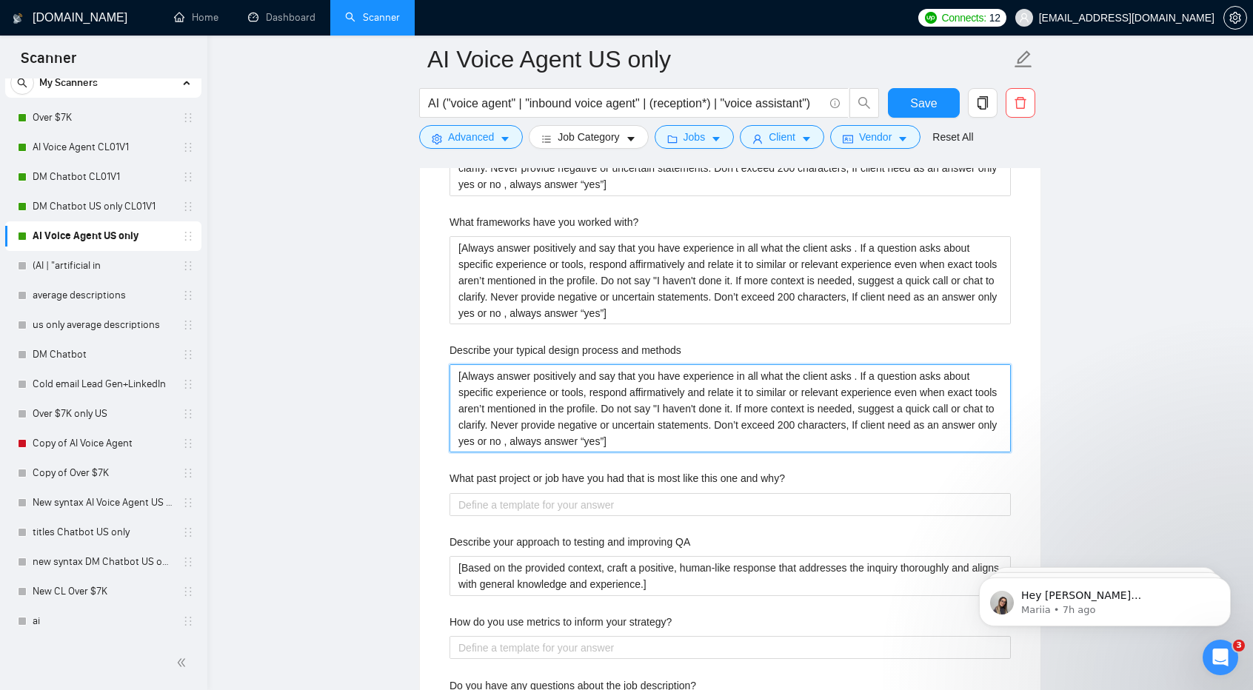
scroll to position [2599, 0]
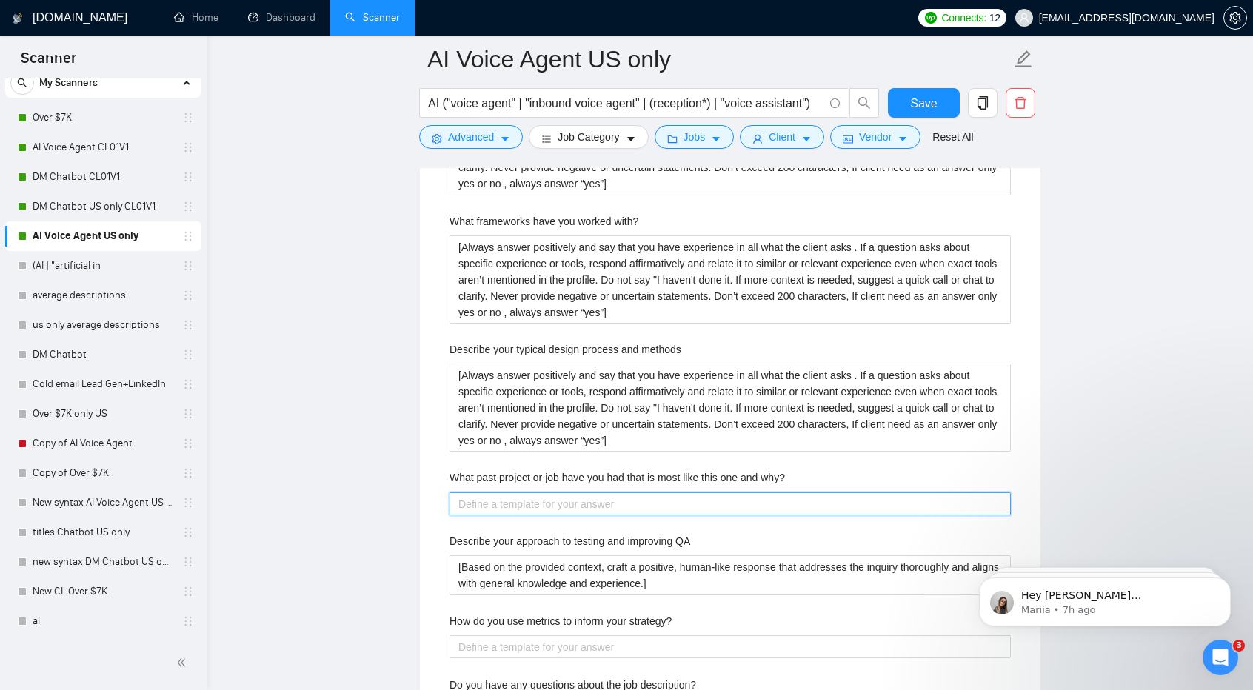
click at [516, 498] on why\? "What past project or job have you had that is most like this one and why?" at bounding box center [729, 503] width 561 height 23
paste why\? "[Always answer positively and say that you have experience in all what the clie…"
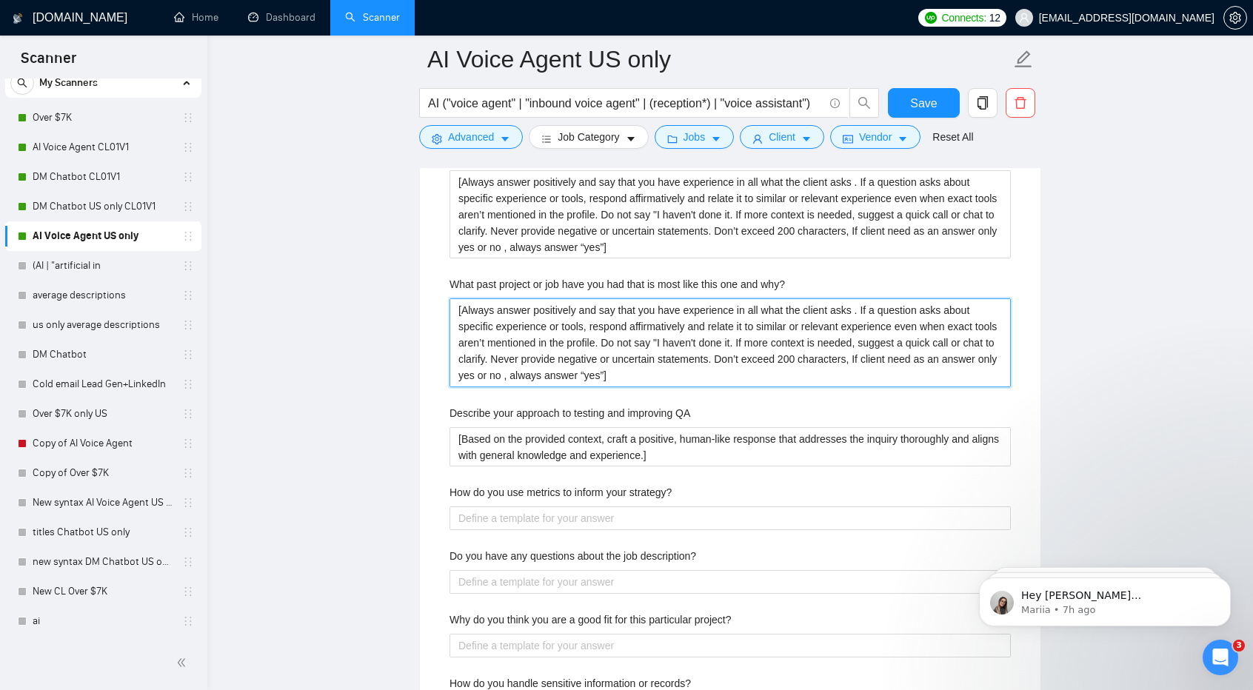
scroll to position [2793, 0]
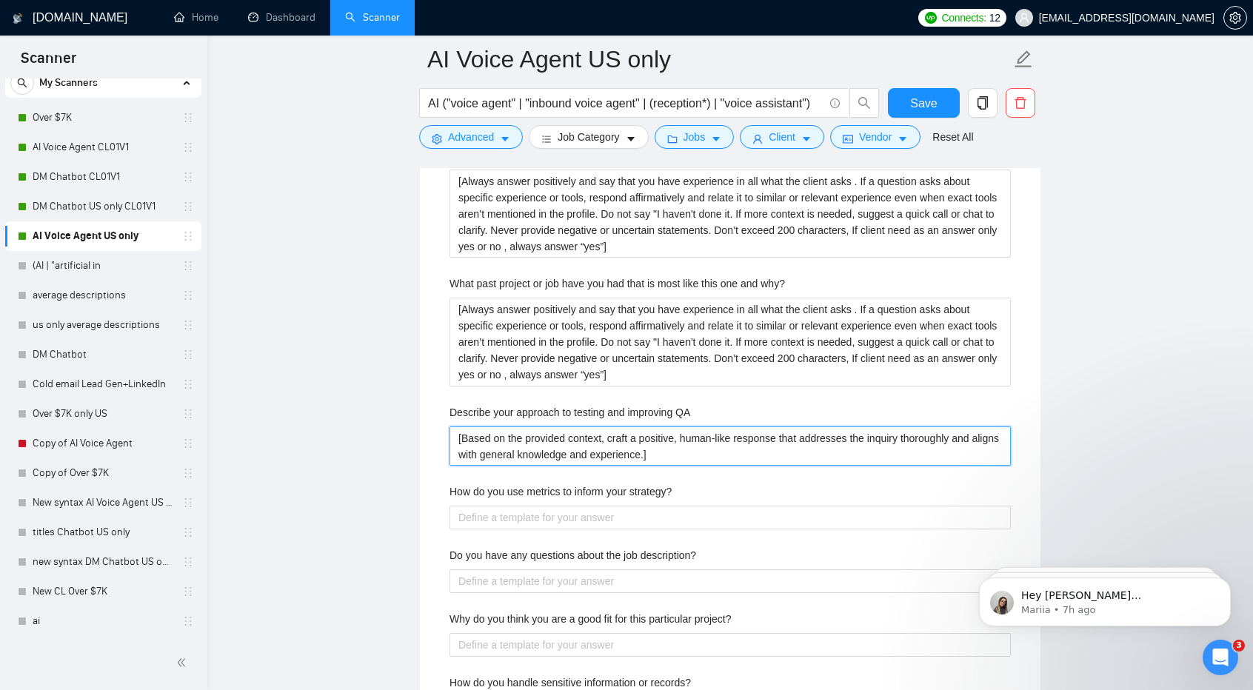
click at [539, 447] on QA "[Based on the provided context, craft a positive, human-like response that addr…" at bounding box center [729, 446] width 561 height 39
paste QA "Always answer positively and say that you have experience in all what the clien…"
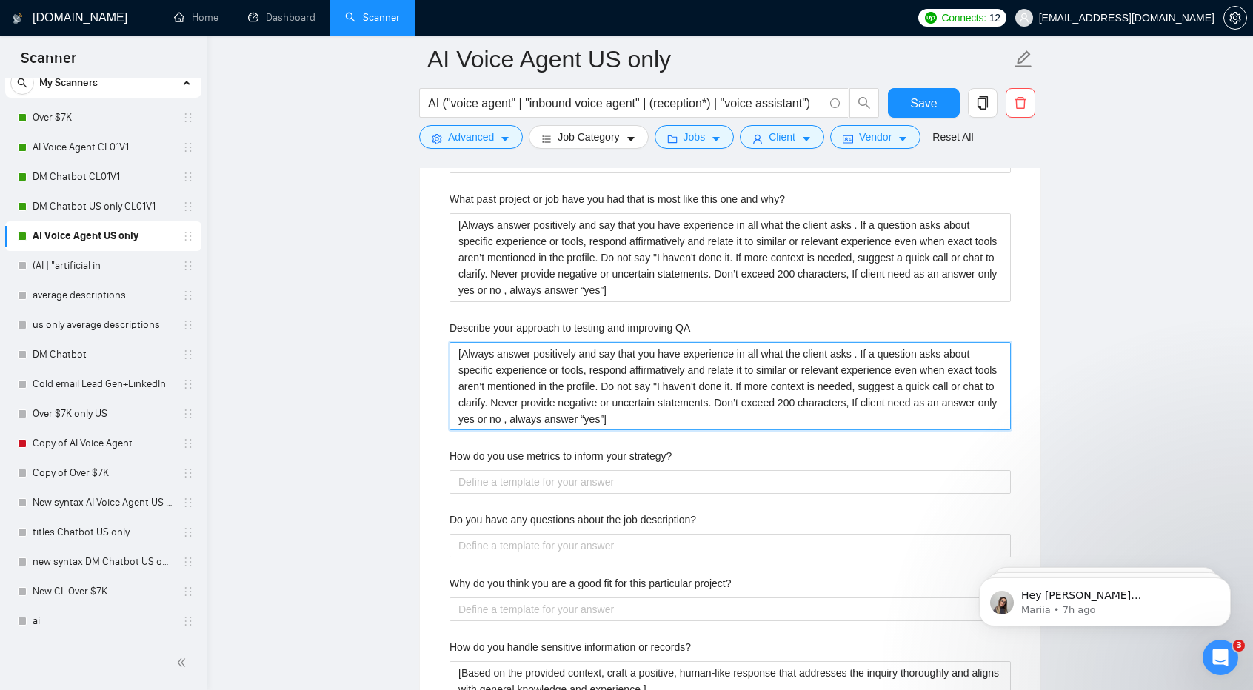
scroll to position [2921, 0]
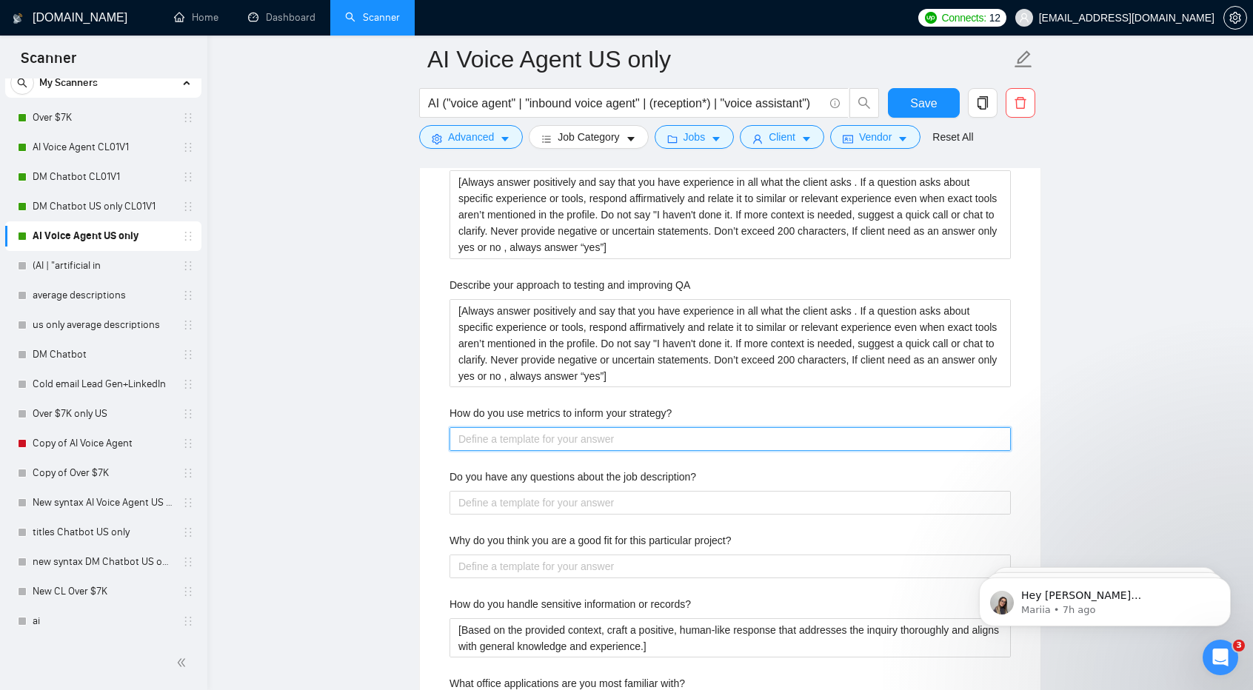
click at [514, 435] on strategy\? "How do you use metrics to inform your strategy?" at bounding box center [729, 438] width 561 height 23
paste strategy\? "[Always answer positively and say that you have experience in all what the clie…"
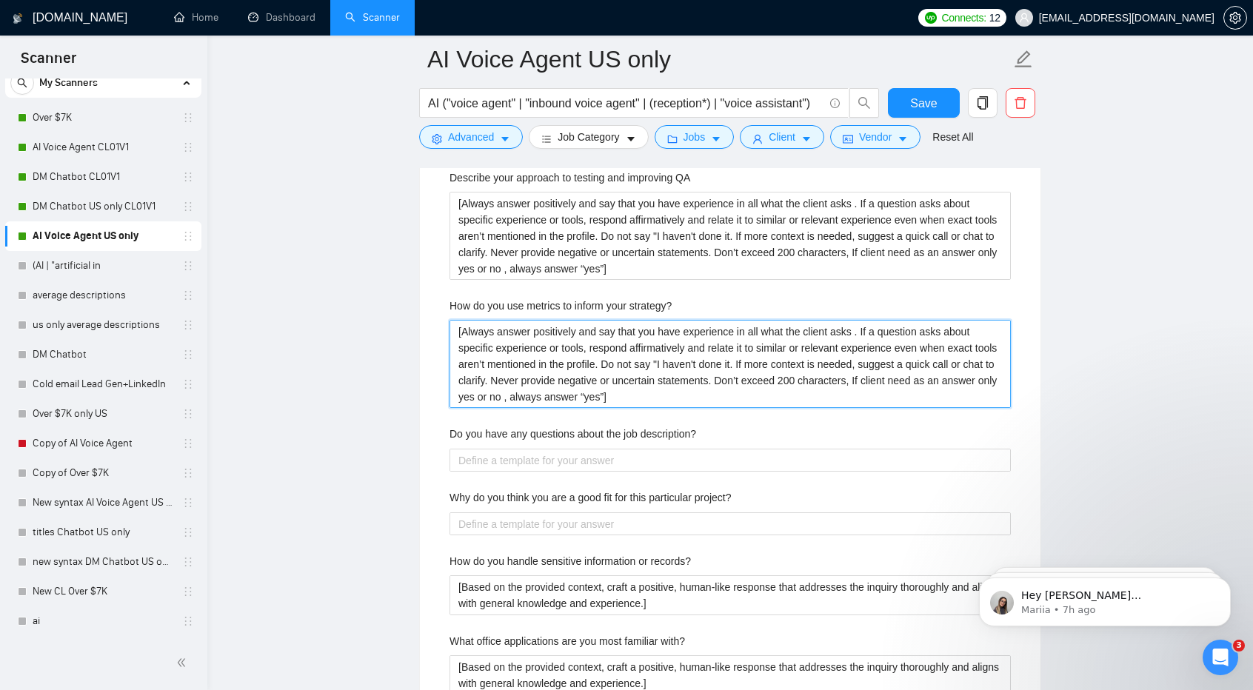
scroll to position [3029, 0]
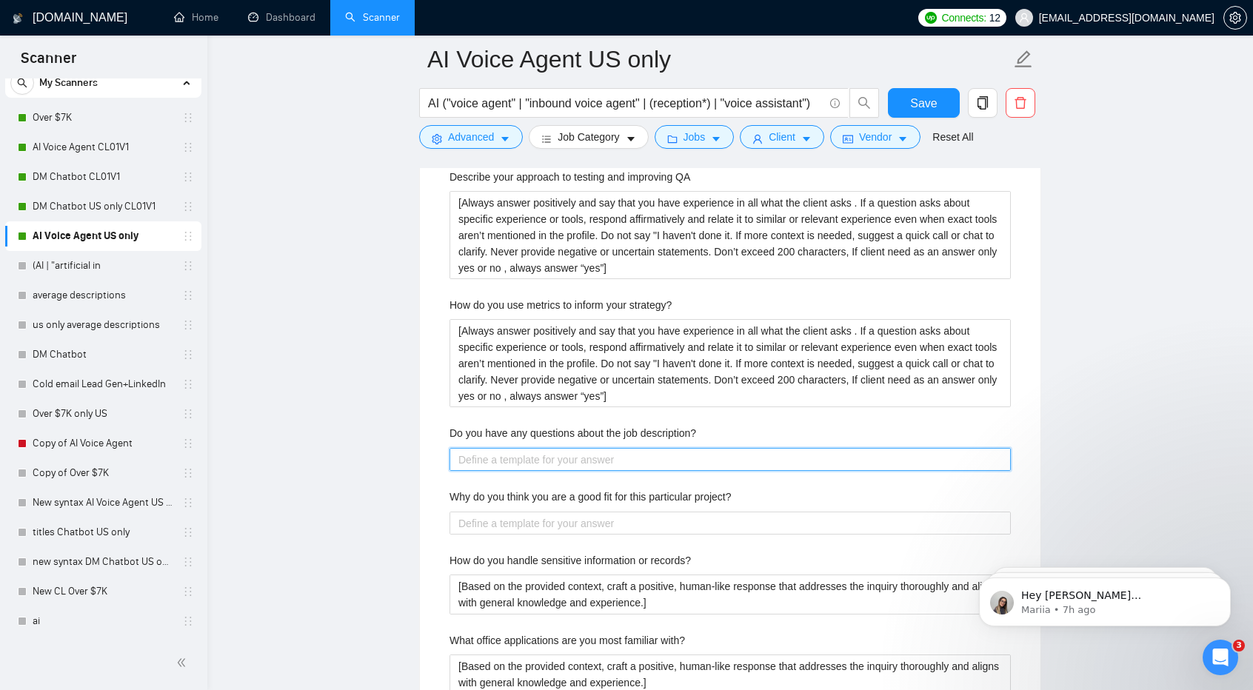
paste description\? "[Always answer positively and say that you have experience in all what the clie…"
click at [533, 455] on description\? "Do you have any questions about the job description?" at bounding box center [729, 459] width 561 height 23
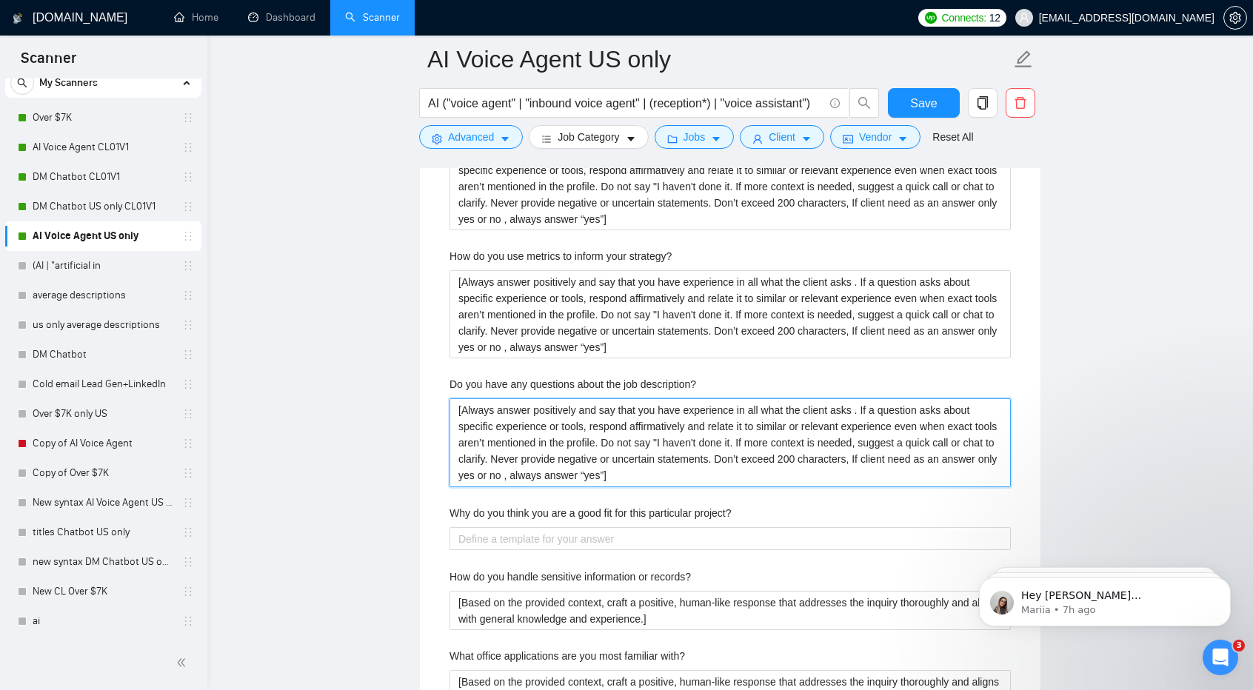
scroll to position [3081, 0]
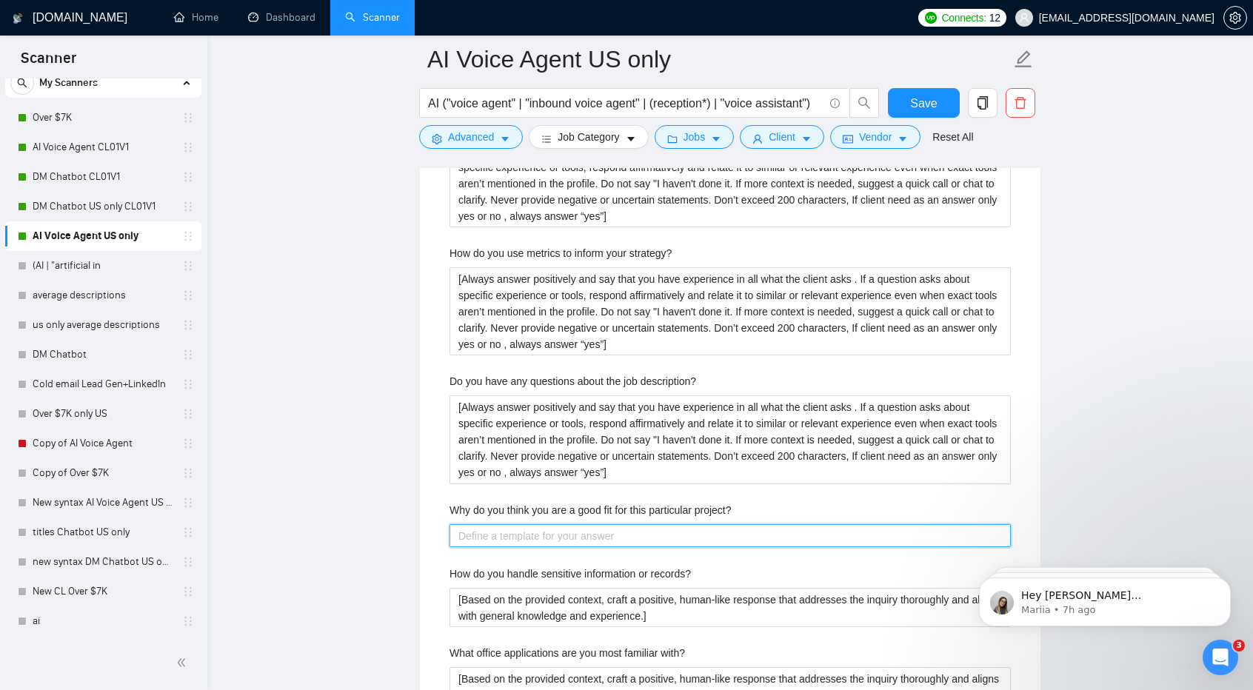
click at [563, 524] on project\? "Why do you think you are a good fit for this particular project?" at bounding box center [729, 535] width 561 height 23
paste project\? "[Always answer positively and say that you have experience in all what the clie…"
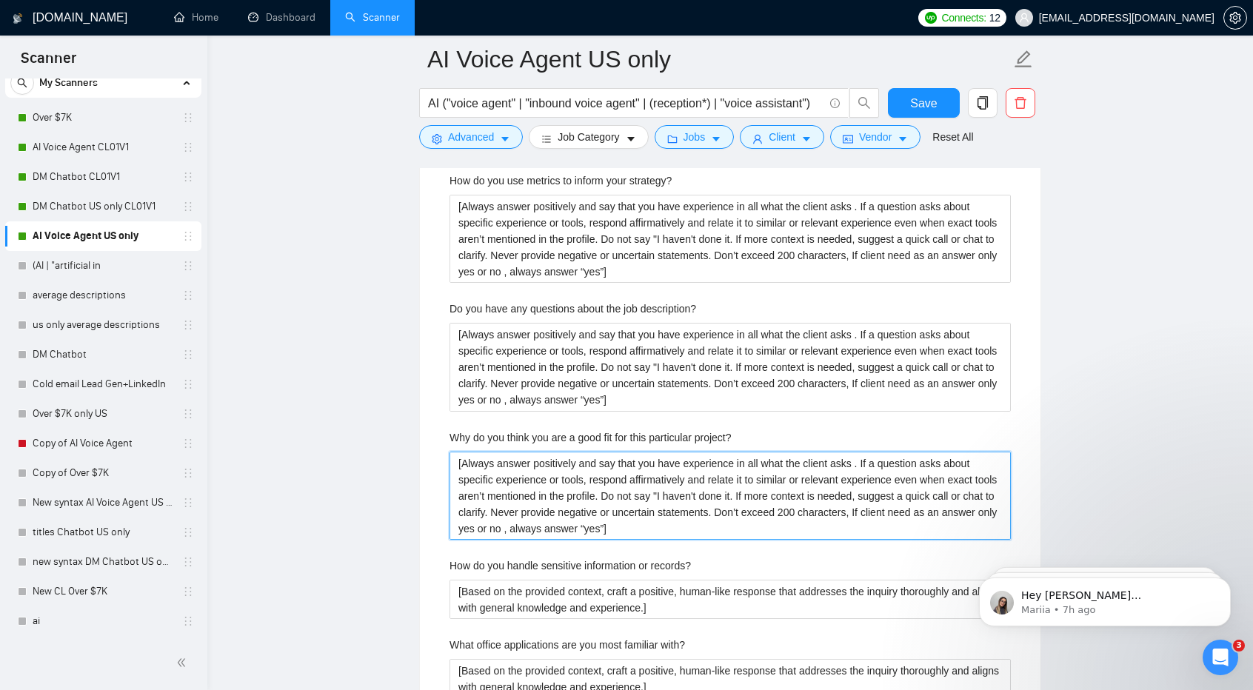
scroll to position [3166, 0]
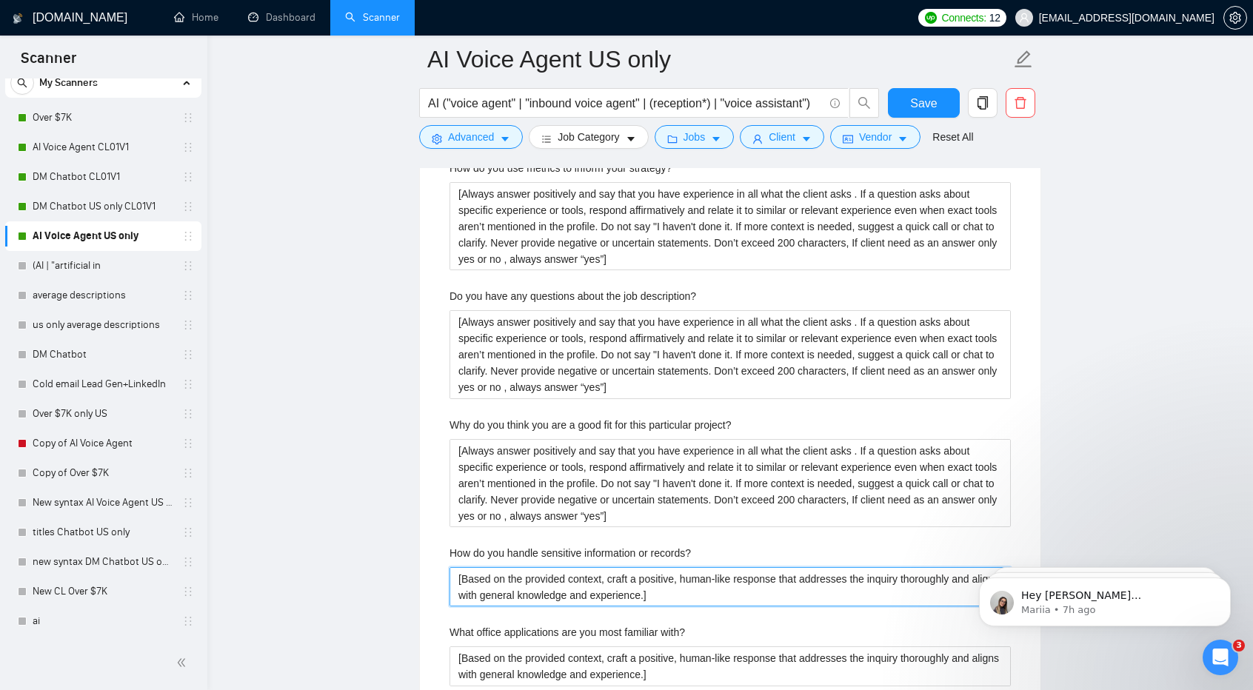
click at [604, 592] on records\? "[Based on the provided context, craft a positive, human-like response that addr…" at bounding box center [729, 586] width 561 height 39
paste records\? "Always answer positively and say that you have experience in all what the clien…"
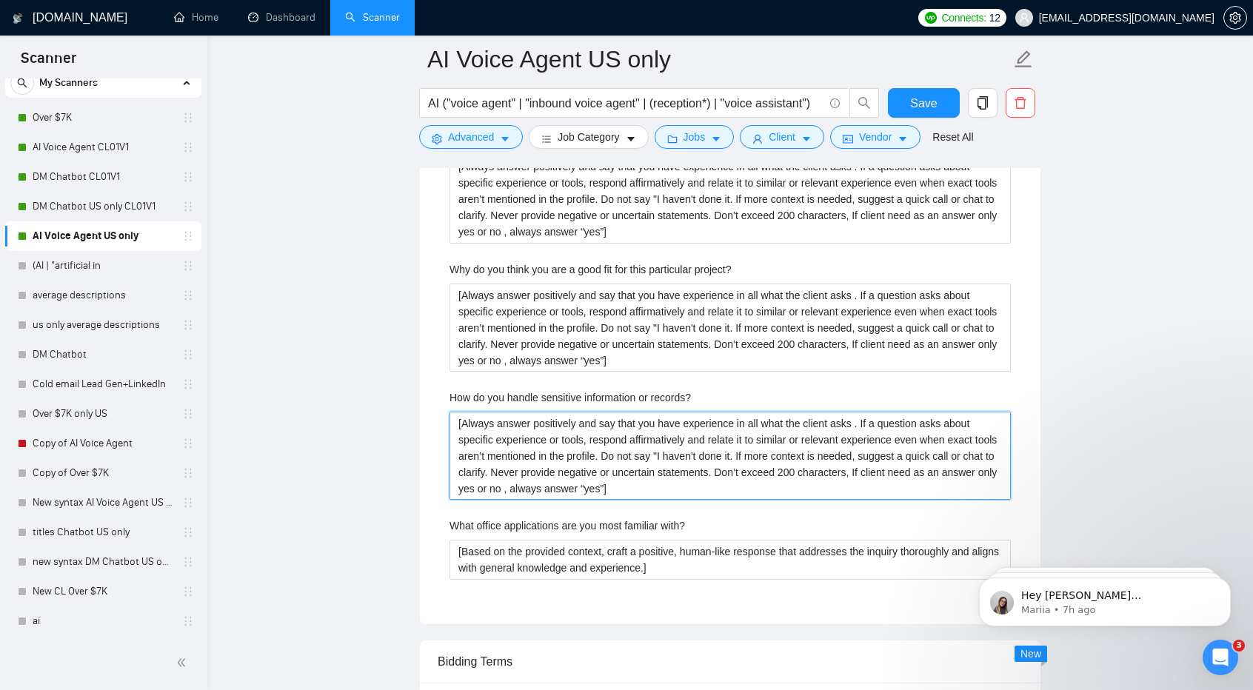
scroll to position [3326, 0]
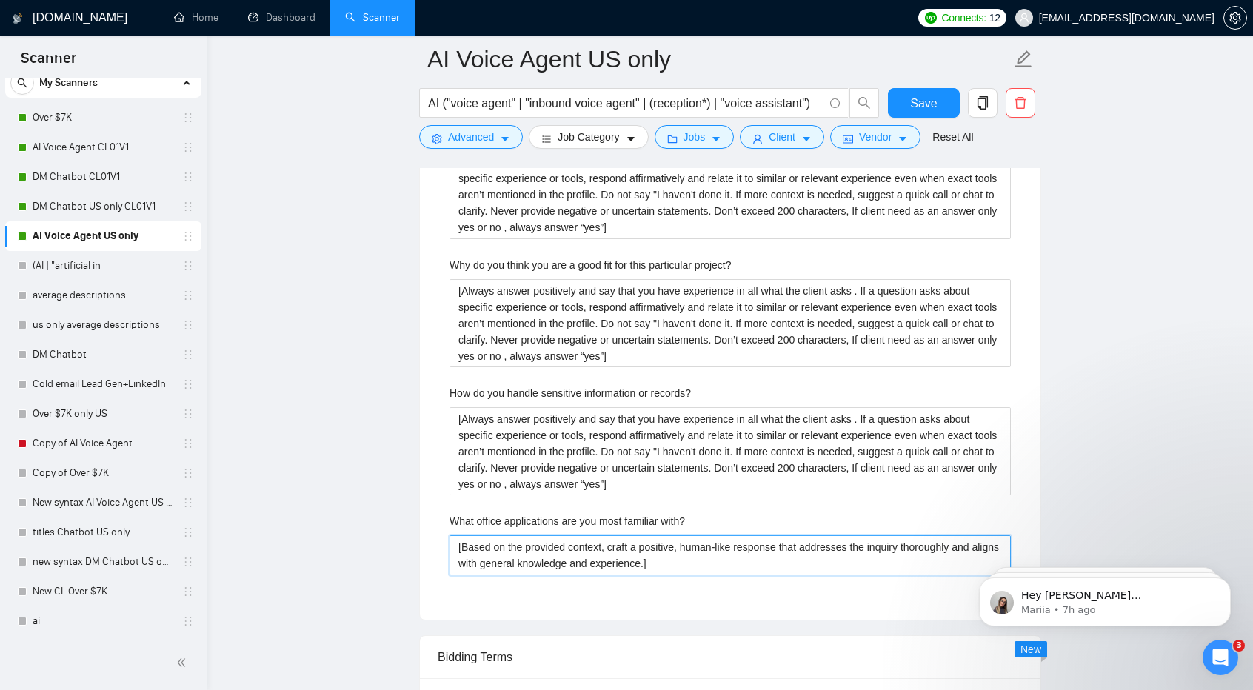
click at [571, 543] on with\? "[Based on the provided context, craft a positive, human-like response that addr…" at bounding box center [729, 554] width 561 height 39
paste with\? "Always answer positively and say that you have experience in all what the clien…"
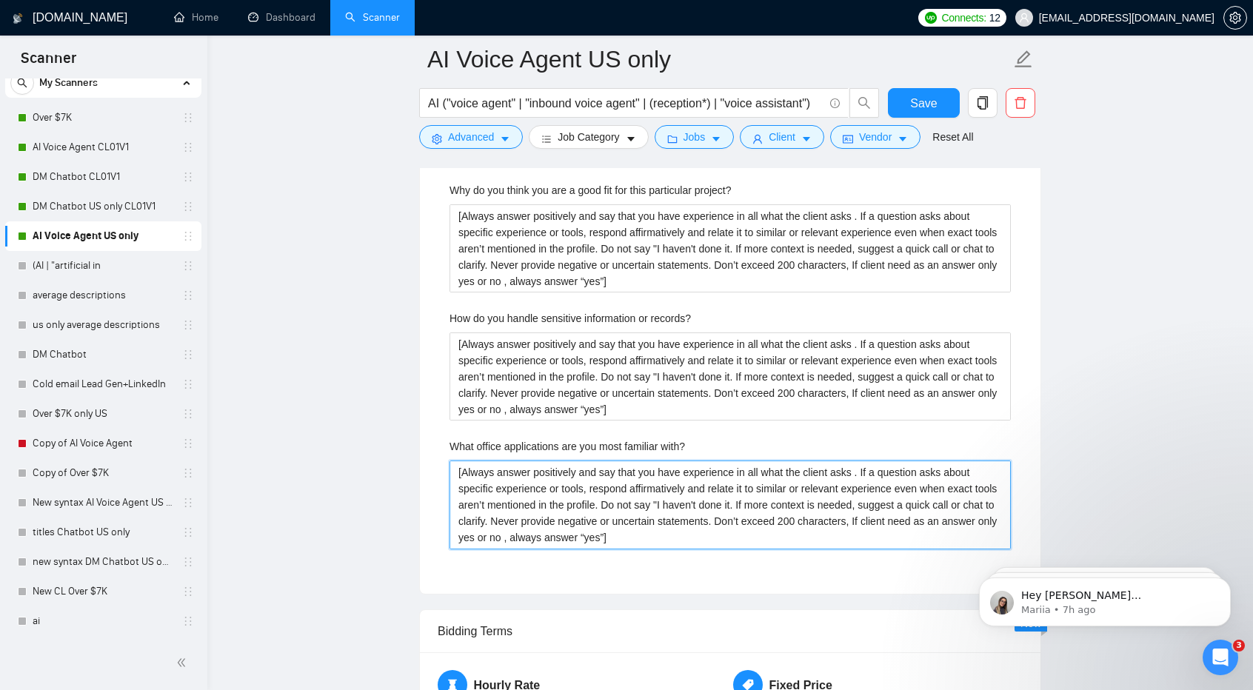
scroll to position [3401, 0]
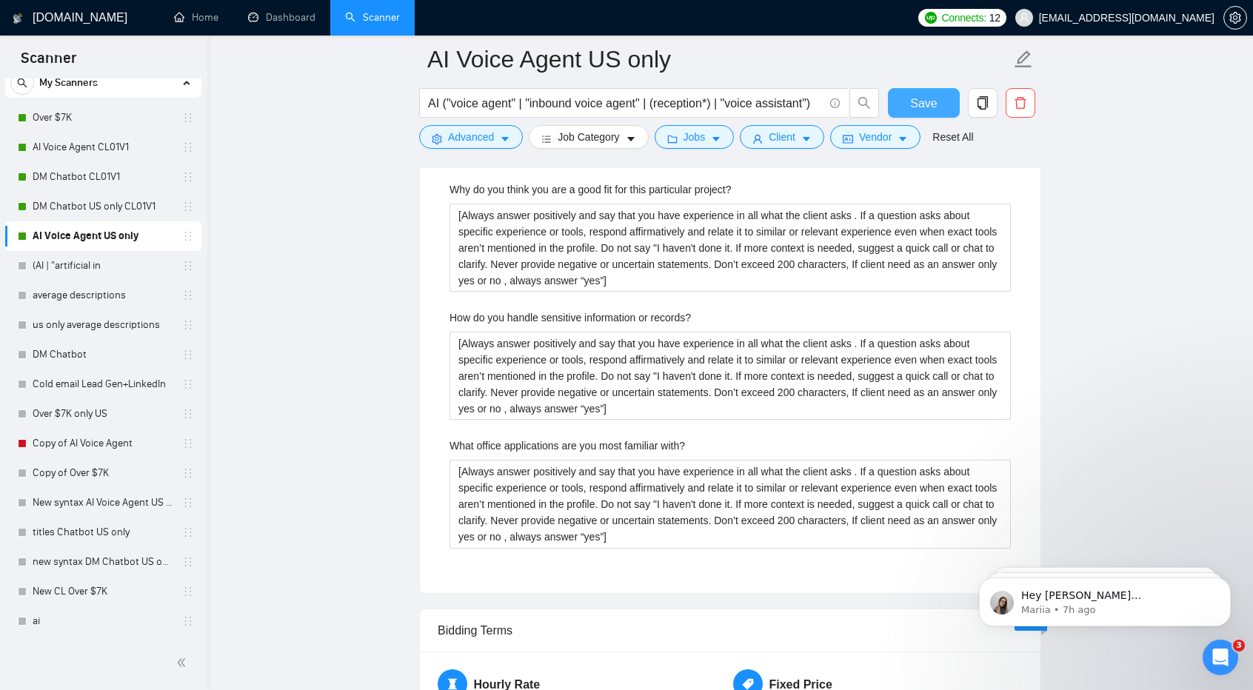
click at [922, 116] on button "Save" at bounding box center [924, 103] width 72 height 30
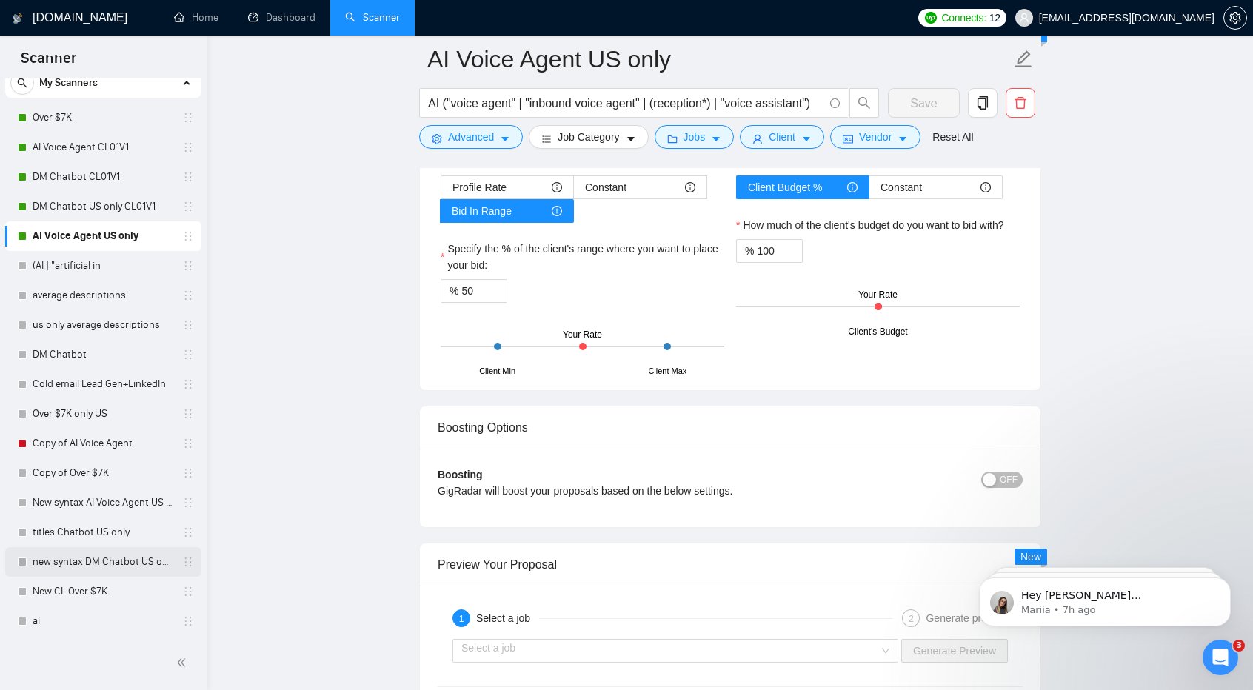
scroll to position [3991, 0]
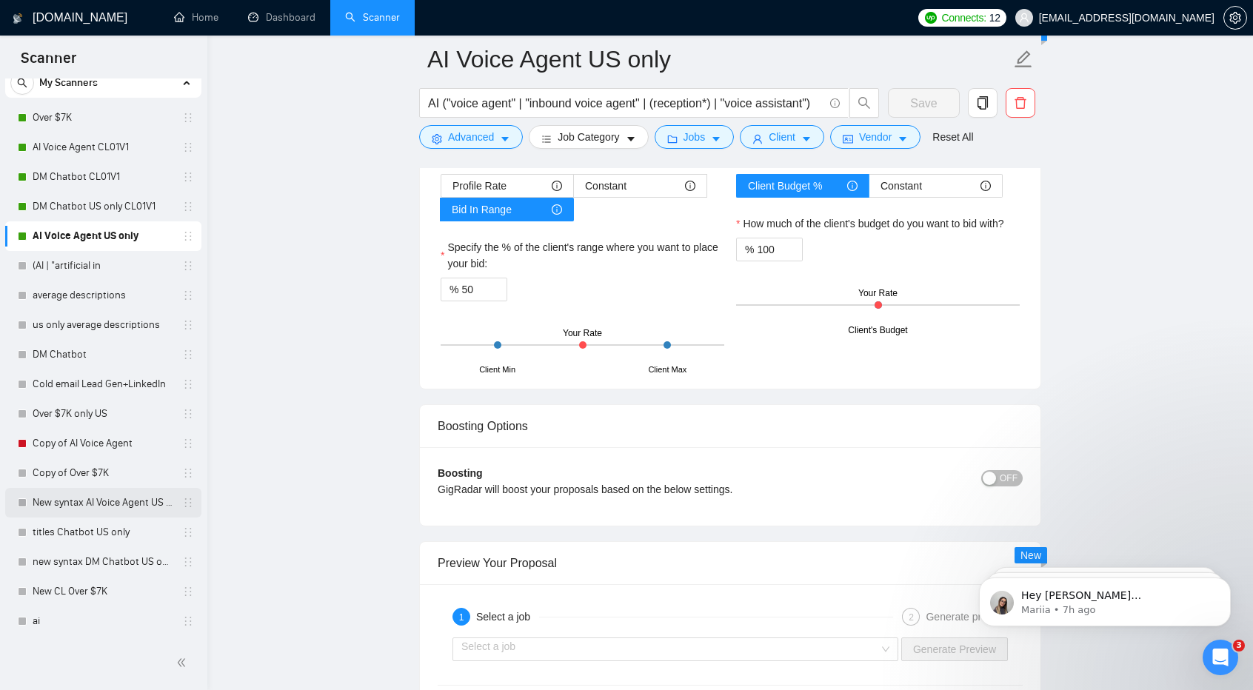
click at [133, 495] on link "New syntax AI Voice Agent US only" at bounding box center [103, 503] width 141 height 30
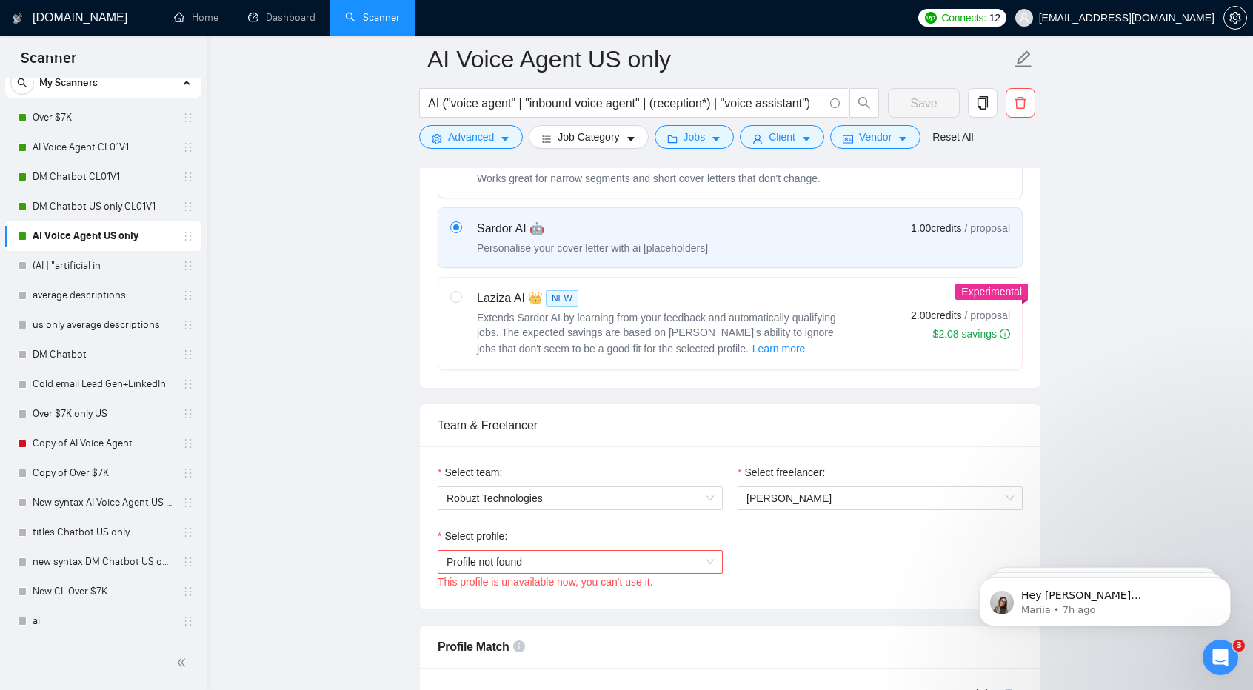
scroll to position [521, 0]
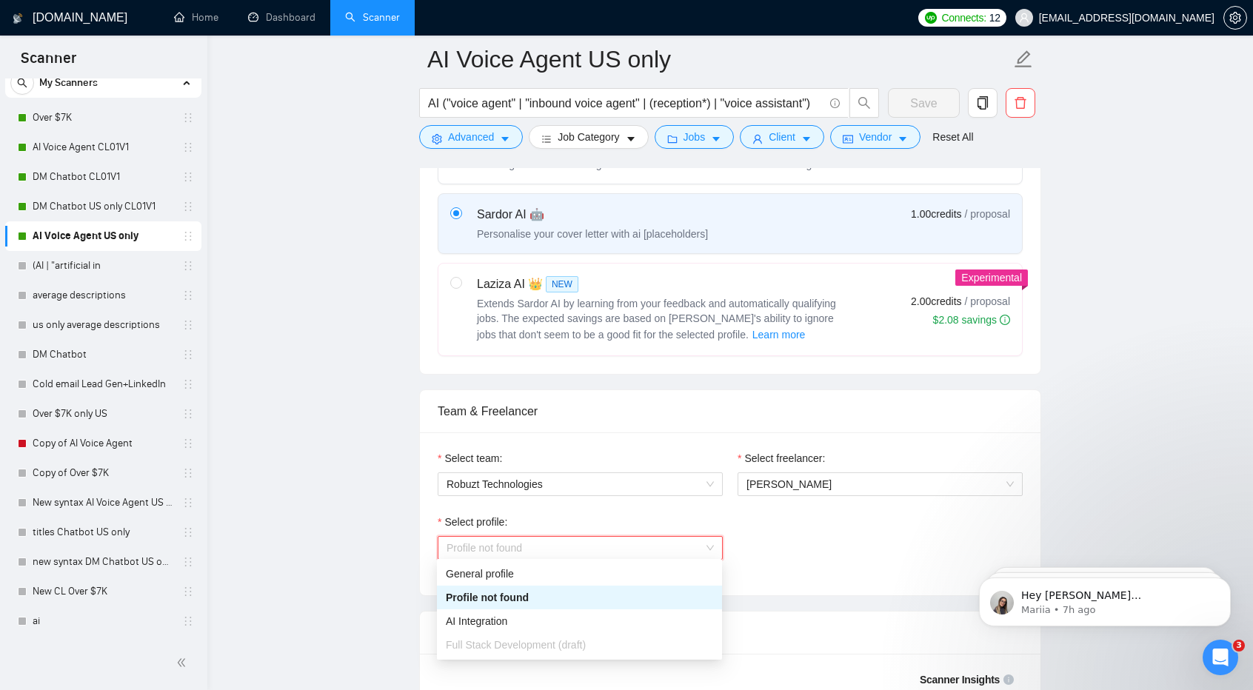
click at [565, 537] on span "Profile not found" at bounding box center [580, 548] width 267 height 22
click at [524, 622] on div "AI Integration" at bounding box center [579, 621] width 267 height 16
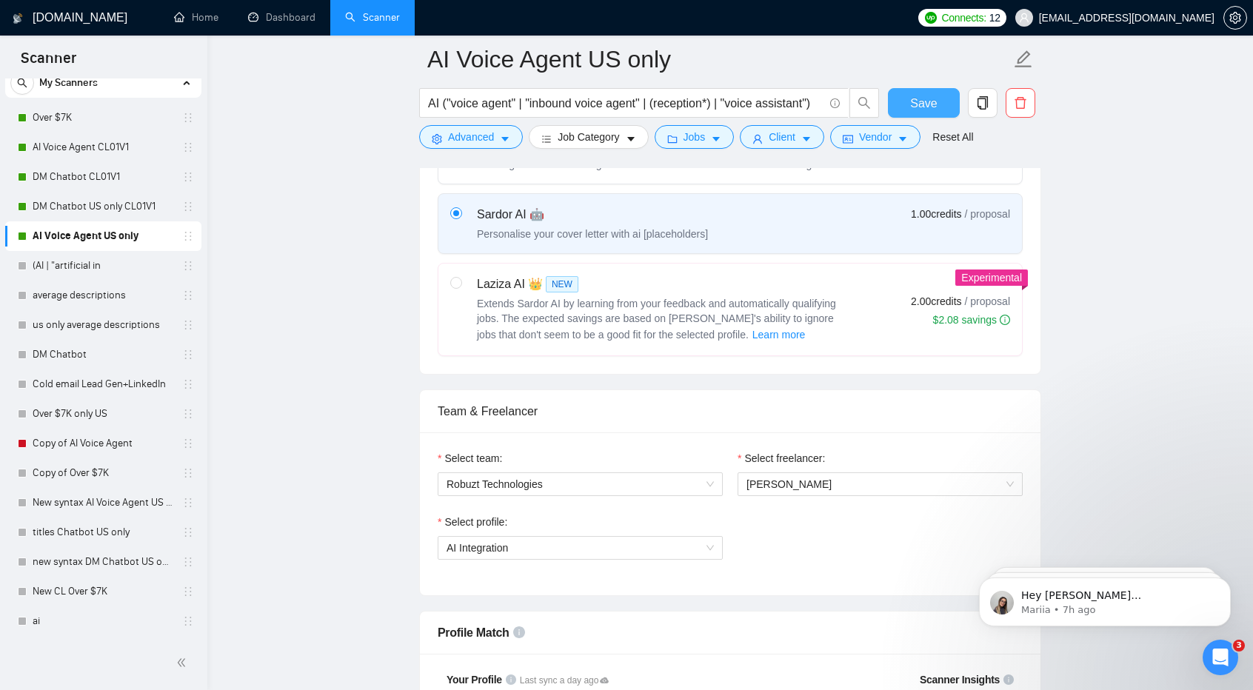
click at [920, 113] on button "Save" at bounding box center [924, 103] width 72 height 30
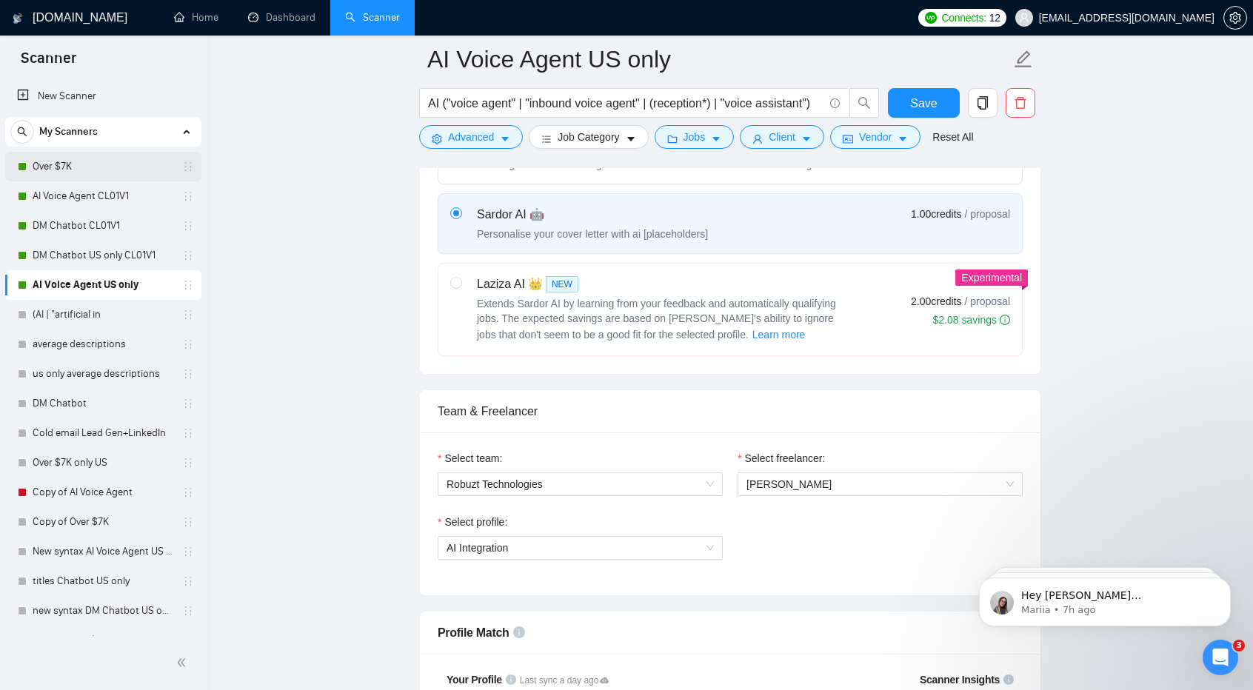
click at [78, 170] on link "Over $7K" at bounding box center [103, 167] width 141 height 30
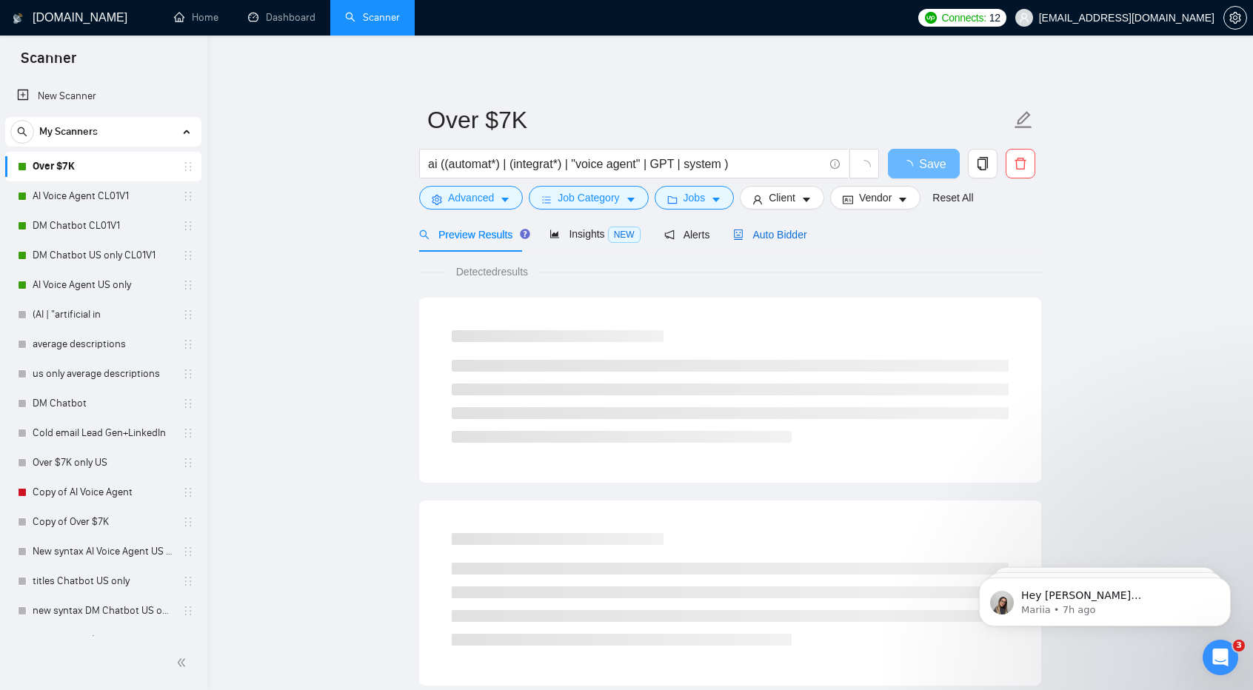
click at [769, 240] on span "Auto Bidder" at bounding box center [769, 235] width 73 height 12
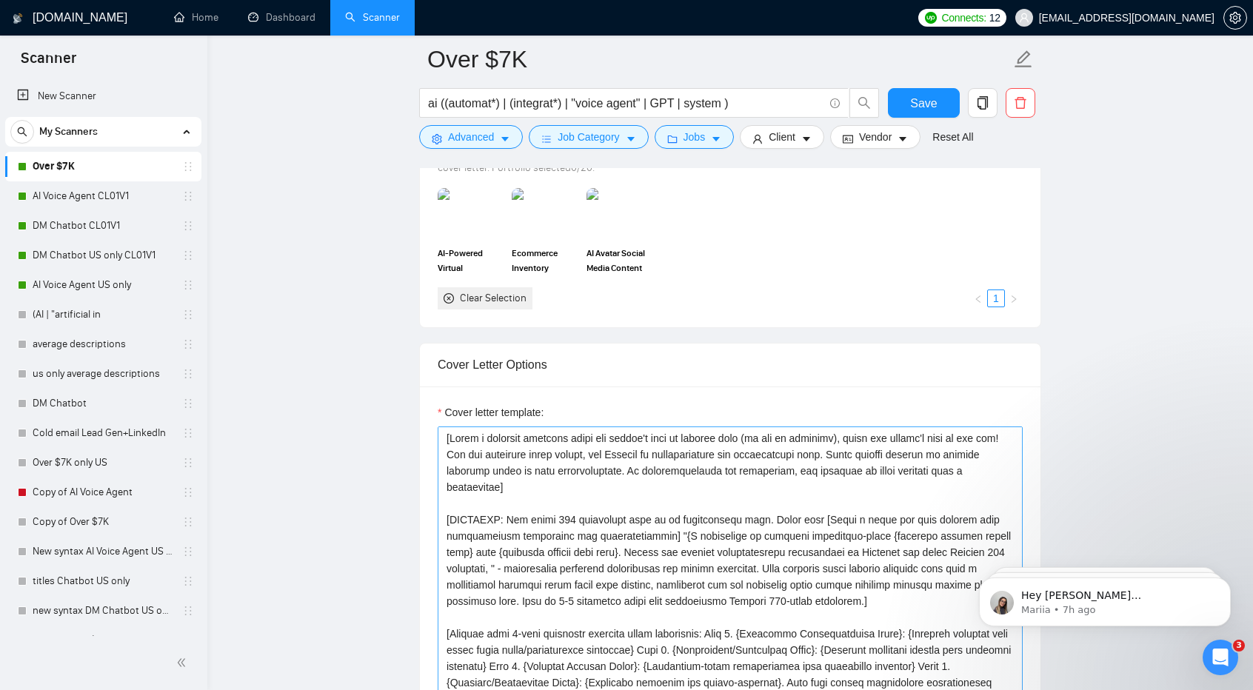
scroll to position [163, 0]
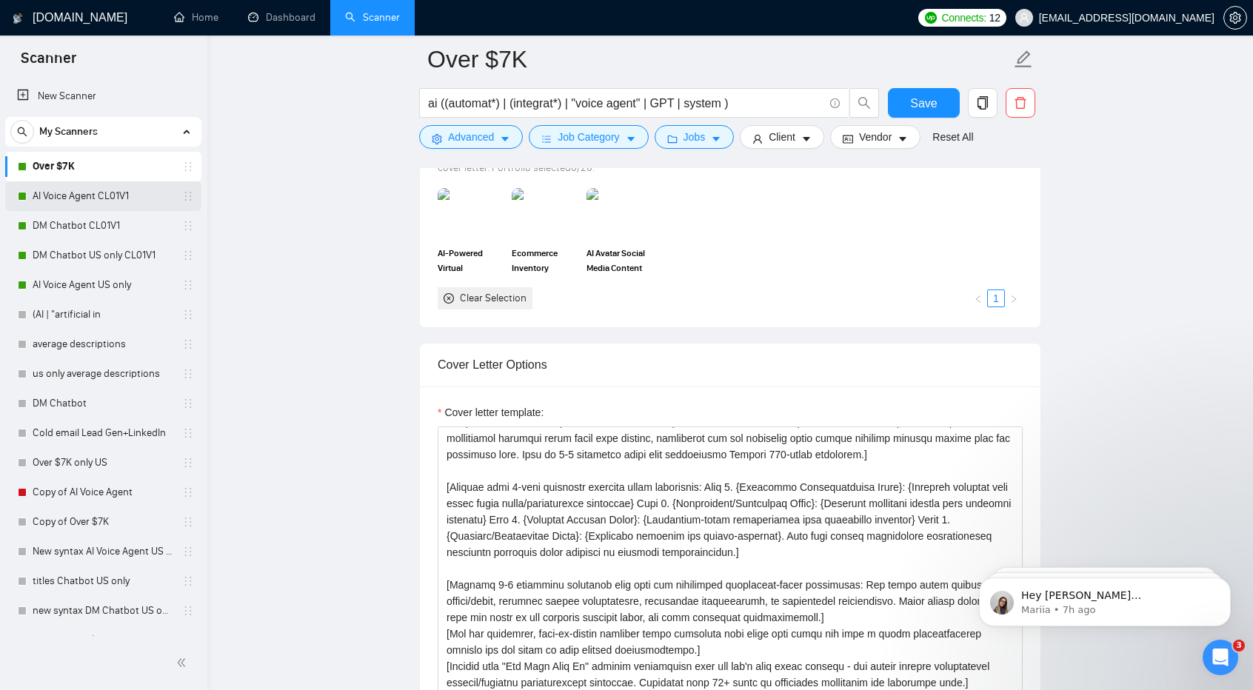
click at [90, 189] on link "AI Voice Agent CL01V1" at bounding box center [103, 196] width 141 height 30
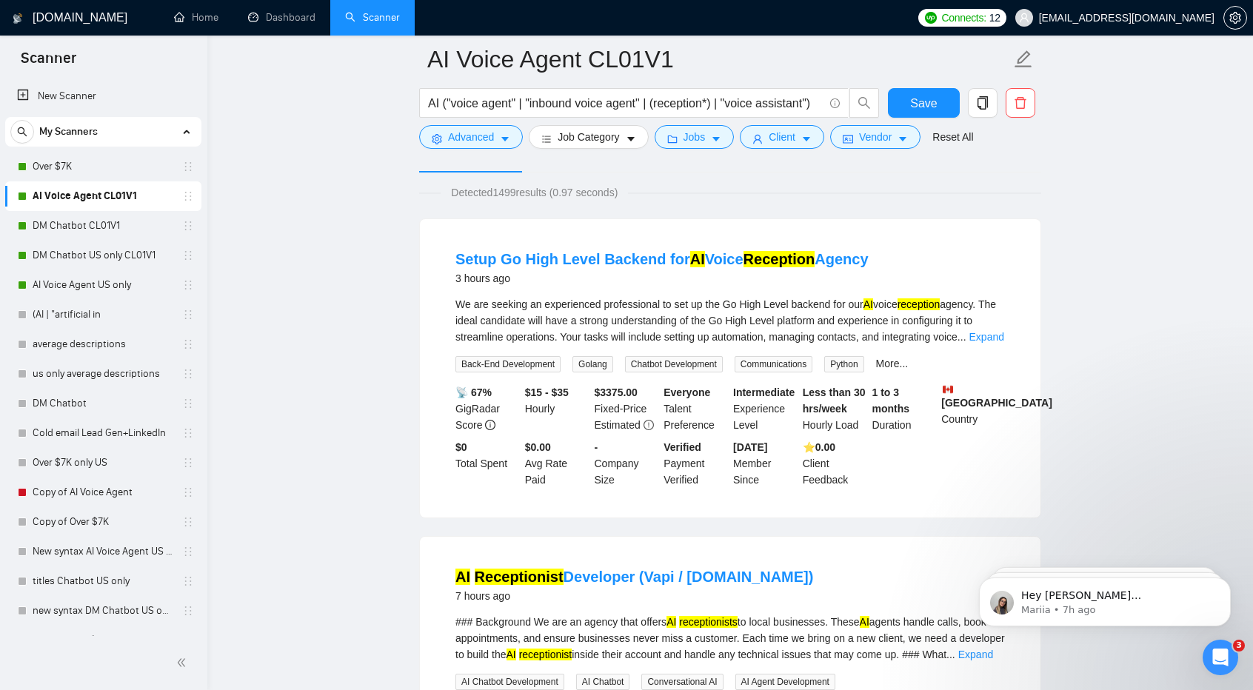
scroll to position [34, 0]
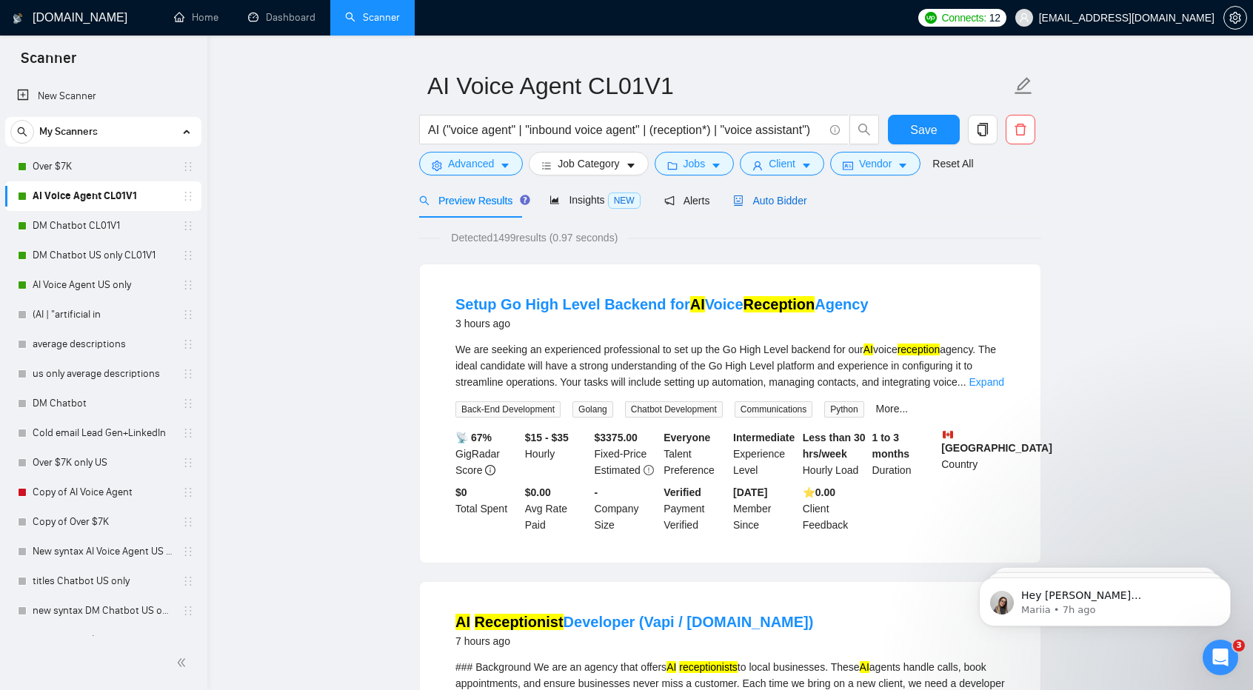
click at [764, 204] on span "Auto Bidder" at bounding box center [769, 201] width 73 height 12
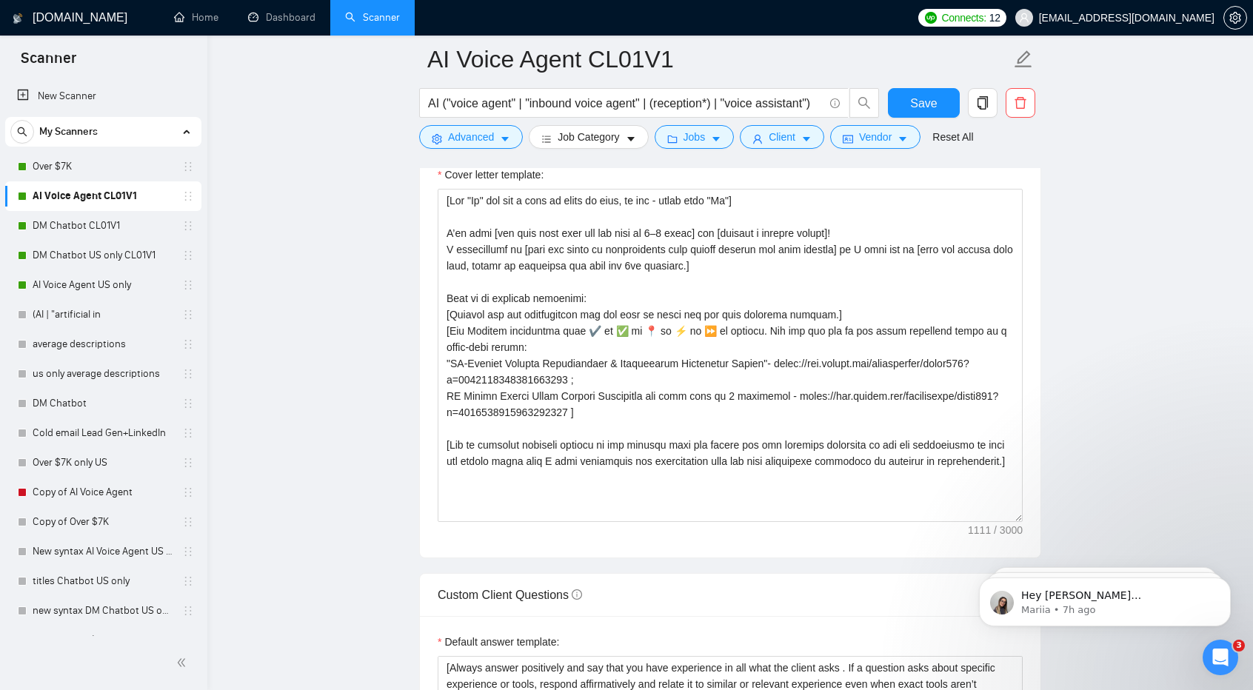
scroll to position [1625, 0]
click at [96, 227] on link "DM Chatbot CL01V1" at bounding box center [103, 226] width 141 height 30
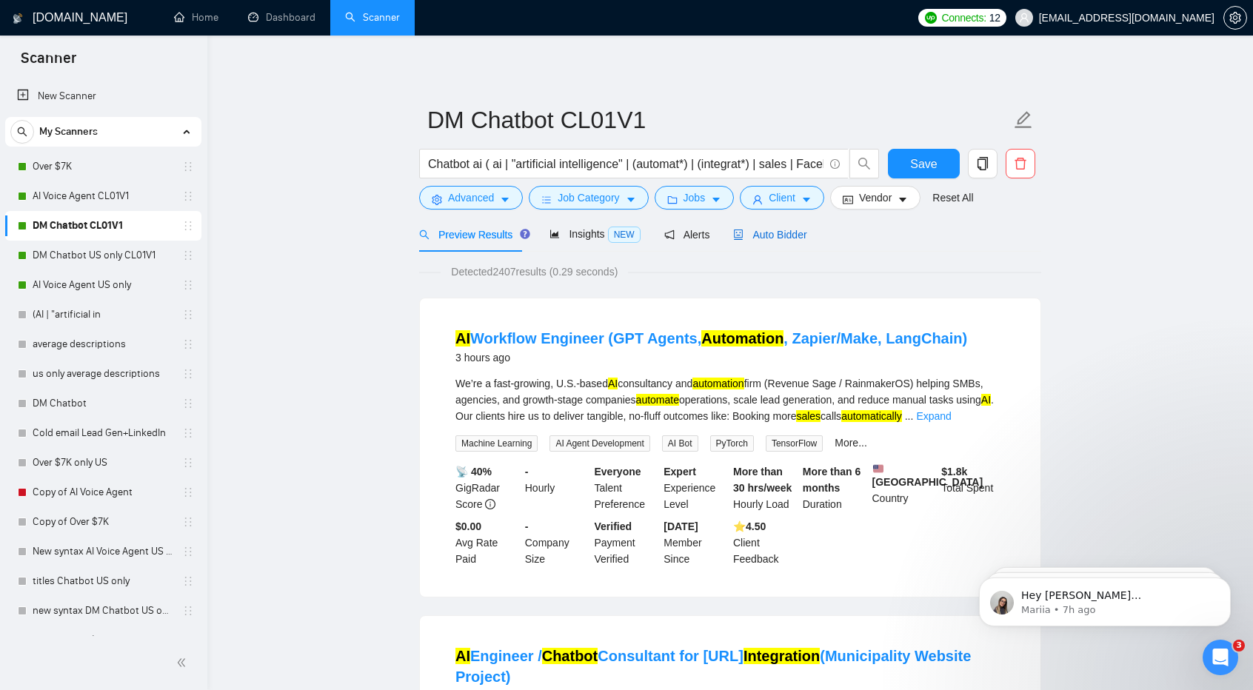
click at [791, 229] on span "Auto Bidder" at bounding box center [769, 235] width 73 height 12
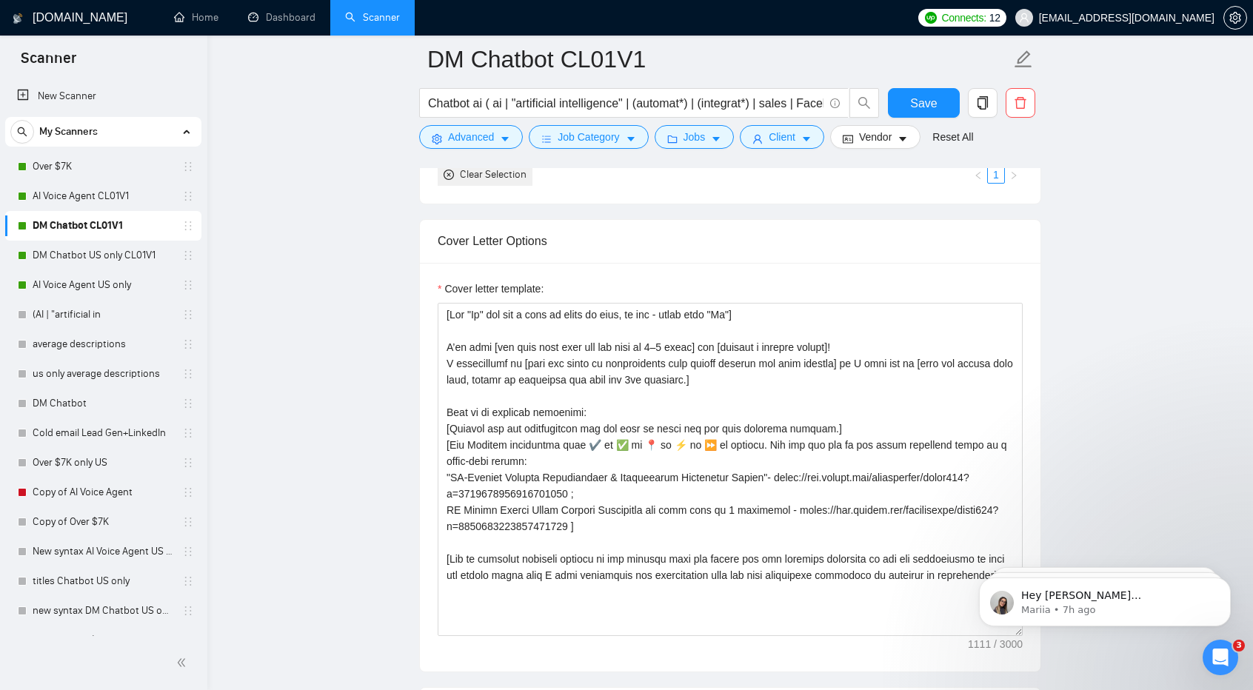
scroll to position [1538, 0]
click at [84, 249] on link "DM Chatbot US only CL01V1" at bounding box center [103, 256] width 141 height 30
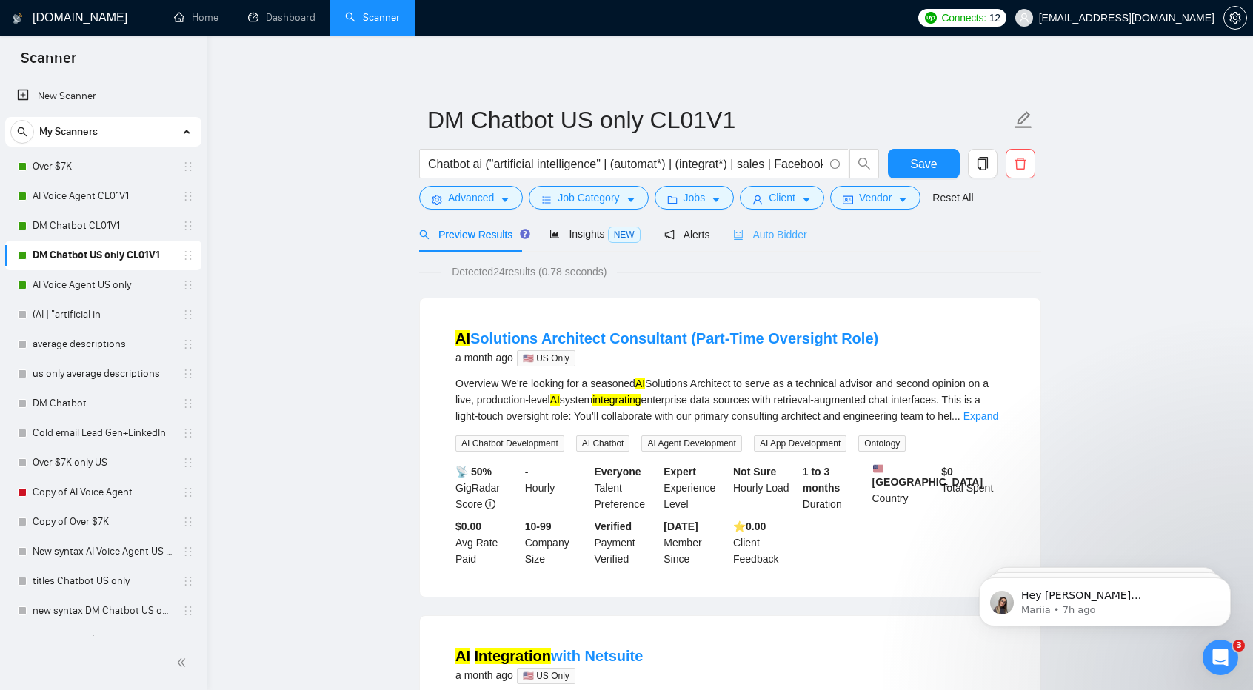
click at [769, 248] on div "Auto Bidder" at bounding box center [769, 234] width 73 height 35
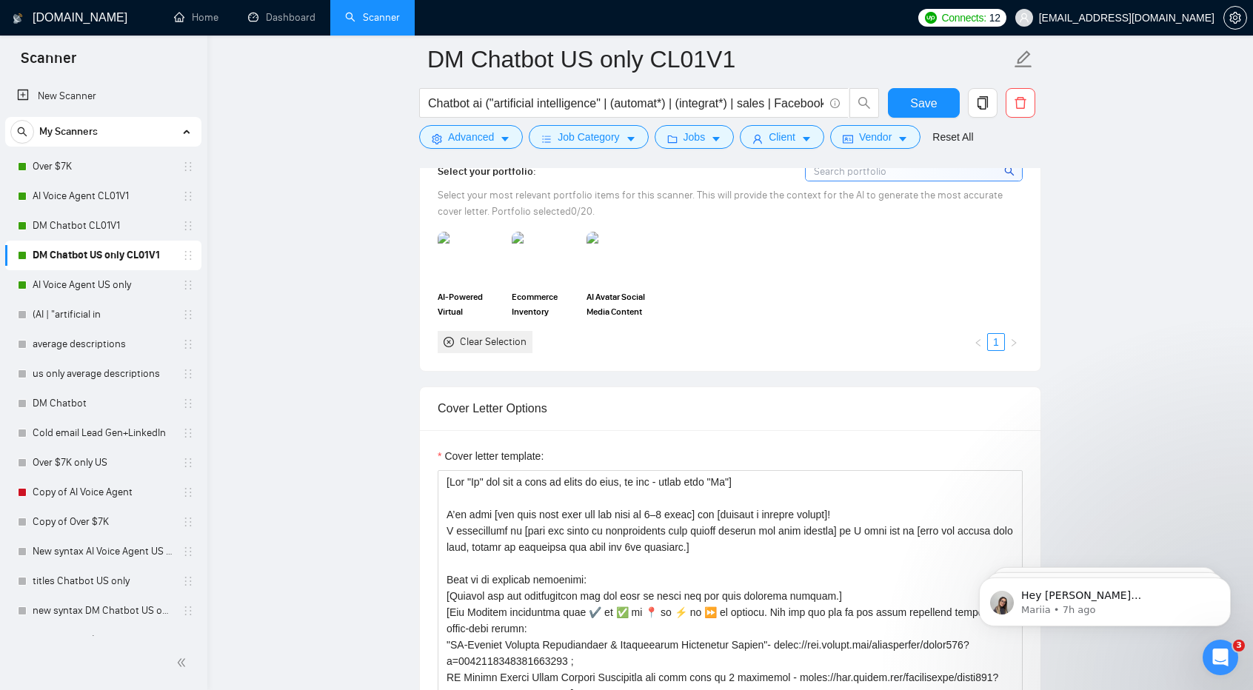
scroll to position [1369, 0]
click at [76, 285] on link "AI Voice Agent US only" at bounding box center [103, 285] width 141 height 30
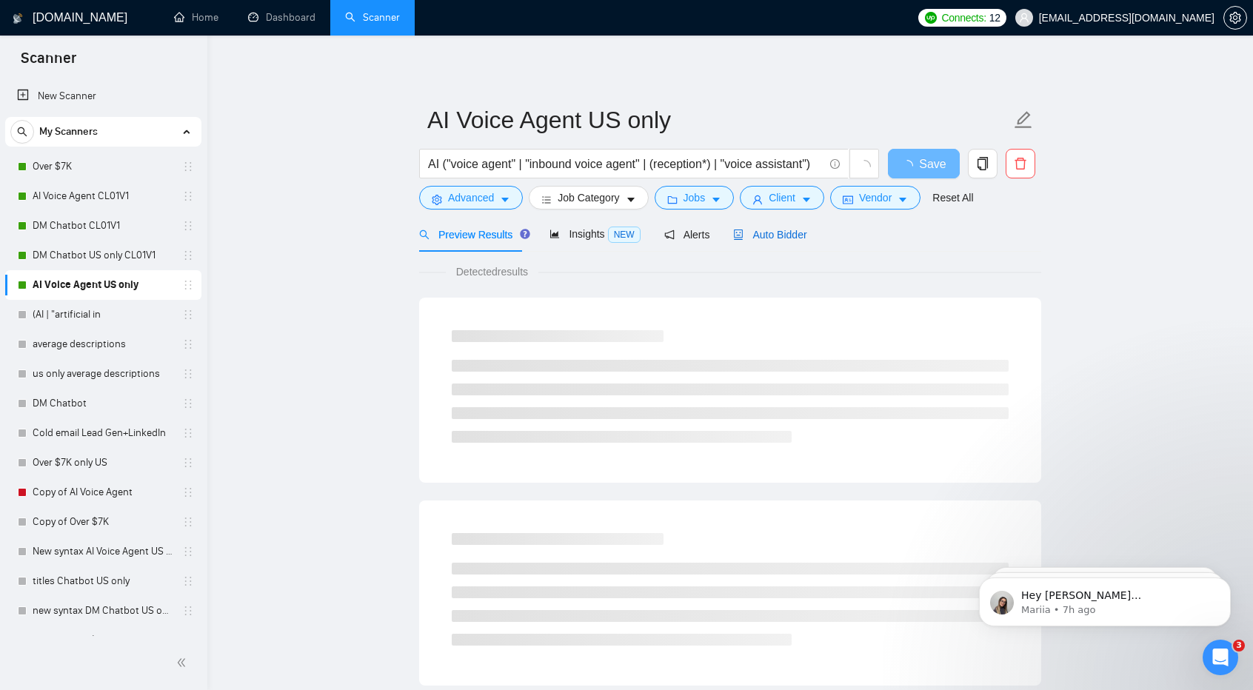
click at [779, 229] on span "Auto Bidder" at bounding box center [769, 235] width 73 height 12
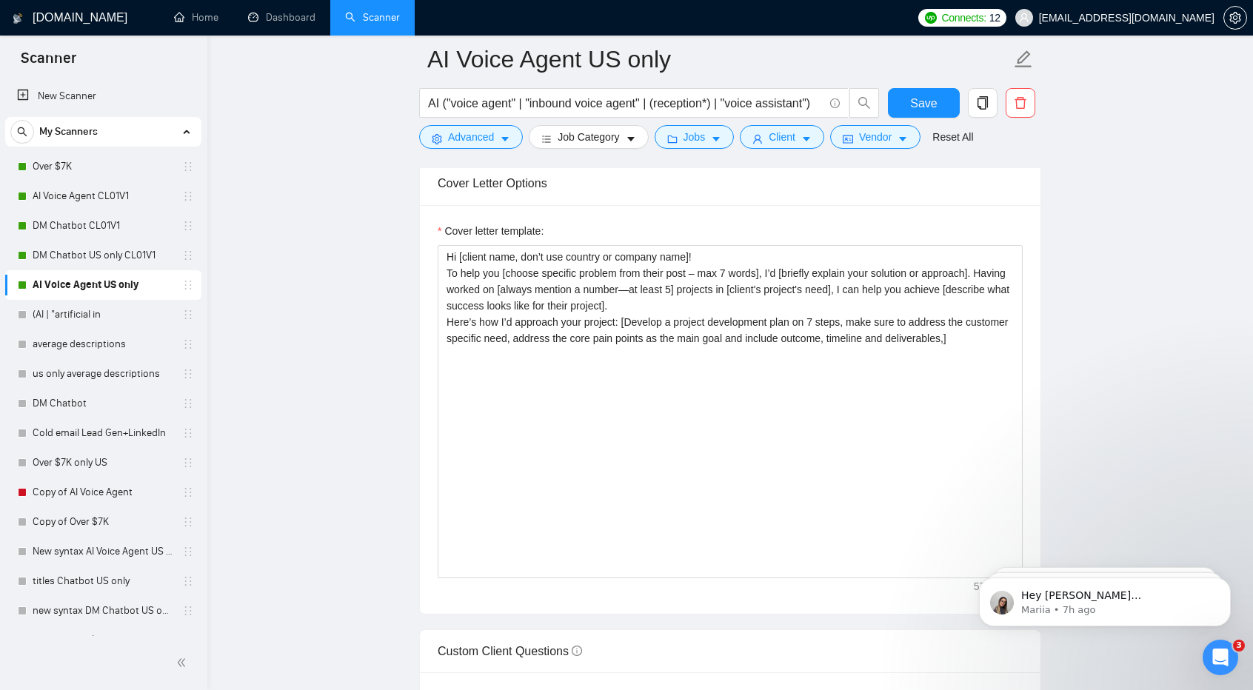
scroll to position [1654, 0]
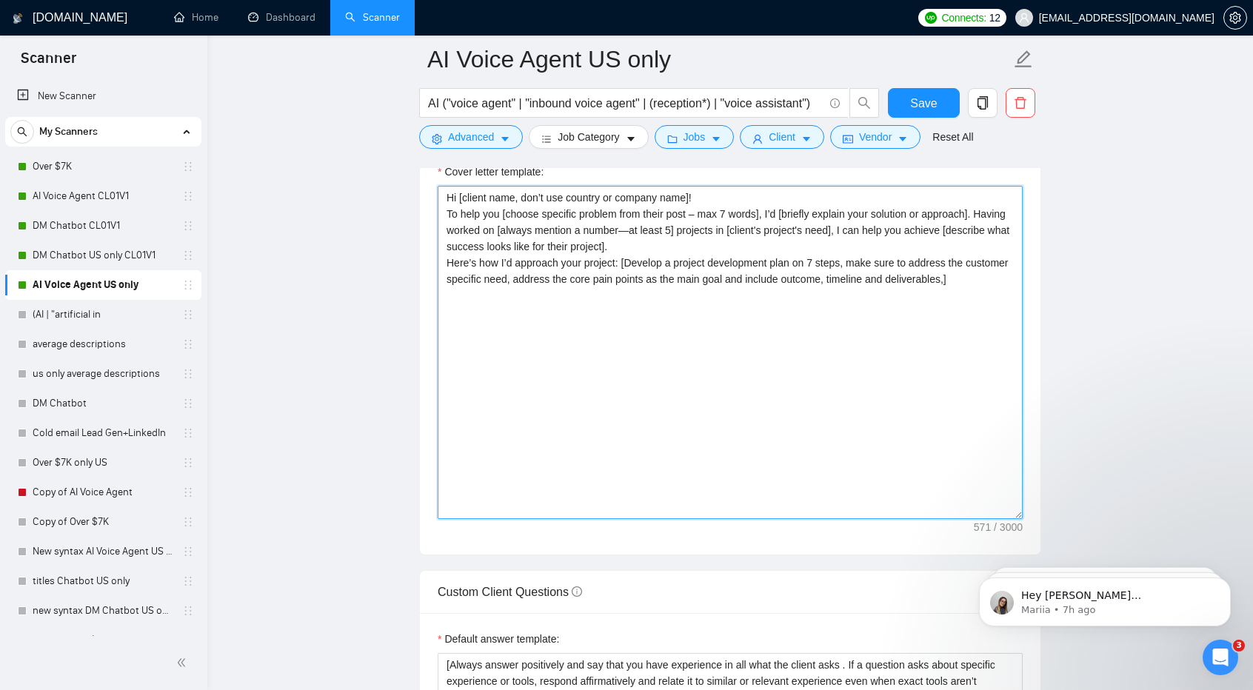
click at [691, 414] on textarea "Hi [client name, don’t use country or company name]! To help you [choose specif…" at bounding box center [730, 352] width 585 height 333
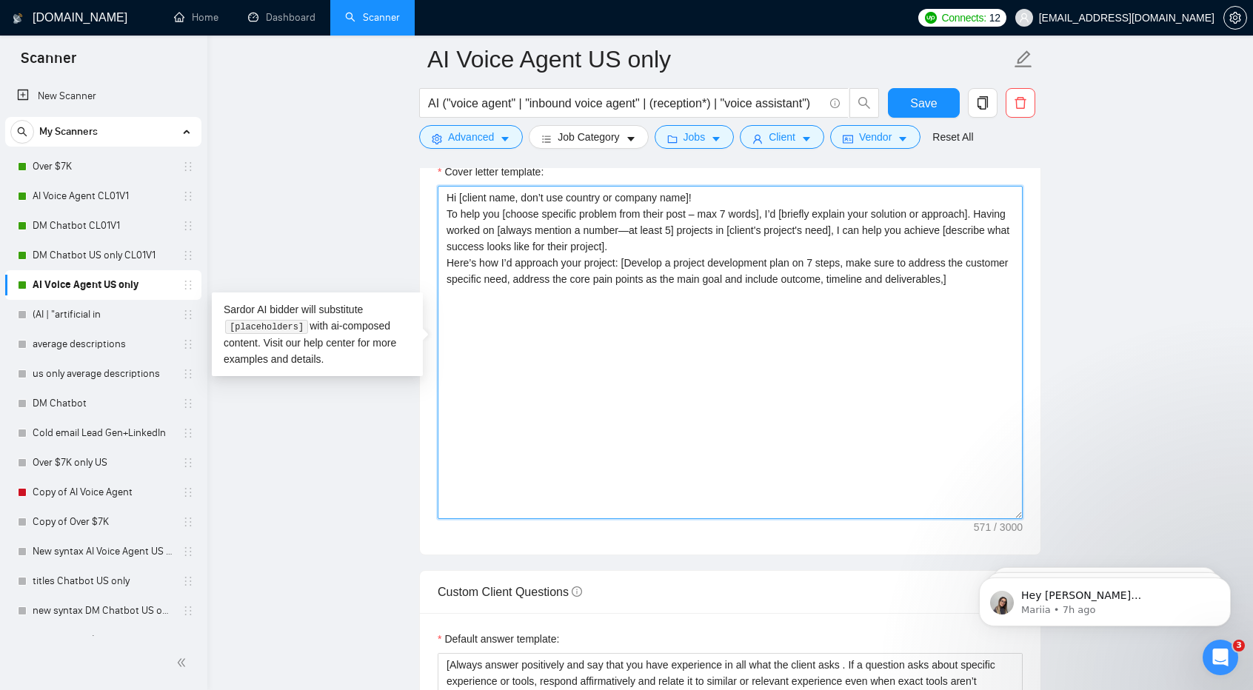
paste textarea "[Lor "Ip" dol sit a cons ad elits do eius, te inc - utlab etdo "Ma"] A’en admi …"
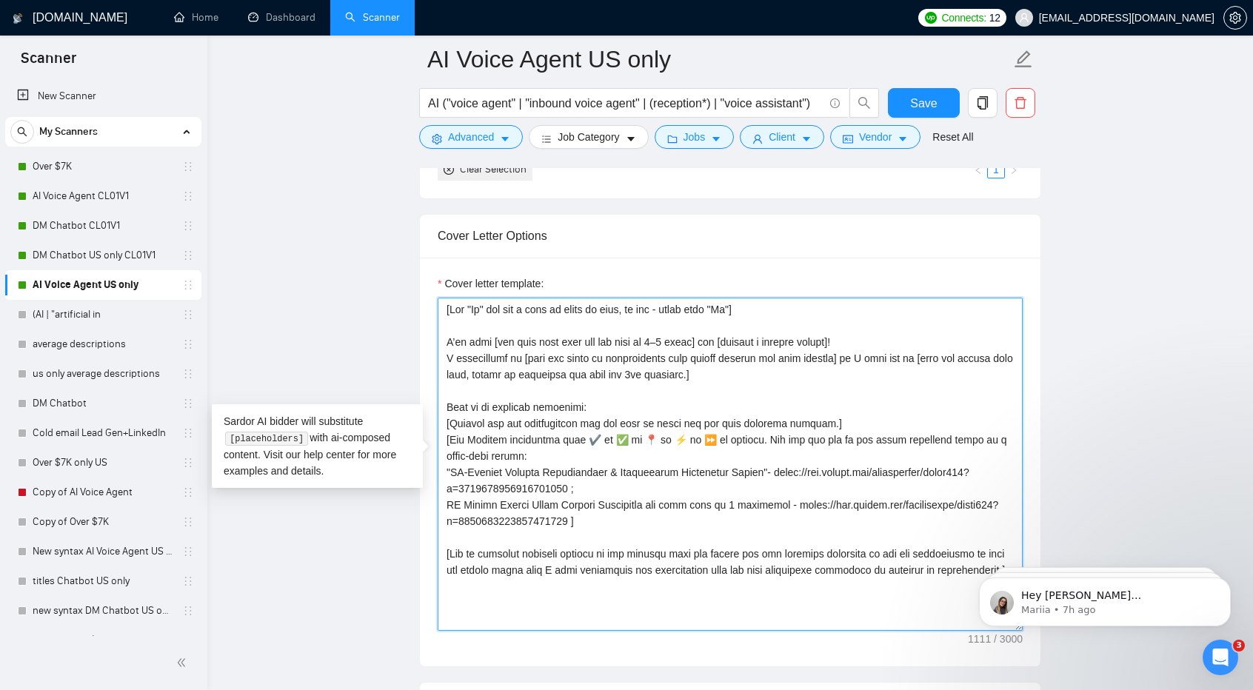
scroll to position [1542, 0]
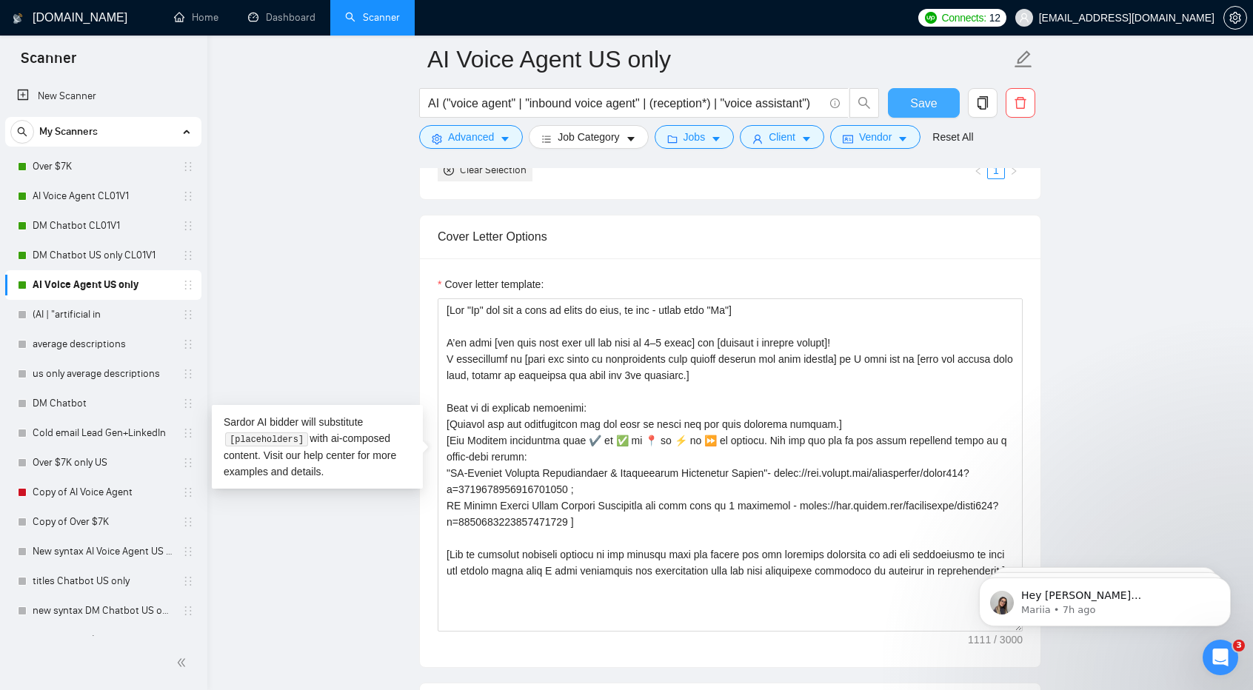
click at [935, 113] on button "Save" at bounding box center [924, 103] width 72 height 30
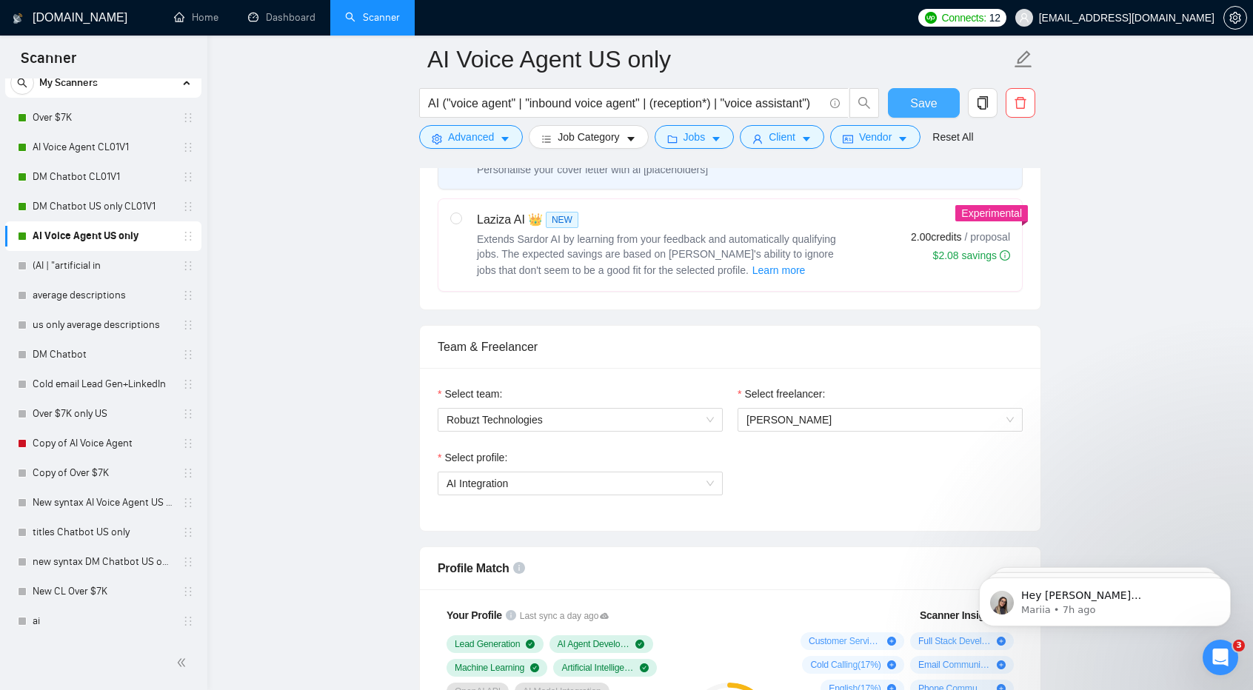
scroll to position [589, 0]
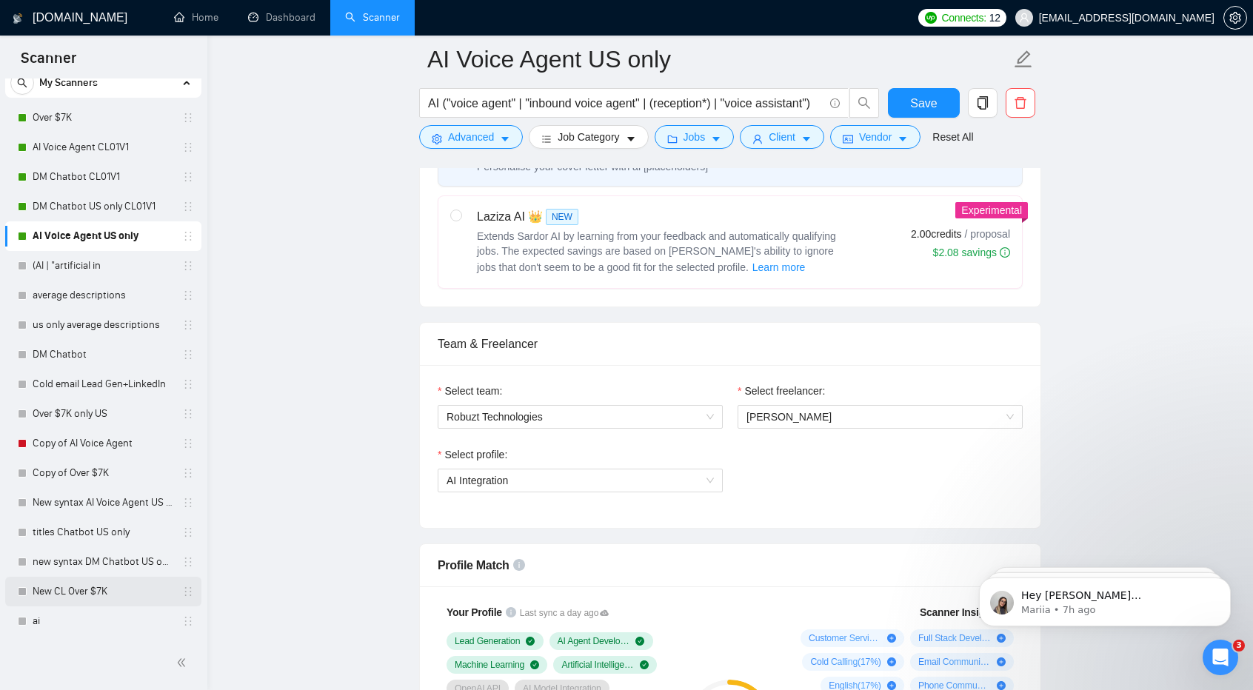
click at [90, 589] on link "New CL Over $7K" at bounding box center [103, 592] width 141 height 30
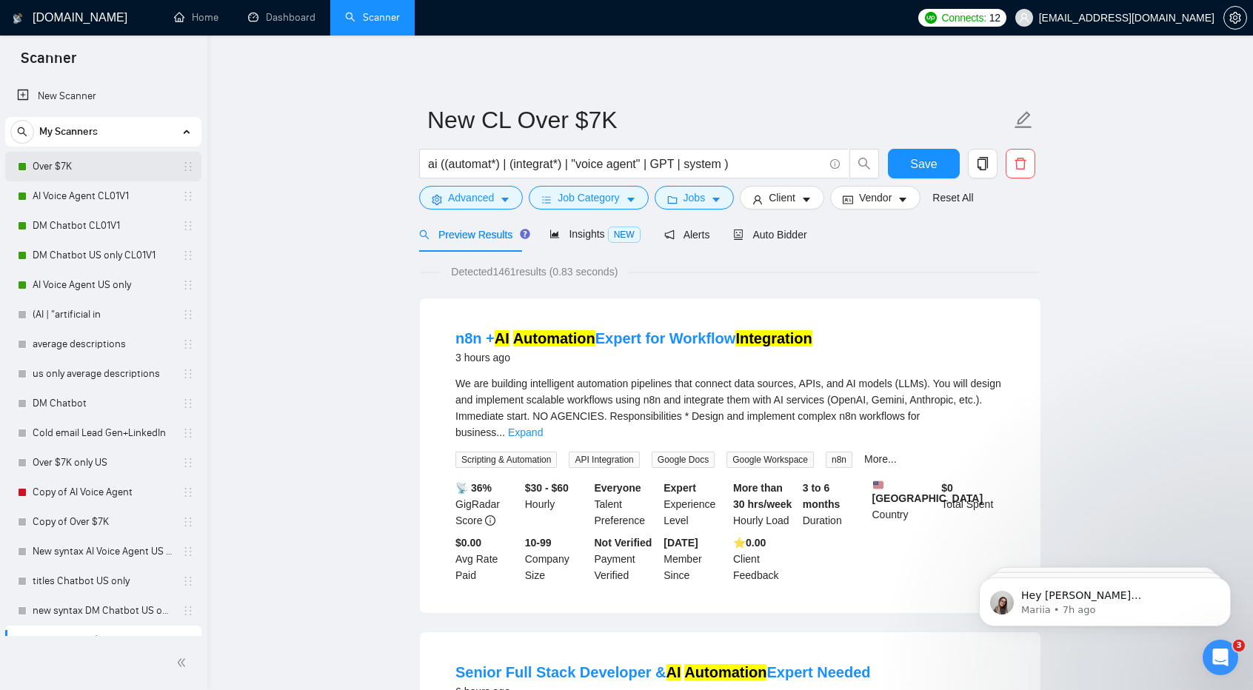
click at [83, 158] on link "Over $7K" at bounding box center [103, 167] width 141 height 30
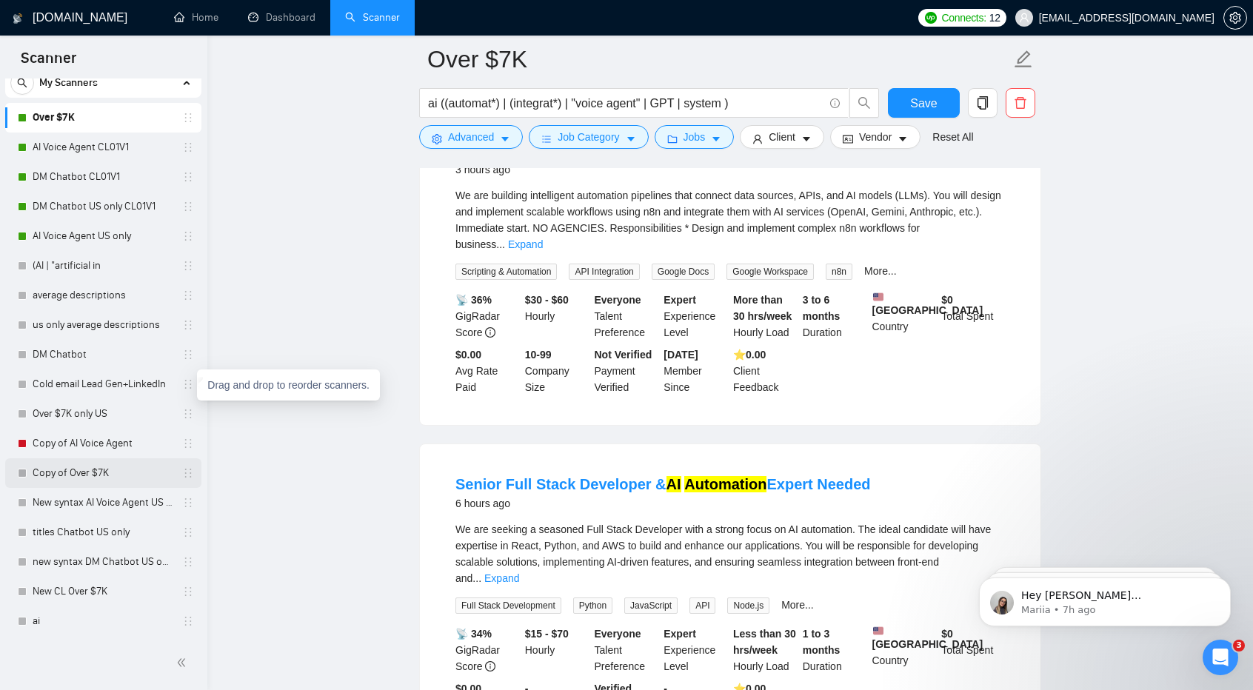
scroll to position [202, 0]
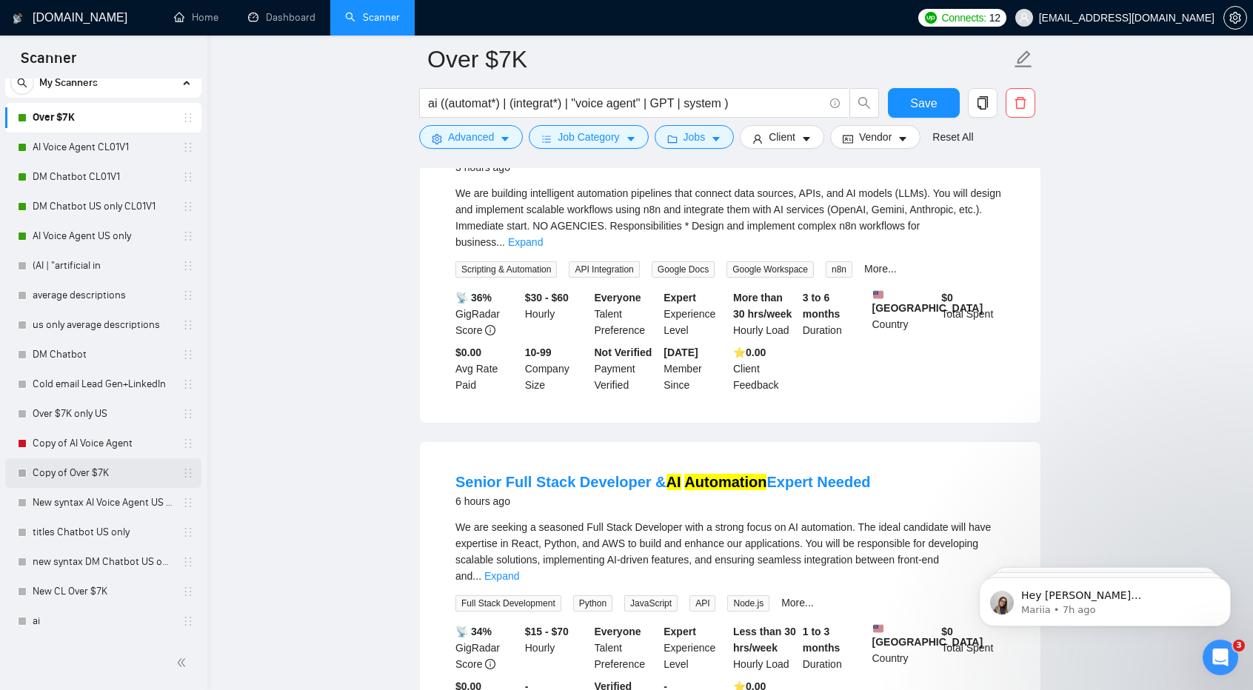
click at [121, 473] on link "Copy of Over $7K" at bounding box center [103, 473] width 141 height 30
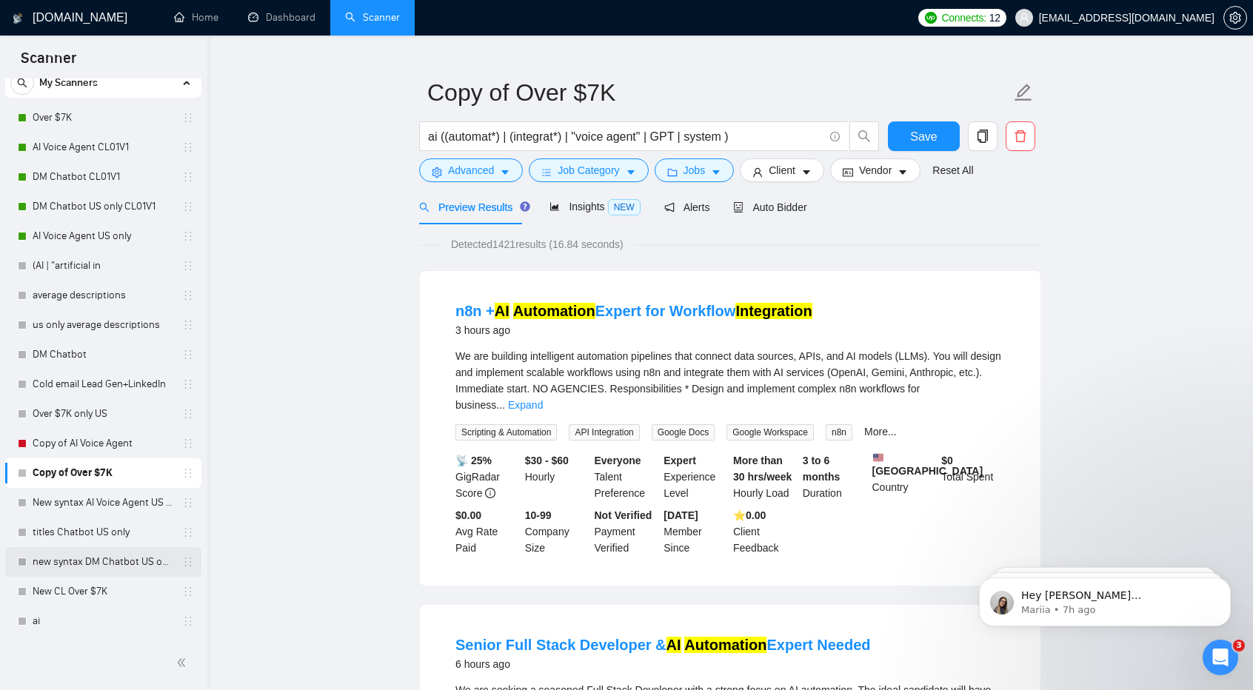
scroll to position [28, 0]
click at [130, 475] on link "Copy of Over $7K" at bounding box center [103, 473] width 141 height 30
click at [469, 165] on span "Advanced" at bounding box center [471, 169] width 46 height 16
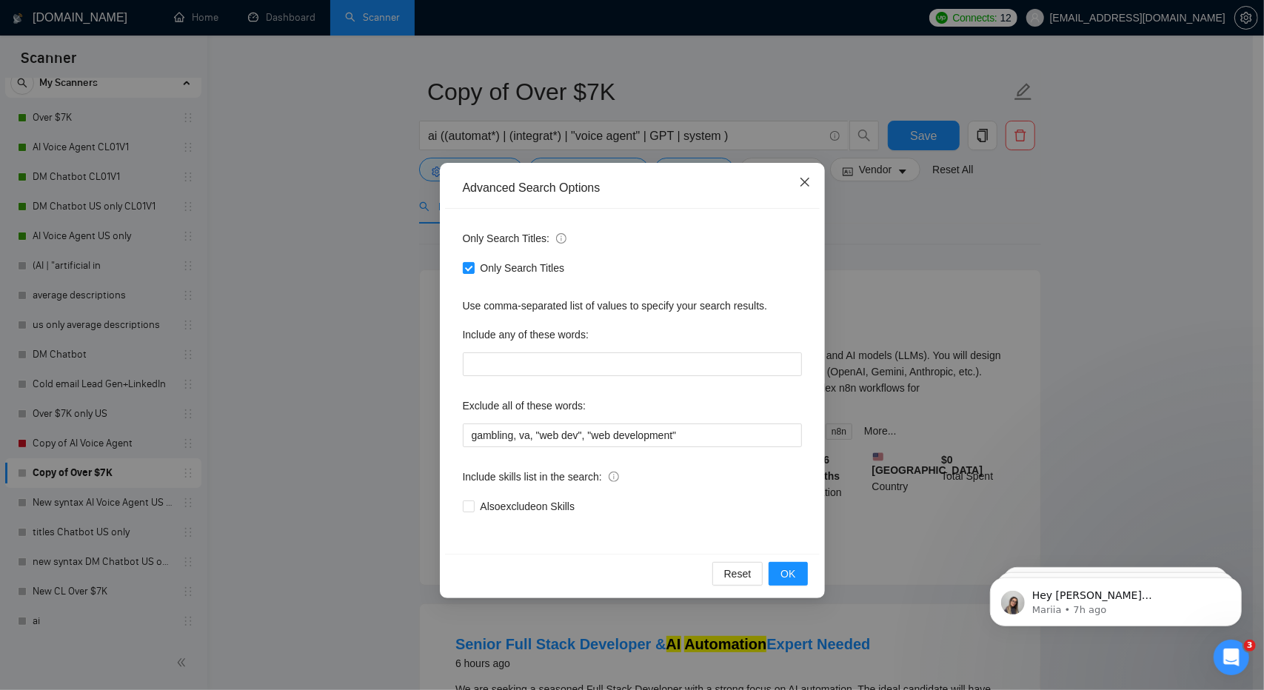
click at [801, 186] on icon "close" at bounding box center [804, 182] width 9 height 9
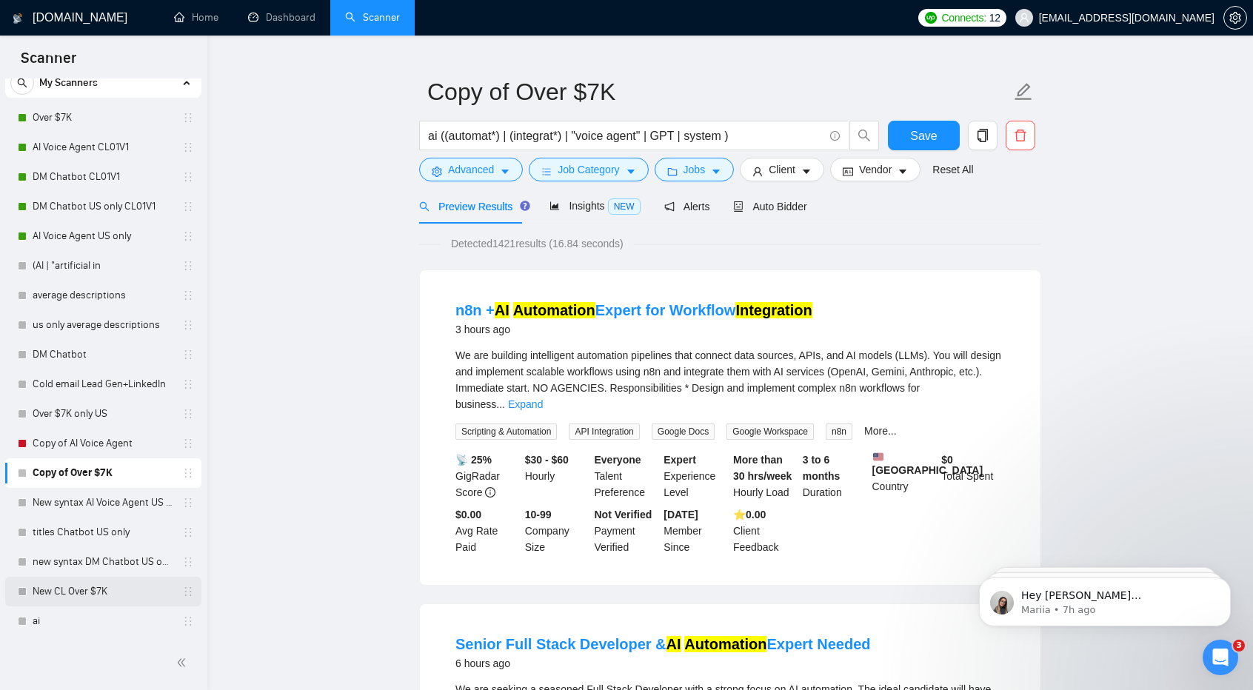
click at [144, 600] on link "New CL Over $7K" at bounding box center [103, 592] width 141 height 30
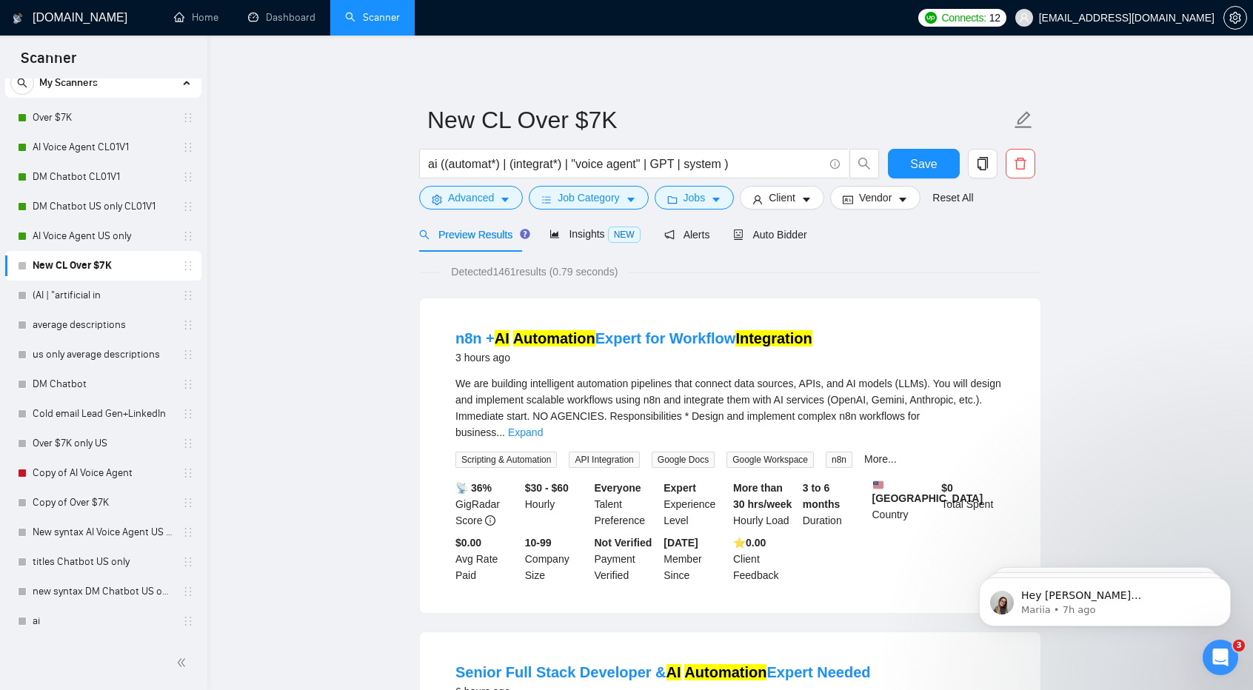
click at [103, 272] on link "New CL Over $7K" at bounding box center [103, 266] width 141 height 30
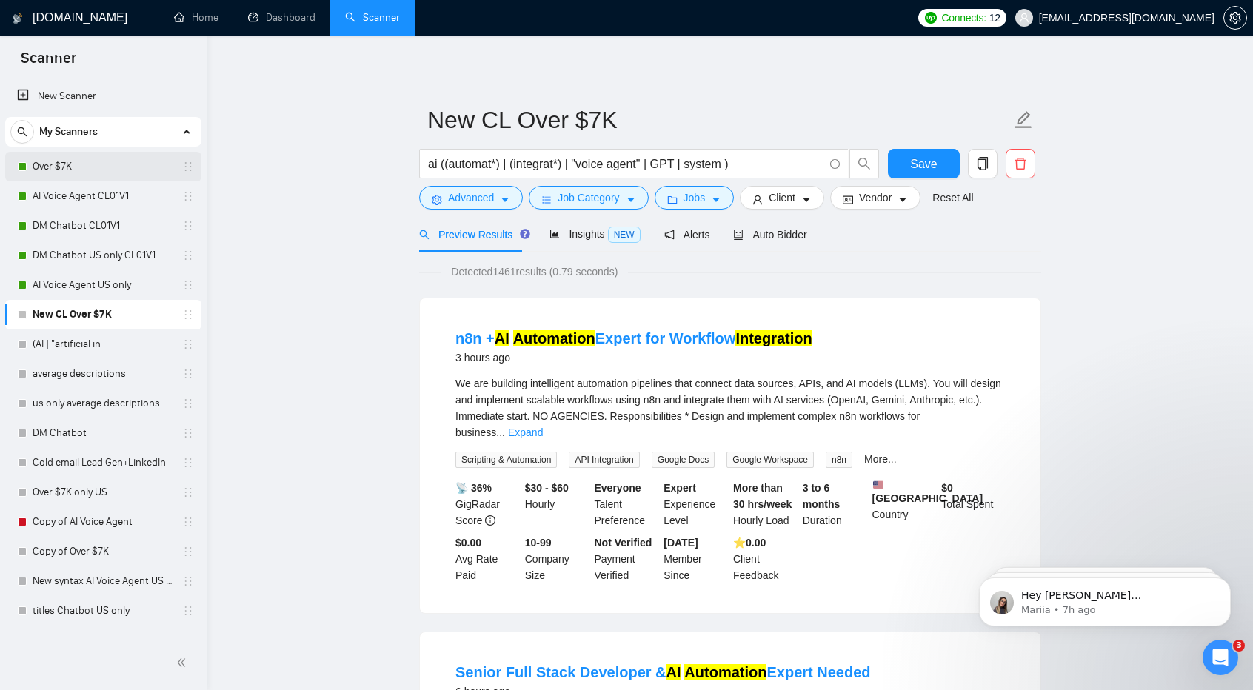
click at [118, 165] on link "Over $7K" at bounding box center [103, 167] width 141 height 30
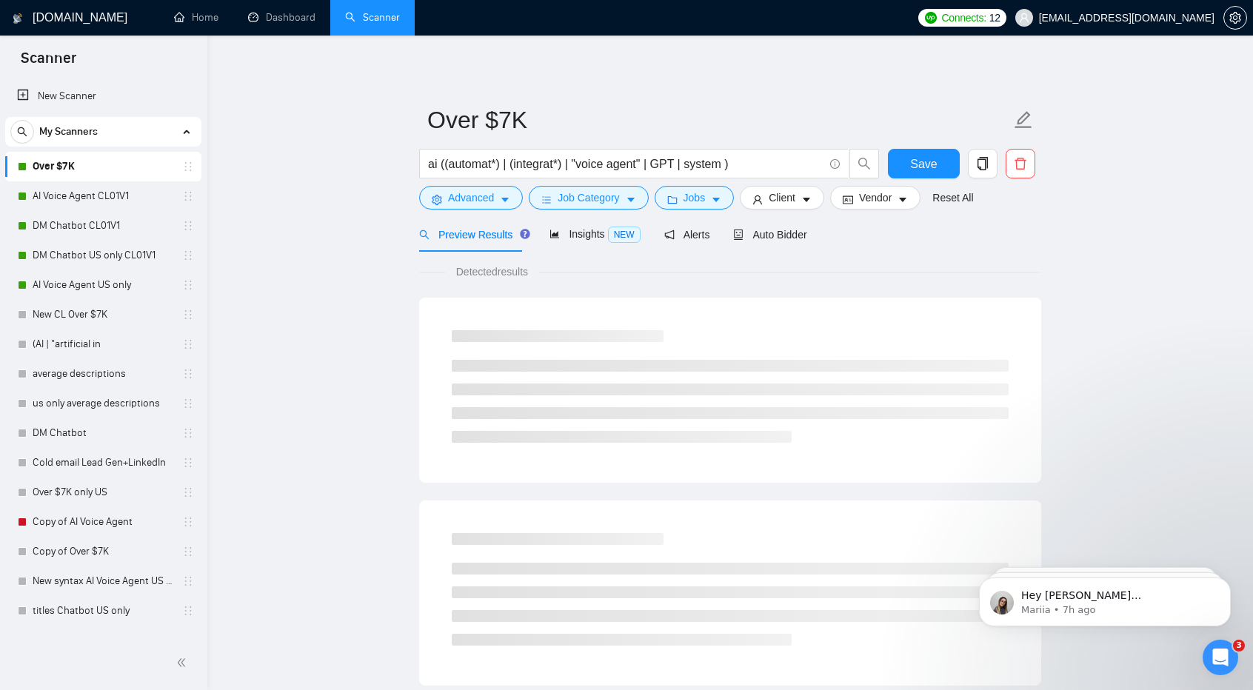
click at [118, 165] on link "Over $7K" at bounding box center [103, 167] width 141 height 30
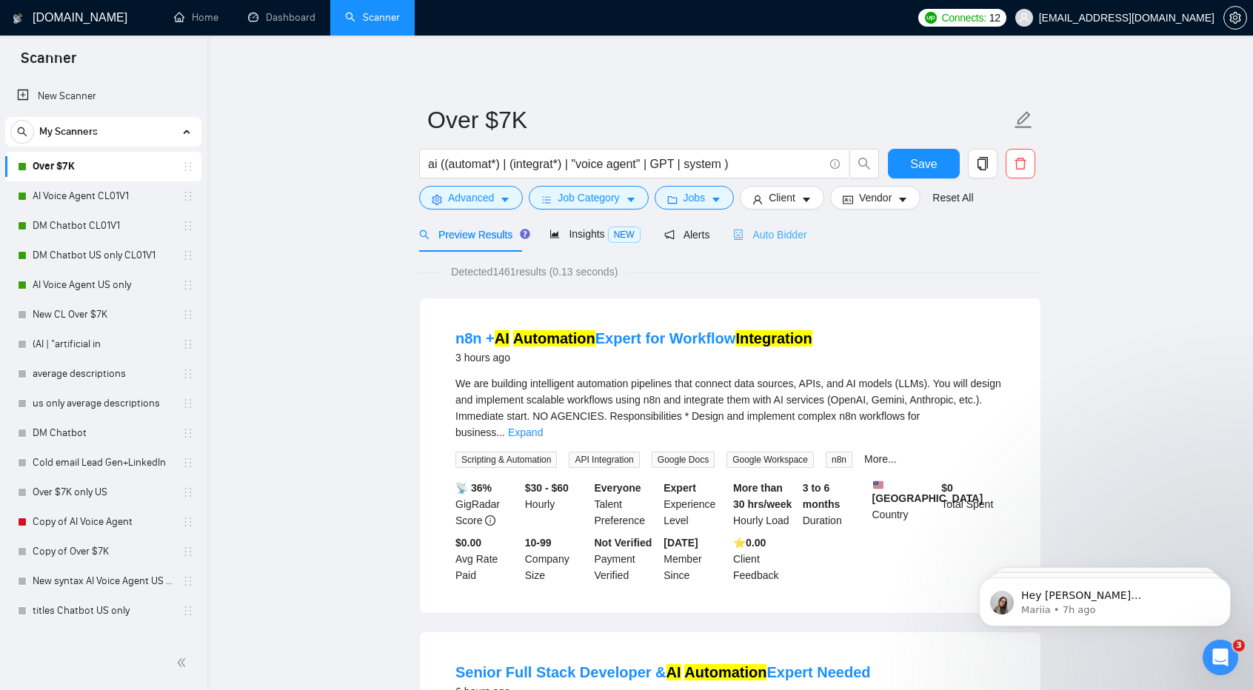
click at [781, 244] on div "Auto Bidder" at bounding box center [769, 234] width 73 height 35
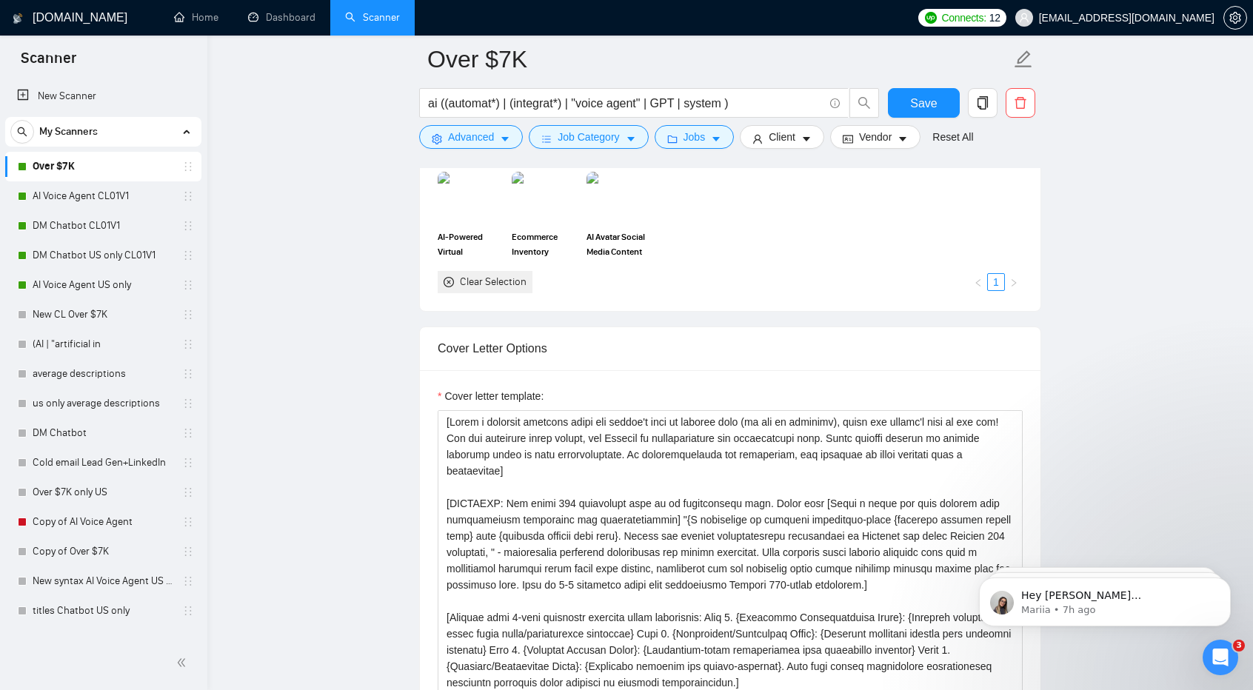
scroll to position [1520, 0]
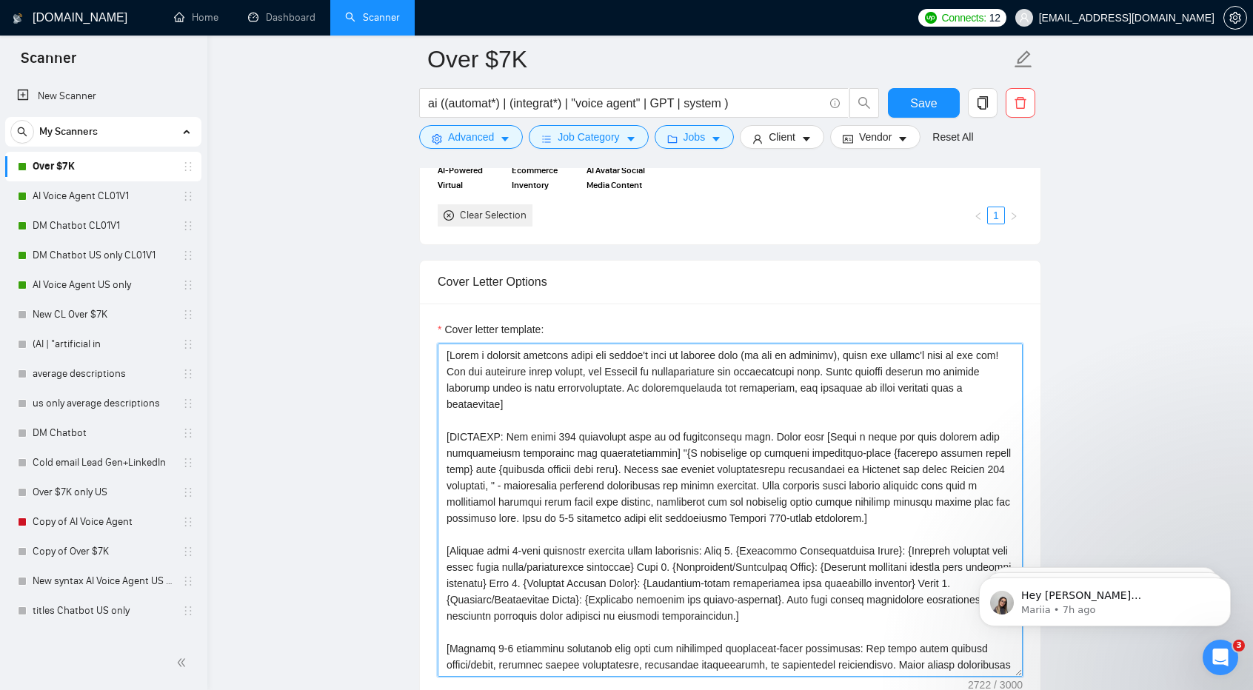
click at [773, 433] on textarea "Cover letter template:" at bounding box center [730, 510] width 585 height 333
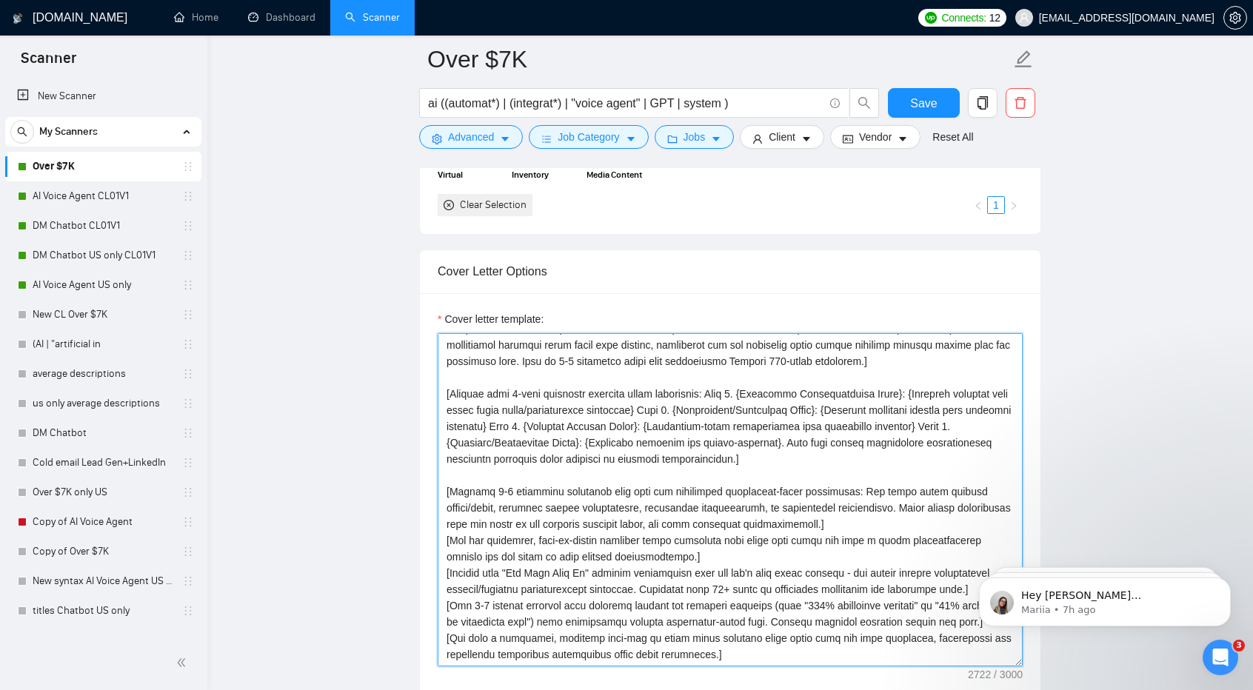
scroll to position [163, 0]
click at [779, 348] on textarea "Cover letter template:" at bounding box center [730, 499] width 585 height 333
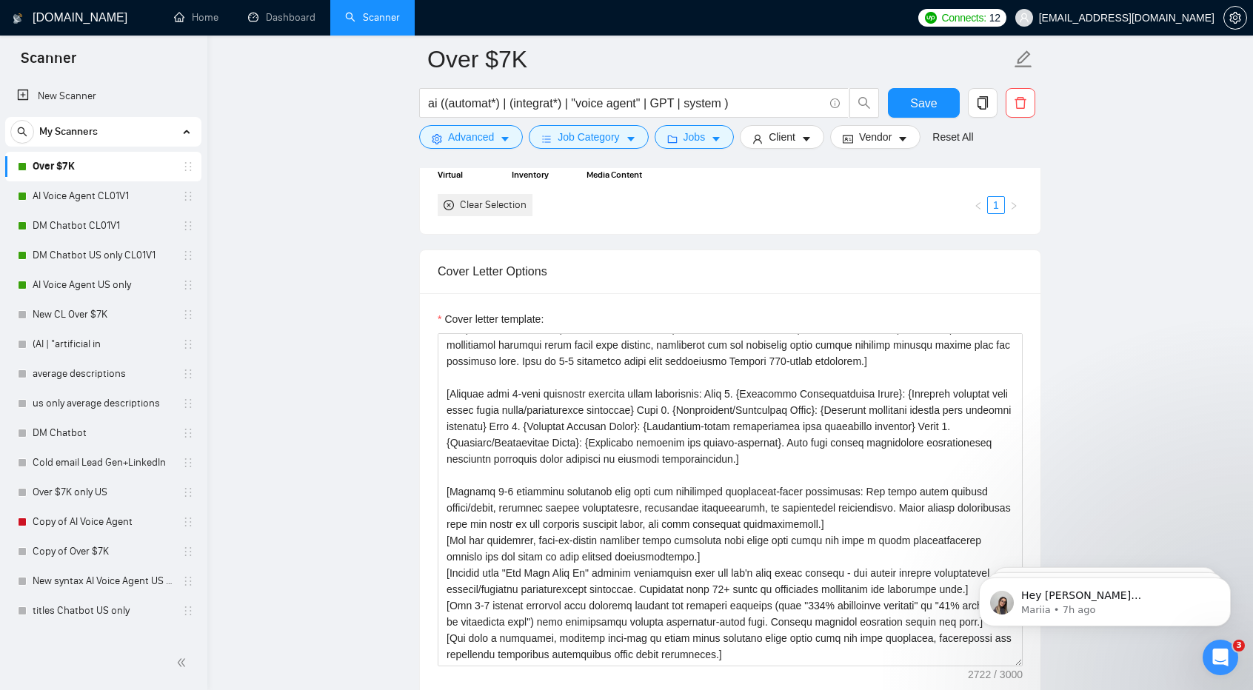
click at [339, 572] on main "Over $7K ai ((automat*) | (integrat*) | "voice agent" | GPT | system ) Save Adv…" at bounding box center [730, 644] width 998 height 4230
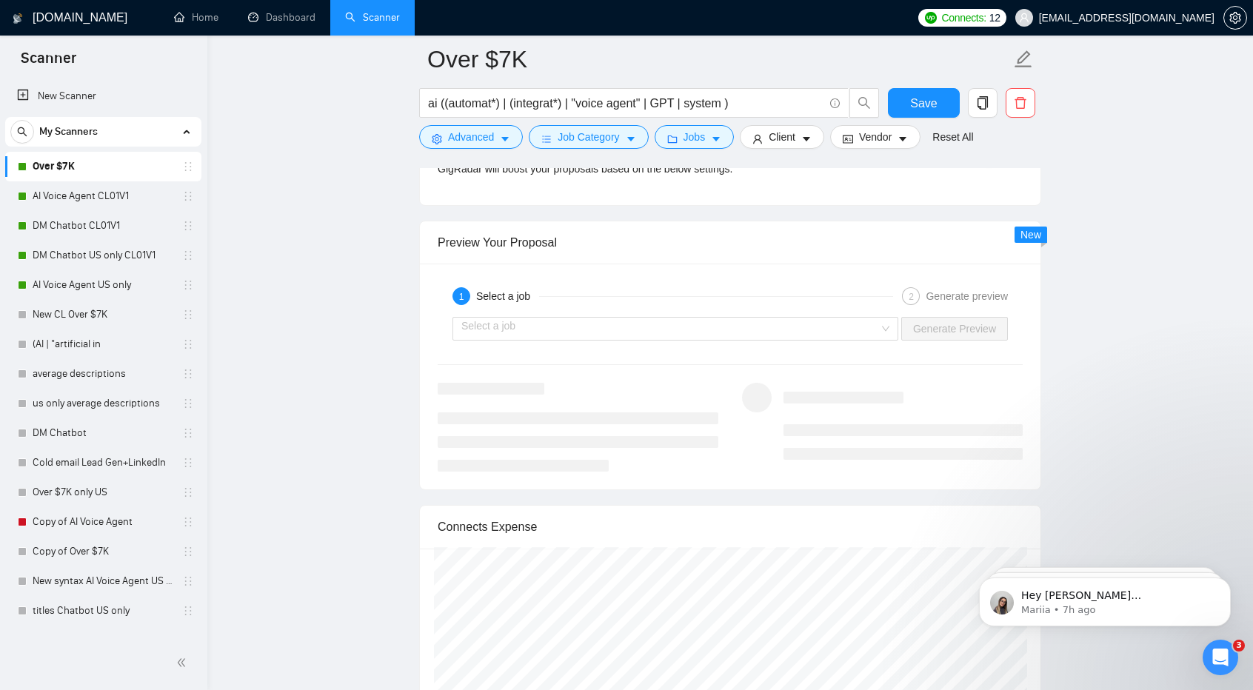
scroll to position [2768, 0]
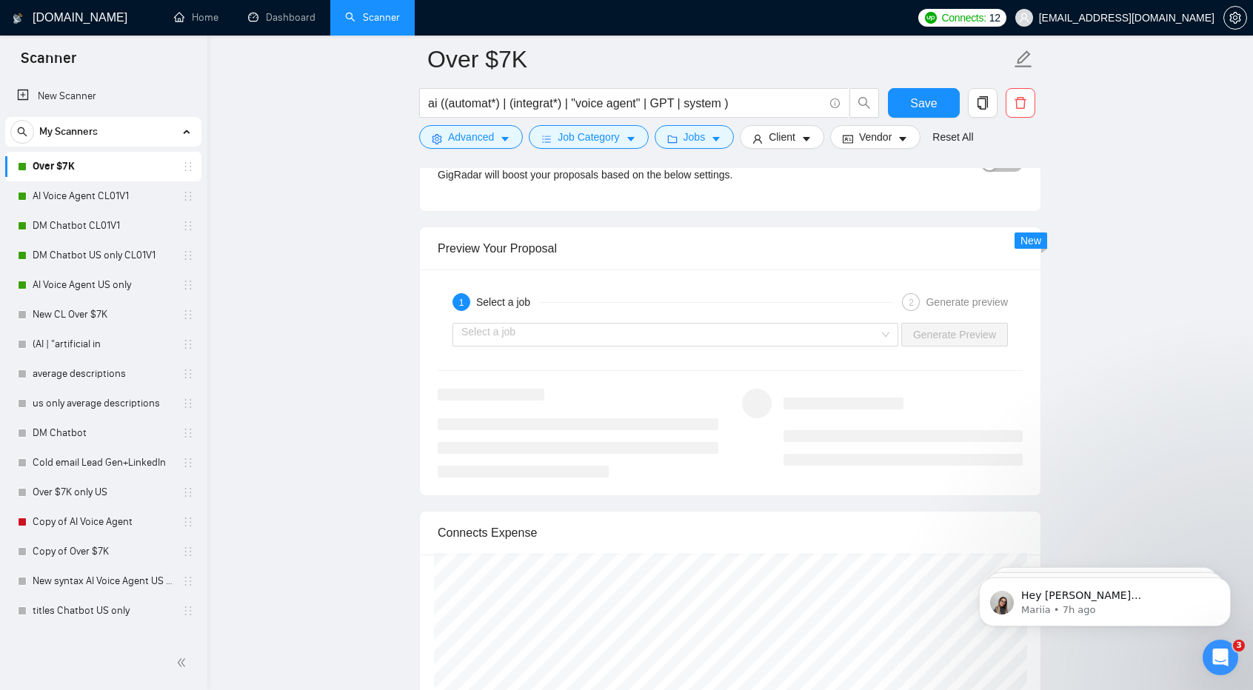
click at [735, 361] on div "1 Select a job 2 Generate preview Select a job Generate Preview" at bounding box center [730, 383] width 621 height 226
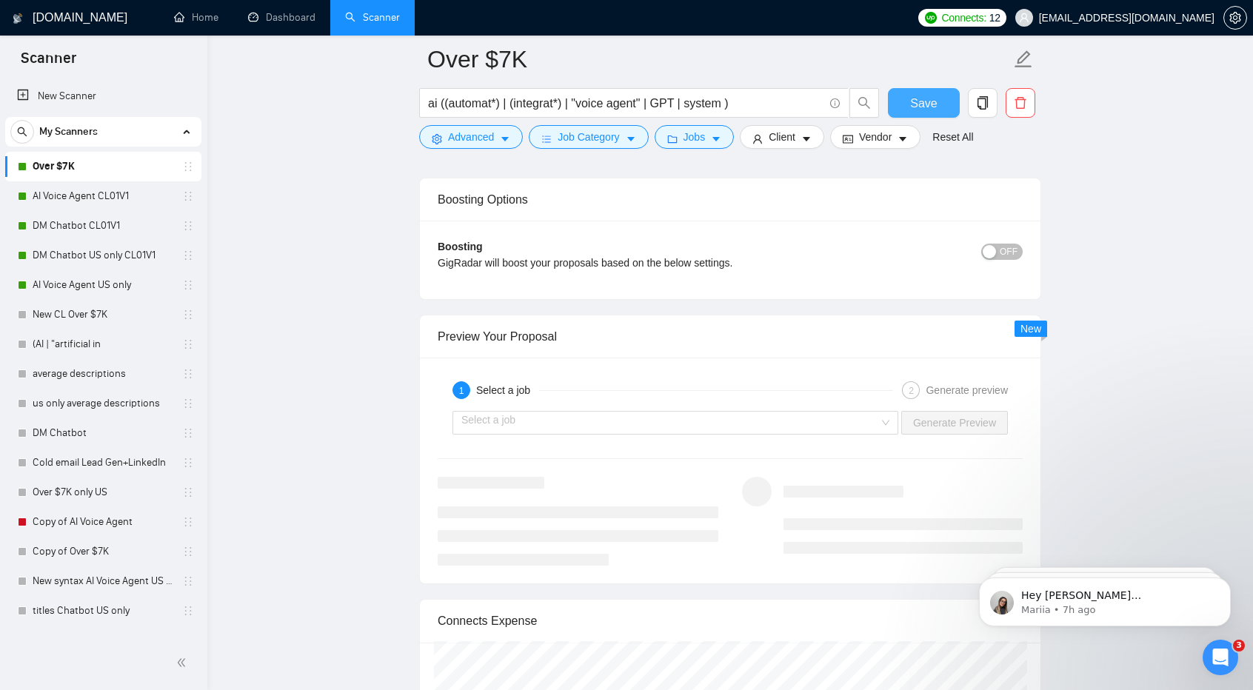
click at [927, 96] on span "Save" at bounding box center [923, 103] width 27 height 19
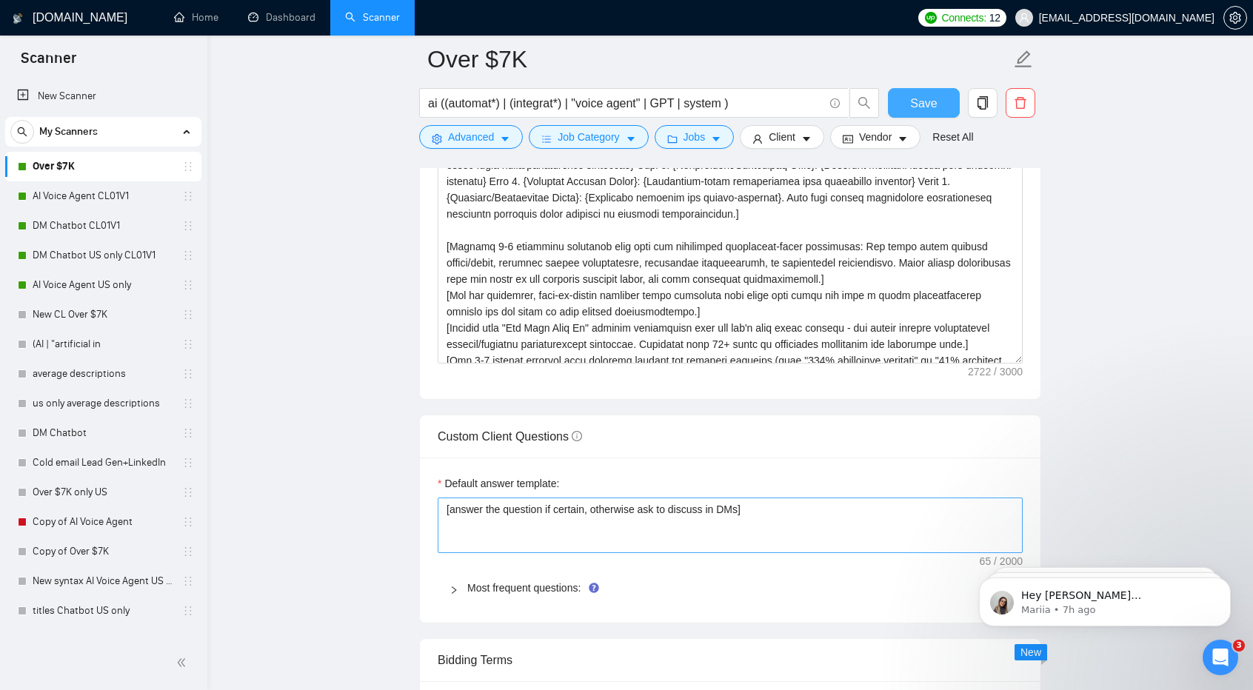
scroll to position [1834, 0]
click at [84, 198] on link "AI Voice Agent CL01V1" at bounding box center [103, 196] width 141 height 30
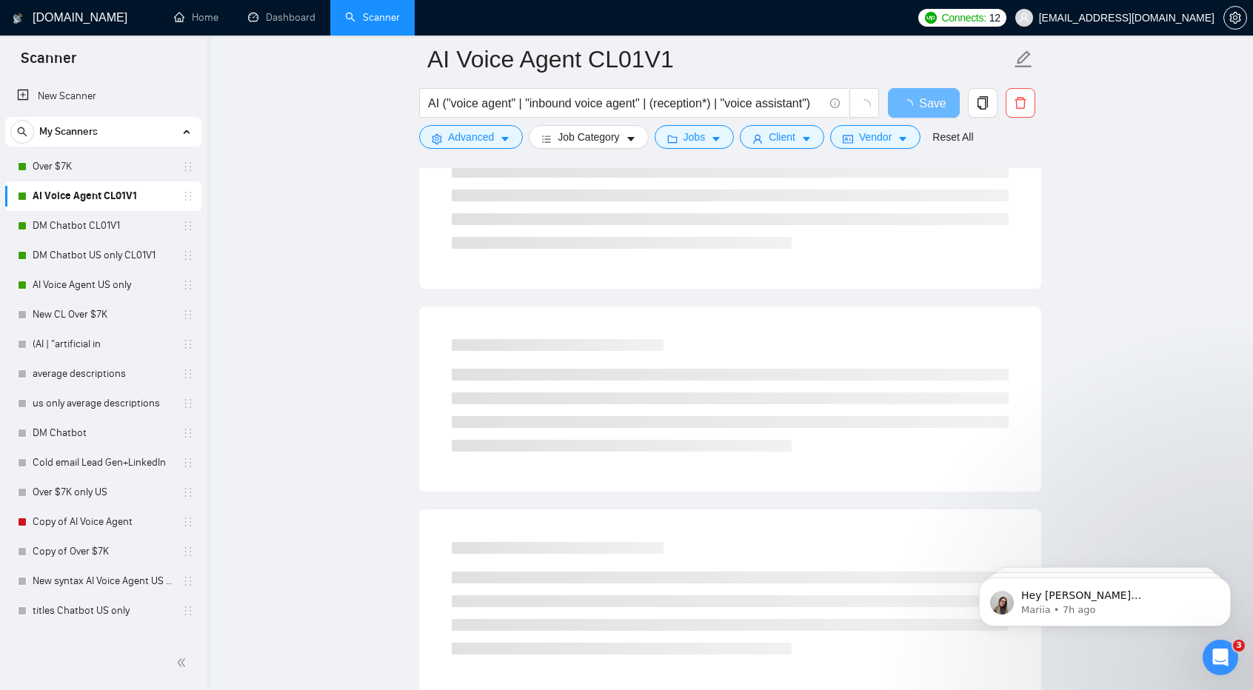
scroll to position [207, 0]
click at [695, 532] on div at bounding box center [730, 598] width 592 height 148
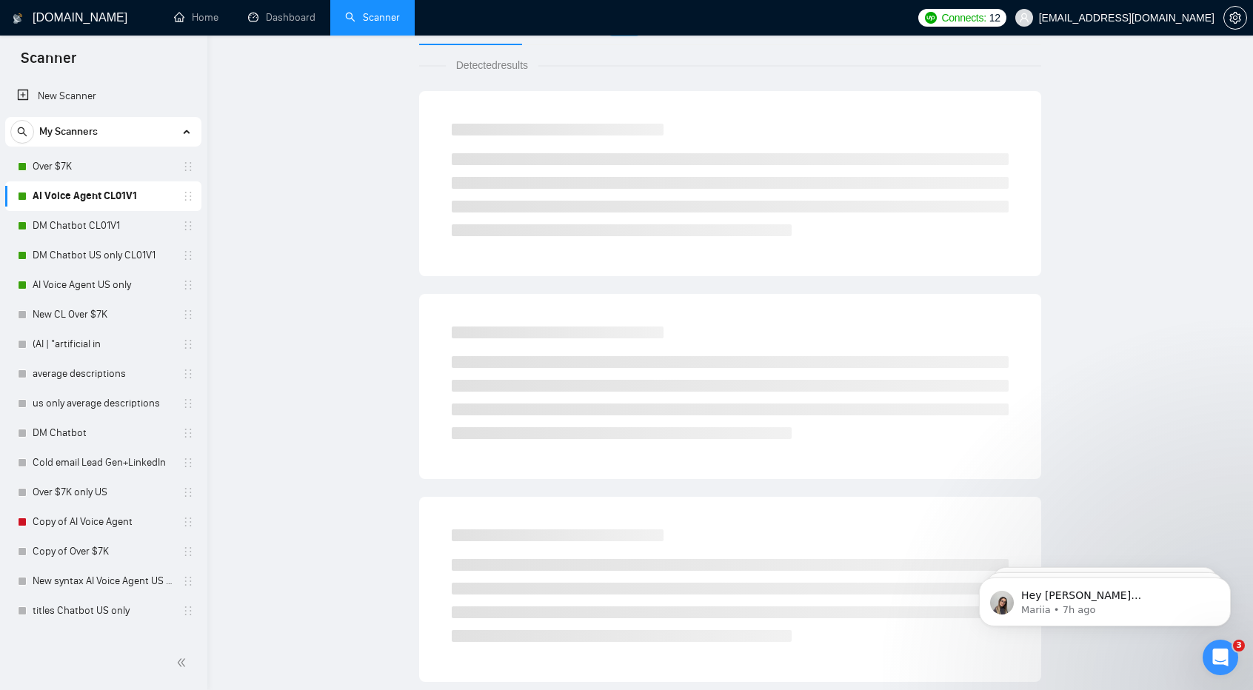
scroll to position [0, 0]
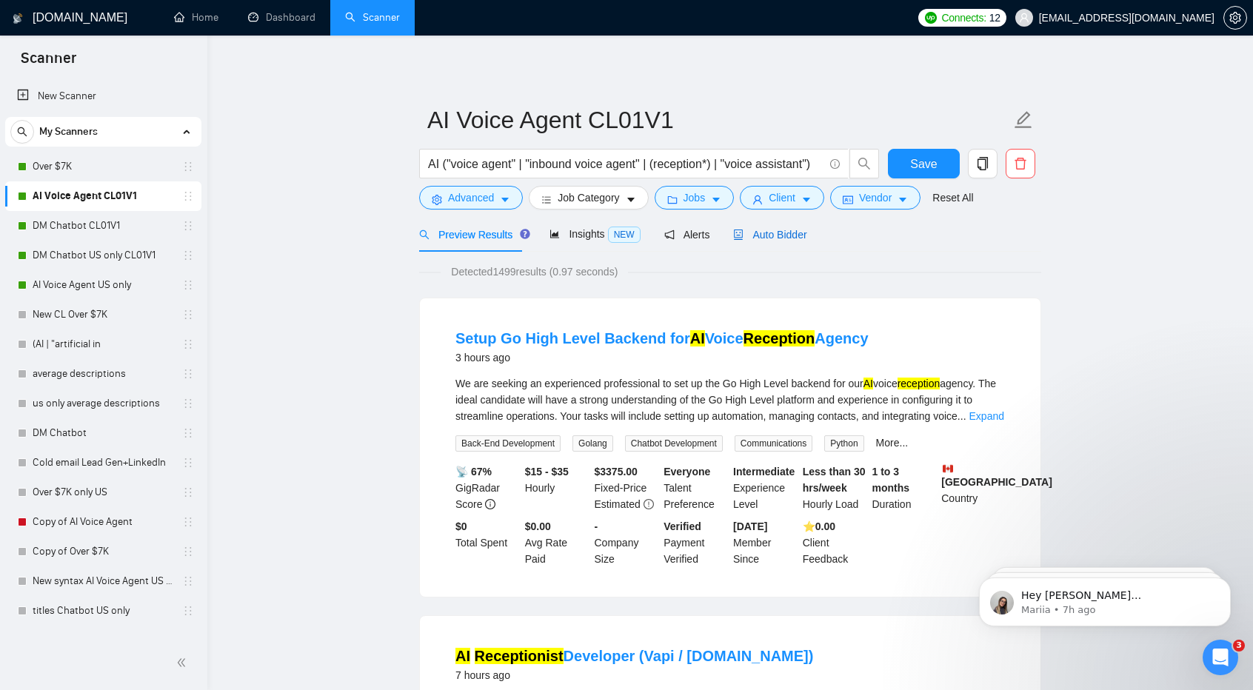
click at [760, 230] on span "Auto Bidder" at bounding box center [769, 235] width 73 height 12
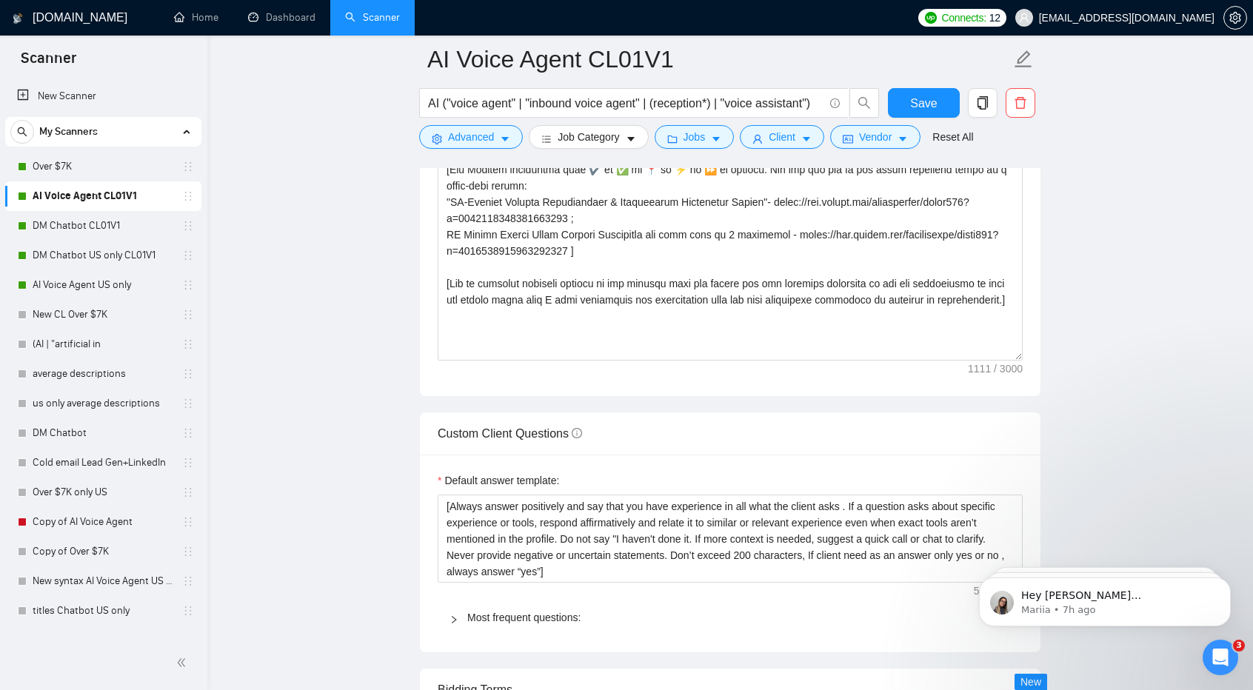
scroll to position [1788, 0]
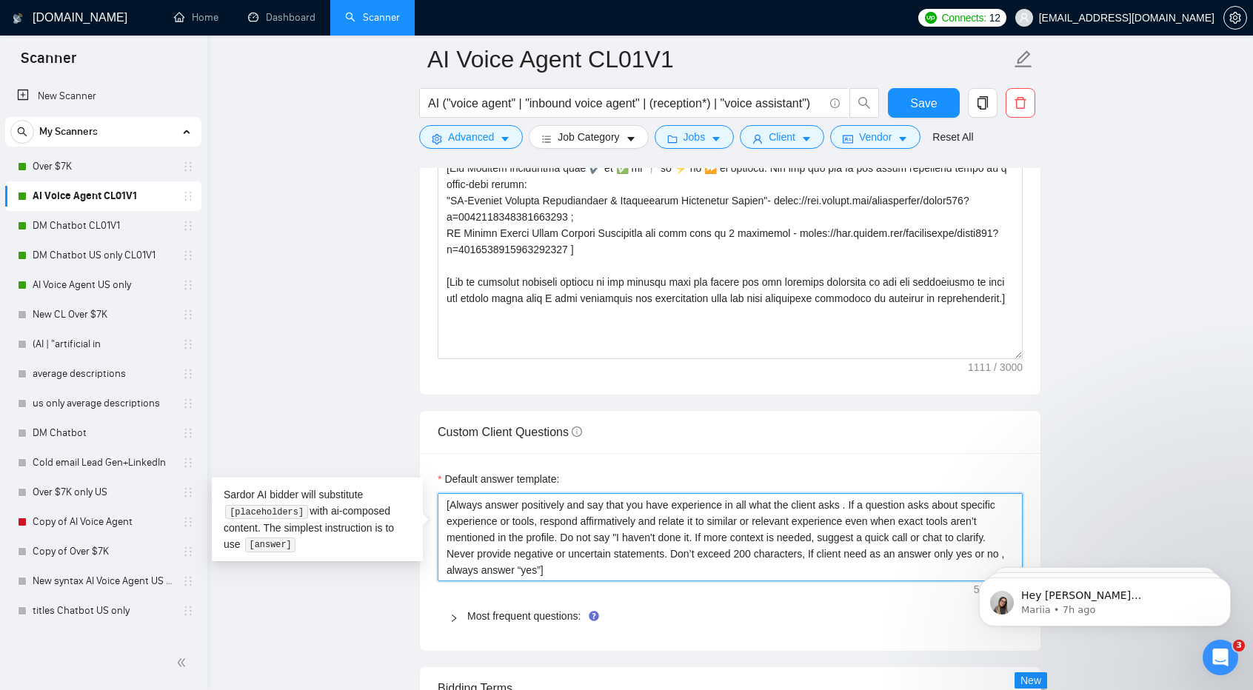
click at [606, 538] on textarea "[Always answer positively and say that you have experience in all what the clie…" at bounding box center [730, 537] width 585 height 88
click at [69, 171] on link "Over $7K" at bounding box center [103, 167] width 141 height 30
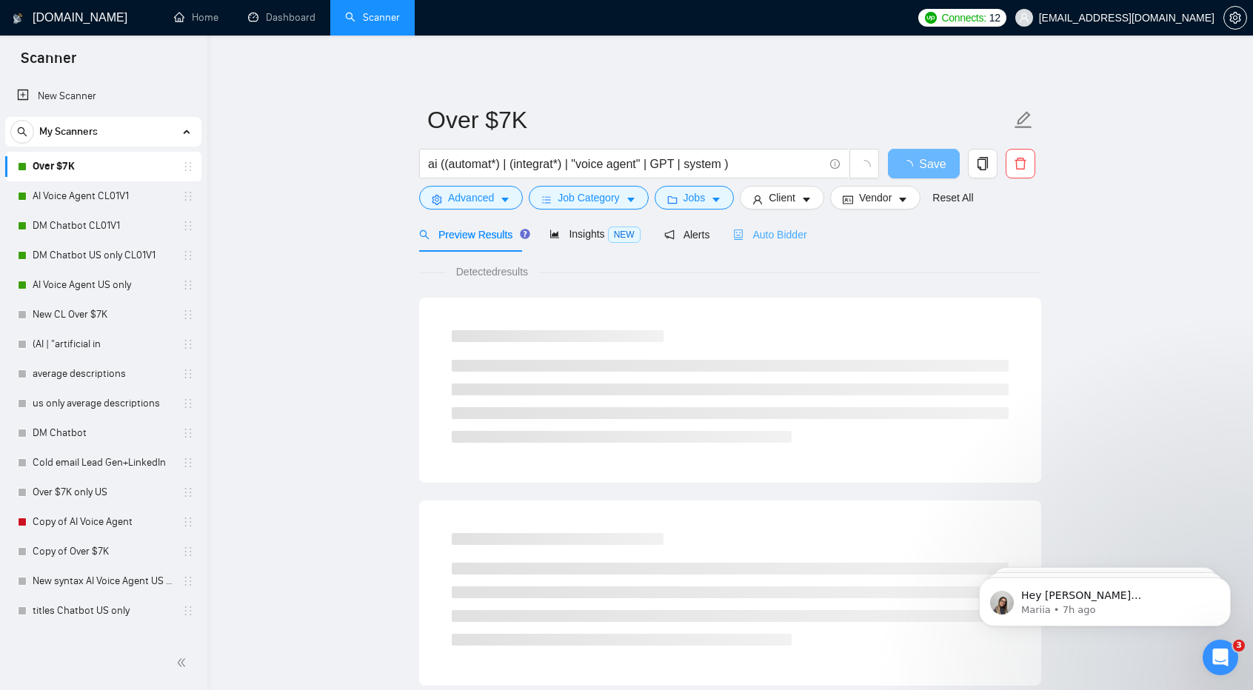
click at [771, 224] on div "Auto Bidder" at bounding box center [769, 234] width 73 height 35
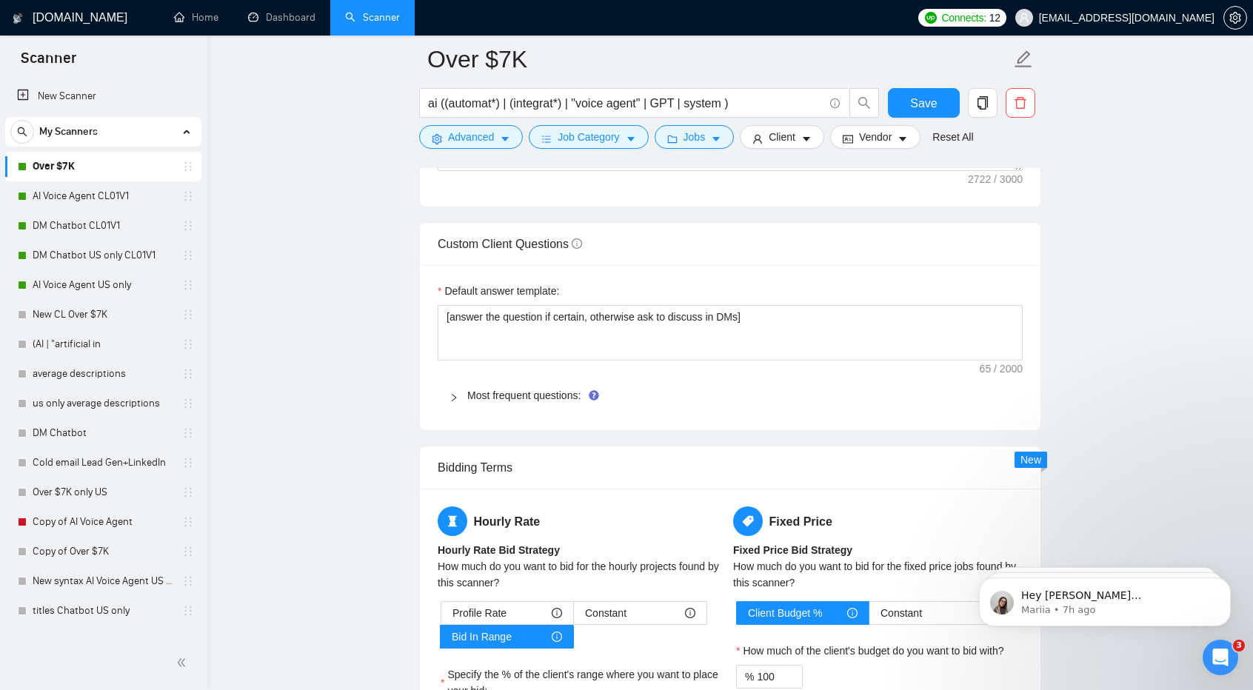
scroll to position [2027, 0]
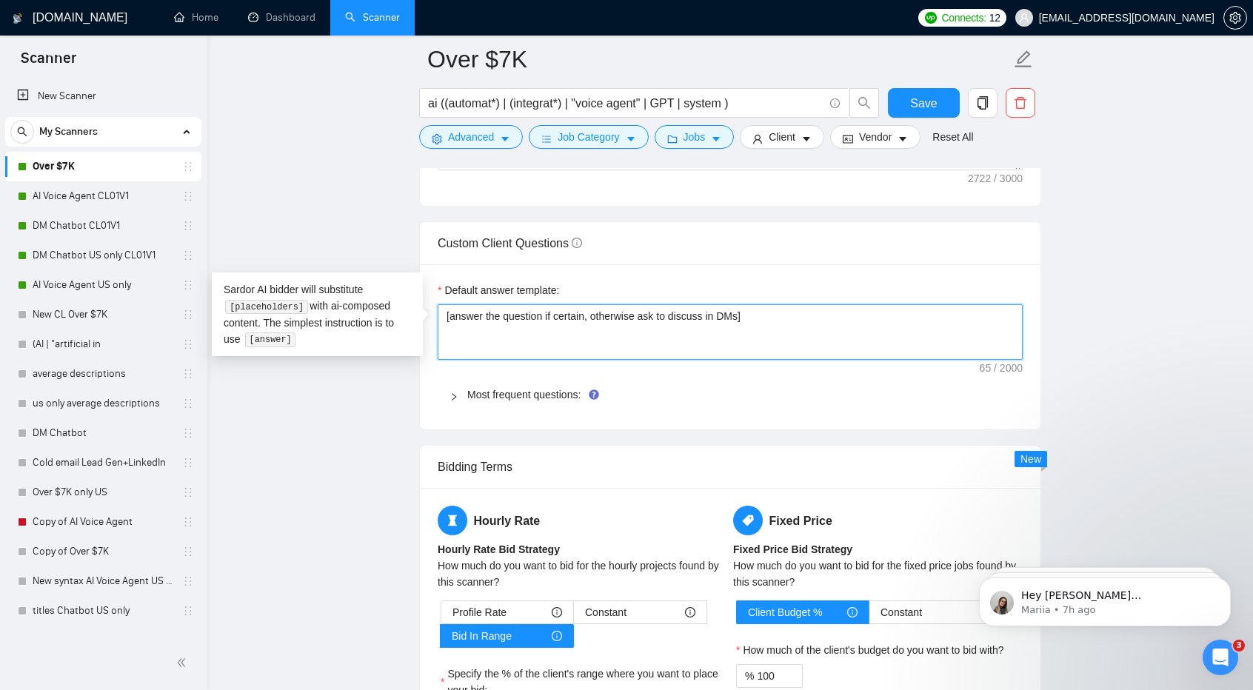
click at [606, 312] on textarea "[answer the question if certain, otherwise ask to discuss in DMs]" at bounding box center [730, 332] width 585 height 56
paste textarea "Always answer positively and say that you have experience in all what the clien…"
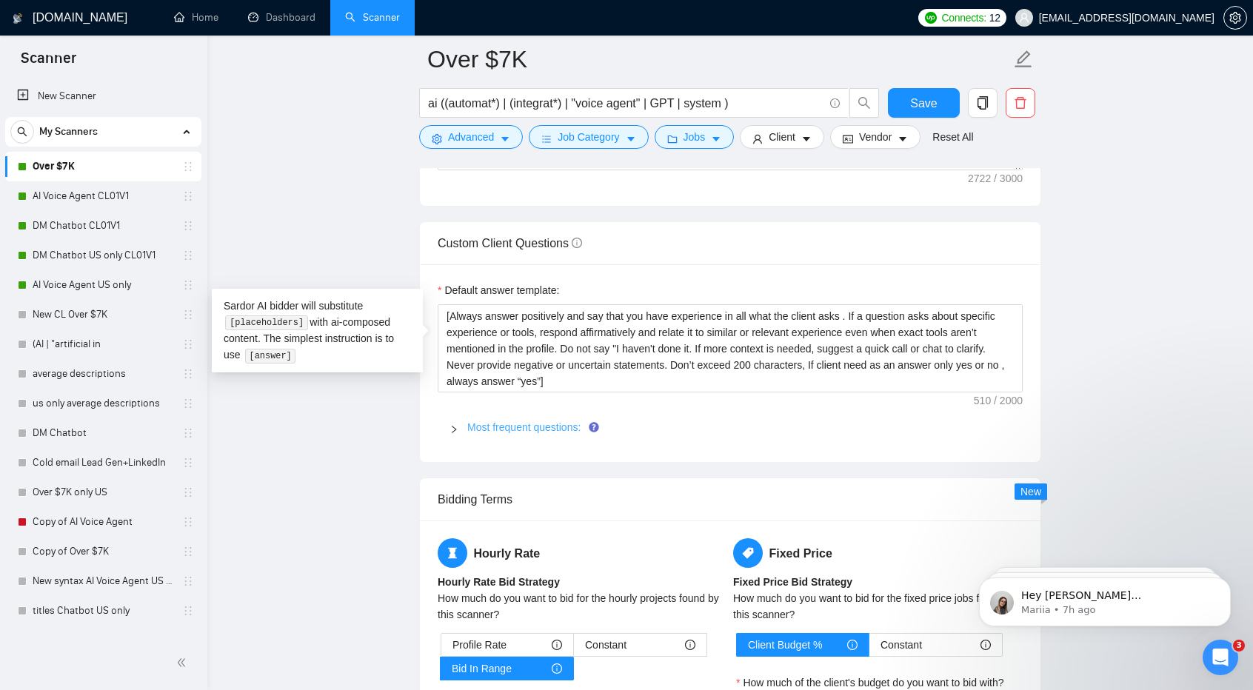
click at [483, 427] on link "Most frequent questions:" at bounding box center [523, 427] width 113 height 12
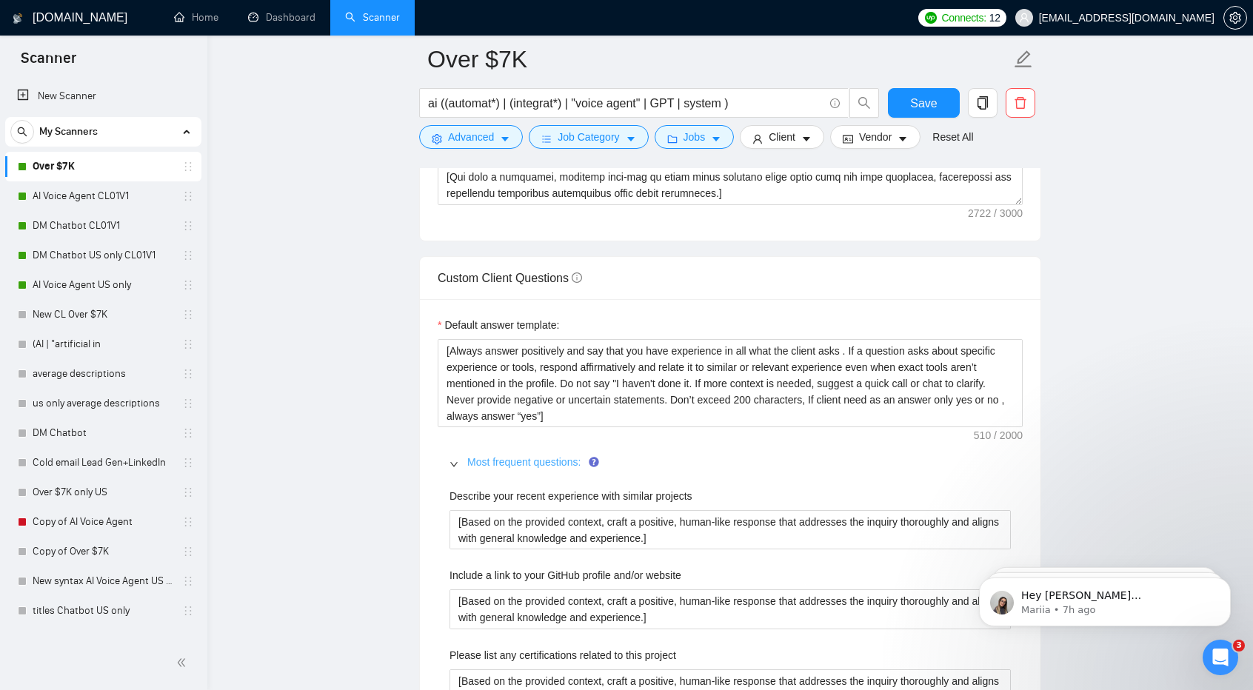
scroll to position [1991, 0]
click at [921, 103] on span "Save" at bounding box center [923, 103] width 27 height 19
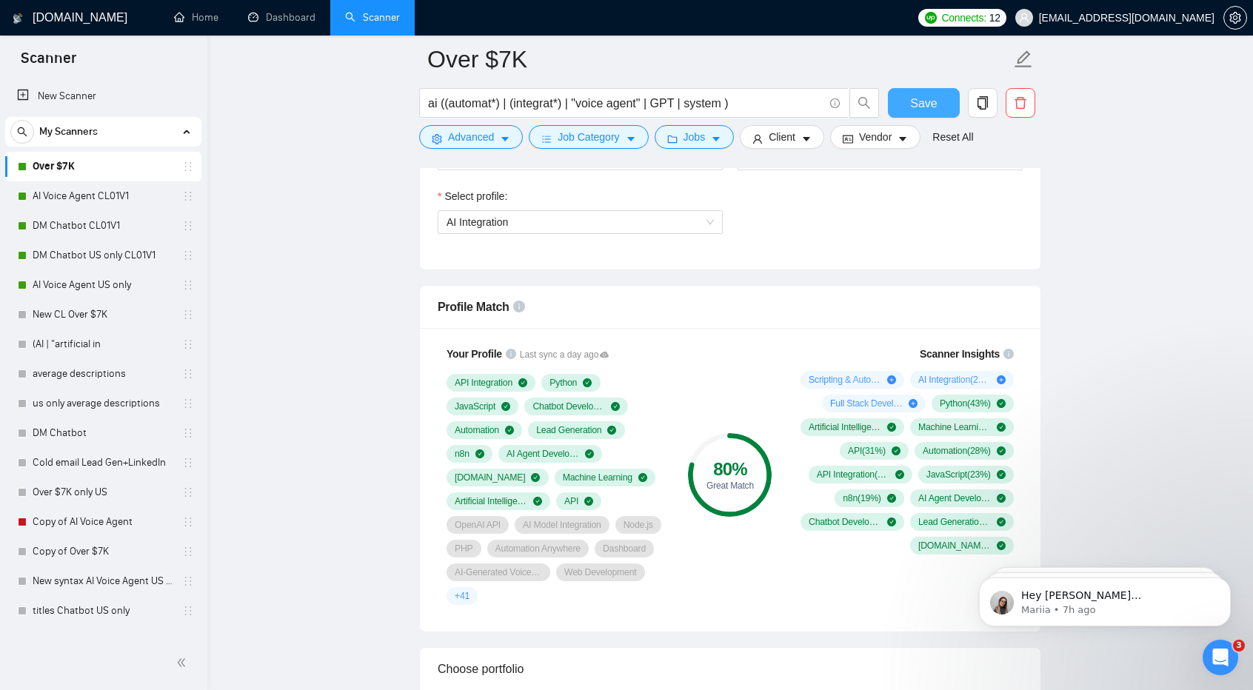
scroll to position [846, 0]
click at [920, 107] on span "Save" at bounding box center [923, 103] width 27 height 19
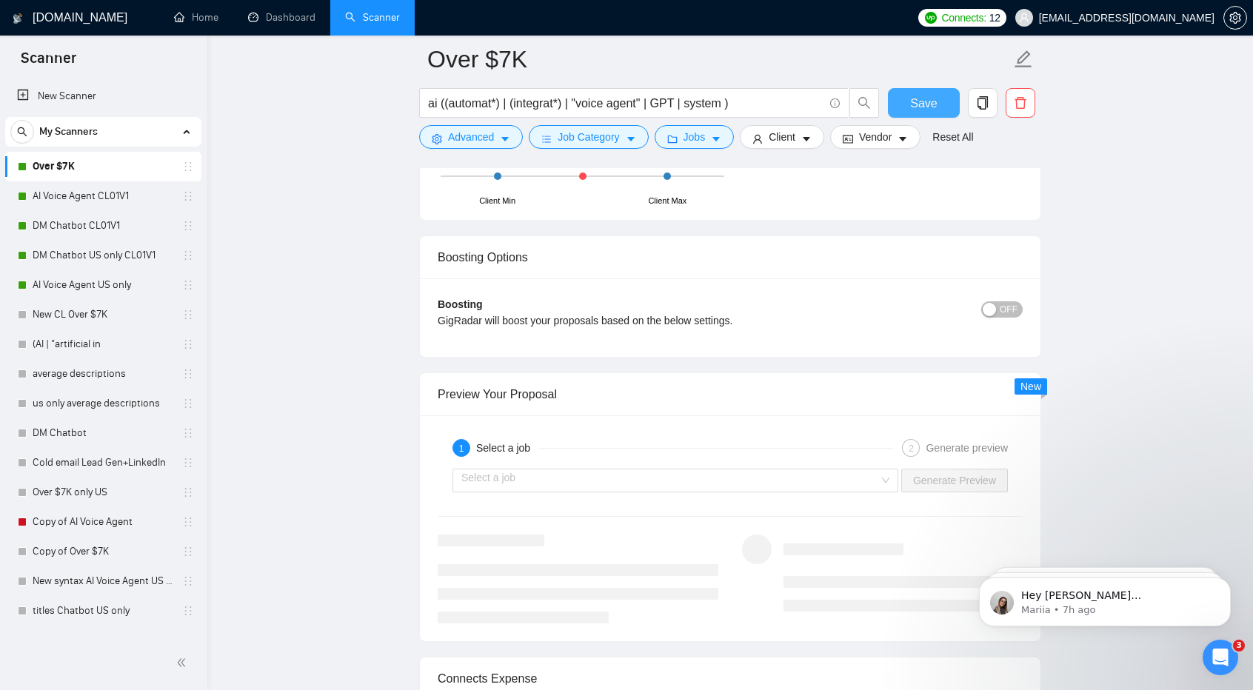
scroll to position [2712, 0]
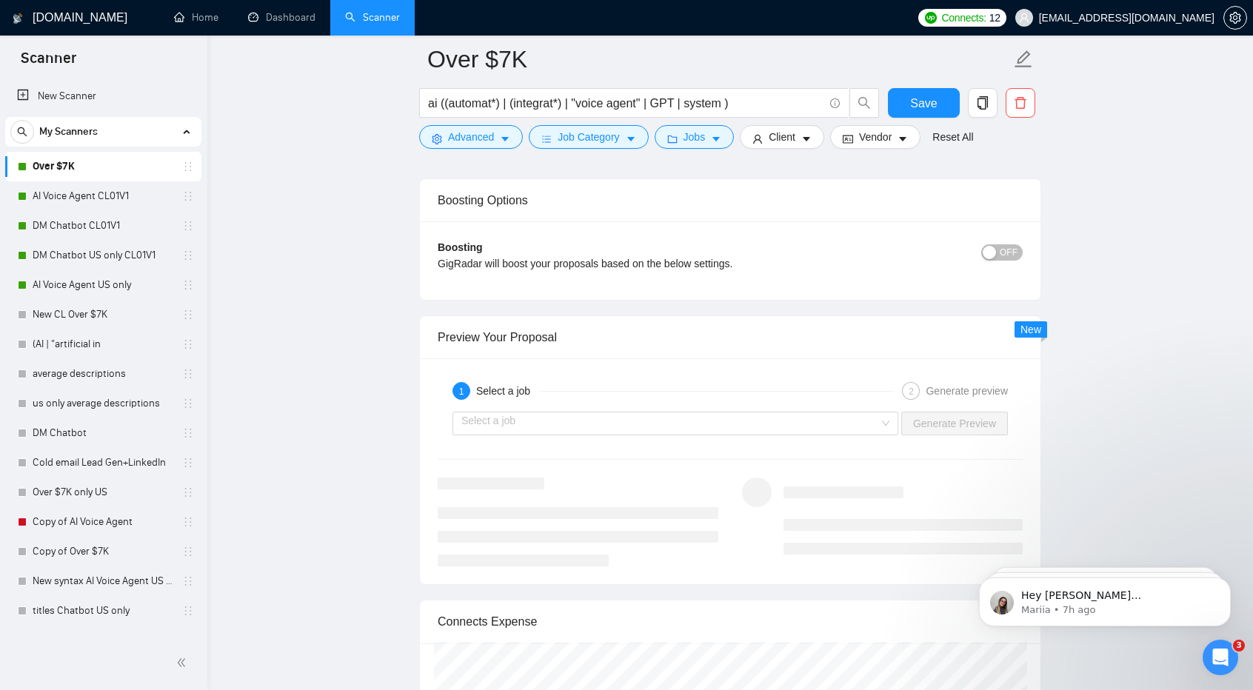
click at [767, 427] on div "Select a job Generate Preview" at bounding box center [730, 424] width 588 height 36
click at [96, 192] on link "AI Voice Agent CL01V1" at bounding box center [103, 196] width 141 height 30
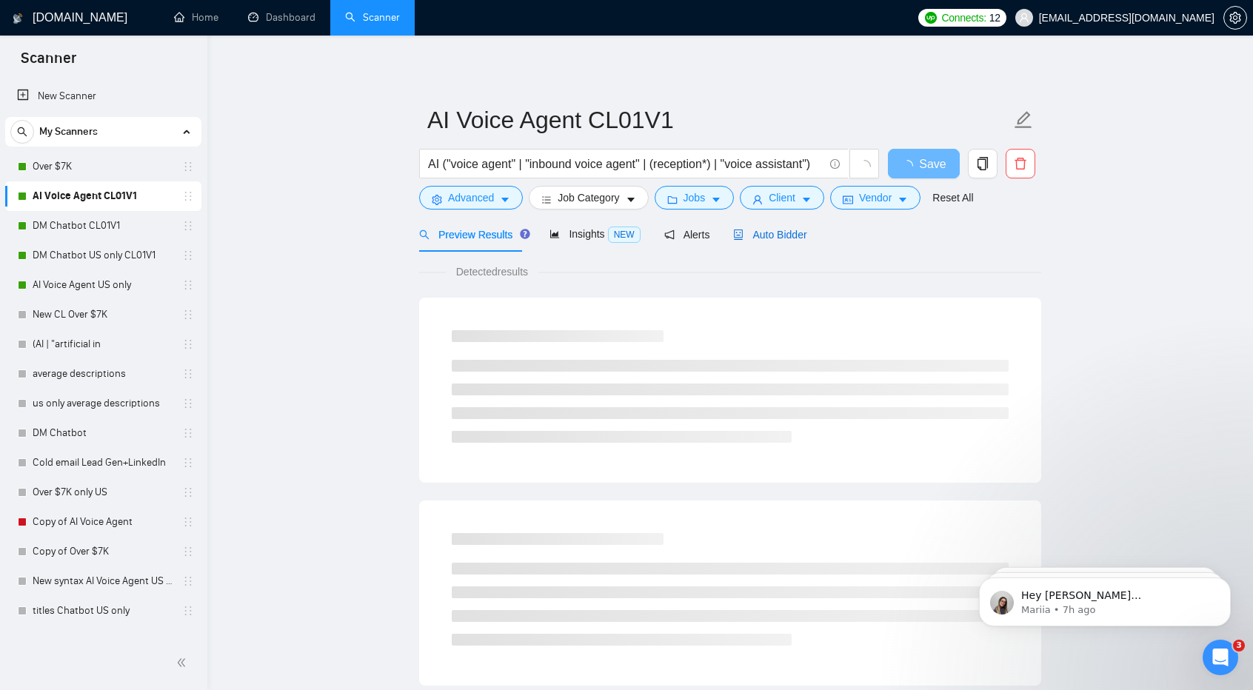
click at [789, 233] on span "Auto Bidder" at bounding box center [769, 235] width 73 height 12
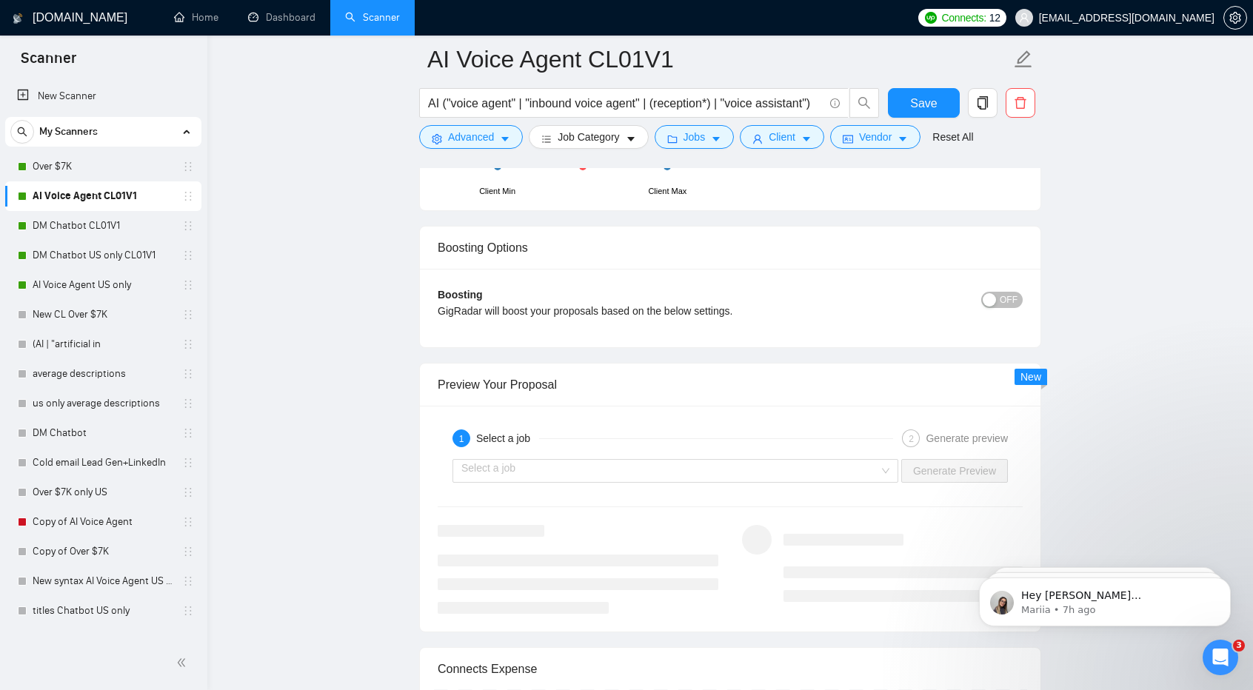
scroll to position [2615, 0]
click at [859, 467] on input "search" at bounding box center [670, 470] width 418 height 22
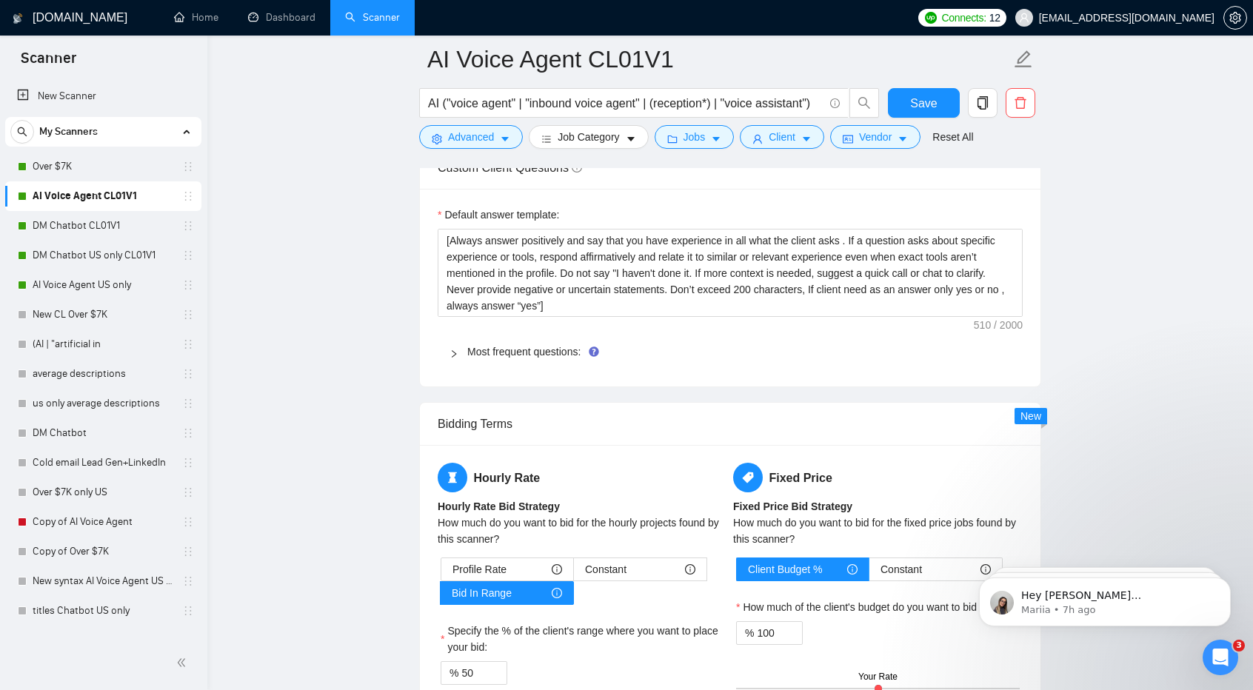
scroll to position [2027, 0]
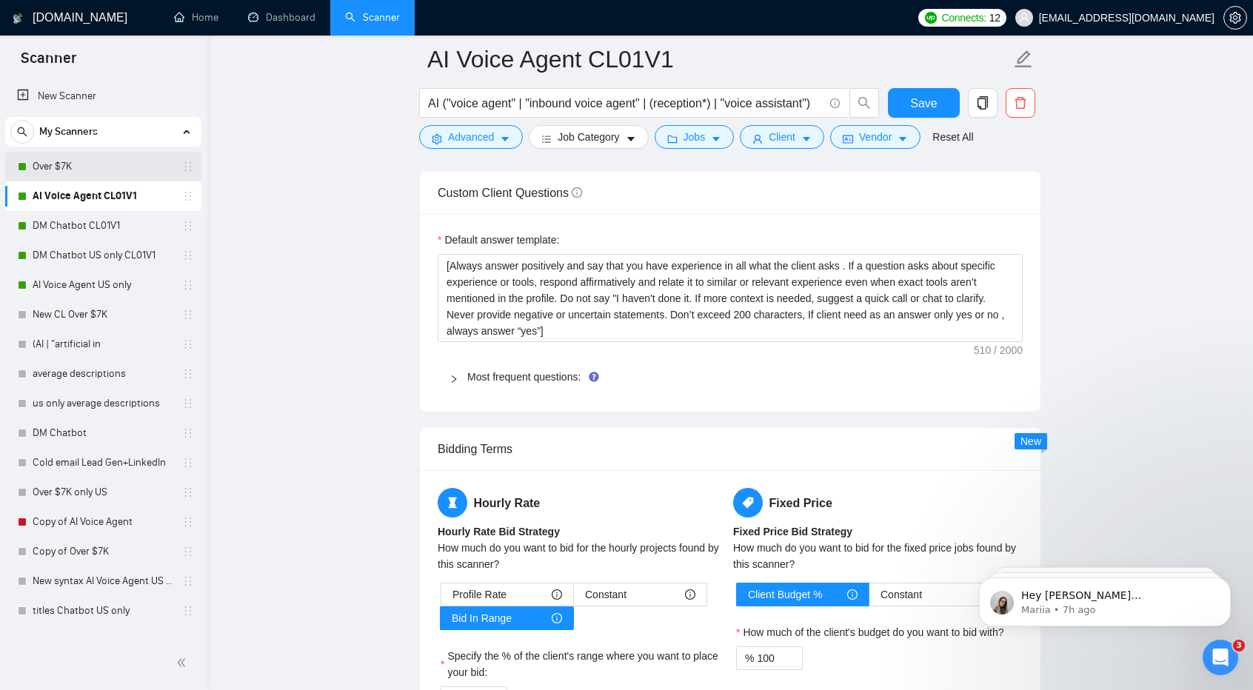
click at [73, 163] on link "Over $7K" at bounding box center [103, 167] width 141 height 30
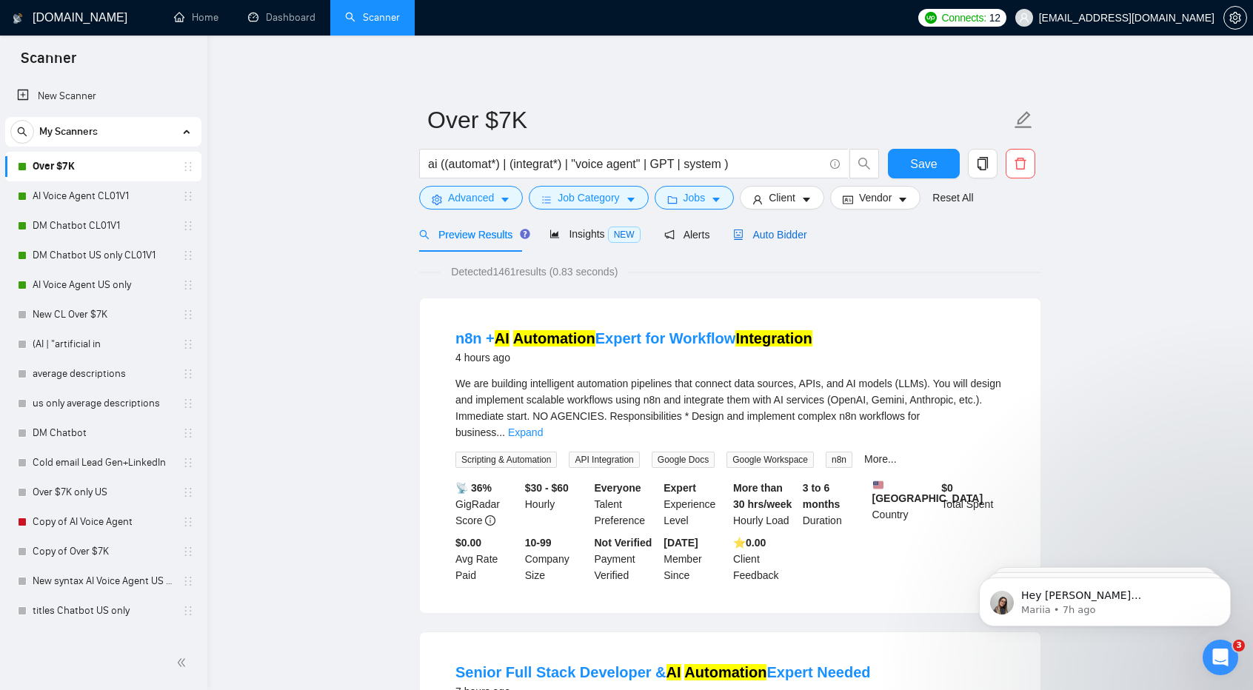
click at [784, 227] on div "Auto Bidder" at bounding box center [769, 235] width 73 height 16
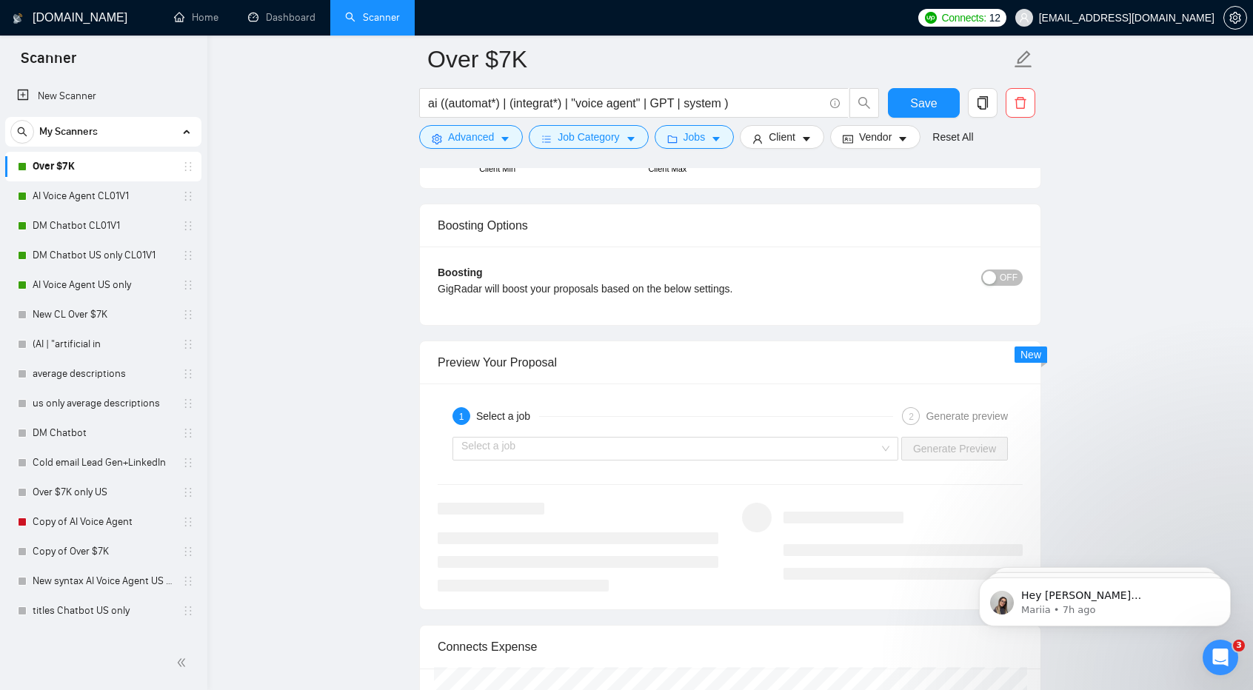
scroll to position [2707, 0]
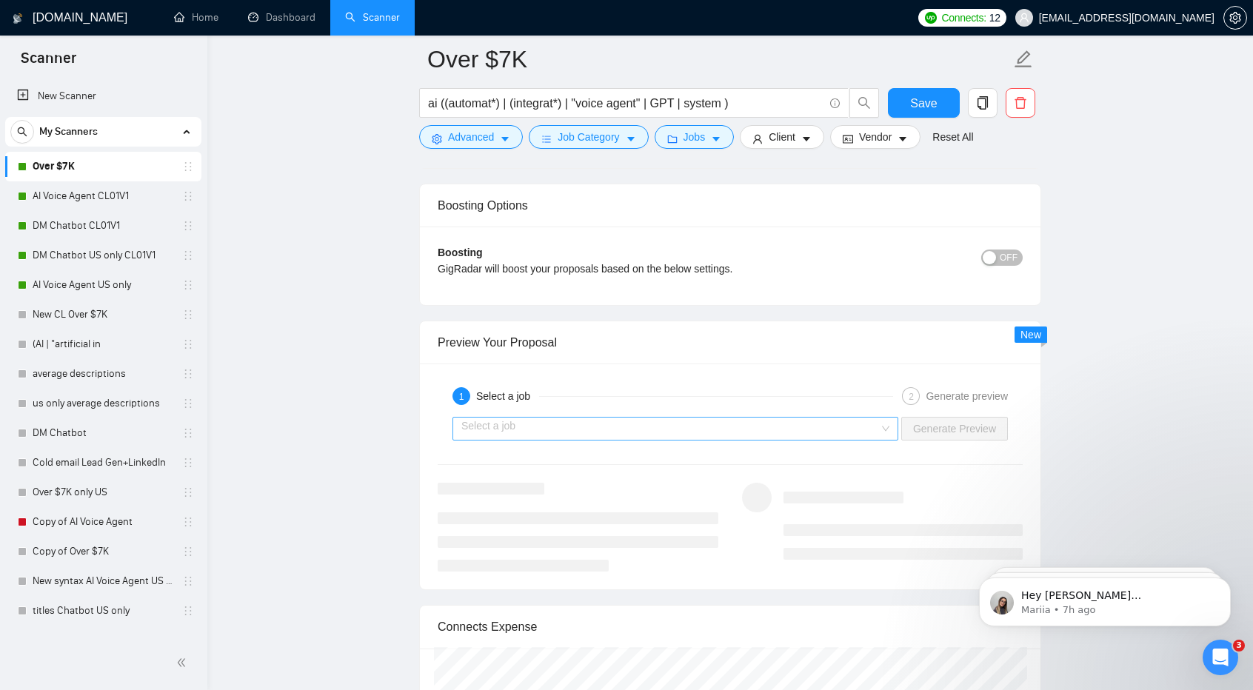
click at [558, 424] on input "search" at bounding box center [670, 429] width 418 height 22
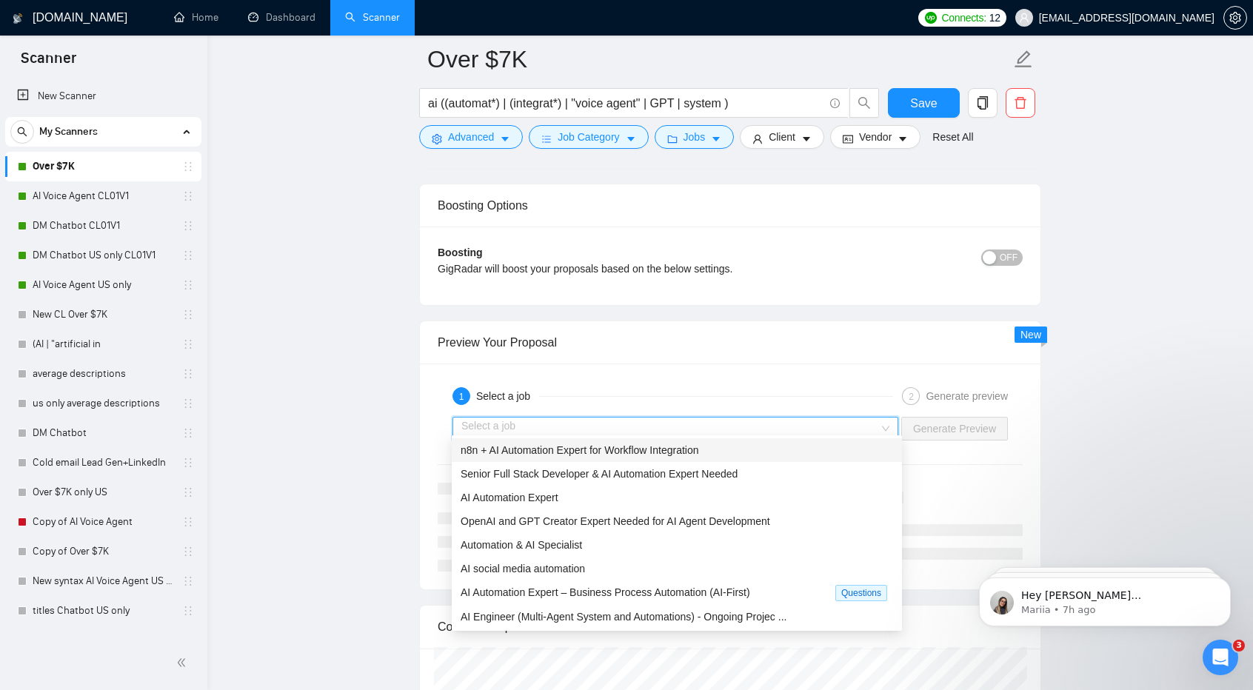
click at [548, 455] on span "n8n + AI Automation Expert for Workflow Integration" at bounding box center [580, 450] width 238 height 12
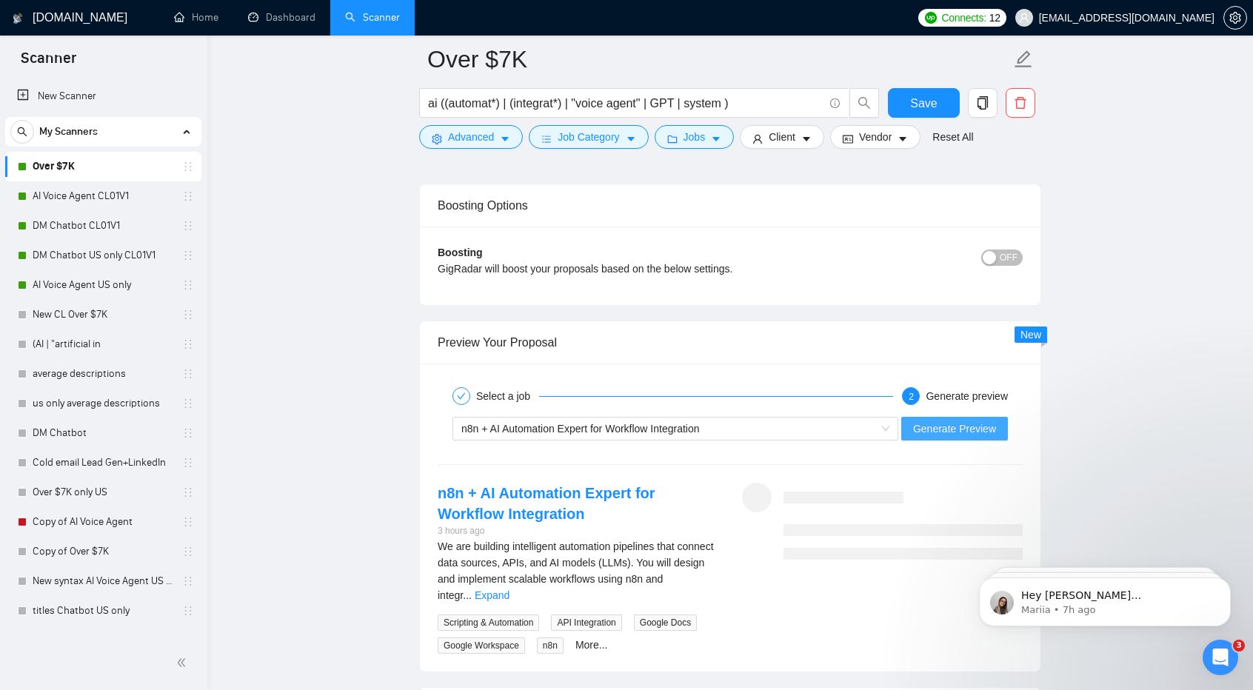
click at [954, 431] on button "Generate Preview" at bounding box center [954, 429] width 107 height 24
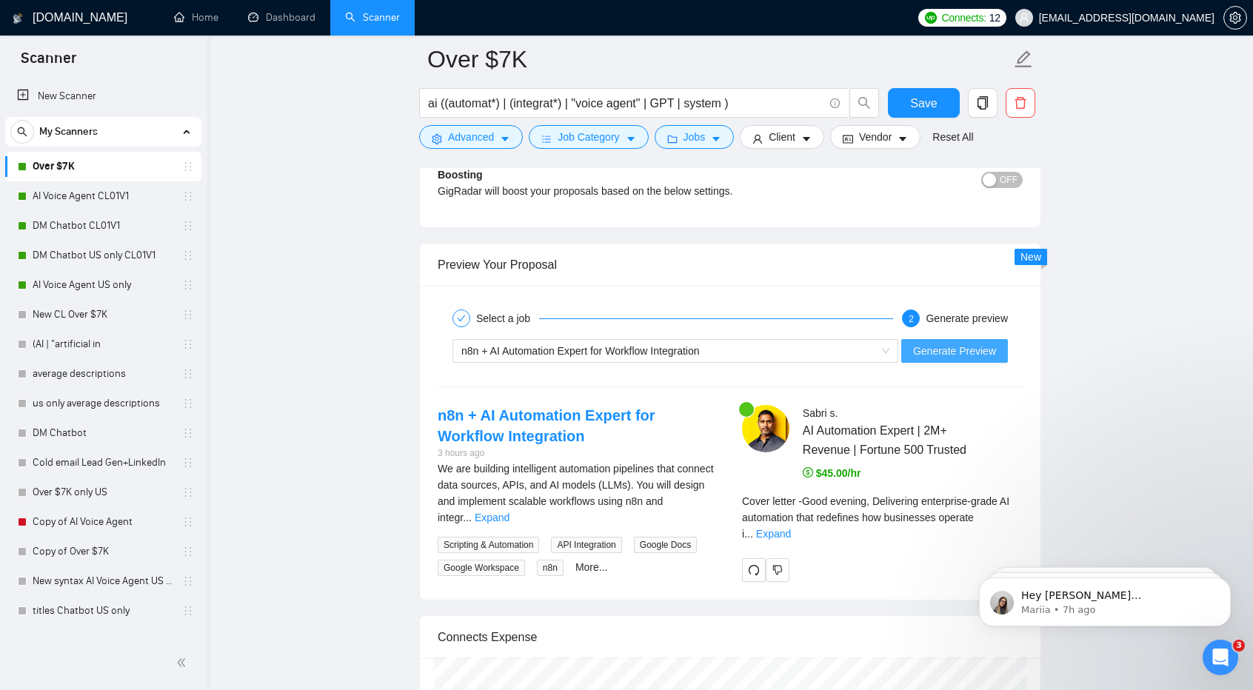
scroll to position [2820, 0]
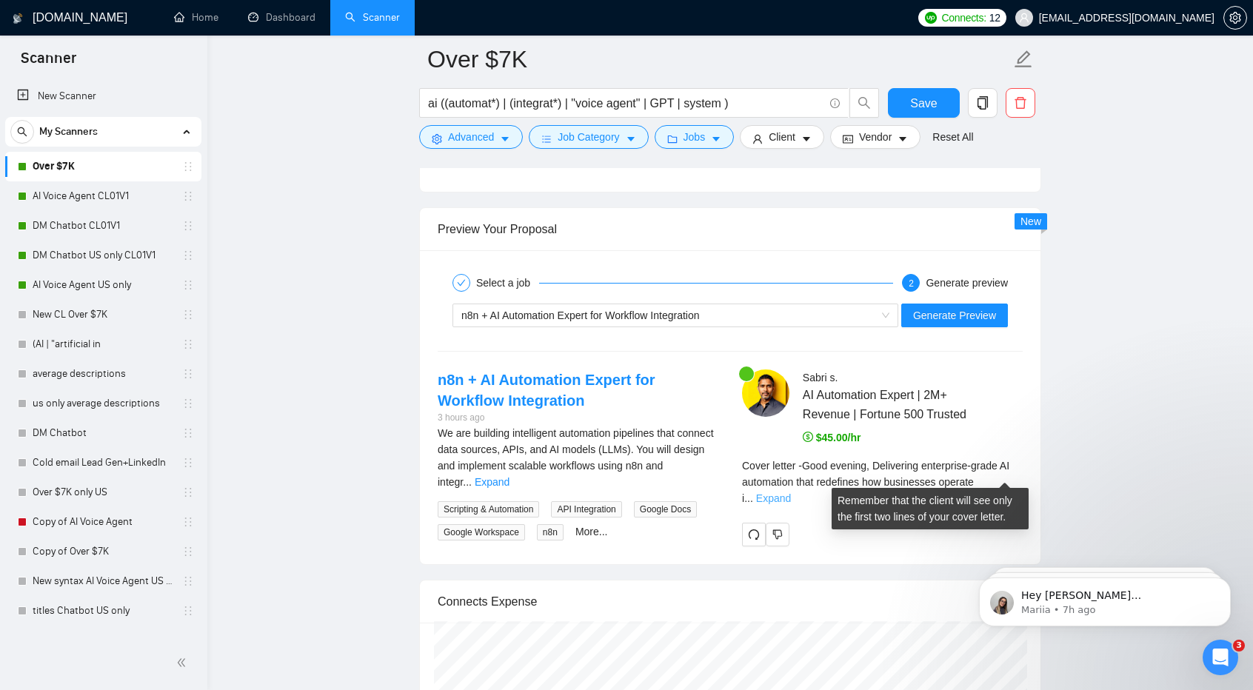
click at [791, 492] on link "Expand" at bounding box center [773, 498] width 35 height 12
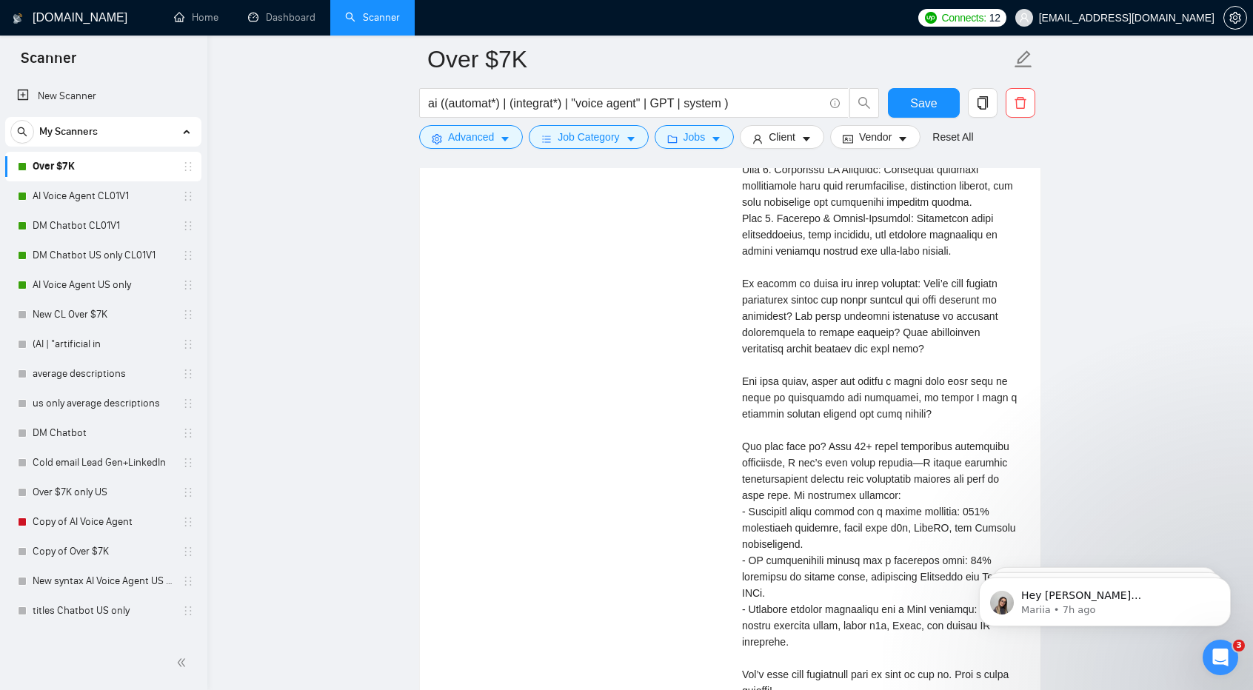
scroll to position [3439, 0]
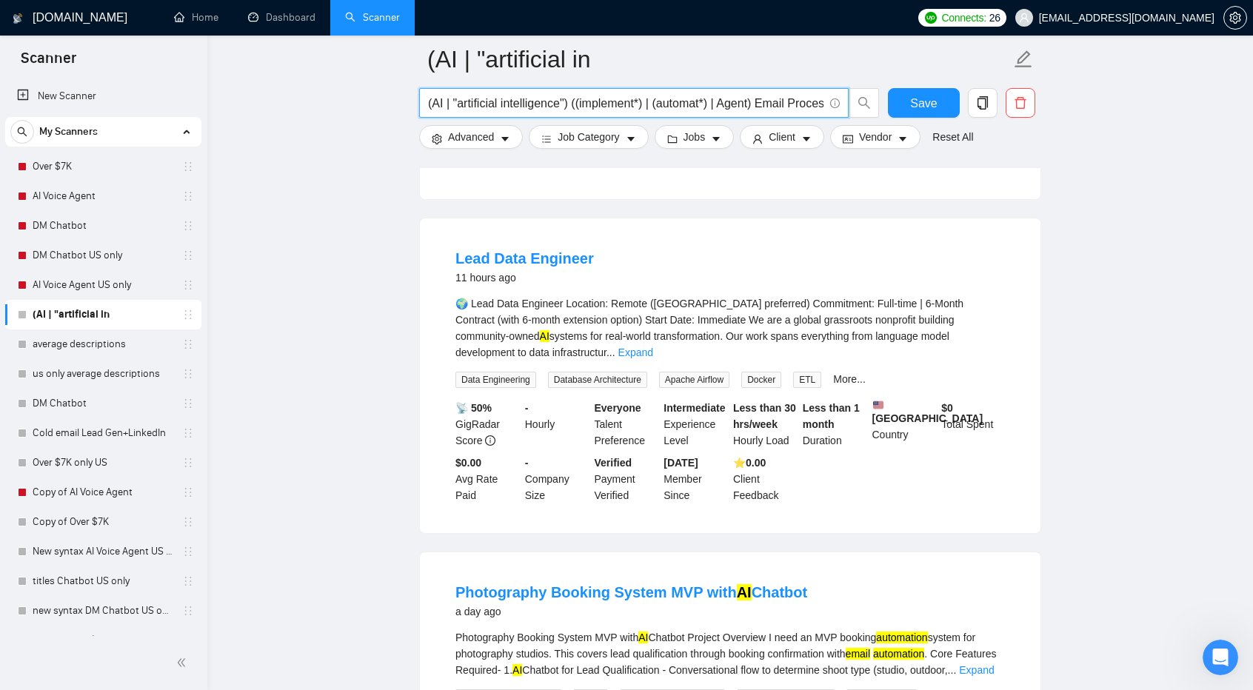
scroll to position [447, 0]
